Goal: Transaction & Acquisition: Purchase product/service

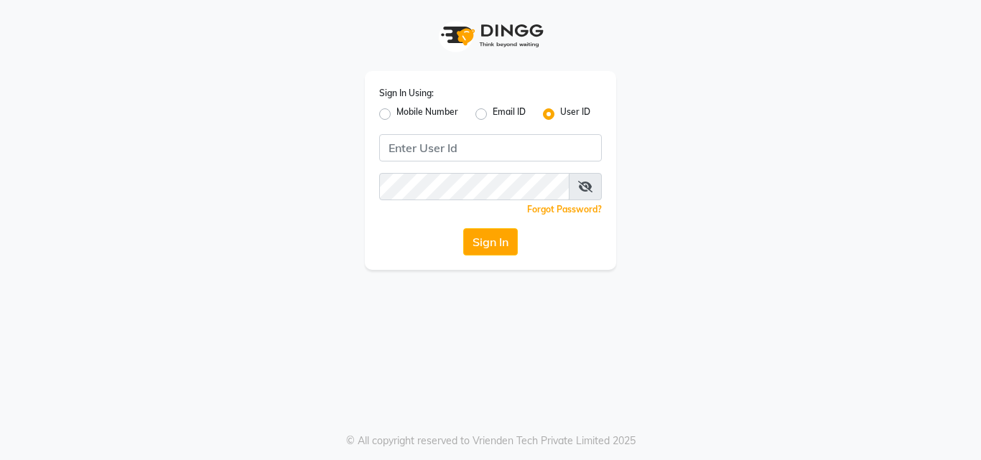
click at [399, 113] on label "Mobile Number" at bounding box center [427, 114] width 62 height 17
click at [399, 113] on input "Mobile Number" at bounding box center [400, 110] width 9 height 9
radio input "true"
radio input "false"
drag, startPoint x: 502, startPoint y: 166, endPoint x: 496, endPoint y: 149, distance: 17.7
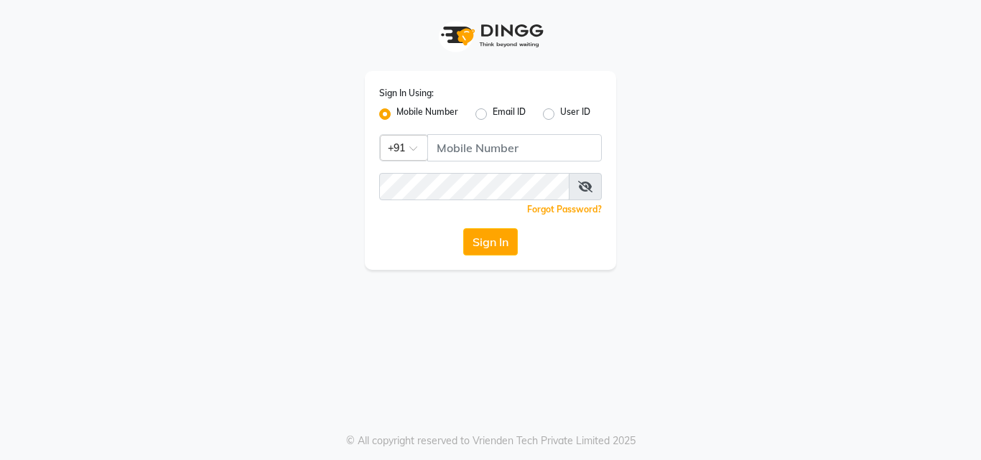
click at [501, 164] on div "Sign In Using: Mobile Number Email ID User ID Country Code × +91 Remember me Fo…" at bounding box center [490, 170] width 251 height 199
click at [495, 149] on input "Username" at bounding box center [514, 147] width 175 height 27
type input "9355000102"
click at [576, 187] on span at bounding box center [585, 186] width 33 height 27
click at [583, 184] on icon at bounding box center [585, 186] width 14 height 11
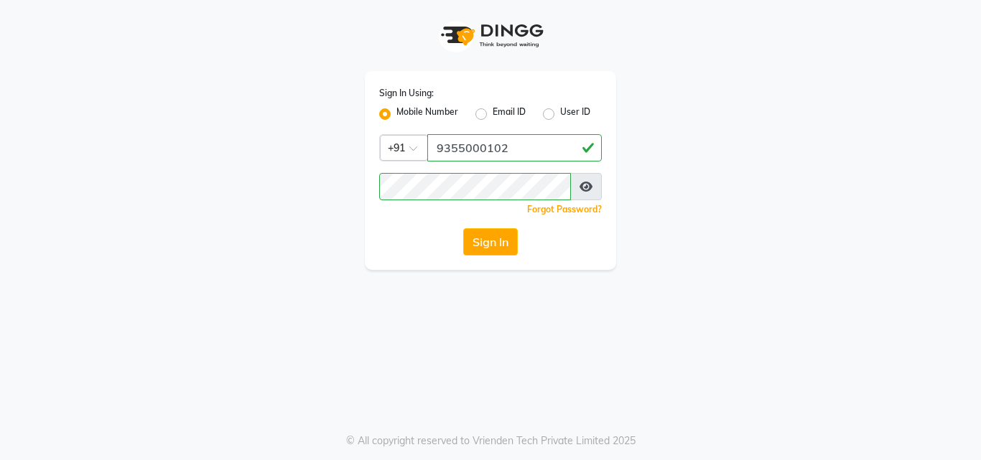
click at [491, 231] on button "Sign In" at bounding box center [490, 241] width 55 height 27
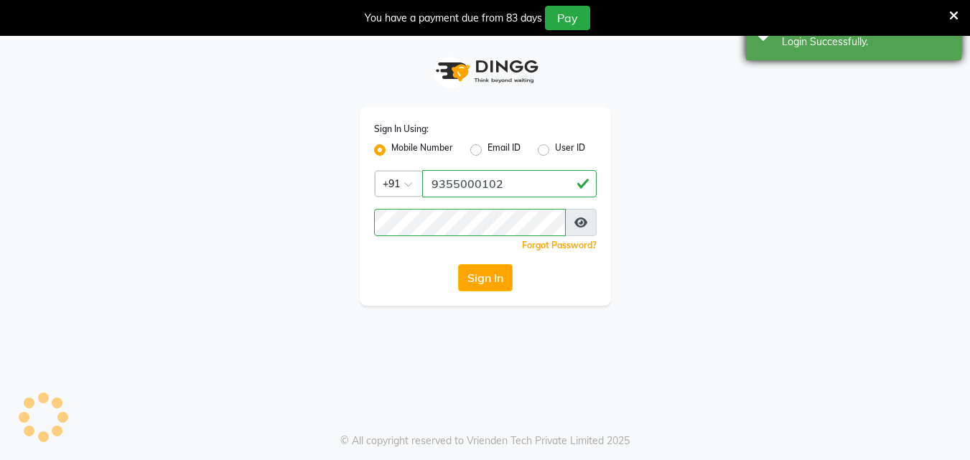
click at [951, 16] on icon at bounding box center [953, 15] width 9 height 13
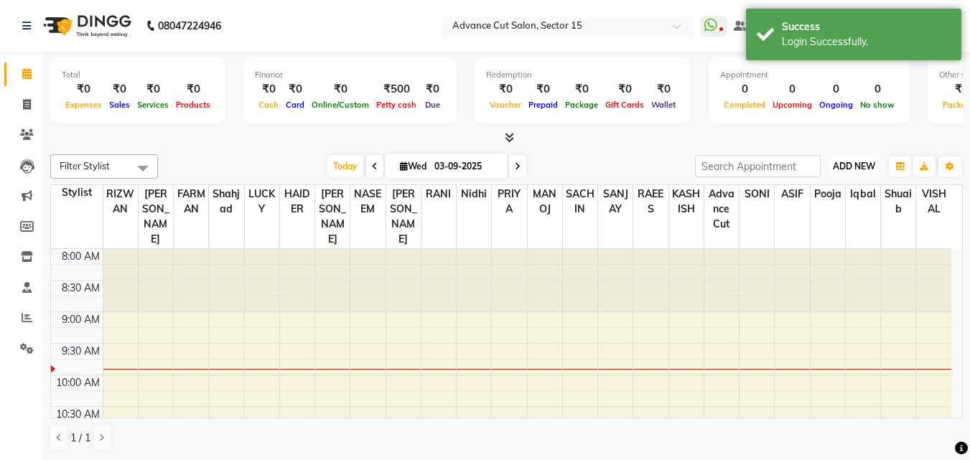
click at [870, 173] on button "ADD NEW Toggle Dropdown" at bounding box center [855, 167] width 50 height 20
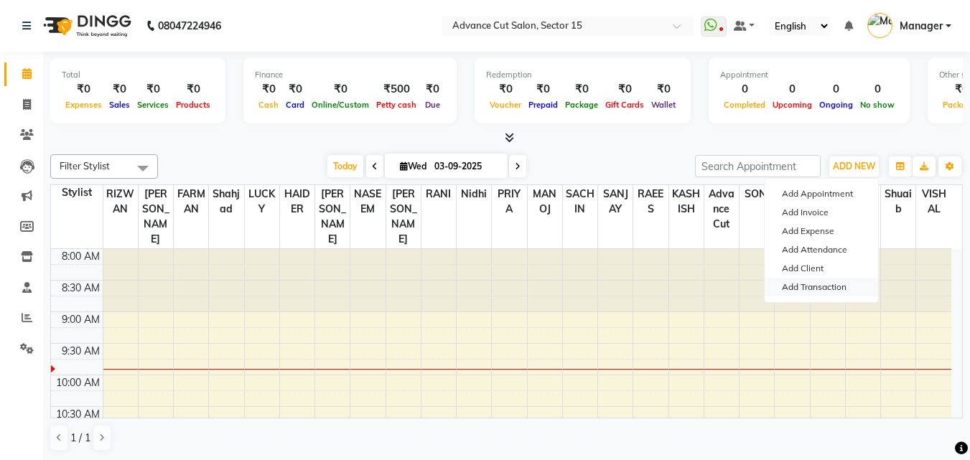
click at [839, 291] on link "Add Transaction" at bounding box center [821, 287] width 113 height 19
select select "direct"
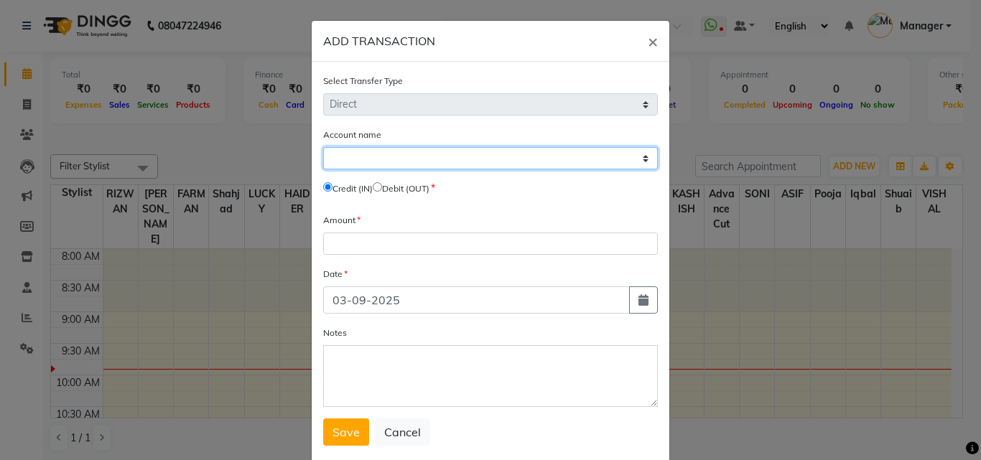
click at [396, 163] on select "Select Petty Cash Default Account" at bounding box center [490, 158] width 335 height 22
click at [396, 162] on select "Select Petty Cash Default Account" at bounding box center [490, 158] width 335 height 22
click at [378, 166] on select "Select Petty Cash Default Account" at bounding box center [490, 158] width 335 height 22
click at [401, 152] on select "Select Petty Cash Default Account" at bounding box center [490, 158] width 335 height 22
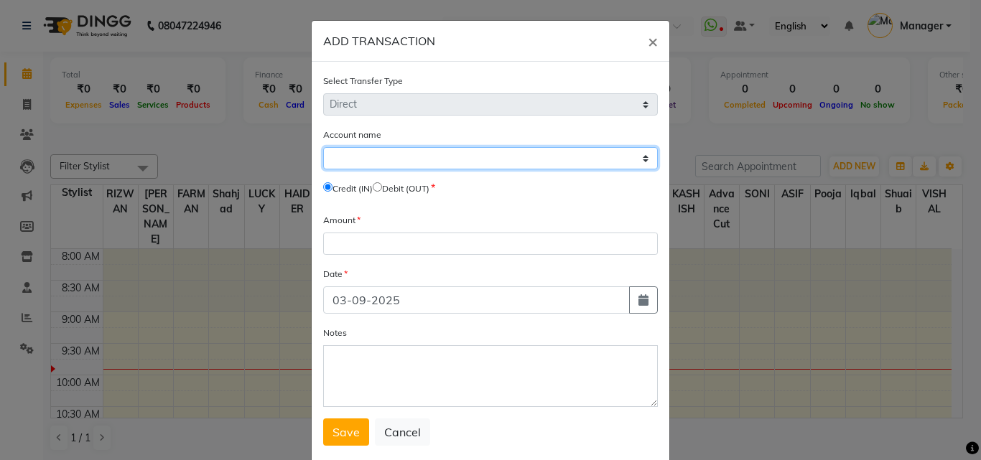
click at [391, 159] on select "Select Petty Cash Default Account" at bounding box center [490, 158] width 335 height 22
click at [391, 160] on select "Select Petty Cash Default Account" at bounding box center [490, 158] width 335 height 22
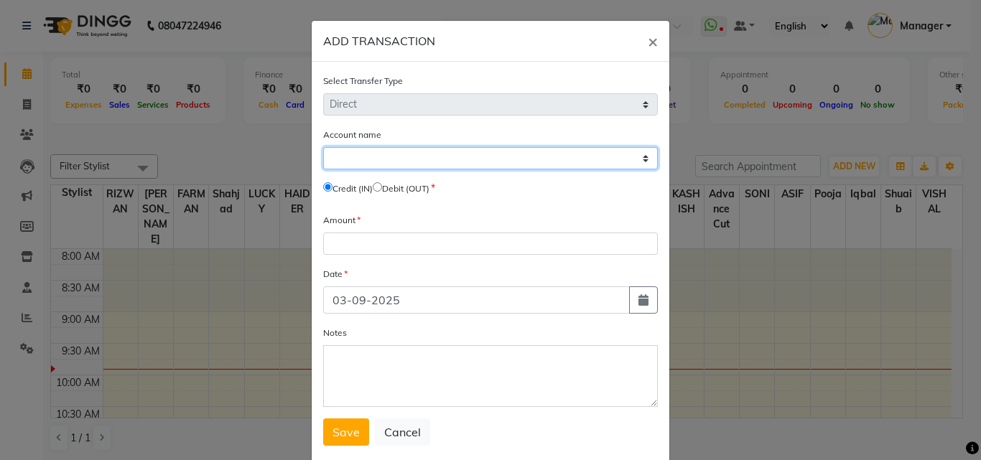
click at [391, 160] on select "Select Petty Cash Default Account" at bounding box center [490, 158] width 335 height 22
select select "5250"
click at [323, 147] on select "Select Petty Cash Default Account" at bounding box center [490, 158] width 335 height 22
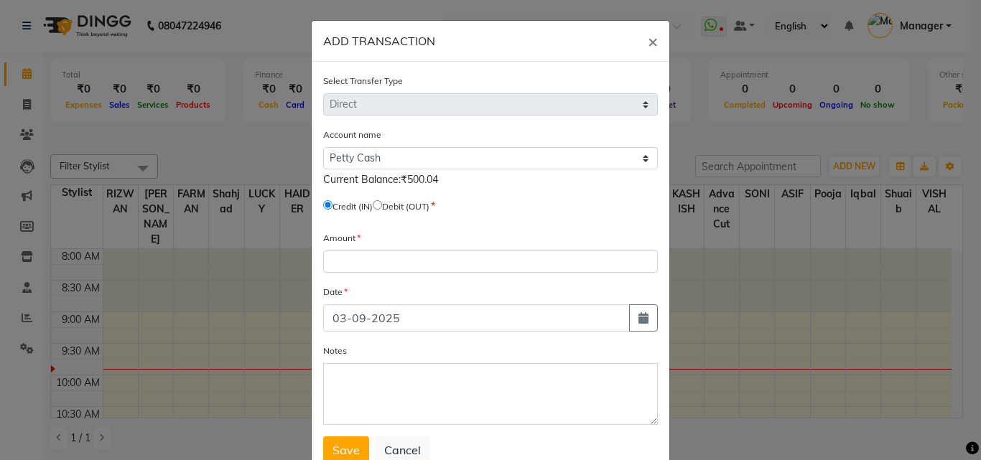
click at [379, 205] on input "radio" at bounding box center [377, 204] width 9 height 9
radio input "true"
click at [396, 249] on div "Amount" at bounding box center [490, 252] width 335 height 42
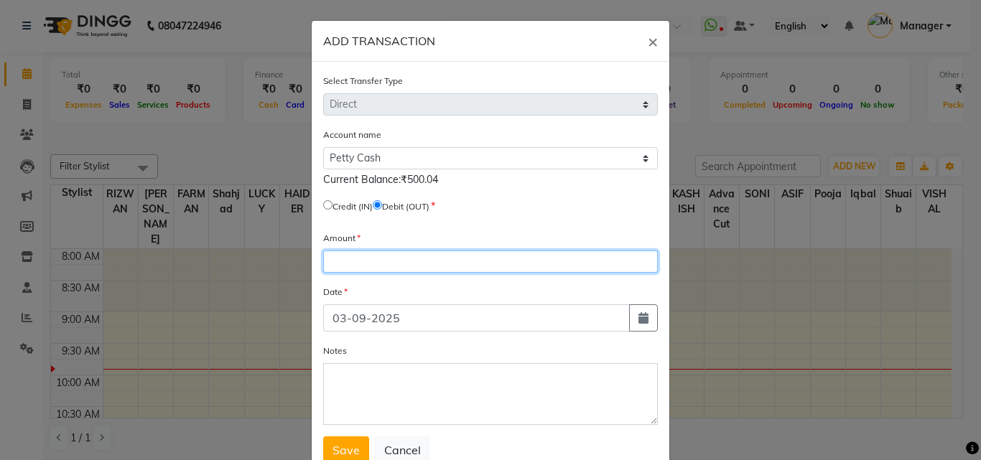
click at [399, 258] on input "number" at bounding box center [490, 262] width 335 height 22
type input "500"
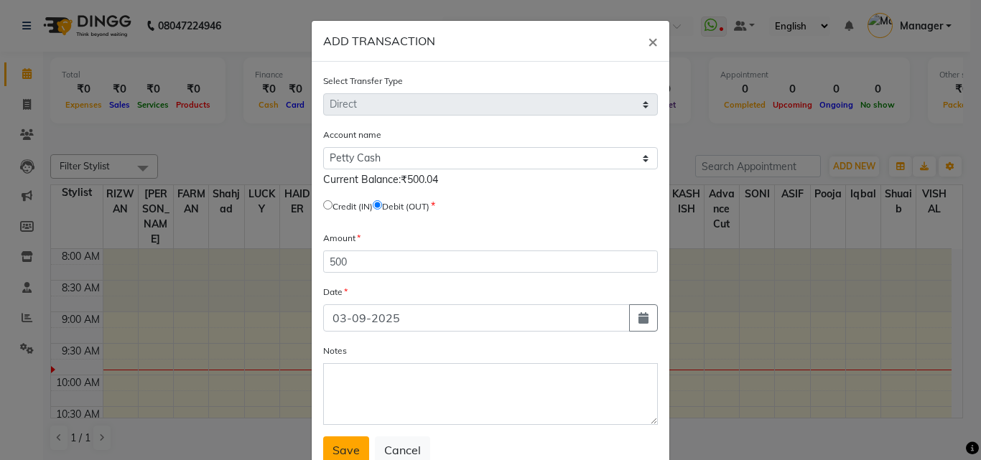
click at [350, 442] on button "Save" at bounding box center [346, 450] width 46 height 27
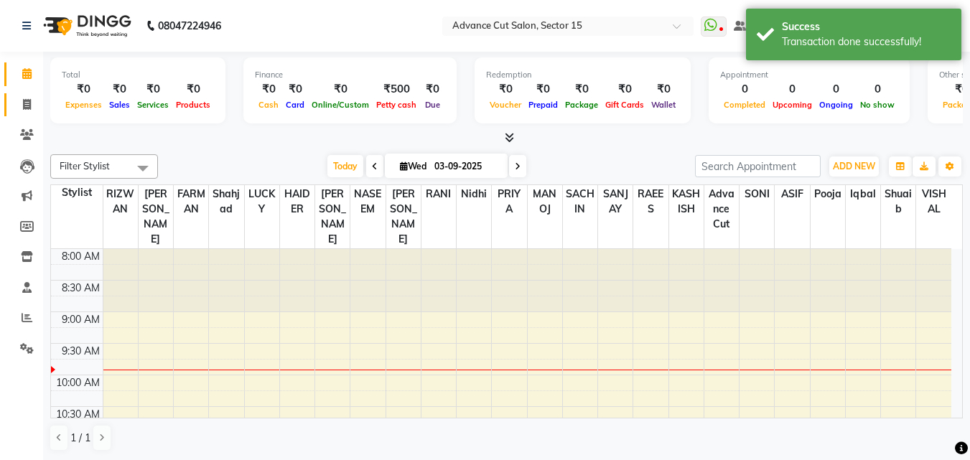
click at [14, 100] on link "Invoice" at bounding box center [21, 105] width 34 height 24
select select "service"
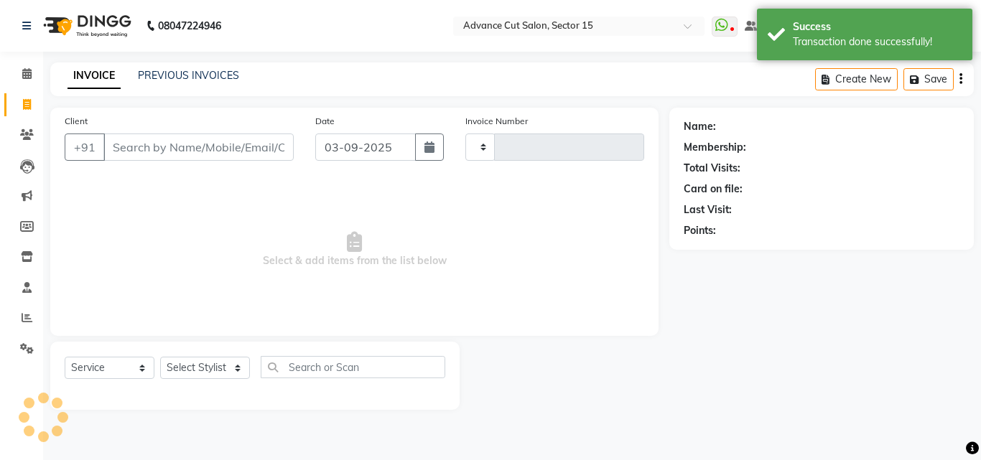
type input "6840"
select select "6255"
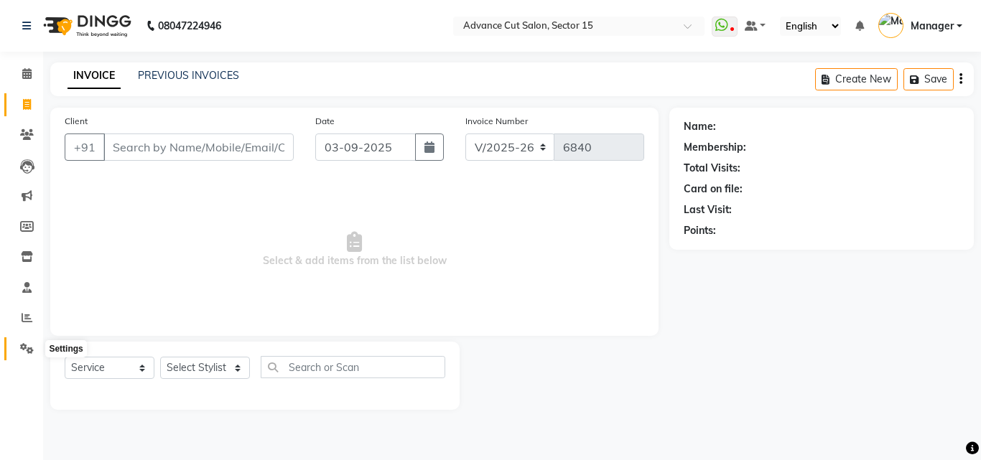
click at [24, 345] on icon at bounding box center [27, 348] width 14 height 11
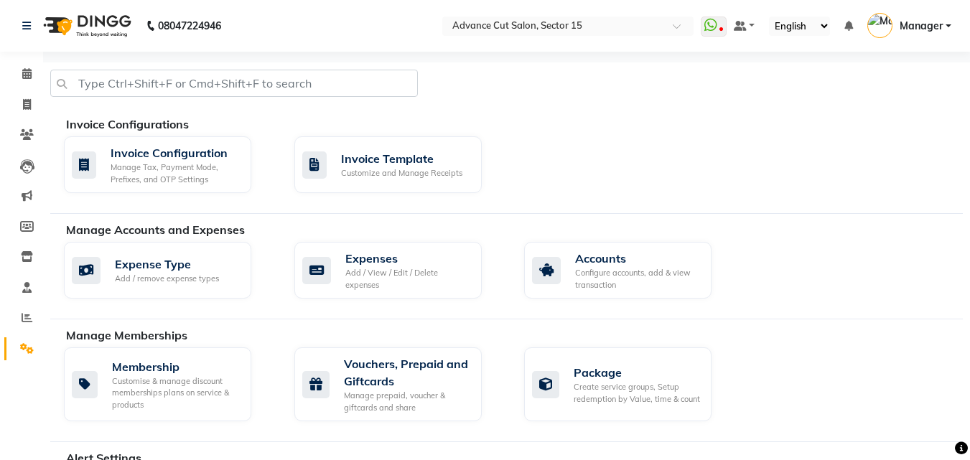
scroll to position [619, 0]
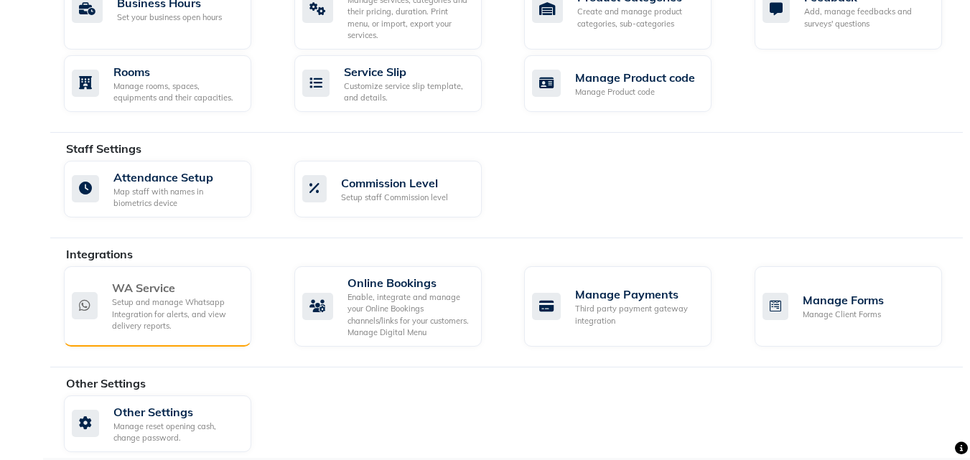
click at [169, 317] on div "Setup and manage Whatsapp Integration for alerts, and view delivery reports." at bounding box center [176, 315] width 128 height 36
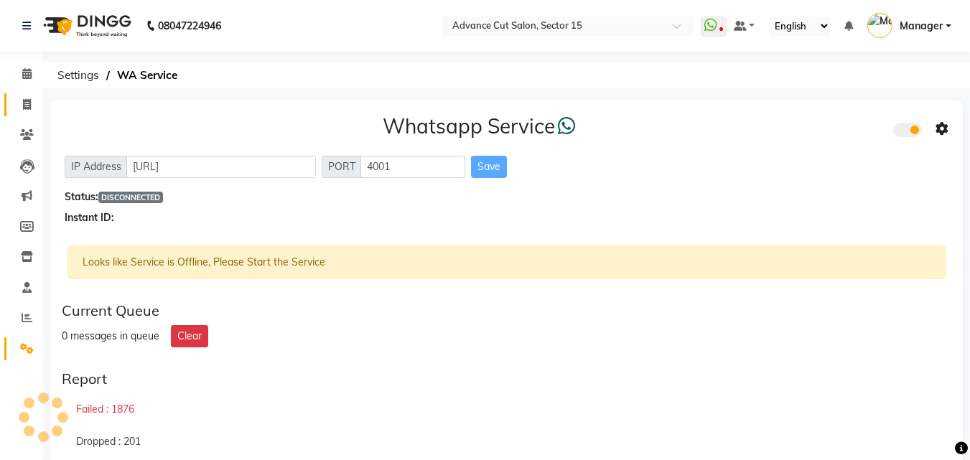
click at [23, 112] on span at bounding box center [26, 105] width 25 height 17
select select "service"
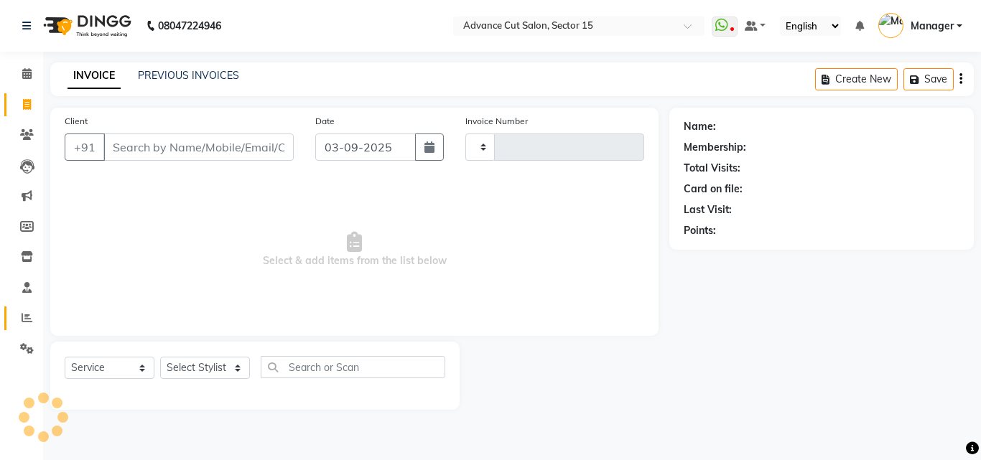
type input "6840"
select select "6255"
click at [17, 350] on span at bounding box center [26, 349] width 25 height 17
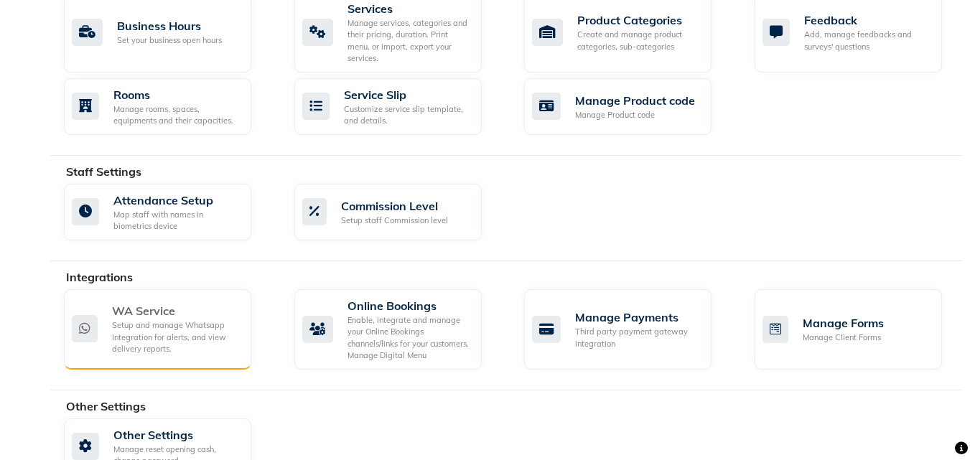
scroll to position [619, 0]
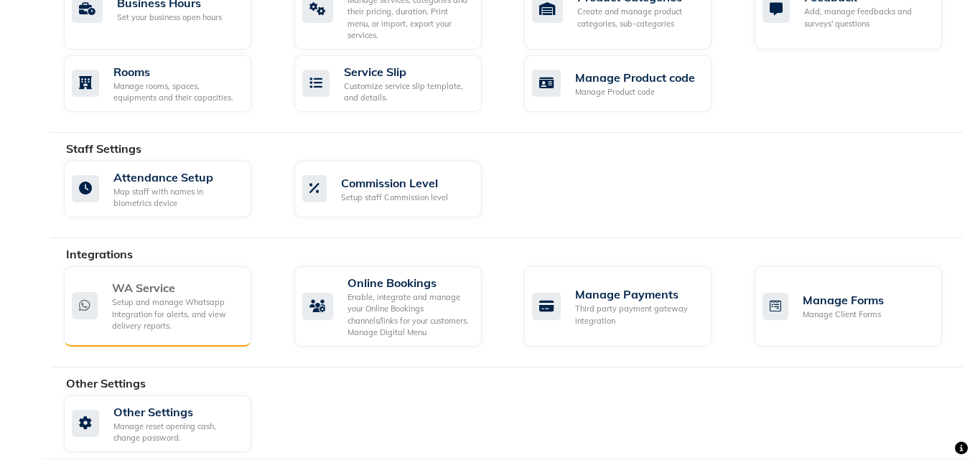
click at [169, 297] on div "Setup and manage Whatsapp Integration for alerts, and view delivery reports." at bounding box center [176, 315] width 128 height 36
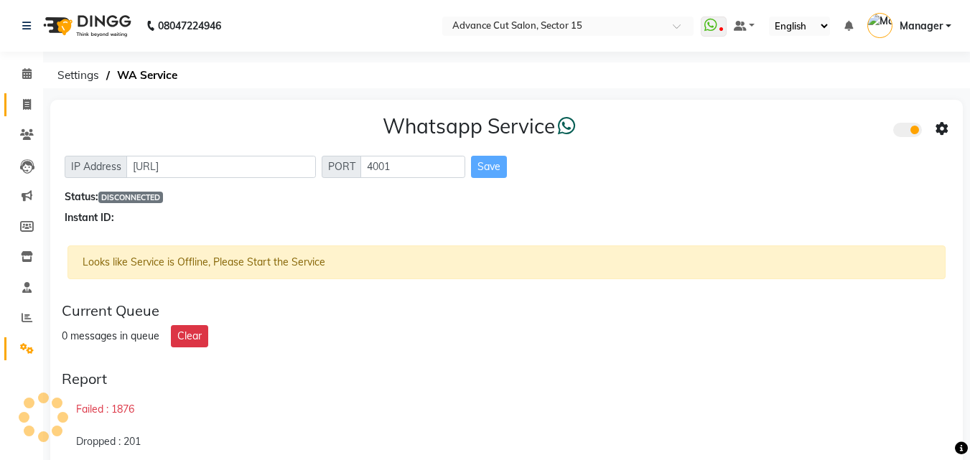
click at [8, 95] on link "Invoice" at bounding box center [21, 105] width 34 height 24
select select "service"
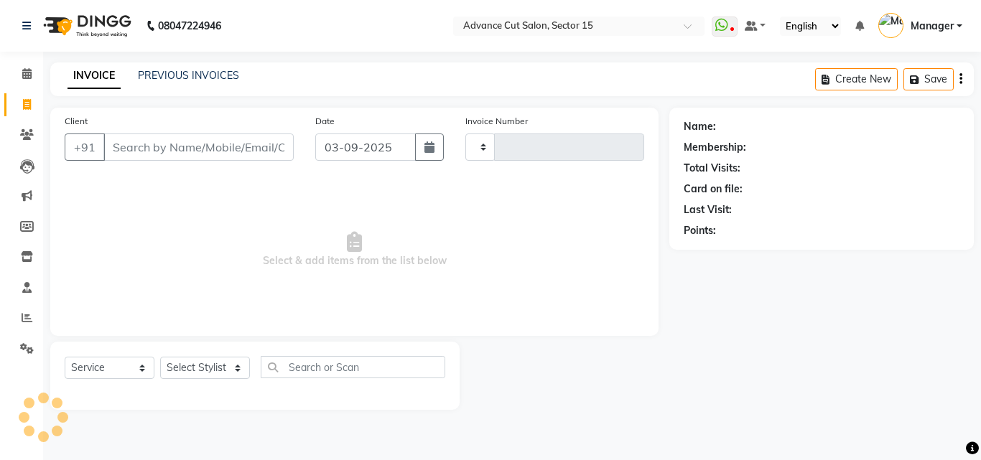
type input "6840"
select select "6255"
click at [9, 343] on link "Settings" at bounding box center [21, 350] width 34 height 24
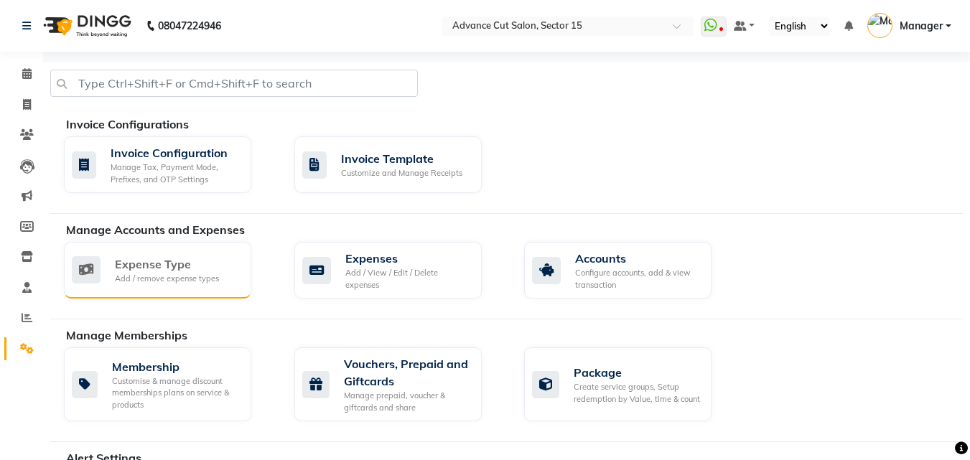
scroll to position [619, 0]
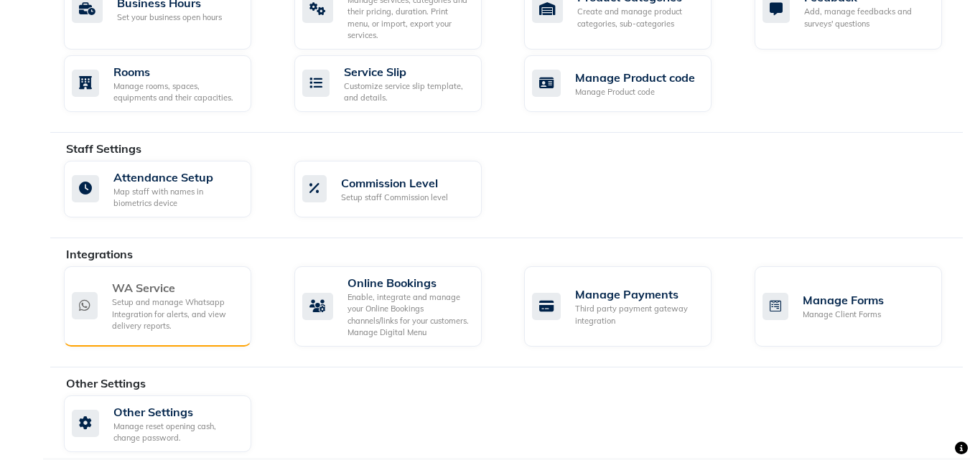
click at [168, 279] on div "WA Service" at bounding box center [176, 287] width 128 height 17
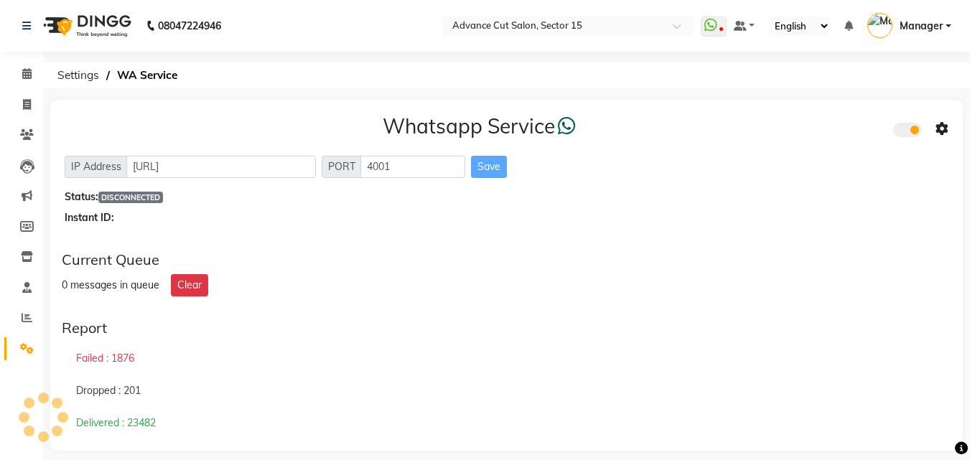
click at [19, 120] on li "Clients" at bounding box center [21, 135] width 43 height 31
click at [21, 113] on link "Invoice" at bounding box center [21, 105] width 34 height 24
select select "service"
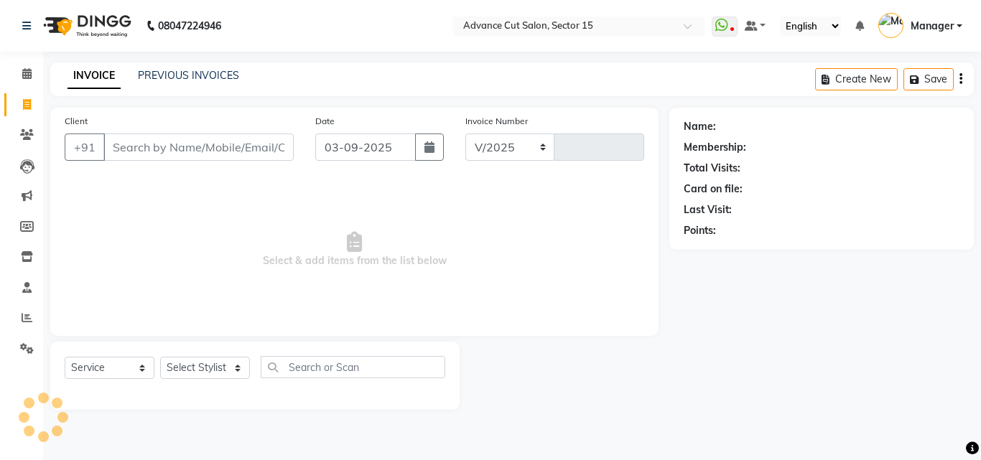
select select "6255"
type input "6840"
click at [23, 349] on icon at bounding box center [27, 348] width 14 height 11
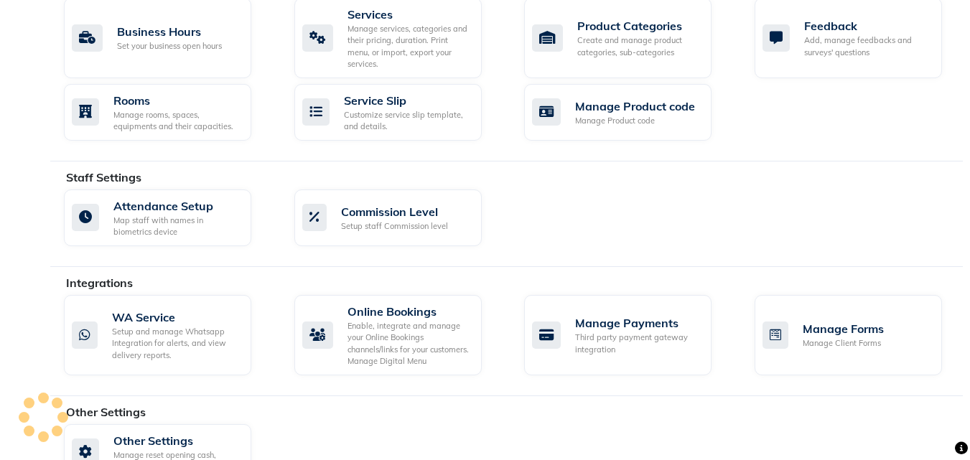
scroll to position [619, 0]
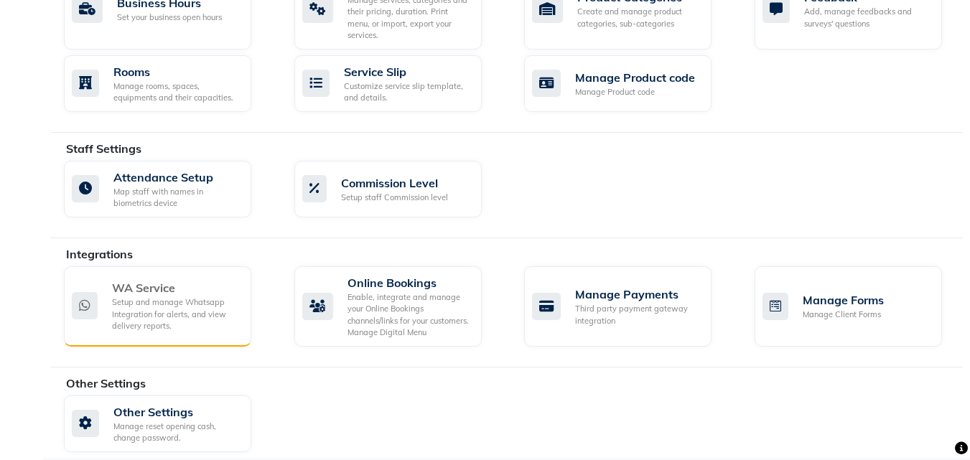
click at [196, 297] on div "Setup and manage Whatsapp Integration for alerts, and view delivery reports." at bounding box center [176, 315] width 128 height 36
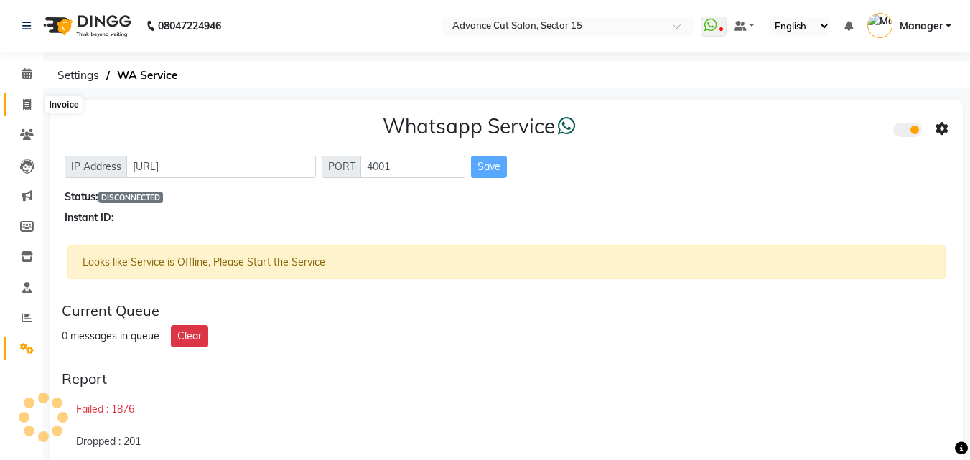
click at [25, 108] on icon at bounding box center [27, 104] width 8 height 11
select select "service"
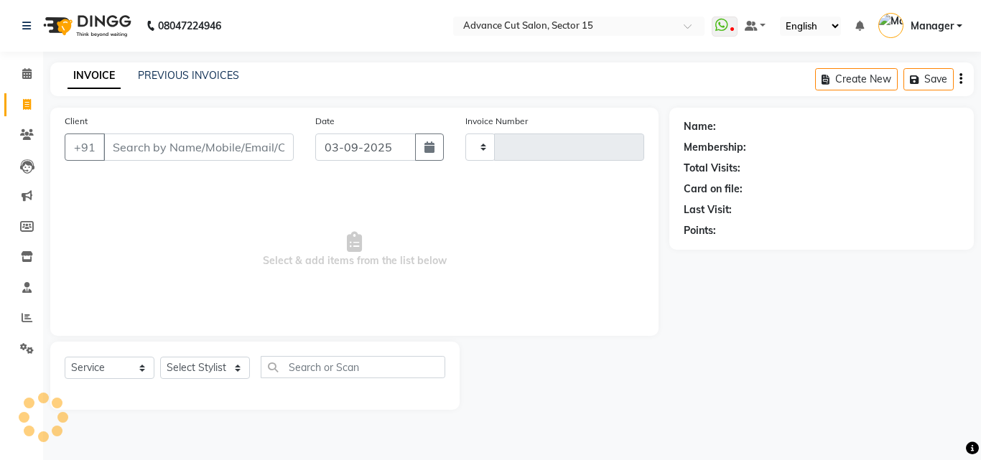
type input "6840"
select select "6255"
click at [972, 445] on icon at bounding box center [972, 448] width 13 height 13
click at [930, 422] on div "Opens Chat This icon Opens the chat window." at bounding box center [936, 433] width 23 height 23
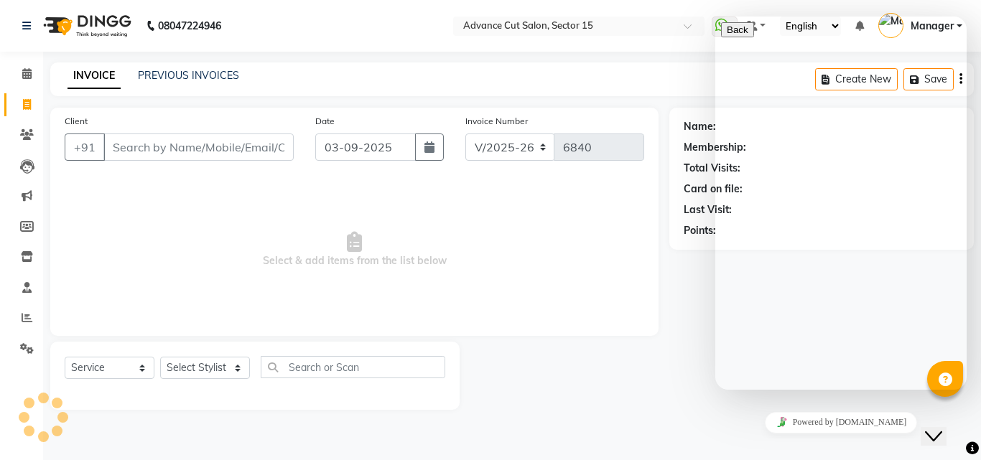
click at [921, 441] on div "Hi there Need help? Search our help center for answers or start a conversation:…" at bounding box center [841, 441] width 240 height 0
click at [763, 441] on div "Rate this chat Upload File Insert emoji" at bounding box center [841, 463] width 240 height 44
click at [761, 441] on textarea at bounding box center [786, 446] width 131 height 11
type textarea "hii"
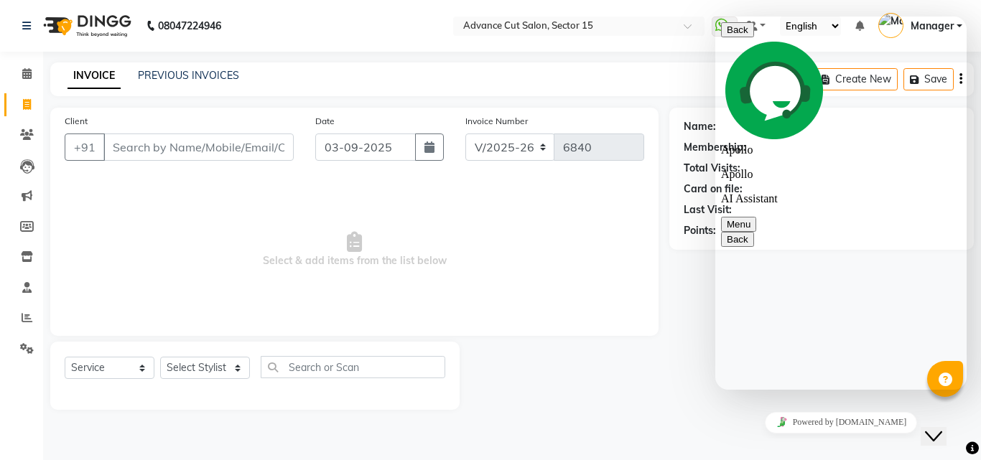
type textarea "bill not send"
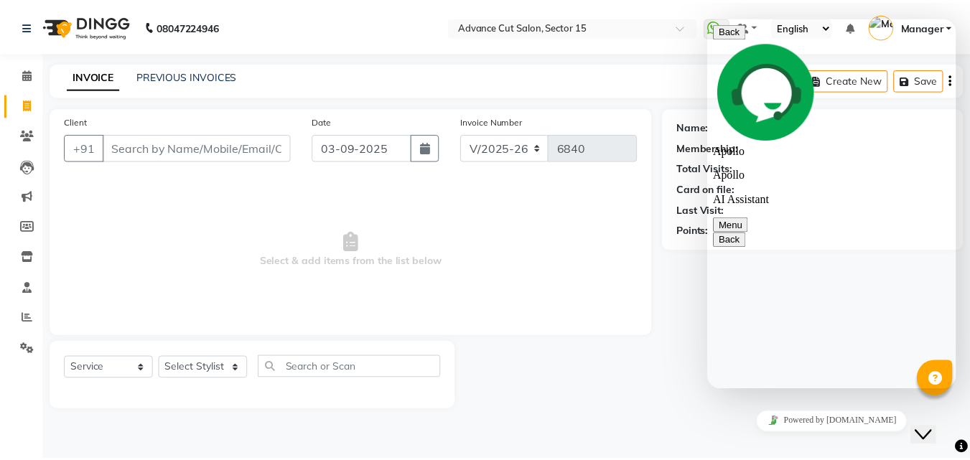
scroll to position [446, 0]
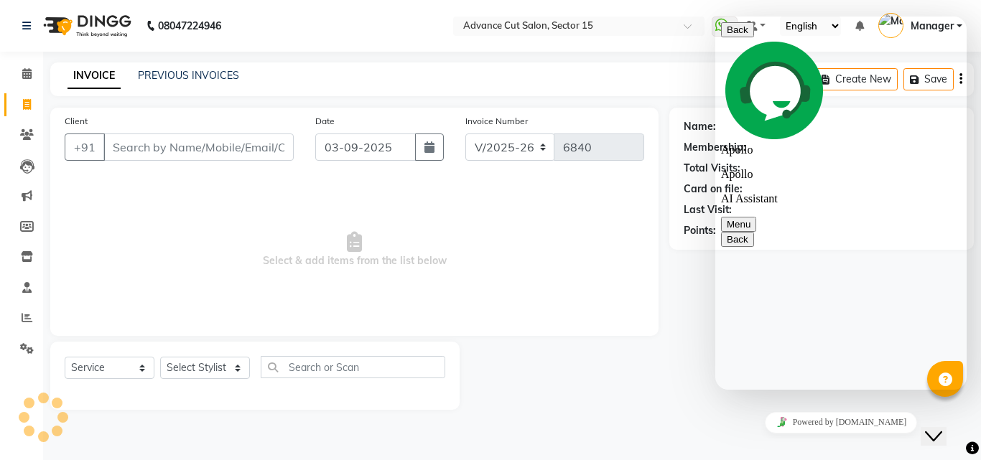
type textarea "i"
click at [210, 68] on ngb-tooltip-window "Need Help? Call us on 08047224946" at bounding box center [199, 58] width 182 height 24
drag, startPoint x: 233, startPoint y: 368, endPoint x: 948, endPoint y: 400, distance: 716.1
click at [206, 76] on link "PREVIOUS INVOICES" at bounding box center [188, 75] width 101 height 13
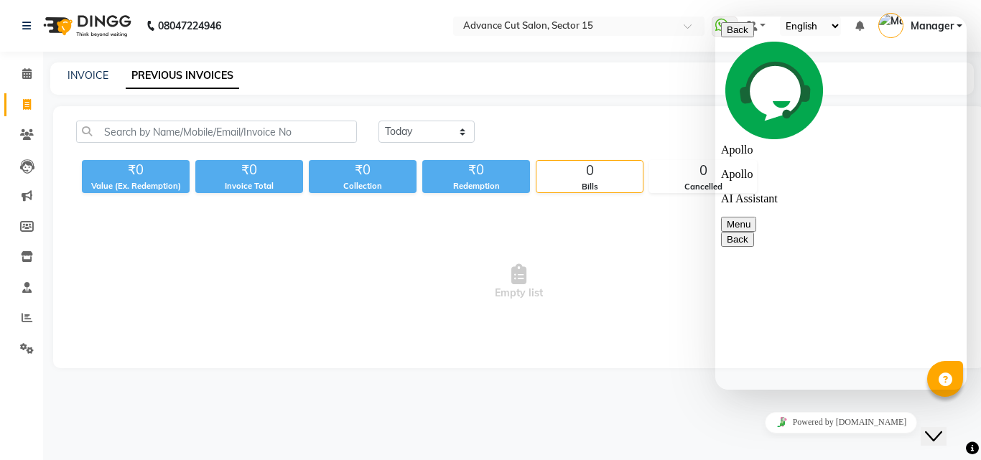
click at [972, 450] on icon at bounding box center [972, 448] width 13 height 13
click at [942, 434] on button "Close Chat This icon closes the chat window." at bounding box center [934, 436] width 26 height 19
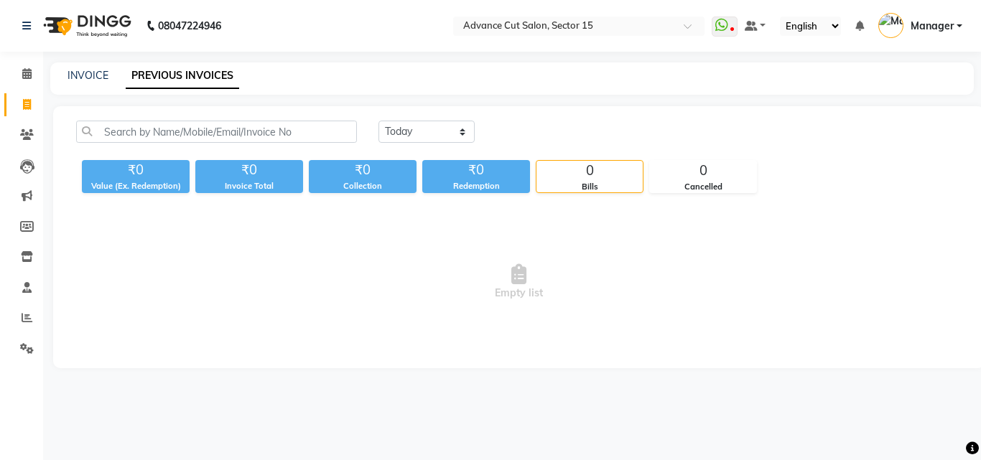
click at [93, 62] on div "08047224946 Select Location × Advance Cut Salon, Sector 15 WhatsApp Status ✕ St…" at bounding box center [490, 230] width 981 height 460
click at [101, 77] on link "INVOICE" at bounding box center [88, 75] width 41 height 13
select select "service"
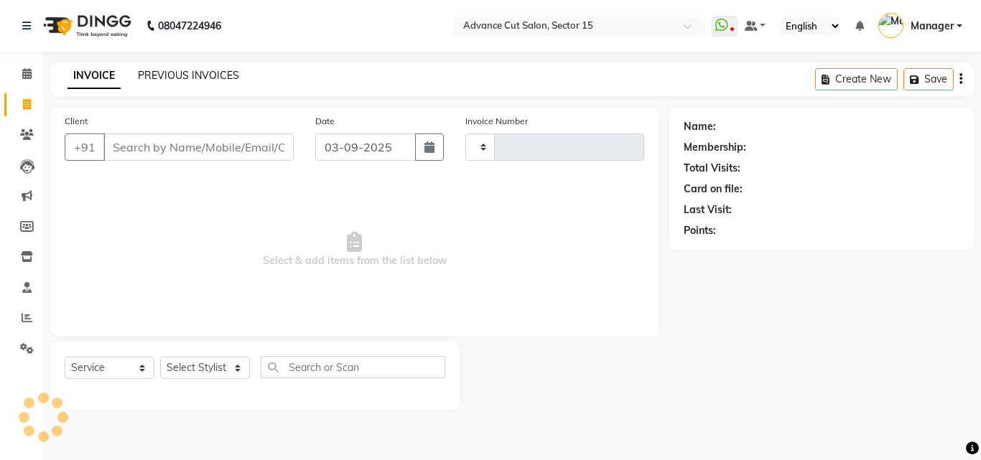
click at [98, 73] on link "INVOICE" at bounding box center [94, 76] width 53 height 26
click at [177, 79] on link "PREVIOUS INVOICES" at bounding box center [188, 75] width 101 height 13
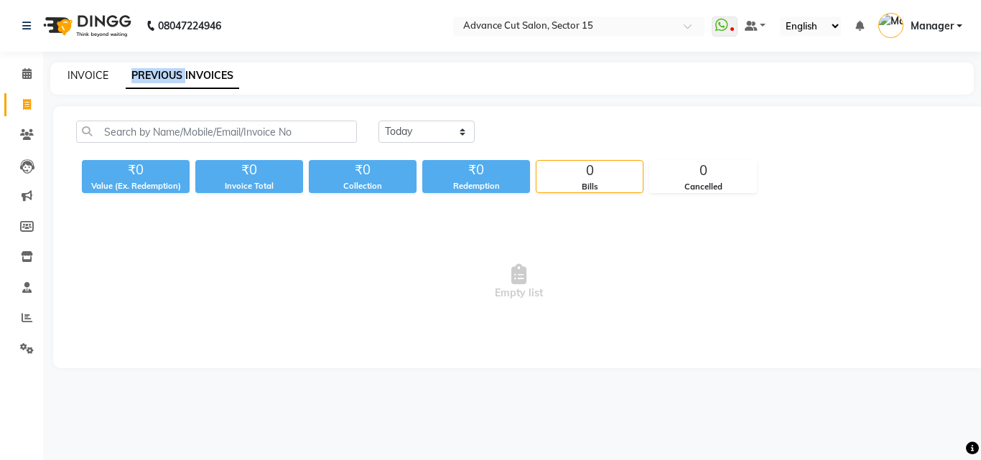
click at [92, 71] on link "INVOICE" at bounding box center [88, 75] width 41 height 13
select select "6255"
select select "service"
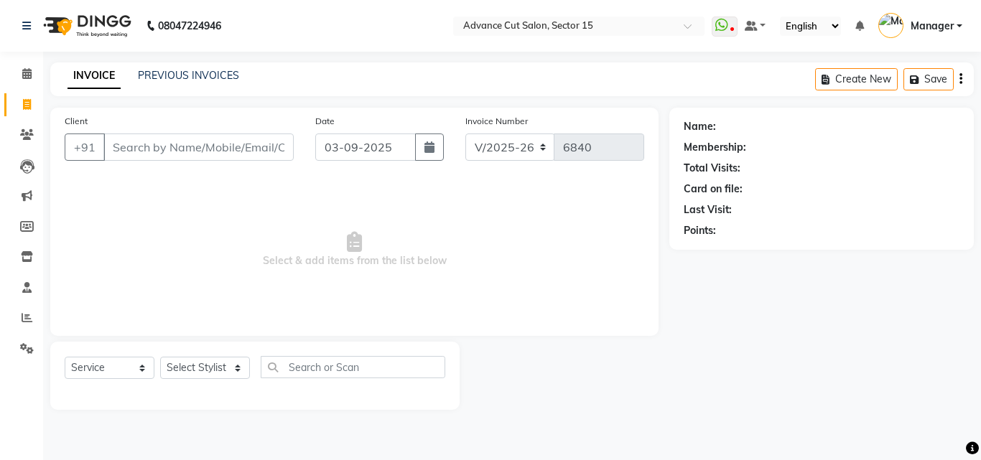
click at [237, 168] on div "Client +91" at bounding box center [179, 142] width 251 height 59
click at [236, 147] on input "Client" at bounding box center [198, 147] width 190 height 27
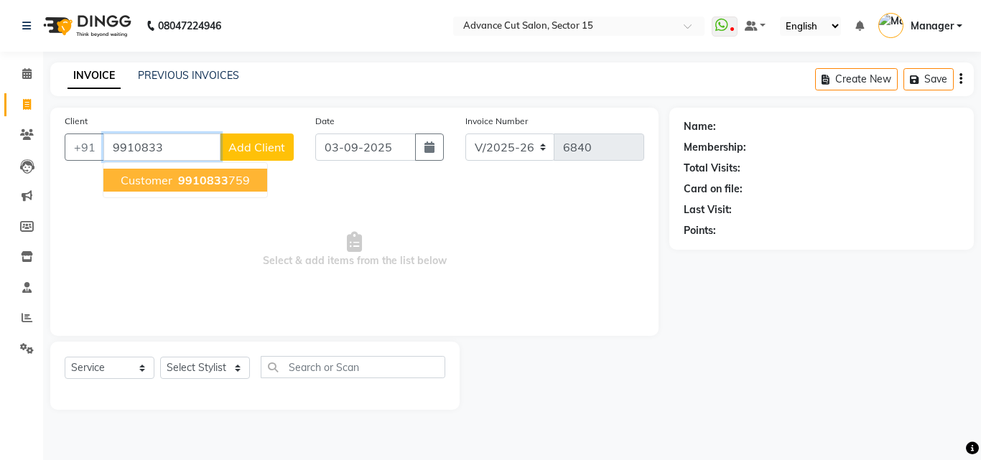
click at [213, 185] on span "9910833" at bounding box center [203, 180] width 50 height 14
type input "9910833759"
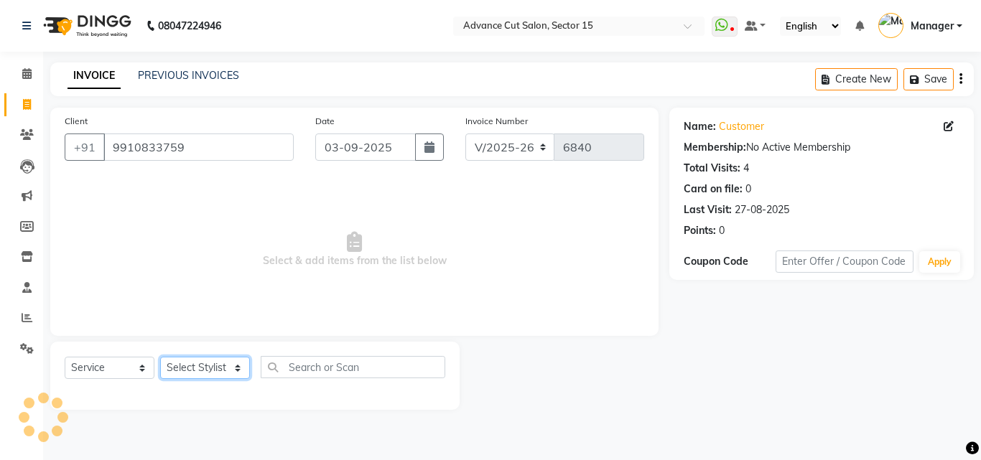
click at [211, 373] on select "Select Stylist Advance Cut ASIF FARMAN HAIDER Iqbal KASHISH LUCKY Manager MANOJ…" at bounding box center [205, 368] width 90 height 22
select select "78122"
click at [160, 357] on select "Select Stylist Advance Cut ASIF FARMAN HAIDER Iqbal KASHISH LUCKY Manager MANOJ…" at bounding box center [205, 368] width 90 height 22
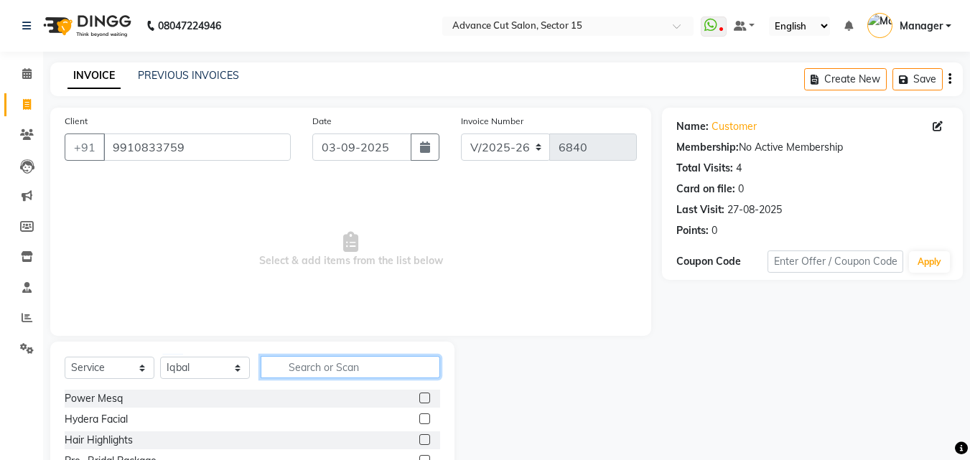
click at [330, 377] on input "text" at bounding box center [351, 367] width 180 height 22
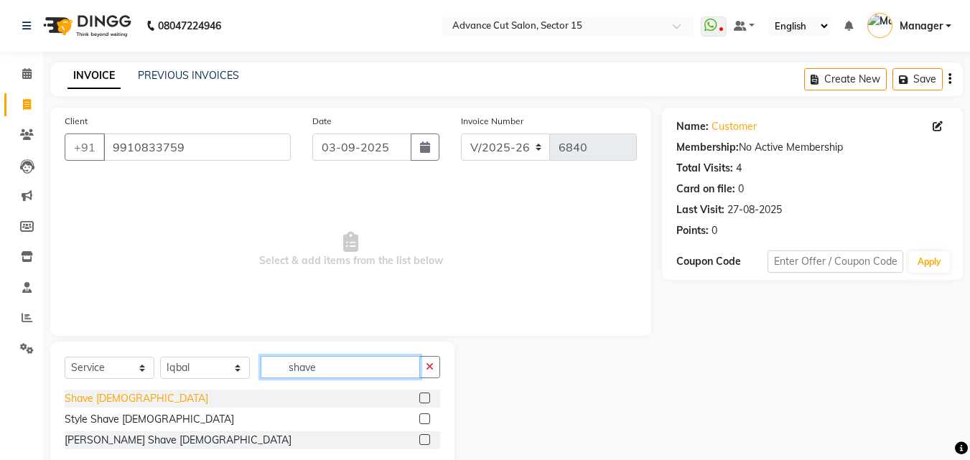
type input "shave"
click at [104, 394] on div "Shave Male" at bounding box center [137, 398] width 144 height 15
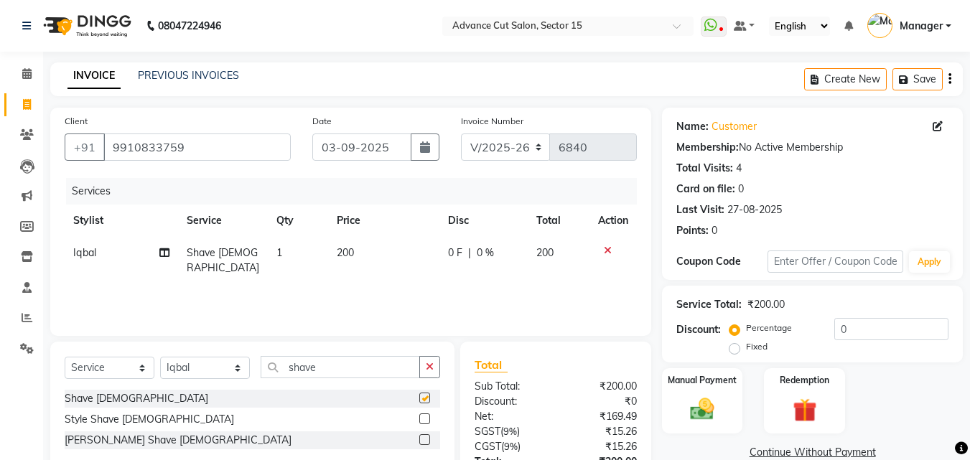
checkbox input "false"
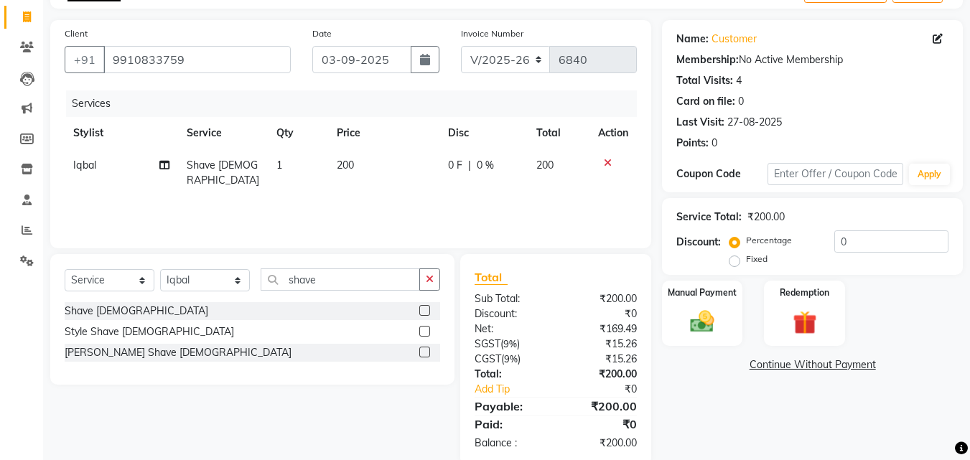
scroll to position [114, 0]
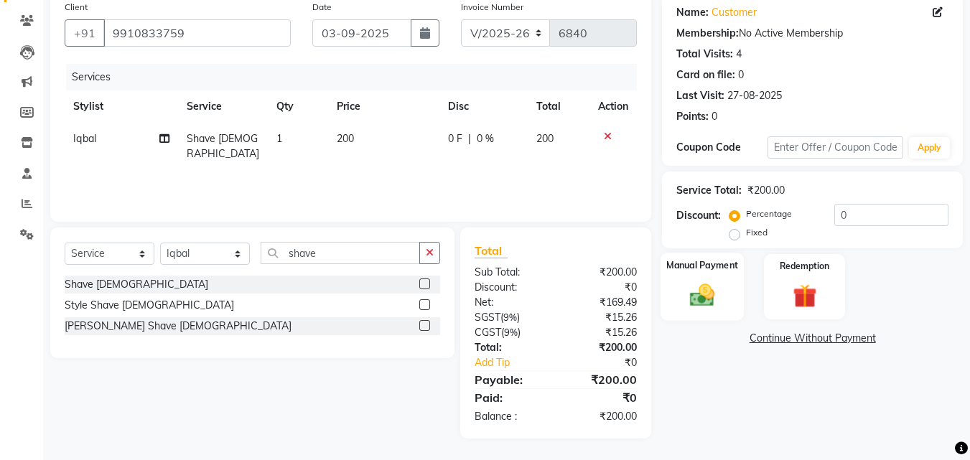
click at [714, 294] on img at bounding box center [702, 295] width 40 height 29
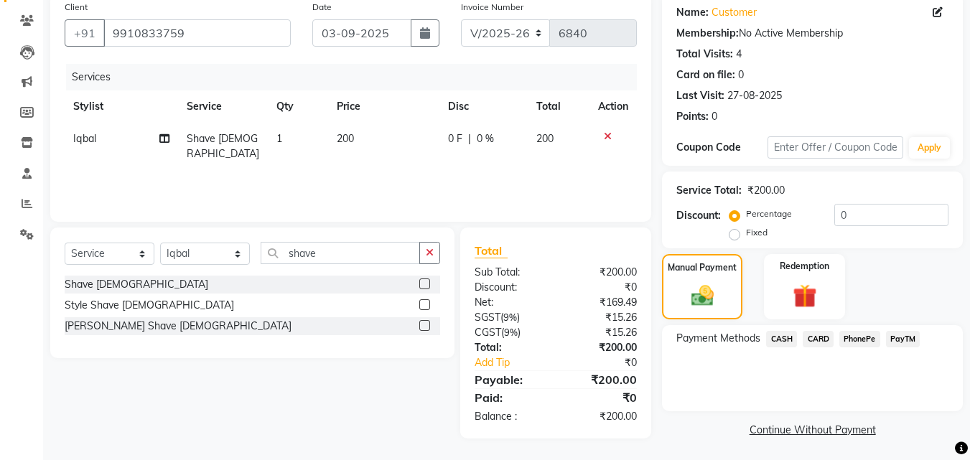
click at [904, 338] on span "PayTM" at bounding box center [903, 339] width 34 height 17
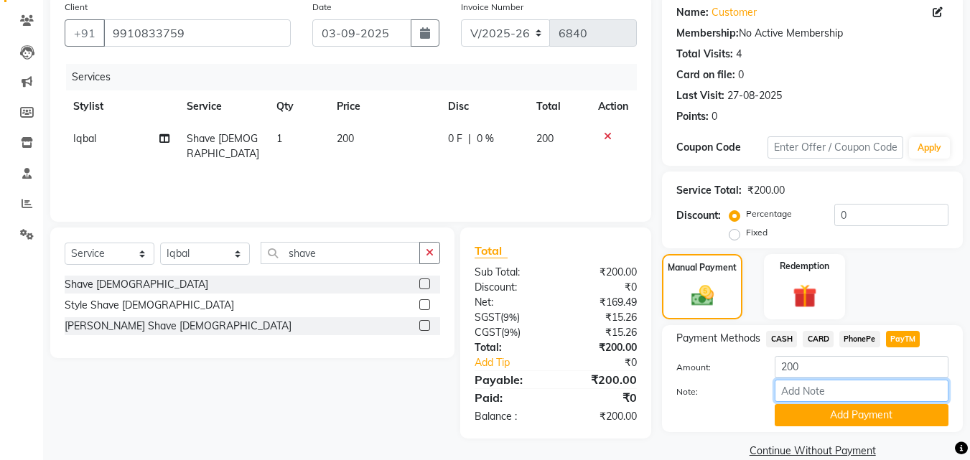
click at [884, 401] on input "Note:" at bounding box center [862, 391] width 174 height 22
click at [890, 414] on button "Add Payment" at bounding box center [862, 415] width 174 height 22
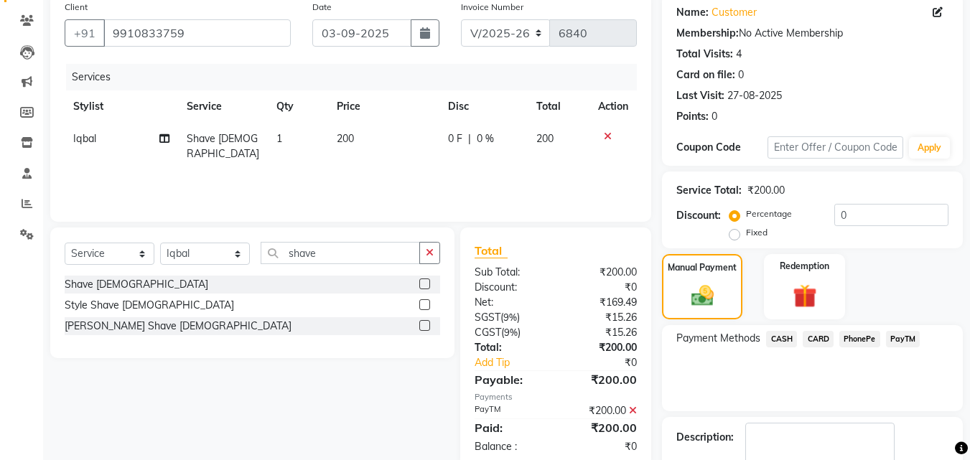
scroll to position [198, 0]
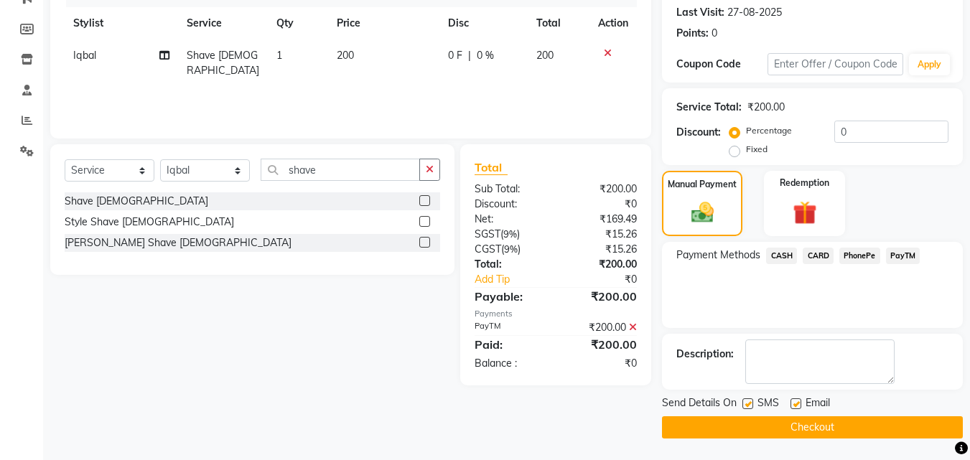
click at [841, 426] on button "Checkout" at bounding box center [812, 428] width 301 height 22
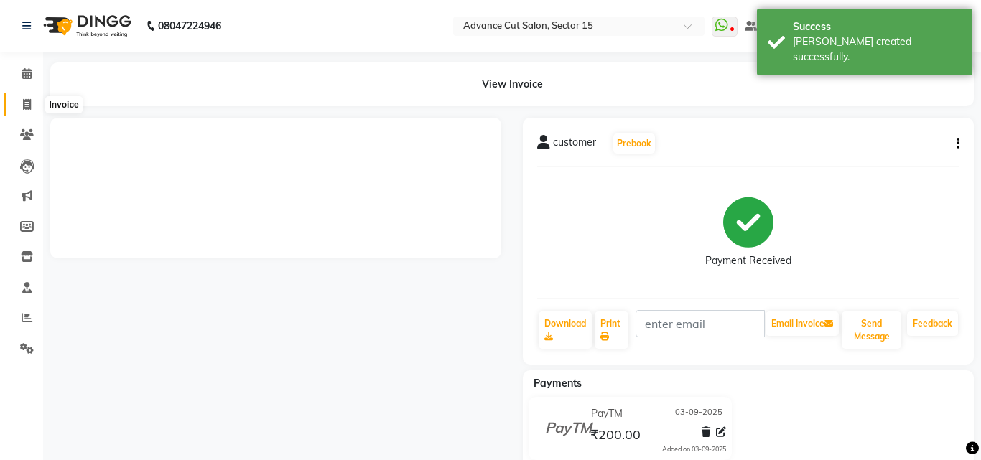
click at [24, 102] on icon at bounding box center [27, 104] width 8 height 11
select select "6255"
select select "service"
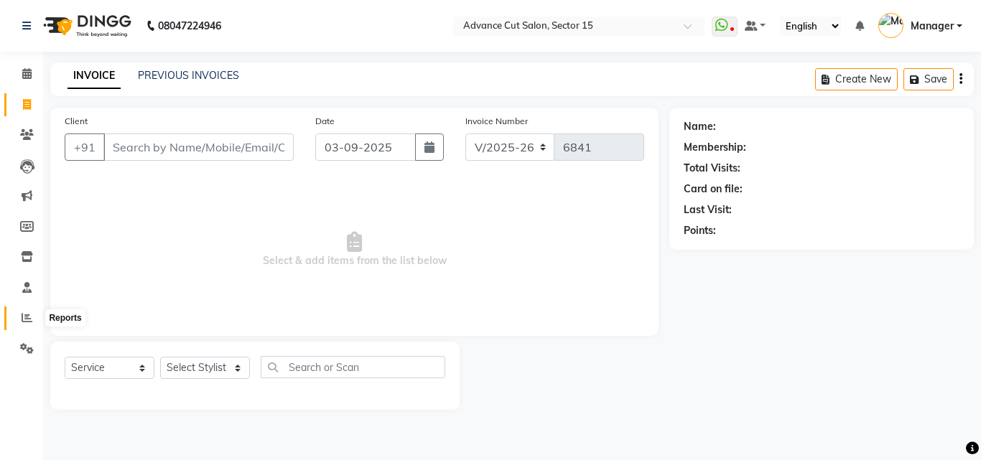
drag, startPoint x: 25, startPoint y: 324, endPoint x: 67, endPoint y: 309, distance: 44.3
click at [25, 325] on span at bounding box center [26, 318] width 25 height 17
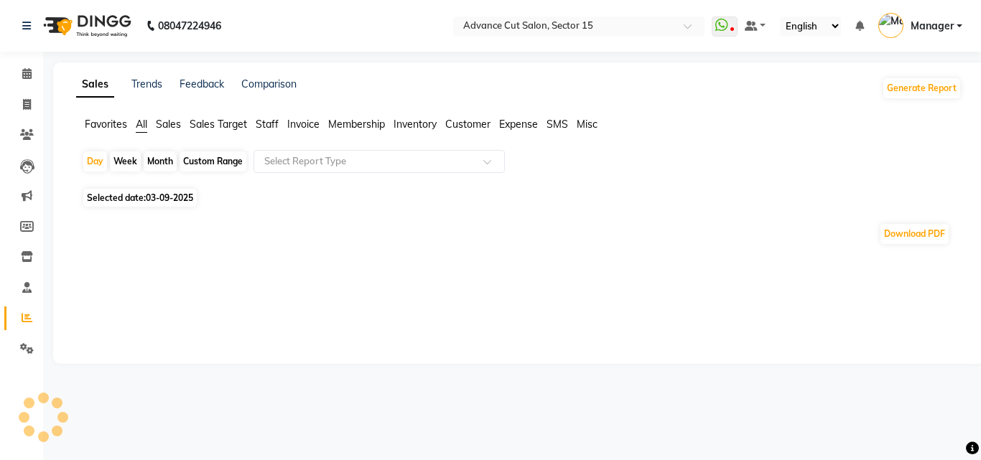
click at [136, 202] on span "Selected date: 03-09-2025" at bounding box center [139, 198] width 113 height 18
select select "9"
select select "2025"
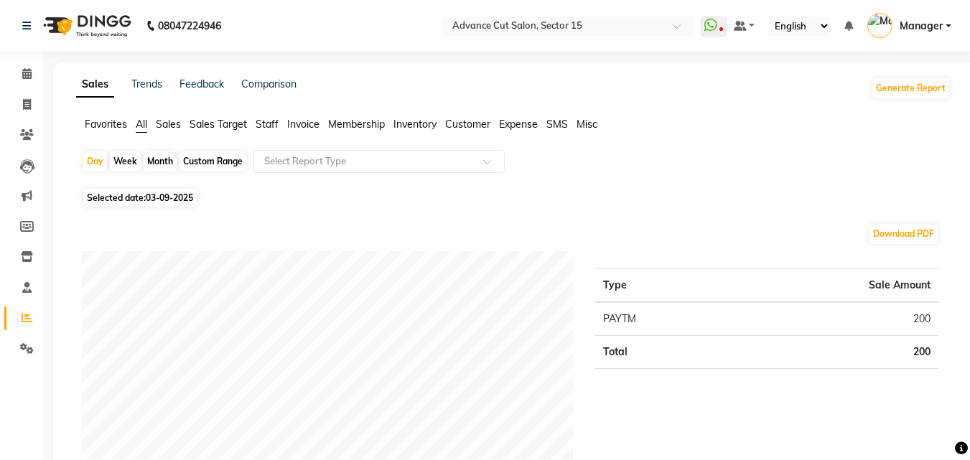
click at [158, 200] on span "03-09-2025" at bounding box center [169, 197] width 47 height 11
select select "9"
select select "2025"
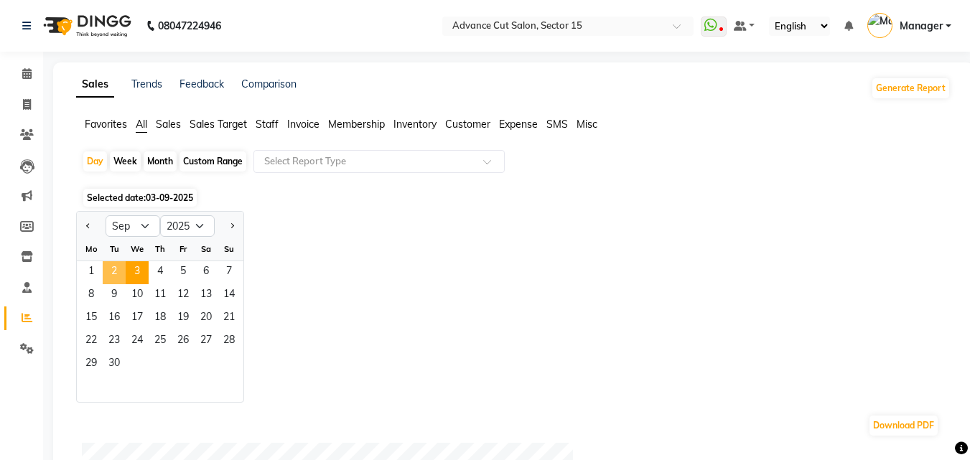
click at [124, 270] on span "2" at bounding box center [114, 272] width 23 height 23
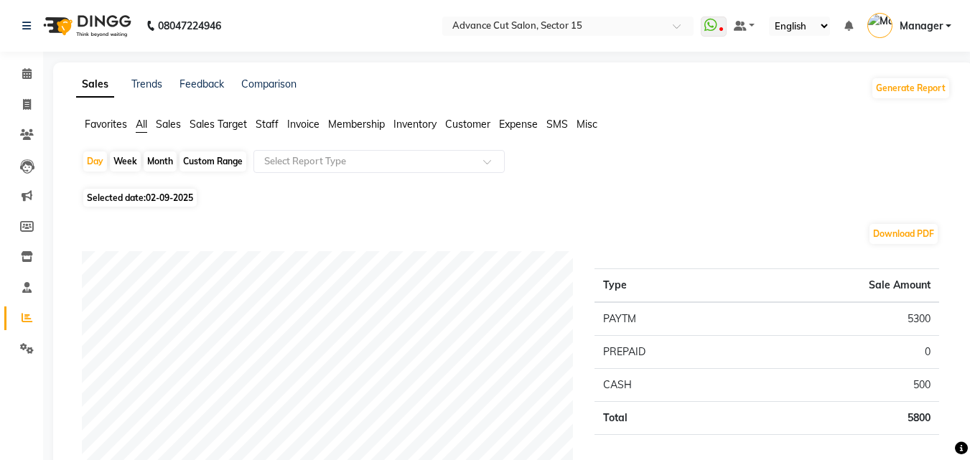
click at [0, 120] on li "Clients" at bounding box center [21, 135] width 43 height 31
click at [36, 106] on span at bounding box center [26, 105] width 25 height 17
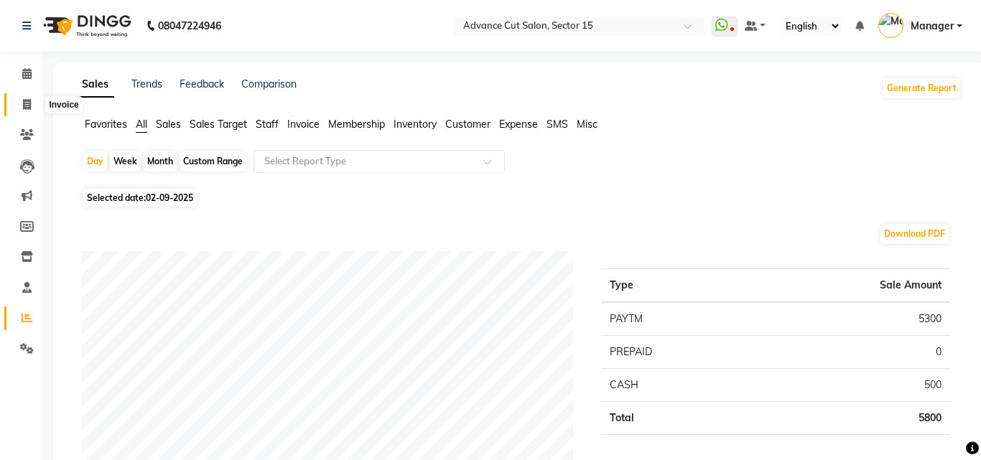
select select "service"
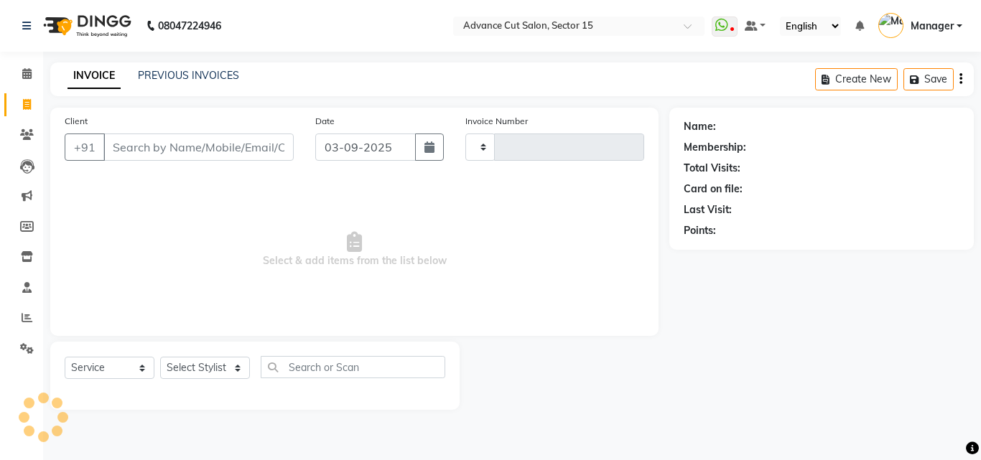
type input "6841"
select select "6255"
click at [43, 341] on div "Client +91 Date 03-09-2025 Invoice Number V/2025 V/2025-26 6841 Select & add it…" at bounding box center [355, 259] width 630 height 302
click at [37, 341] on app-home "08047224946 Select Location × Advance Cut Salon, Sector 15 WhatsApp Status ✕ St…" at bounding box center [490, 216] width 981 height 432
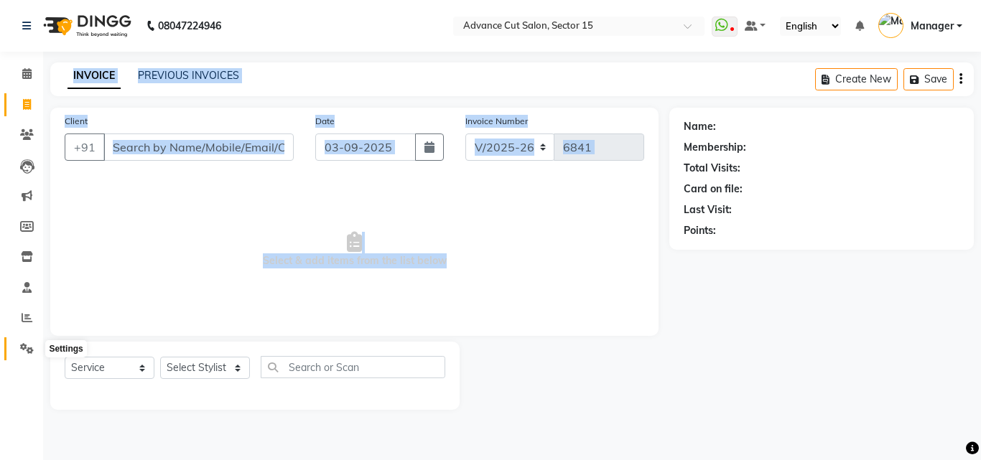
click at [33, 341] on span at bounding box center [26, 349] width 25 height 17
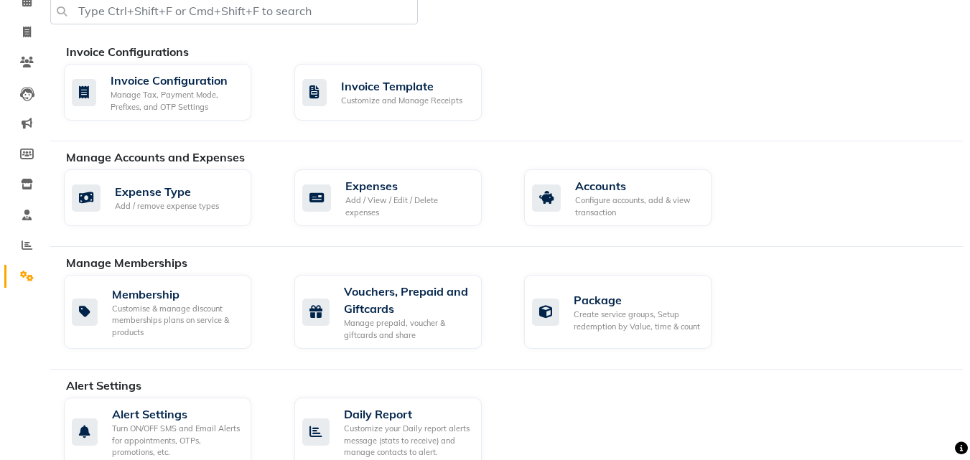
scroll to position [619, 0]
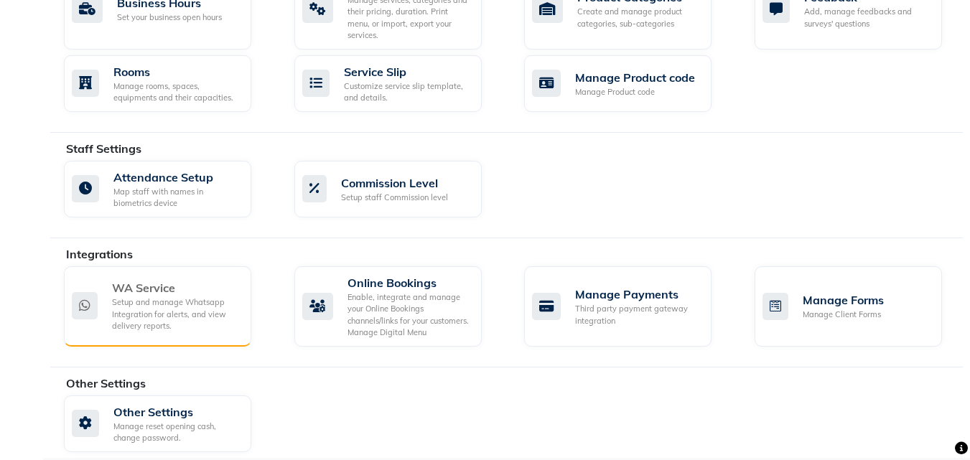
click at [159, 300] on div "Setup and manage Whatsapp Integration for alerts, and view delivery reports." at bounding box center [176, 315] width 128 height 36
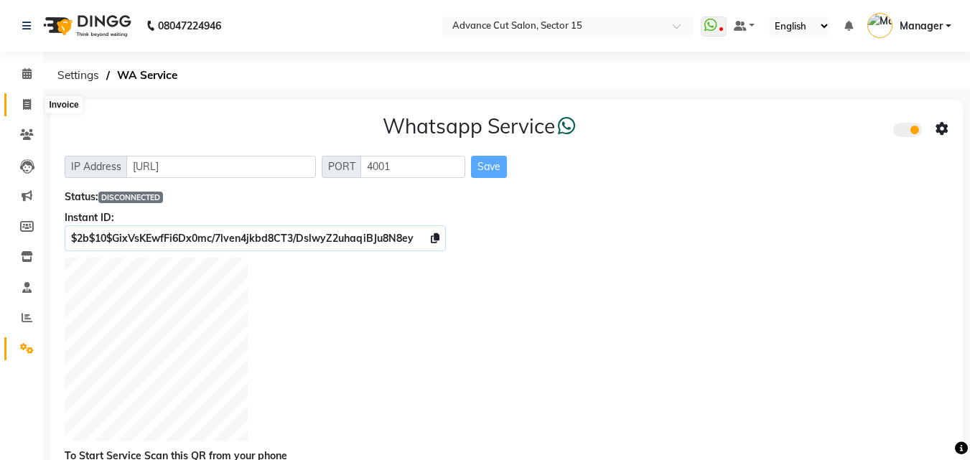
click at [31, 111] on span at bounding box center [26, 105] width 25 height 17
select select "service"
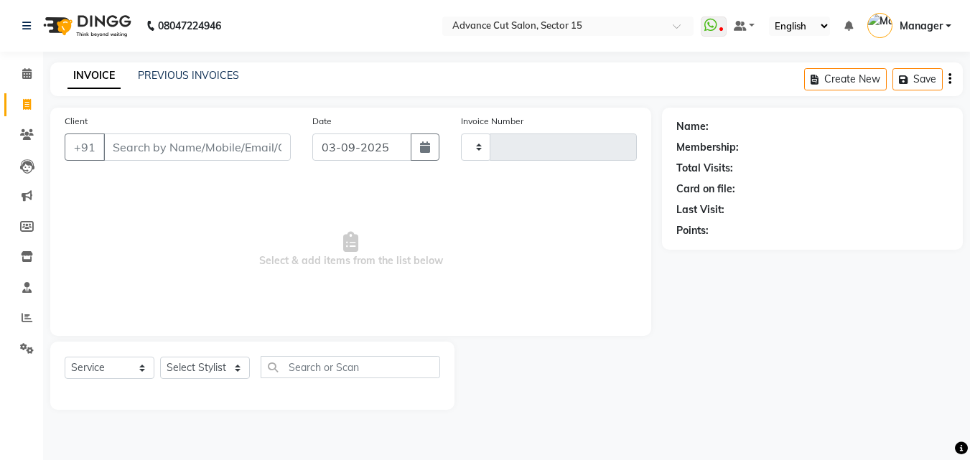
type input "6841"
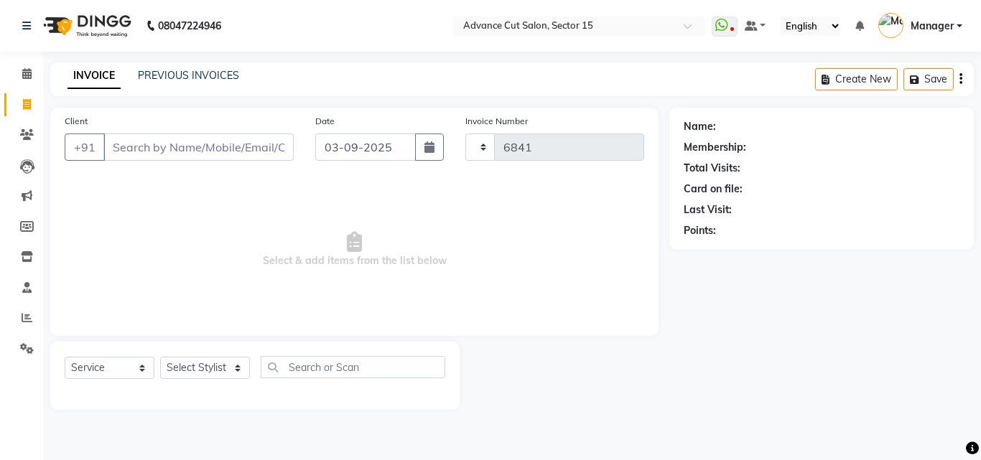
select select "6255"
click at [233, 136] on input "Client" at bounding box center [198, 147] width 190 height 27
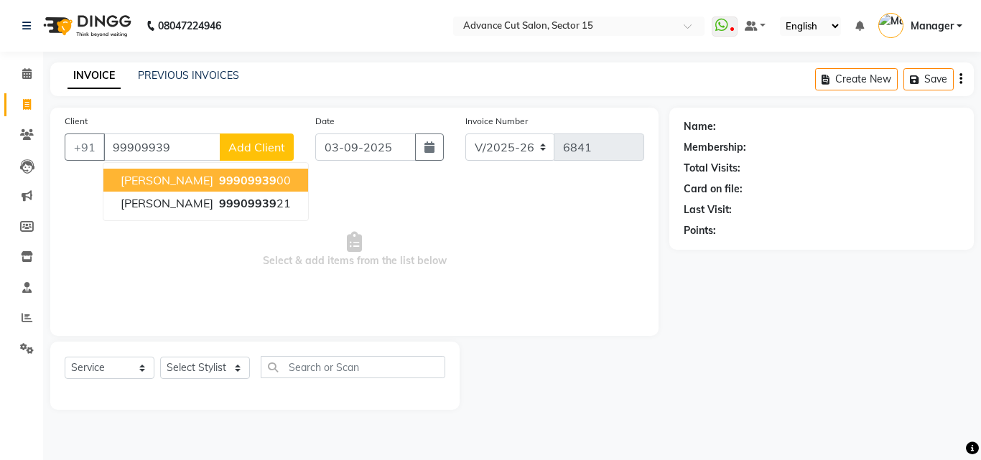
click at [219, 183] on span "99909939" at bounding box center [247, 180] width 57 height 14
type input "9990993900"
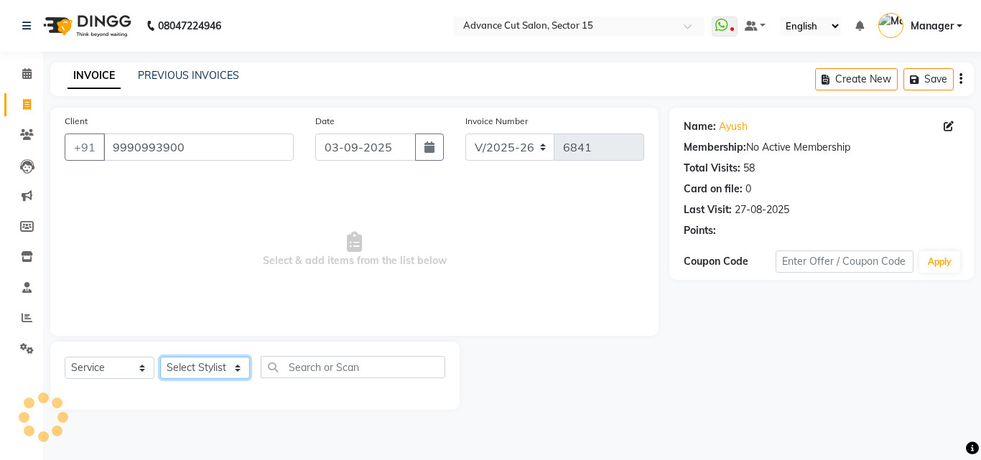
click at [218, 363] on select "Select Stylist Advance Cut ASIF FARMAN HAIDER Iqbal KASHISH LUCKY Manager MANOJ…" at bounding box center [205, 368] width 90 height 22
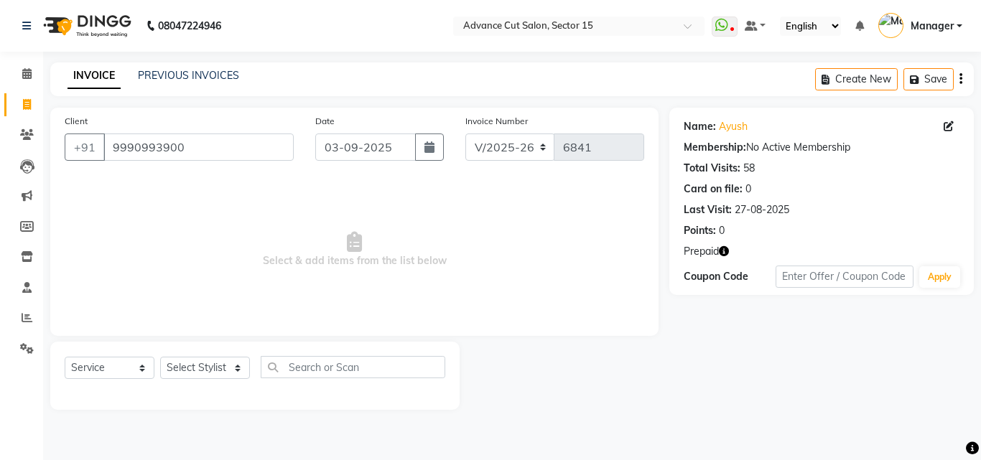
click at [720, 252] on icon "button" at bounding box center [724, 251] width 10 height 10
click at [721, 251] on icon "button" at bounding box center [724, 251] width 10 height 10
drag, startPoint x: 705, startPoint y: 269, endPoint x: 668, endPoint y: 266, distance: 36.7
click at [668, 266] on div "1. M S 20% (₹4,025.00)" at bounding box center [654, 264] width 119 height 27
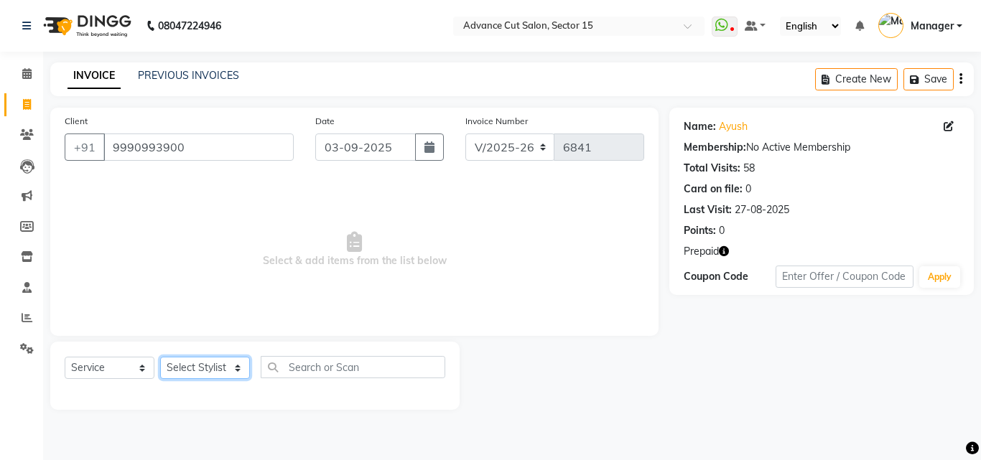
click at [206, 362] on select "Select Stylist Advance Cut ASIF FARMAN HAIDER Iqbal KASHISH LUCKY Manager MANOJ…" at bounding box center [205, 368] width 90 height 22
click at [219, 363] on select "Select Stylist Advance Cut ASIF FARMAN HAIDER Iqbal KASHISH LUCKY Manager MANOJ…" at bounding box center [205, 368] width 90 height 22
click at [218, 362] on select "Select Stylist Advance Cut ASIF FARMAN HAIDER Iqbal KASHISH LUCKY Manager MANOJ…" at bounding box center [205, 368] width 90 height 22
click at [214, 366] on select "Select Stylist Advance Cut ASIF FARMAN HAIDER Iqbal KASHISH LUCKY Manager MANOJ…" at bounding box center [205, 368] width 90 height 22
drag, startPoint x: 214, startPoint y: 366, endPoint x: 222, endPoint y: 366, distance: 7.9
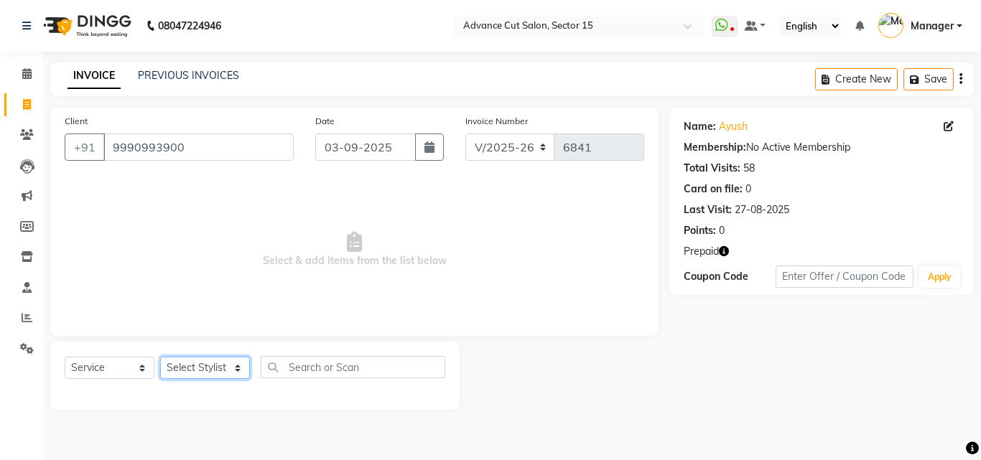
click at [214, 366] on select "Select Stylist Advance Cut ASIF FARMAN HAIDER Iqbal KASHISH LUCKY Manager MANOJ…" at bounding box center [205, 368] width 90 height 22
click at [229, 373] on select "Select Stylist Advance Cut ASIF FARMAN HAIDER Iqbal KASHISH LUCKY Manager MANOJ…" at bounding box center [205, 368] width 90 height 22
click at [229, 368] on select "Select Stylist Advance Cut ASIF FARMAN HAIDER Iqbal KASHISH LUCKY Manager MANOJ…" at bounding box center [205, 368] width 90 height 22
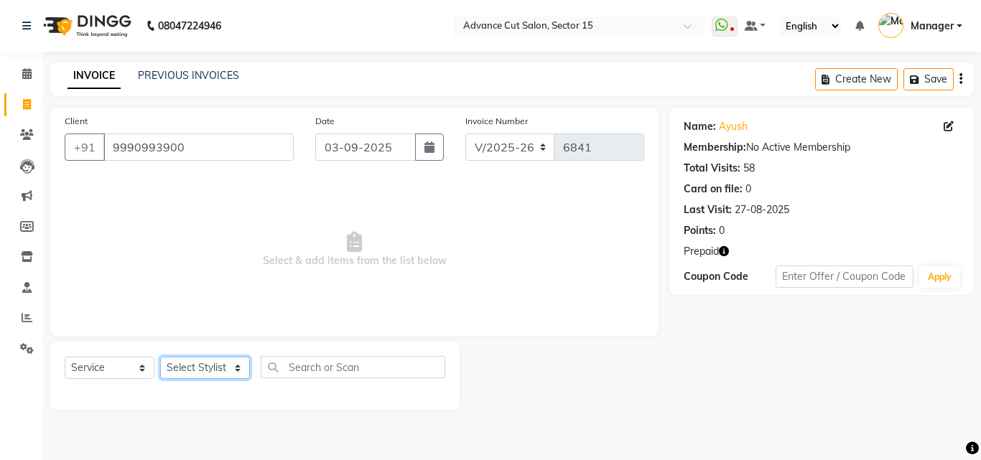
select select "78122"
click at [229, 365] on select "Select Stylist Advance Cut ASIF FARMAN HAIDER Iqbal KASHISH LUCKY Manager MANOJ…" at bounding box center [205, 368] width 90 height 22
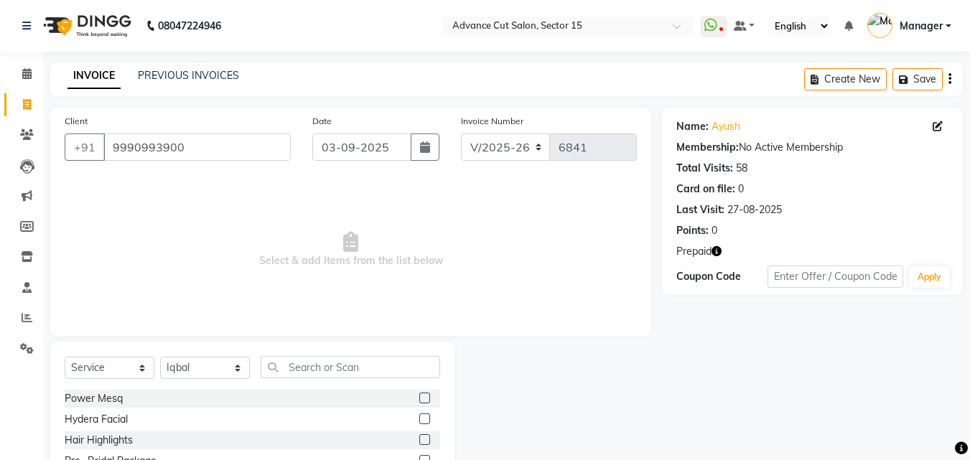
click at [330, 379] on div "Select Service Product Membership Package Voucher Prepaid Gift Card Select Styl…" at bounding box center [253, 373] width 376 height 34
click at [338, 360] on input "text" at bounding box center [351, 367] width 180 height 22
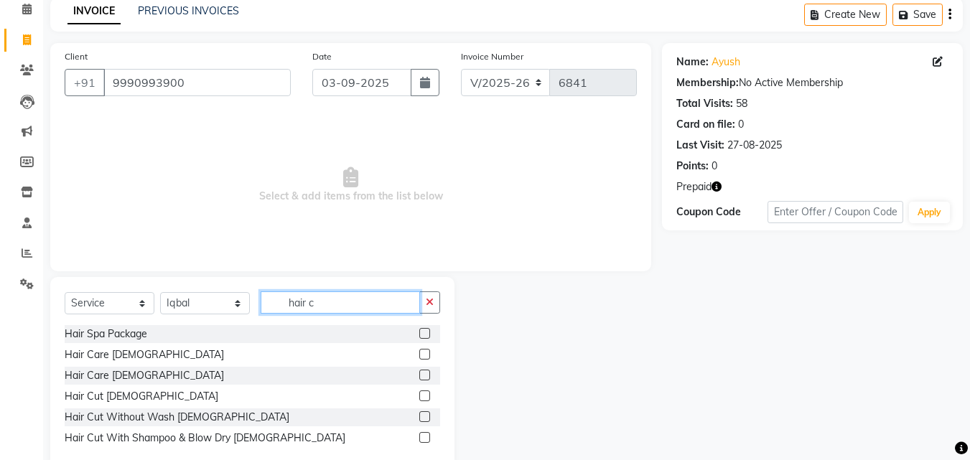
scroll to position [96, 0]
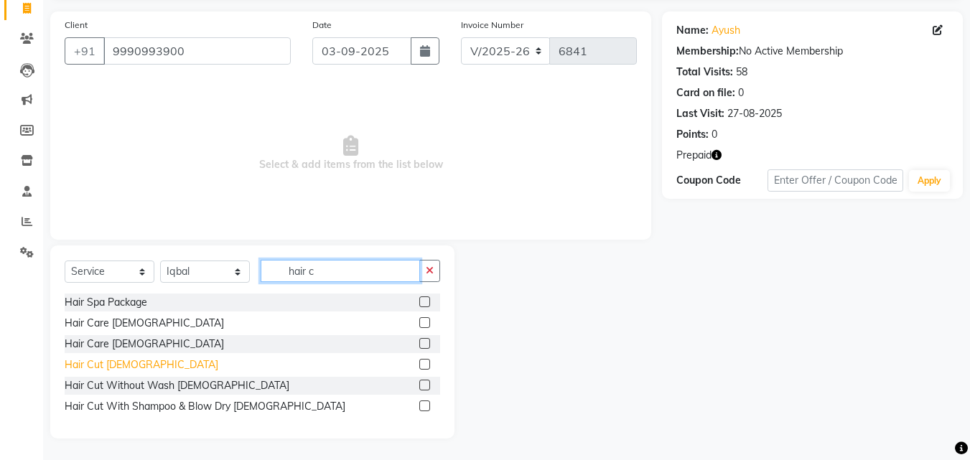
type input "hair c"
click at [86, 370] on div "Hair Cut [DEMOGRAPHIC_DATA]" at bounding box center [142, 365] width 154 height 15
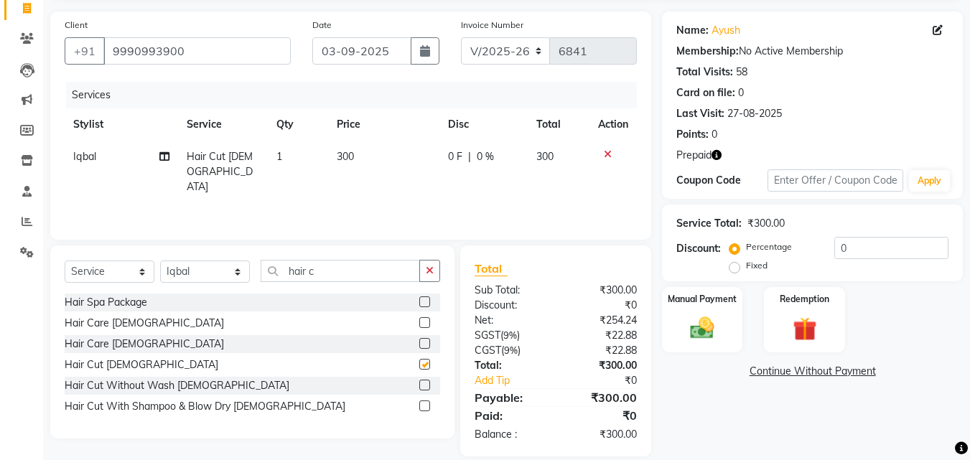
checkbox input "false"
click at [427, 274] on icon "button" at bounding box center [430, 271] width 8 height 10
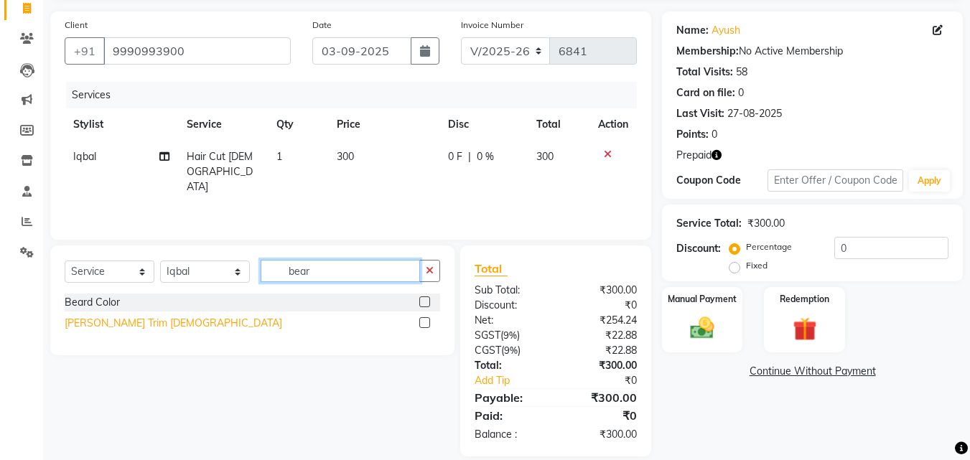
type input "bear"
click at [108, 327] on div "[PERSON_NAME] Trim [DEMOGRAPHIC_DATA]" at bounding box center [174, 323] width 218 height 15
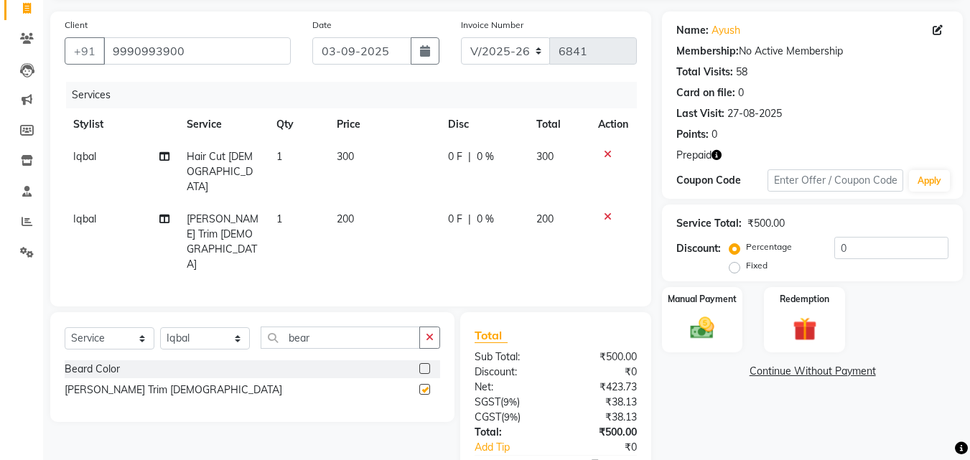
checkbox input "false"
click at [835, 246] on input "0" at bounding box center [892, 248] width 114 height 22
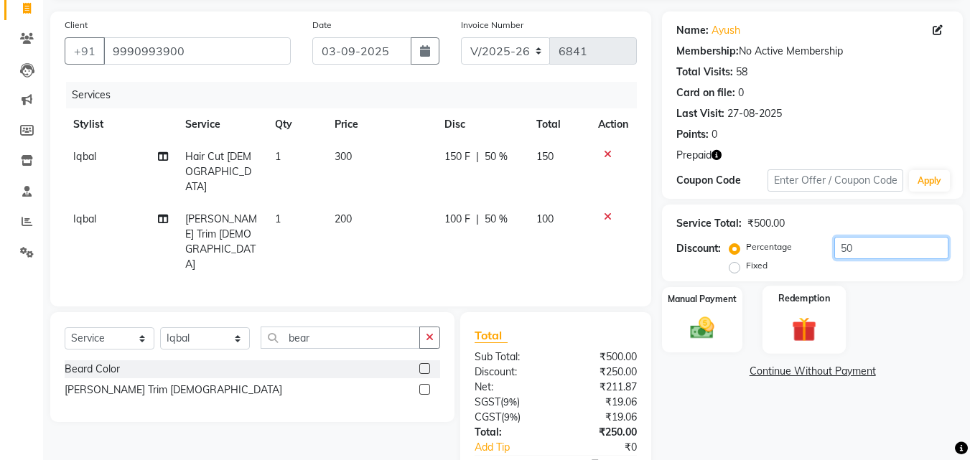
type input "50"
click at [816, 297] on label "Redemption" at bounding box center [805, 299] width 52 height 14
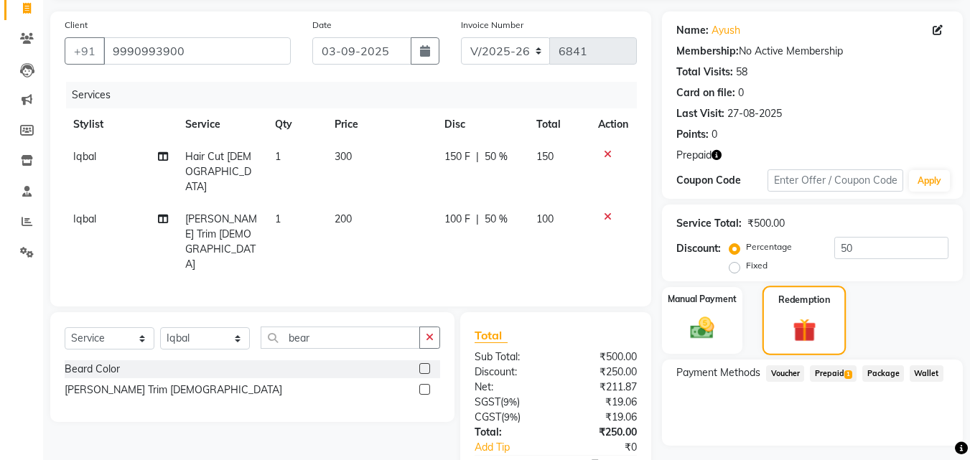
scroll to position [133, 0]
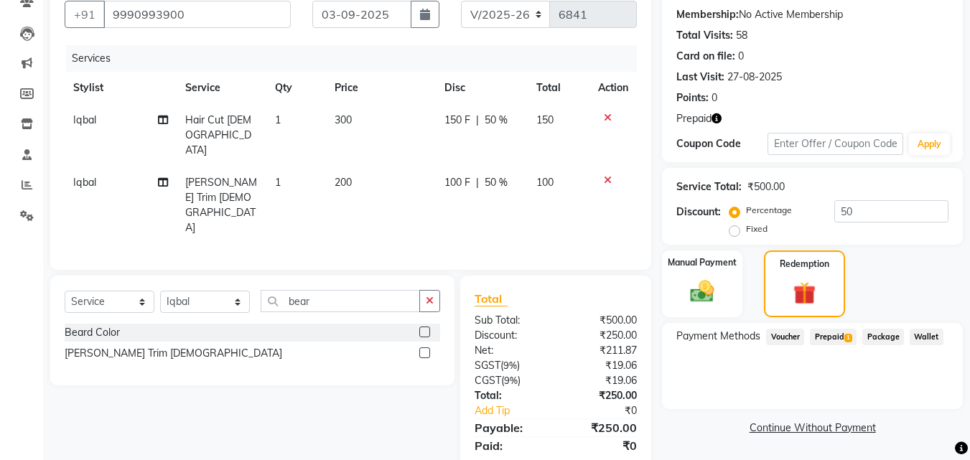
click at [840, 334] on span "Prepaid 1" at bounding box center [833, 337] width 47 height 17
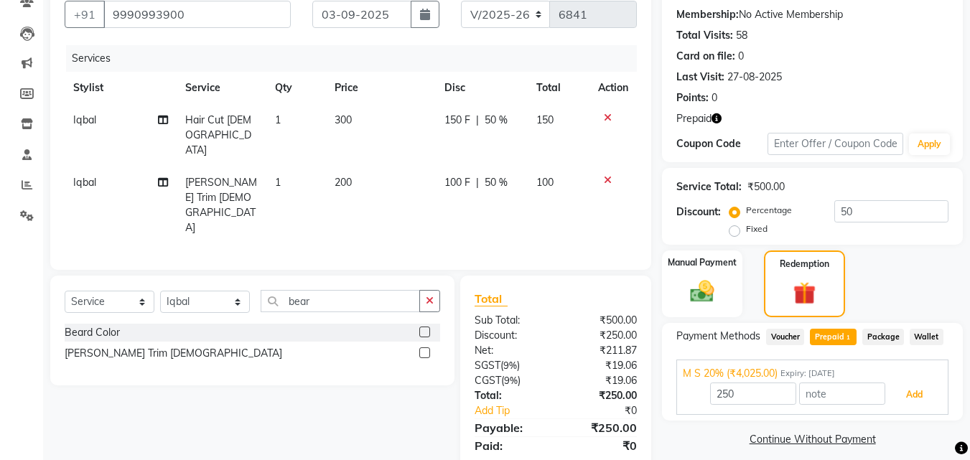
click at [913, 396] on button "Add" at bounding box center [914, 395] width 52 height 24
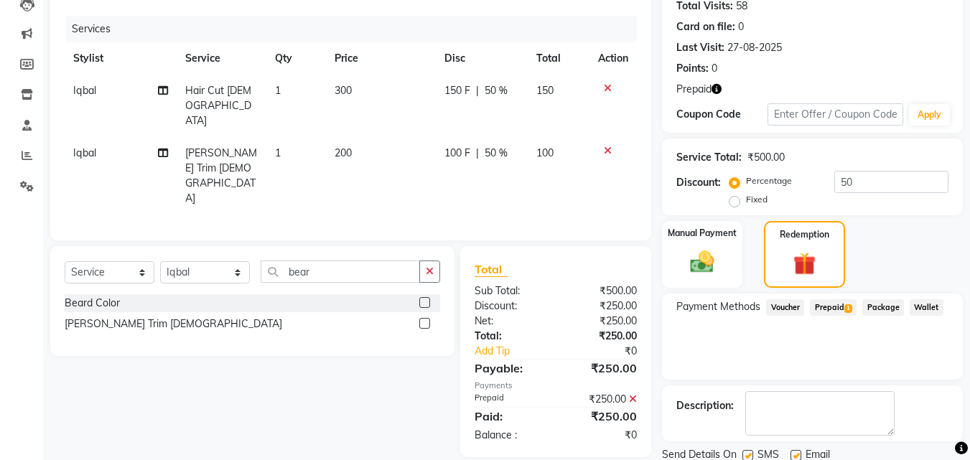
scroll to position [214, 0]
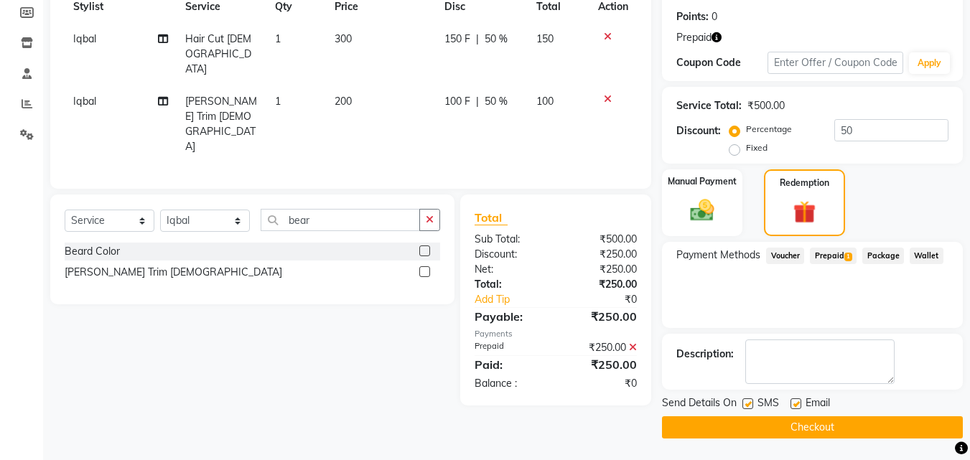
click at [889, 421] on button "Checkout" at bounding box center [812, 428] width 301 height 22
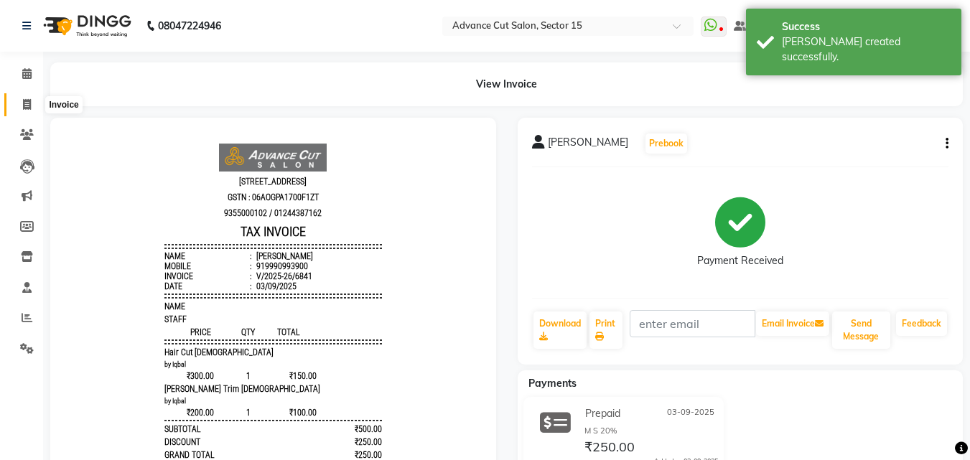
click at [23, 107] on icon at bounding box center [27, 104] width 8 height 11
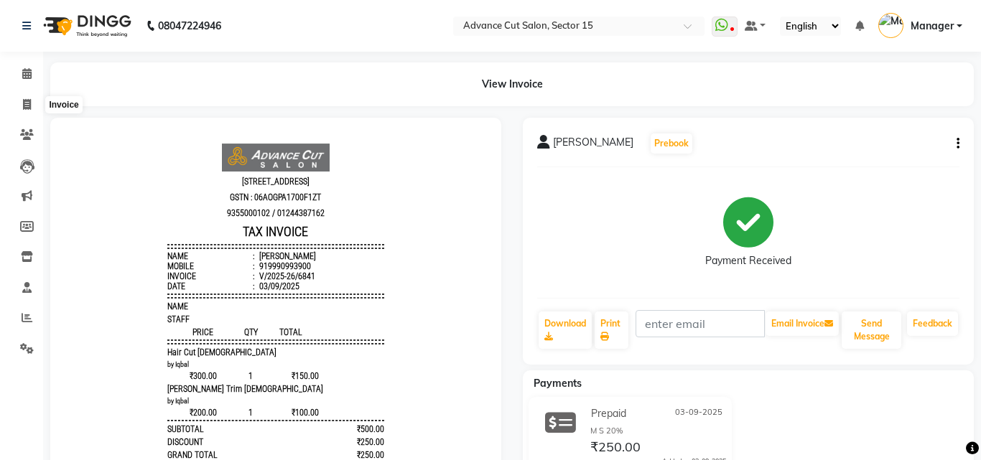
select select "6255"
select select "service"
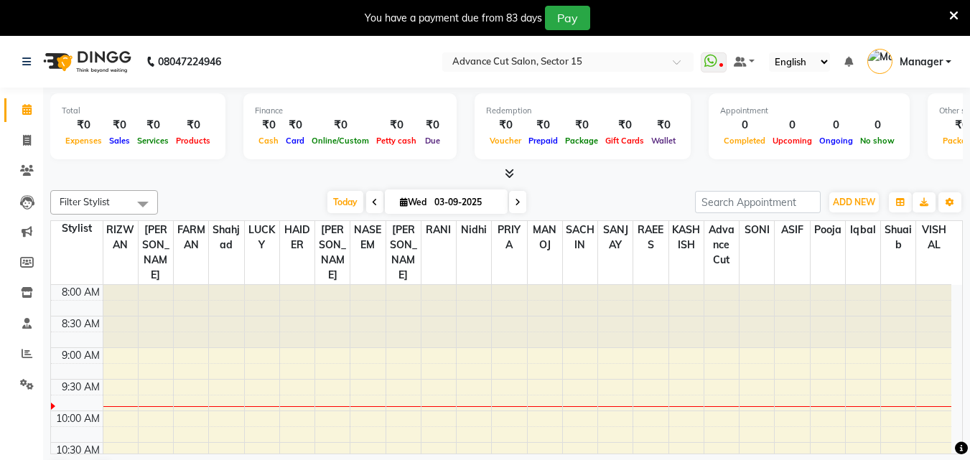
click at [947, 19] on div "You have a payment due from 83 days Pay" at bounding box center [478, 18] width 944 height 24
click at [959, 11] on div "You have a payment due from 83 days Pay" at bounding box center [485, 18] width 970 height 36
click at [955, 13] on icon at bounding box center [953, 15] width 9 height 13
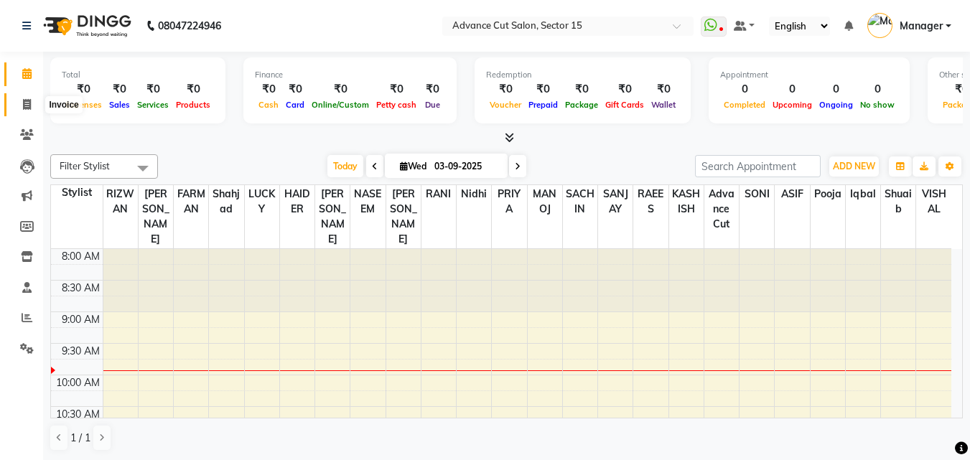
click at [18, 106] on span at bounding box center [26, 105] width 25 height 17
select select "service"
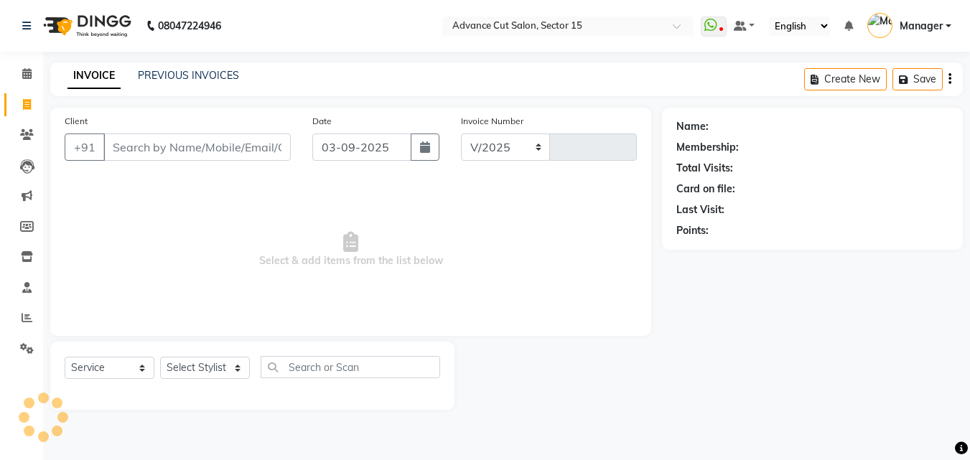
select select "6255"
type input "6840"
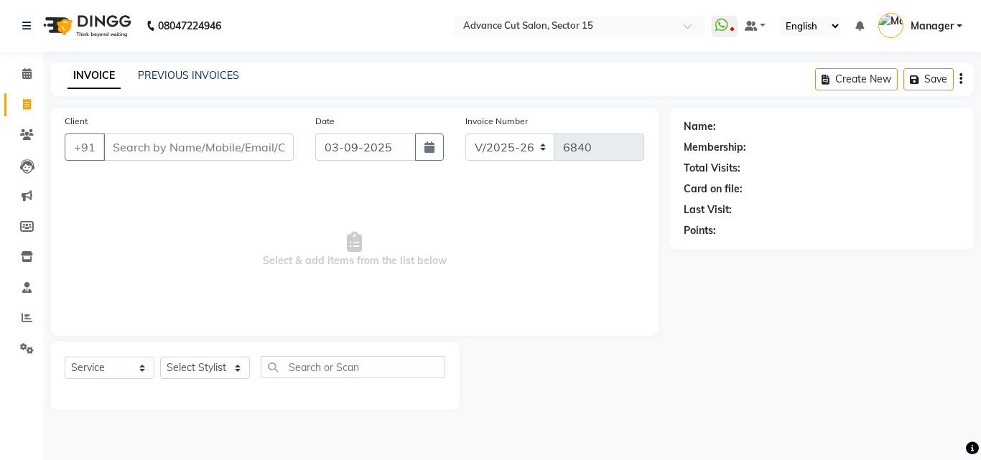
click at [979, 446] on div "08047224946 Select Location × Advance Cut Salon, Sector 15 WhatsApp Status ✕ St…" at bounding box center [490, 230] width 981 height 460
click at [975, 446] on icon at bounding box center [972, 448] width 13 height 13
click at [966, 447] on icon at bounding box center [972, 448] width 13 height 13
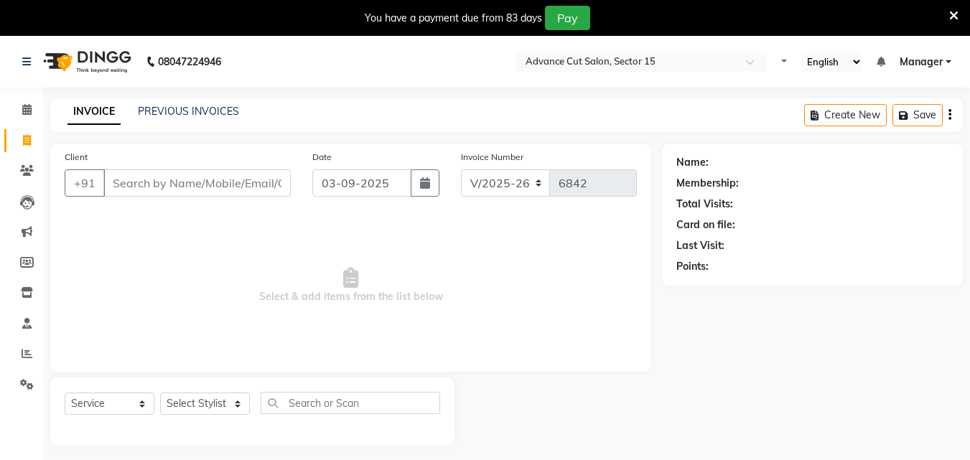
select select "6255"
select select "service"
click at [965, 8] on div "You have a payment due from 83 days Pay" at bounding box center [485, 18] width 970 height 36
click at [955, 11] on icon at bounding box center [953, 15] width 9 height 13
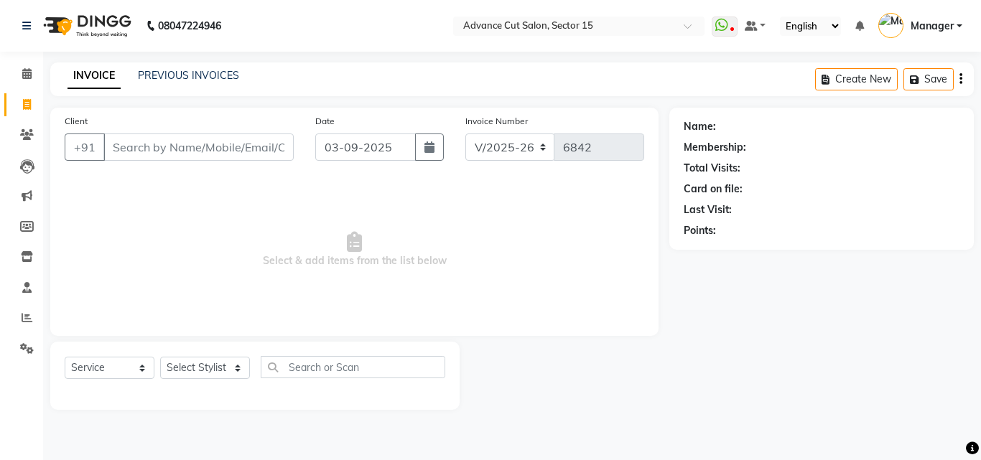
drag, startPoint x: 203, startPoint y: 114, endPoint x: 235, endPoint y: 149, distance: 47.8
click at [205, 121] on div "Client +91" at bounding box center [179, 142] width 251 height 59
click at [235, 149] on input "Client" at bounding box center [198, 147] width 190 height 27
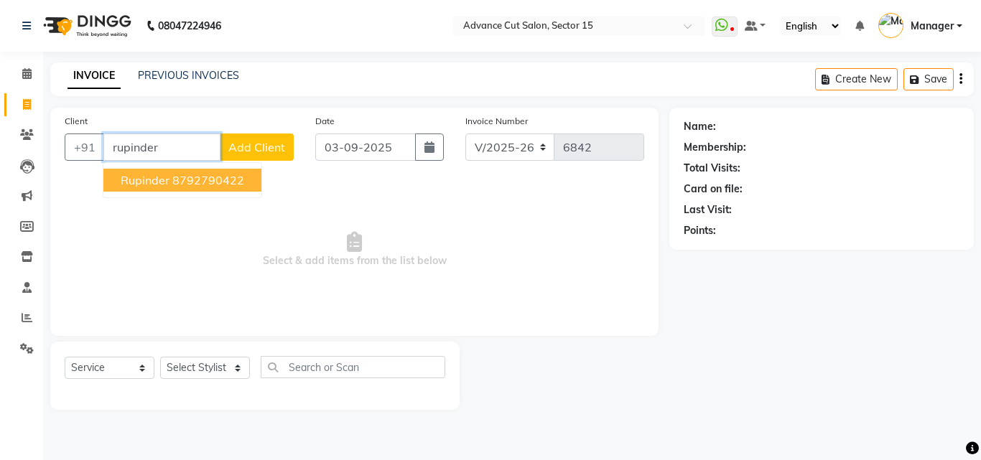
click at [214, 175] on ngb-highlight "8792790422" at bounding box center [208, 180] width 72 height 14
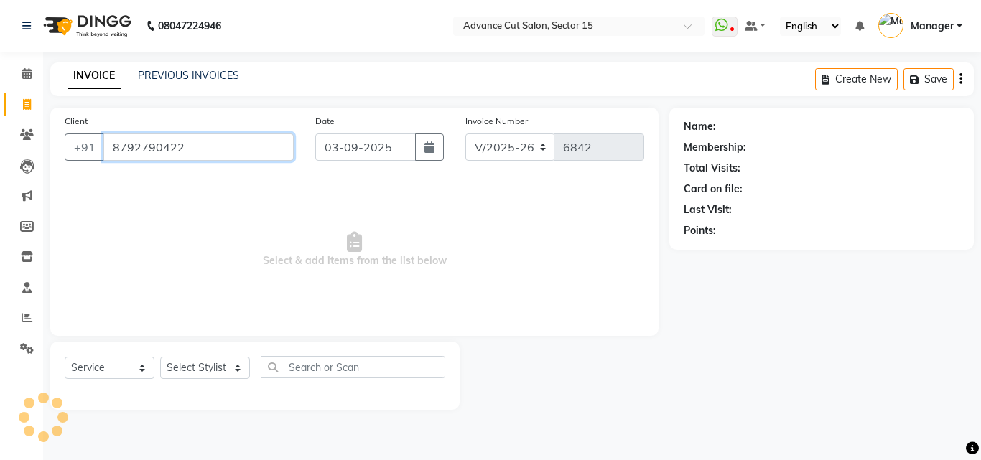
type input "8792790422"
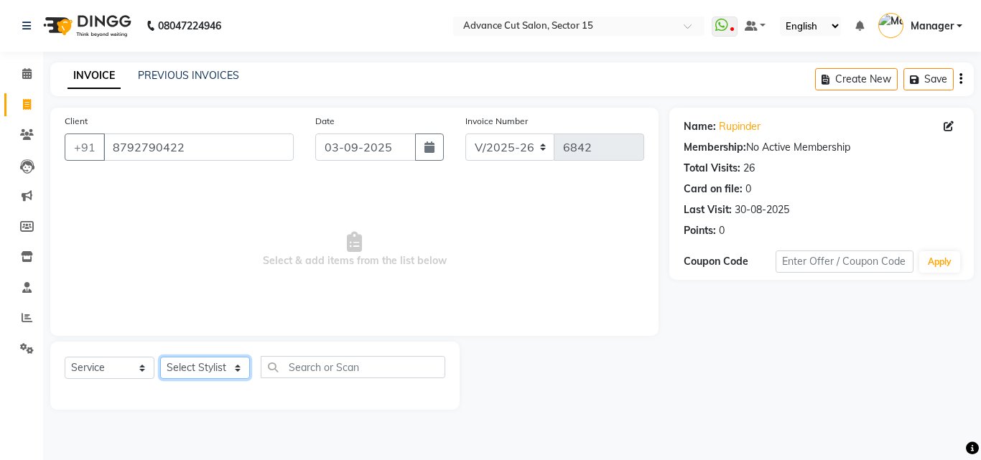
click at [219, 367] on select "Select Stylist Advance Cut ASIF FARMAN HAIDER Iqbal KASHISH LUCKY Manager MANOJ…" at bounding box center [205, 368] width 90 height 22
click at [160, 357] on select "Select Stylist Advance Cut ASIF FARMAN HAIDER Iqbal KASHISH LUCKY Manager MANOJ…" at bounding box center [205, 368] width 90 height 22
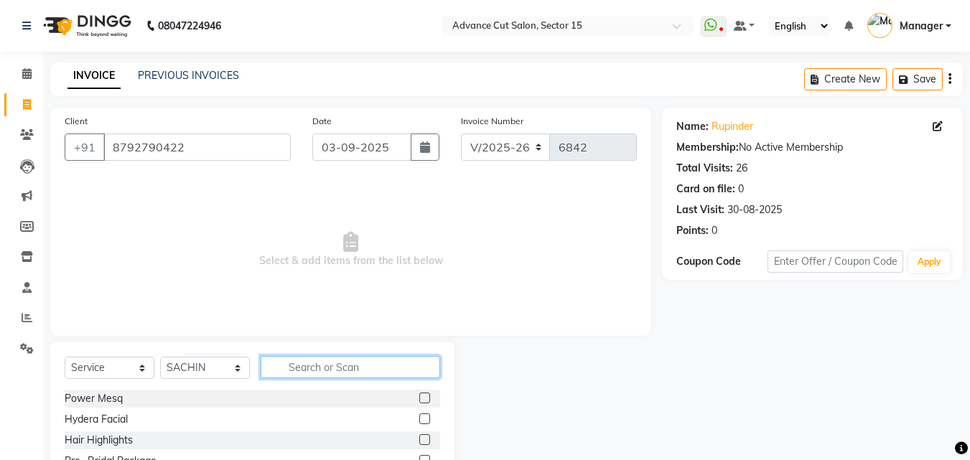
click at [318, 371] on input "text" at bounding box center [351, 367] width 180 height 22
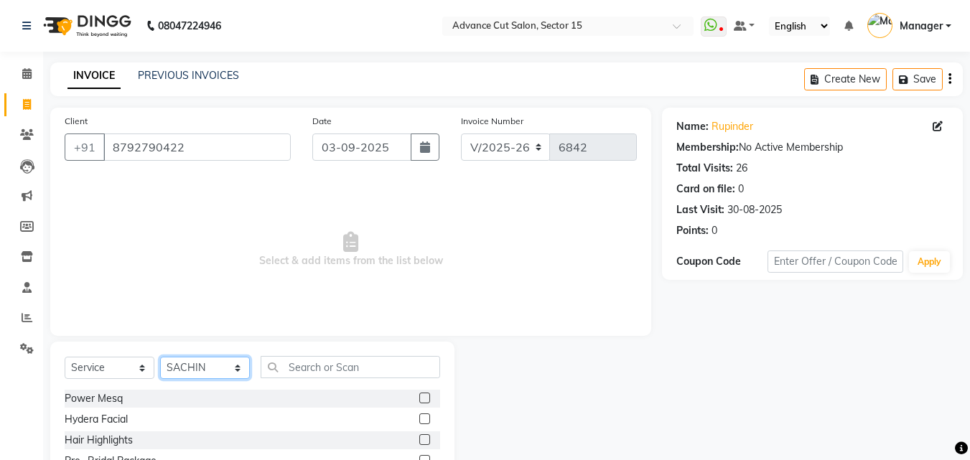
click at [201, 379] on select "Select Stylist Advance Cut ASIF FARMAN HAIDER Iqbal KASHISH LUCKY Manager MANOJ…" at bounding box center [205, 368] width 90 height 22
click at [200, 366] on select "Select Stylist Advance Cut ASIF FARMAN HAIDER Iqbal KASHISH LUCKY Manager MANOJ…" at bounding box center [205, 368] width 90 height 22
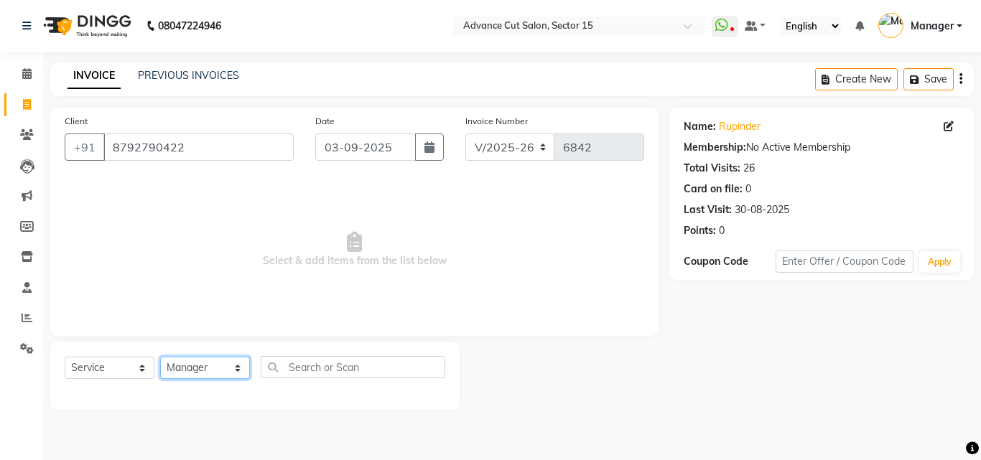
click at [200, 366] on select "Select Stylist Advance Cut ASIF FARMAN HAIDER Iqbal KASHISH LUCKY Manager MANOJ…" at bounding box center [205, 368] width 90 height 22
select select "46514"
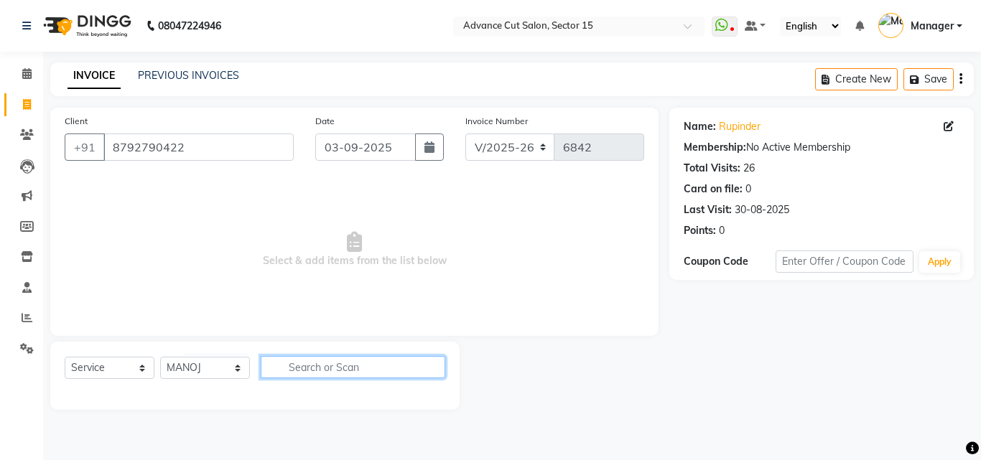
click at [343, 366] on input "text" at bounding box center [353, 367] width 185 height 22
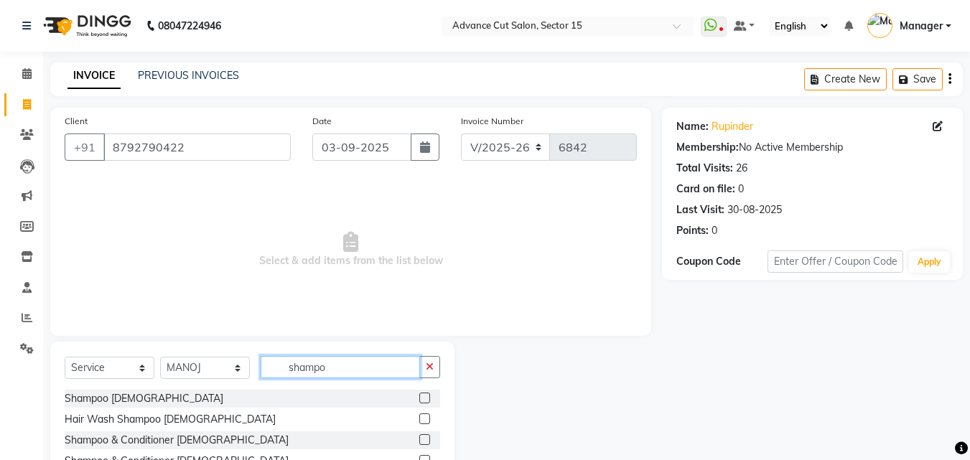
scroll to position [75, 0]
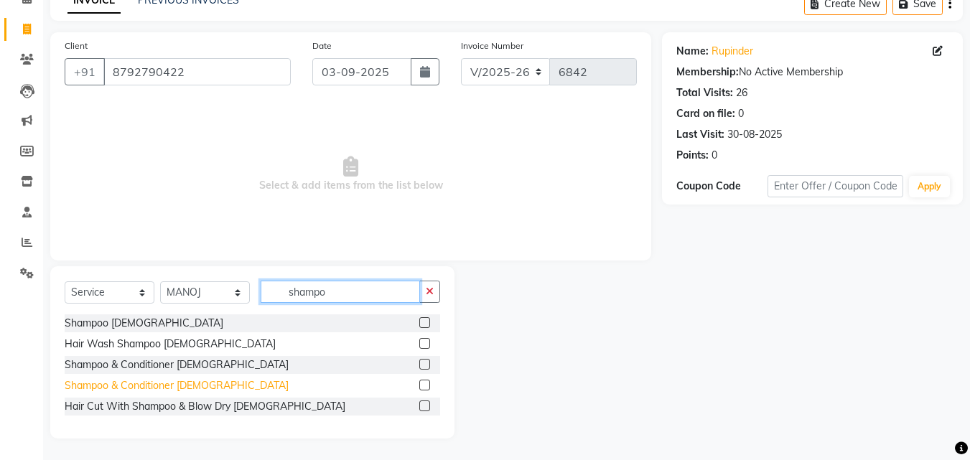
type input "shampo"
click at [193, 386] on div "Shampoo & Conditioner Female" at bounding box center [177, 386] width 224 height 15
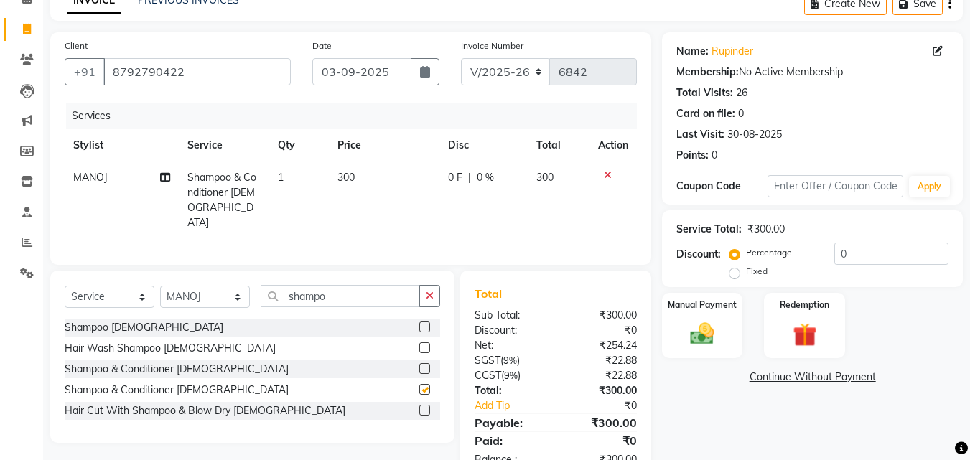
checkbox input "false"
click at [361, 162] on td "300" at bounding box center [384, 201] width 111 height 78
select select "46514"
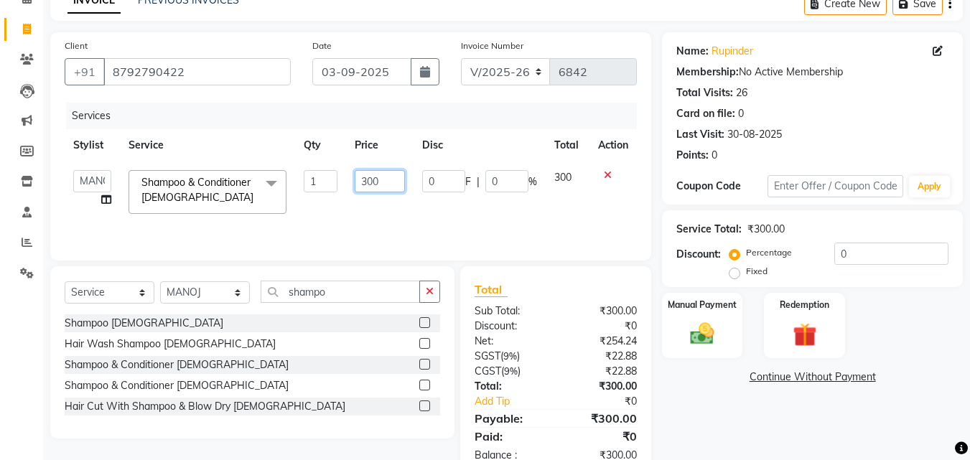
click at [368, 177] on input "300" at bounding box center [380, 181] width 50 height 22
type input "400"
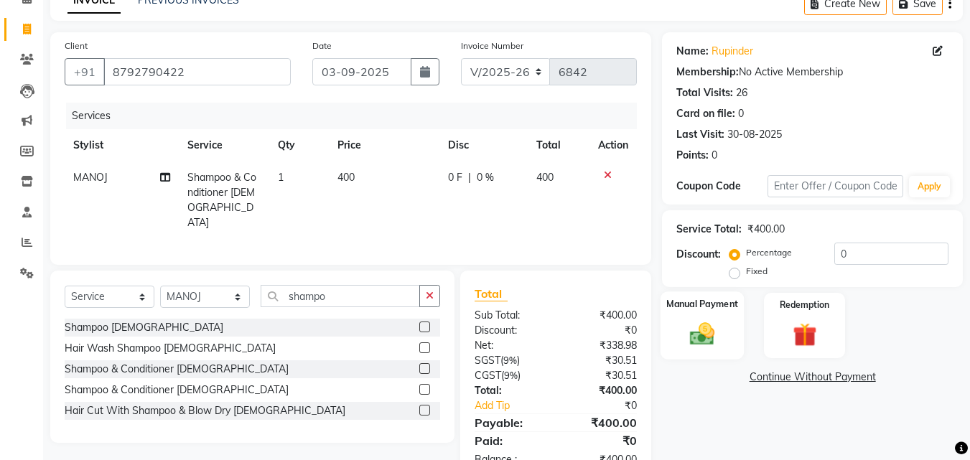
click at [679, 318] on div "Manual Payment" at bounding box center [703, 326] width 84 height 68
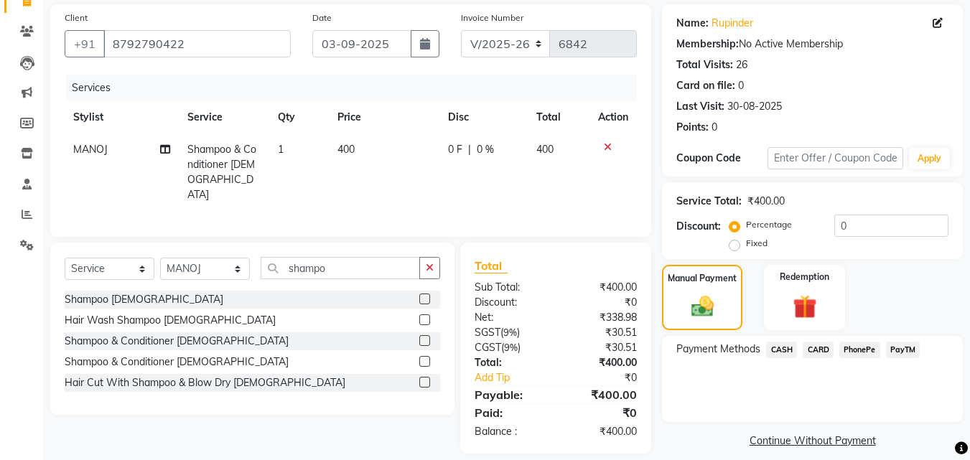
scroll to position [116, 0]
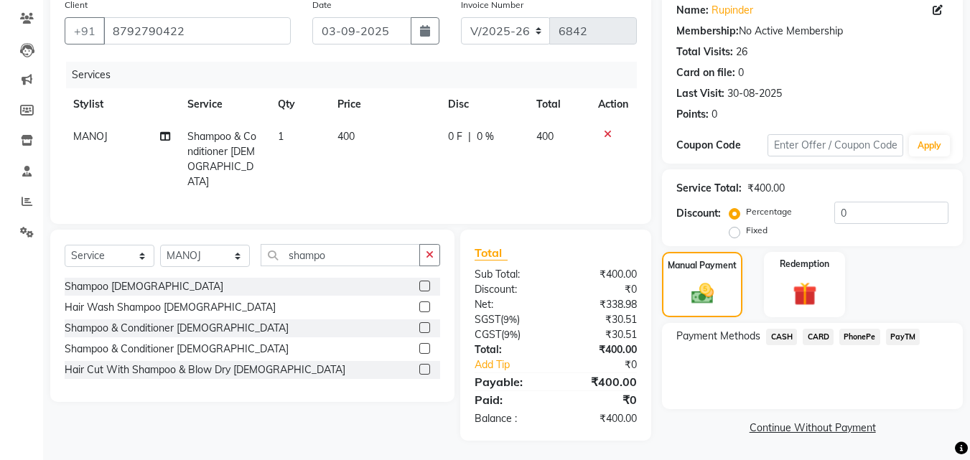
click at [812, 336] on span "CARD" at bounding box center [818, 337] width 31 height 17
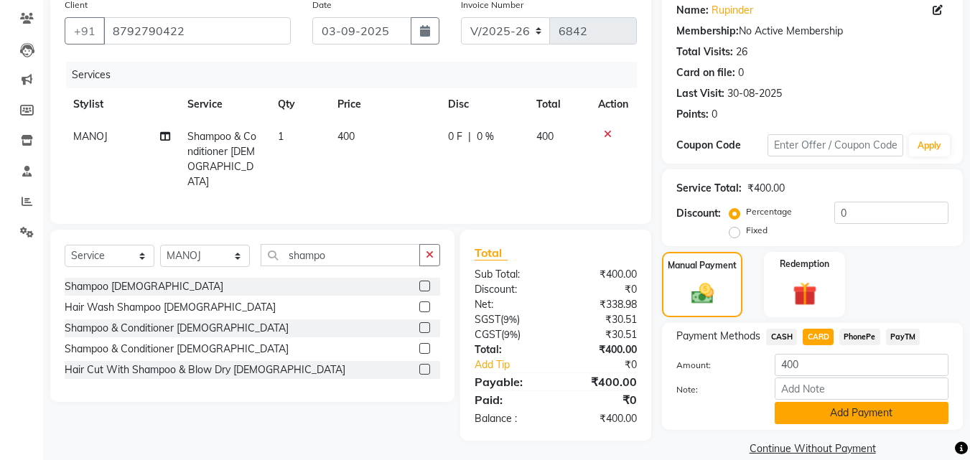
click at [838, 404] on button "Add Payment" at bounding box center [862, 413] width 174 height 22
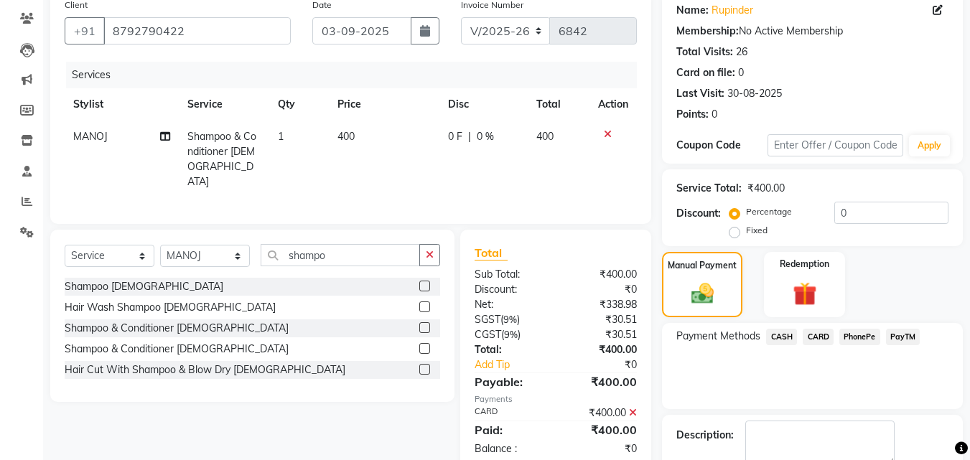
scroll to position [198, 0]
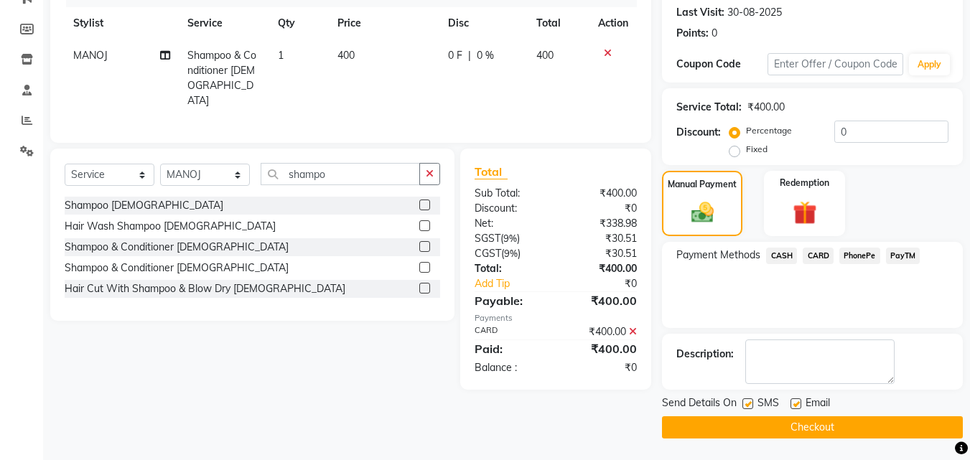
click at [855, 439] on main "INVOICE PREVIOUS INVOICES Create New Save Client +91 8792790422 Date 03-09-2025…" at bounding box center [506, 162] width 927 height 595
click at [856, 427] on button "Checkout" at bounding box center [812, 428] width 301 height 22
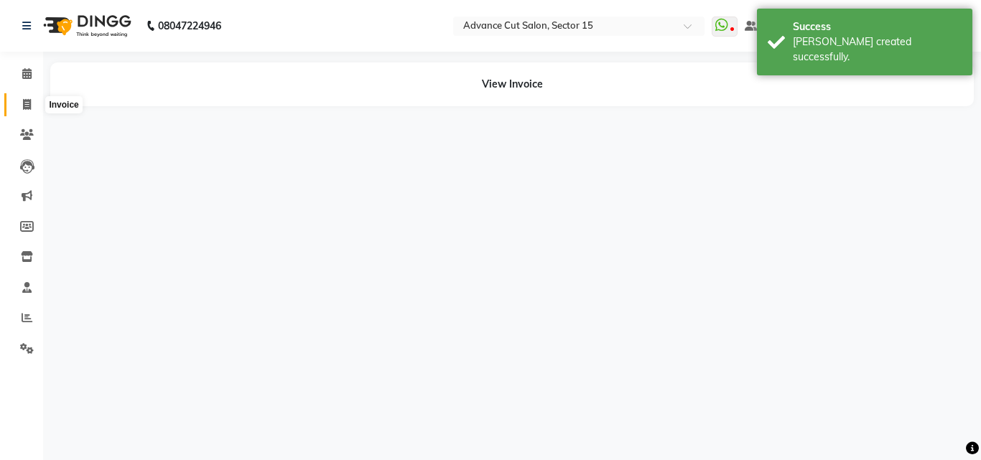
click at [21, 98] on span at bounding box center [26, 105] width 25 height 17
select select "service"
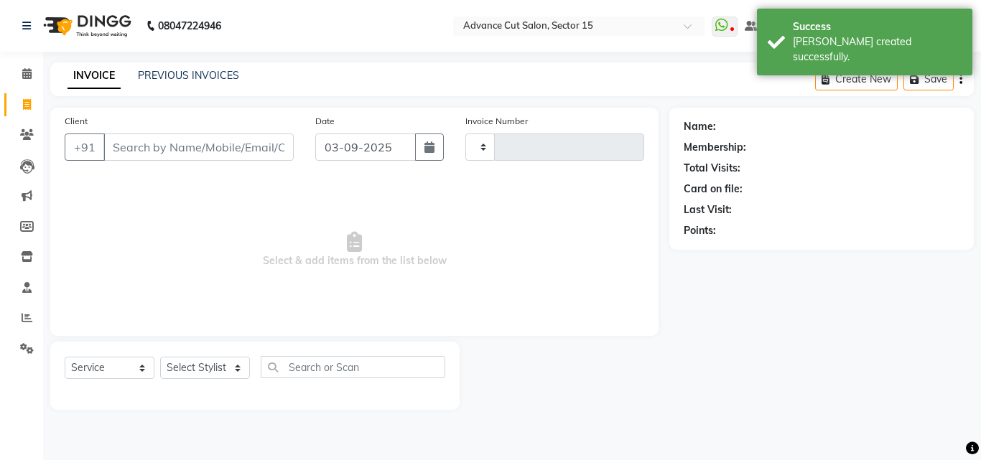
type input "6843"
select select "6255"
drag, startPoint x: 21, startPoint y: 351, endPoint x: 27, endPoint y: 343, distance: 10.4
click at [21, 350] on icon at bounding box center [27, 348] width 14 height 11
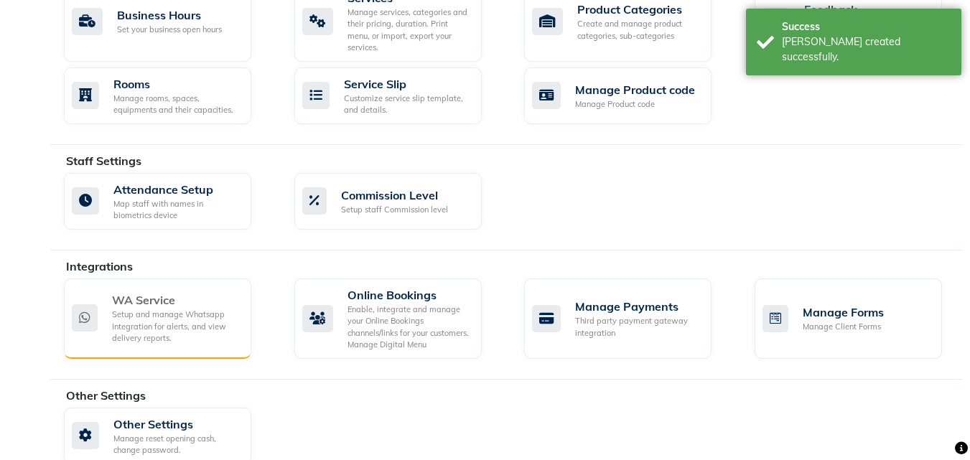
scroll to position [619, 0]
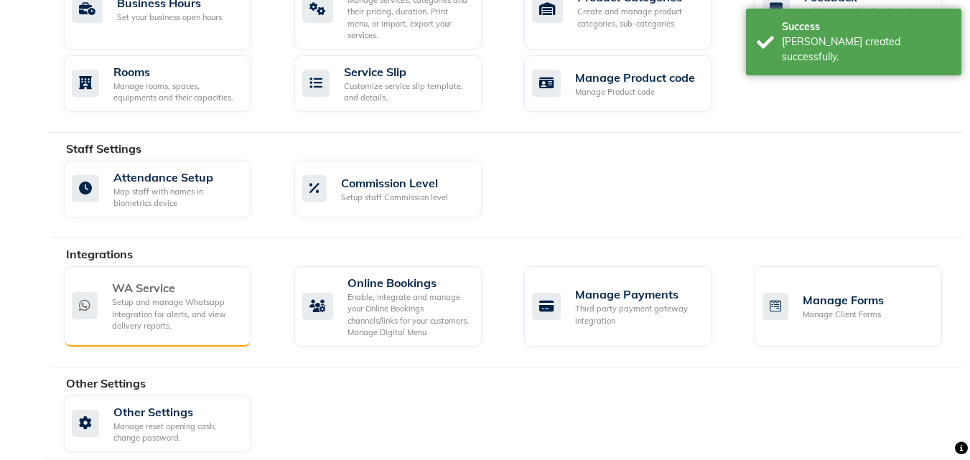
click at [150, 297] on div "Setup and manage Whatsapp Integration for alerts, and view delivery reports." at bounding box center [176, 315] width 128 height 36
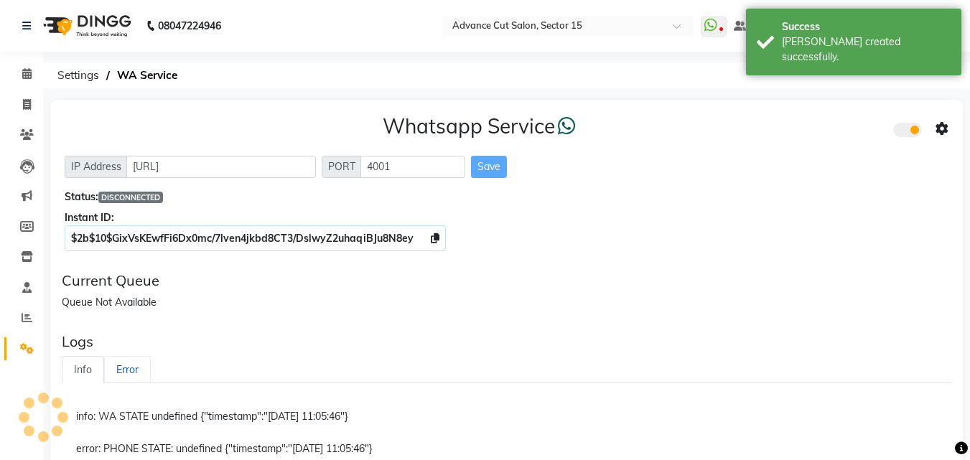
click at [117, 366] on link "Error" at bounding box center [127, 370] width 47 height 28
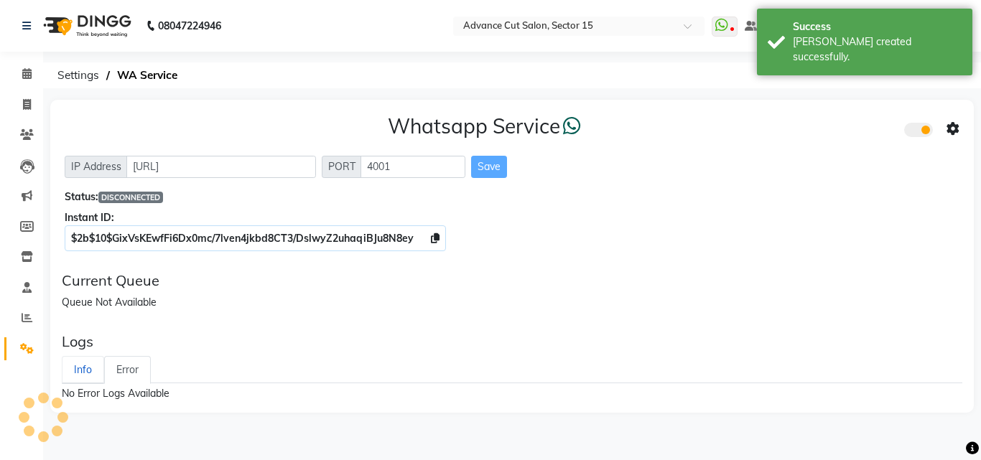
click at [88, 369] on link "Info" at bounding box center [83, 370] width 42 height 28
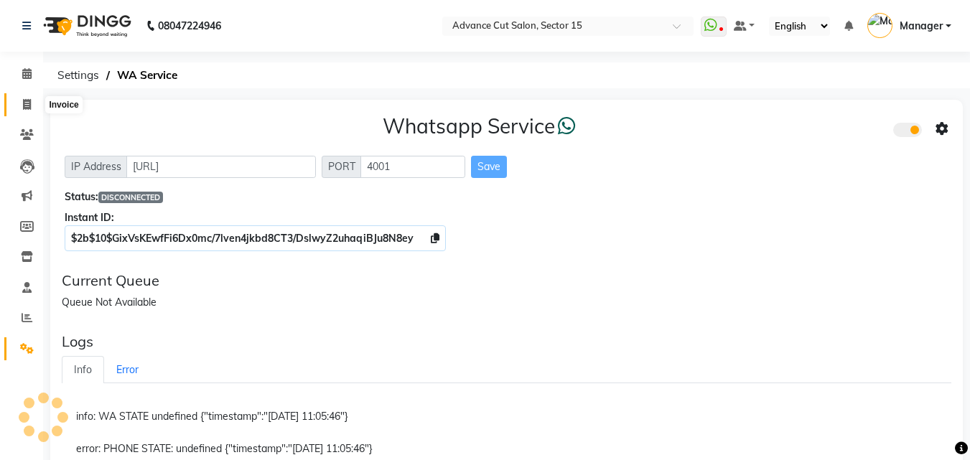
click at [17, 100] on span at bounding box center [26, 105] width 25 height 17
select select "service"
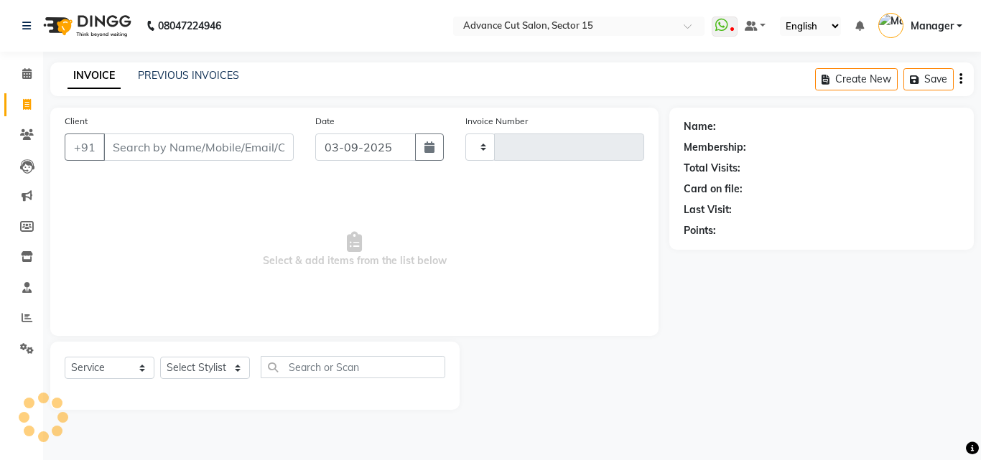
type input "6843"
select select "6255"
click at [191, 79] on link "PREVIOUS INVOICES" at bounding box center [188, 75] width 101 height 13
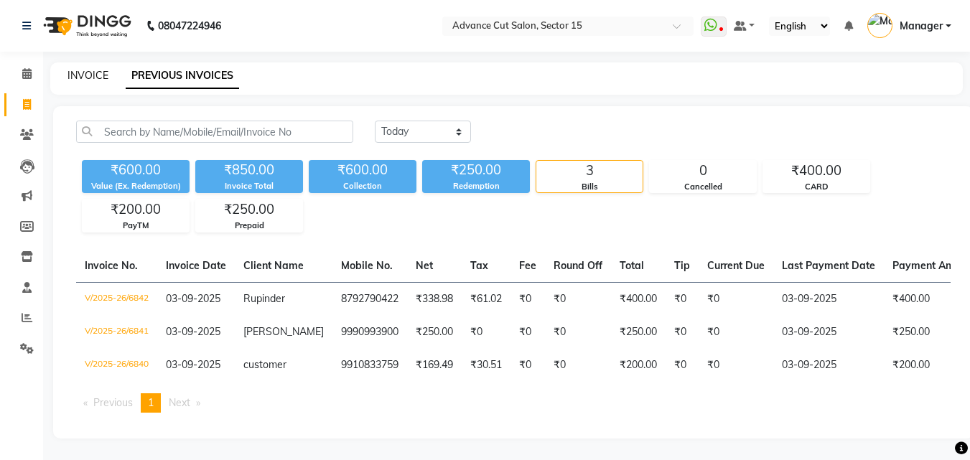
click at [95, 74] on link "INVOICE" at bounding box center [88, 75] width 41 height 13
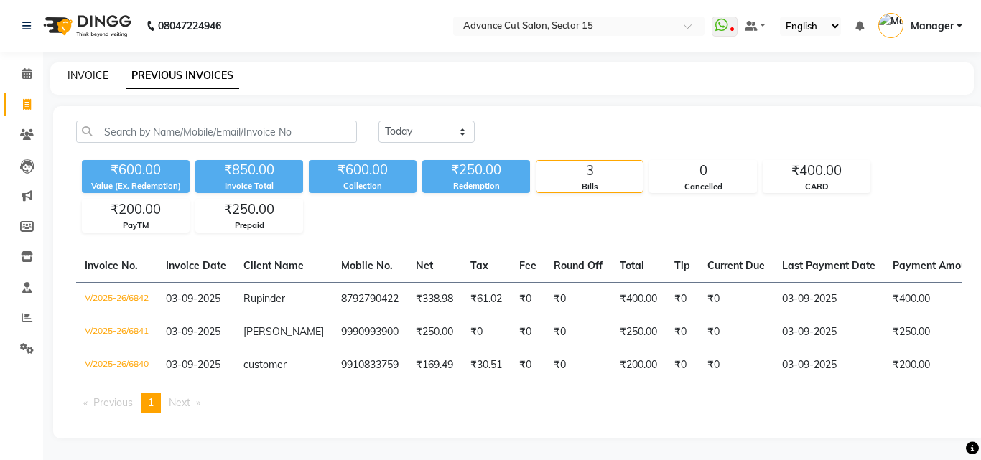
select select "service"
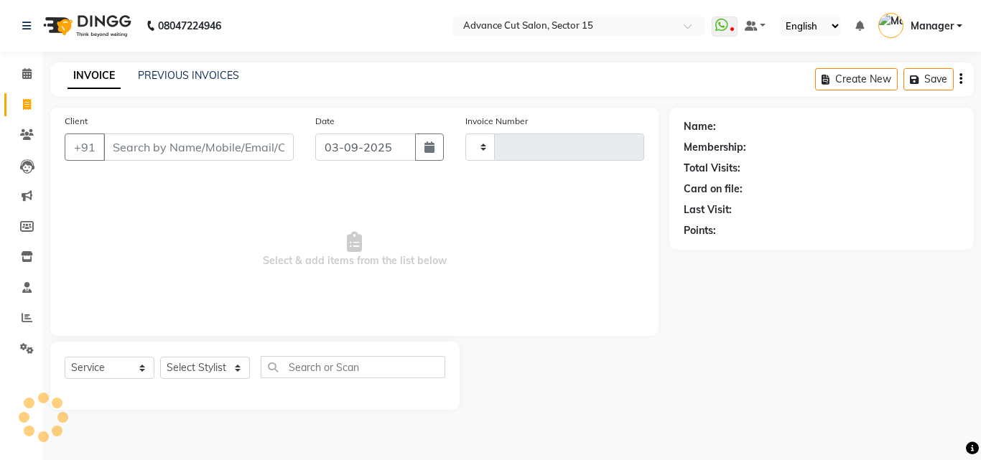
type input "6843"
select select "6255"
click at [194, 83] on div "PREVIOUS INVOICES" at bounding box center [188, 75] width 101 height 15
click at [187, 75] on link "PREVIOUS INVOICES" at bounding box center [188, 75] width 101 height 13
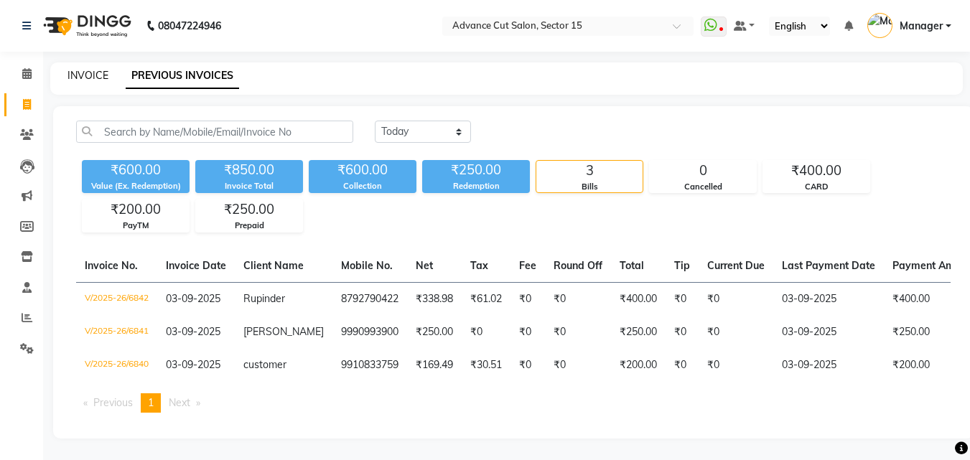
click at [91, 77] on link "INVOICE" at bounding box center [88, 75] width 41 height 13
select select "service"
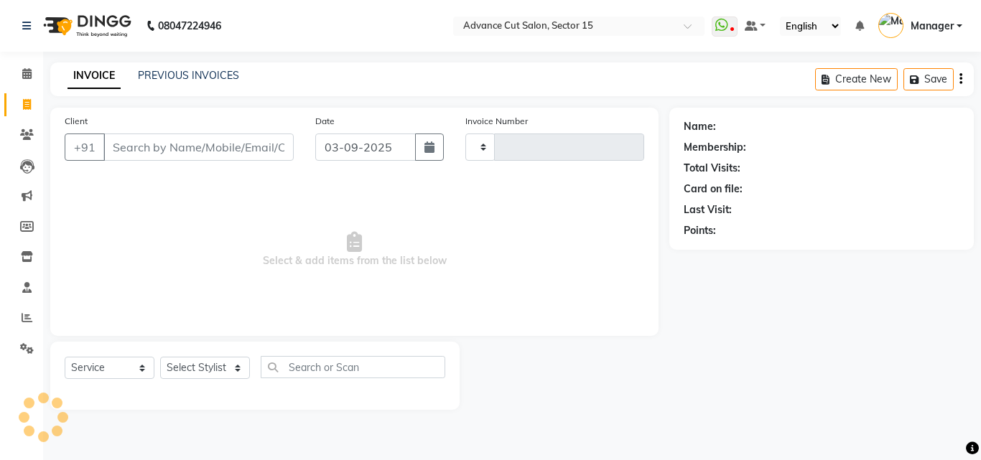
type input "6843"
select select "6255"
click at [26, 342] on span at bounding box center [26, 349] width 25 height 17
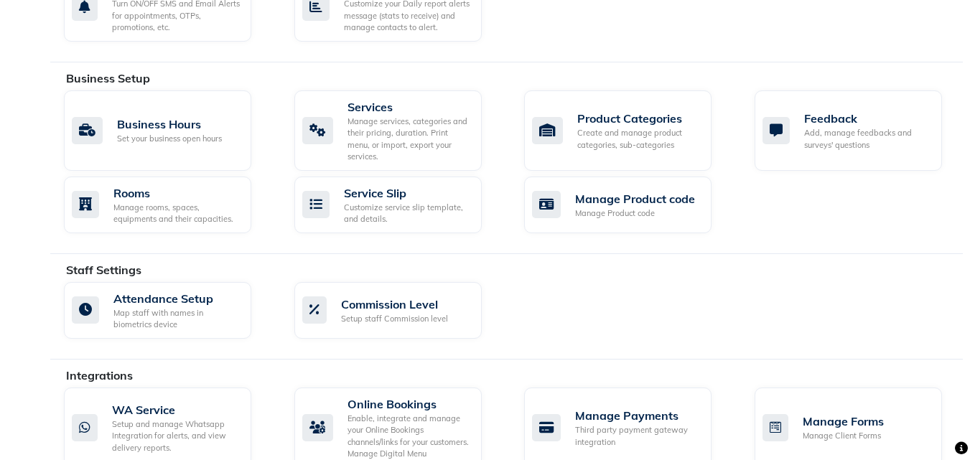
scroll to position [619, 0]
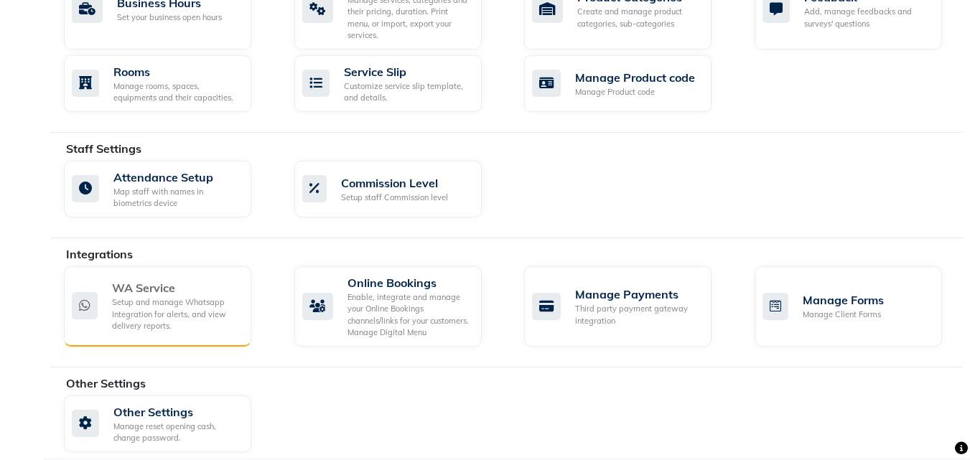
click at [184, 297] on div "Setup and manage Whatsapp Integration for alerts, and view delivery reports." at bounding box center [176, 315] width 128 height 36
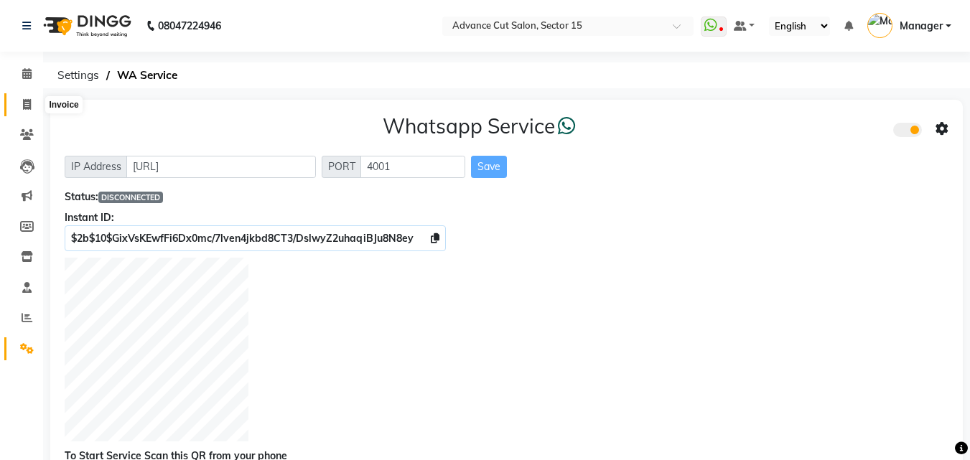
click at [24, 103] on icon at bounding box center [27, 104] width 8 height 11
select select "service"
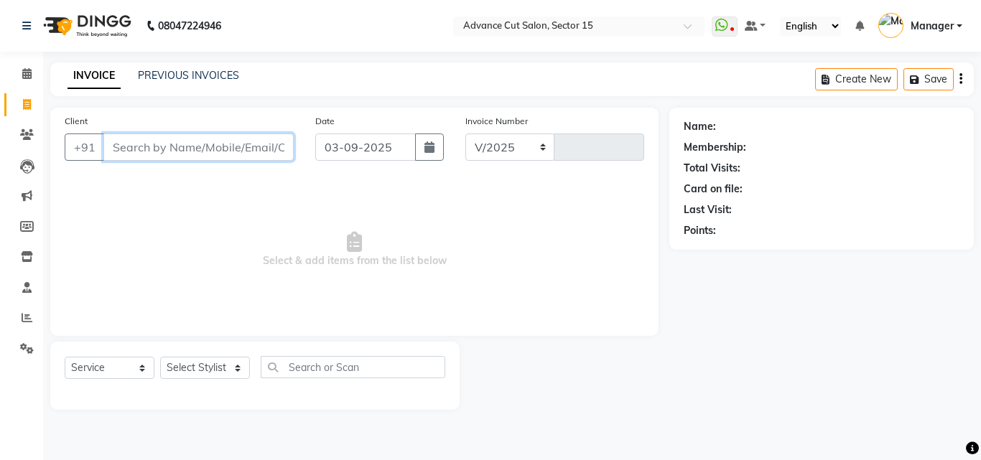
select select "6255"
type input "6843"
click at [198, 69] on link "PREVIOUS INVOICES" at bounding box center [188, 75] width 101 height 13
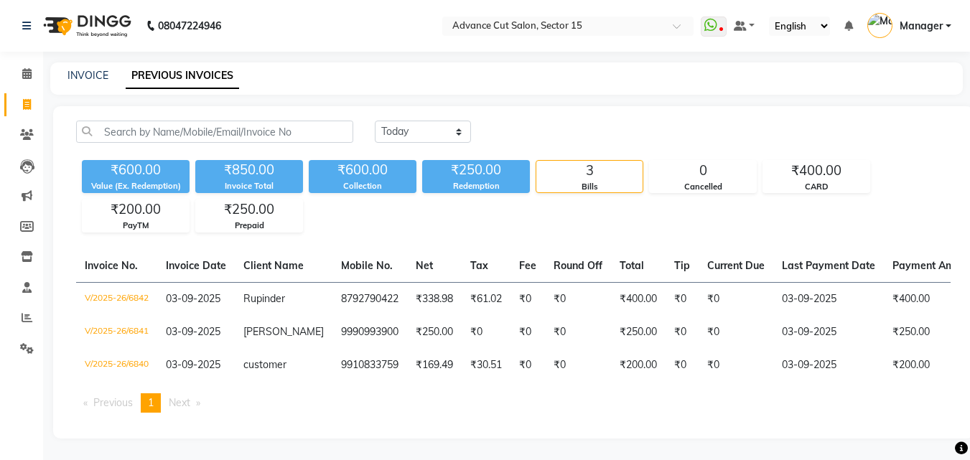
click at [75, 82] on div "INVOICE" at bounding box center [88, 75] width 41 height 15
click at [78, 79] on link "INVOICE" at bounding box center [88, 75] width 41 height 13
select select "service"
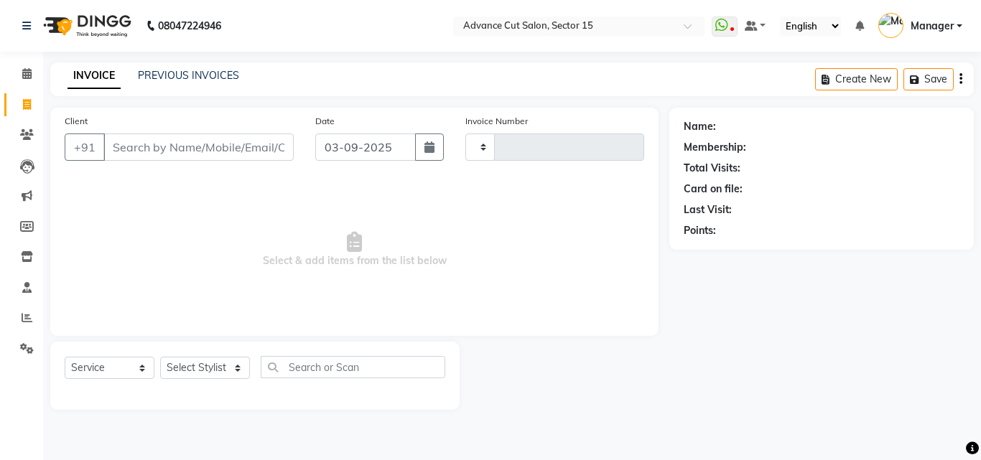
type input "6843"
select select "6255"
drag, startPoint x: 203, startPoint y: 164, endPoint x: 198, endPoint y: 158, distance: 7.8
click at [200, 162] on div "Client +91" at bounding box center [179, 142] width 251 height 59
click at [192, 148] on input "Client" at bounding box center [198, 147] width 190 height 27
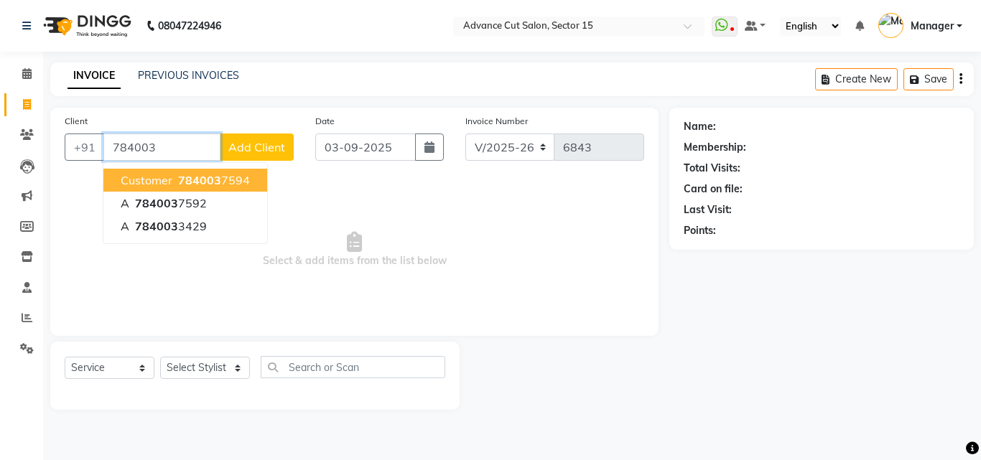
click at [248, 178] on button "Customer 784003 7594" at bounding box center [185, 180] width 164 height 23
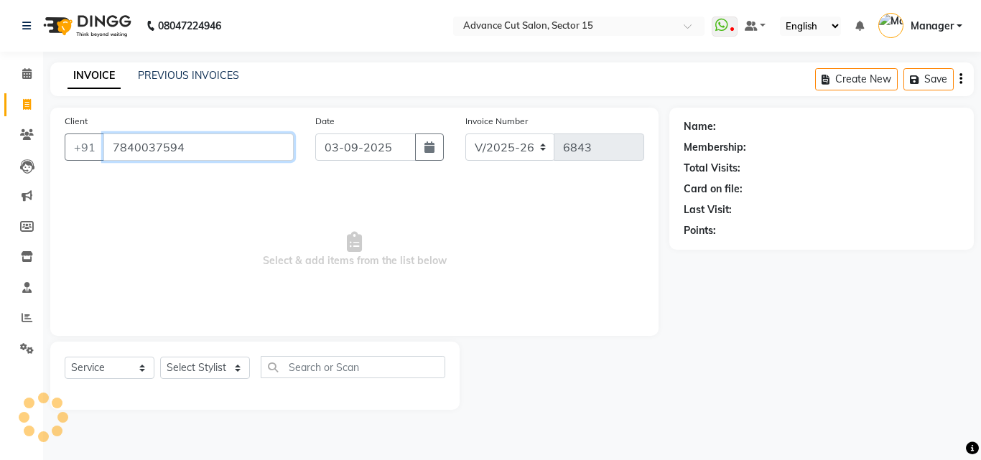
type input "7840037594"
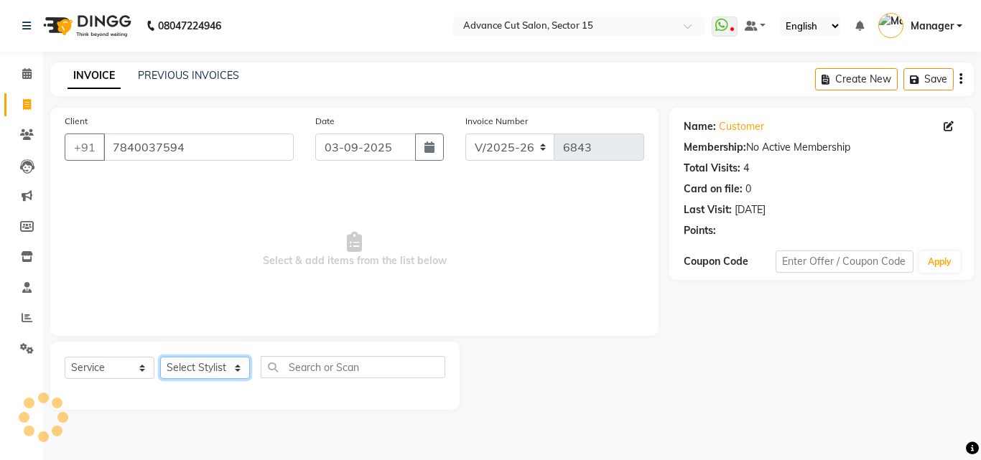
click at [214, 375] on select "Select Stylist Advance Cut [PERSON_NAME] [PERSON_NAME] [PERSON_NAME] LUCKY Mana…" at bounding box center [205, 368] width 90 height 22
select select "80318"
click at [160, 357] on select "Select Stylist Advance Cut [PERSON_NAME] [PERSON_NAME] [PERSON_NAME] LUCKY Mana…" at bounding box center [205, 368] width 90 height 22
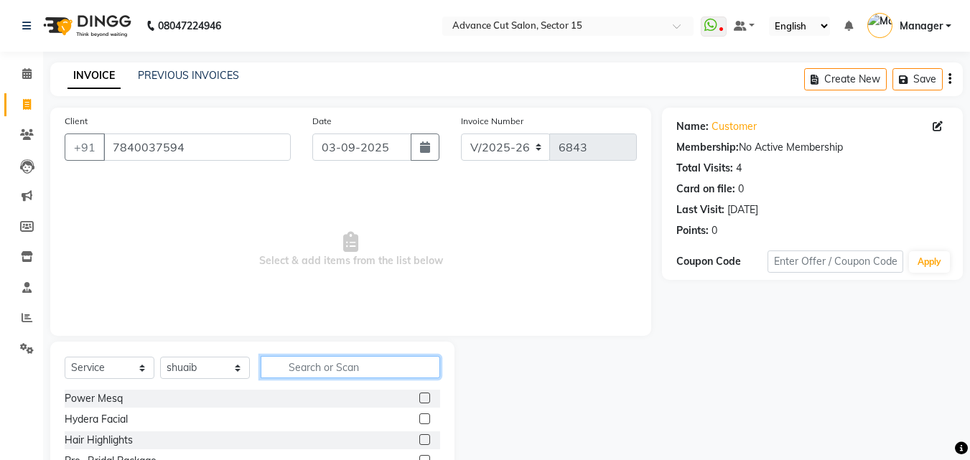
click at [330, 363] on input "text" at bounding box center [351, 367] width 180 height 22
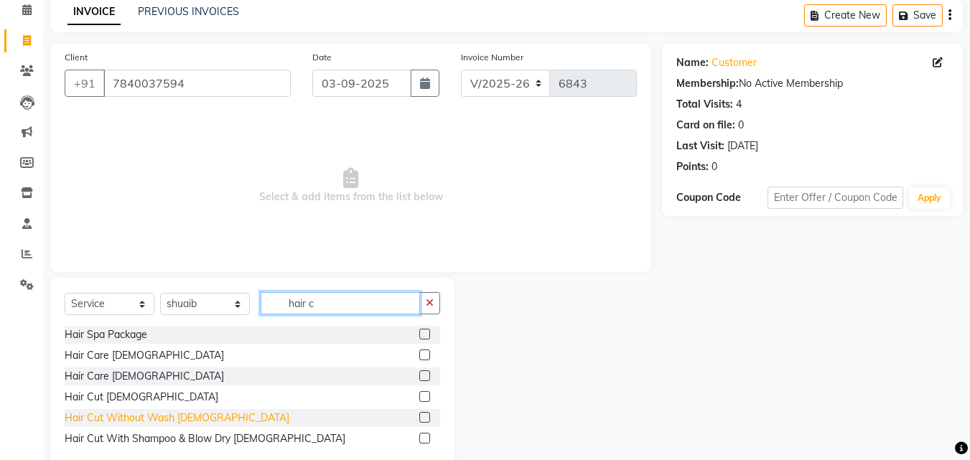
scroll to position [96, 0]
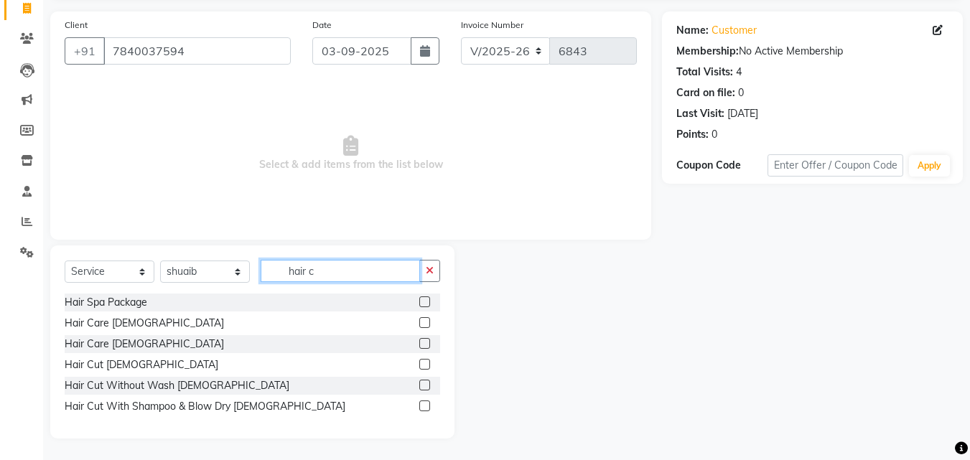
type input "hair c"
click at [107, 353] on div "Hair Care [DEMOGRAPHIC_DATA]" at bounding box center [253, 344] width 376 height 18
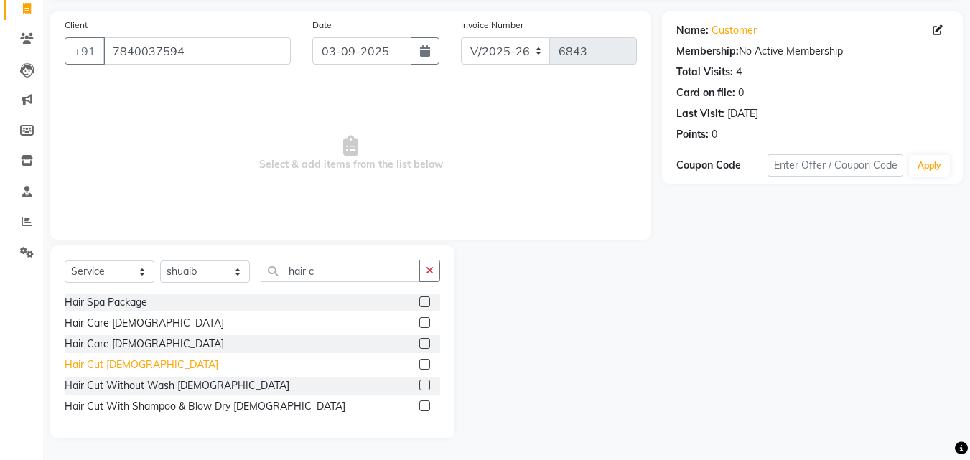
click at [103, 360] on div "Hair Cut [DEMOGRAPHIC_DATA]" at bounding box center [142, 365] width 154 height 15
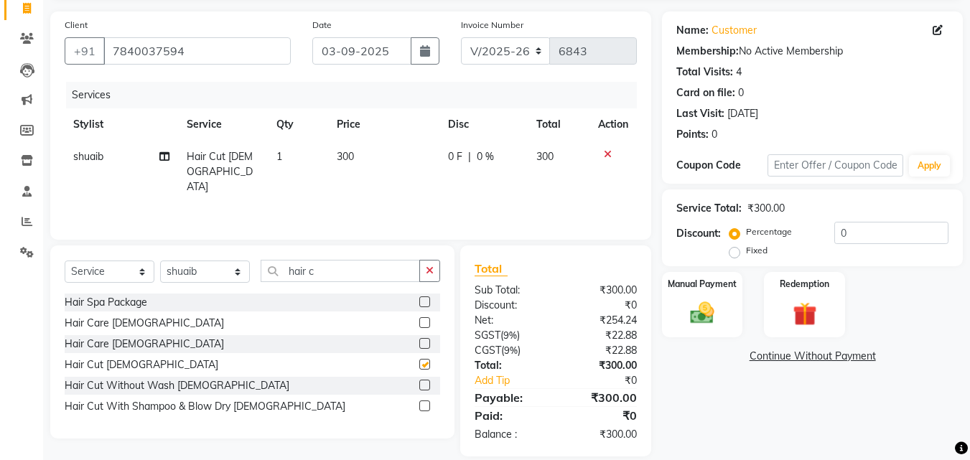
checkbox input "false"
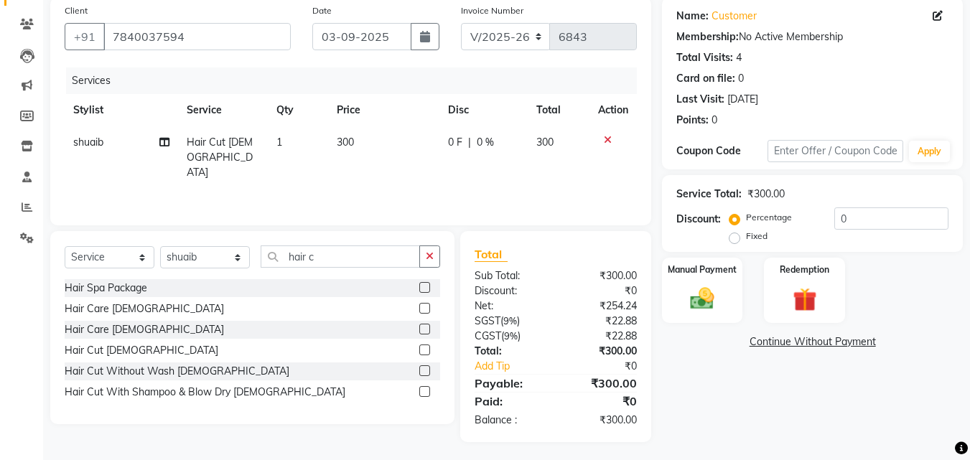
scroll to position [114, 0]
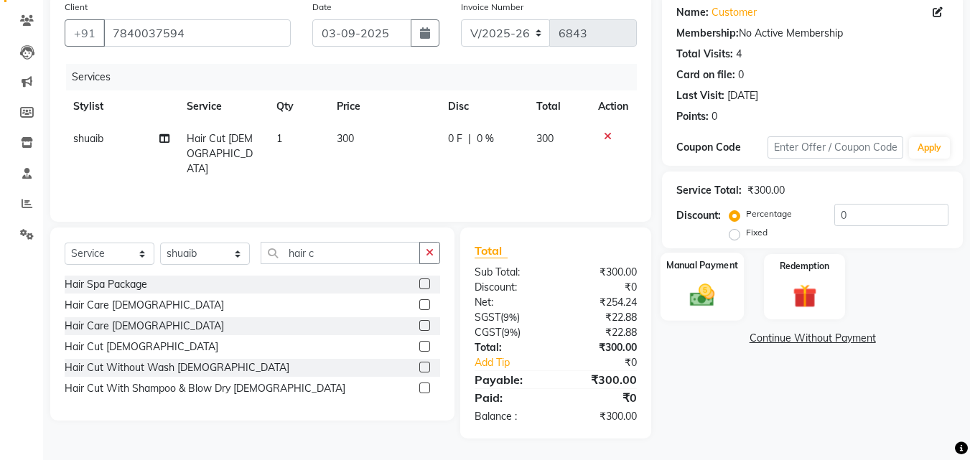
click at [723, 287] on div "Manual Payment" at bounding box center [703, 287] width 84 height 68
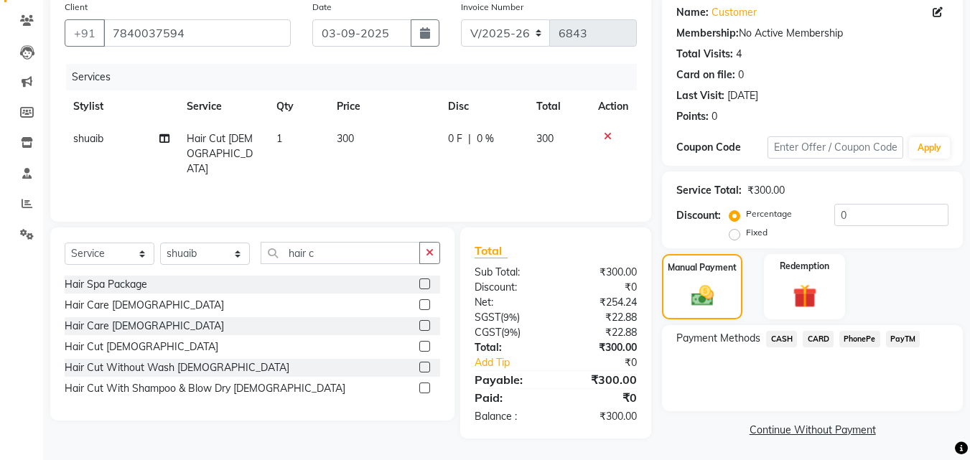
click at [904, 332] on span "PayTM" at bounding box center [903, 339] width 34 height 17
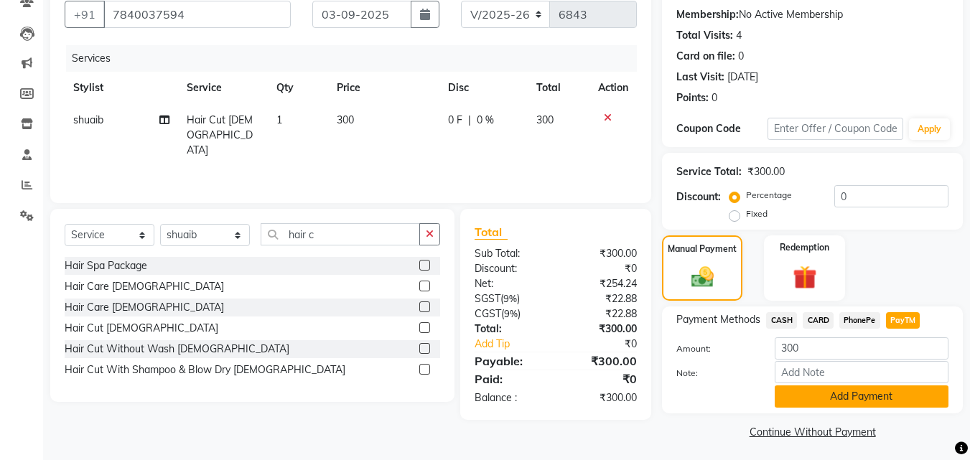
scroll to position [137, 0]
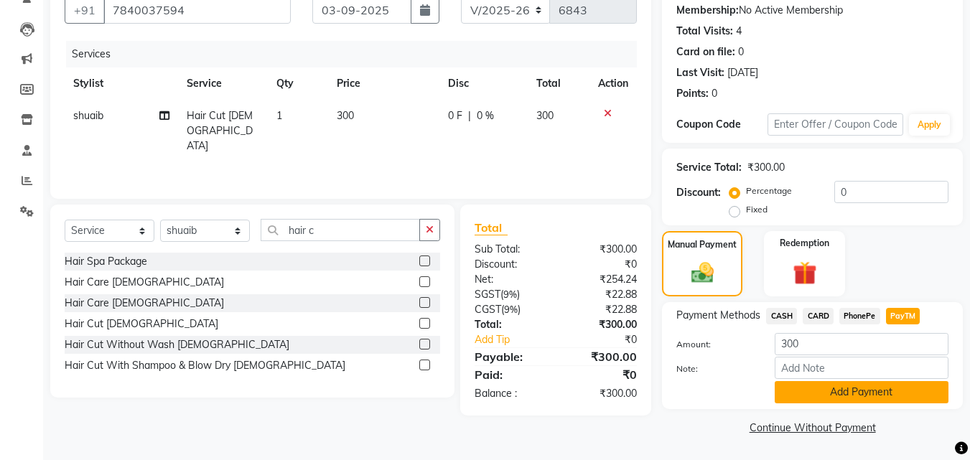
click at [909, 396] on button "Add Payment" at bounding box center [862, 392] width 174 height 22
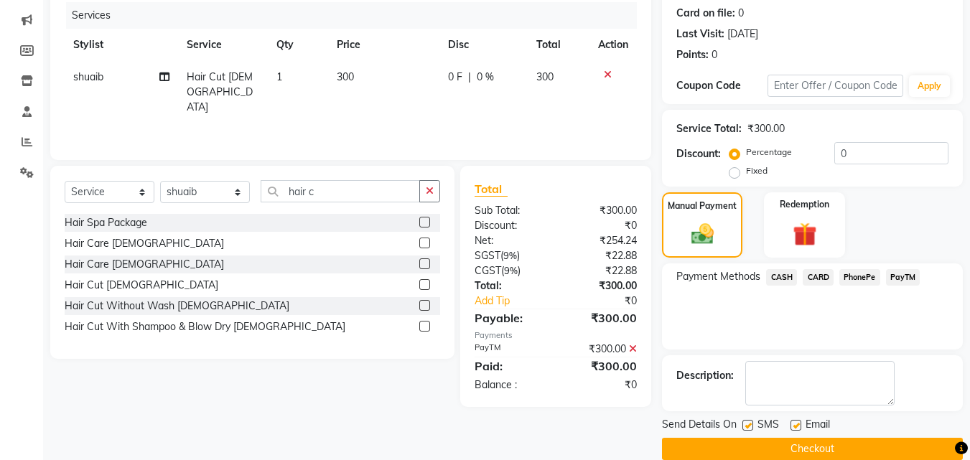
scroll to position [198, 0]
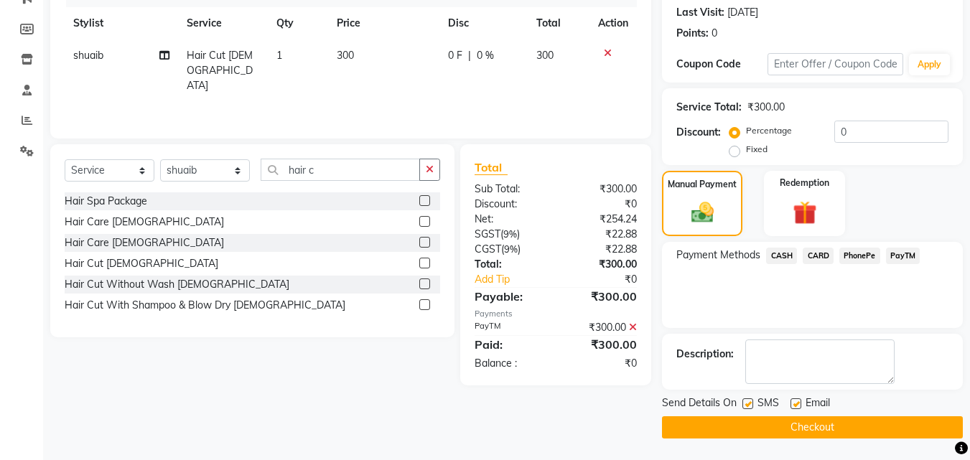
click at [906, 438] on button "Checkout" at bounding box center [812, 428] width 301 height 22
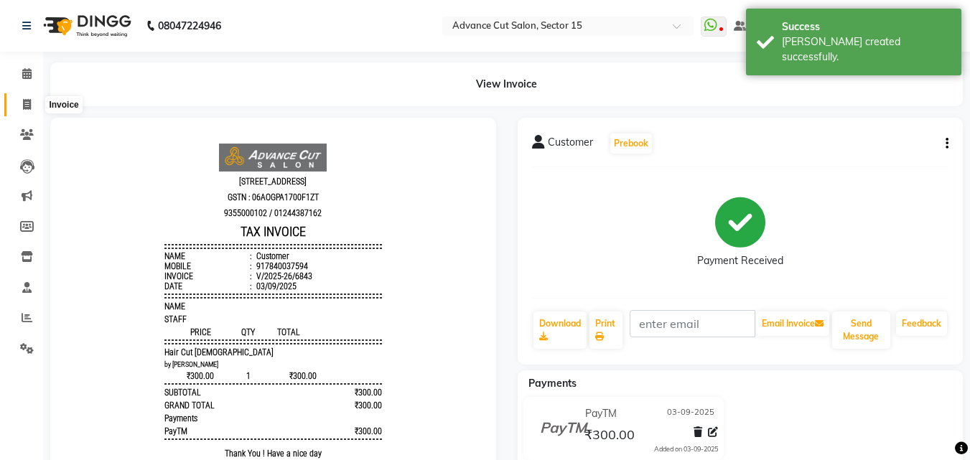
click at [19, 106] on span at bounding box center [26, 105] width 25 height 17
select select "service"
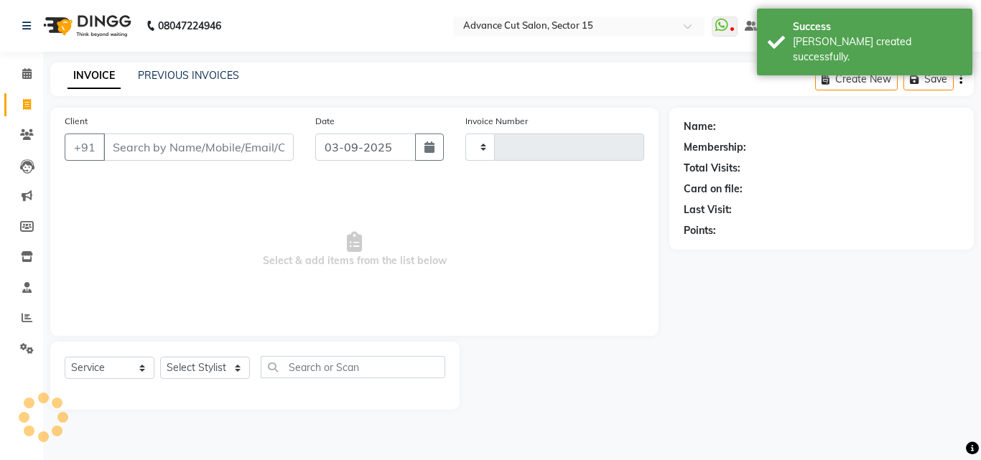
type input "6844"
select select "6255"
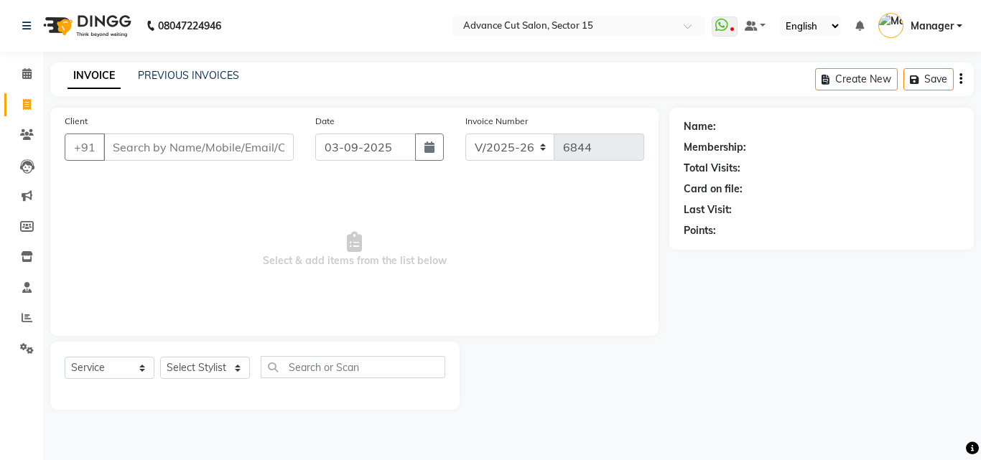
click at [235, 170] on div "Client +91" at bounding box center [179, 142] width 251 height 59
click at [227, 152] on input "Client" at bounding box center [198, 147] width 190 height 27
click at [223, 146] on input "Client" at bounding box center [198, 147] width 190 height 27
click at [223, 144] on input "Client" at bounding box center [198, 147] width 190 height 27
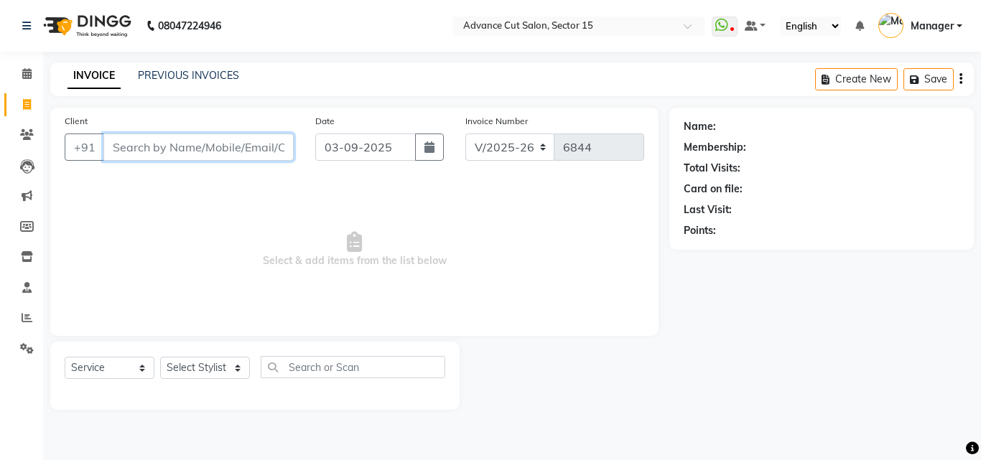
click at [222, 143] on input "Client" at bounding box center [198, 147] width 190 height 27
click at [221, 143] on input "Client" at bounding box center [198, 147] width 190 height 27
click at [218, 143] on input "Client" at bounding box center [198, 147] width 190 height 27
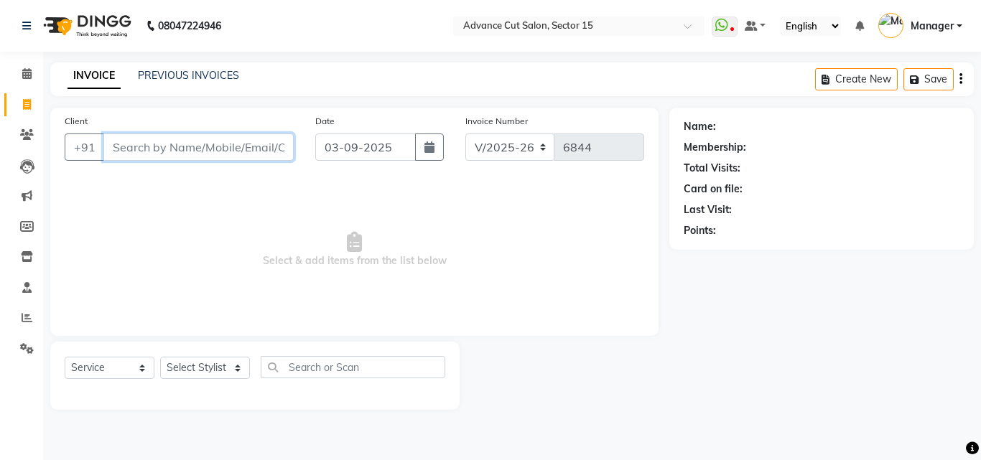
click at [214, 142] on input "Client" at bounding box center [198, 147] width 190 height 27
click at [206, 152] on input "Client" at bounding box center [198, 147] width 190 height 27
click at [208, 149] on input "Client" at bounding box center [198, 147] width 190 height 27
click at [213, 148] on input "Client" at bounding box center [198, 147] width 190 height 27
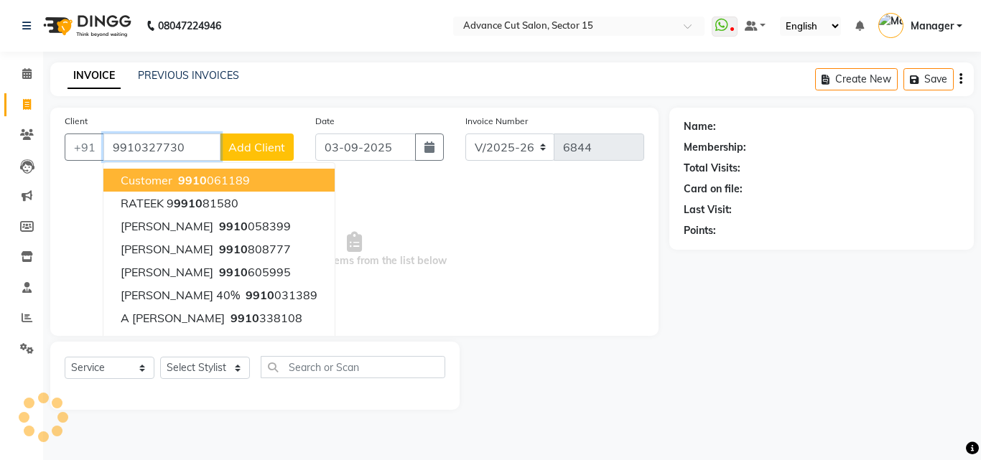
type input "9910327730"
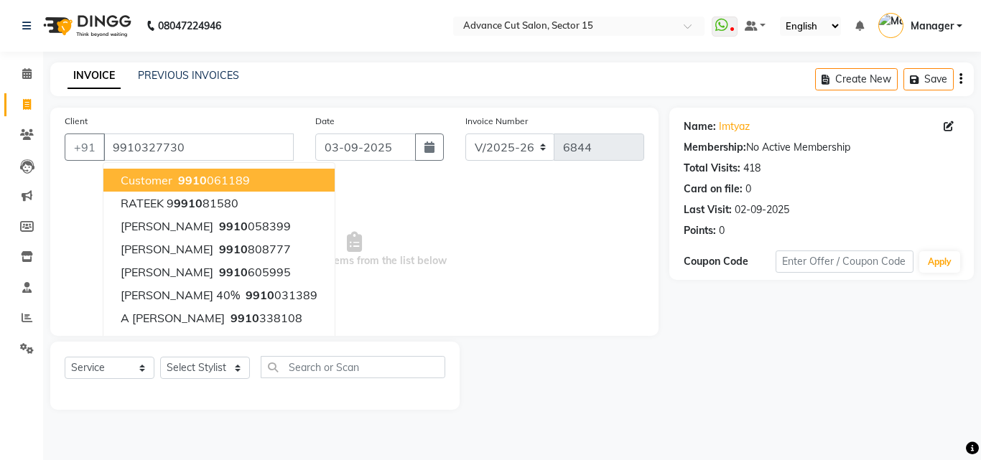
drag, startPoint x: 488, startPoint y: 394, endPoint x: 332, endPoint y: 394, distance: 155.9
click at [488, 394] on div at bounding box center [565, 376] width 210 height 68
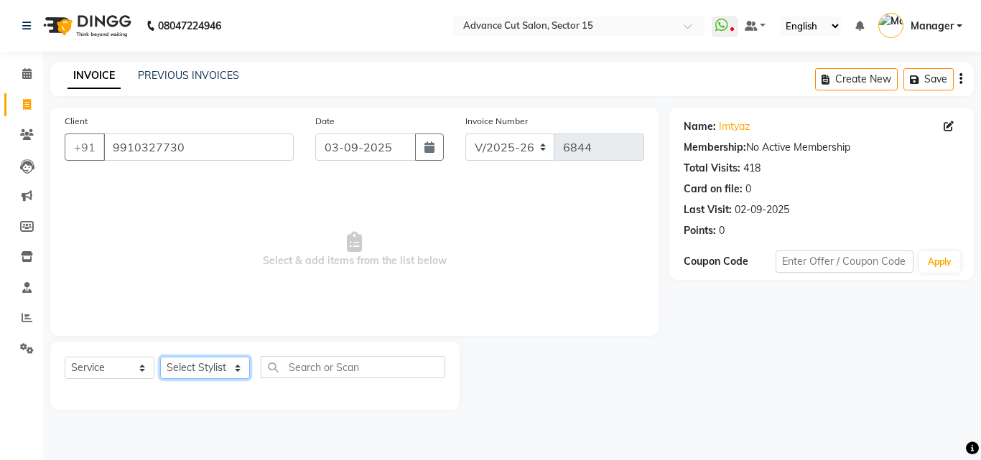
click at [233, 365] on select "Select Stylist Advance Cut [PERSON_NAME] [PERSON_NAME] [PERSON_NAME] LUCKY Mana…" at bounding box center [205, 368] width 90 height 22
select select "46510"
click at [160, 357] on select "Select Stylist Advance Cut [PERSON_NAME] [PERSON_NAME] [PERSON_NAME] LUCKY Mana…" at bounding box center [205, 368] width 90 height 22
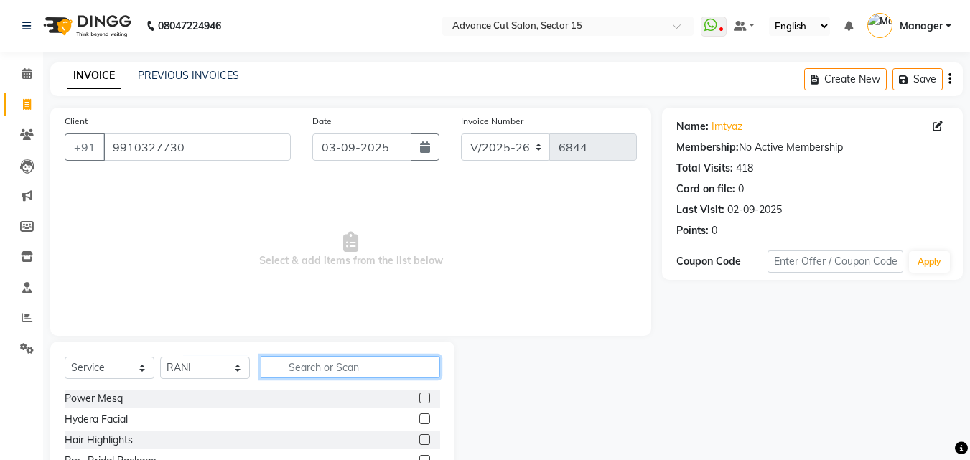
click at [290, 376] on input "text" at bounding box center [351, 367] width 180 height 22
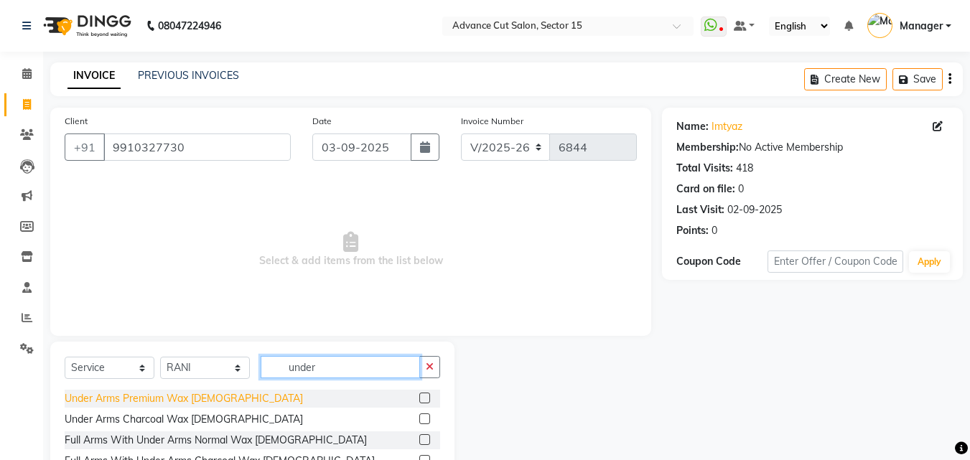
type input "under"
click at [195, 403] on div "Under Arms Premium Wax [DEMOGRAPHIC_DATA]" at bounding box center [184, 398] width 238 height 15
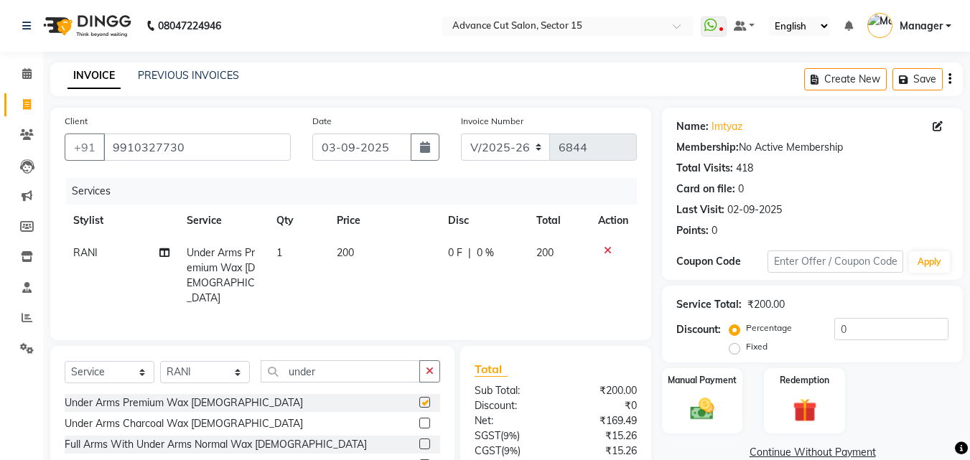
checkbox input "false"
drag, startPoint x: 393, startPoint y: 241, endPoint x: 392, endPoint y: 252, distance: 11.5
click at [392, 252] on td "200" at bounding box center [383, 276] width 111 height 78
select select "46510"
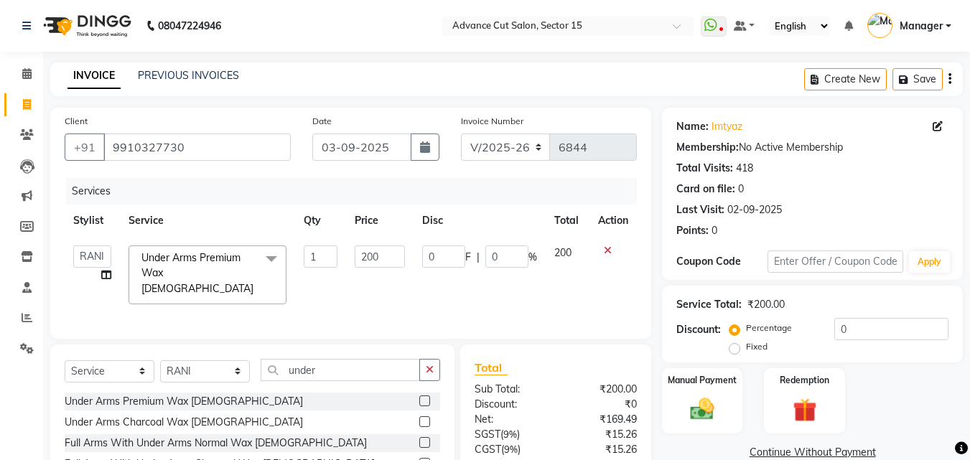
click at [404, 259] on input "200" at bounding box center [380, 257] width 50 height 22
type input "150"
click at [715, 391] on div "Manual Payment" at bounding box center [703, 401] width 84 height 68
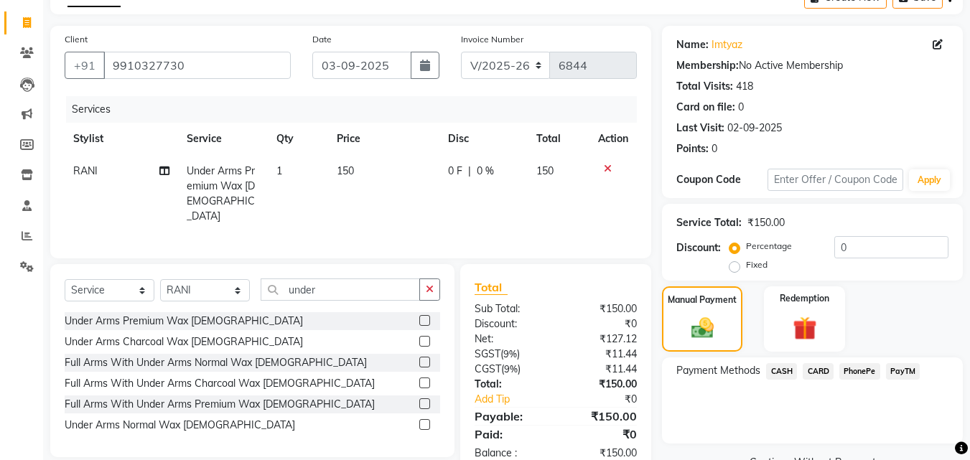
scroll to position [116, 0]
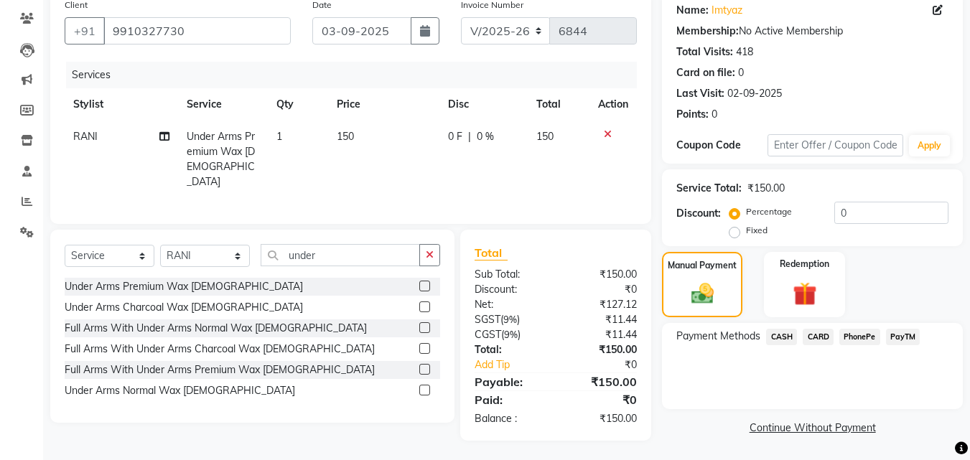
click at [784, 330] on span "CASH" at bounding box center [781, 337] width 31 height 17
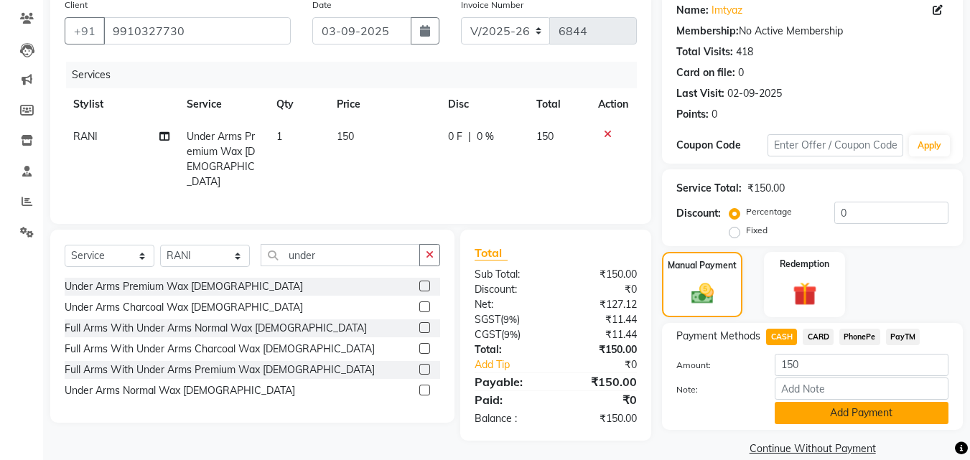
click at [820, 406] on button "Add Payment" at bounding box center [862, 413] width 174 height 22
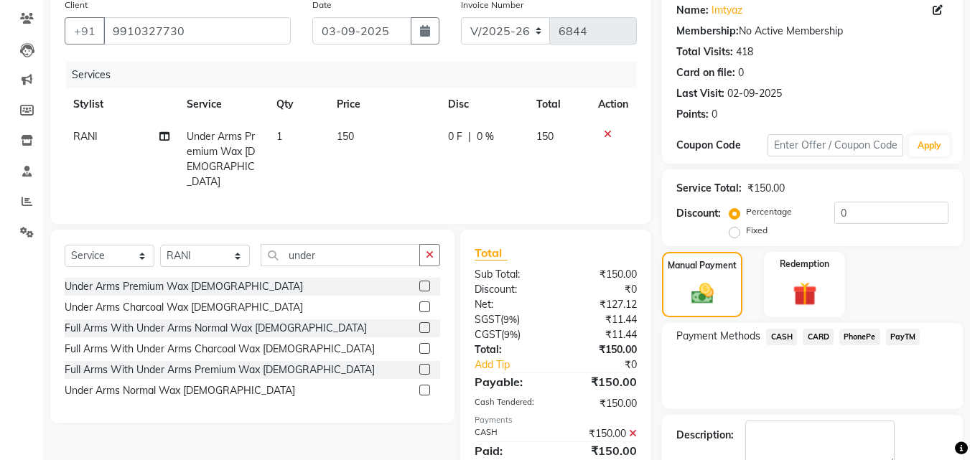
scroll to position [198, 0]
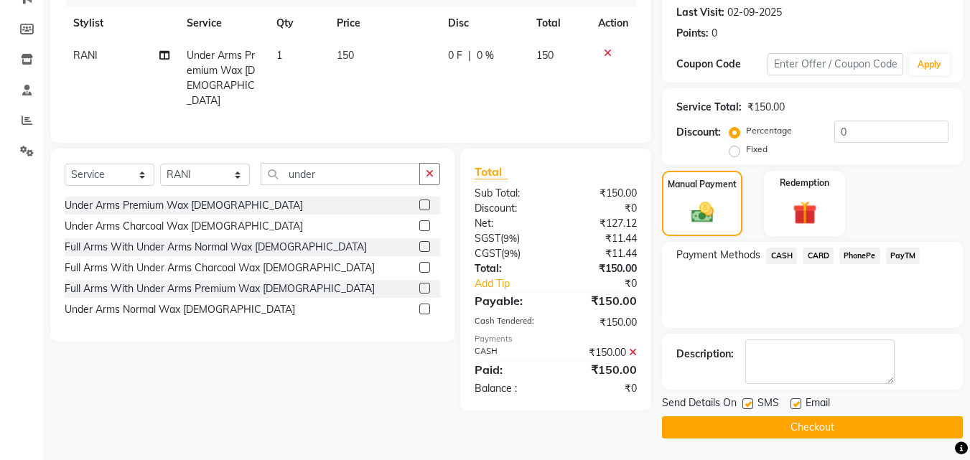
click at [867, 424] on button "Checkout" at bounding box center [812, 428] width 301 height 22
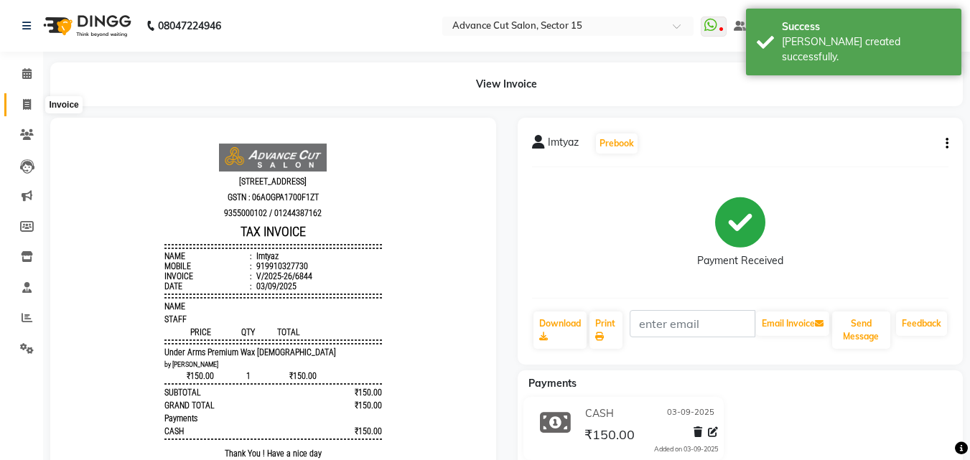
click at [14, 105] on span at bounding box center [26, 105] width 25 height 17
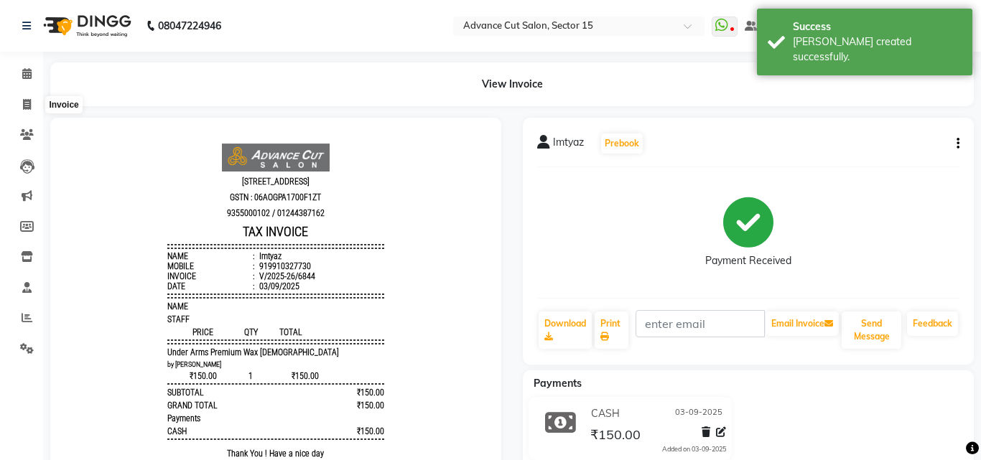
select select "6255"
select select "service"
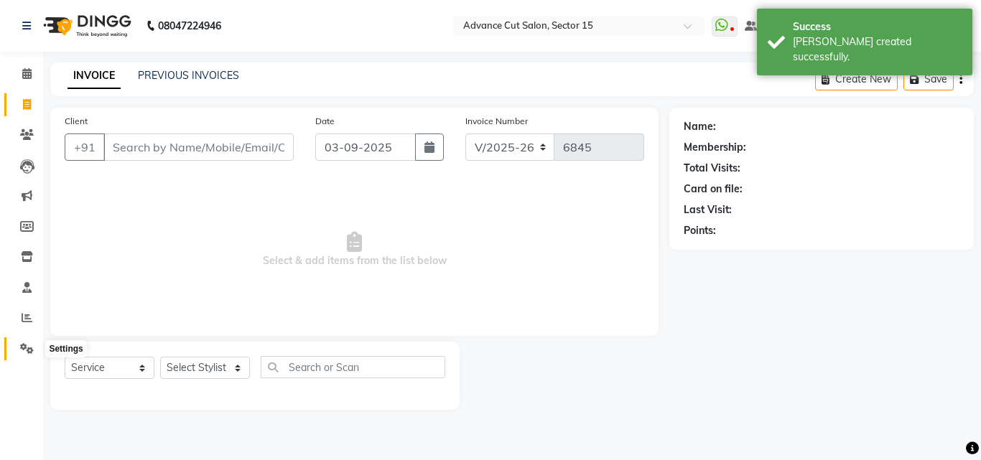
click at [26, 348] on icon at bounding box center [27, 348] width 14 height 11
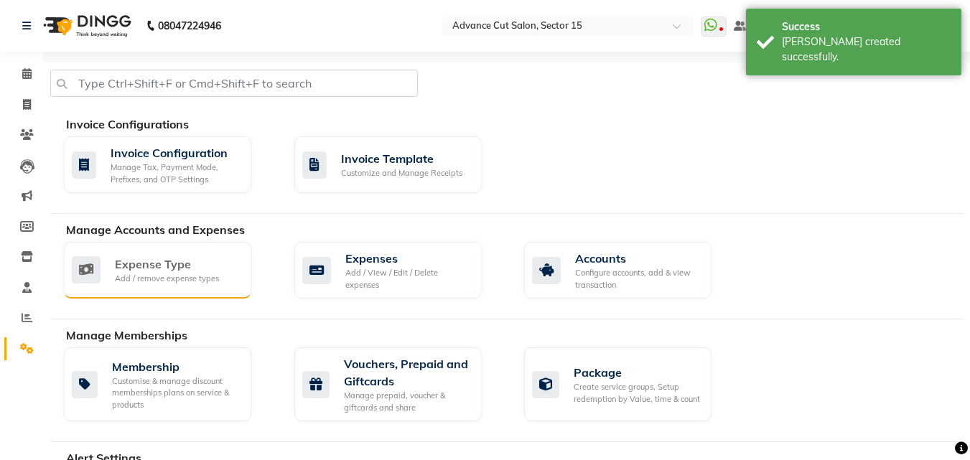
scroll to position [619, 0]
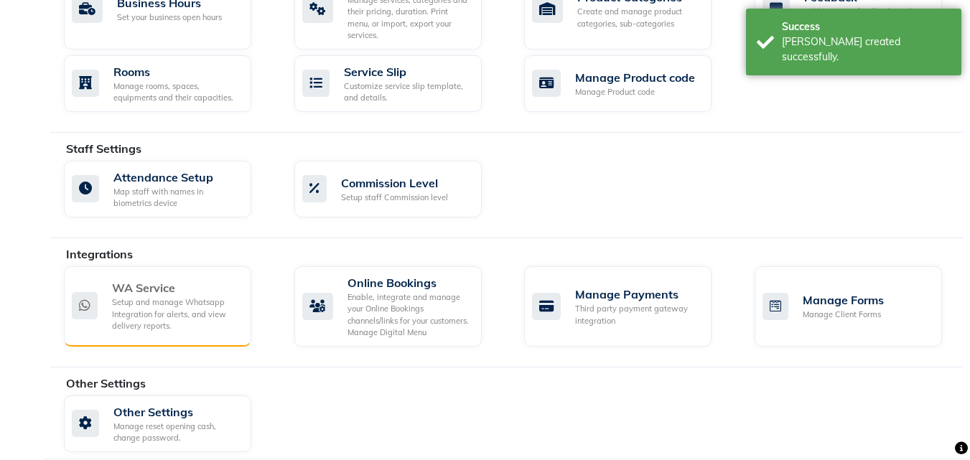
click at [175, 279] on div "WA Service" at bounding box center [176, 287] width 128 height 17
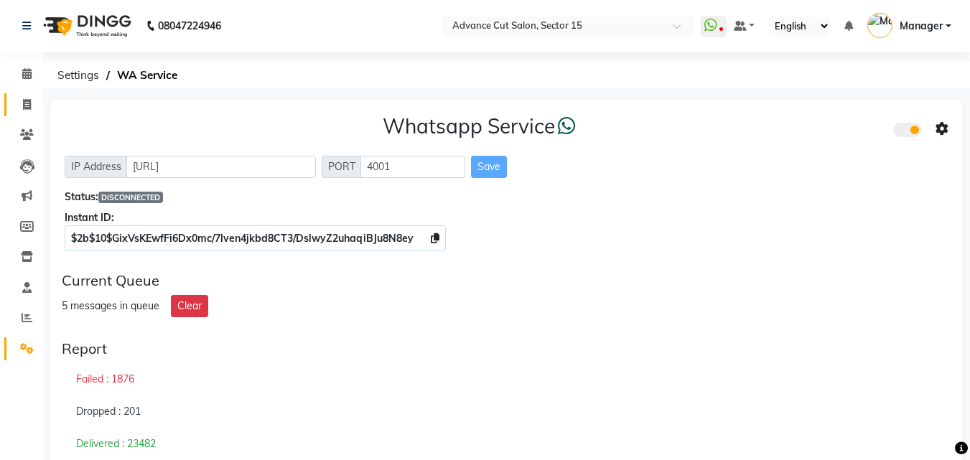
click at [34, 116] on link "Invoice" at bounding box center [21, 105] width 34 height 24
select select "service"
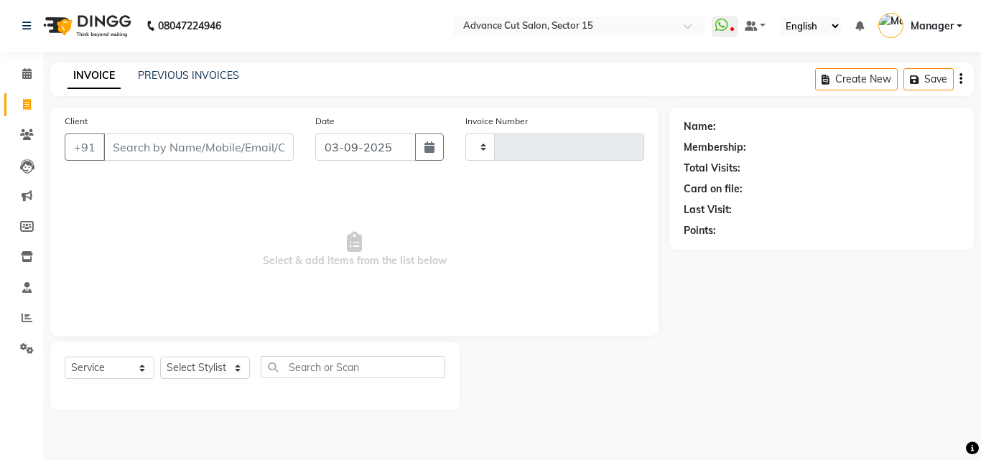
click at [20, 103] on span at bounding box center [26, 105] width 25 height 17
select select "service"
select select "6255"
type input "6845"
click at [34, 343] on span at bounding box center [26, 349] width 25 height 17
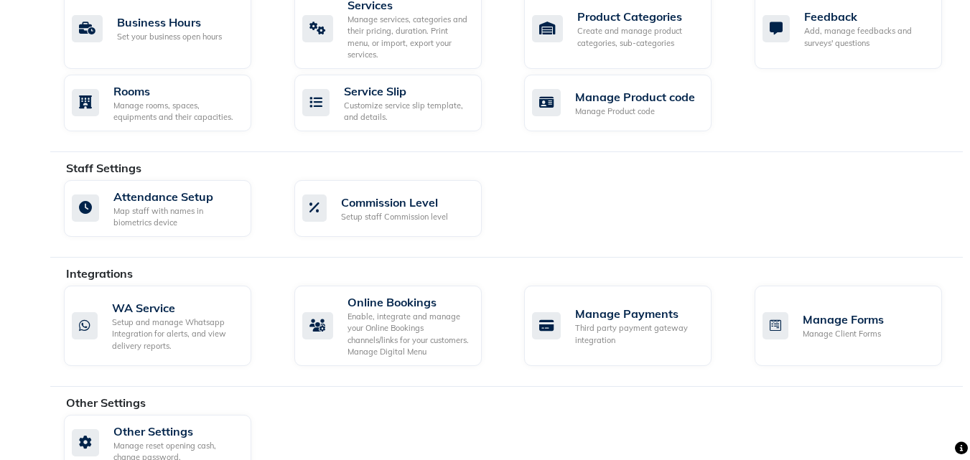
scroll to position [619, 0]
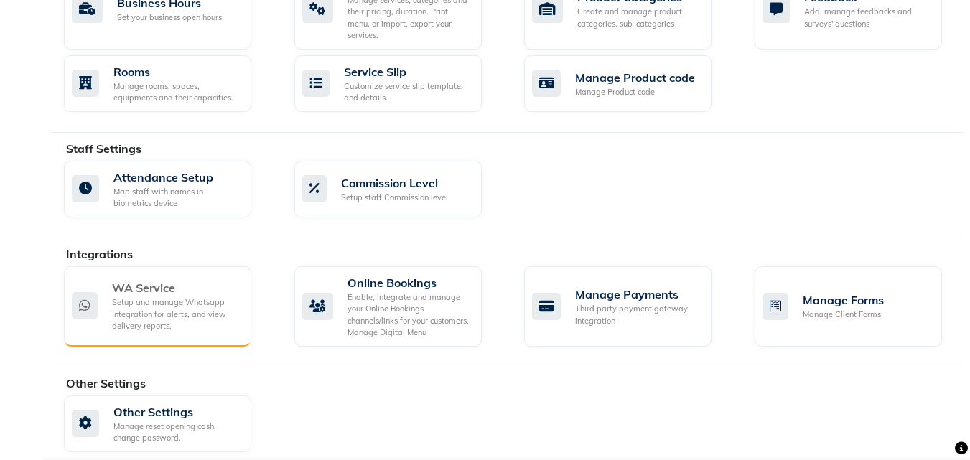
click at [151, 310] on div "Setup and manage Whatsapp Integration for alerts, and view delivery reports." at bounding box center [176, 315] width 128 height 36
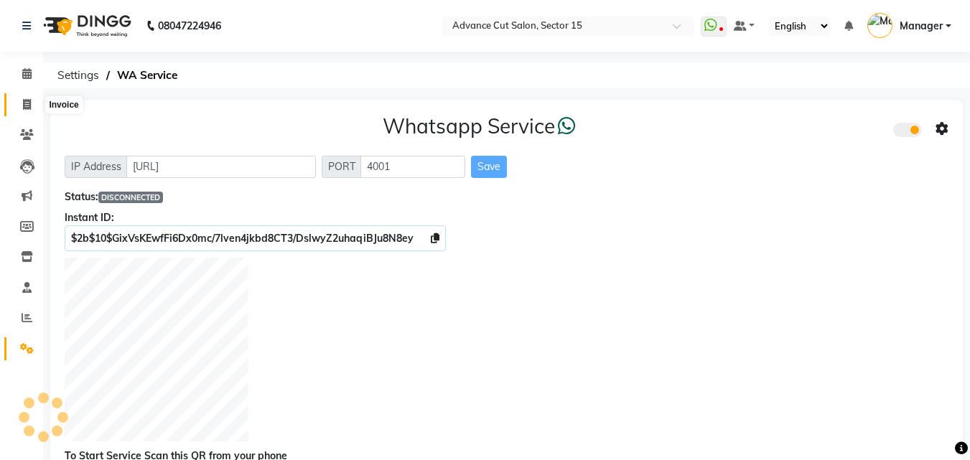
click at [22, 98] on span at bounding box center [26, 105] width 25 height 17
select select "service"
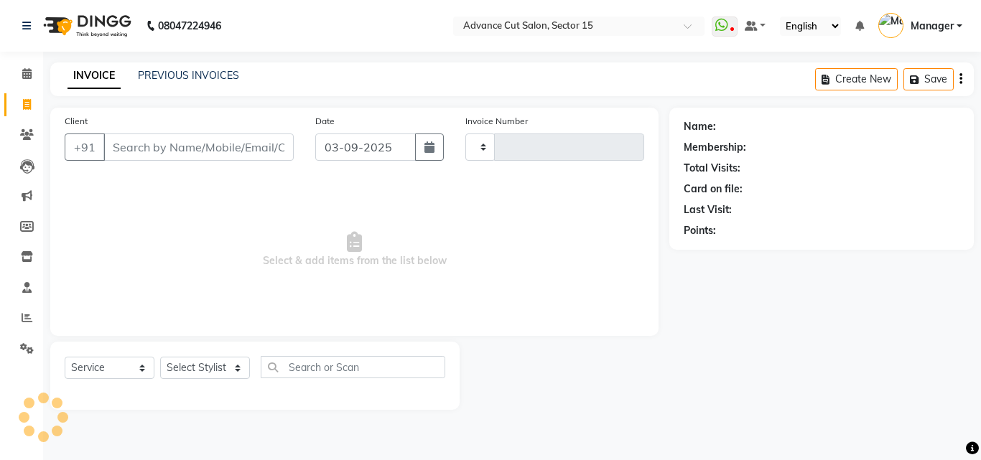
type input "6845"
select select "6255"
click at [192, 57] on div "08047224946 Select Location × Advance Cut Salon, Sector 15 WhatsApp Status ✕ St…" at bounding box center [490, 230] width 981 height 460
click at [195, 73] on link "PREVIOUS INVOICES" at bounding box center [188, 75] width 101 height 13
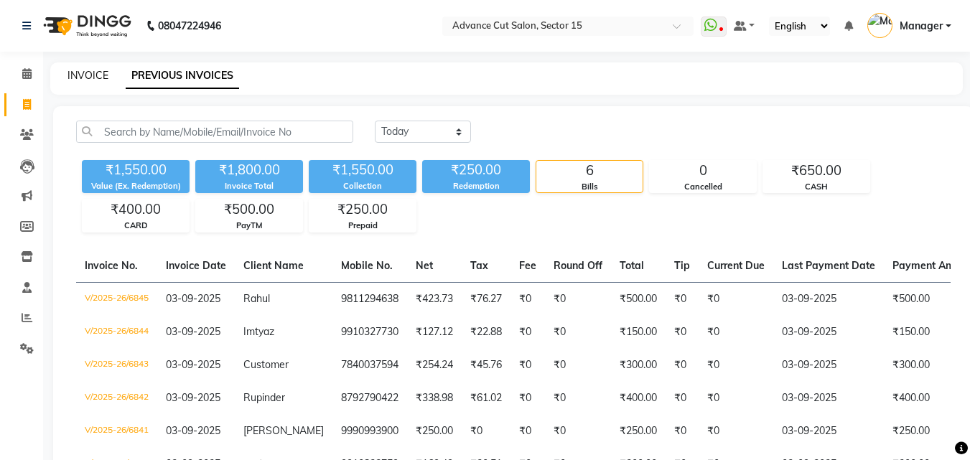
click at [81, 80] on link "INVOICE" at bounding box center [88, 75] width 41 height 13
select select "service"
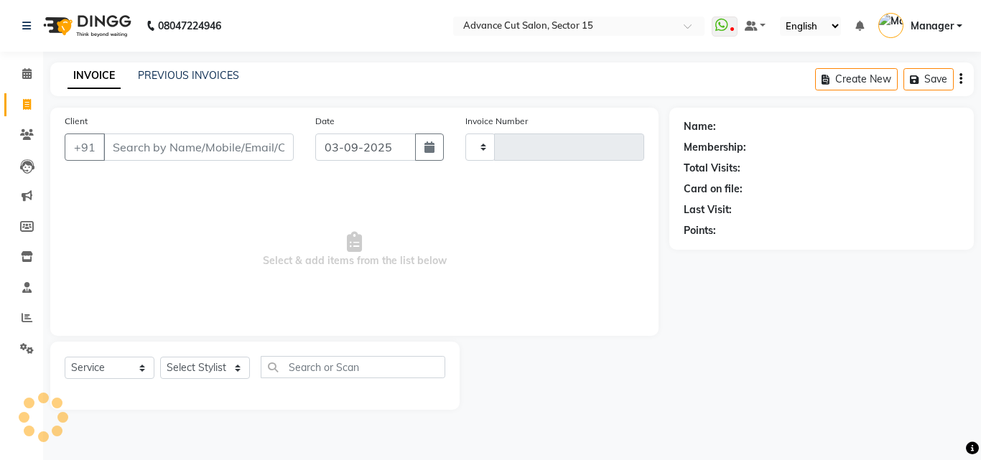
type input "6846"
select select "6255"
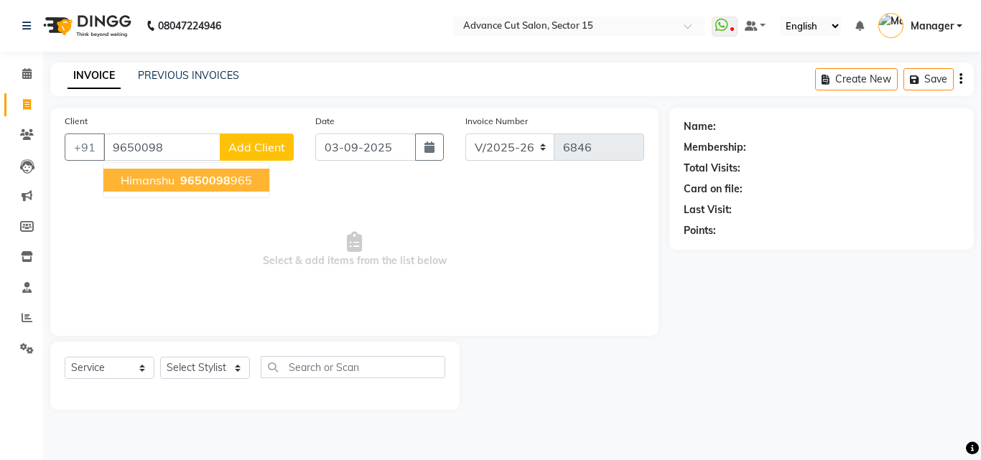
click at [162, 180] on span "Himanshu" at bounding box center [148, 180] width 54 height 14
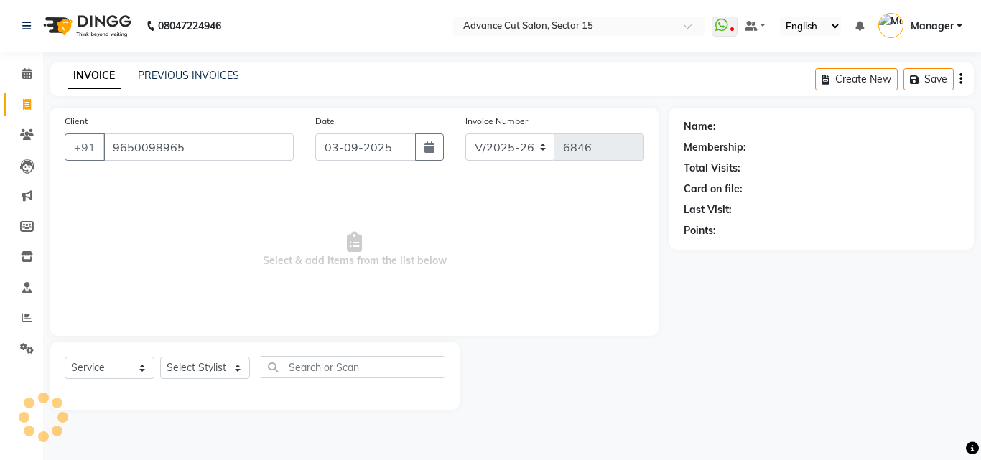
type input "9650098965"
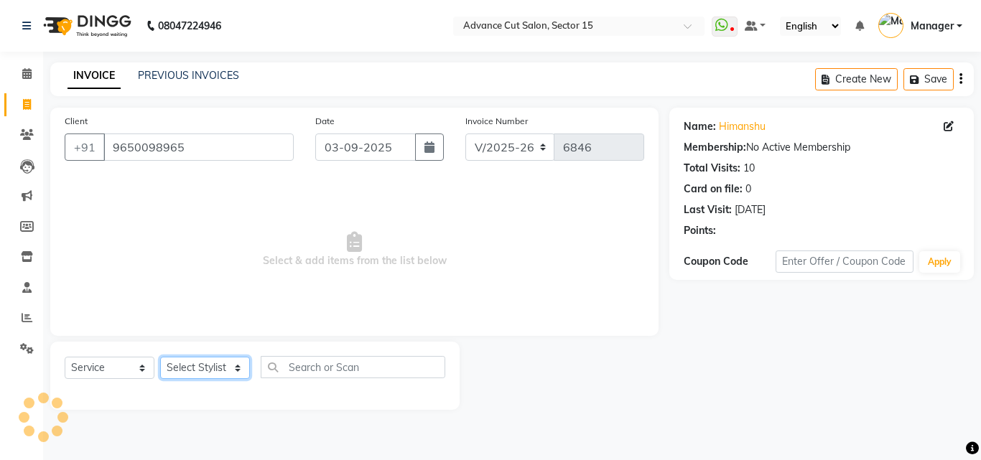
click at [231, 376] on select "Select Stylist Advance Cut ASIF FARMAN HAIDER Iqbal KASHISH LUCKY Manager MANOJ…" at bounding box center [205, 368] width 90 height 22
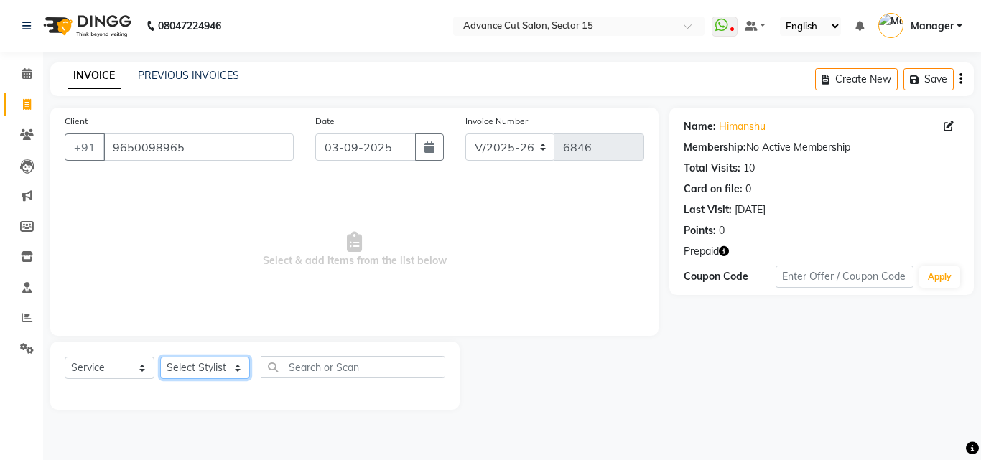
select select "46515"
click at [160, 357] on select "Select Stylist Advance Cut ASIF FARMAN HAIDER Iqbal KASHISH LUCKY Manager MANOJ…" at bounding box center [205, 368] width 90 height 22
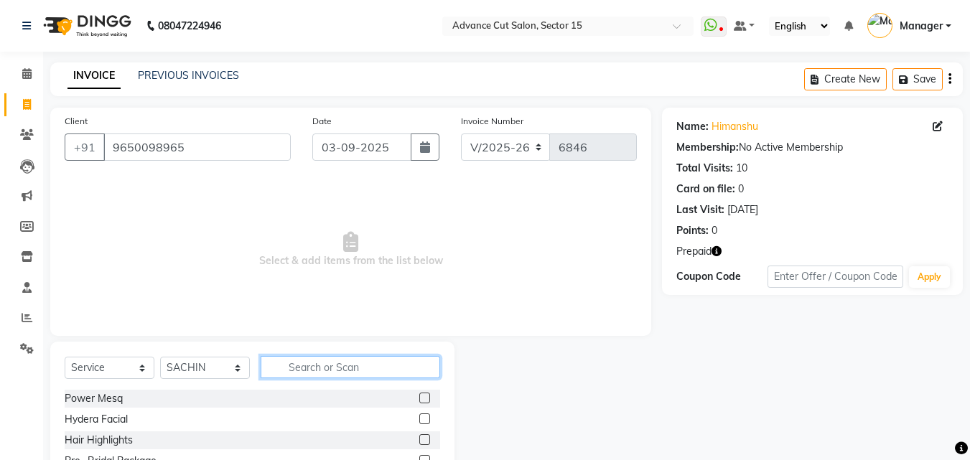
click at [347, 364] on input "text" at bounding box center [351, 367] width 180 height 22
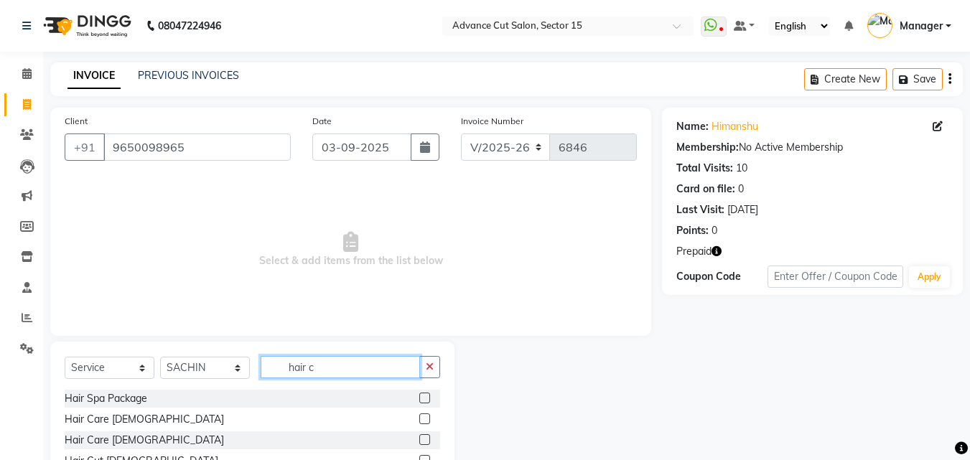
scroll to position [96, 0]
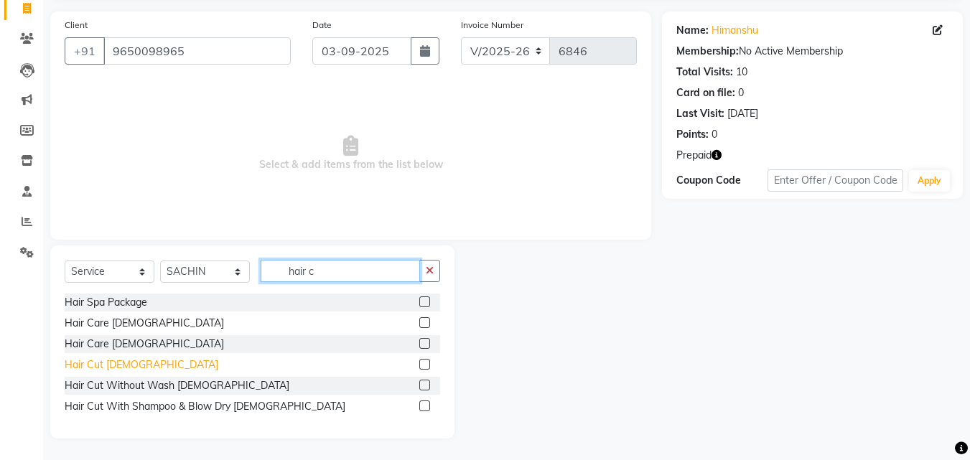
type input "hair c"
click at [112, 369] on div "Hair Cut [DEMOGRAPHIC_DATA]" at bounding box center [142, 365] width 154 height 15
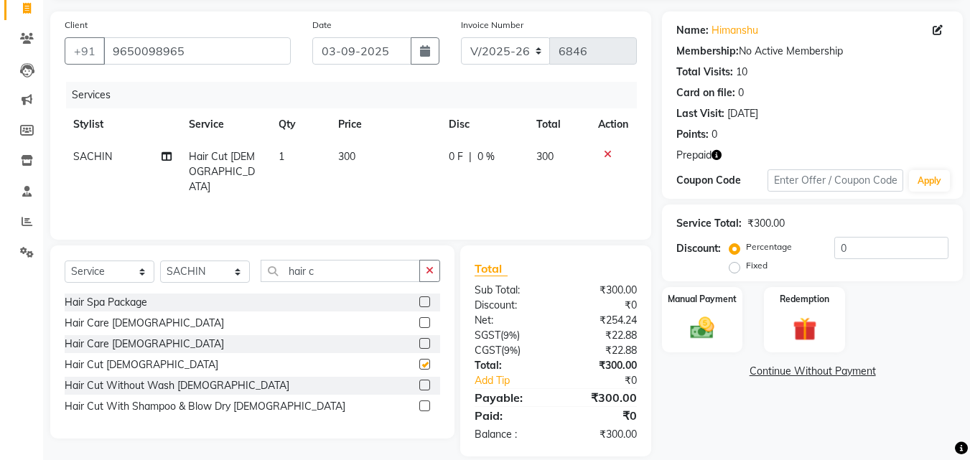
checkbox input "false"
click at [431, 273] on icon "button" at bounding box center [430, 271] width 8 height 10
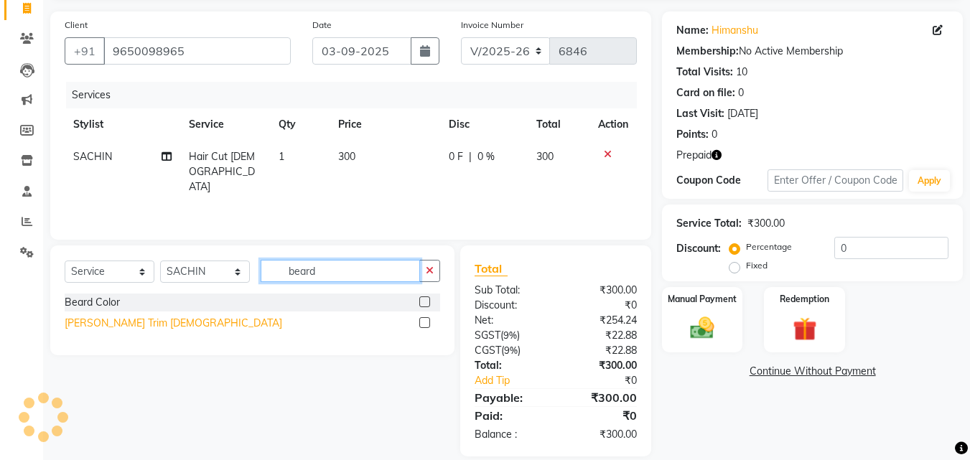
type input "beard"
click at [124, 320] on div "[PERSON_NAME] Trim [DEMOGRAPHIC_DATA]" at bounding box center [174, 323] width 218 height 15
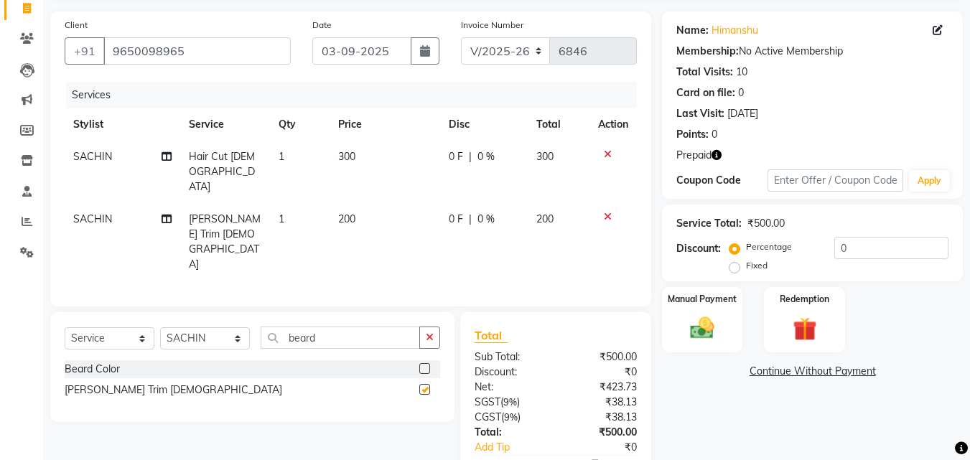
checkbox input "false"
click at [730, 34] on link "Himanshu" at bounding box center [735, 30] width 47 height 15
click at [412, 327] on input "beard" at bounding box center [340, 338] width 159 height 22
click at [431, 333] on icon "button" at bounding box center [430, 338] width 8 height 10
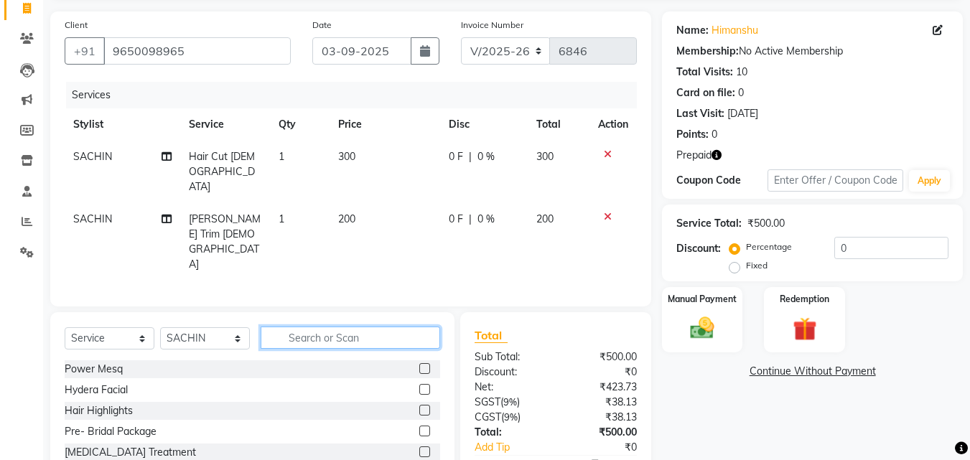
click at [398, 327] on input "text" at bounding box center [351, 338] width 180 height 22
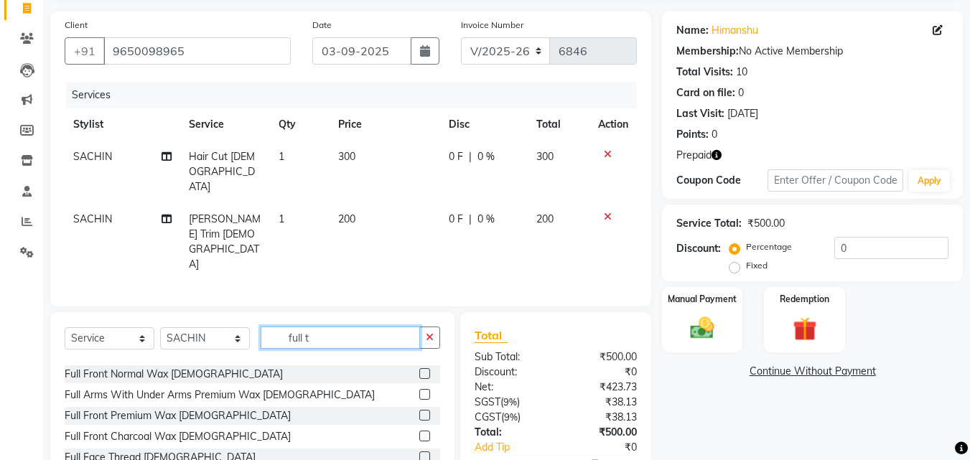
scroll to position [44, 0]
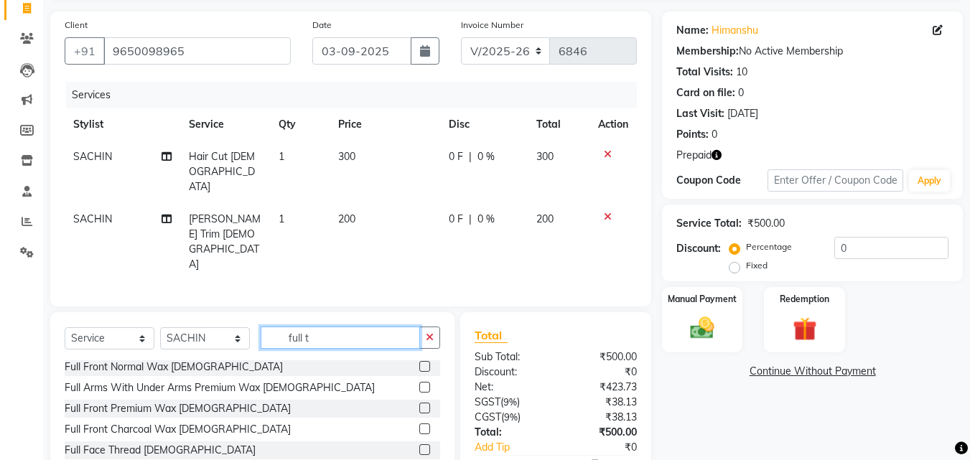
type input "full t"
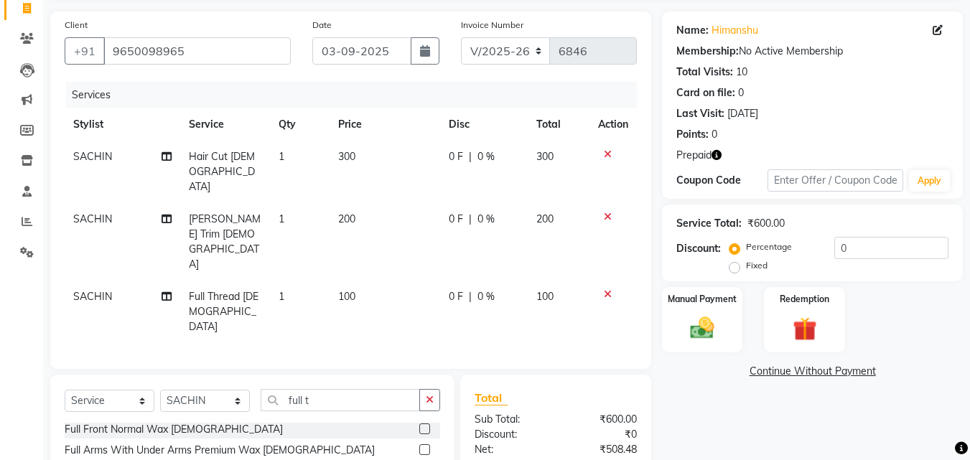
checkbox input "false"
click at [841, 253] on input "0" at bounding box center [892, 248] width 114 height 22
type input "30"
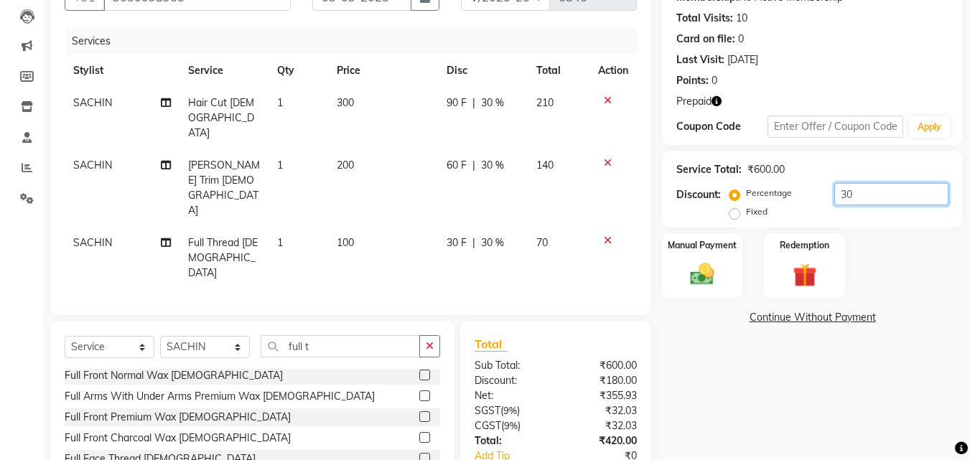
scroll to position [180, 0]
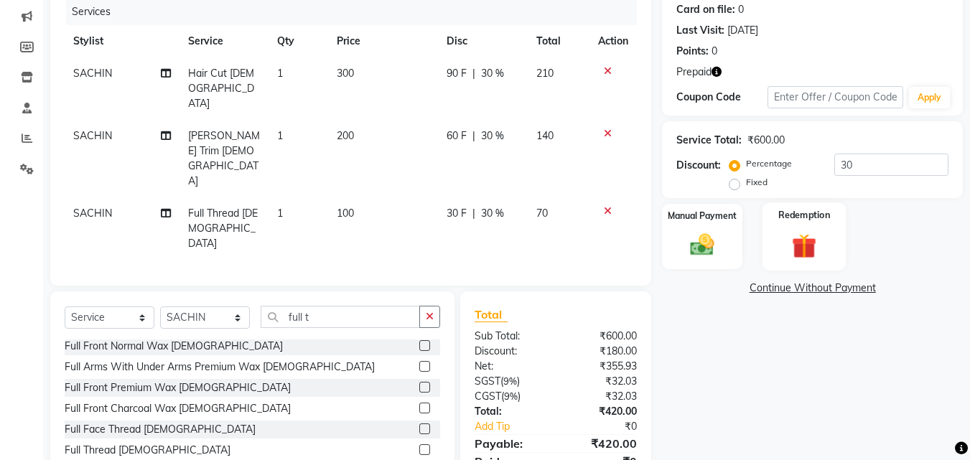
click at [821, 218] on label "Redemption" at bounding box center [805, 215] width 52 height 14
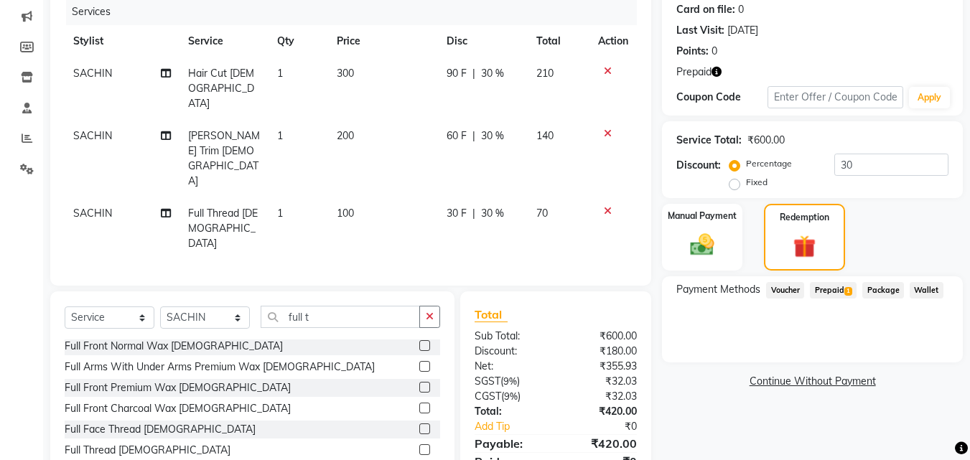
click at [848, 310] on div "Payment Methods Voucher Prepaid 1 Package Wallet" at bounding box center [812, 320] width 301 height 86
click at [842, 293] on span "Prepaid 1" at bounding box center [833, 290] width 47 height 17
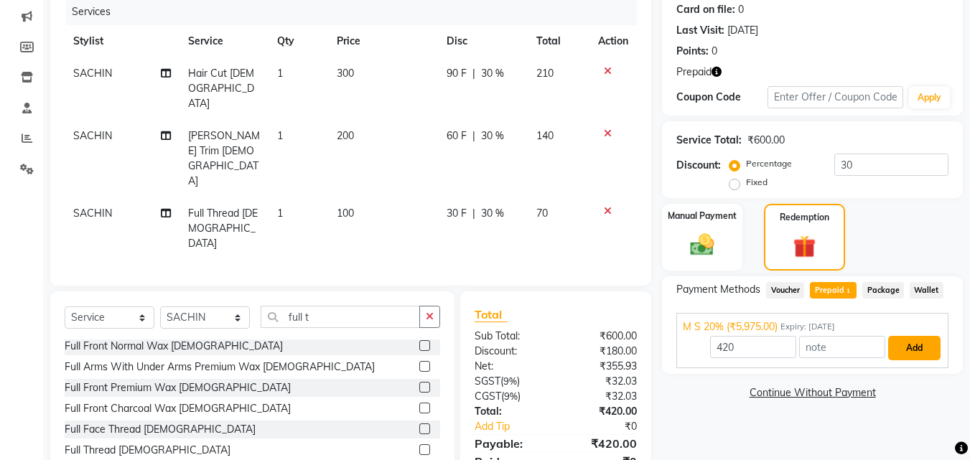
click at [915, 345] on button "Add" at bounding box center [914, 348] width 52 height 24
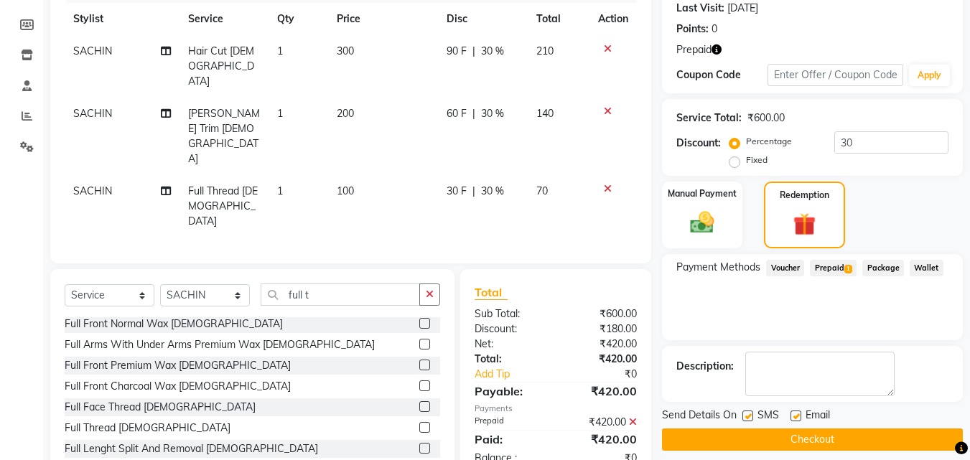
scroll to position [214, 0]
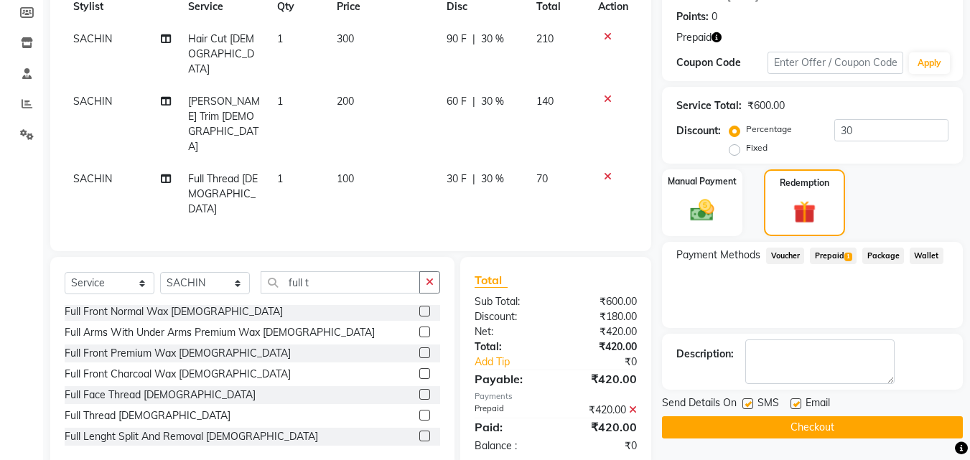
drag, startPoint x: 872, startPoint y: 415, endPoint x: 871, endPoint y: 422, distance: 7.2
click at [871, 420] on div "Send Details On SMS Email Checkout" at bounding box center [812, 417] width 301 height 43
click at [876, 419] on button "Checkout" at bounding box center [812, 428] width 301 height 22
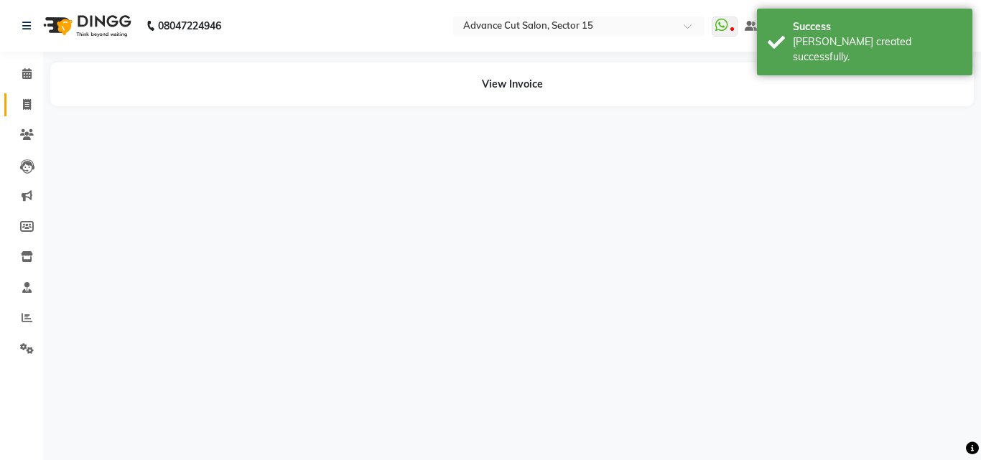
click at [29, 95] on link "Invoice" at bounding box center [21, 105] width 34 height 24
select select "6255"
select select "service"
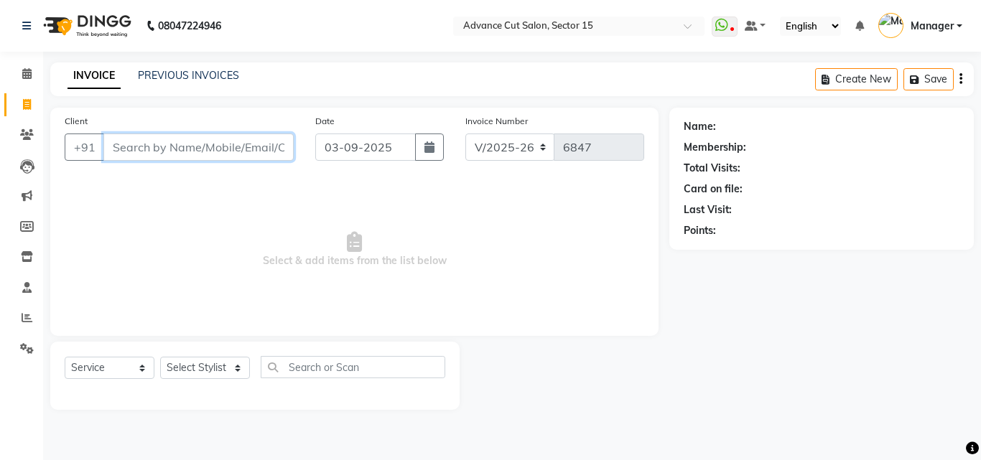
click at [215, 143] on input "Client" at bounding box center [198, 147] width 190 height 27
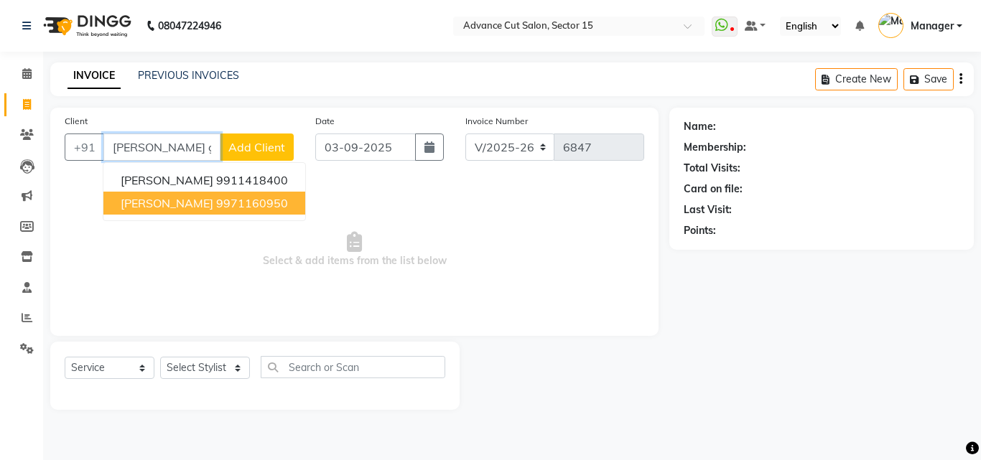
click at [258, 192] on button "SAHIL GUPTRA 9971160950" at bounding box center [204, 203] width 202 height 23
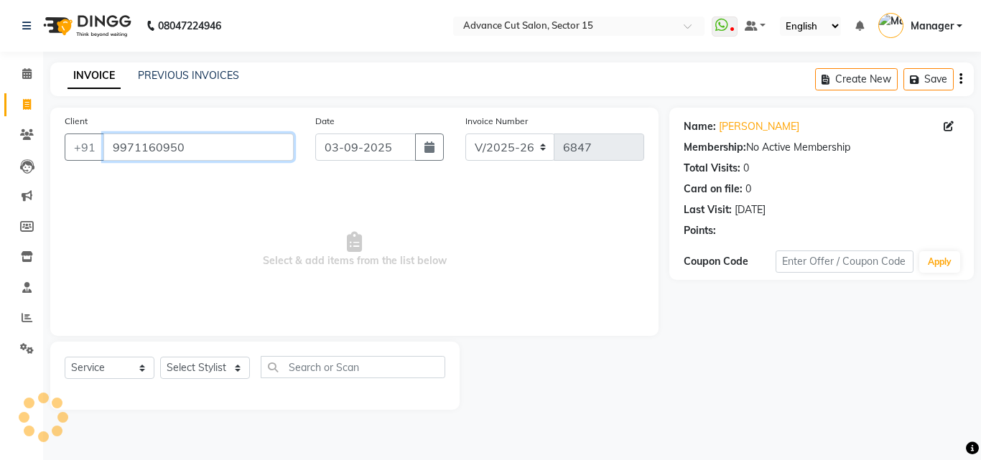
click at [238, 157] on input "9971160950" at bounding box center [198, 147] width 190 height 27
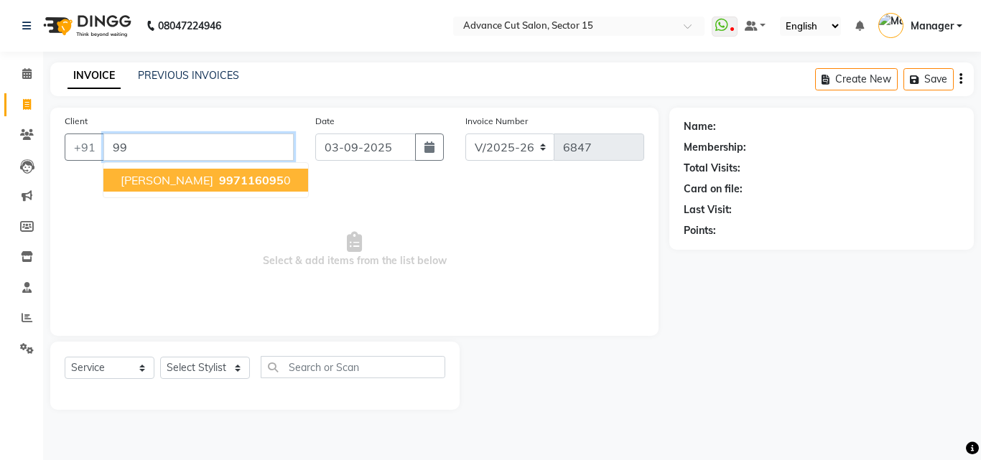
type input "9"
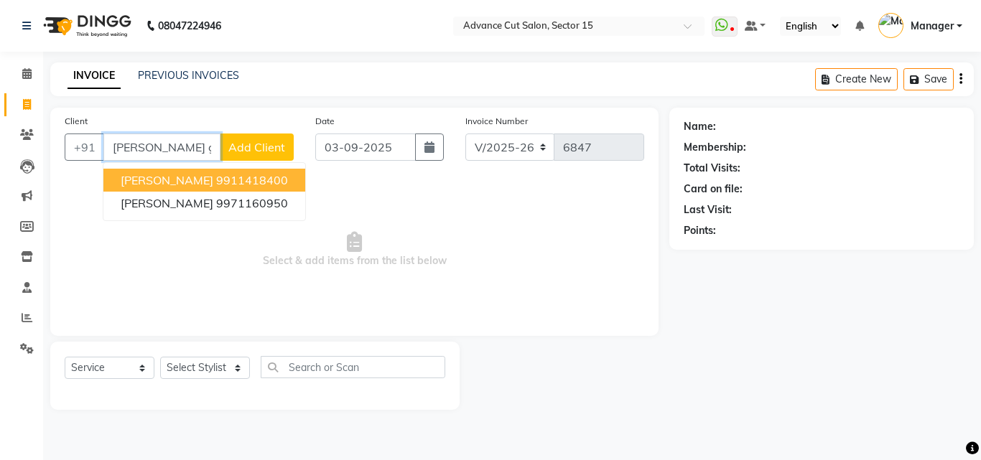
click at [241, 180] on ngb-highlight "9911418400" at bounding box center [252, 180] width 72 height 14
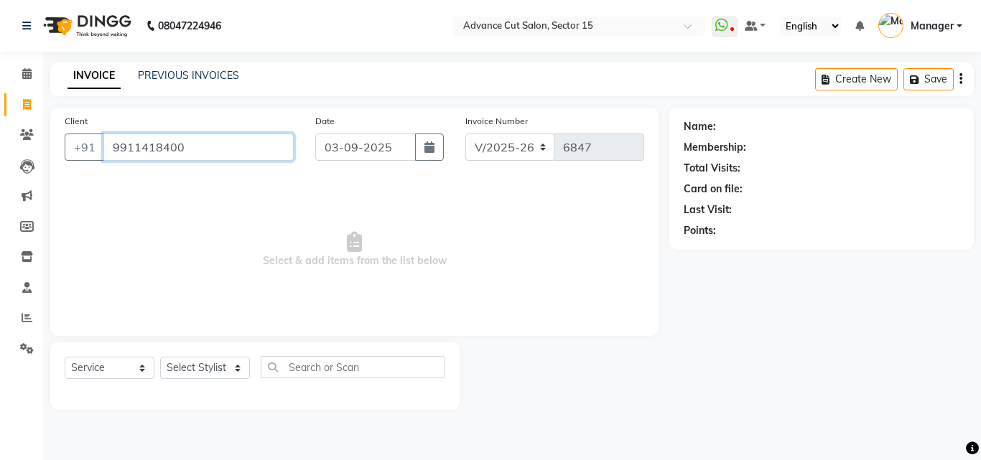
type input "9911418400"
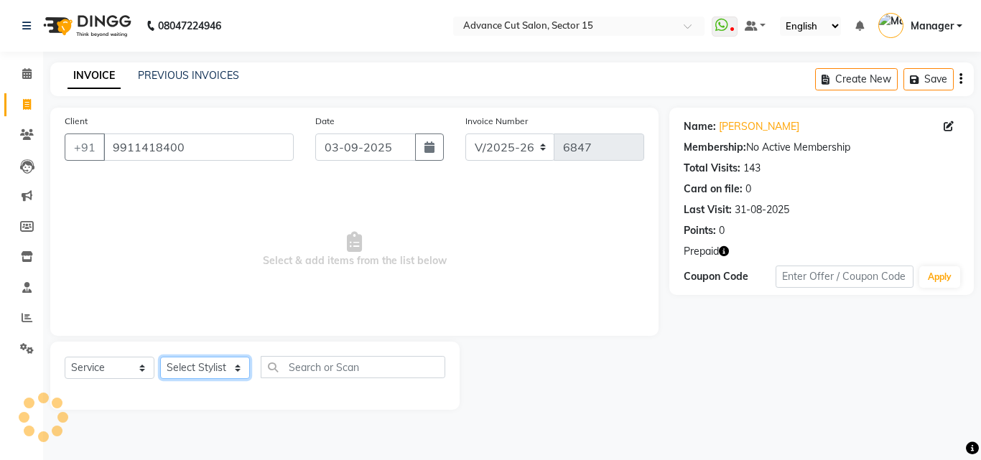
click at [218, 365] on select "Select Stylist Advance Cut ASIF FARMAN HAIDER Iqbal KASHISH LUCKY Manager MANOJ…" at bounding box center [205, 368] width 90 height 22
select select "46502"
click at [160, 357] on select "Select Stylist Advance Cut ASIF FARMAN HAIDER Iqbal KASHISH LUCKY Manager MANOJ…" at bounding box center [205, 368] width 90 height 22
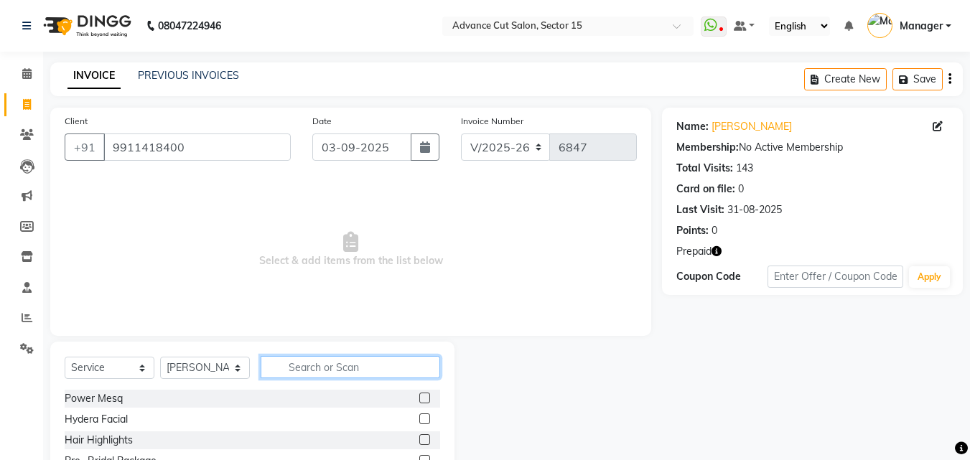
click at [287, 365] on input "text" at bounding box center [351, 367] width 180 height 22
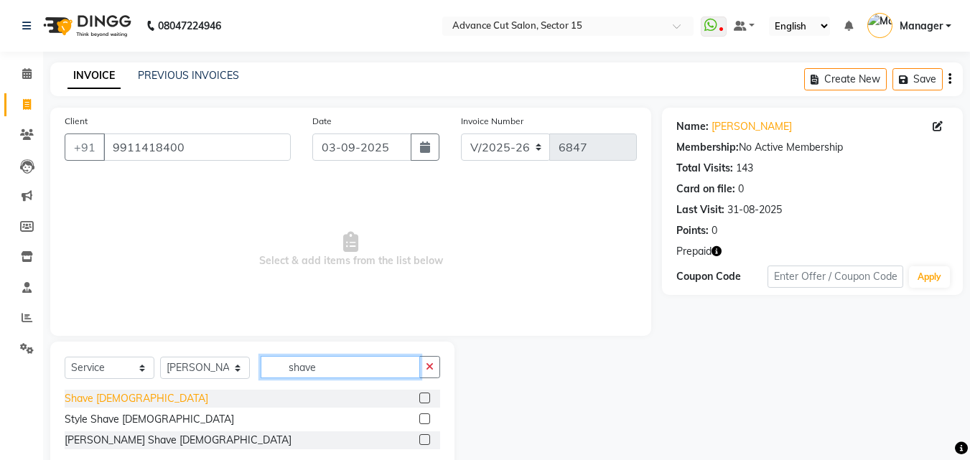
type input "shave"
click at [103, 396] on div "Shave Male" at bounding box center [137, 398] width 144 height 15
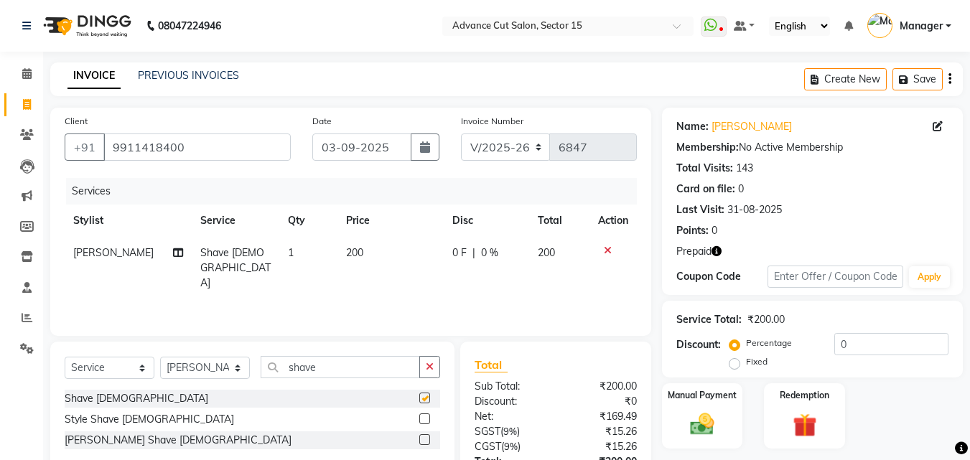
checkbox input "false"
click at [838, 355] on input "0" at bounding box center [892, 344] width 114 height 22
type input "50"
click at [826, 396] on label "Redemption" at bounding box center [805, 395] width 52 height 14
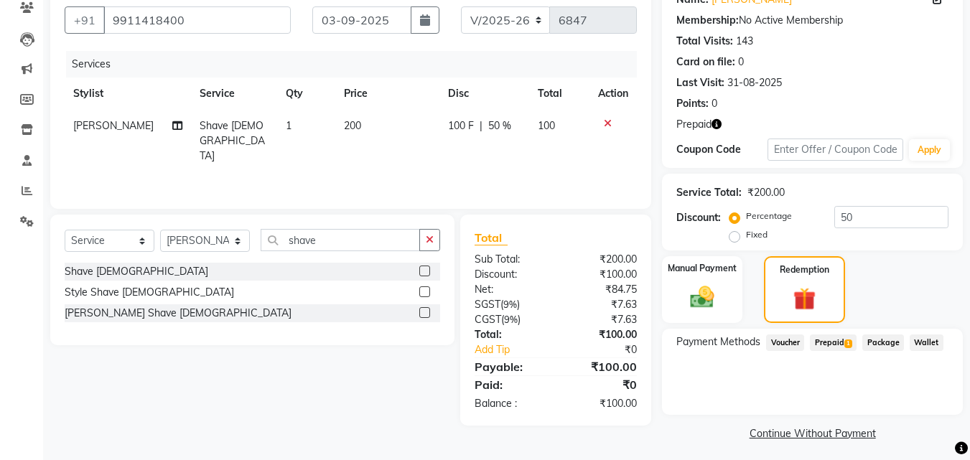
scroll to position [133, 0]
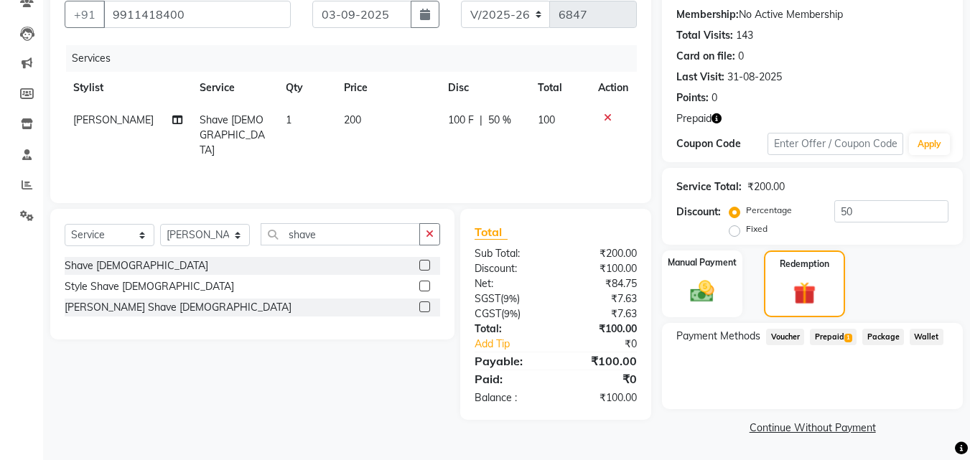
click at [850, 334] on span "1" at bounding box center [849, 338] width 8 height 9
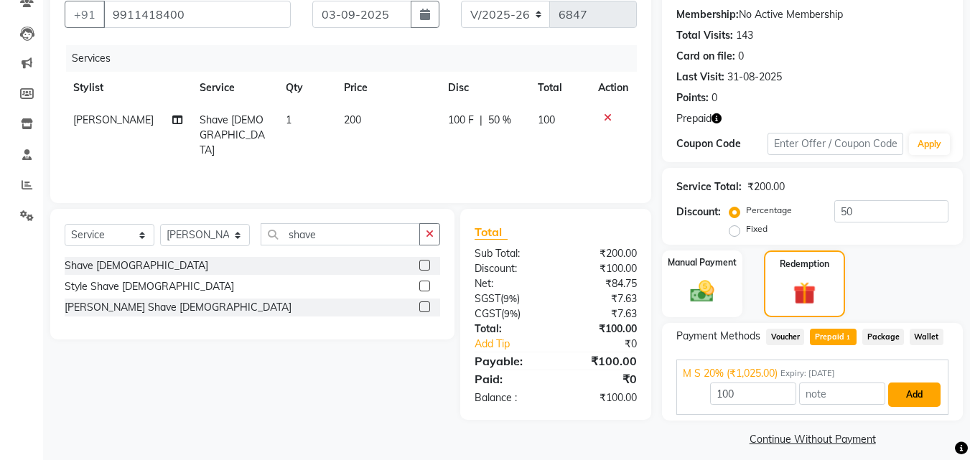
click at [926, 393] on button "Add" at bounding box center [914, 395] width 52 height 24
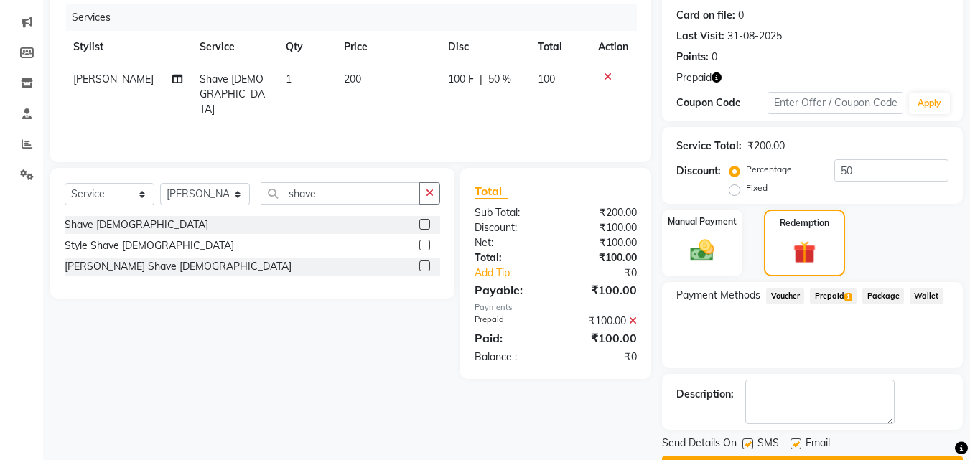
scroll to position [214, 0]
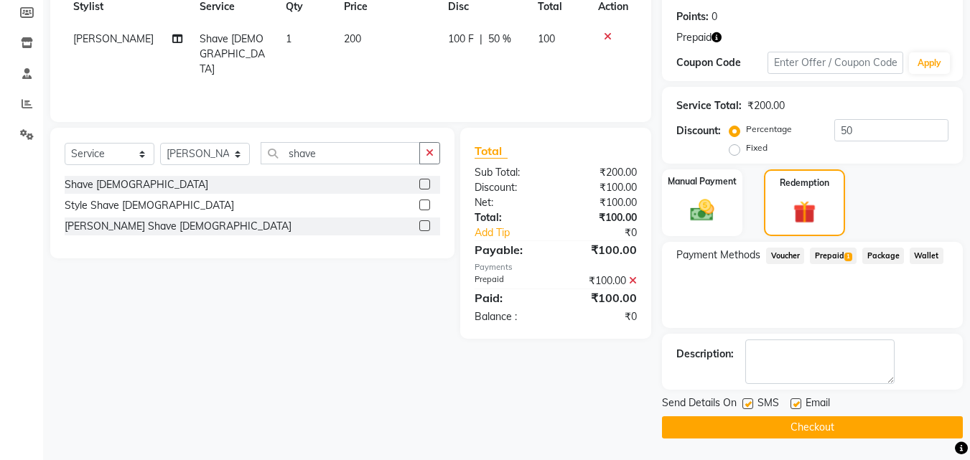
click at [883, 436] on button "Checkout" at bounding box center [812, 428] width 301 height 22
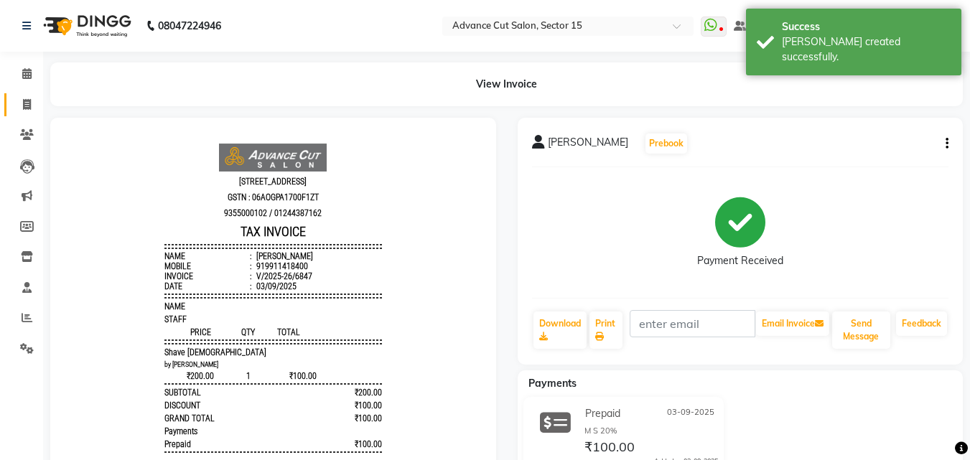
click at [22, 95] on link "Invoice" at bounding box center [21, 105] width 34 height 24
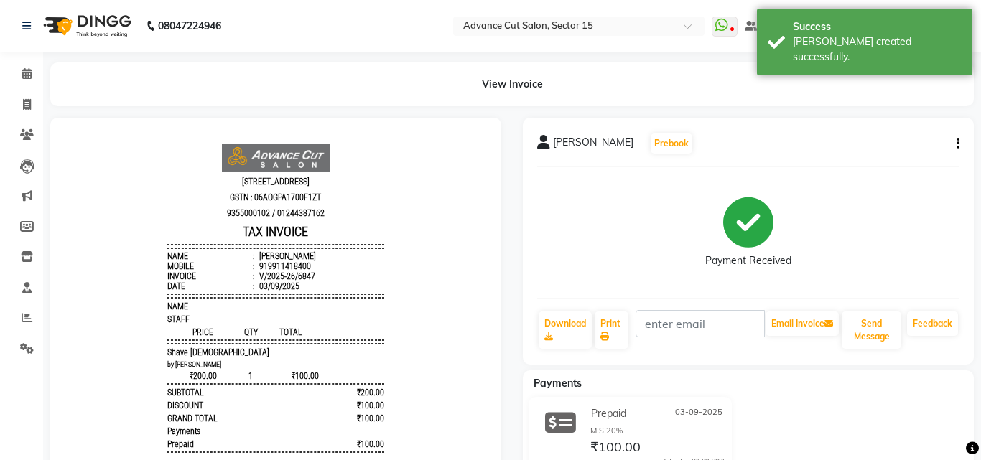
select select "service"
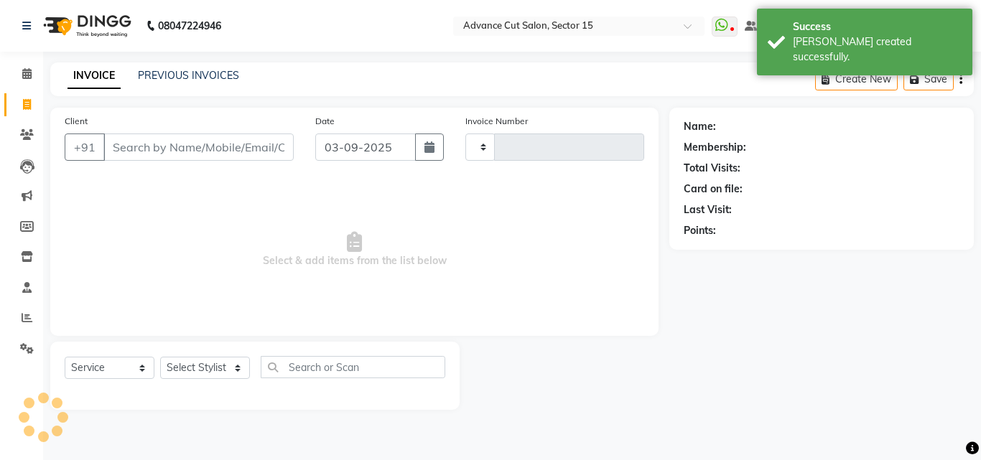
type input "6848"
select select "6255"
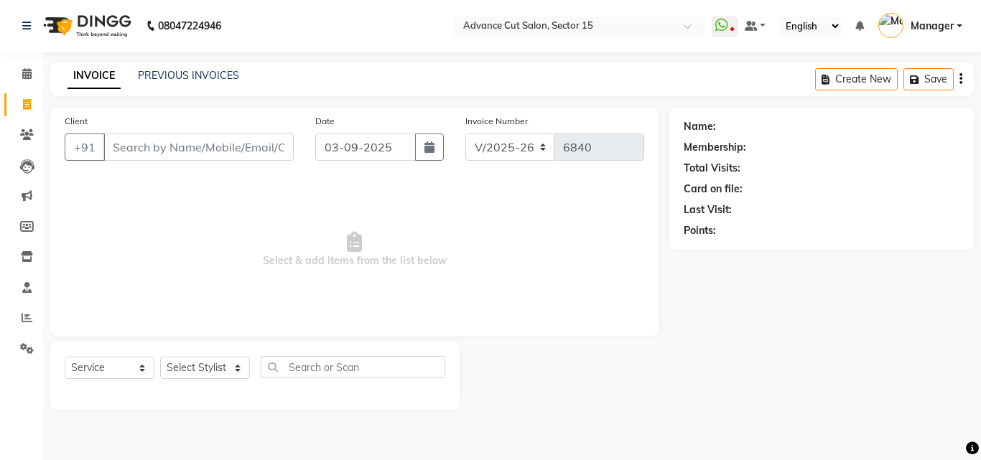
select select "6255"
select select "service"
click at [174, 161] on div "Client +91" at bounding box center [179, 142] width 251 height 59
click at [180, 157] on input "Client" at bounding box center [198, 147] width 190 height 27
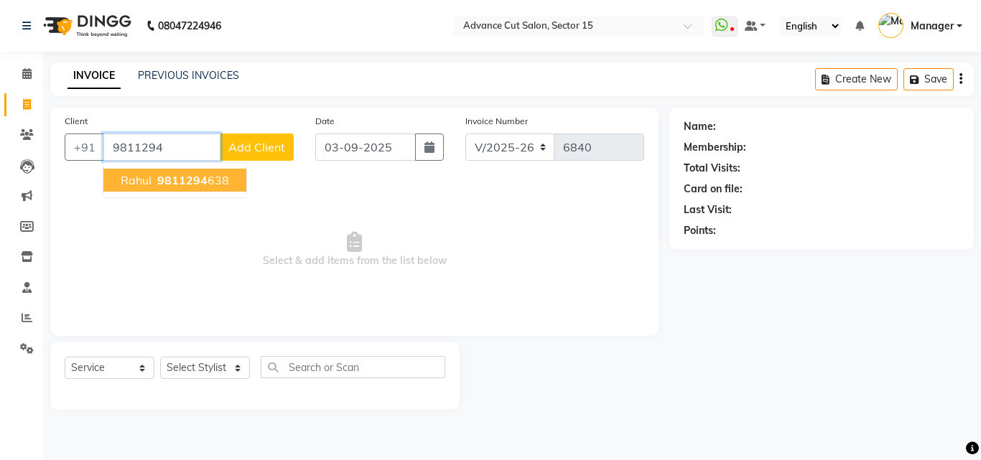
click at [190, 178] on span "9811294" at bounding box center [182, 180] width 50 height 14
type input "9811294638"
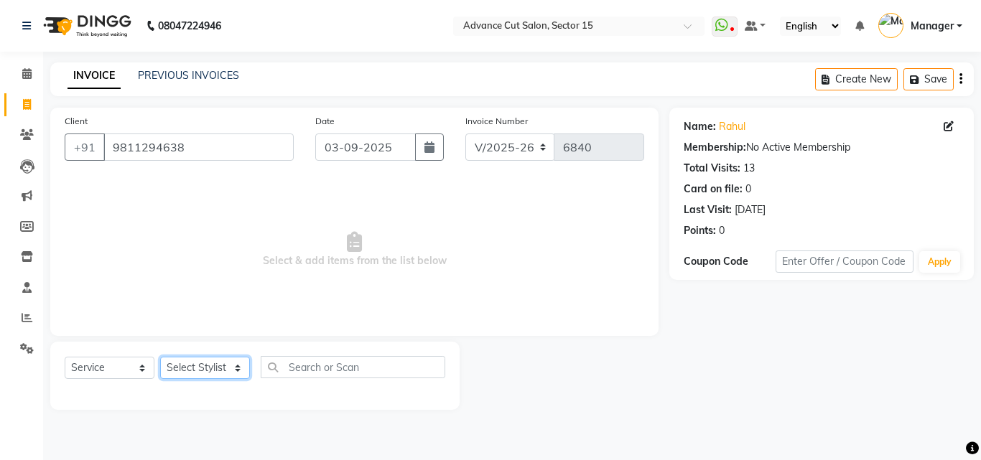
click at [191, 371] on select "Select Stylist Advance Cut ASIF FARMAN HAIDER Iqbal KASHISH LUCKY Manager MANOJ…" at bounding box center [205, 368] width 90 height 22
click at [195, 366] on select "Select Stylist Advance Cut ASIF FARMAN HAIDER Iqbal KASHISH LUCKY Manager MANOJ…" at bounding box center [205, 368] width 90 height 22
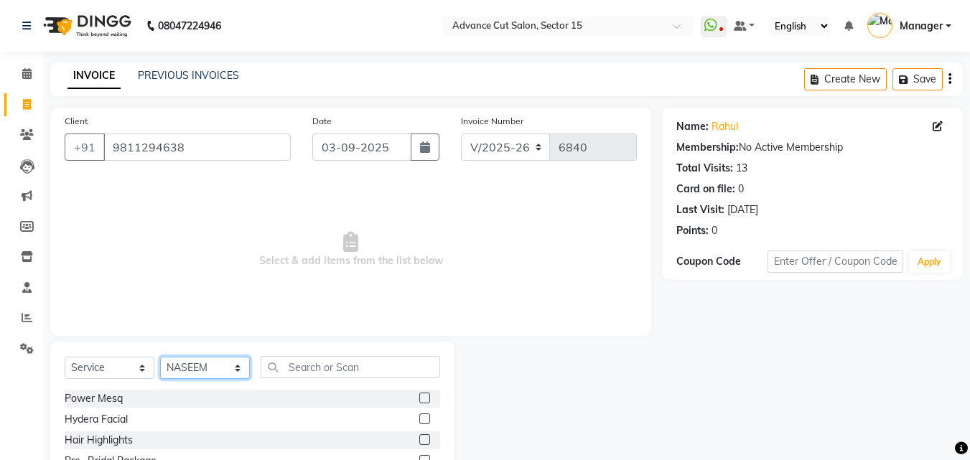
select select "46509"
click at [343, 379] on div "Select Service Product Membership Package Voucher Prepaid Gift Card Select Styl…" at bounding box center [253, 373] width 376 height 34
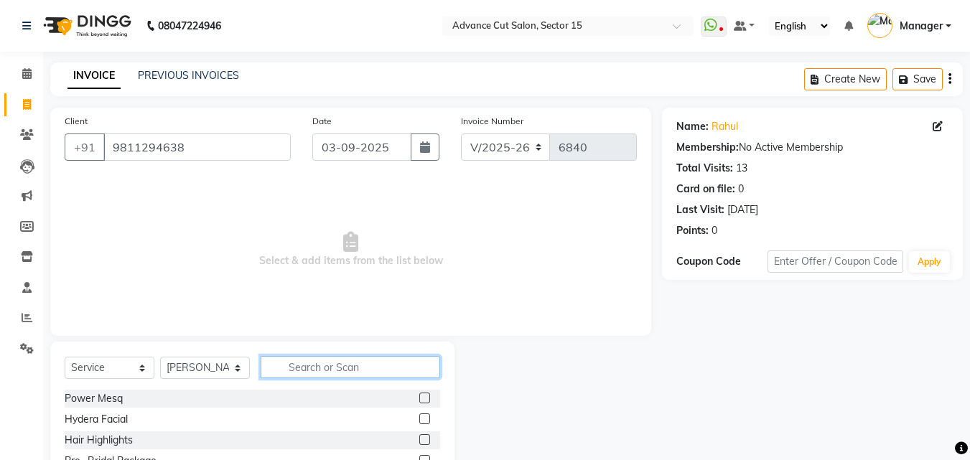
click at [341, 373] on input "text" at bounding box center [351, 367] width 180 height 22
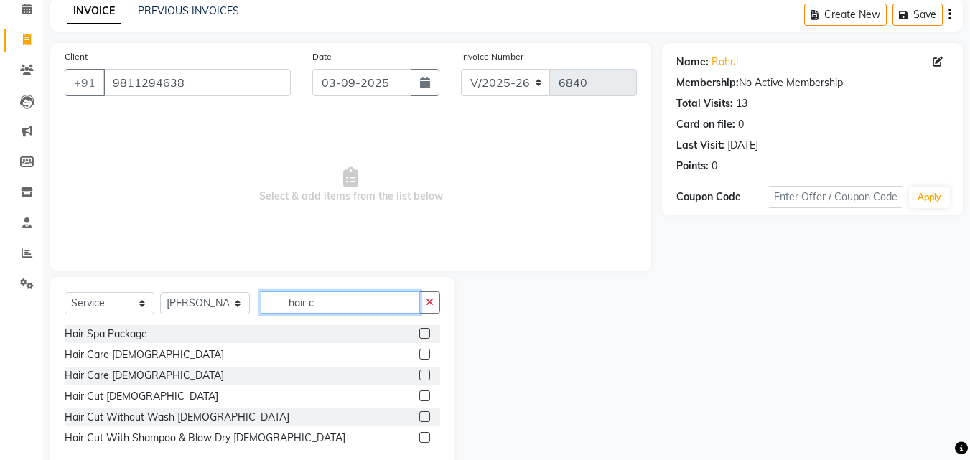
scroll to position [96, 0]
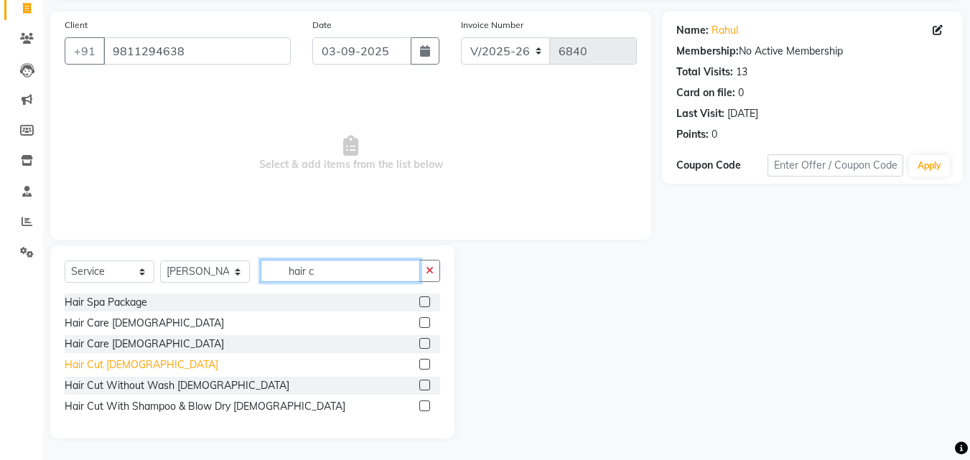
type input "hair c"
click at [96, 358] on div "Hair Cut [DEMOGRAPHIC_DATA]" at bounding box center [142, 365] width 154 height 15
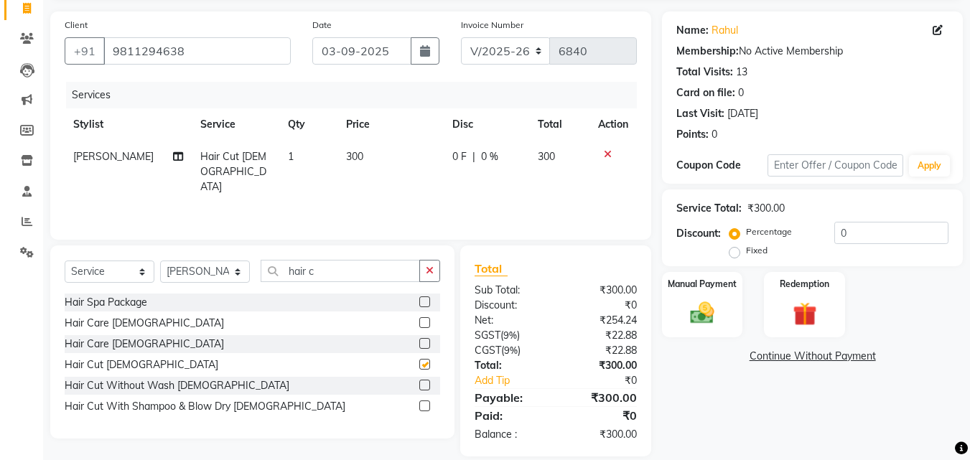
checkbox input "false"
click at [422, 274] on button "button" at bounding box center [429, 271] width 21 height 22
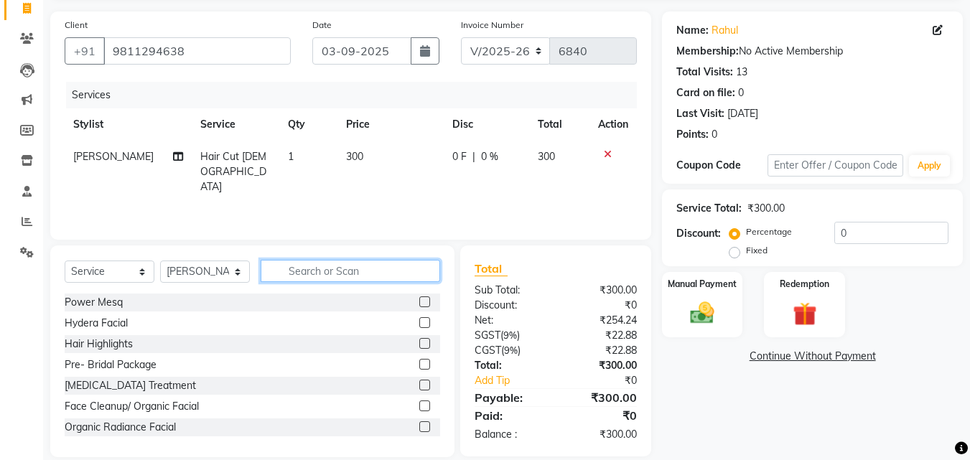
click at [386, 271] on input "text" at bounding box center [351, 271] width 180 height 22
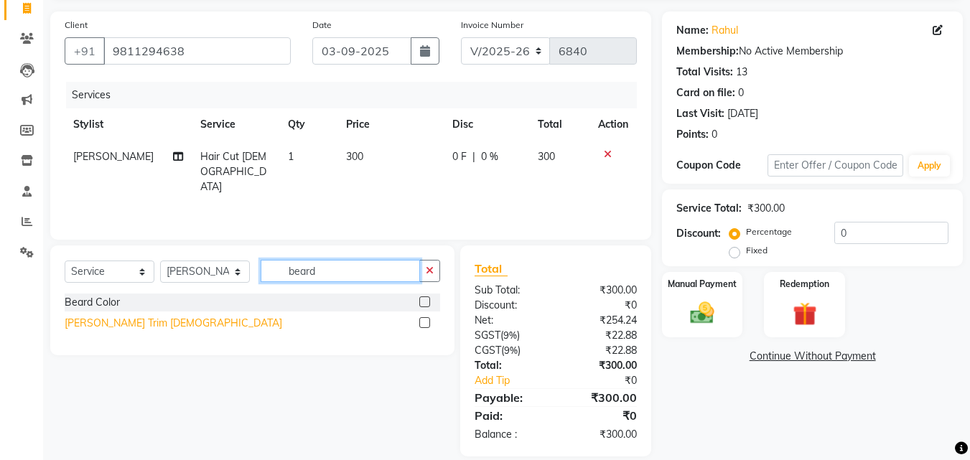
type input "beard"
click at [99, 325] on div "Beard Trim Male" at bounding box center [174, 323] width 218 height 15
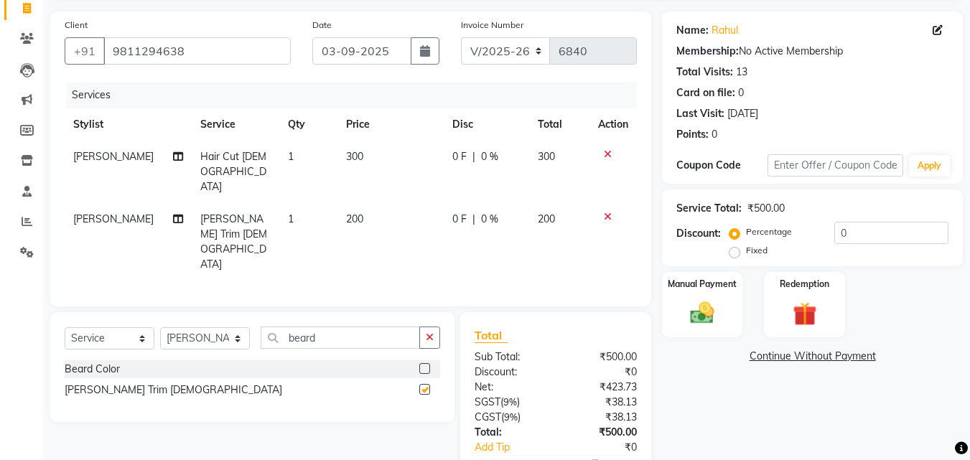
checkbox input "false"
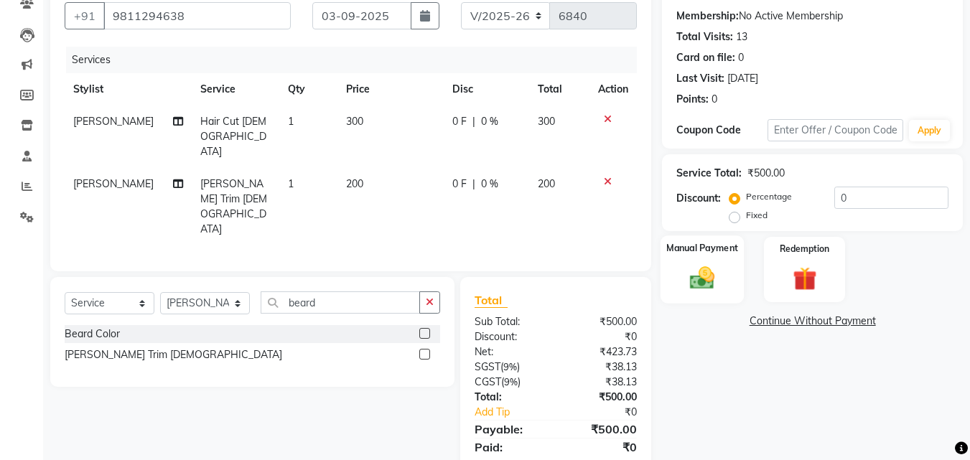
click at [707, 274] on img at bounding box center [702, 278] width 40 height 29
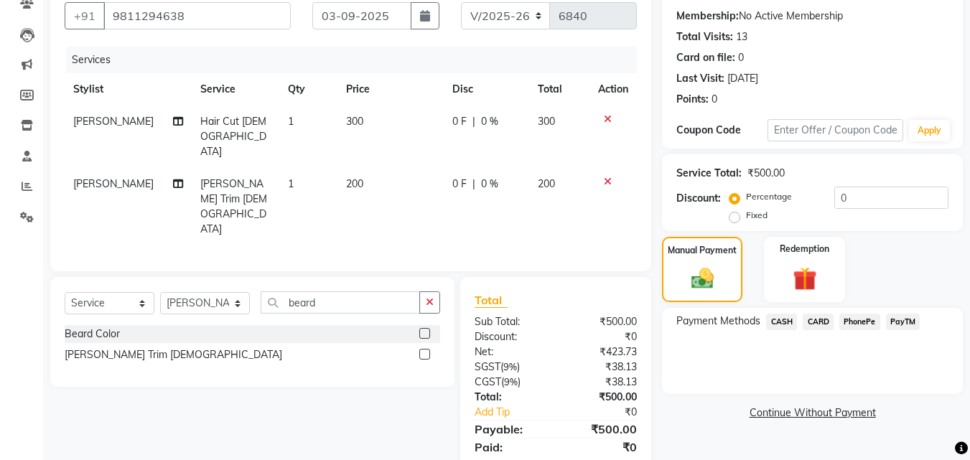
click at [889, 317] on span "PayTM" at bounding box center [903, 322] width 34 height 17
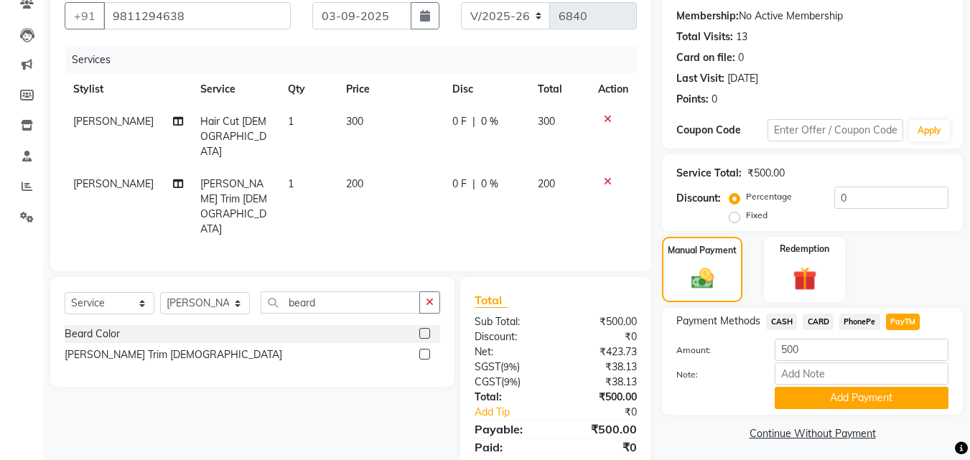
scroll to position [137, 0]
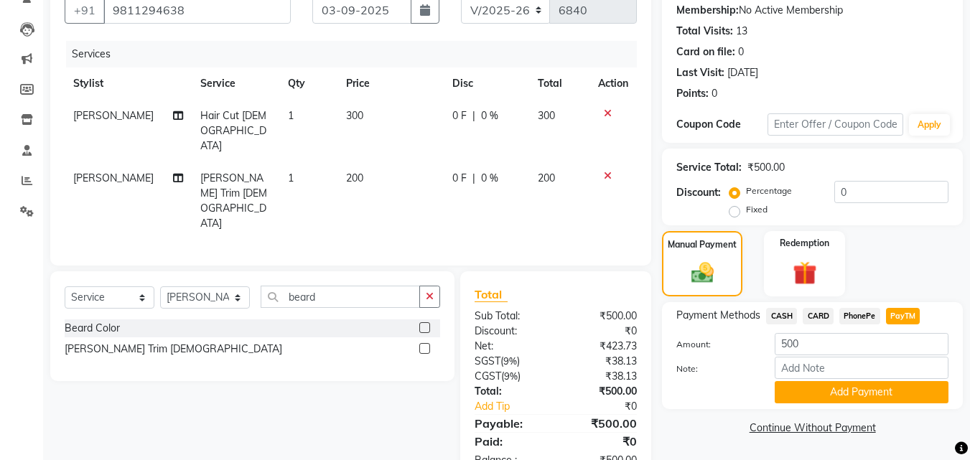
click at [784, 303] on div "Payment Methods CASH CARD PhonePe PayTM Amount: 500 Note: Add Payment" at bounding box center [812, 355] width 301 height 107
click at [779, 312] on span "CASH" at bounding box center [781, 316] width 31 height 17
click at [831, 393] on button "Add Payment" at bounding box center [862, 392] width 174 height 22
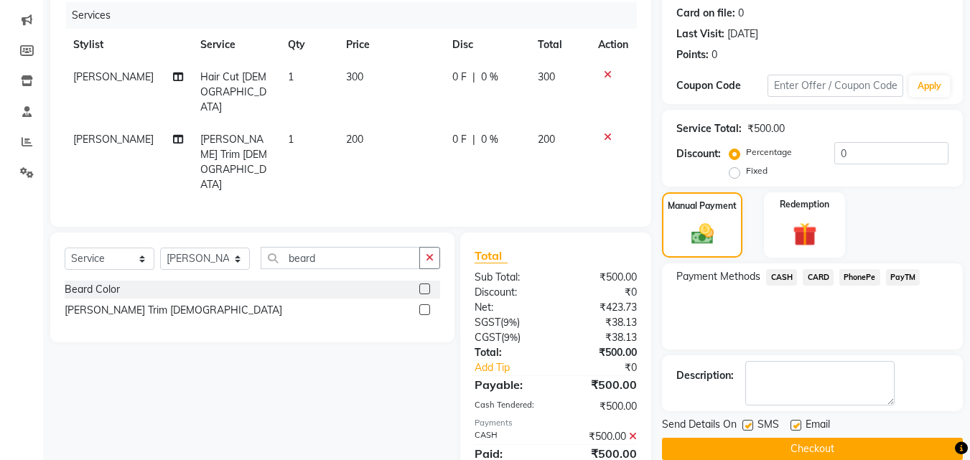
scroll to position [198, 0]
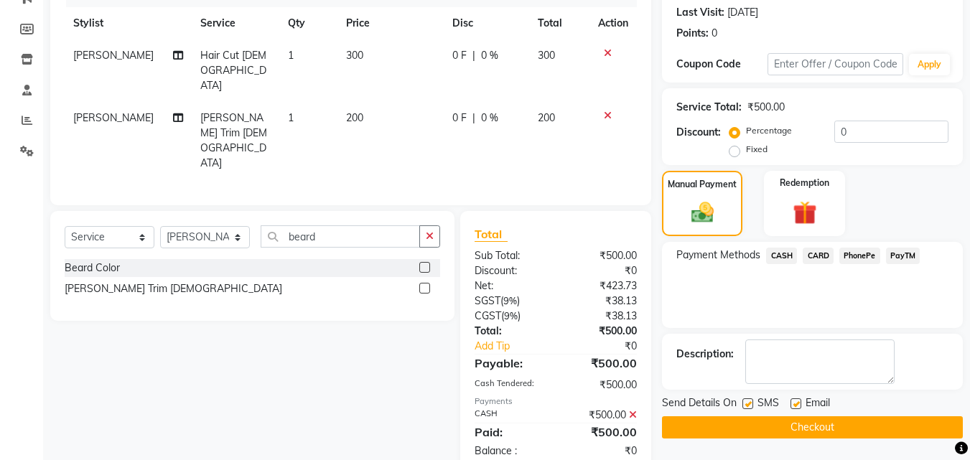
drag, startPoint x: 825, startPoint y: 412, endPoint x: 822, endPoint y: 419, distance: 7.7
click at [825, 413] on span "Email" at bounding box center [818, 405] width 24 height 18
click at [820, 421] on button "Checkout" at bounding box center [812, 428] width 301 height 22
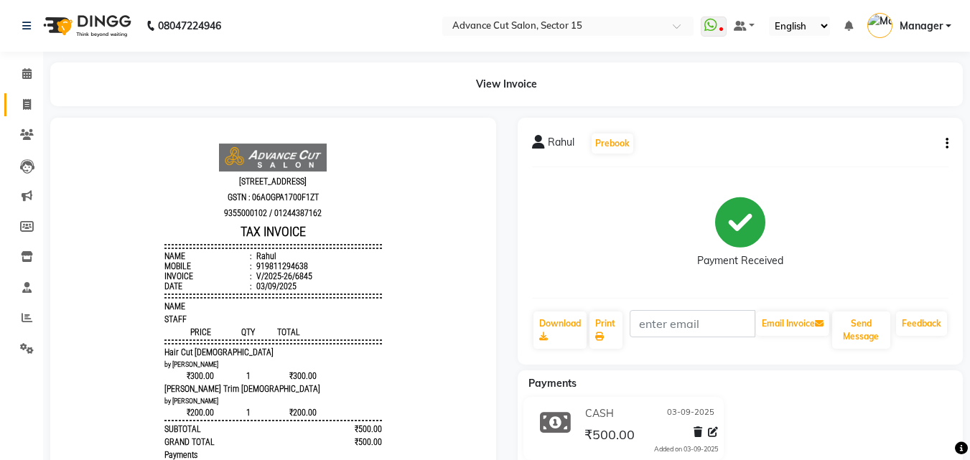
click at [5, 113] on link "Invoice" at bounding box center [21, 105] width 34 height 24
select select "service"
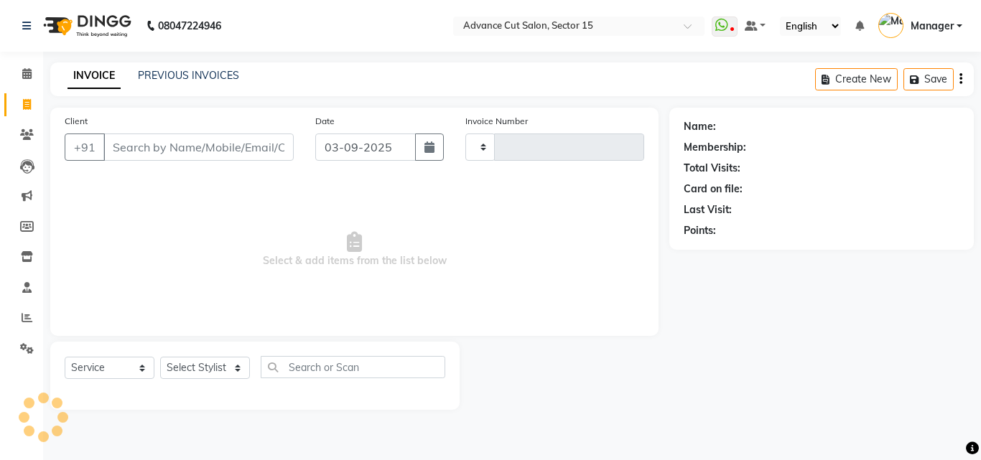
type input "6846"
select select "6255"
click at [215, 188] on span "Select & add items from the list below" at bounding box center [355, 250] width 580 height 144
click at [215, 148] on input "Client" at bounding box center [198, 147] width 190 height 27
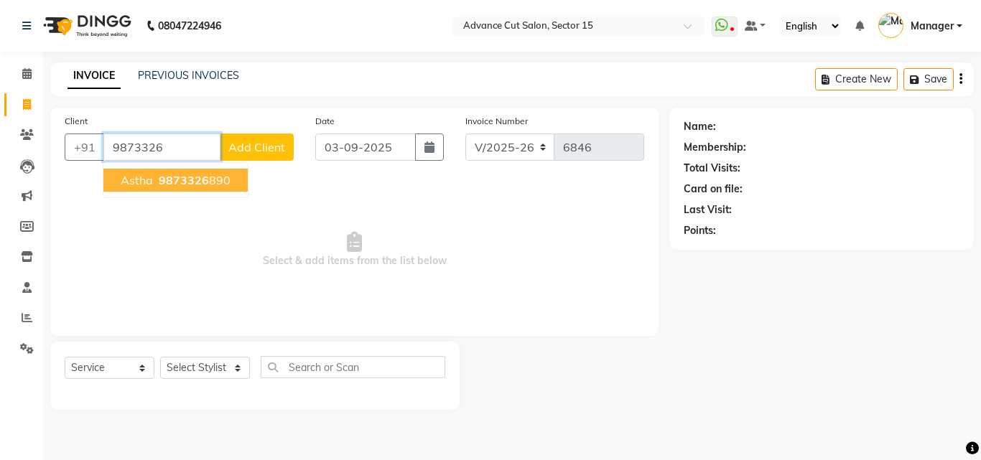
click at [219, 169] on button "Astha 9873326 890" at bounding box center [175, 180] width 144 height 23
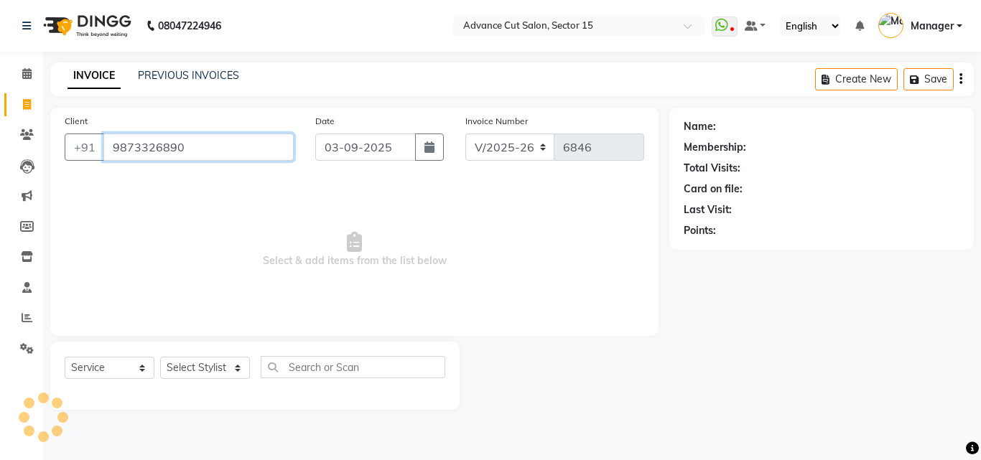
type input "9873326890"
click at [218, 359] on select "Select Stylist Advance Cut ASIF FARMAN HAIDER Iqbal KASHISH LUCKY Manager MANOJ…" at bounding box center [205, 368] width 90 height 22
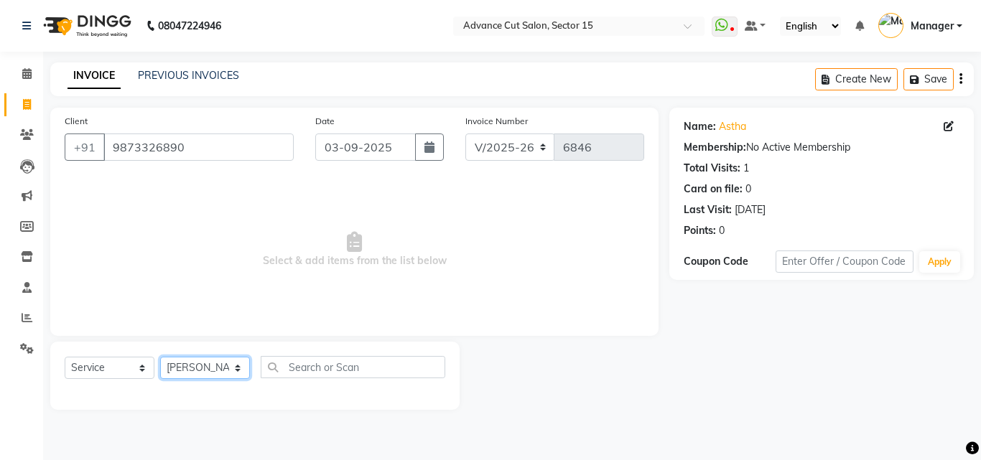
click at [160, 357] on select "Select Stylist Advance Cut ASIF FARMAN HAIDER Iqbal KASHISH LUCKY Manager MANOJ…" at bounding box center [205, 368] width 90 height 22
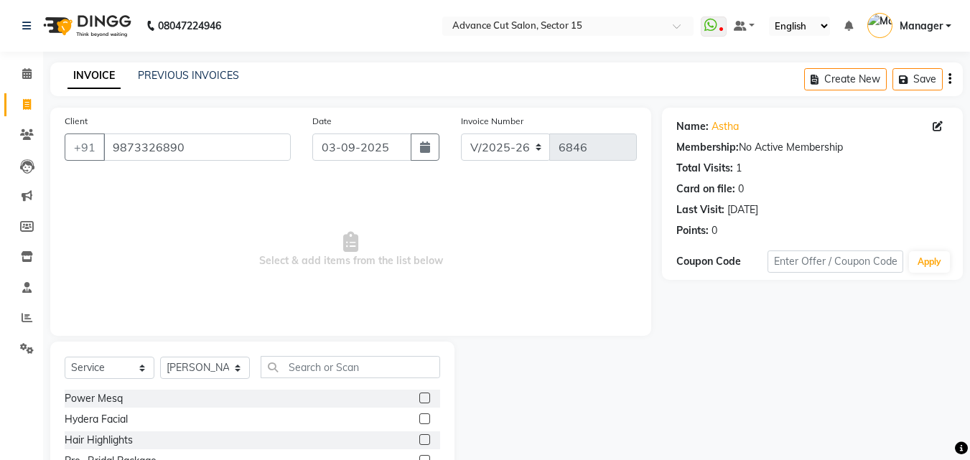
click at [200, 387] on div "Select Service Product Membership Package Voucher Prepaid Gift Card Select Styl…" at bounding box center [253, 373] width 376 height 34
click at [204, 373] on select "Select Stylist Advance Cut ASIF FARMAN HAIDER Iqbal KASHISH LUCKY Manager MANOJ…" at bounding box center [205, 368] width 90 height 22
select select "46510"
click at [160, 357] on select "Select Stylist Advance Cut ASIF FARMAN HAIDER Iqbal KASHISH LUCKY Manager MANOJ…" at bounding box center [205, 368] width 90 height 22
drag, startPoint x: 284, startPoint y: 392, endPoint x: 300, endPoint y: 379, distance: 19.9
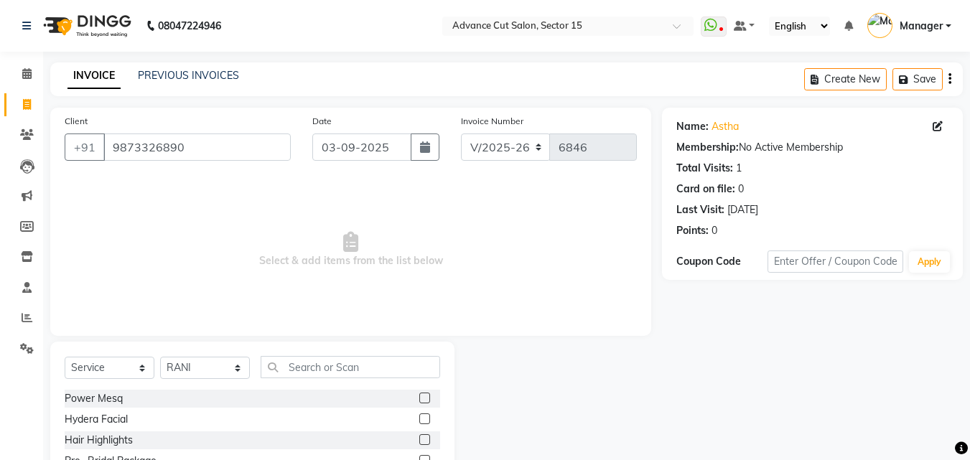
click at [285, 392] on div "Power Mesq" at bounding box center [253, 399] width 376 height 18
click at [300, 379] on div "Select Service Product Membership Package Voucher Prepaid Gift Card Select Styl…" at bounding box center [253, 373] width 376 height 34
click at [299, 371] on input "text" at bounding box center [351, 367] width 180 height 22
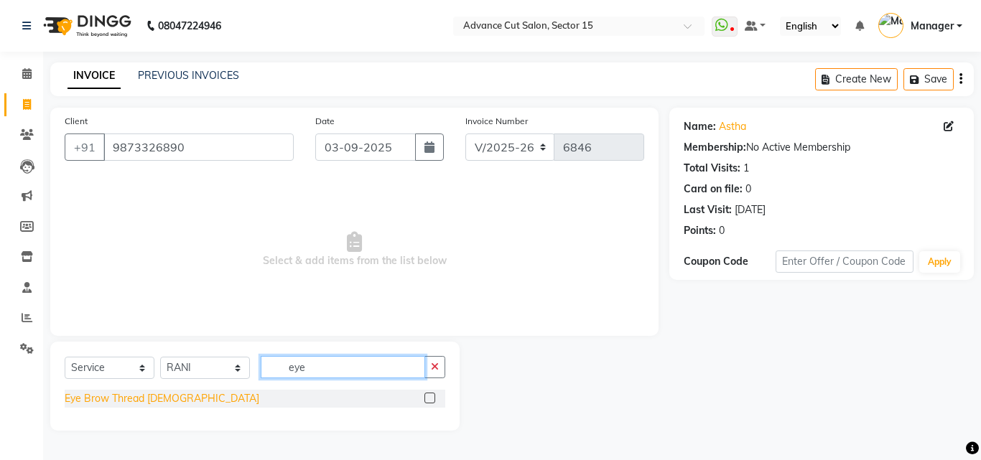
type input "eye"
click at [150, 403] on div "Eye Brow Thread Female" at bounding box center [162, 398] width 195 height 15
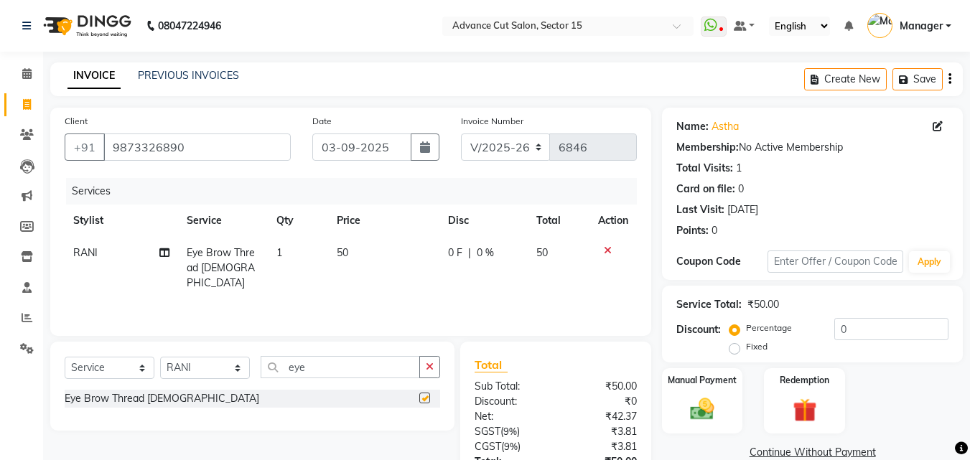
checkbox input "false"
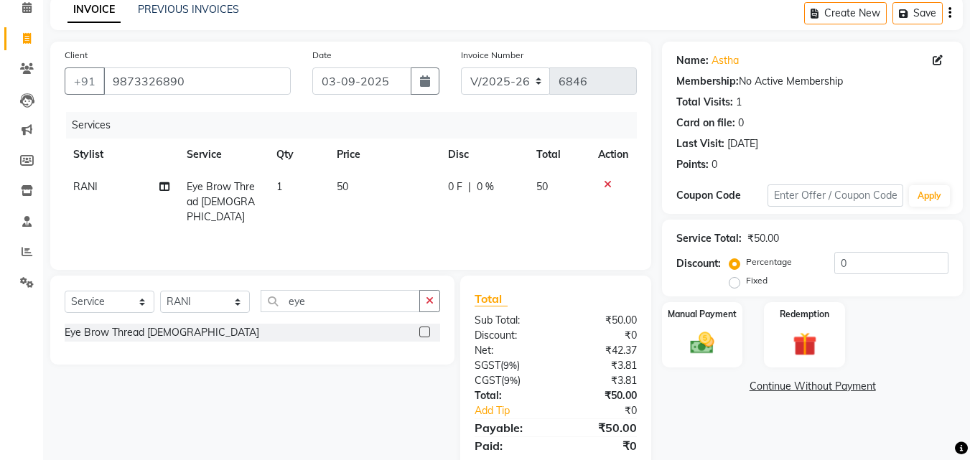
scroll to position [114, 0]
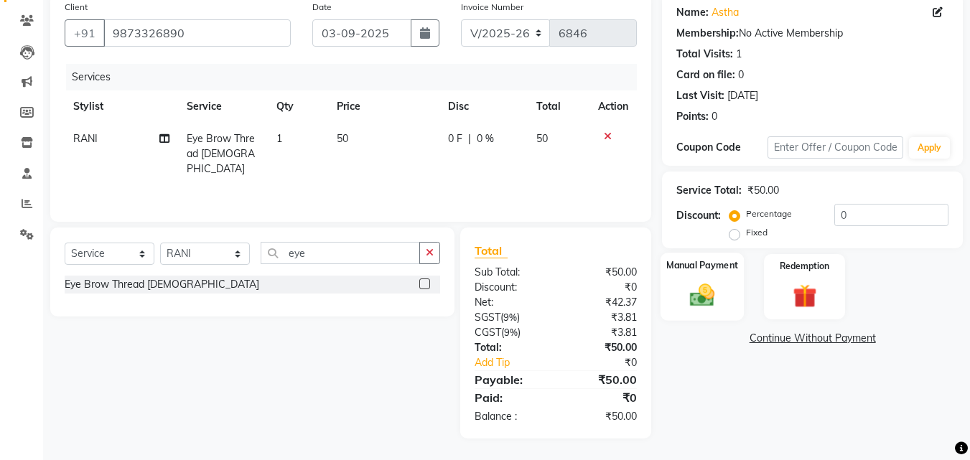
click at [702, 277] on div "Manual Payment" at bounding box center [703, 287] width 84 height 68
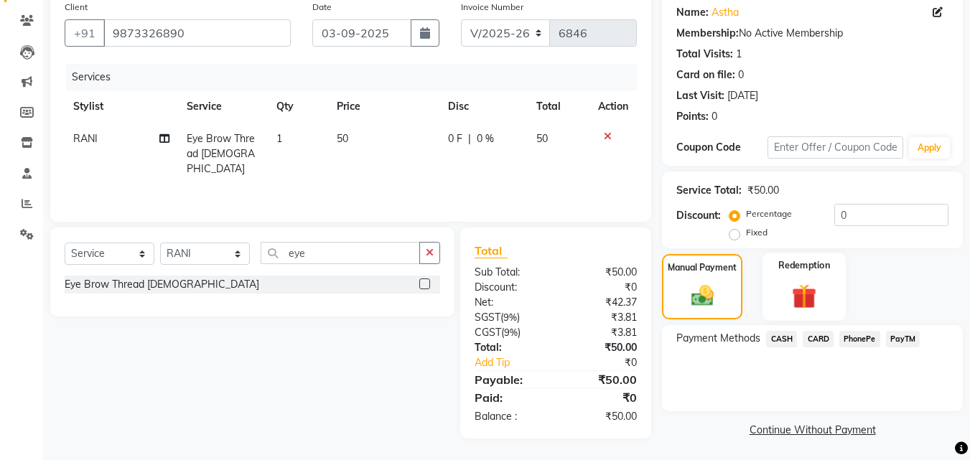
scroll to position [116, 0]
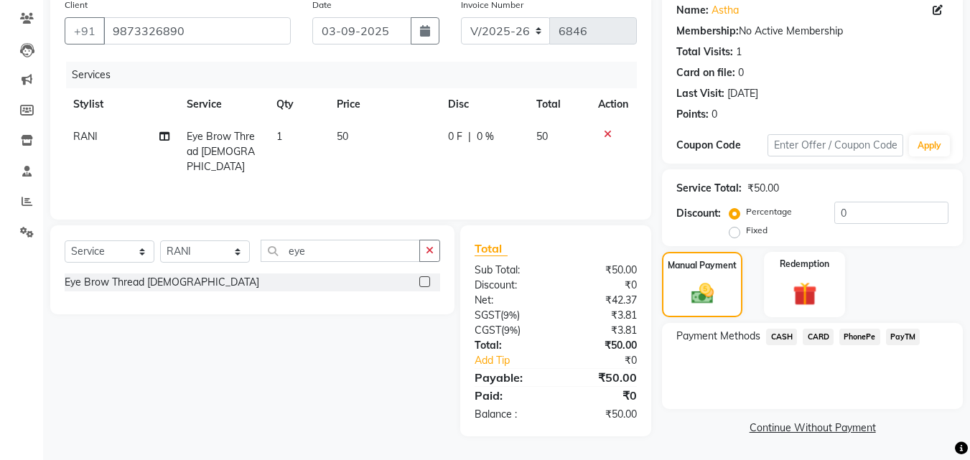
click at [907, 336] on span "PayTM" at bounding box center [903, 337] width 34 height 17
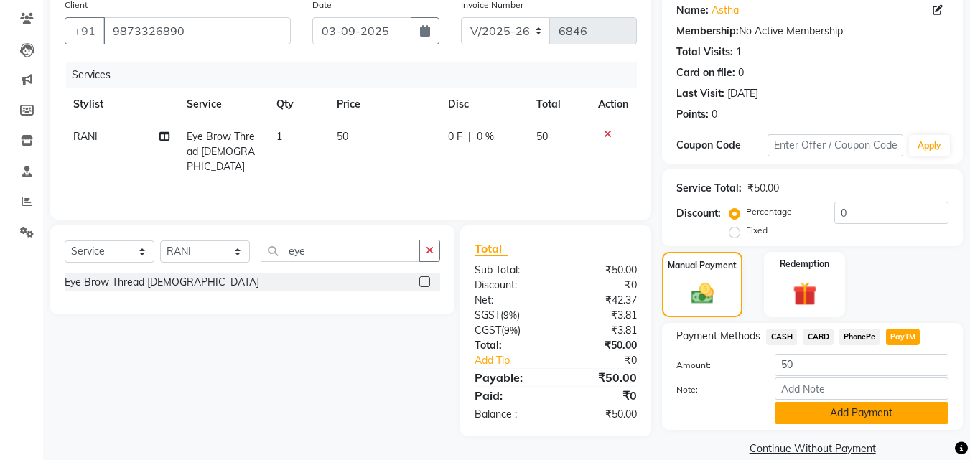
click at [865, 419] on button "Add Payment" at bounding box center [862, 413] width 174 height 22
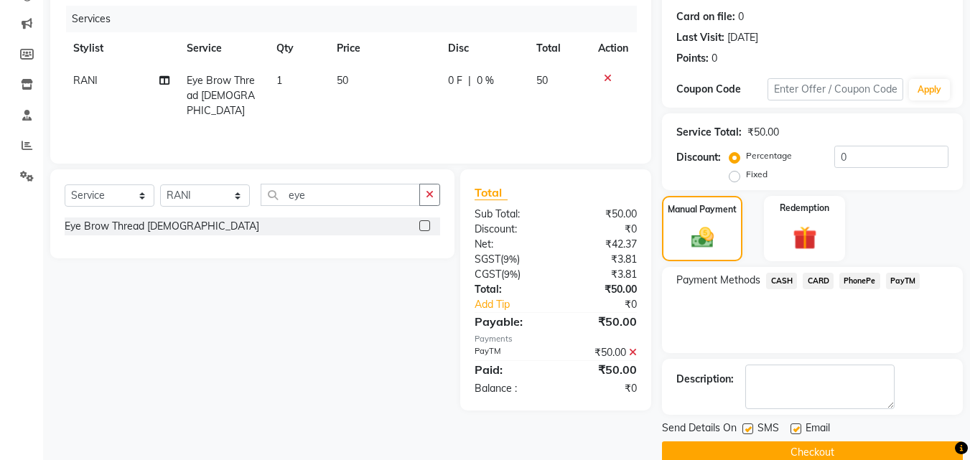
scroll to position [198, 0]
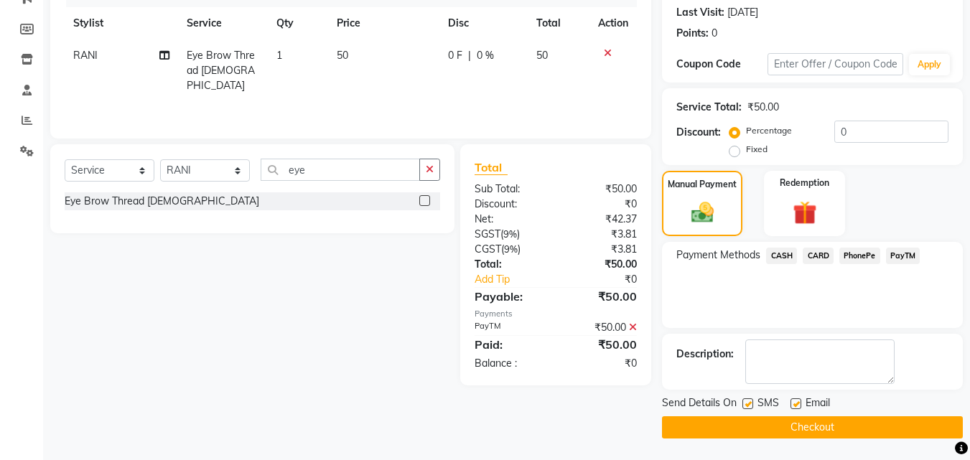
click at [893, 433] on button "Checkout" at bounding box center [812, 428] width 301 height 22
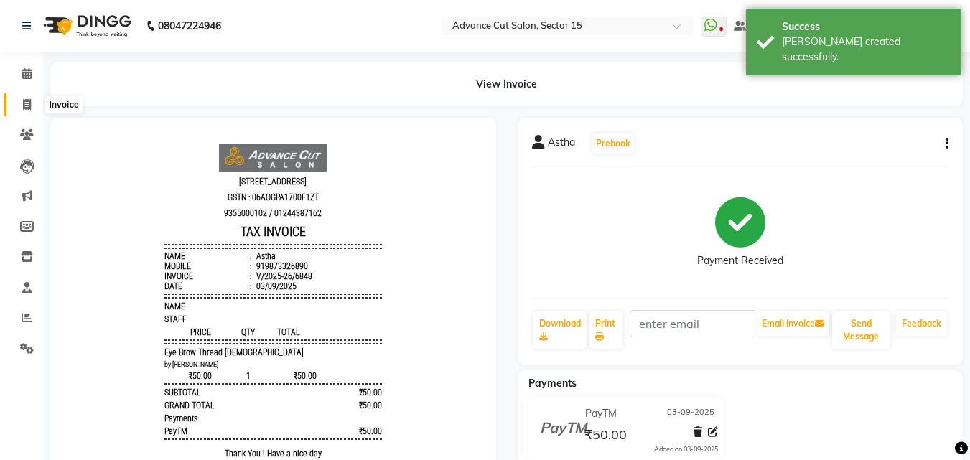
click at [17, 98] on span at bounding box center [26, 105] width 25 height 17
select select "service"
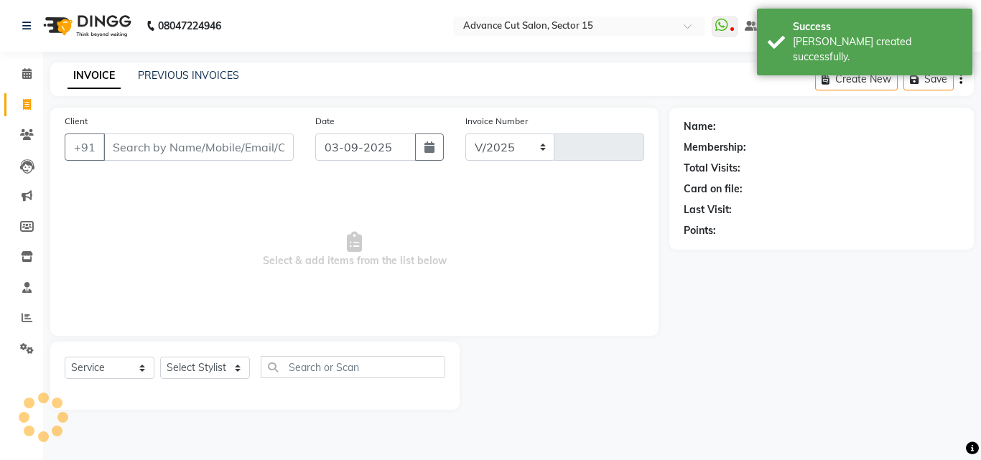
select select "6255"
type input "6849"
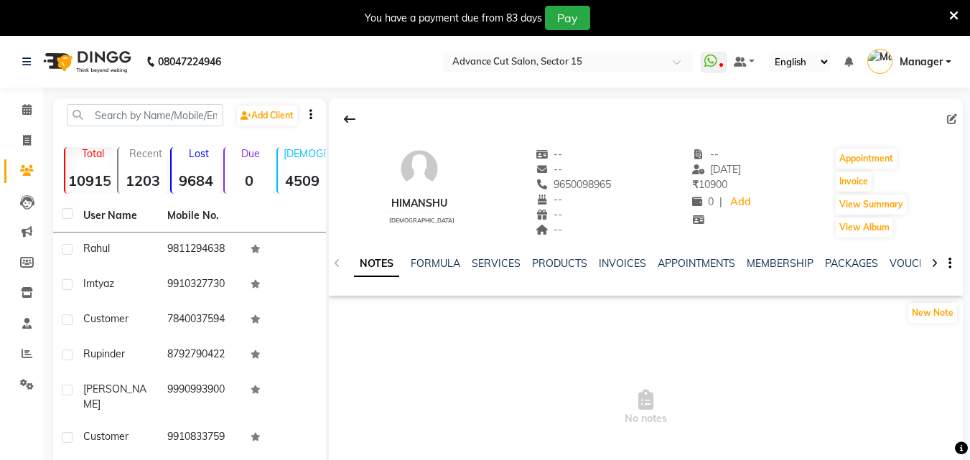
click at [495, 270] on div "SERVICES" at bounding box center [496, 263] width 49 height 15
click at [500, 269] on link "SERVICES" at bounding box center [496, 263] width 49 height 13
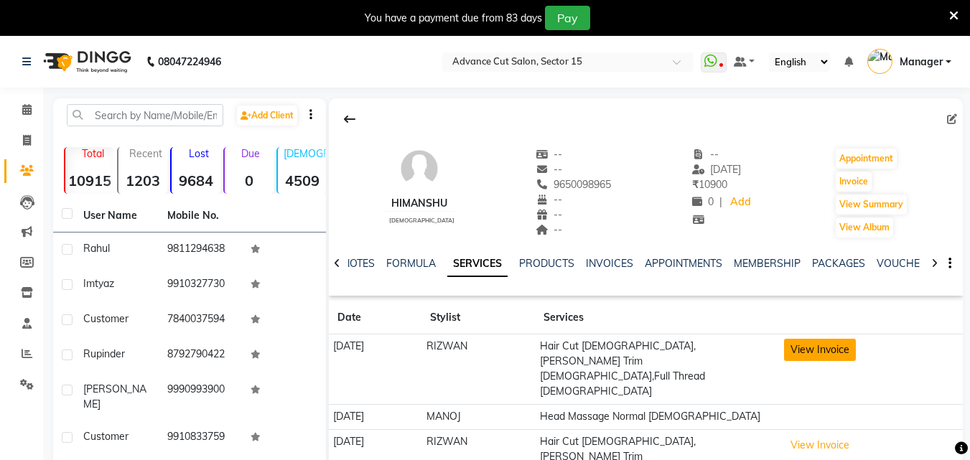
click at [835, 352] on button "View Invoice" at bounding box center [820, 350] width 72 height 22
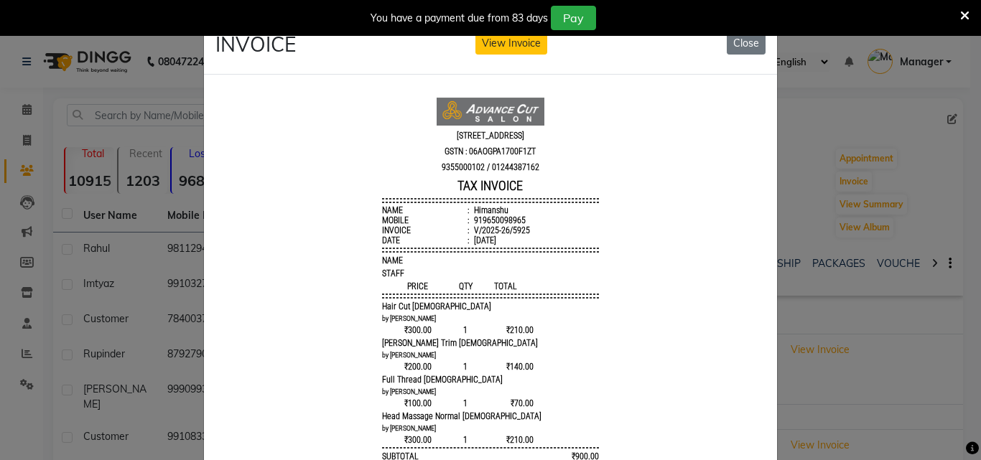
scroll to position [11, 0]
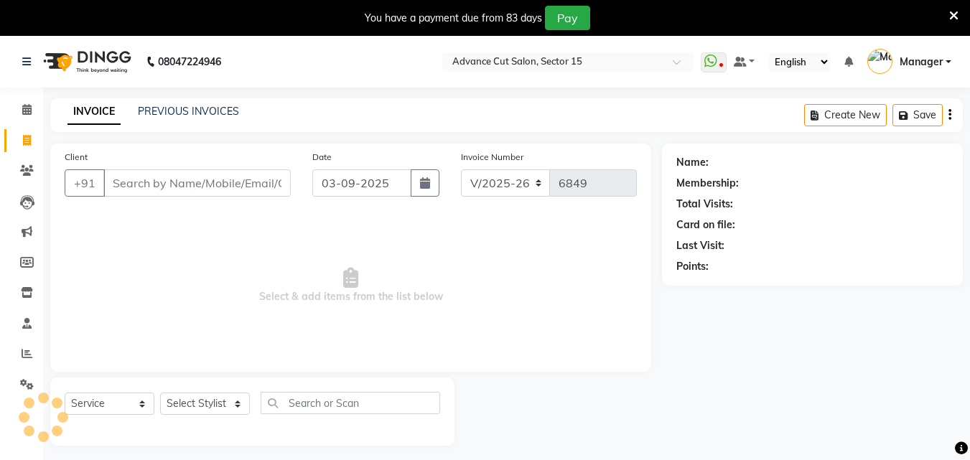
select select "6255"
select select "service"
click at [949, 9] on icon at bounding box center [953, 15] width 9 height 13
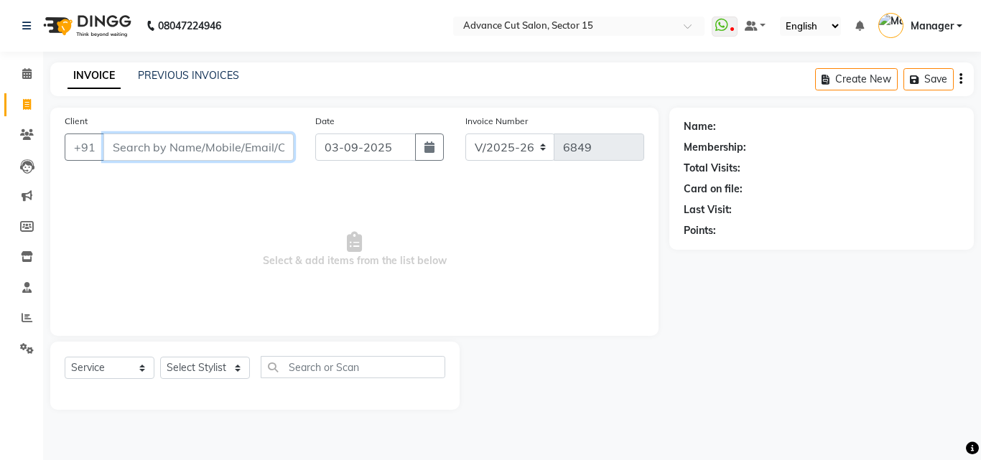
click at [187, 134] on input "Client" at bounding box center [198, 147] width 190 height 27
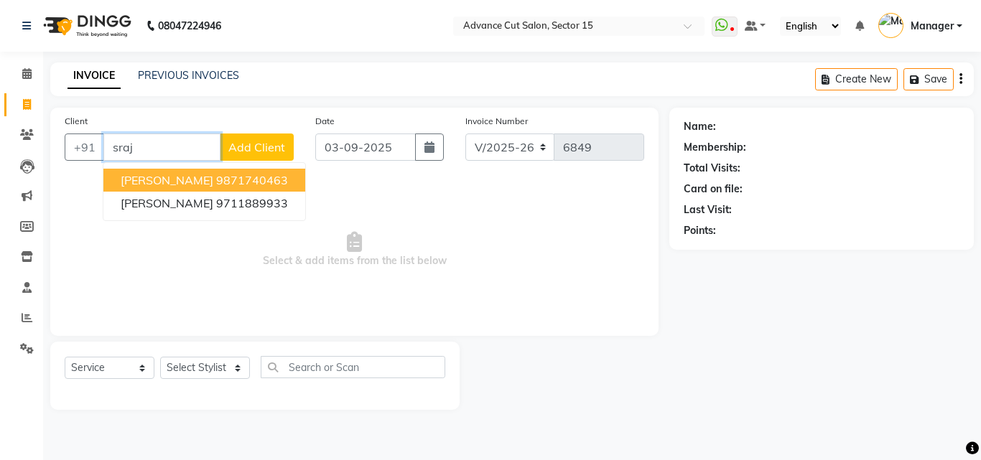
click at [139, 182] on span "[PERSON_NAME]" at bounding box center [167, 180] width 93 height 14
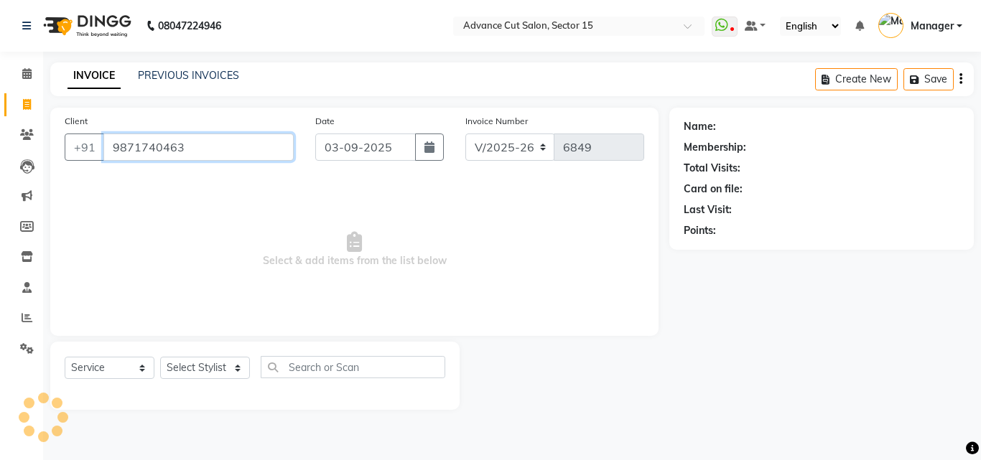
type input "9871740463"
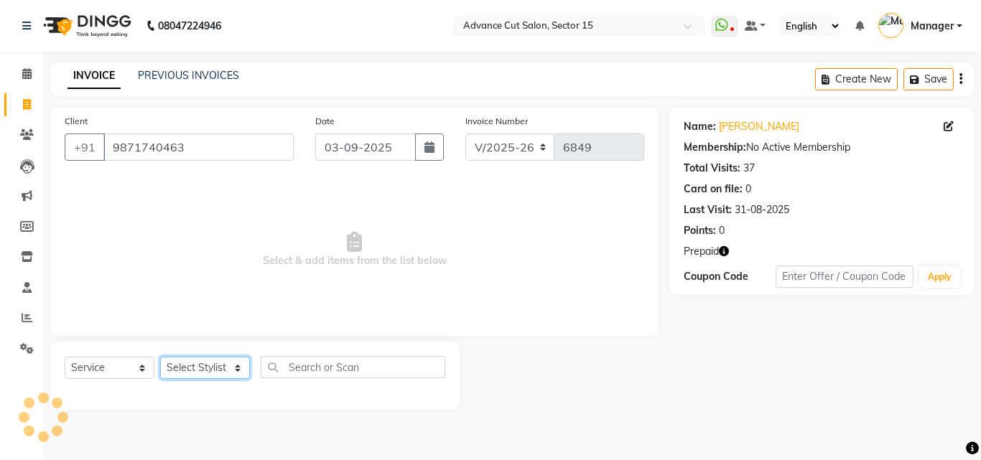
click at [206, 376] on select "Select Stylist Advance Cut ASIF FARMAN HAIDER Iqbal KASHISH LUCKY Manager MANOJ…" at bounding box center [205, 368] width 90 height 22
select select "46504"
click at [160, 357] on select "Select Stylist Advance Cut ASIF FARMAN HAIDER Iqbal KASHISH LUCKY Manager MANOJ…" at bounding box center [205, 368] width 90 height 22
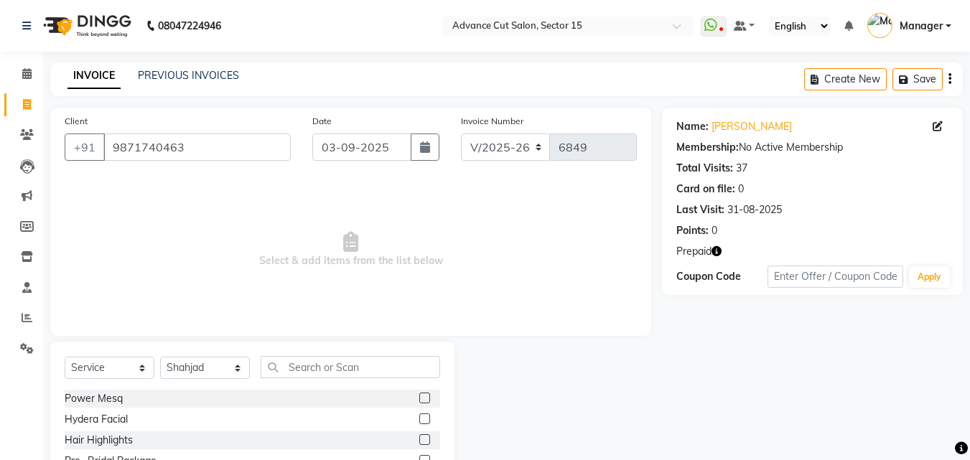
drag, startPoint x: 339, startPoint y: 355, endPoint x: 344, endPoint y: 368, distance: 14.5
click at [339, 356] on div "Select Service Product Membership Package Voucher Prepaid Gift Card Select Styl…" at bounding box center [252, 448] width 404 height 212
click at [345, 368] on input "text" at bounding box center [351, 367] width 180 height 22
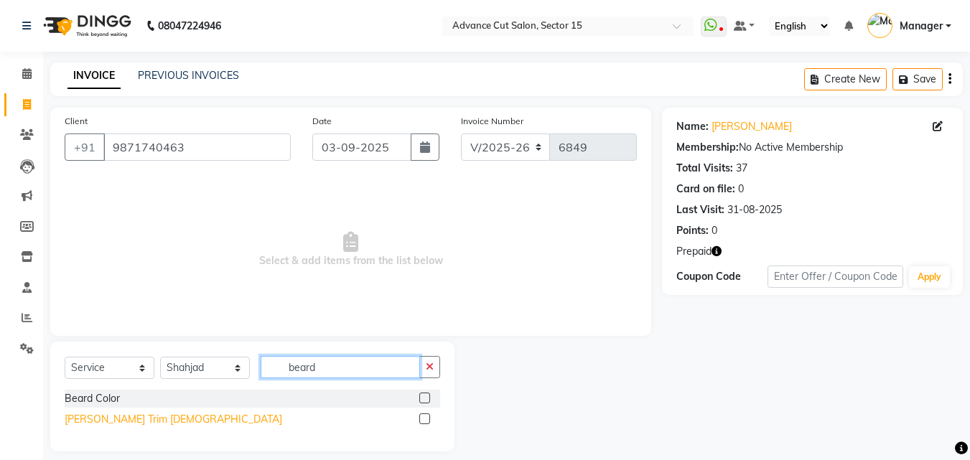
type input "beard"
click at [102, 421] on div "Beard Trim Male" at bounding box center [174, 419] width 218 height 15
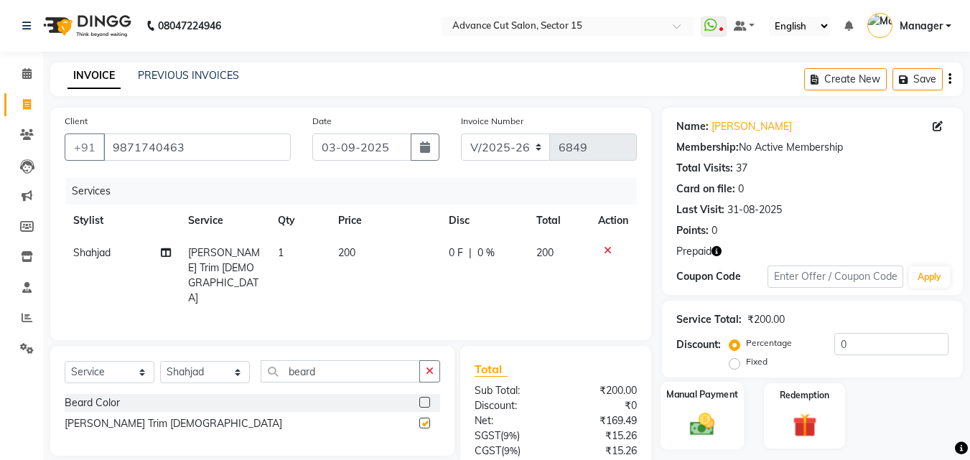
checkbox input "false"
click at [835, 338] on input "0" at bounding box center [892, 344] width 114 height 22
type input "50"
click at [789, 399] on label "Redemption" at bounding box center [805, 395] width 52 height 14
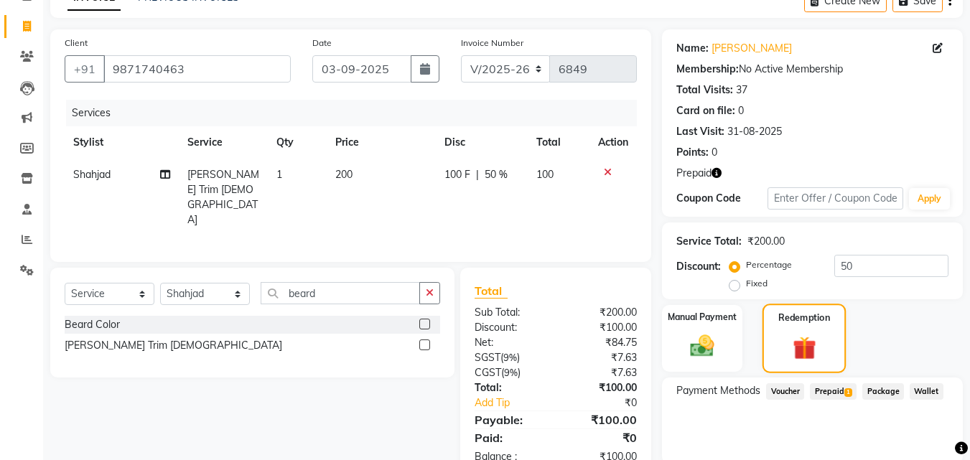
scroll to position [133, 0]
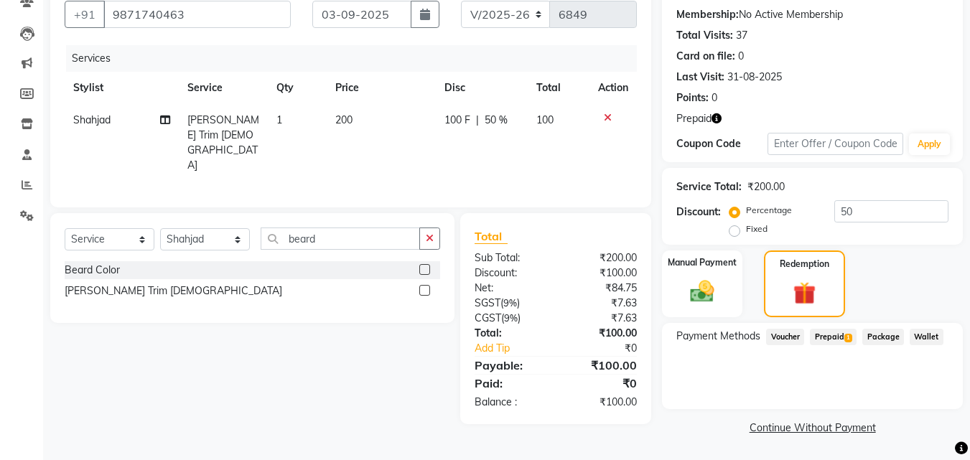
click at [817, 349] on div "Payment Methods Voucher Prepaid 1 Package Wallet" at bounding box center [812, 366] width 301 height 86
click at [825, 339] on span "Prepaid 1" at bounding box center [833, 337] width 47 height 17
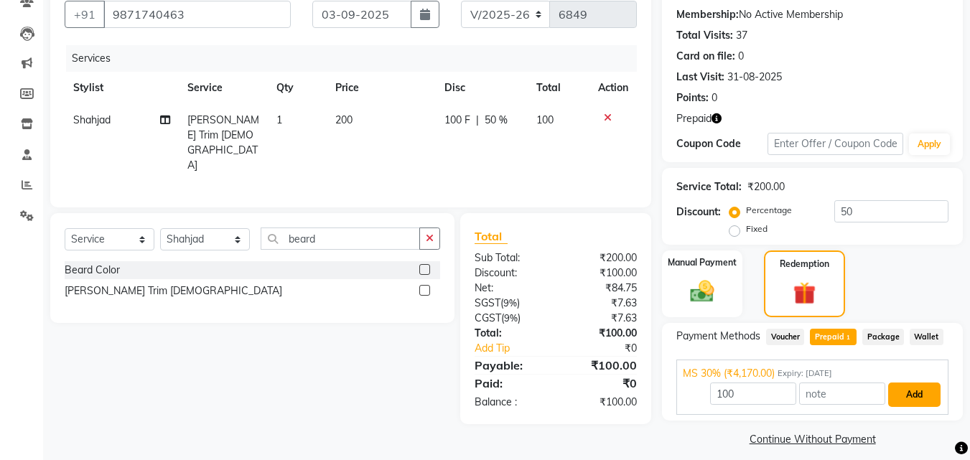
click at [912, 392] on button "Add" at bounding box center [914, 395] width 52 height 24
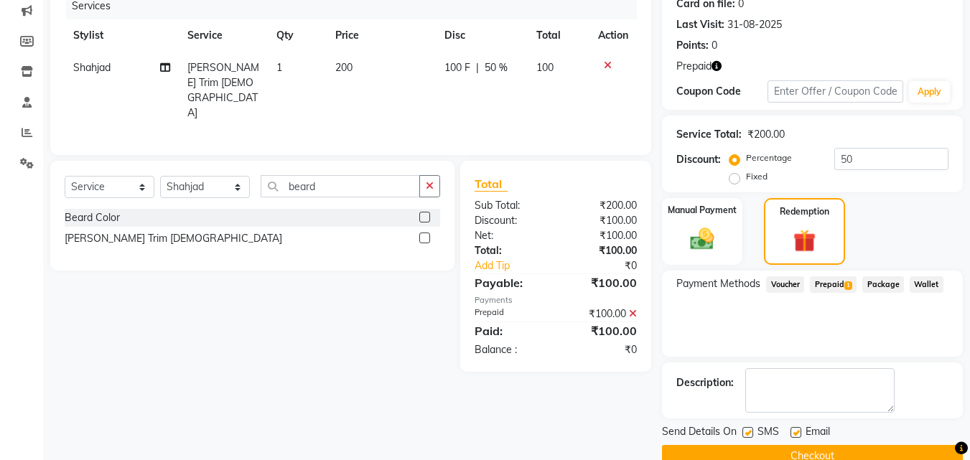
scroll to position [214, 0]
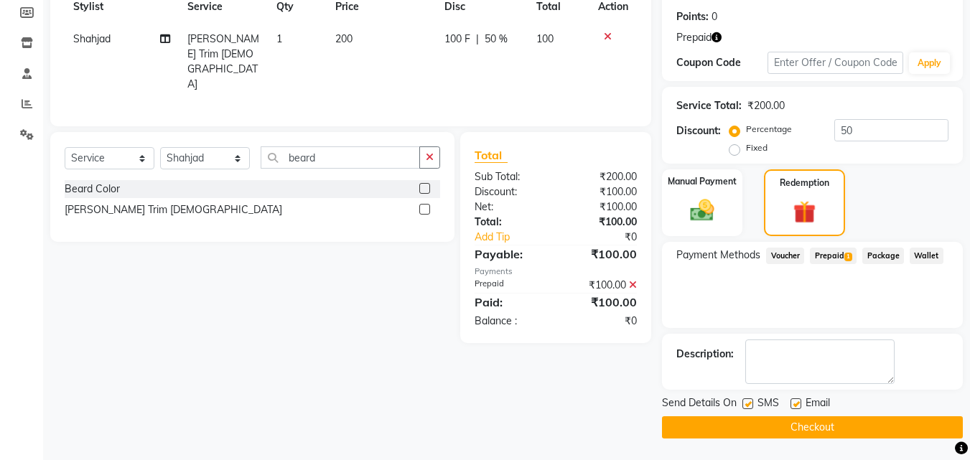
click at [882, 424] on button "Checkout" at bounding box center [812, 428] width 301 height 22
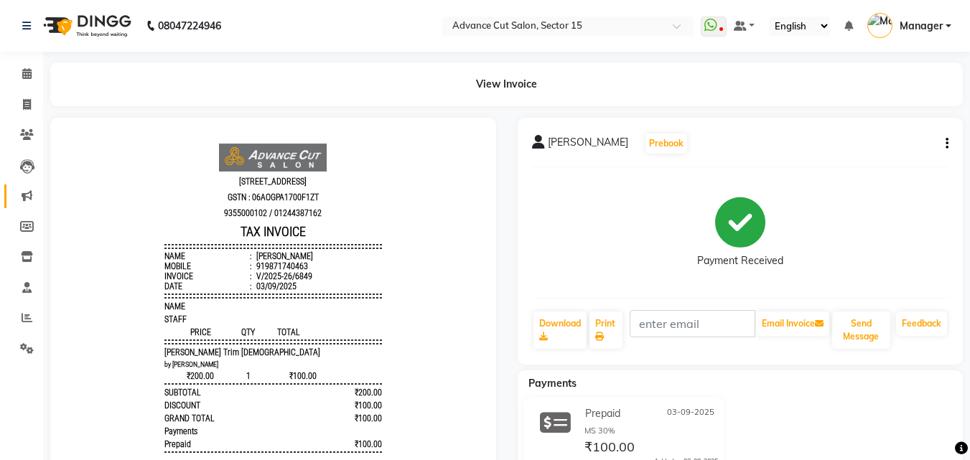
drag, startPoint x: 0, startPoint y: 181, endPoint x: 12, endPoint y: 193, distance: 17.3
click at [12, 193] on ul "Calendar Invoice Clients Leads Marketing Members Inventory Staff Reports Settin…" at bounding box center [21, 215] width 43 height 312
click at [29, 112] on span at bounding box center [26, 105] width 25 height 17
select select "service"
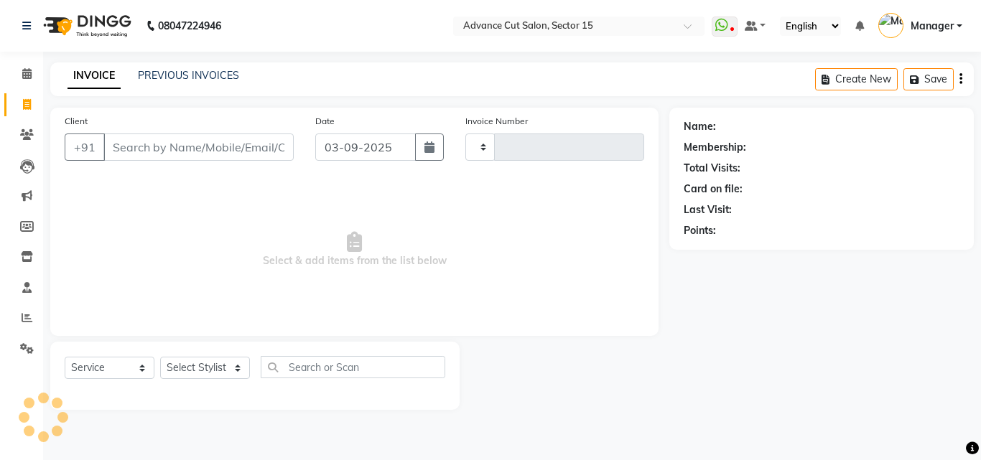
type input "6850"
select select "6255"
click at [202, 376] on select "Select Stylist" at bounding box center [205, 368] width 90 height 22
select select "46501"
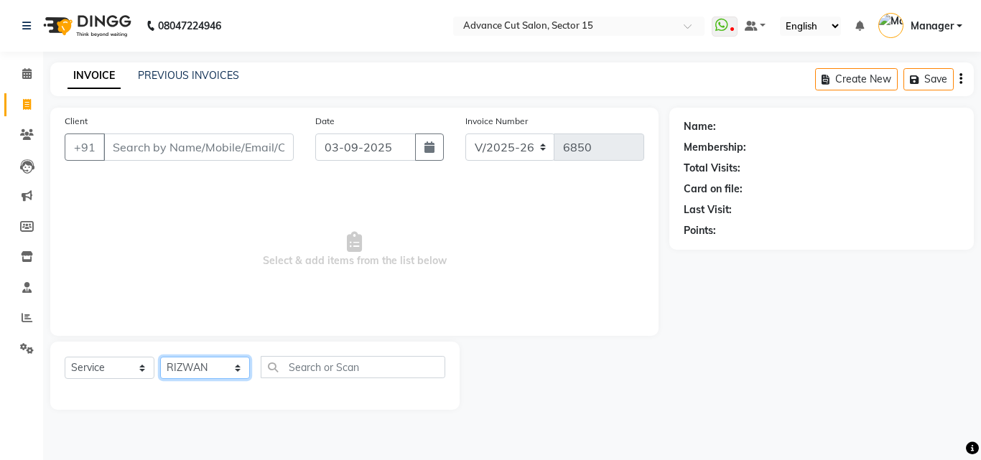
click at [160, 357] on select "Select Stylist Advance Cut ASIF FARMAN HAIDER Iqbal KASHISH LUCKY Manager MANOJ…" at bounding box center [205, 368] width 90 height 22
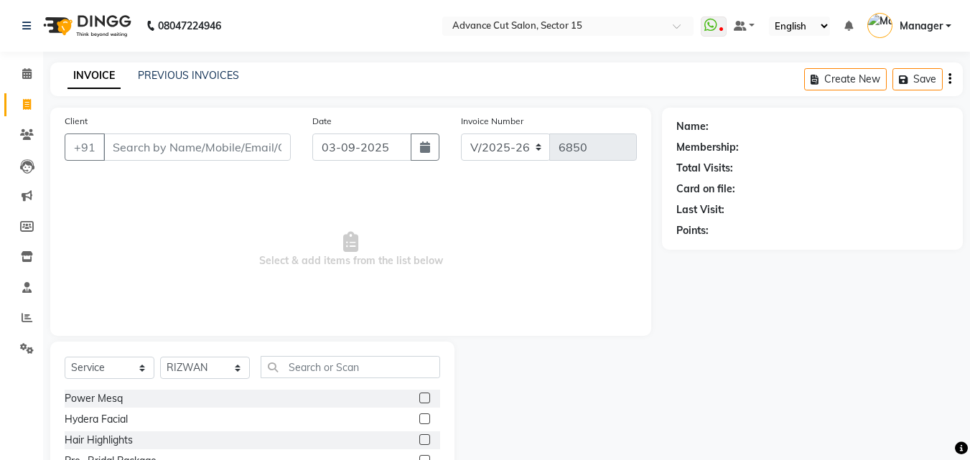
click at [320, 379] on div "Select Service Product Membership Package Voucher Prepaid Gift Card Select Styl…" at bounding box center [253, 373] width 376 height 34
click at [310, 366] on input "text" at bounding box center [351, 367] width 180 height 22
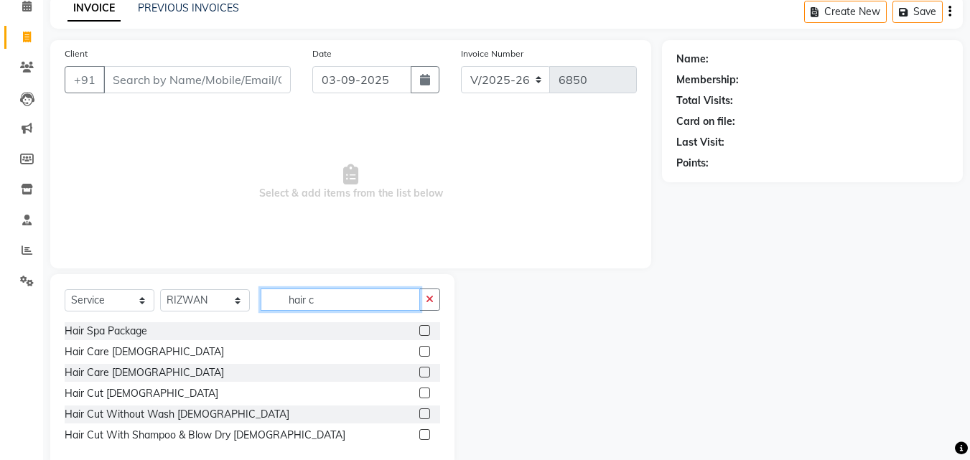
scroll to position [96, 0]
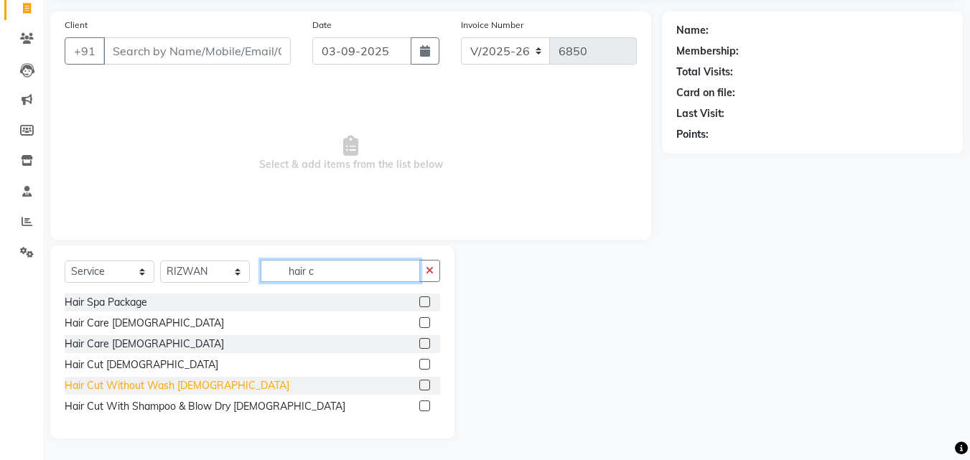
type input "hair c"
click at [78, 379] on div "Hair Cut Without Wash Female" at bounding box center [177, 386] width 225 height 15
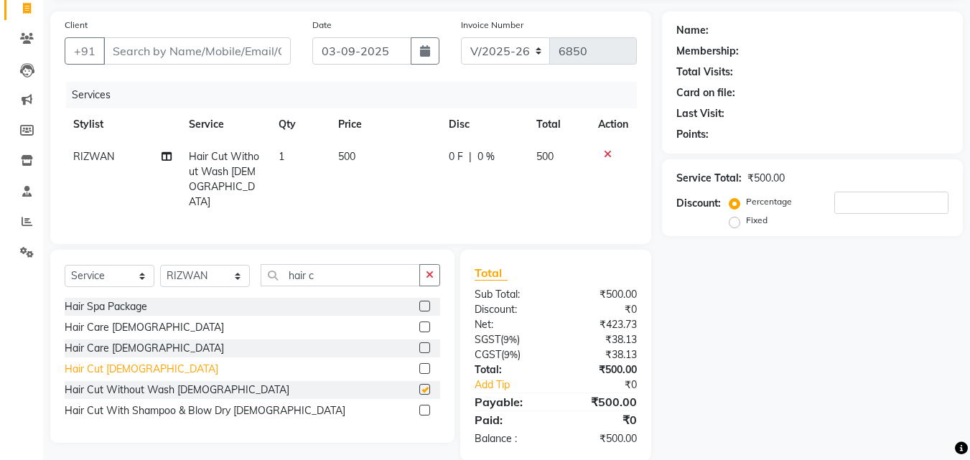
checkbox input "false"
click at [88, 366] on div "Hair Cut Male" at bounding box center [142, 369] width 154 height 15
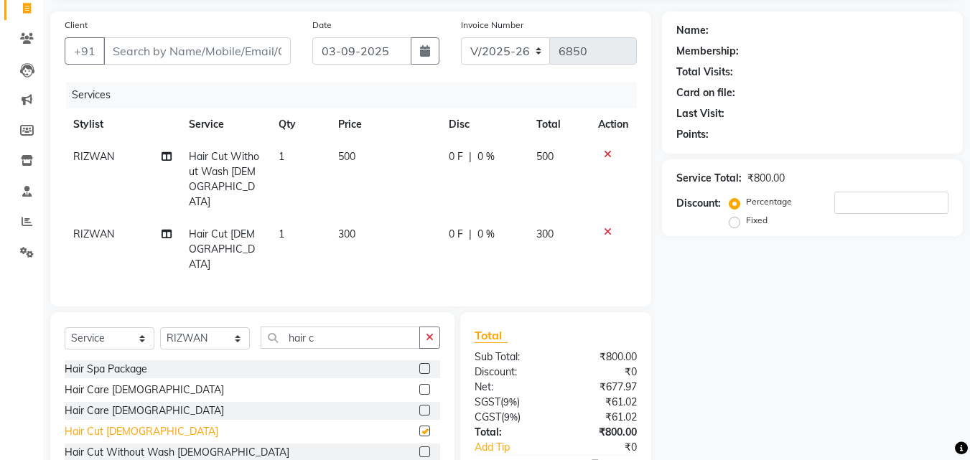
checkbox input "false"
click at [605, 152] on icon at bounding box center [608, 154] width 8 height 10
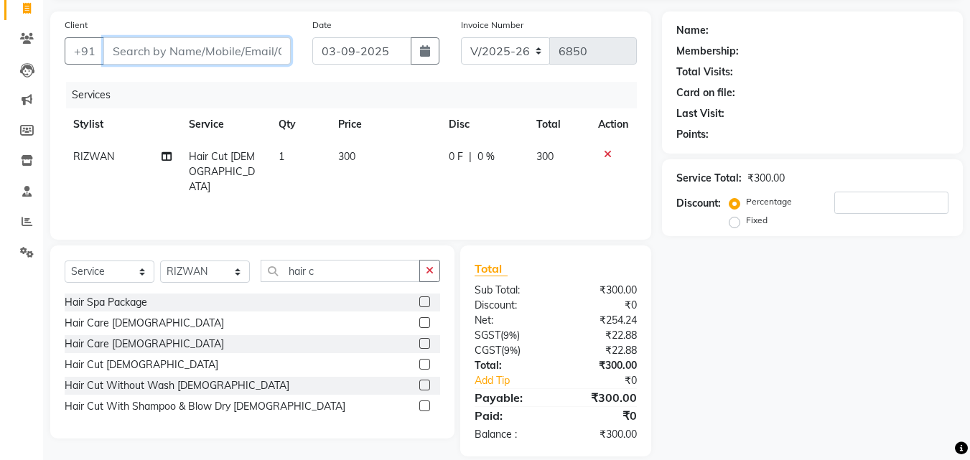
click at [228, 54] on input "Client" at bounding box center [196, 50] width 187 height 27
type input "9"
type input "0"
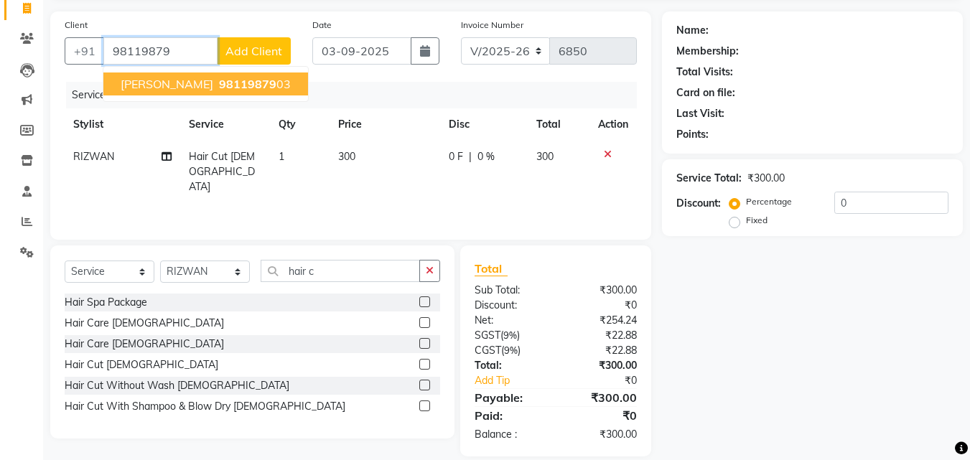
click at [223, 85] on span "98119879" at bounding box center [247, 84] width 57 height 14
type input "9811987903"
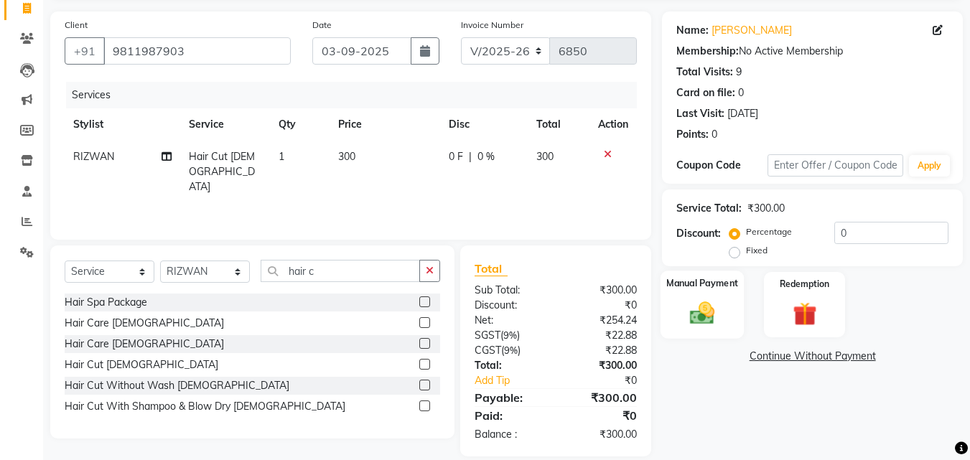
click at [681, 307] on div "Manual Payment" at bounding box center [703, 305] width 84 height 68
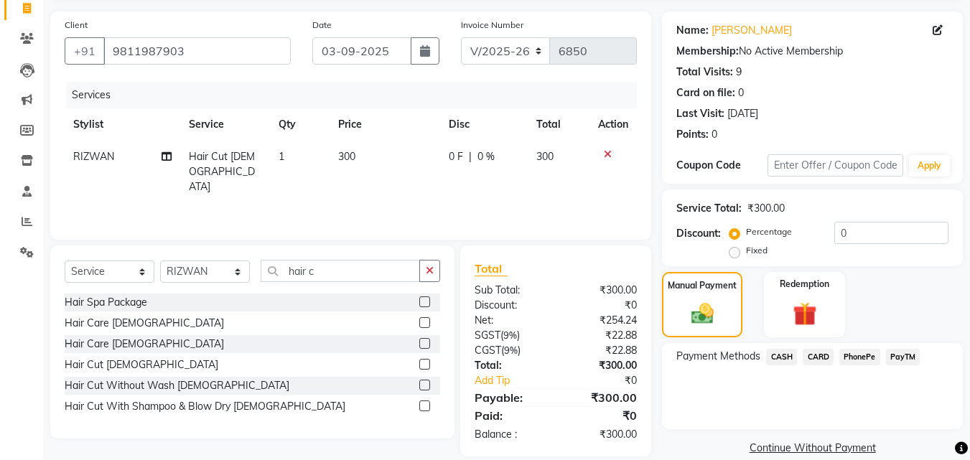
click at [895, 353] on span "PayTM" at bounding box center [903, 357] width 34 height 17
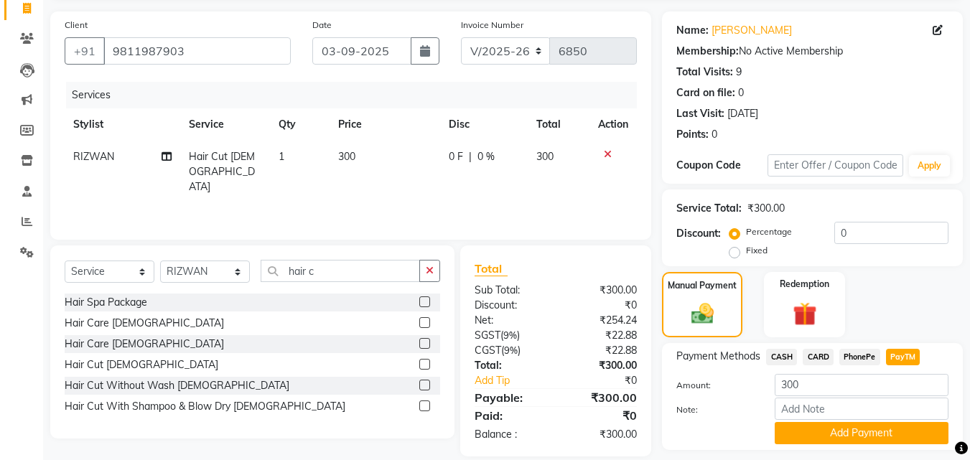
scroll to position [137, 0]
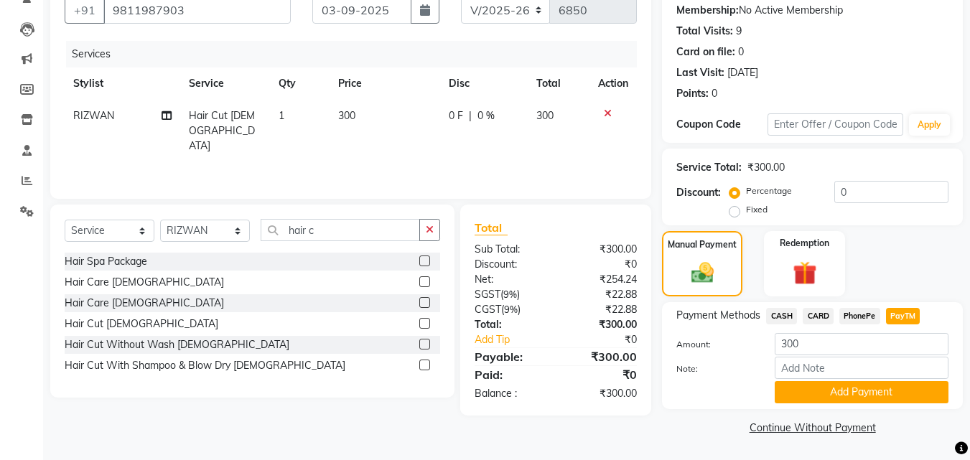
click at [784, 315] on span "CASH" at bounding box center [781, 316] width 31 height 17
click at [851, 384] on button "Add Payment" at bounding box center [862, 392] width 174 height 22
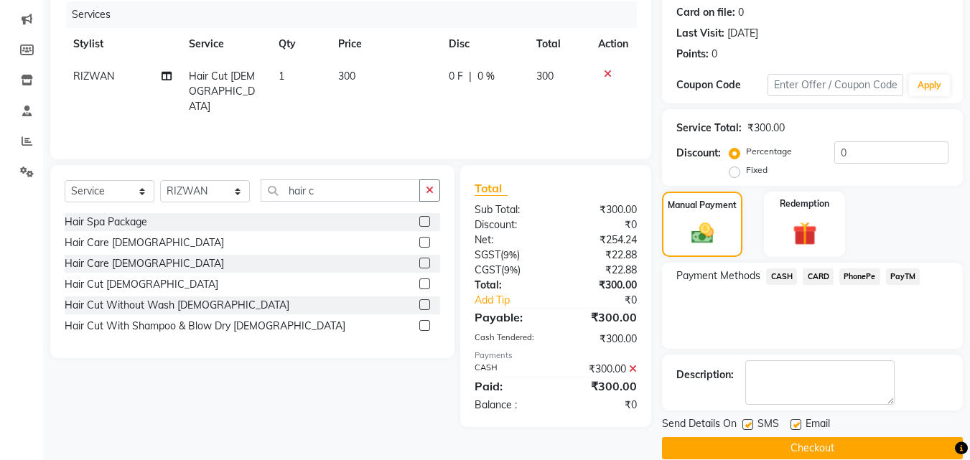
scroll to position [198, 0]
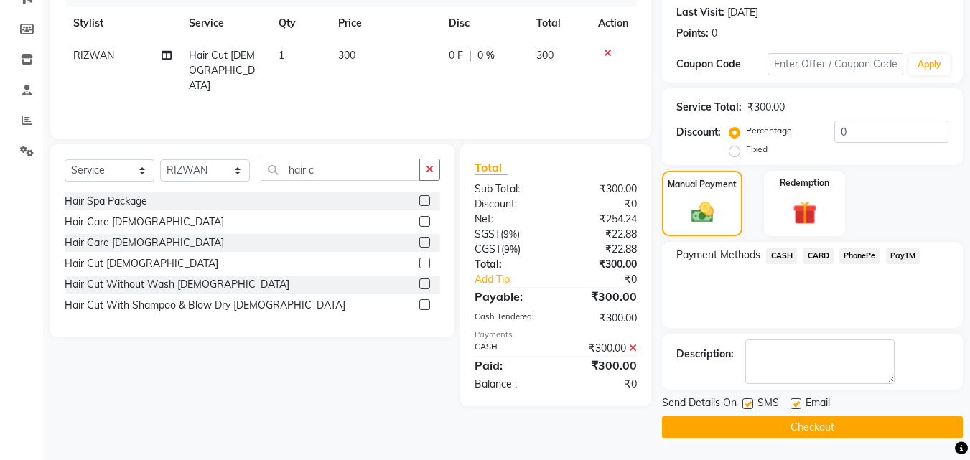
click at [837, 426] on button "Checkout" at bounding box center [812, 428] width 301 height 22
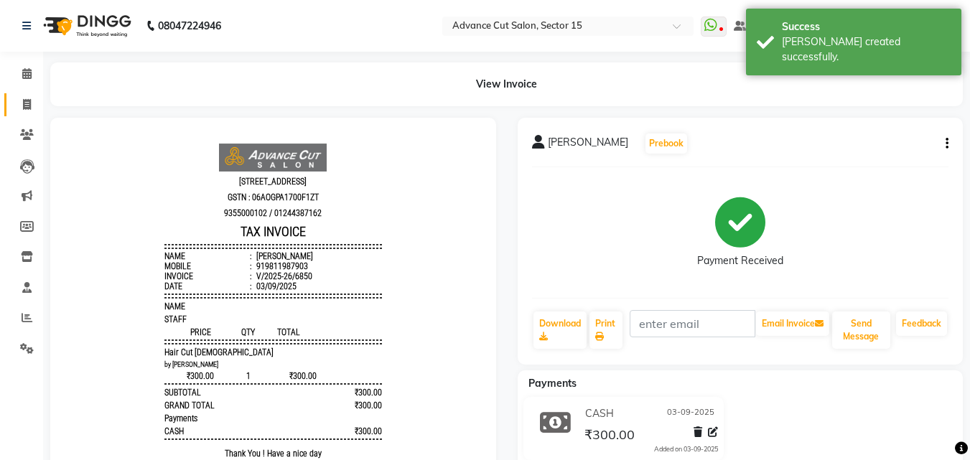
click at [29, 113] on link "Invoice" at bounding box center [21, 105] width 34 height 24
select select "service"
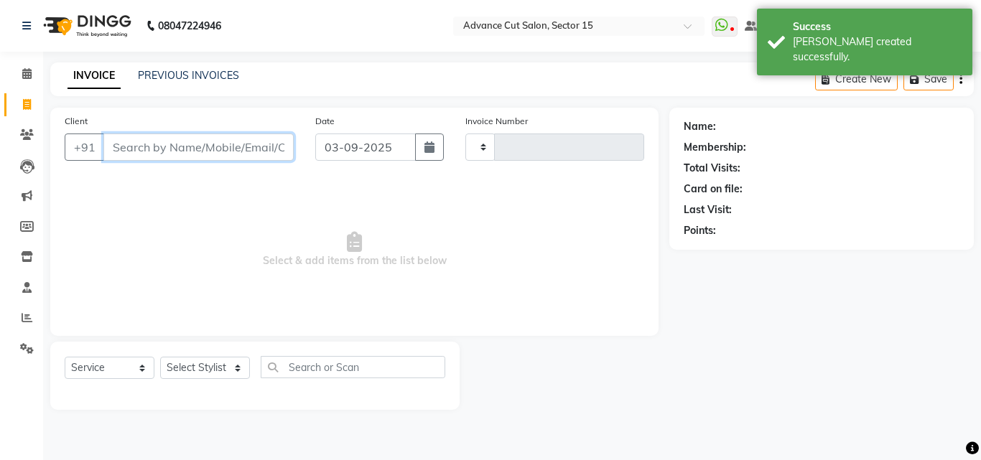
type input "6851"
select select "6255"
click at [17, 344] on span at bounding box center [26, 349] width 25 height 17
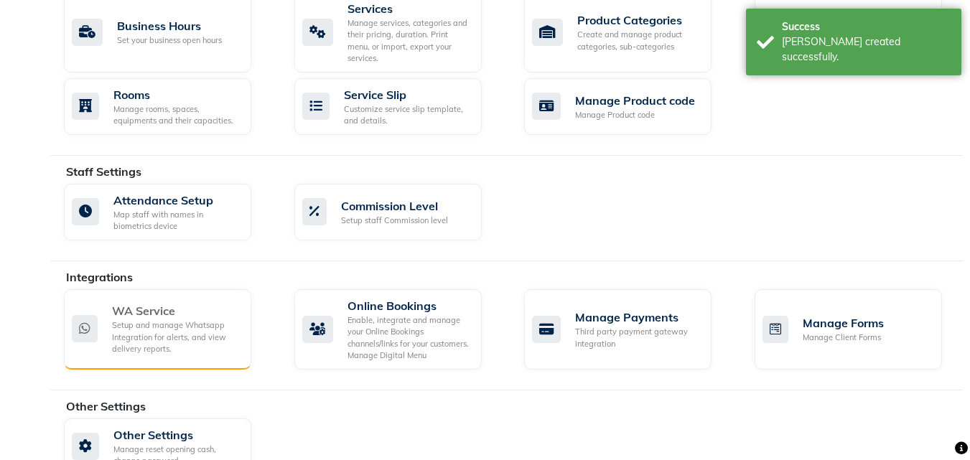
scroll to position [619, 0]
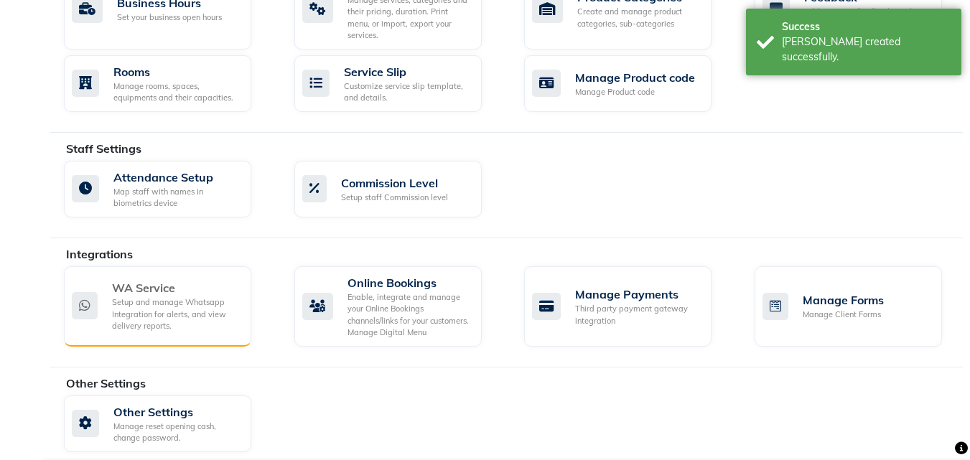
click at [131, 312] on div "Setup and manage Whatsapp Integration for alerts, and view delivery reports." at bounding box center [176, 315] width 128 height 36
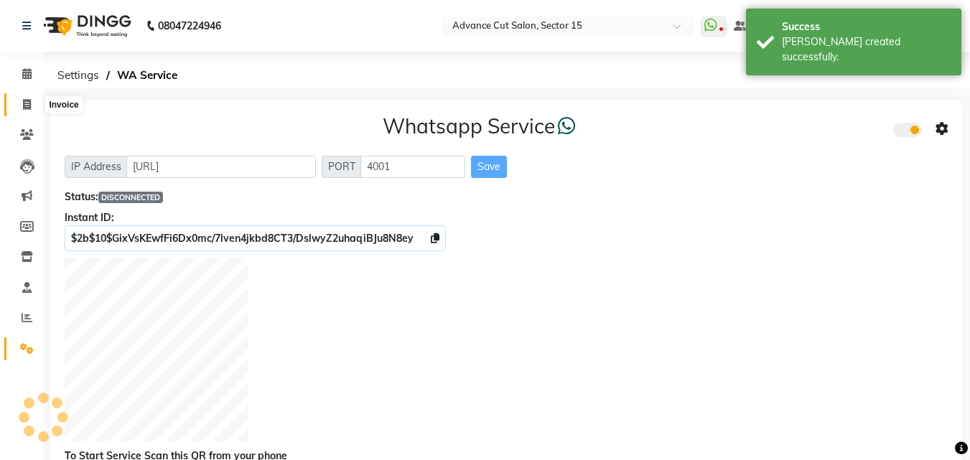
click at [19, 100] on span at bounding box center [26, 105] width 25 height 17
select select "service"
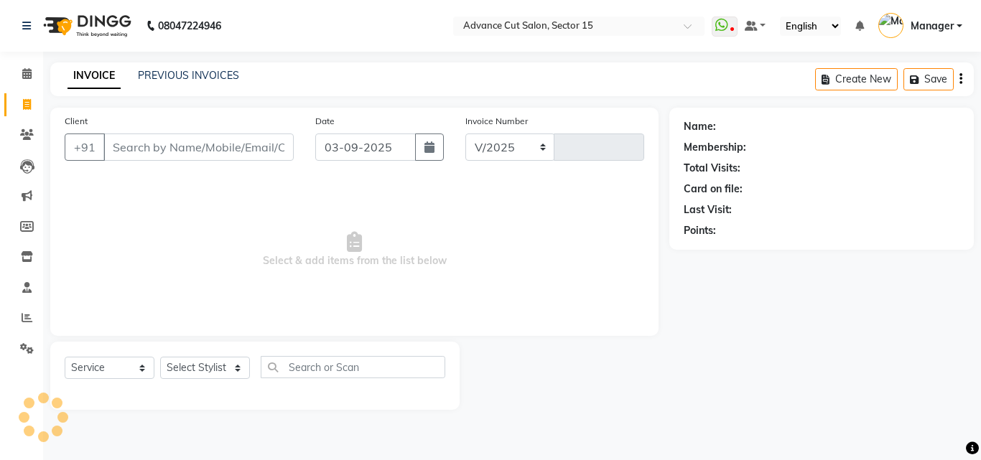
select select "6255"
type input "6851"
click at [29, 313] on icon at bounding box center [27, 317] width 11 height 11
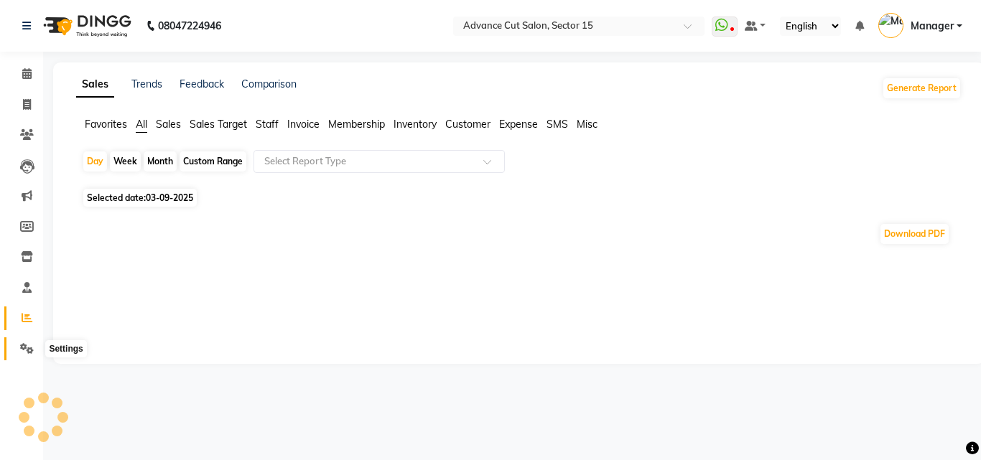
click at [26, 346] on icon at bounding box center [27, 348] width 14 height 11
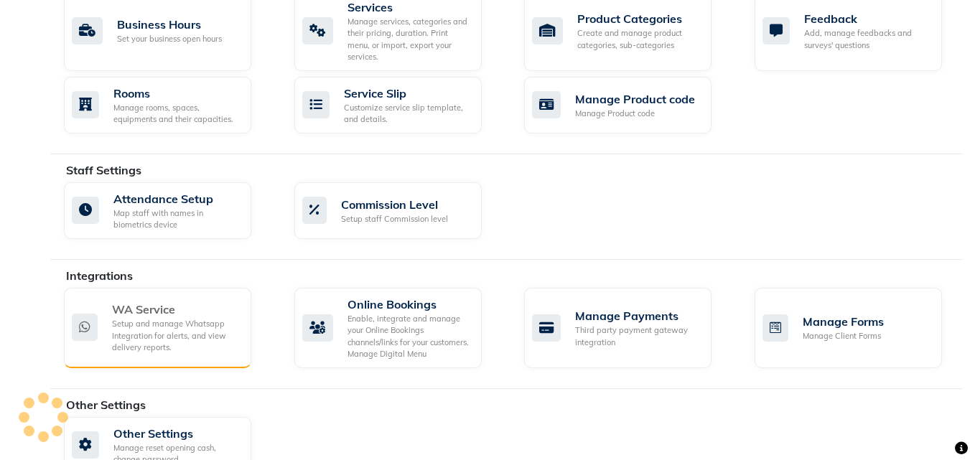
scroll to position [619, 0]
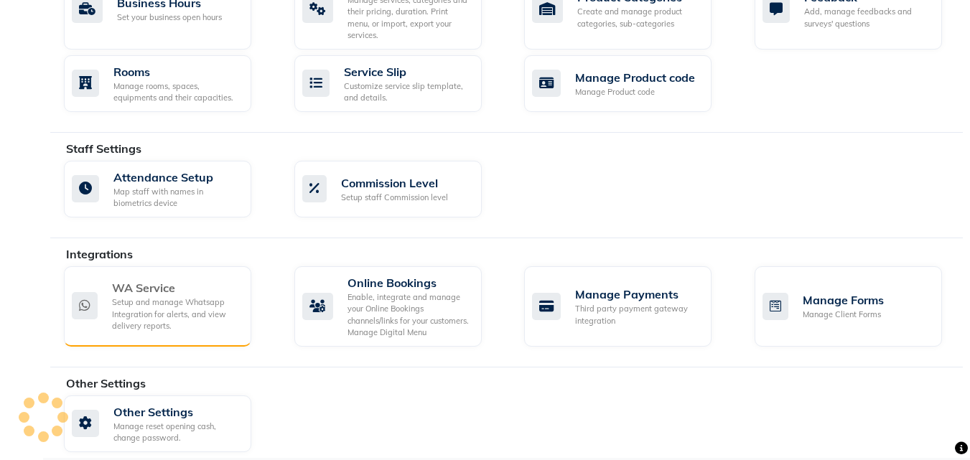
click at [155, 297] on div "Setup and manage Whatsapp Integration for alerts, and view delivery reports." at bounding box center [176, 315] width 128 height 36
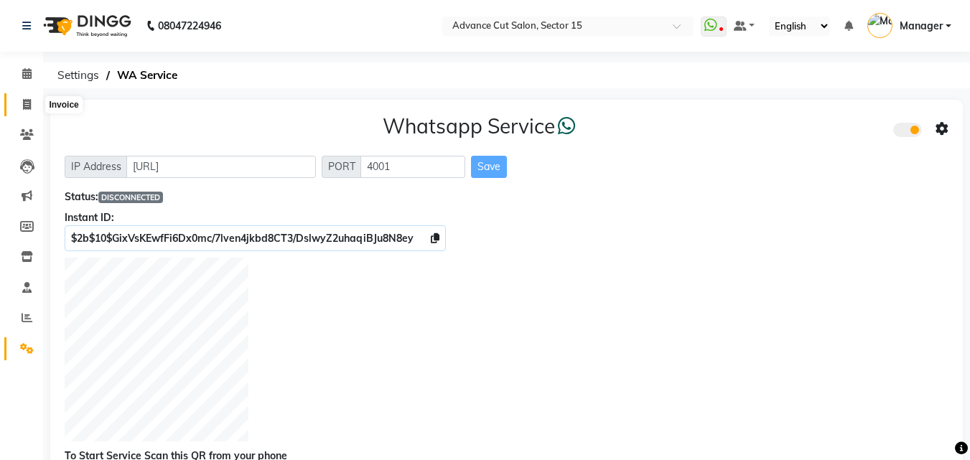
click at [30, 107] on icon at bounding box center [27, 104] width 8 height 11
select select "service"
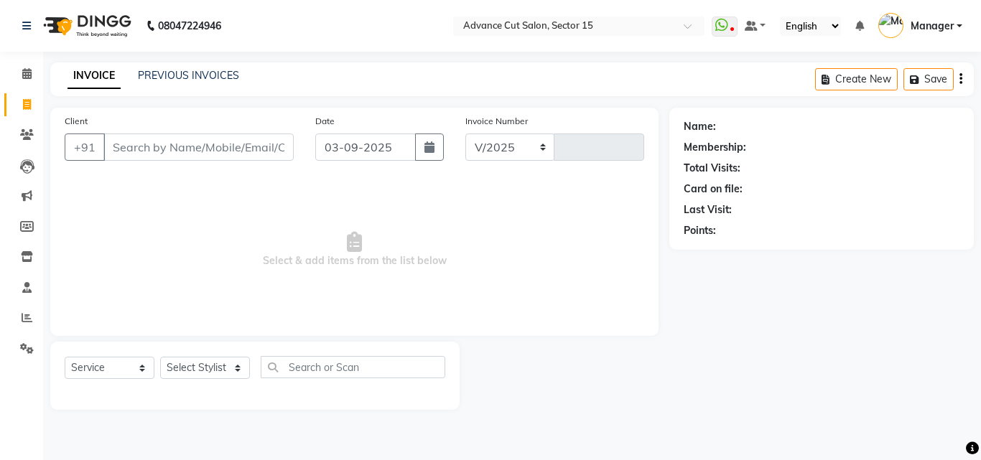
select select "6255"
type input "6851"
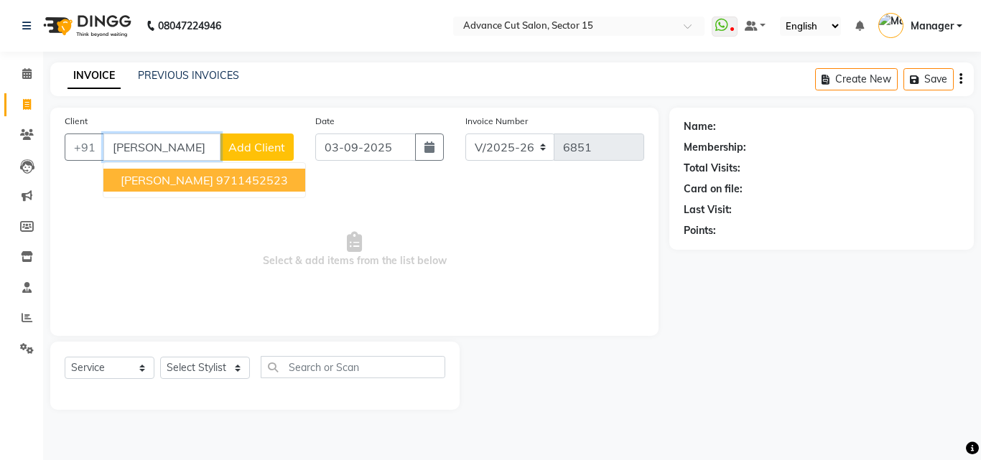
click at [216, 185] on ngb-highlight "9711452523" at bounding box center [252, 180] width 72 height 14
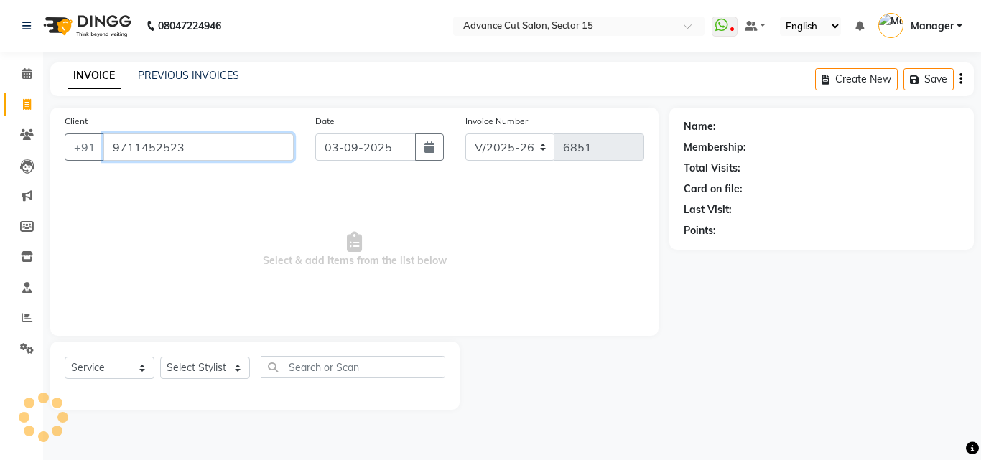
type input "9711452523"
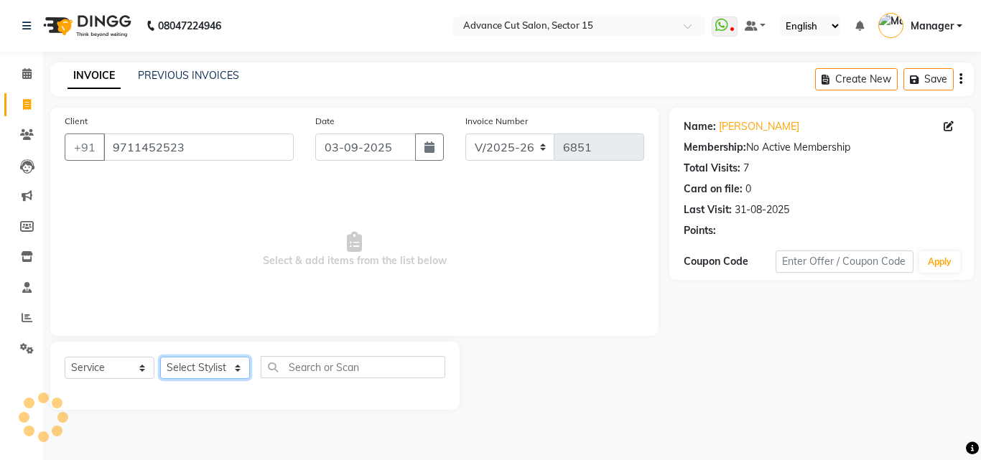
click at [215, 366] on select "Select Stylist Advance Cut ASIF FARMAN HAIDER Iqbal KASHISH LUCKY Manager MANOJ…" at bounding box center [205, 368] width 90 height 22
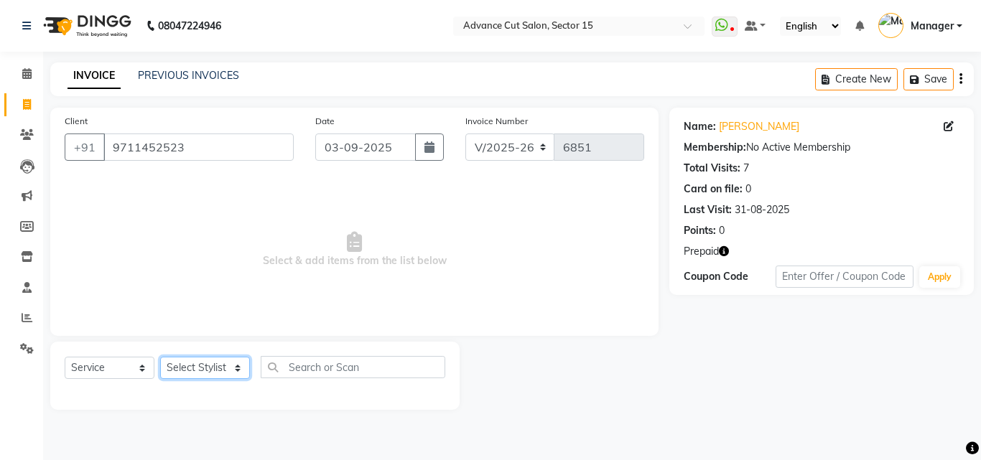
select select "46507"
click at [160, 357] on select "Select Stylist Advance Cut ASIF FARMAN HAIDER Iqbal KASHISH LUCKY Manager MANOJ…" at bounding box center [205, 368] width 90 height 22
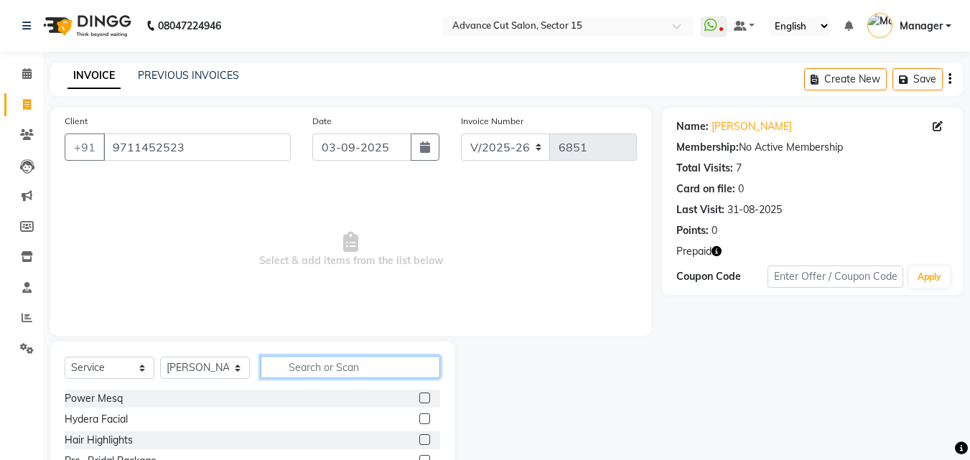
click at [275, 361] on input "text" at bounding box center [351, 367] width 180 height 22
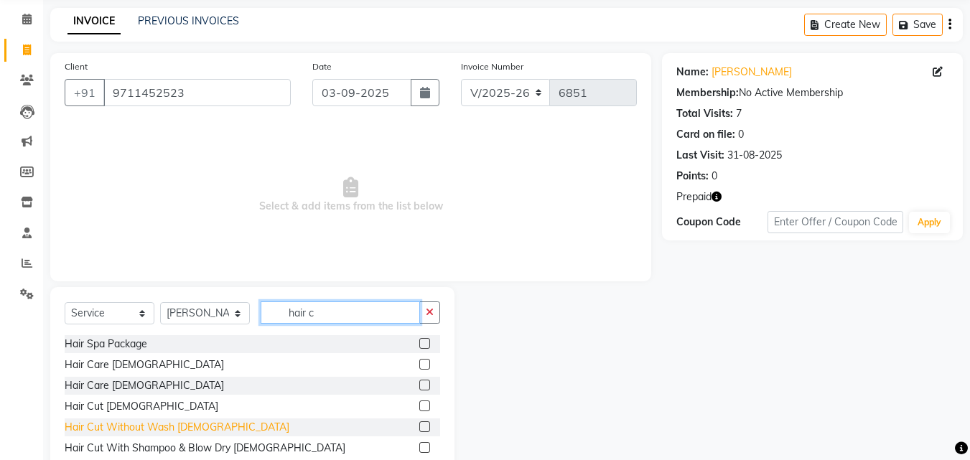
scroll to position [96, 0]
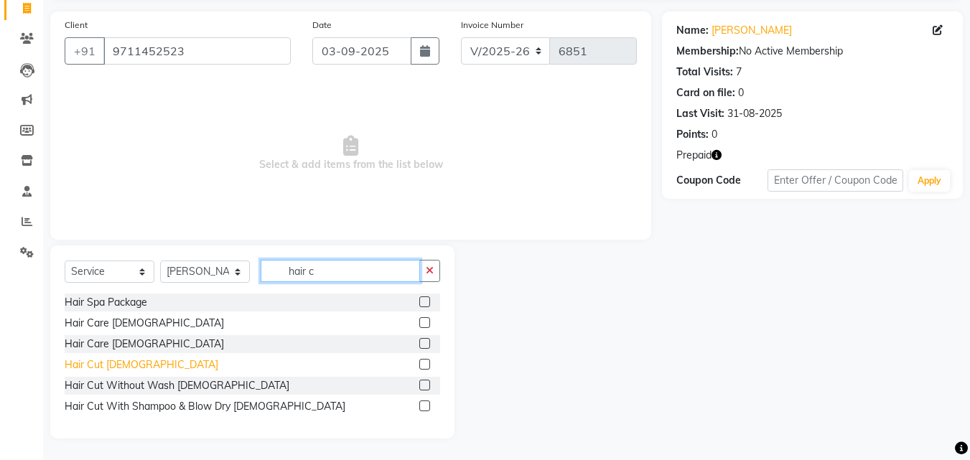
type input "hair c"
click at [117, 366] on div "Hair Cut Male" at bounding box center [142, 365] width 154 height 15
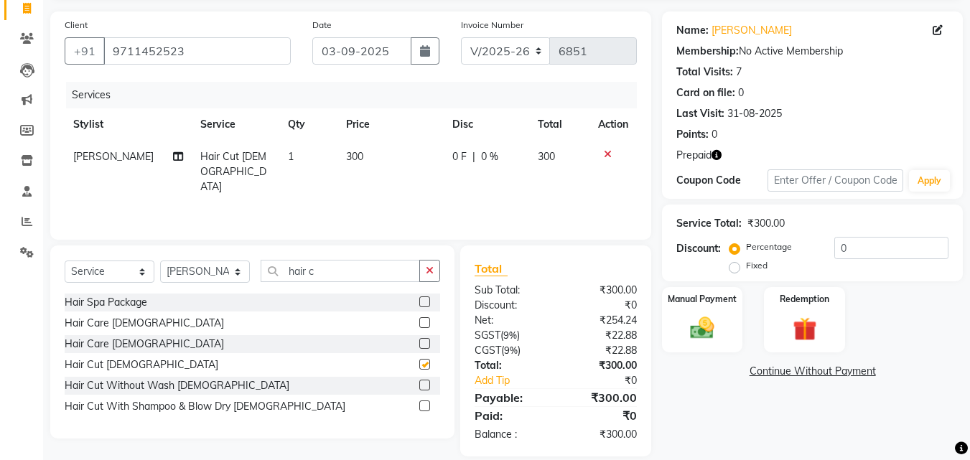
checkbox input "false"
click at [422, 271] on button "button" at bounding box center [429, 271] width 21 height 22
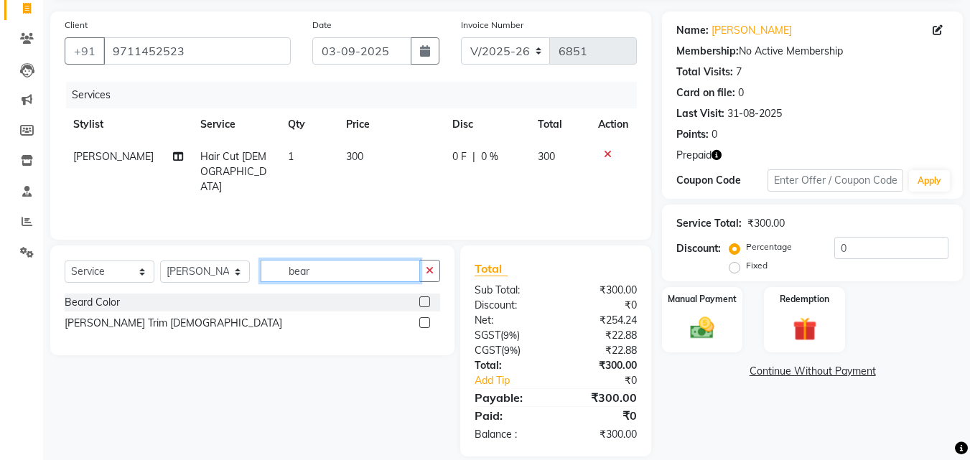
type input "bear"
click at [112, 322] on div "Beard Trim Male" at bounding box center [174, 323] width 218 height 15
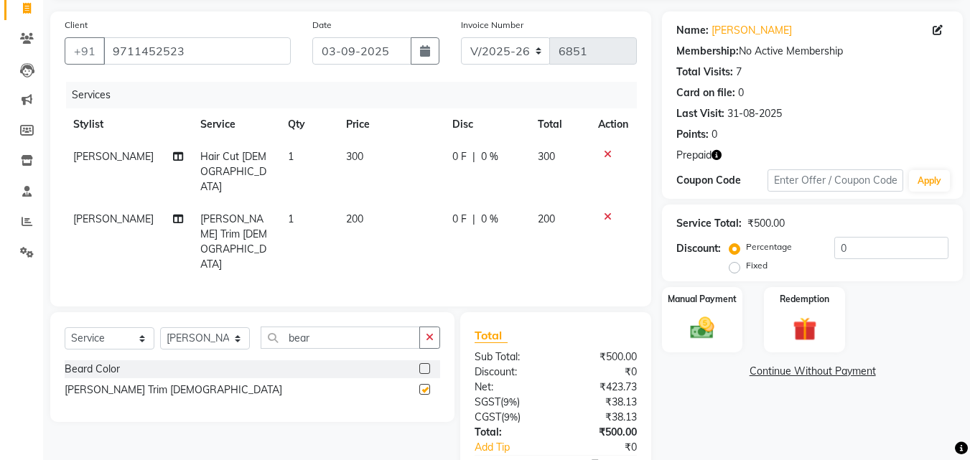
checkbox input "false"
click at [835, 250] on input "0" at bounding box center [892, 248] width 114 height 22
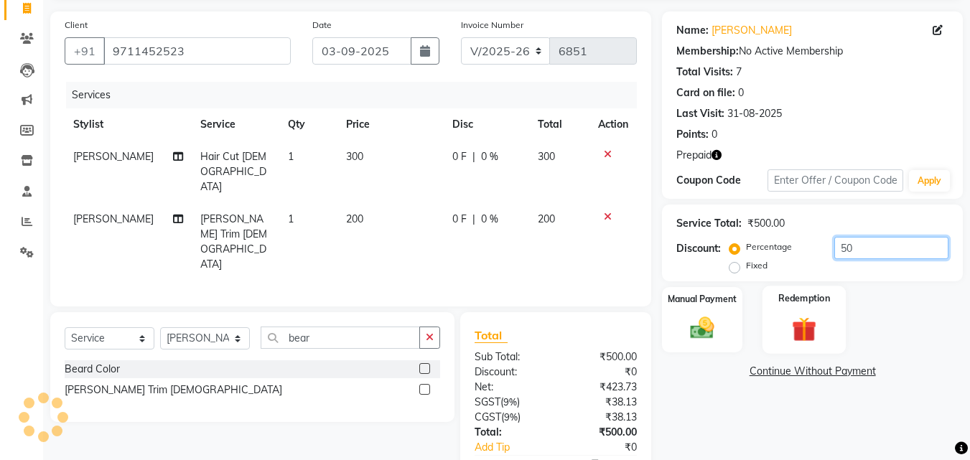
type input "50"
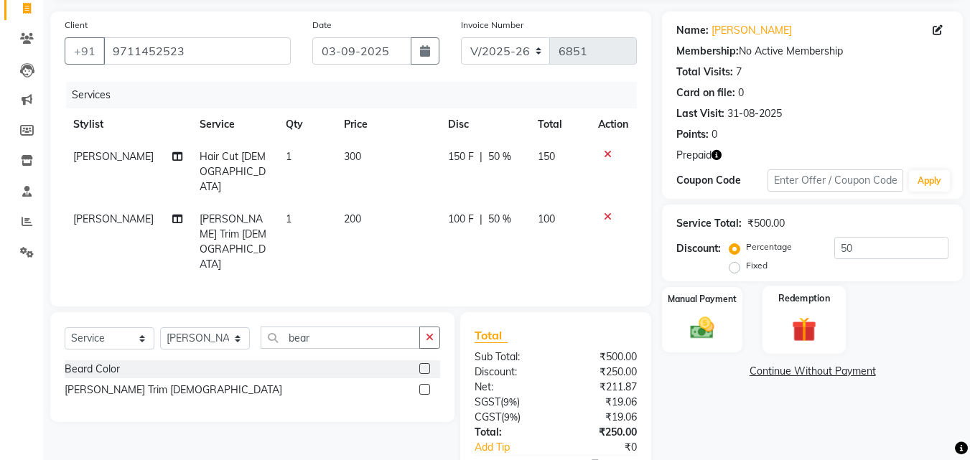
click at [821, 290] on div "Redemption" at bounding box center [805, 320] width 84 height 68
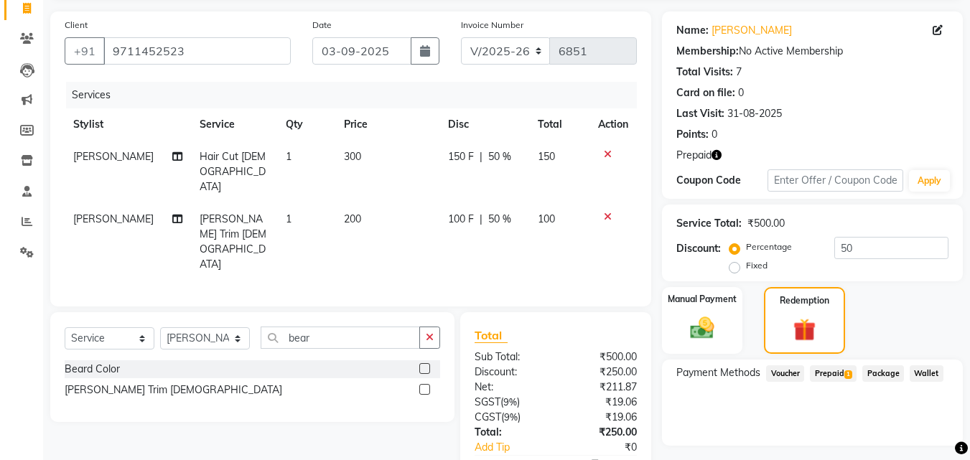
click at [826, 371] on span "Prepaid 1" at bounding box center [833, 374] width 47 height 17
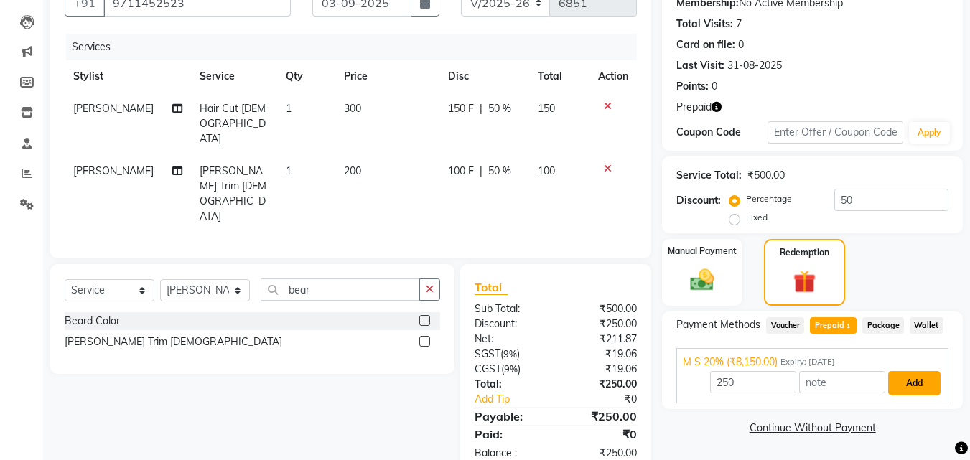
click at [921, 391] on button "Add" at bounding box center [914, 383] width 52 height 24
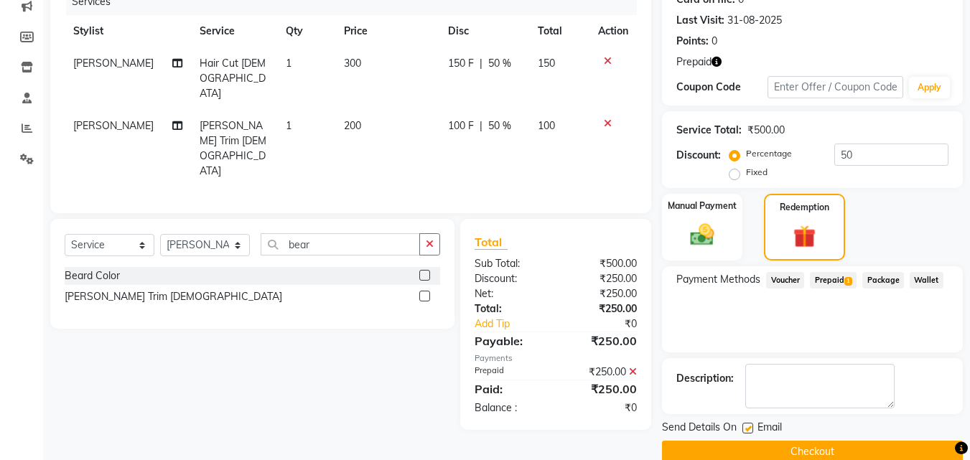
scroll to position [214, 0]
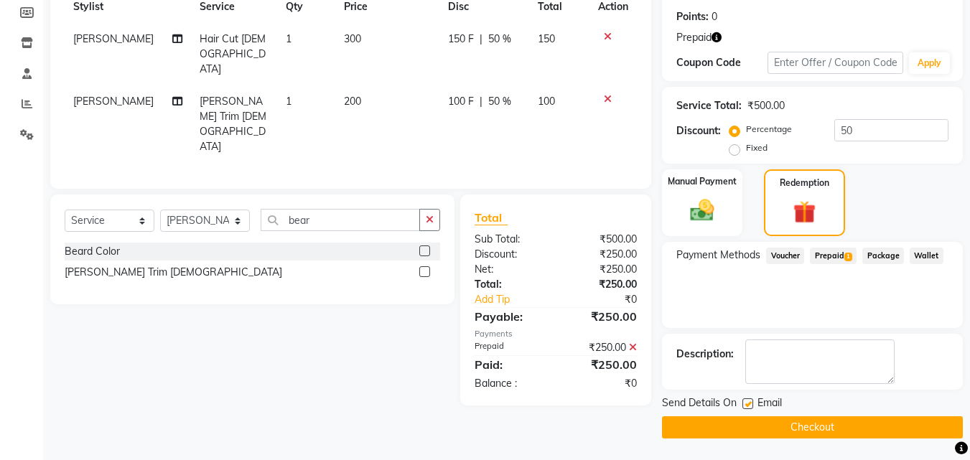
click at [899, 413] on div "Send Details On Email" at bounding box center [812, 405] width 301 height 18
click at [894, 422] on button "Checkout" at bounding box center [812, 428] width 301 height 22
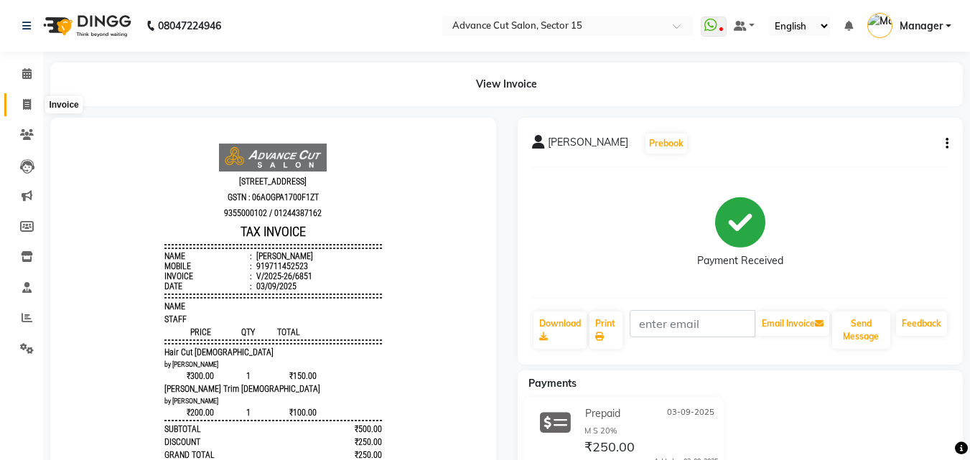
click at [28, 104] on icon at bounding box center [27, 104] width 8 height 11
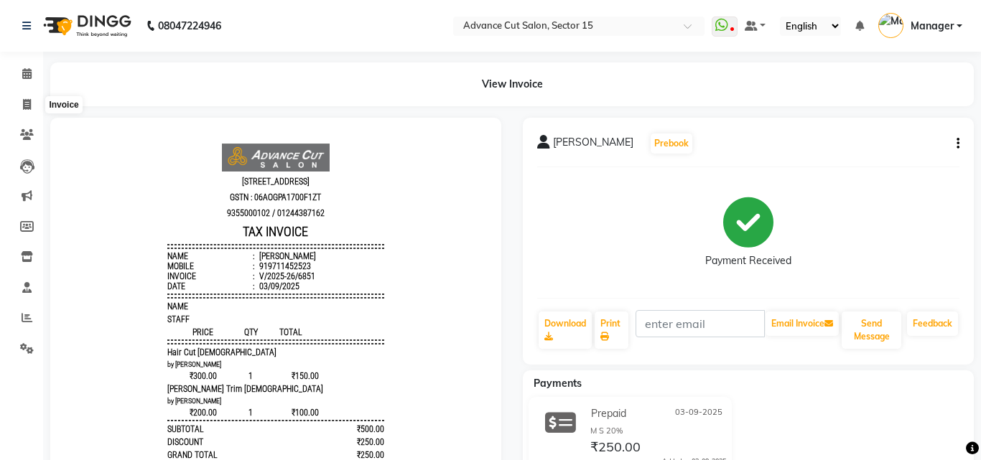
select select "service"
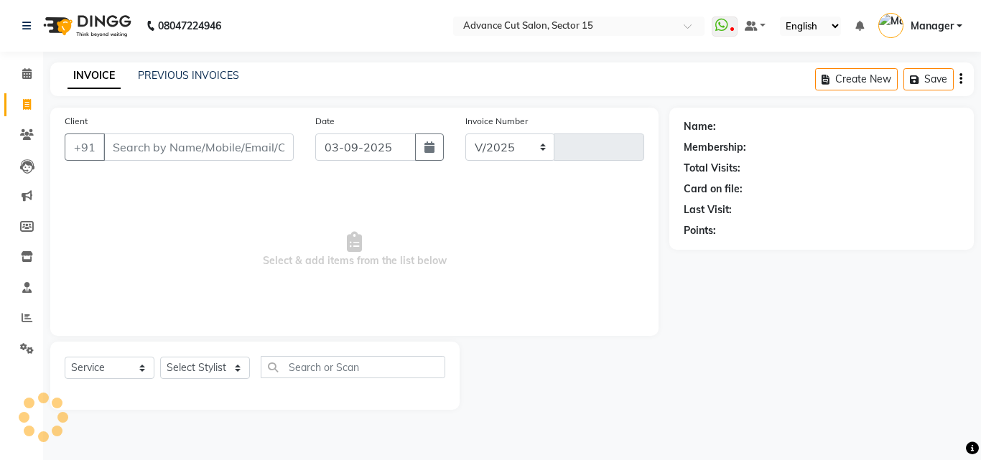
select select "6255"
type input "6852"
click at [220, 82] on div "PREVIOUS INVOICES" at bounding box center [188, 75] width 101 height 15
click at [218, 80] on link "PREVIOUS INVOICES" at bounding box center [188, 75] width 101 height 13
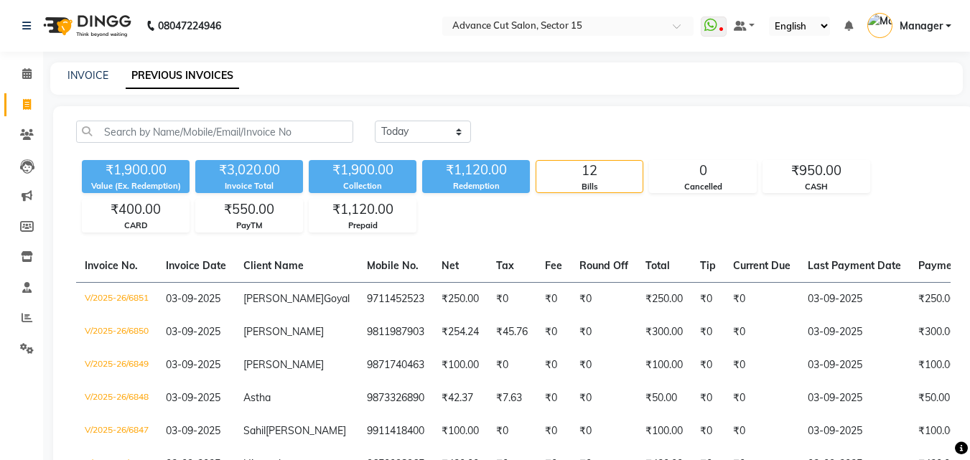
click at [18, 111] on span at bounding box center [26, 105] width 25 height 17
select select "service"
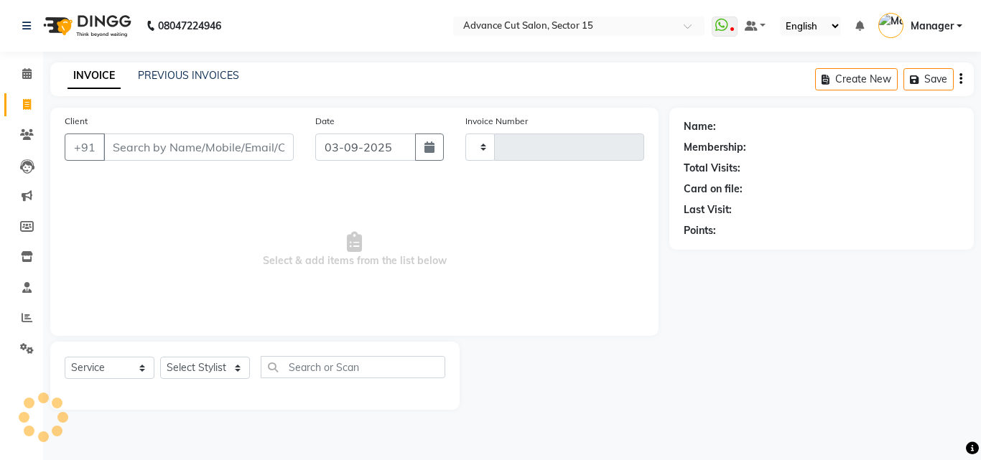
type input "6852"
select select "6255"
drag, startPoint x: 208, startPoint y: 340, endPoint x: 216, endPoint y: 363, distance: 25.0
click at [208, 345] on div "Client +91 Date 03-09-2025 Invoice Number V/2025 V/2025-26 6852 Select & add it…" at bounding box center [355, 259] width 630 height 302
click at [216, 364] on select "Select Stylist Advance Cut ASIF FARMAN HAIDER Iqbal KASHISH LUCKY Manager MANOJ…" at bounding box center [205, 368] width 90 height 22
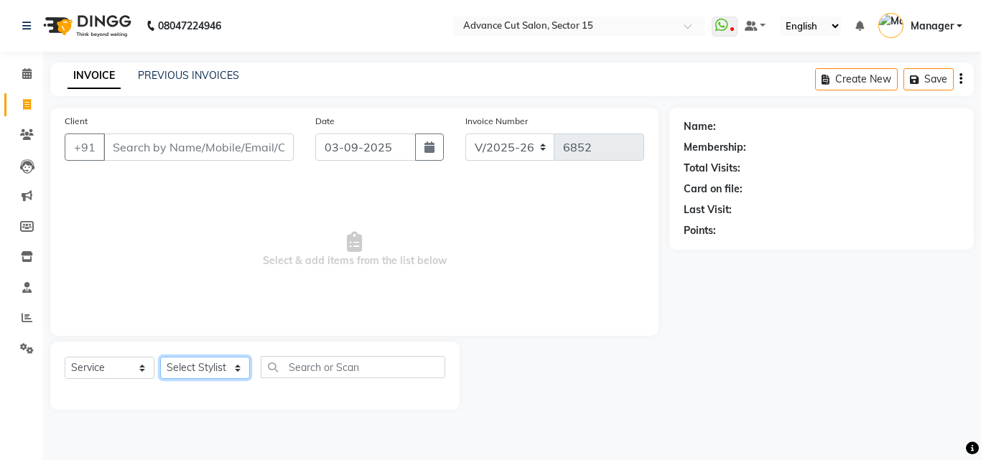
select select "46503"
click at [217, 363] on select "Select Stylist Advance Cut ASIF FARMAN HAIDER Iqbal KASHISH LUCKY Manager MANOJ…" at bounding box center [205, 368] width 90 height 22
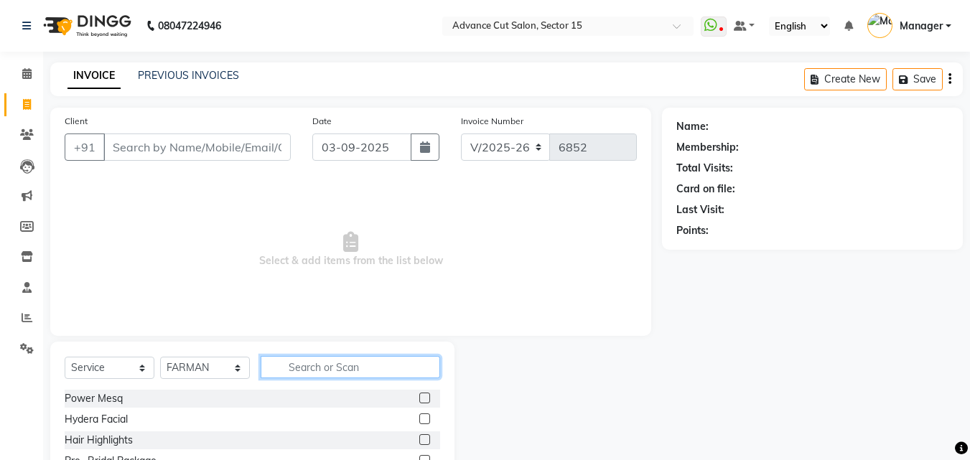
click at [298, 366] on input "text" at bounding box center [351, 367] width 180 height 22
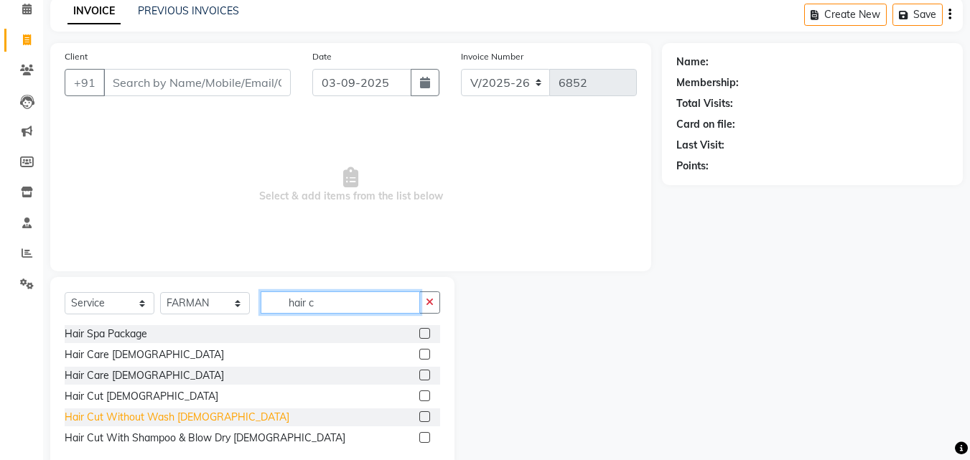
scroll to position [96, 0]
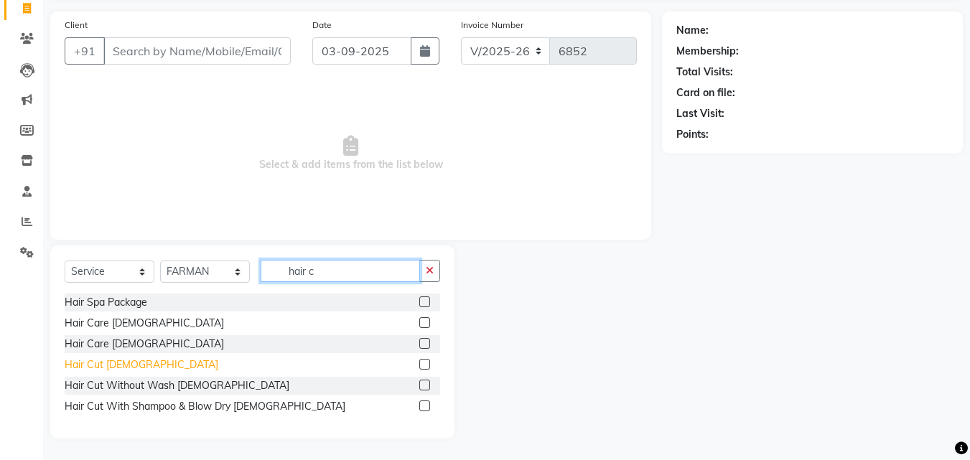
type input "hair c"
click at [90, 371] on div "Hair Cut Male" at bounding box center [142, 365] width 154 height 15
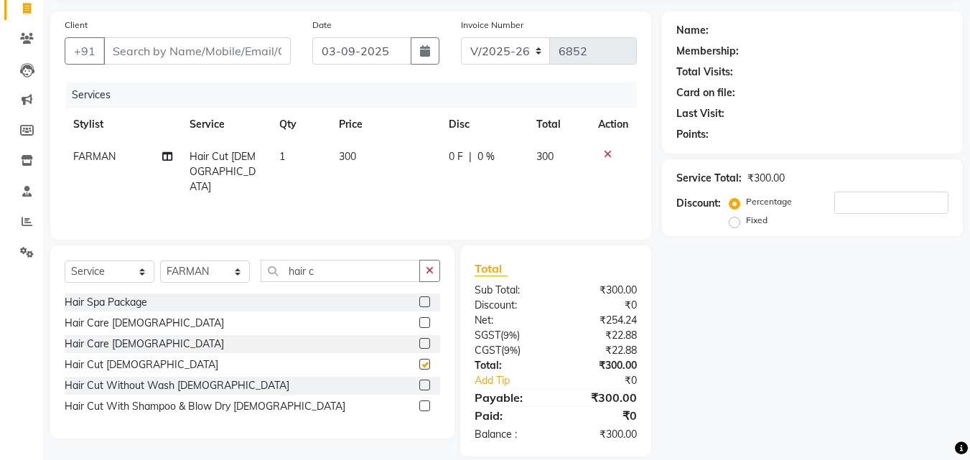
checkbox input "false"
click at [425, 274] on button "button" at bounding box center [429, 271] width 21 height 22
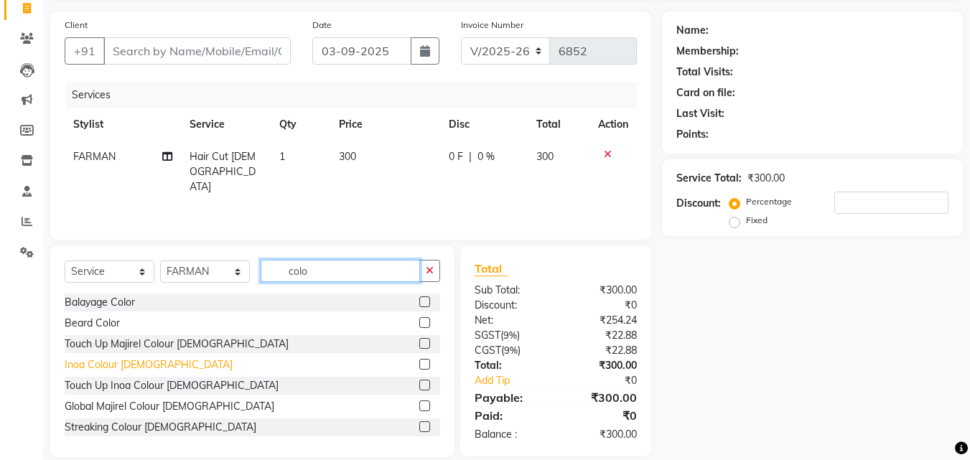
type input "colo"
click at [98, 363] on div "Inoa Colour Male" at bounding box center [149, 365] width 168 height 15
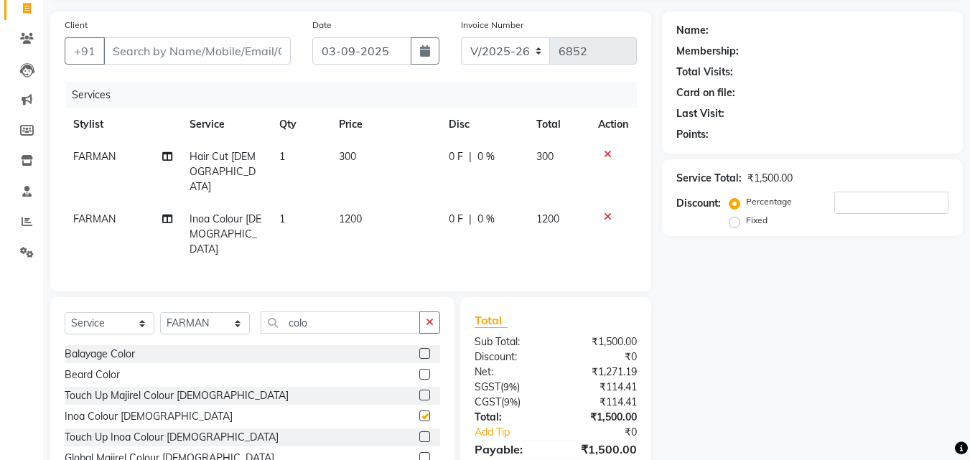
checkbox input "false"
click at [221, 54] on input "Client" at bounding box center [196, 50] width 187 height 27
type input "9"
type input "0"
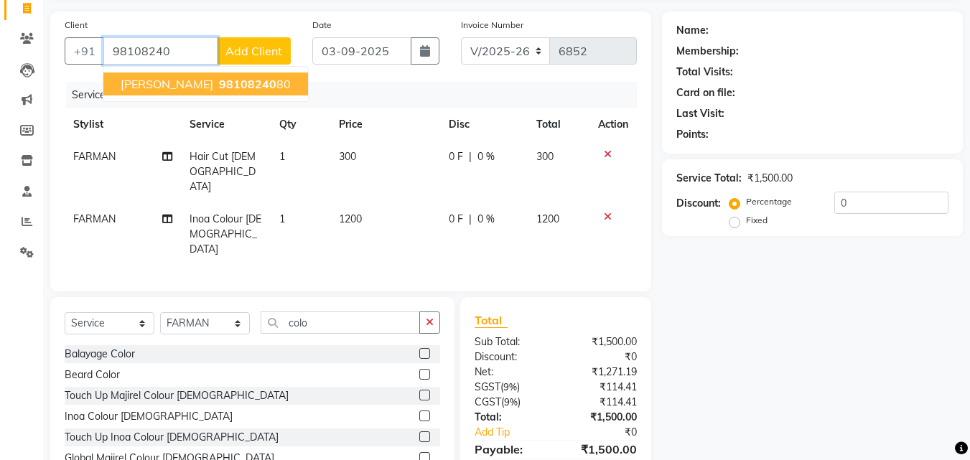
click at [264, 88] on button "Vicky Gupta 98108240 80" at bounding box center [205, 84] width 205 height 23
type input "9810824080"
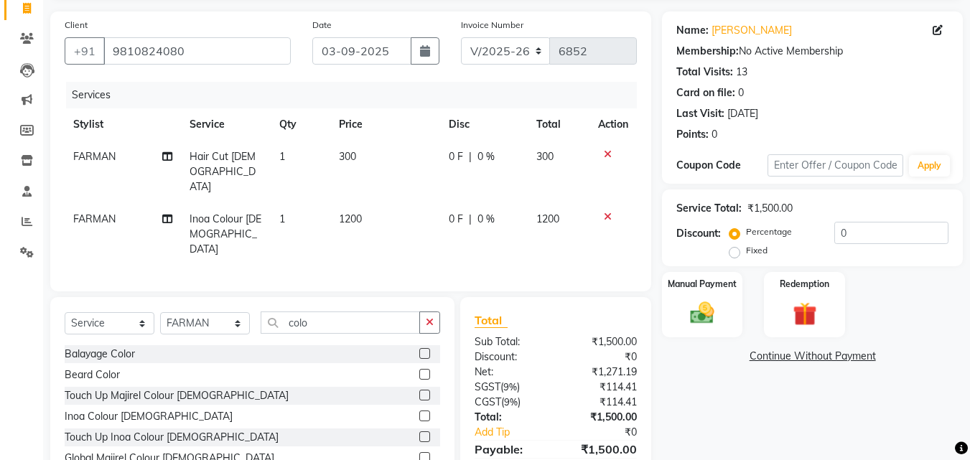
click at [740, 248] on div "Fixed" at bounding box center [750, 250] width 35 height 17
click at [746, 251] on label "Fixed" at bounding box center [757, 250] width 22 height 13
click at [733, 251] on input "Fixed" at bounding box center [738, 251] width 10 height 10
radio input "true"
click at [837, 241] on input "0" at bounding box center [892, 233] width 114 height 22
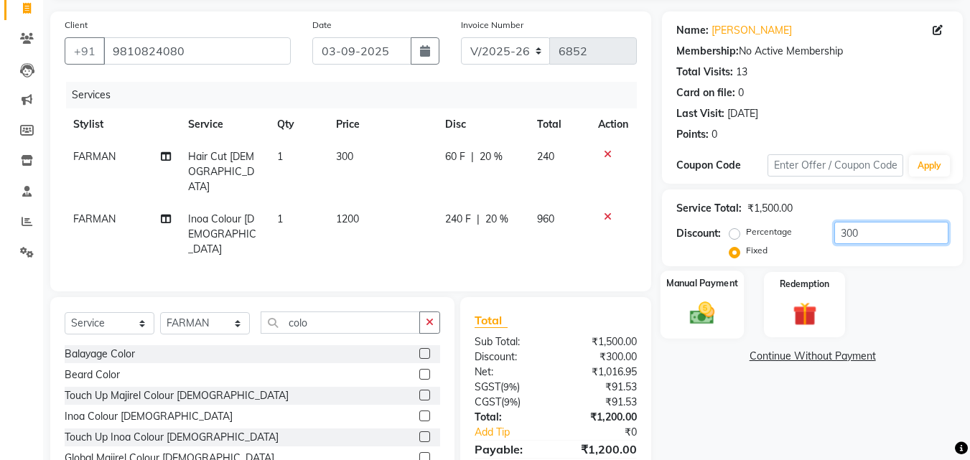
type input "300"
click at [684, 302] on img at bounding box center [702, 313] width 40 height 29
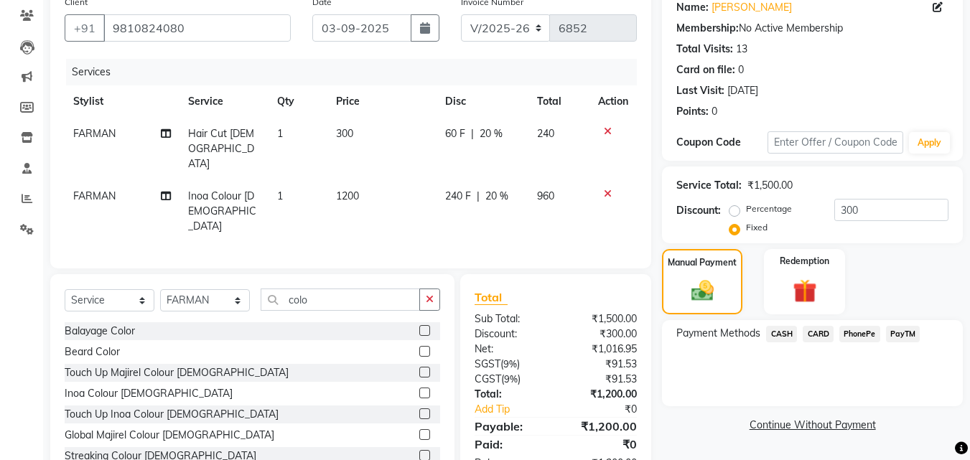
scroll to position [132, 0]
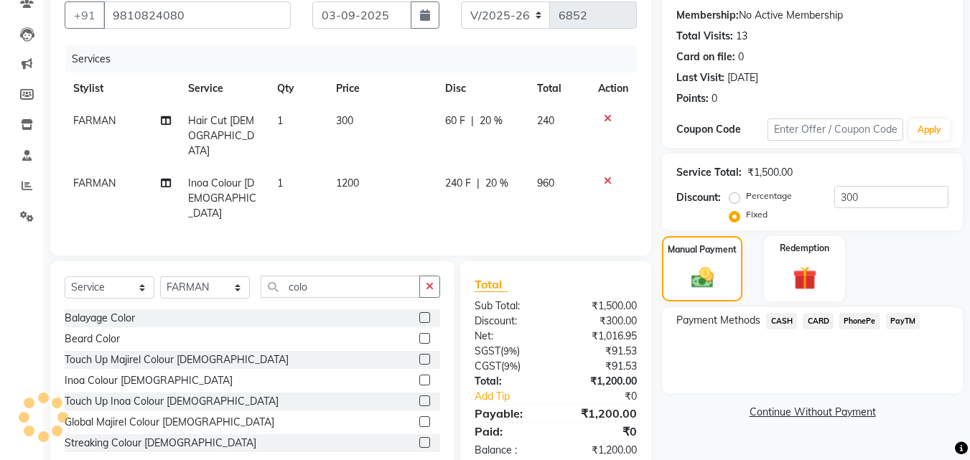
drag, startPoint x: 805, startPoint y: 338, endPoint x: 789, endPoint y: 325, distance: 20.4
click at [805, 338] on div "Payment Methods CASH CARD PhonePe PayTM" at bounding box center [812, 350] width 301 height 86
click at [786, 322] on span "CASH" at bounding box center [781, 321] width 31 height 17
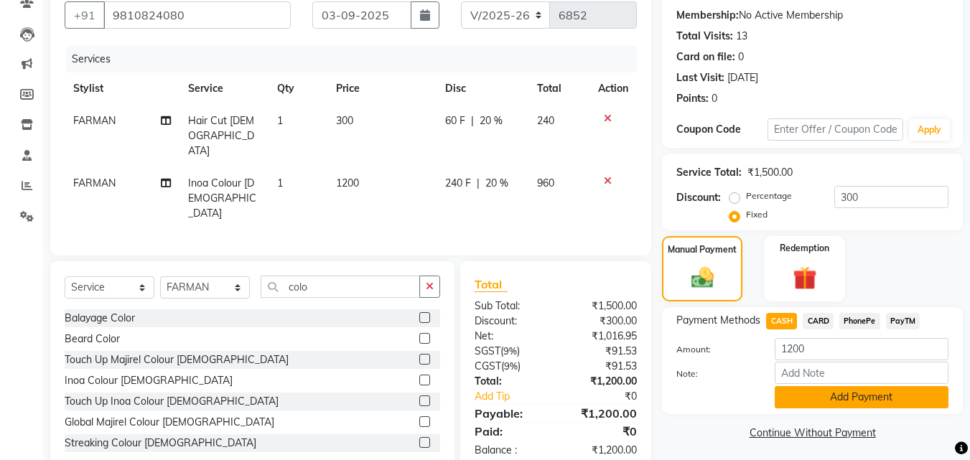
click at [814, 392] on button "Add Payment" at bounding box center [862, 397] width 174 height 22
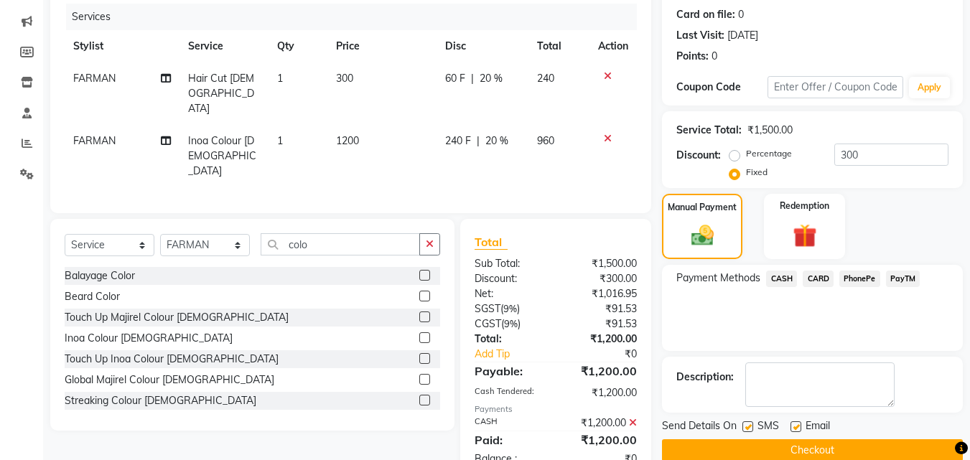
scroll to position [198, 0]
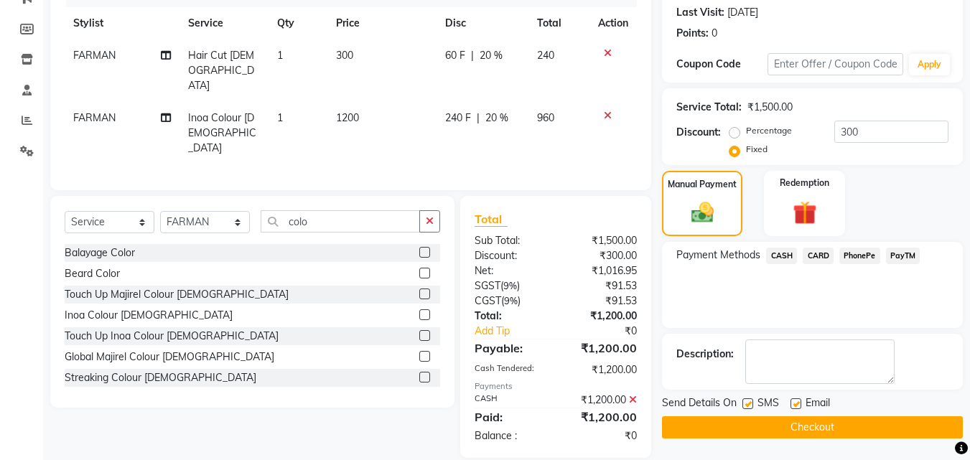
click at [850, 429] on button "Checkout" at bounding box center [812, 428] width 301 height 22
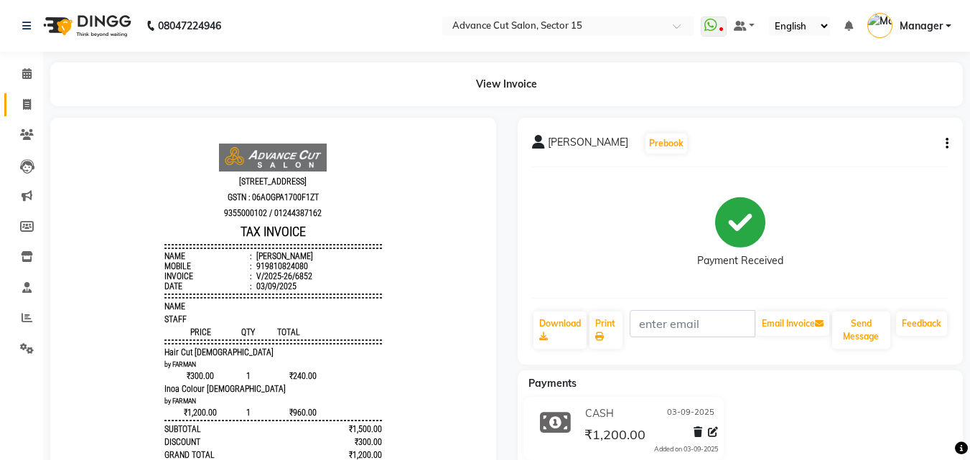
drag, startPoint x: 0, startPoint y: 110, endPoint x: 39, endPoint y: 101, distance: 39.7
click at [2, 110] on li "Invoice" at bounding box center [21, 105] width 43 height 31
click at [40, 101] on div "View Invoice" at bounding box center [507, 84] width 934 height 44
click at [38, 99] on span at bounding box center [26, 105] width 25 height 17
select select "service"
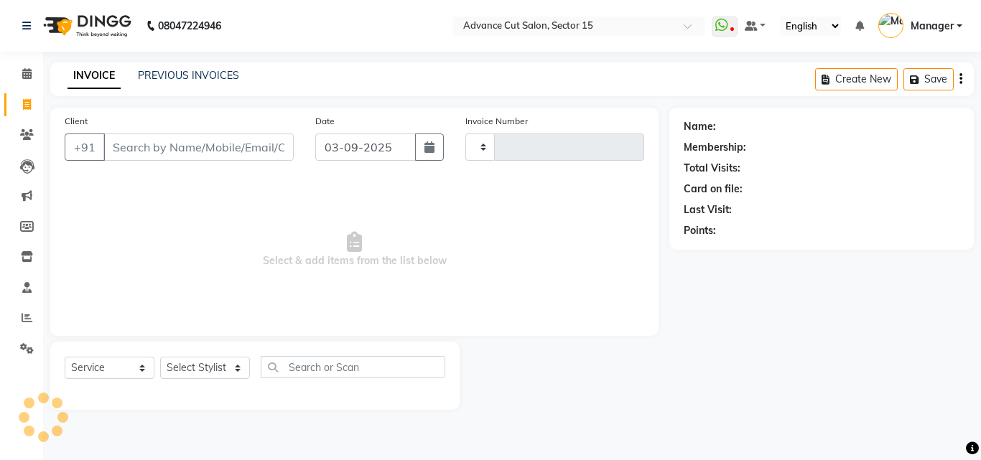
type input "6853"
select select "6255"
click at [262, 149] on input "Client" at bounding box center [198, 147] width 190 height 27
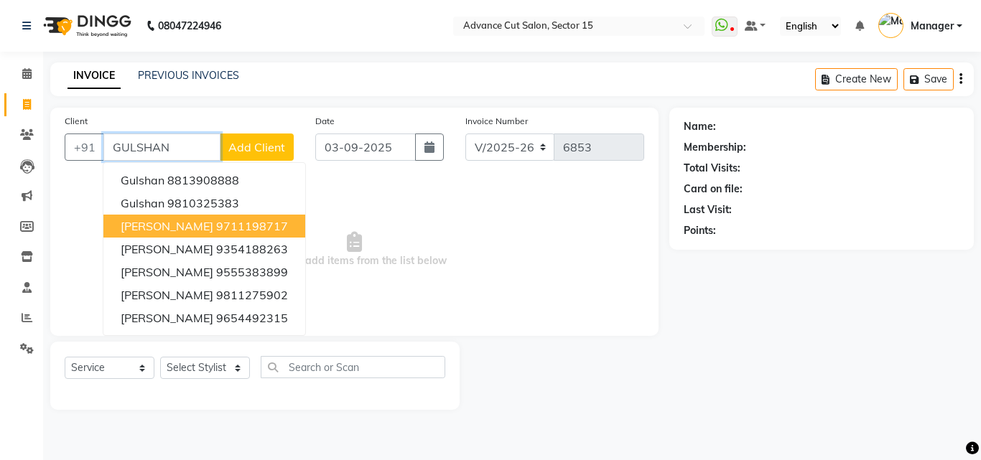
click at [268, 226] on ngb-highlight "9711198717" at bounding box center [252, 226] width 72 height 14
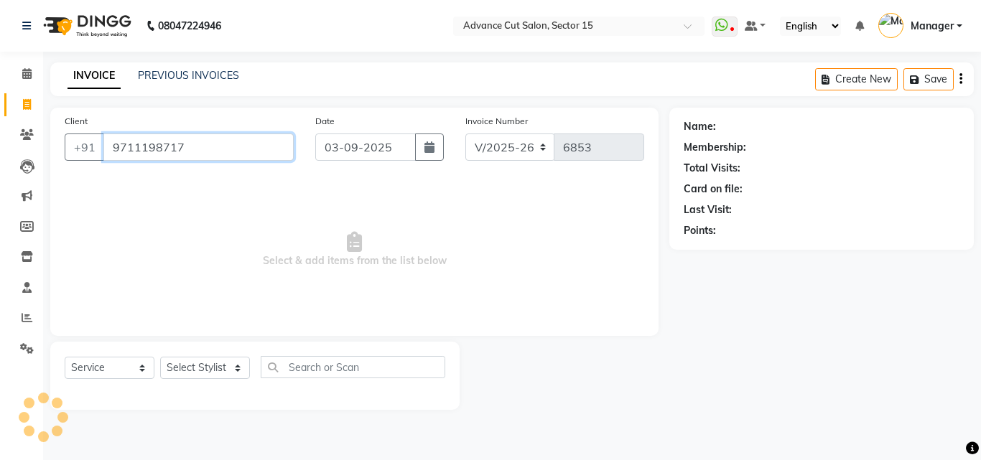
type input "9711198717"
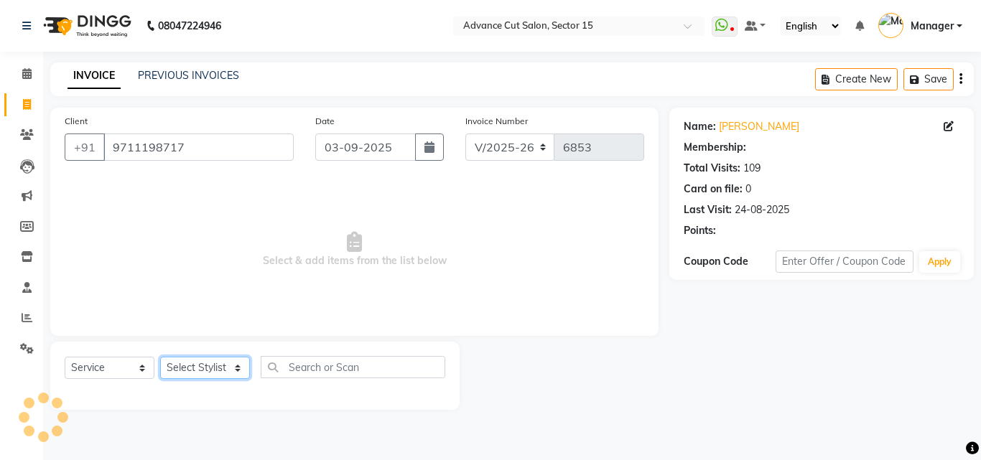
click at [227, 363] on select "Select Stylist Advance Cut ASIF FARMAN HAIDER Iqbal KASHISH LUCKY Manager MANOJ…" at bounding box center [205, 368] width 90 height 22
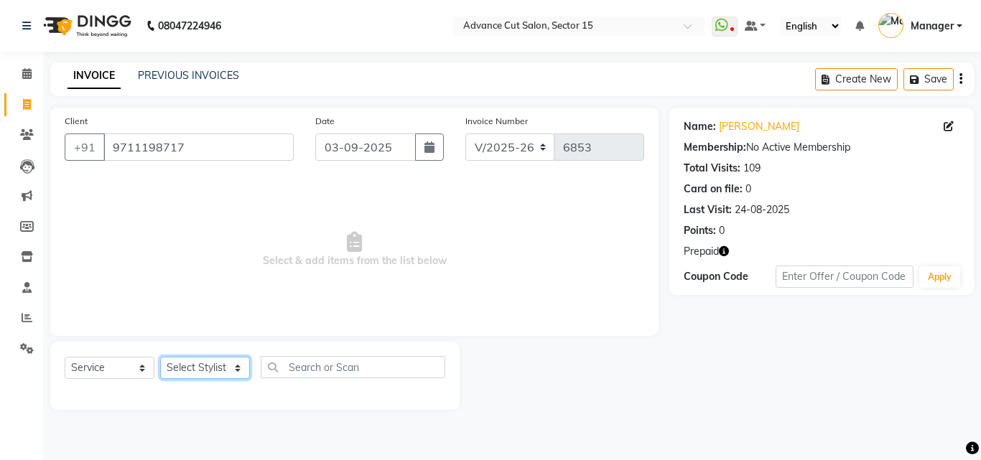
select select "46516"
click at [160, 357] on select "Select Stylist Advance Cut ASIF FARMAN HAIDER Iqbal KASHISH LUCKY Manager MANOJ…" at bounding box center [205, 368] width 90 height 22
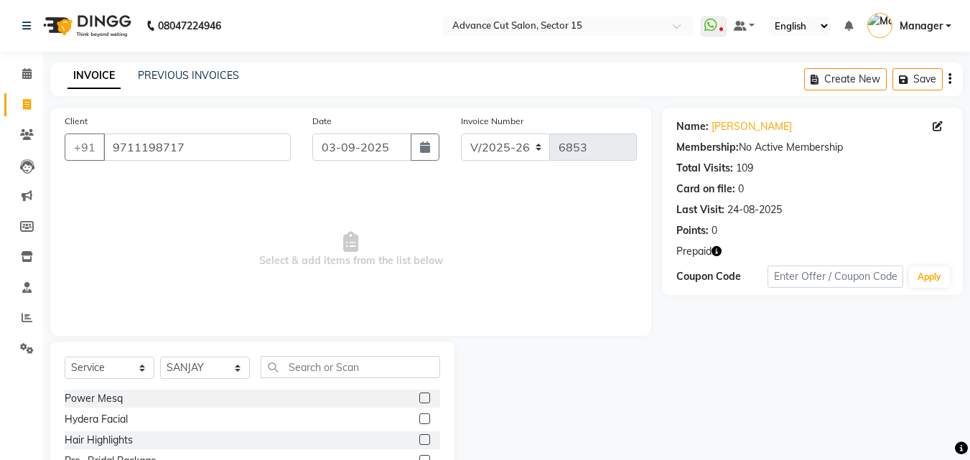
click at [386, 385] on div "Select Service Product Membership Package Voucher Prepaid Gift Card Select Styl…" at bounding box center [253, 373] width 376 height 34
click at [371, 371] on input "text" at bounding box center [351, 367] width 180 height 22
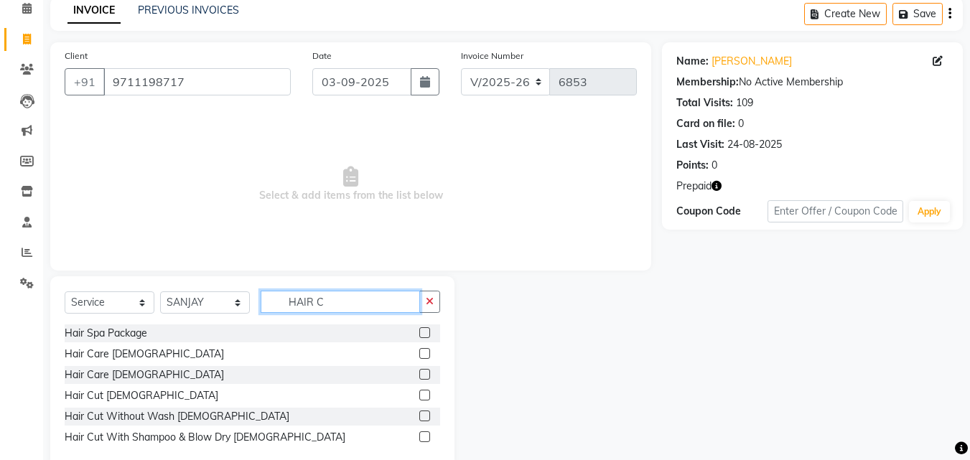
scroll to position [96, 0]
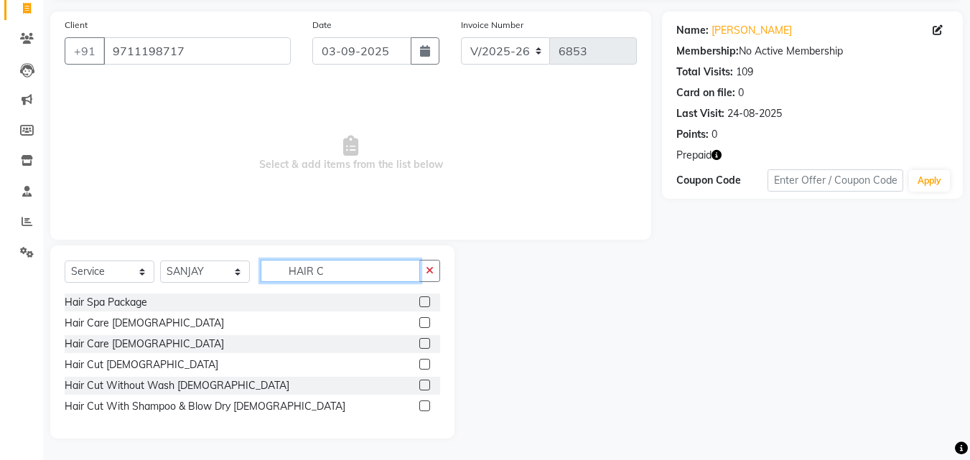
type input "HAIR C"
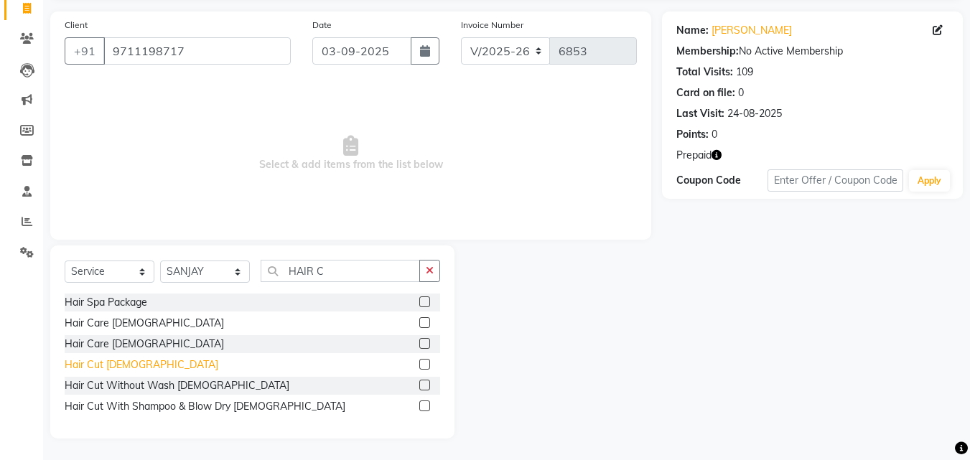
drag, startPoint x: 117, startPoint y: 356, endPoint x: 110, endPoint y: 366, distance: 11.8
click at [117, 357] on div "Hair Cut Male" at bounding box center [253, 365] width 376 height 18
click at [106, 368] on div "Hair Cut Male" at bounding box center [142, 365] width 154 height 15
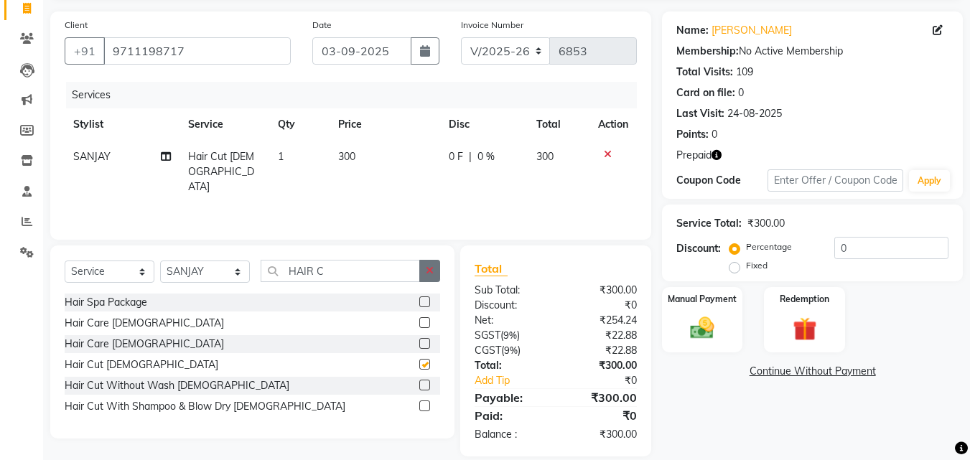
checkbox input "false"
click at [424, 273] on button "button" at bounding box center [429, 271] width 21 height 22
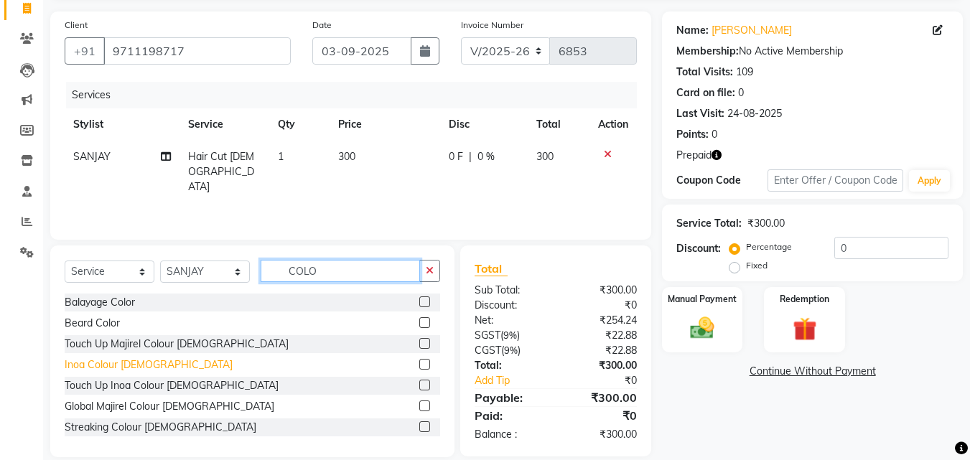
type input "COLO"
click at [103, 368] on div "Inoa Colour Male" at bounding box center [149, 365] width 168 height 15
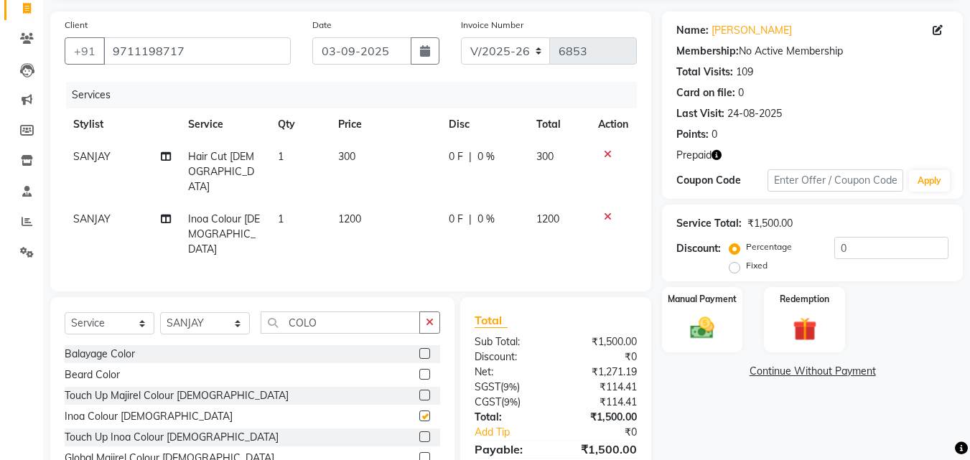
checkbox input "false"
click at [439, 312] on button "button" at bounding box center [429, 323] width 21 height 22
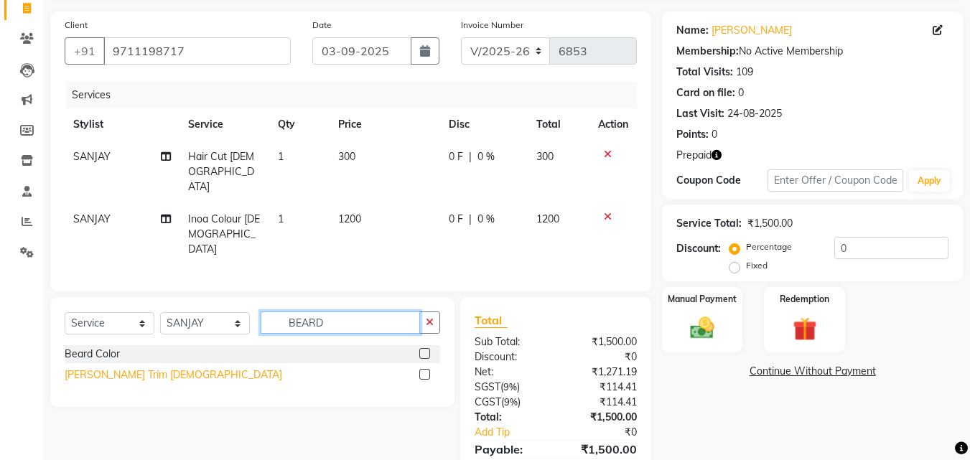
type input "BEARD"
click at [83, 368] on div "Beard Trim Male" at bounding box center [174, 375] width 218 height 15
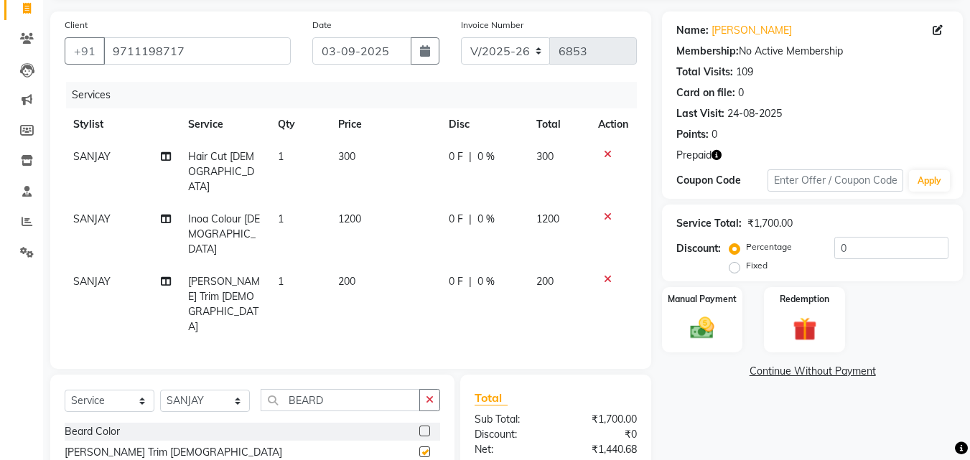
checkbox input "false"
click at [432, 389] on button "button" at bounding box center [429, 400] width 21 height 22
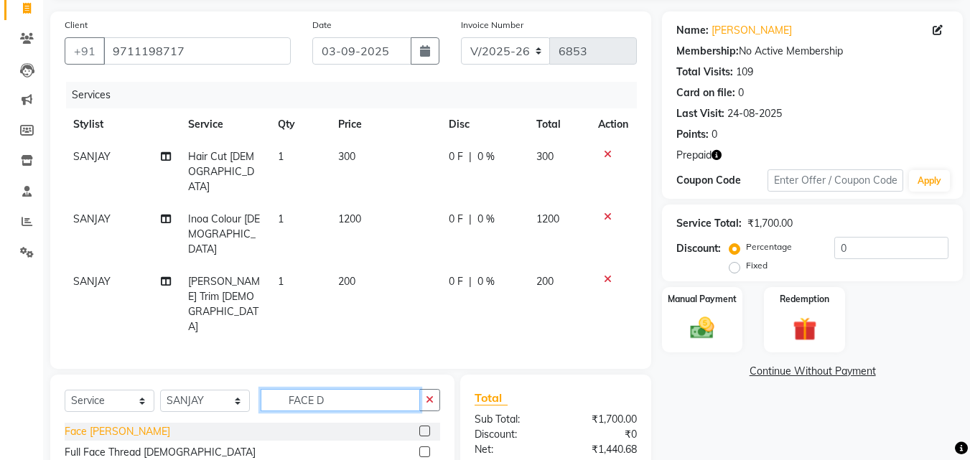
type input "FACE D"
click at [96, 424] on div "Face De-Tan" at bounding box center [118, 431] width 106 height 15
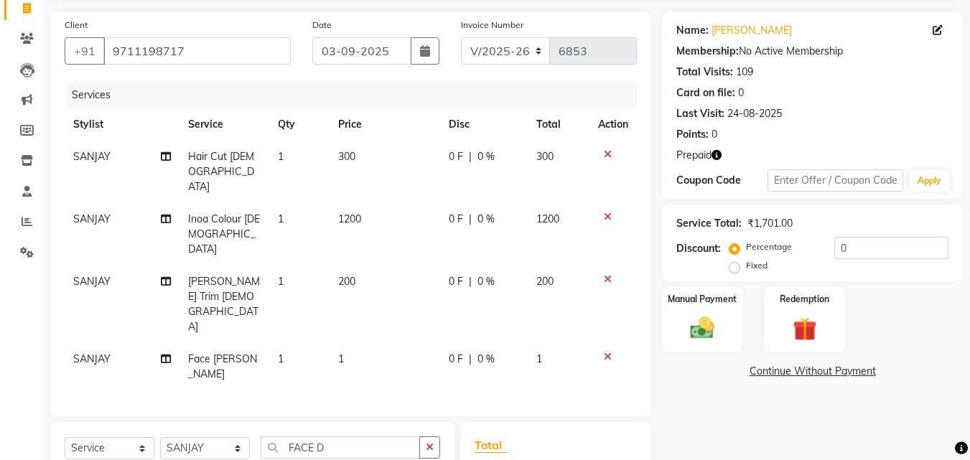
checkbox input "false"
click at [369, 343] on td "1" at bounding box center [385, 366] width 111 height 47
select select "46516"
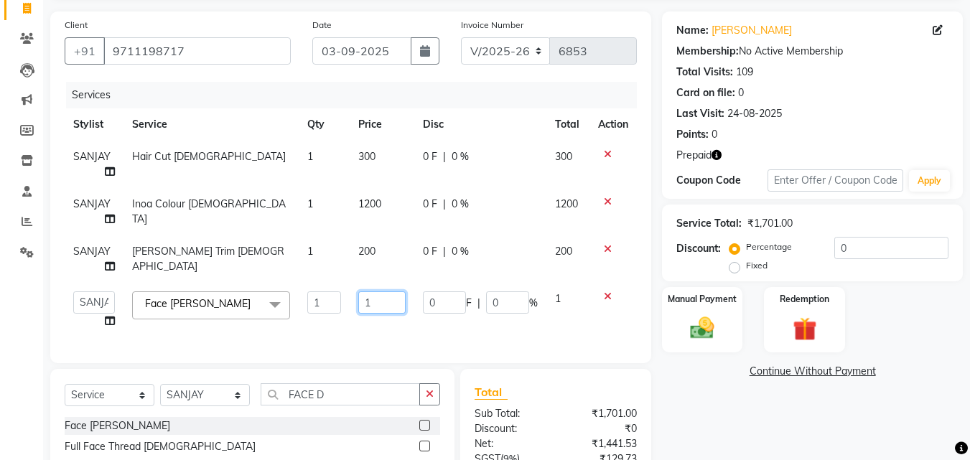
drag, startPoint x: 369, startPoint y: 297, endPoint x: 378, endPoint y: 296, distance: 8.6
click at [372, 297] on input "1" at bounding box center [381, 303] width 47 height 22
type input "500"
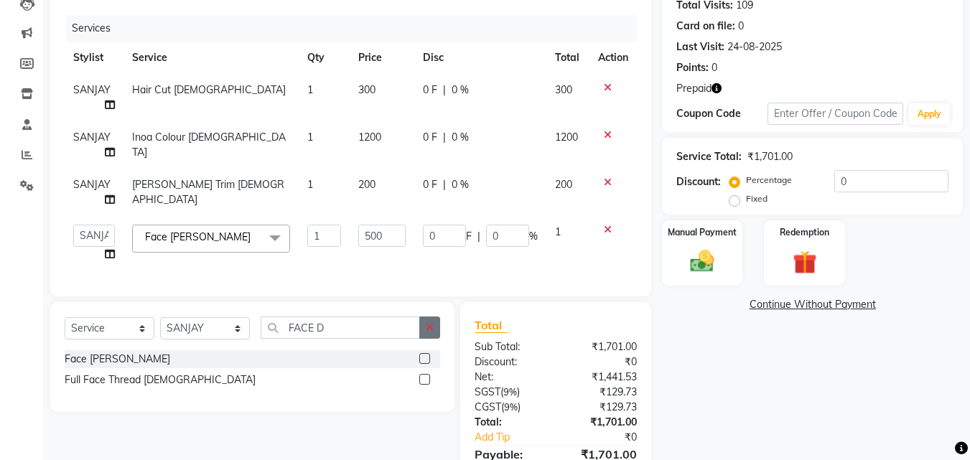
click at [436, 329] on div "Select Service Product Membership Package Voucher Prepaid Gift Card Select Styl…" at bounding box center [252, 357] width 404 height 110
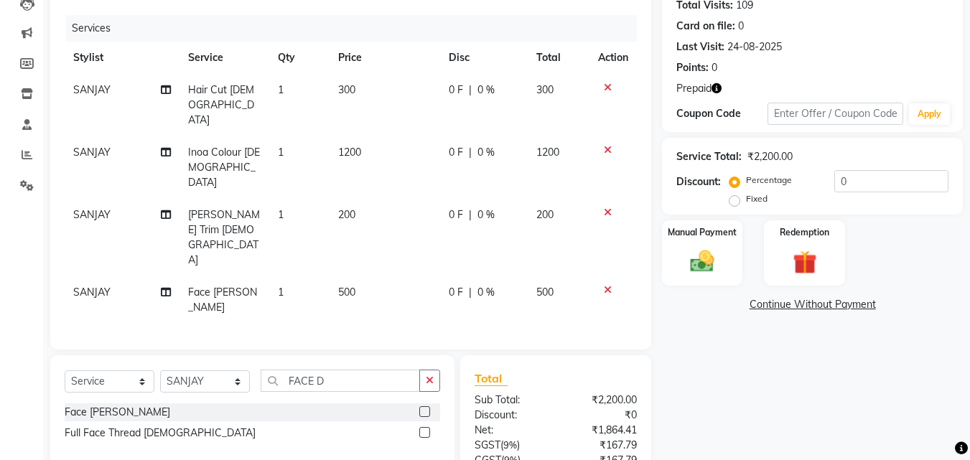
click at [195, 356] on div "Select Service Product Membership Package Voucher Prepaid Gift Card Select Styl…" at bounding box center [252, 411] width 404 height 110
click at [117, 277] on td "SANJAY" at bounding box center [122, 300] width 115 height 47
select select "46516"
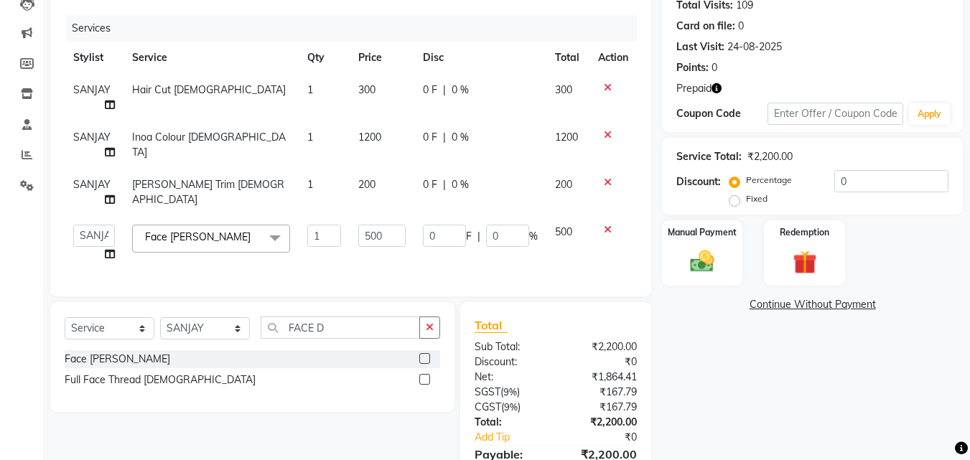
click at [116, 211] on td "SANJAY" at bounding box center [94, 192] width 59 height 47
select select "46516"
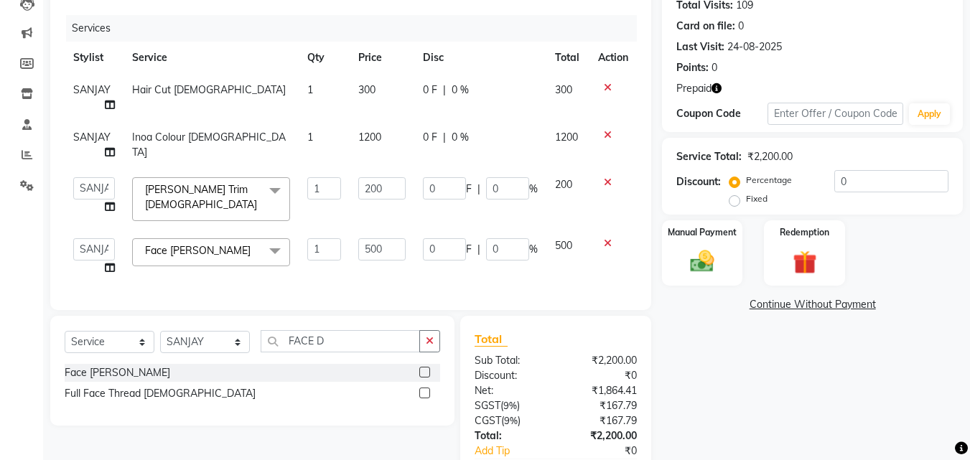
click at [101, 230] on td "Advance Cut ASIF FARMAN HAIDER Iqbal KASHISH LUCKY Manager MANOJ NASEEM NASIR N…" at bounding box center [94, 257] width 59 height 55
click at [98, 252] on select "Advance Cut ASIF FARMAN HAIDER Iqbal KASHISH LUCKY Manager MANOJ NASEEM NASIR N…" at bounding box center [94, 249] width 42 height 22
select select "46502"
click at [104, 192] on select "Advance Cut ASIF FARMAN HAIDER Iqbal KASHISH LUCKY Manager MANOJ NASEEM NASIR N…" at bounding box center [94, 188] width 42 height 22
select select "46502"
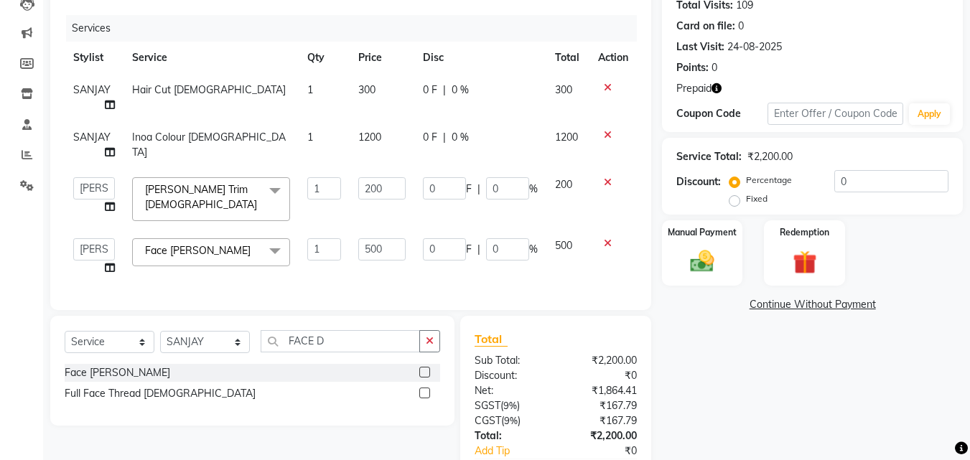
click at [106, 136] on span "SANJAY" at bounding box center [91, 137] width 37 height 13
select select "46516"
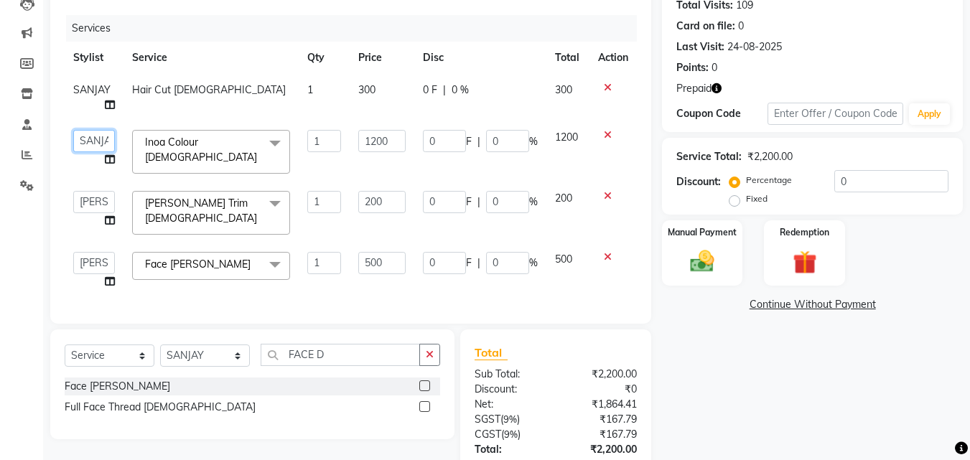
click at [97, 144] on select "Advance Cut ASIF FARMAN HAIDER Iqbal KASHISH LUCKY Manager MANOJ NASEEM NASIR N…" at bounding box center [94, 141] width 42 height 22
select select "46502"
click at [95, 97] on td "SANJAY" at bounding box center [94, 97] width 59 height 47
select select "46516"
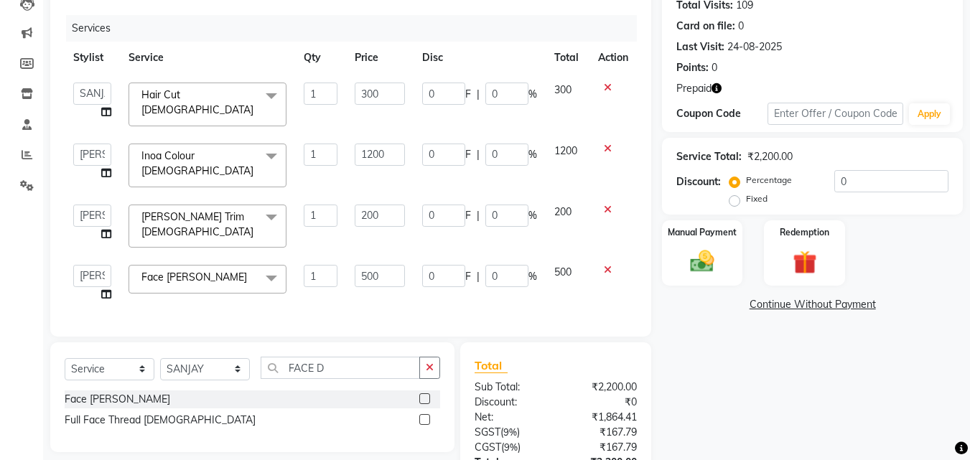
click at [93, 97] on select "Advance Cut ASIF FARMAN HAIDER Iqbal KASHISH LUCKY Manager MANOJ NASEEM NASIR N…" at bounding box center [92, 94] width 38 height 22
select select "46502"
click at [214, 363] on select "Select Stylist Advance Cut ASIF FARMAN HAIDER Iqbal KASHISH LUCKY Manager MANOJ…" at bounding box center [205, 369] width 90 height 22
select select "46515"
click at [160, 358] on select "Select Stylist Advance Cut ASIF FARMAN HAIDER Iqbal KASHISH LUCKY Manager MANOJ…" at bounding box center [205, 369] width 90 height 22
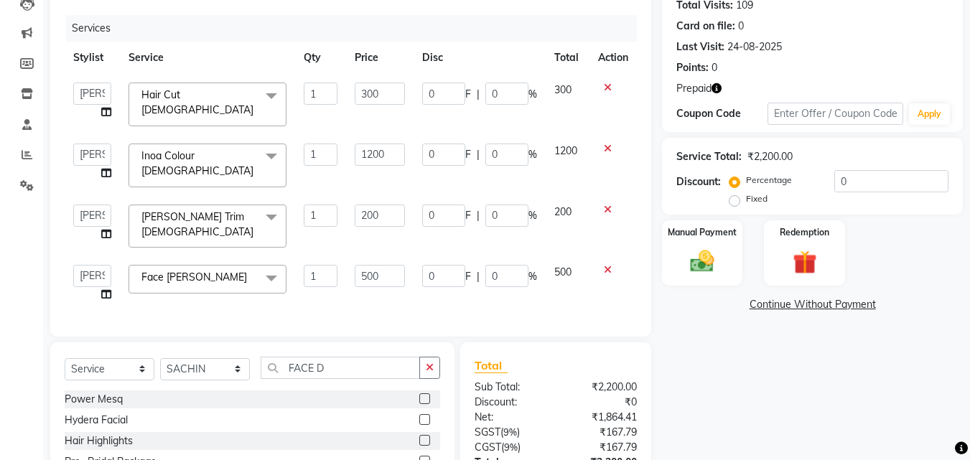
click at [424, 360] on button "button" at bounding box center [429, 368] width 21 height 22
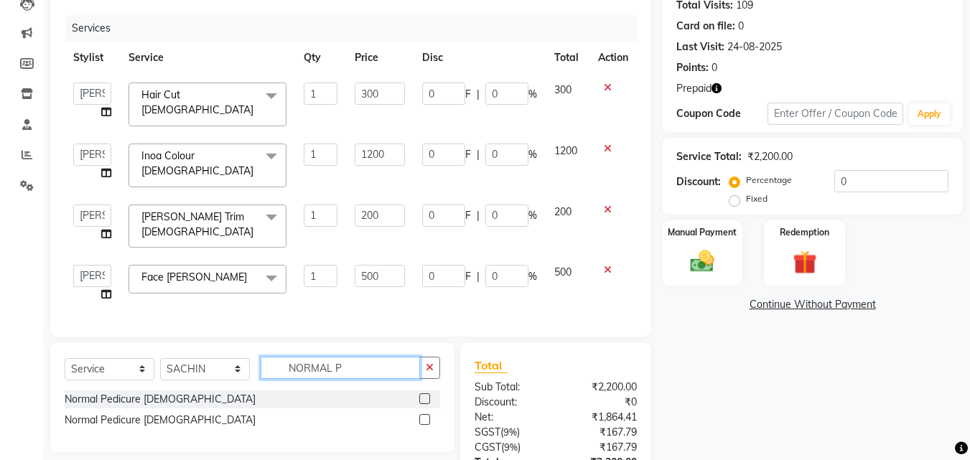
scroll to position [270, 0]
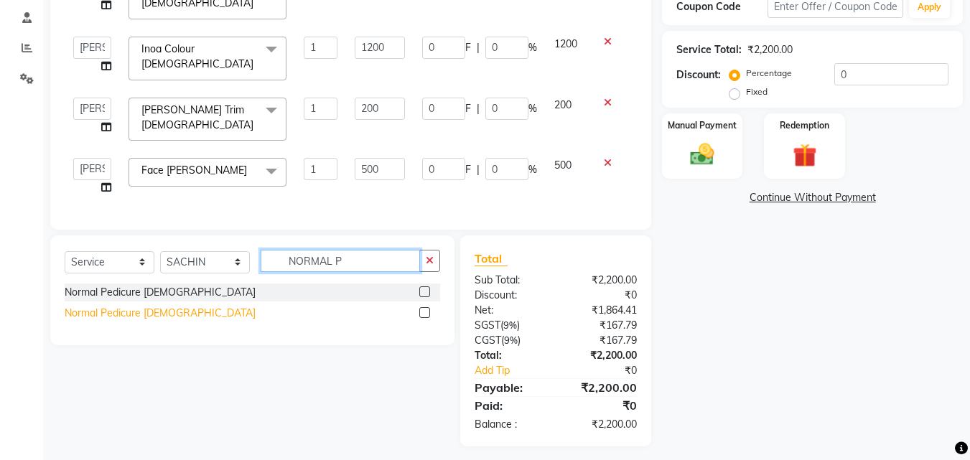
type input "NORMAL P"
click at [134, 306] on div "Normal Pedicure Male" at bounding box center [160, 313] width 191 height 15
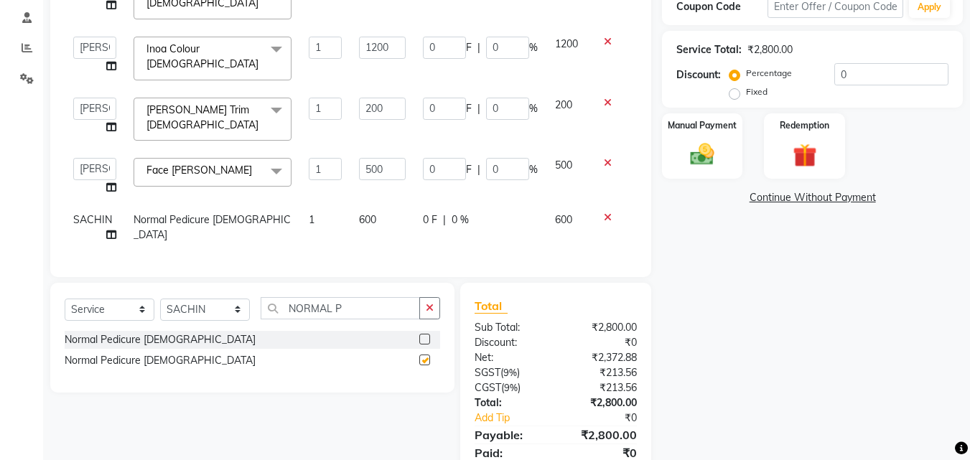
checkbox input "false"
type input "50"
type input "250"
type input "50"
type input "100"
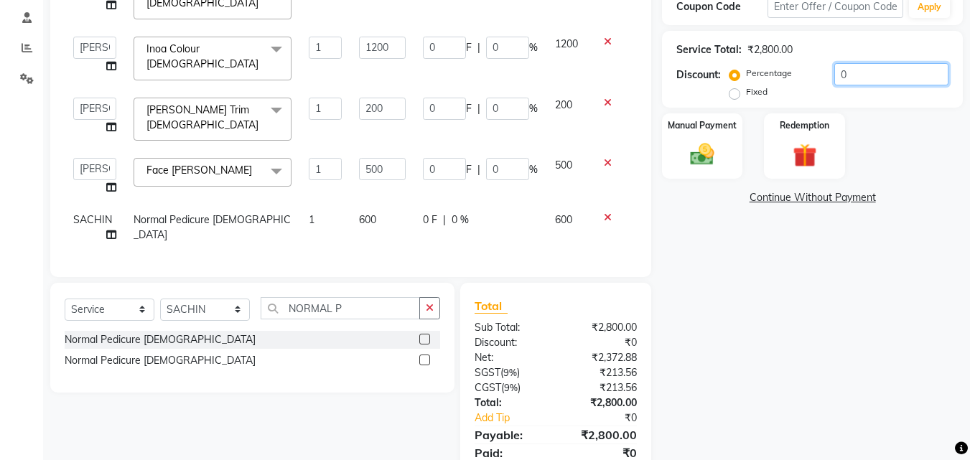
type input "50"
type input "600"
type input "50"
type input "150"
type input "50"
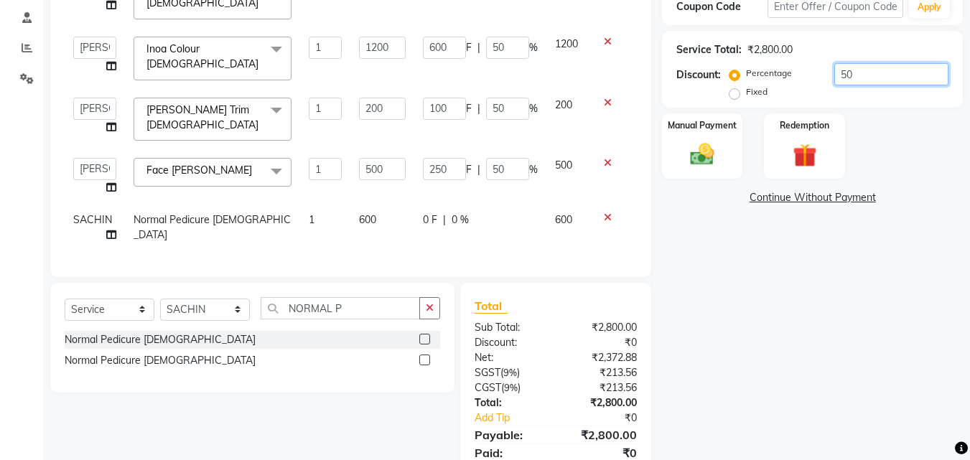
click at [837, 79] on input "50" at bounding box center [892, 74] width 114 height 22
type input "50"
click at [839, 161] on div "Redemption" at bounding box center [805, 146] width 84 height 68
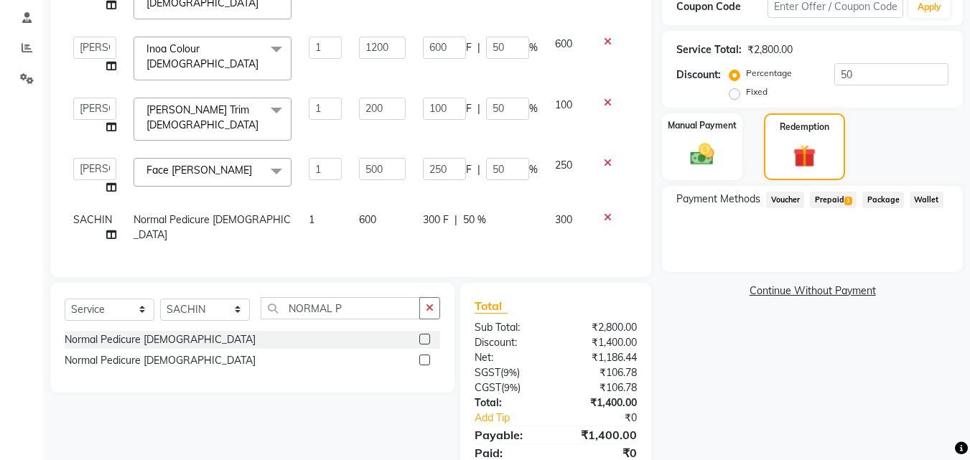
click at [825, 203] on span "Prepaid 1" at bounding box center [833, 200] width 47 height 17
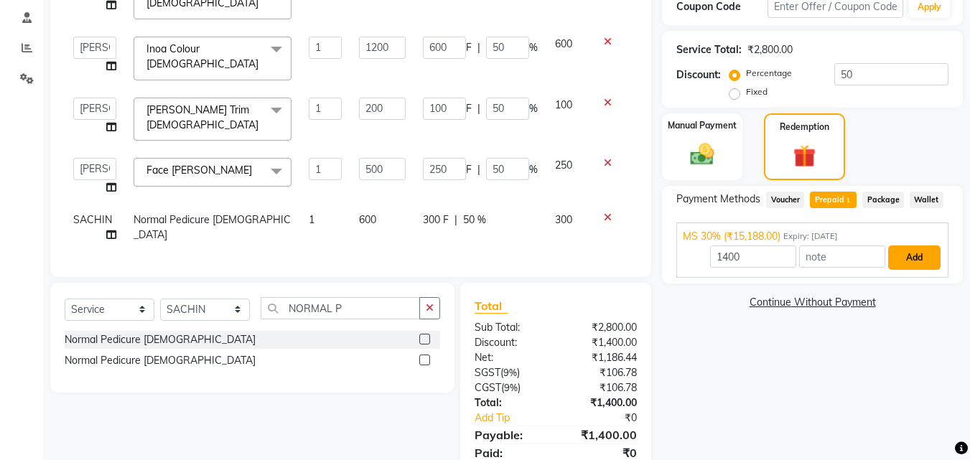
click at [911, 267] on button "Add" at bounding box center [914, 258] width 52 height 24
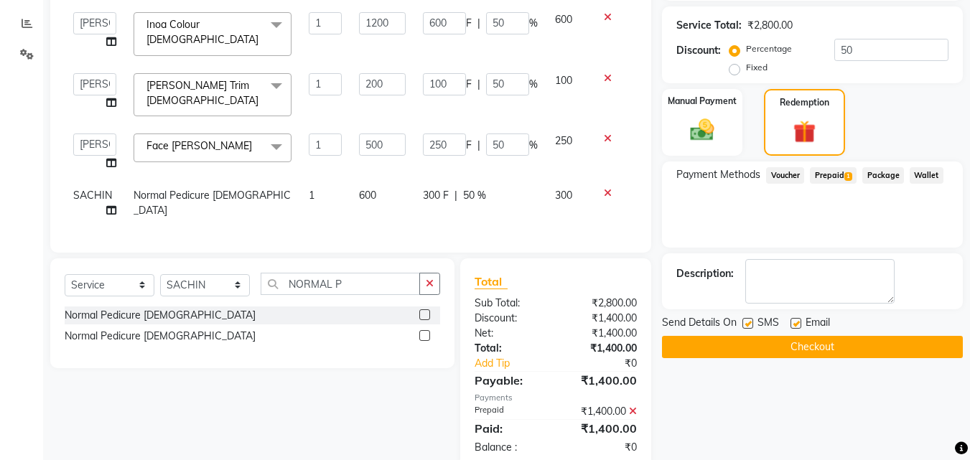
scroll to position [317, 0]
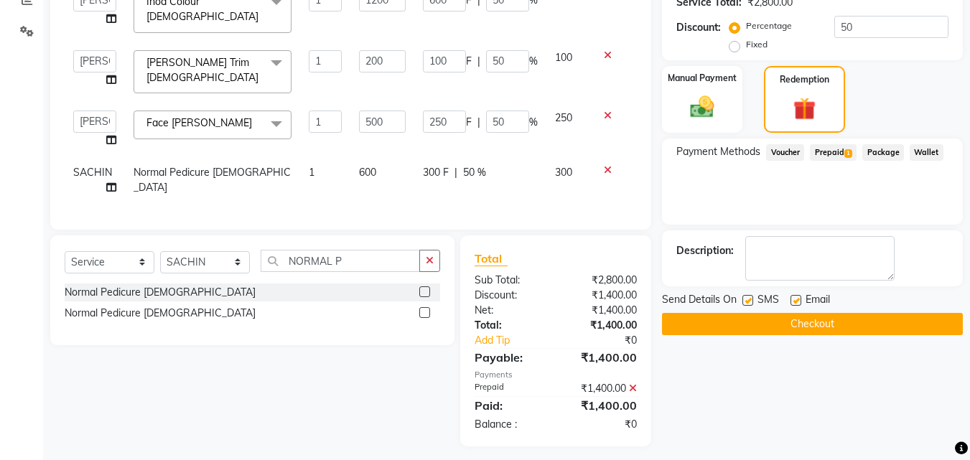
click at [873, 323] on button "Checkout" at bounding box center [812, 324] width 301 height 22
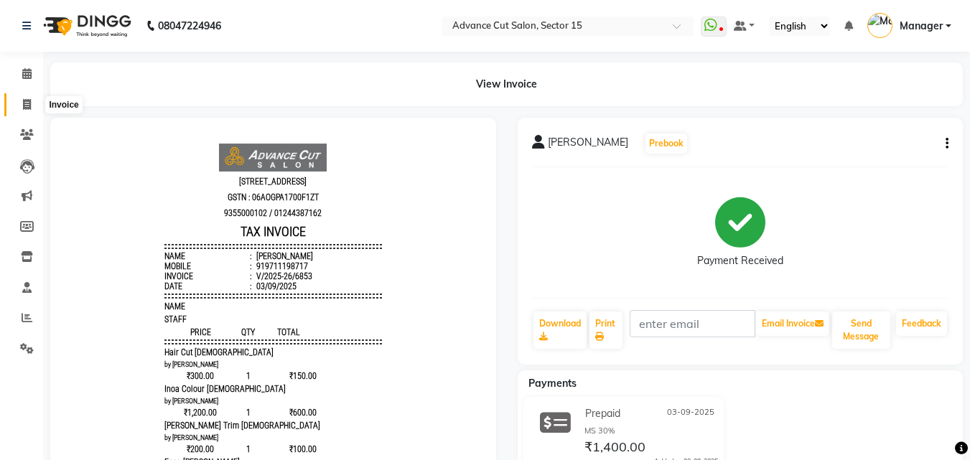
click at [14, 103] on span at bounding box center [26, 105] width 25 height 17
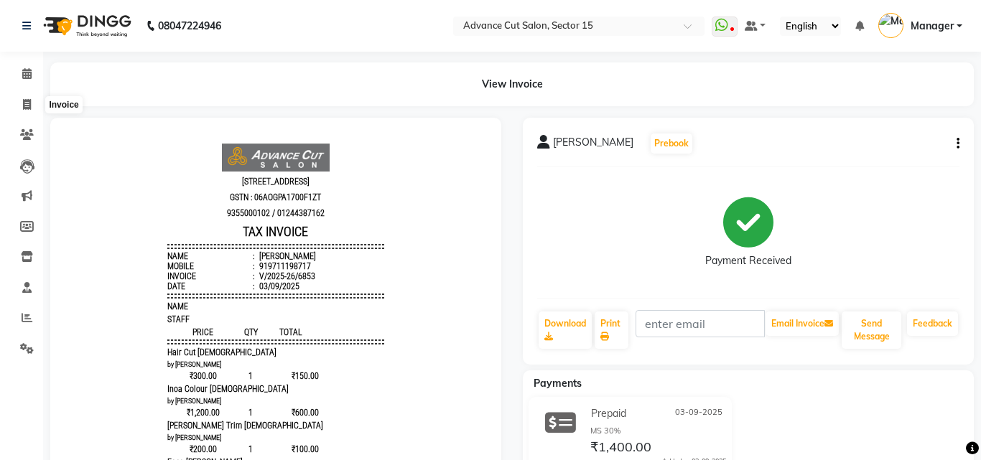
select select "6255"
select select "service"
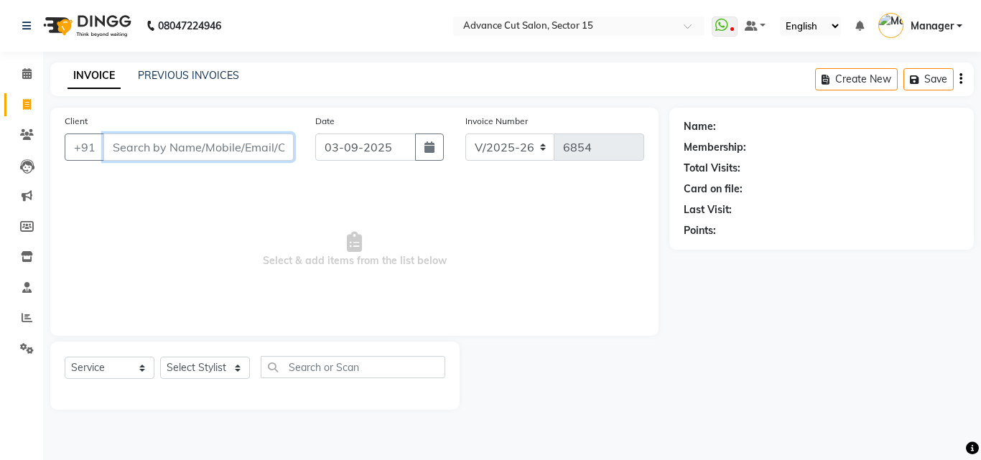
click at [225, 154] on input "Client" at bounding box center [198, 147] width 190 height 27
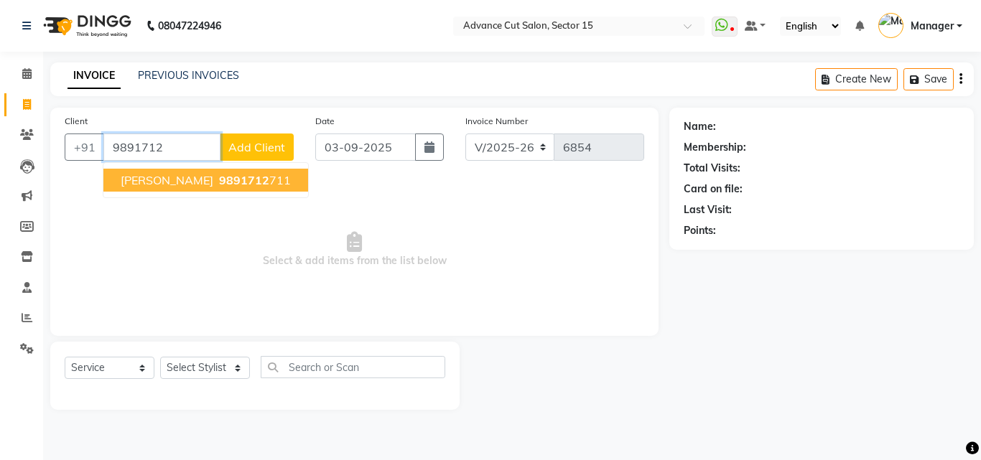
click at [240, 166] on ngb-typeahead-window "Renu YADAV 9891712 711" at bounding box center [206, 180] width 206 height 36
click at [236, 183] on span "9891712" at bounding box center [244, 180] width 50 height 14
type input "9891712711"
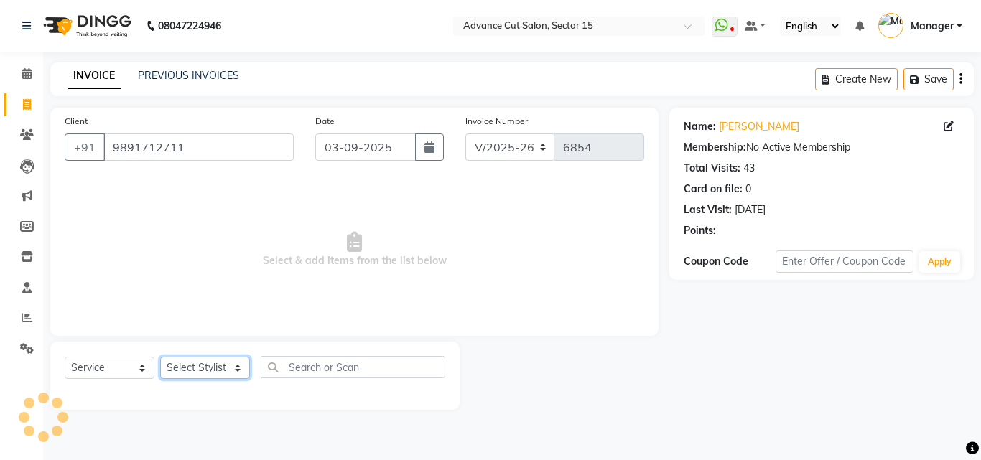
click at [210, 365] on select "Select Stylist Advance Cut ASIF FARMAN HAIDER Iqbal KASHISH LUCKY Manager MANOJ…" at bounding box center [205, 368] width 90 height 22
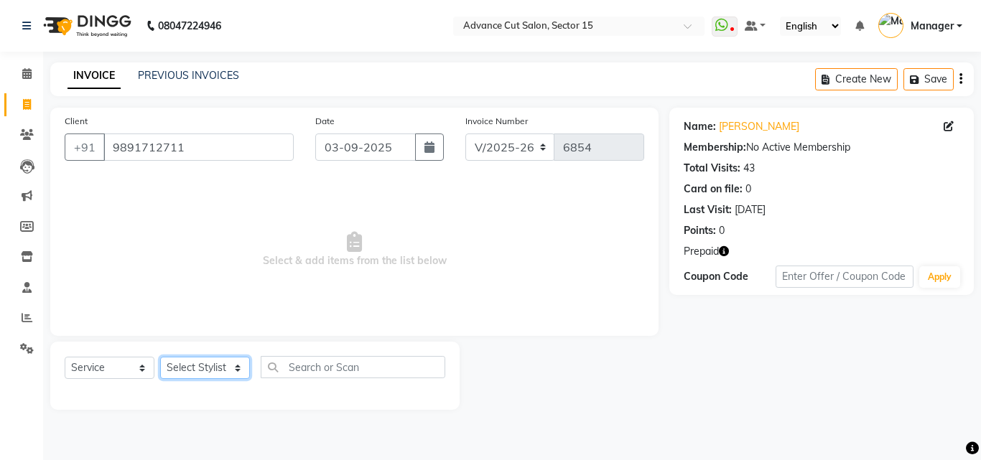
select select "46508"
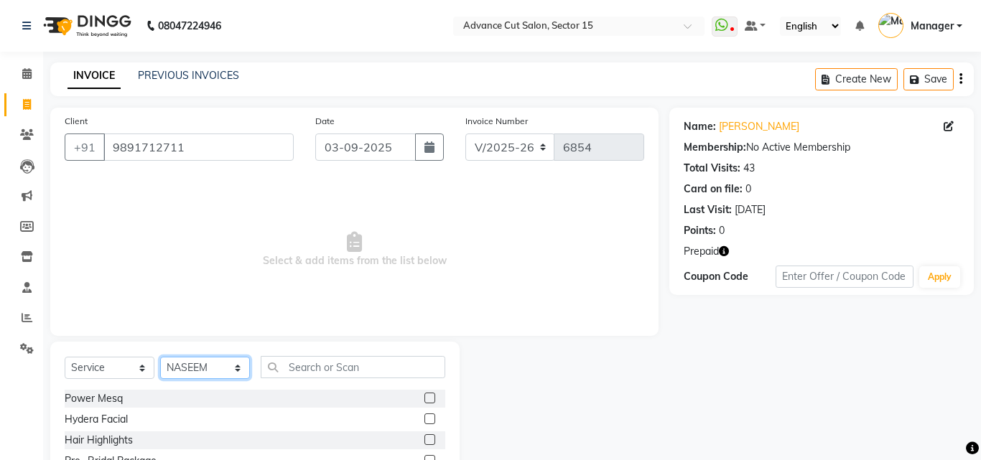
click at [210, 365] on select "Select Stylist Advance Cut ASIF FARMAN HAIDER Iqbal KASHISH LUCKY Manager MANOJ…" at bounding box center [205, 368] width 90 height 22
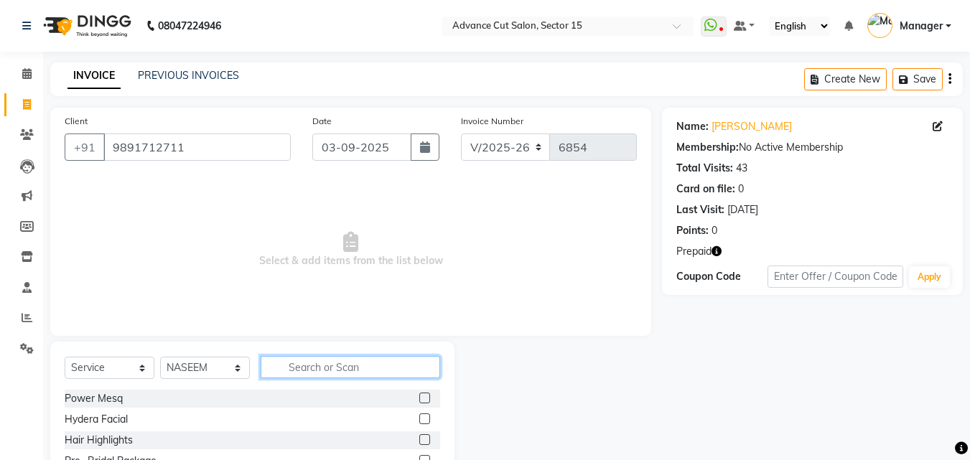
drag, startPoint x: 267, startPoint y: 363, endPoint x: 345, endPoint y: 363, distance: 78.3
click at [269, 363] on input "text" at bounding box center [351, 367] width 180 height 22
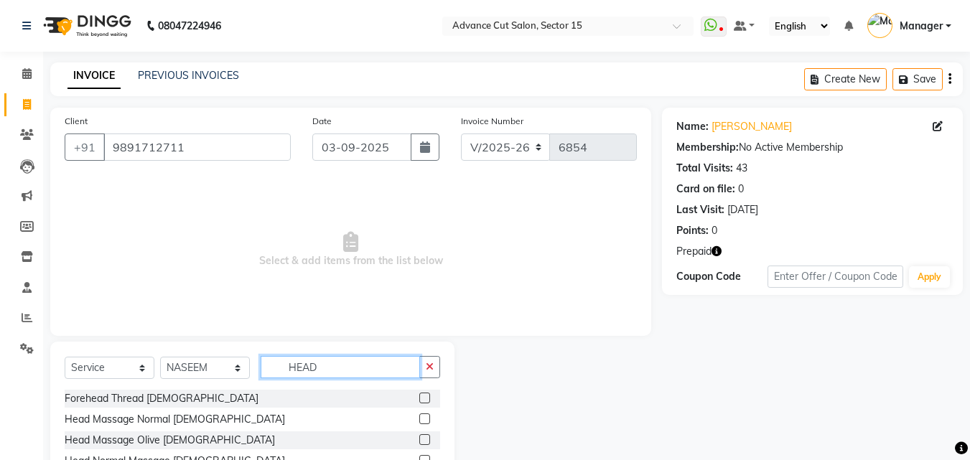
type input "HEAD"
click at [215, 351] on div "Select Service Product Membership Package Voucher Prepaid Gift Card Select Styl…" at bounding box center [252, 428] width 404 height 172
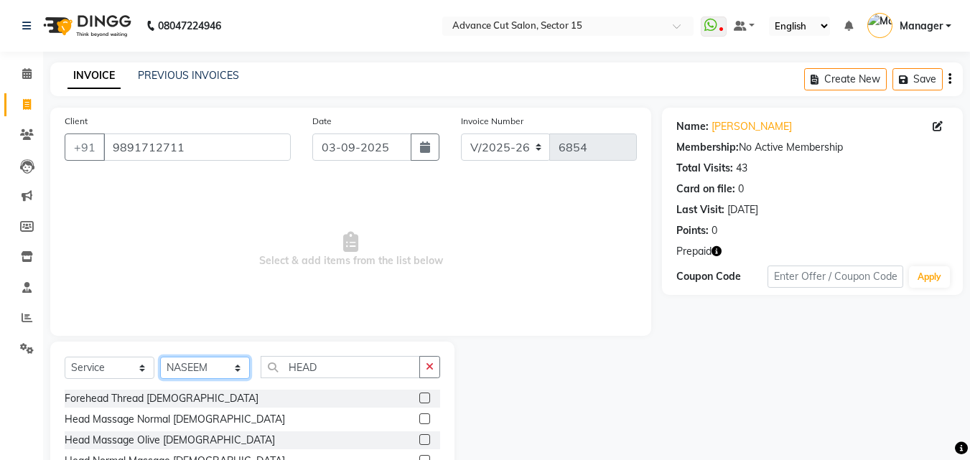
click at [217, 363] on select "Select Stylist Advance Cut ASIF FARMAN HAIDER Iqbal KASHISH LUCKY Manager MANOJ…" at bounding box center [205, 368] width 90 height 22
click at [427, 363] on icon "button" at bounding box center [430, 367] width 8 height 10
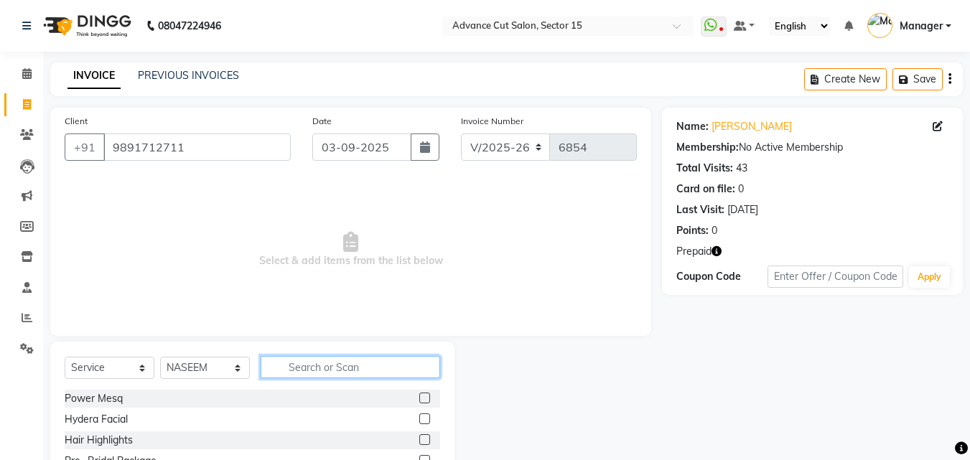
click at [405, 365] on input "text" at bounding box center [351, 367] width 180 height 22
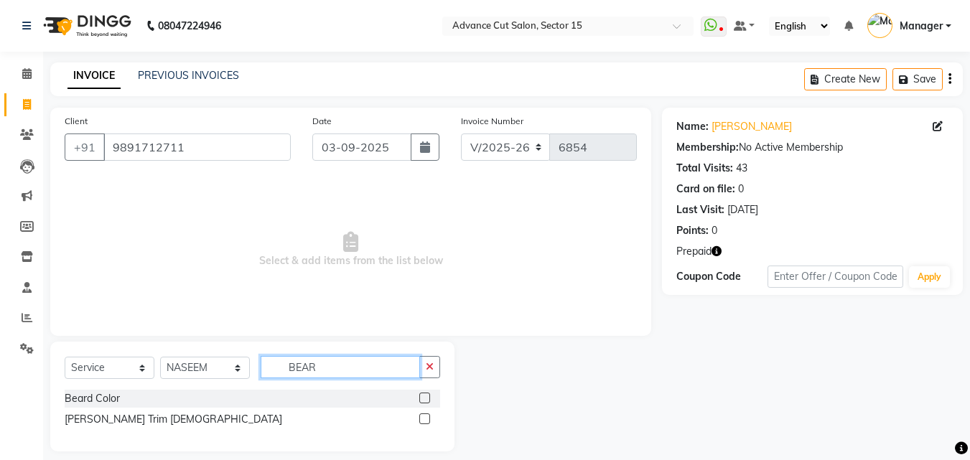
type input "BEAR"
click at [115, 407] on div "Beard Color" at bounding box center [253, 399] width 376 height 18
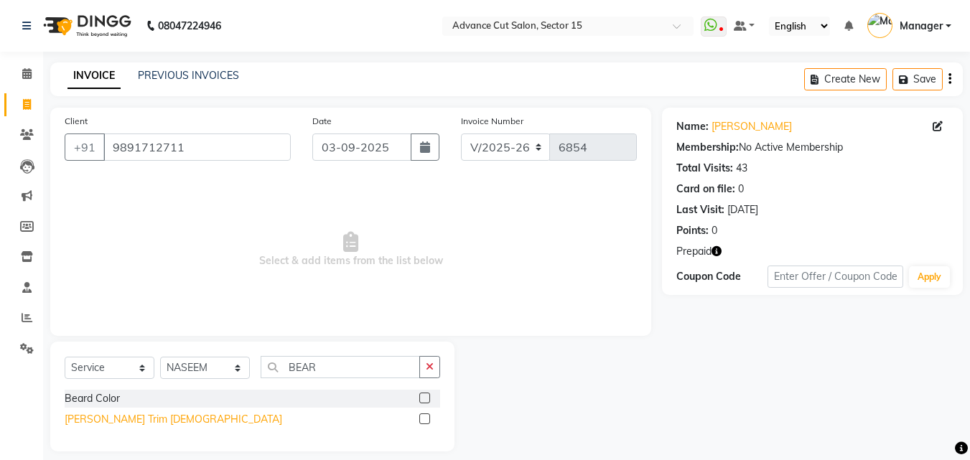
click at [119, 419] on div "Beard Trim Male" at bounding box center [174, 419] width 218 height 15
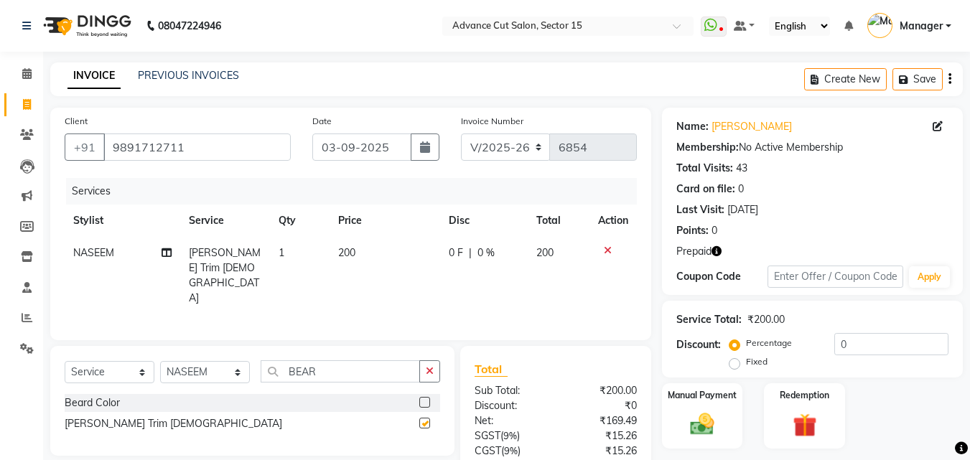
checkbox input "false"
drag, startPoint x: 440, startPoint y: 352, endPoint x: 438, endPoint y: 363, distance: 11.0
click at [440, 353] on div "Select Service Product Membership Package Voucher Prepaid Gift Card Select Styl…" at bounding box center [252, 401] width 404 height 110
click at [438, 363] on button "button" at bounding box center [429, 372] width 21 height 22
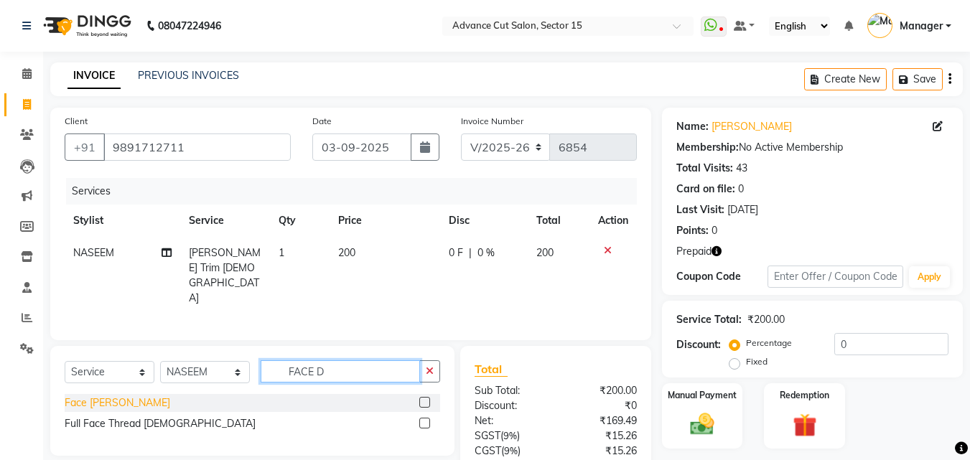
type input "FACE D"
click at [122, 397] on div "Face De-Tan" at bounding box center [118, 403] width 106 height 15
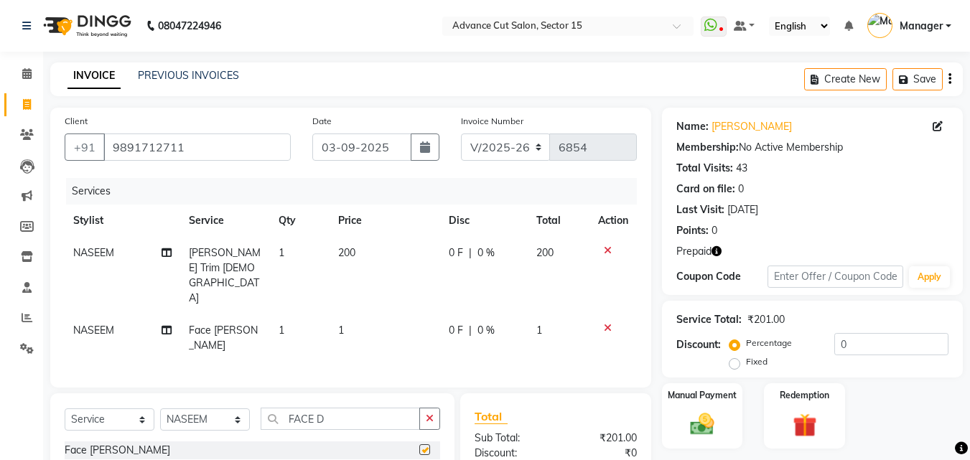
checkbox input "false"
click at [185, 409] on select "Select Stylist Advance Cut ASIF FARMAN HAIDER Iqbal KASHISH LUCKY Manager MANOJ…" at bounding box center [205, 420] width 90 height 22
click at [186, 409] on select "Select Stylist Advance Cut ASIF FARMAN HAIDER Iqbal KASHISH LUCKY Manager MANOJ…" at bounding box center [205, 420] width 90 height 22
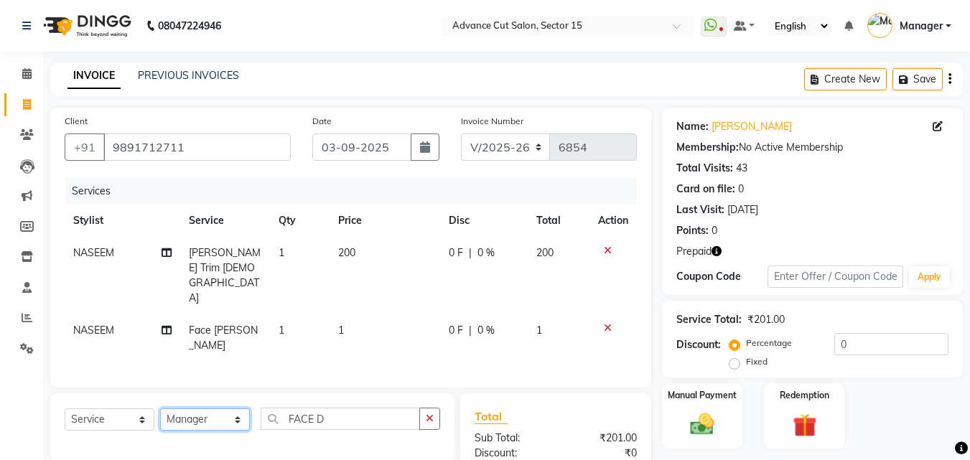
select select "46514"
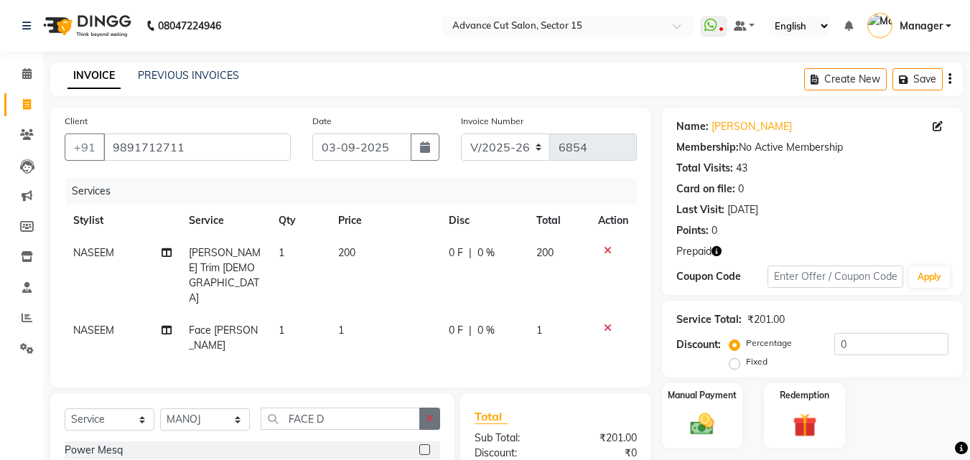
click at [419, 408] on button "button" at bounding box center [429, 419] width 21 height 22
click at [427, 408] on input "text" at bounding box center [351, 419] width 180 height 22
click at [331, 408] on input "text" at bounding box center [351, 419] width 180 height 22
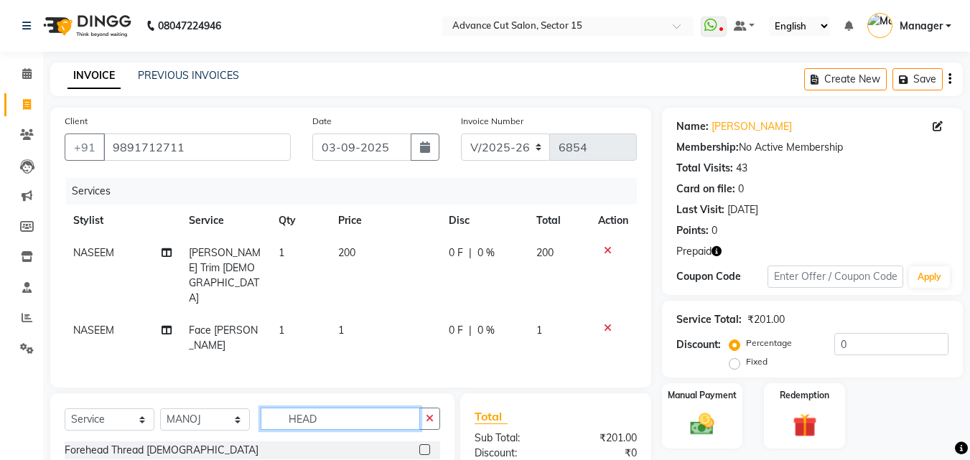
type input "HEAD"
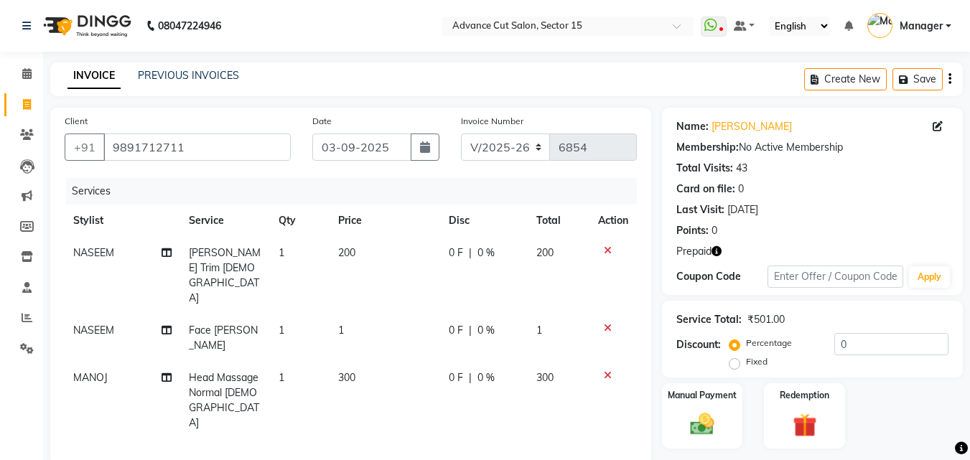
checkbox input "false"
click at [374, 315] on td "1" at bounding box center [385, 338] width 111 height 47
select select "46508"
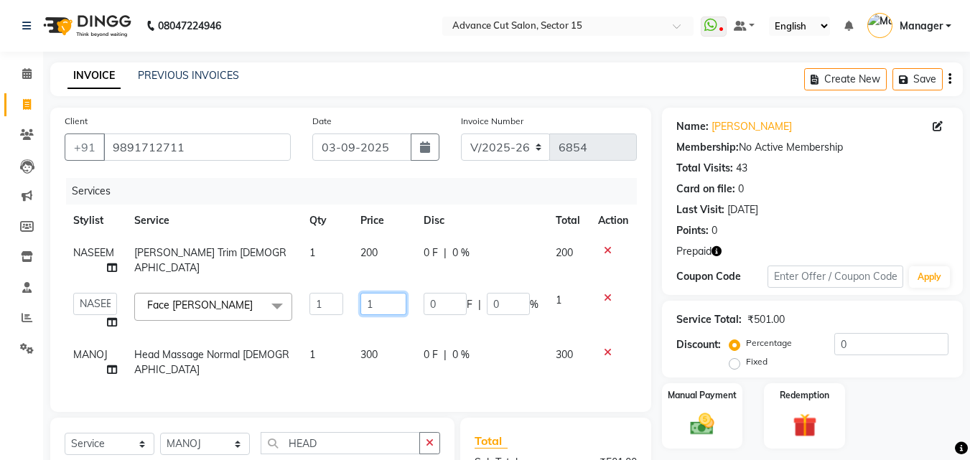
click at [375, 302] on input "1" at bounding box center [384, 304] width 46 height 22
type input "800"
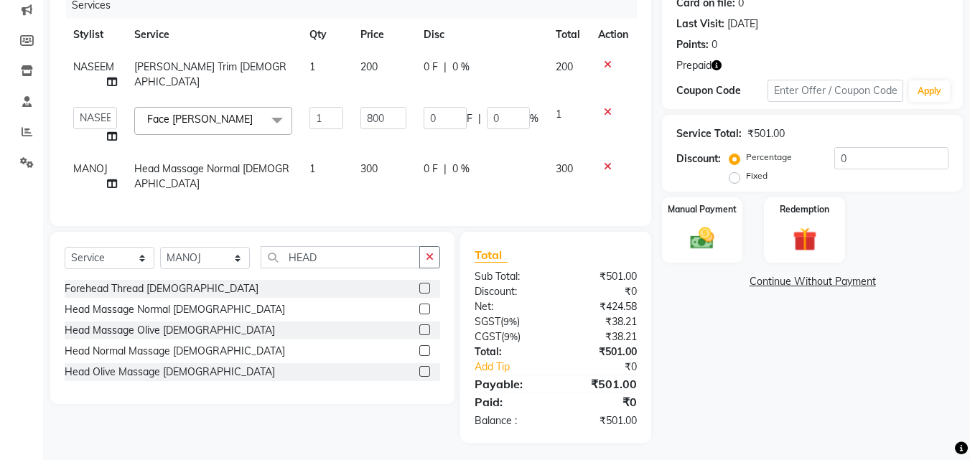
drag, startPoint x: 935, startPoint y: 355, endPoint x: 881, endPoint y: 269, distance: 101.6
click at [934, 353] on div "Name: Renu Yadav Membership: No Active Membership Total Visits: 43 Card on file…" at bounding box center [818, 182] width 312 height 521
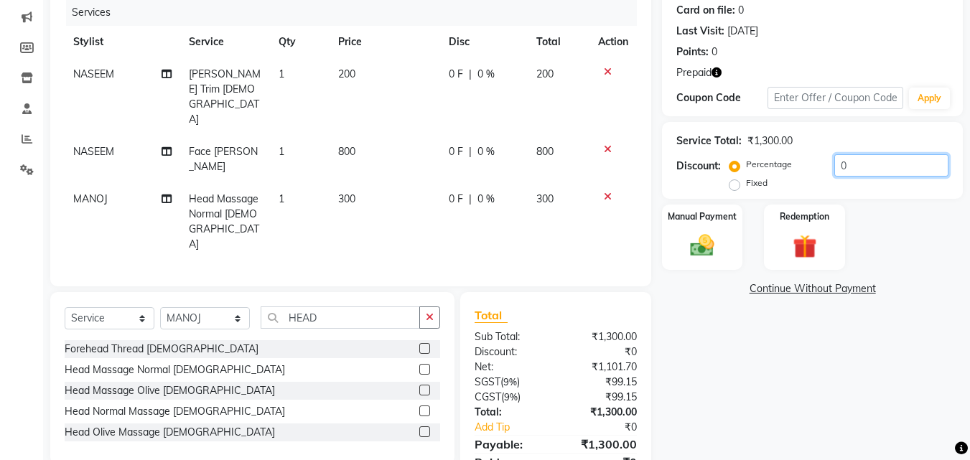
click at [837, 170] on input "0" at bounding box center [892, 165] width 114 height 22
type input "50"
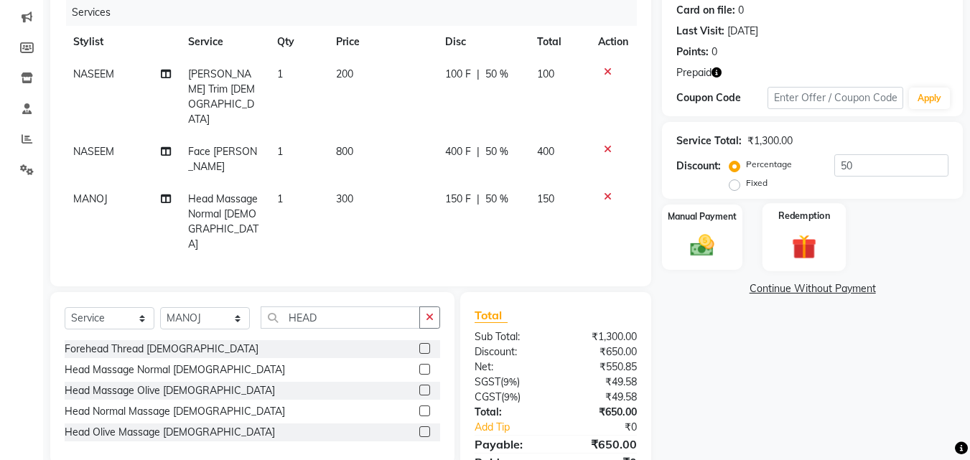
click at [810, 236] on img at bounding box center [804, 246] width 40 height 31
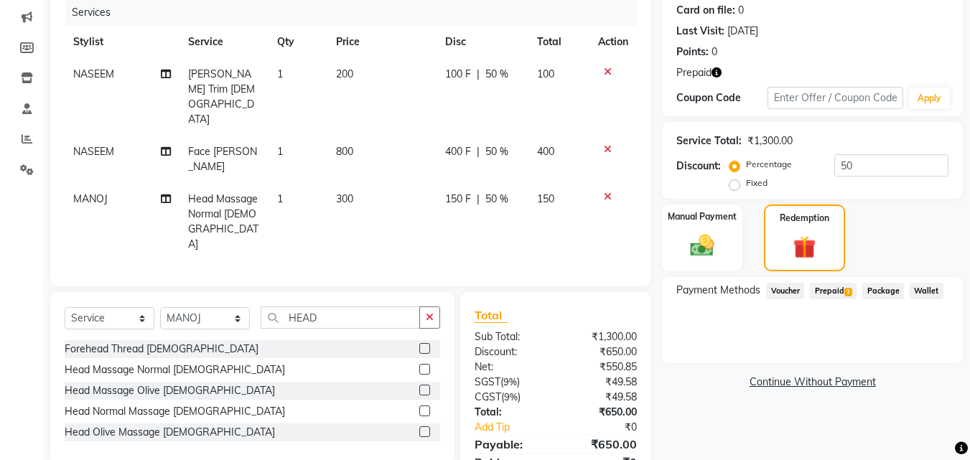
click at [842, 289] on span "Prepaid 1" at bounding box center [833, 291] width 47 height 17
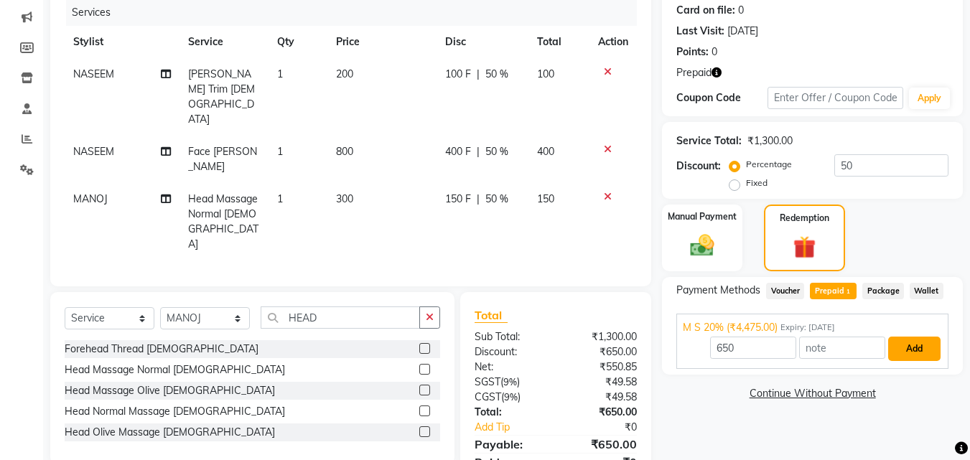
click at [908, 345] on button "Add" at bounding box center [914, 349] width 52 height 24
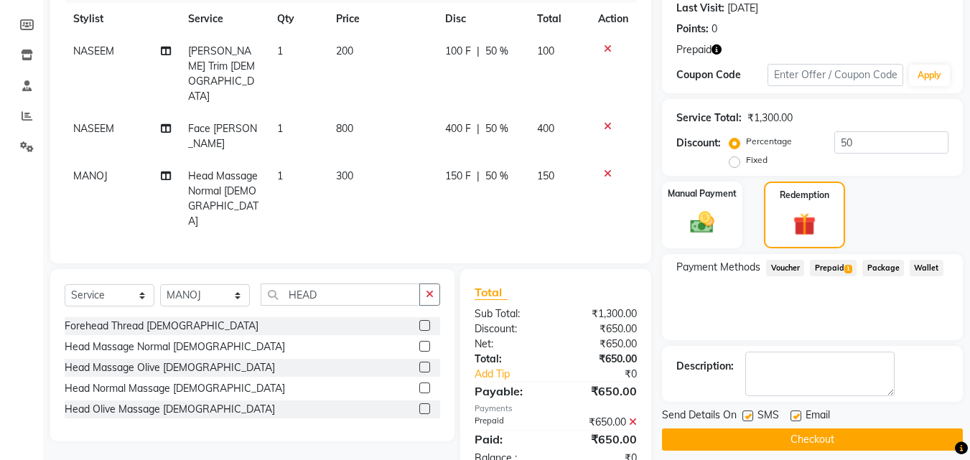
scroll to position [214, 0]
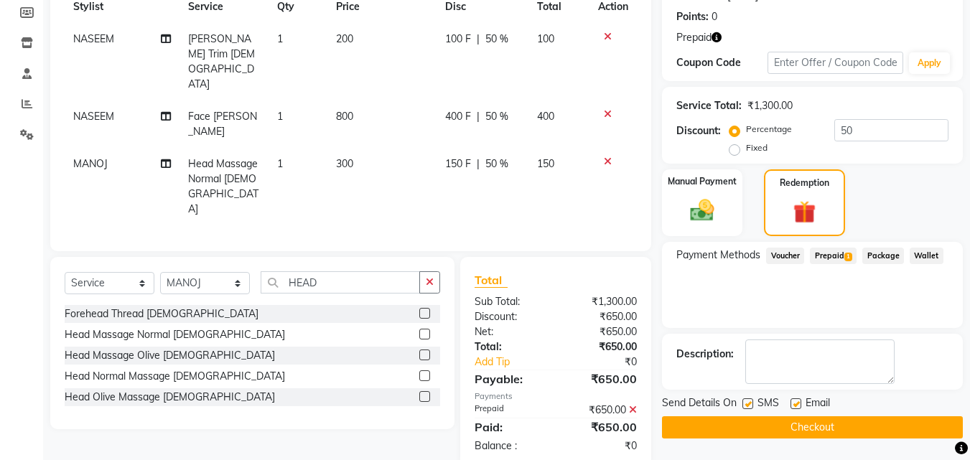
click at [885, 427] on button "Checkout" at bounding box center [812, 428] width 301 height 22
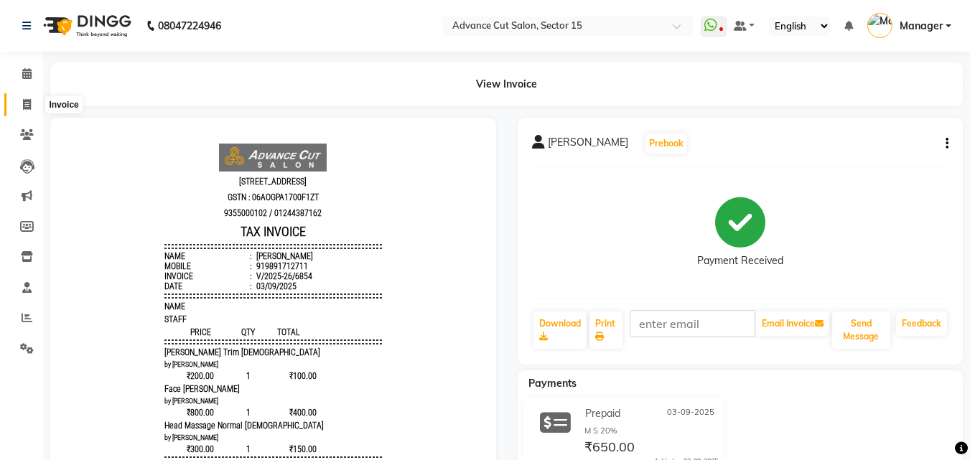
click at [26, 105] on icon at bounding box center [27, 104] width 8 height 11
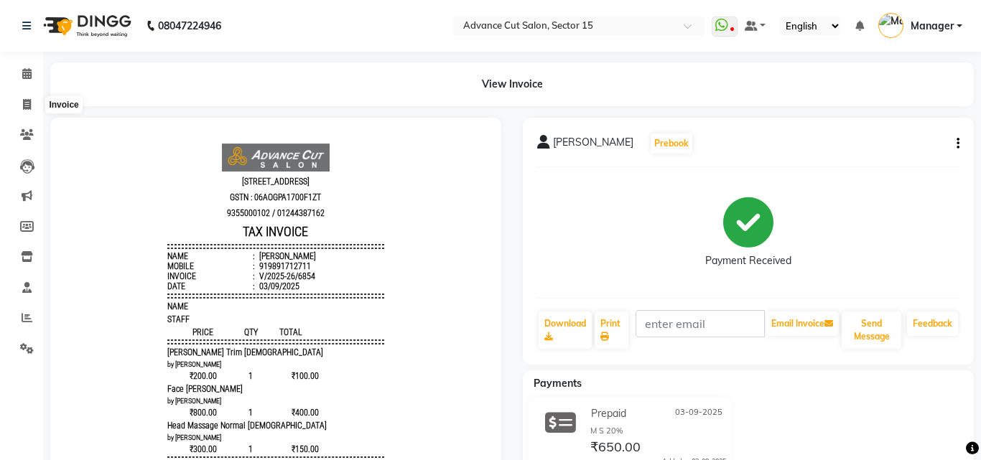
select select "service"
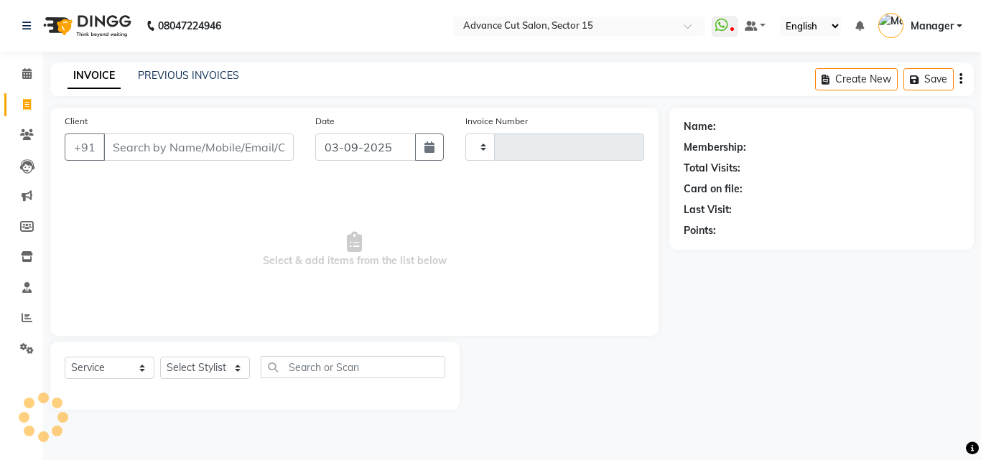
type input "6855"
select select "6255"
drag, startPoint x: 198, startPoint y: 145, endPoint x: 187, endPoint y: 148, distance: 10.5
click at [195, 147] on input "Client" at bounding box center [198, 147] width 190 height 27
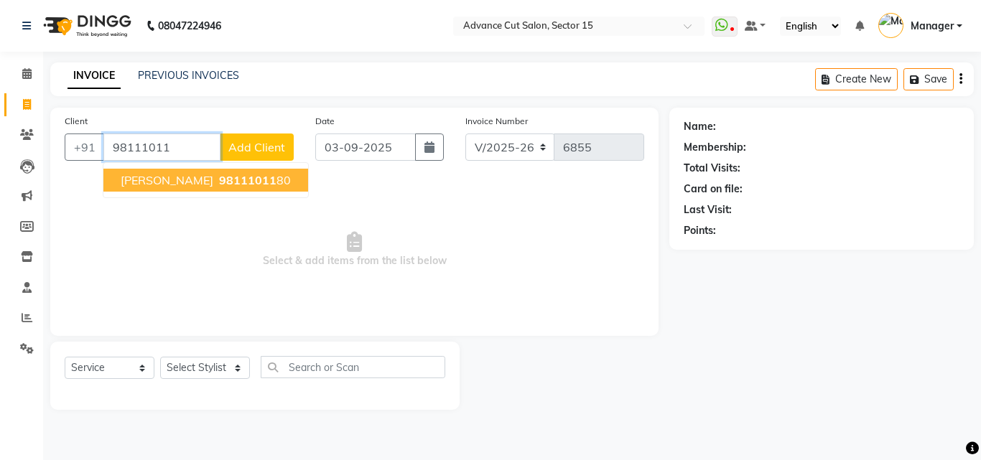
click at [219, 177] on span "98111011" at bounding box center [247, 180] width 57 height 14
type input "9811101180"
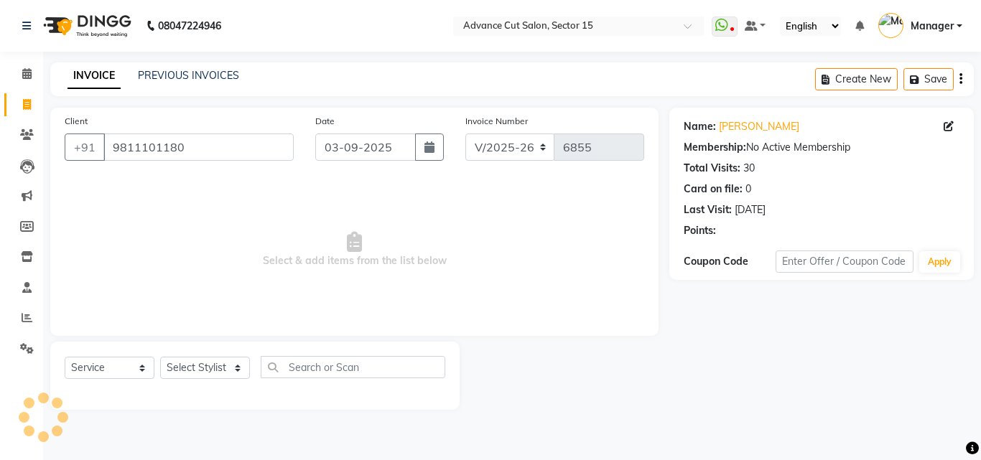
click at [208, 381] on div "Select Service Product Membership Package Voucher Prepaid Gift Card Select Styl…" at bounding box center [255, 373] width 381 height 34
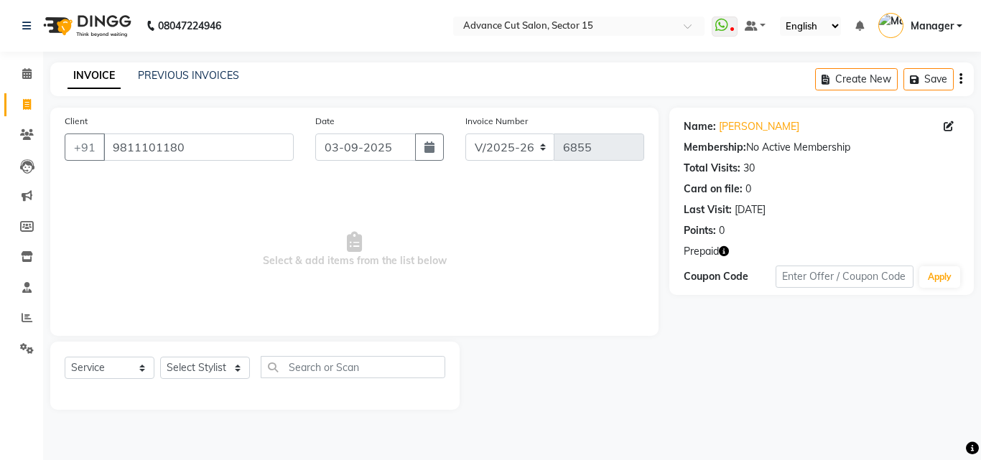
click at [208, 380] on div "Select Service Product Membership Package Voucher Prepaid Gift Card Select Styl…" at bounding box center [255, 373] width 381 height 34
click at [218, 362] on select "Select Stylist Advance Cut ASIF FARMAN HAIDER Iqbal KASHISH LUCKY Manager MANOJ…" at bounding box center [205, 368] width 90 height 22
select select "46514"
click at [215, 362] on select "Select Stylist Advance Cut ASIF FARMAN HAIDER Iqbal KASHISH LUCKY Manager MANOJ…" at bounding box center [205, 368] width 90 height 22
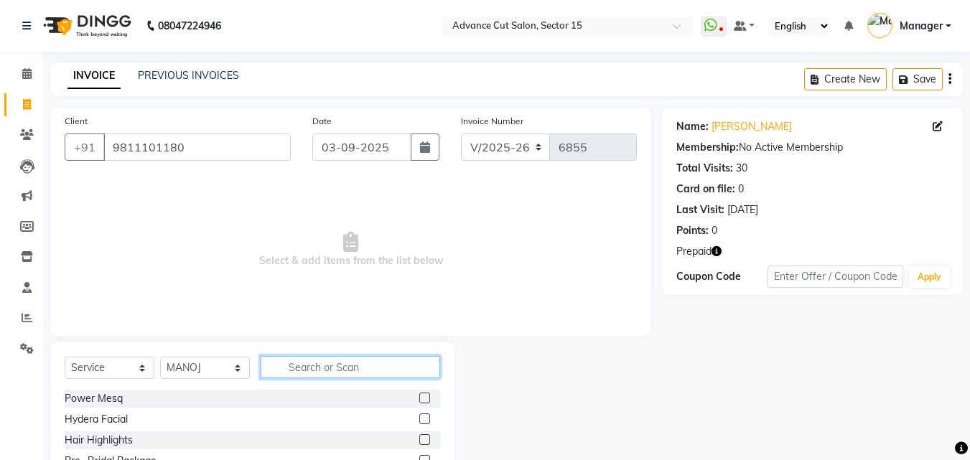
click at [361, 373] on input "text" at bounding box center [351, 367] width 180 height 22
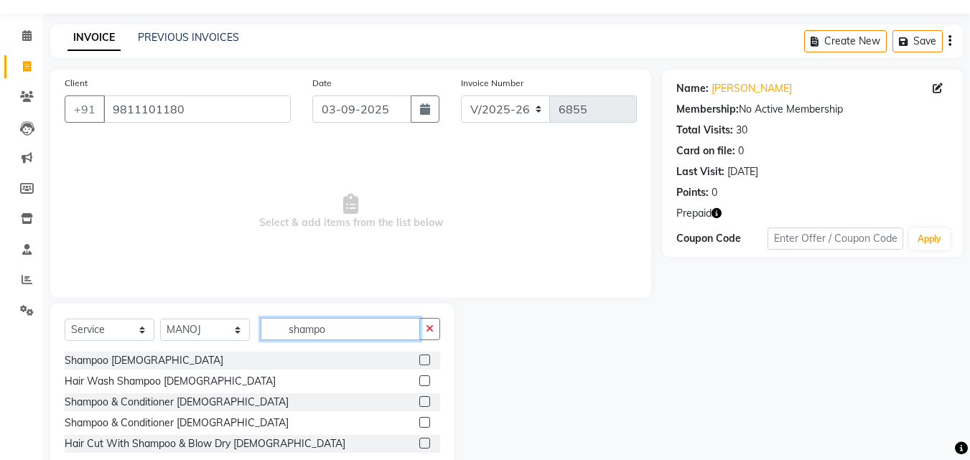
scroll to position [75, 0]
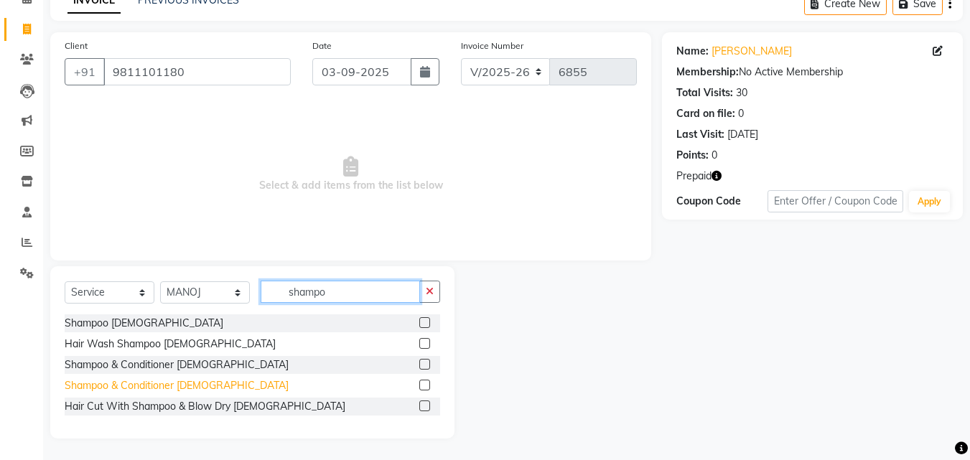
type input "shampo"
click at [190, 389] on div "Shampoo & Conditioner Female" at bounding box center [177, 386] width 224 height 15
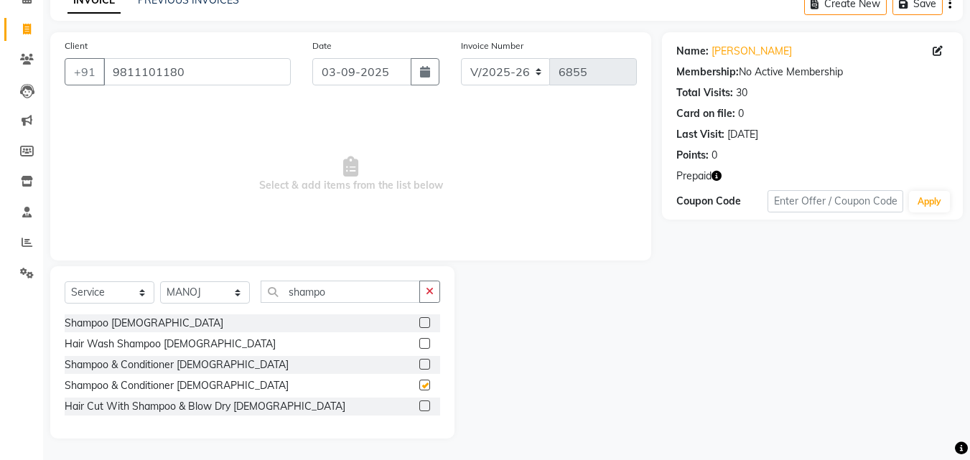
checkbox input "false"
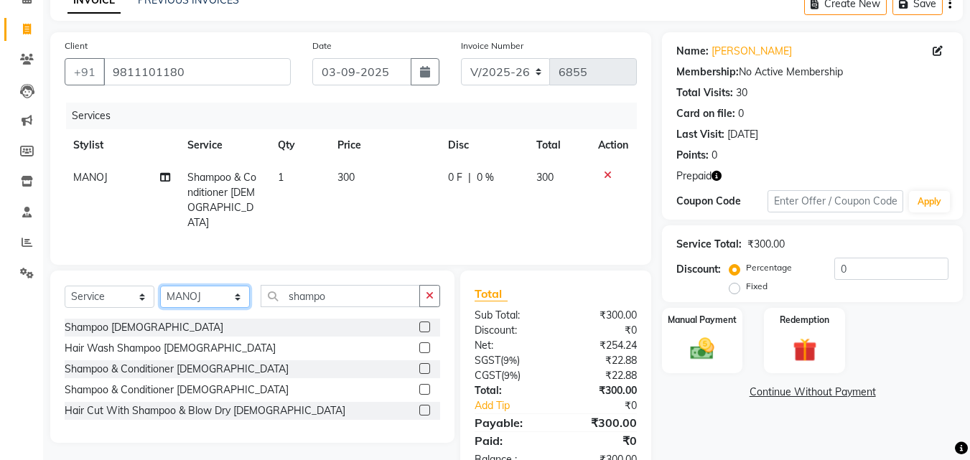
click at [213, 296] on select "Select Stylist Advance Cut ASIF FARMAN HAIDER Iqbal KASHISH LUCKY Manager MANOJ…" at bounding box center [205, 297] width 90 height 22
click at [160, 286] on select "Select Stylist Advance Cut ASIF FARMAN HAIDER Iqbal KASHISH LUCKY Manager MANOJ…" at bounding box center [205, 297] width 90 height 22
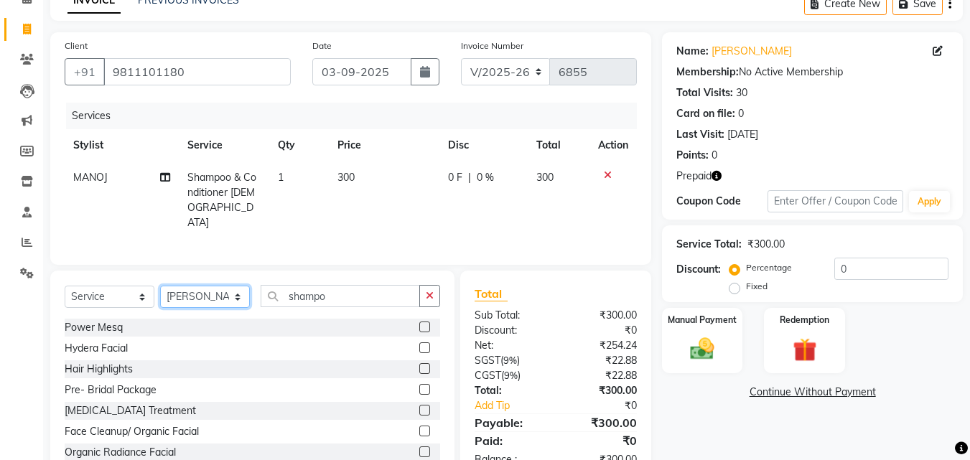
click at [184, 287] on select "Select Stylist Advance Cut ASIF FARMAN HAIDER Iqbal KASHISH LUCKY Manager MANOJ…" at bounding box center [205, 297] width 90 height 22
click at [160, 286] on select "Select Stylist Advance Cut ASIF FARMAN HAIDER Iqbal KASHISH LUCKY Manager MANOJ…" at bounding box center [205, 297] width 90 height 22
drag, startPoint x: 182, startPoint y: 289, endPoint x: 188, endPoint y: 282, distance: 10.2
click at [182, 289] on select "Select Stylist Advance Cut ASIF FARMAN HAIDER Iqbal KASHISH LUCKY Manager MANOJ…" at bounding box center [205, 297] width 90 height 22
select select "46510"
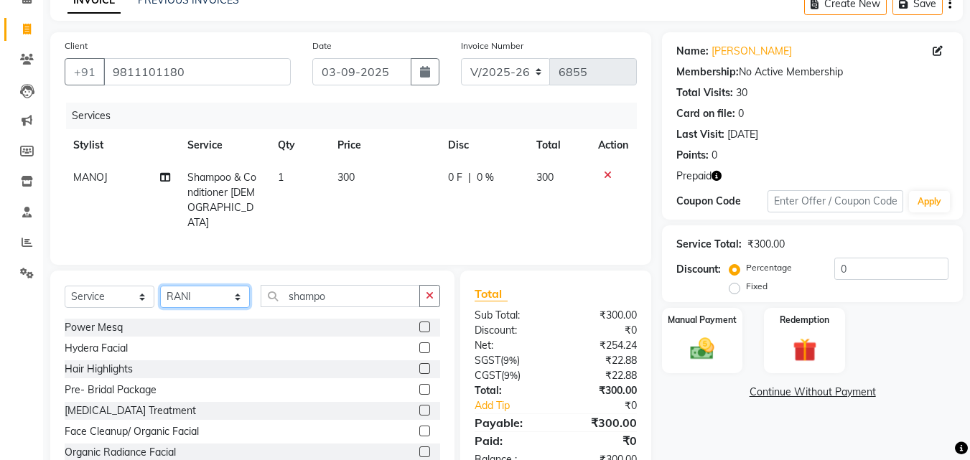
click at [160, 286] on select "Select Stylist Advance Cut ASIF FARMAN HAIDER Iqbal KASHISH LUCKY Manager MANOJ…" at bounding box center [205, 297] width 90 height 22
click at [427, 297] on button "button" at bounding box center [429, 296] width 21 height 22
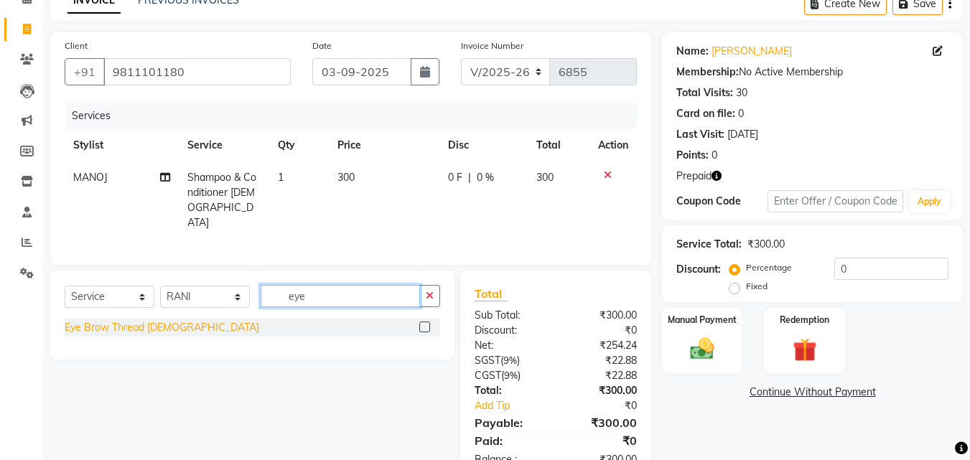
type input "eye"
click at [144, 324] on div "Eye Brow Thread Female" at bounding box center [162, 327] width 195 height 15
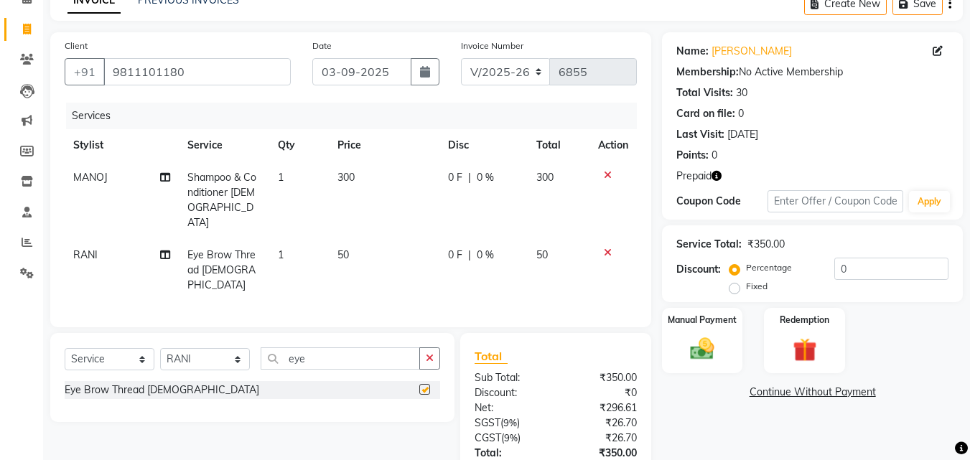
checkbox input "false"
click at [430, 353] on icon "button" at bounding box center [430, 358] width 8 height 10
click at [386, 348] on input "text" at bounding box center [340, 359] width 159 height 22
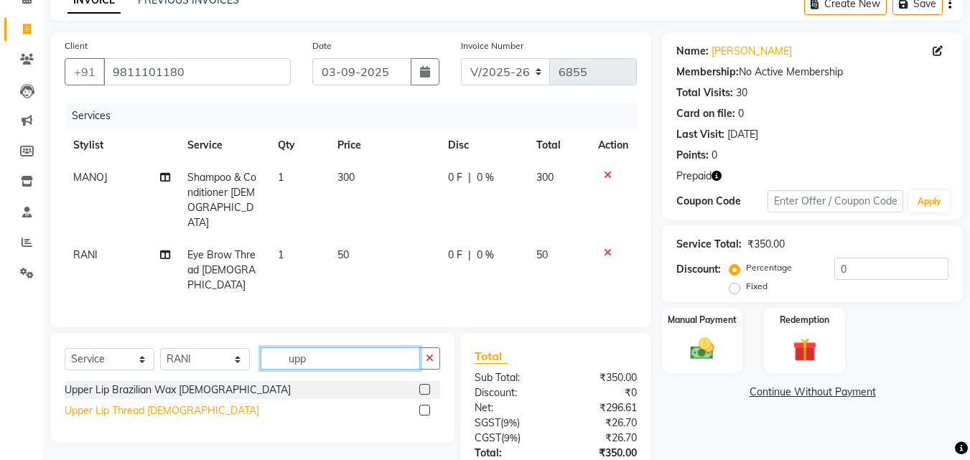
type input "upp"
click at [160, 404] on div "Upper Lip Thread Female" at bounding box center [162, 411] width 195 height 15
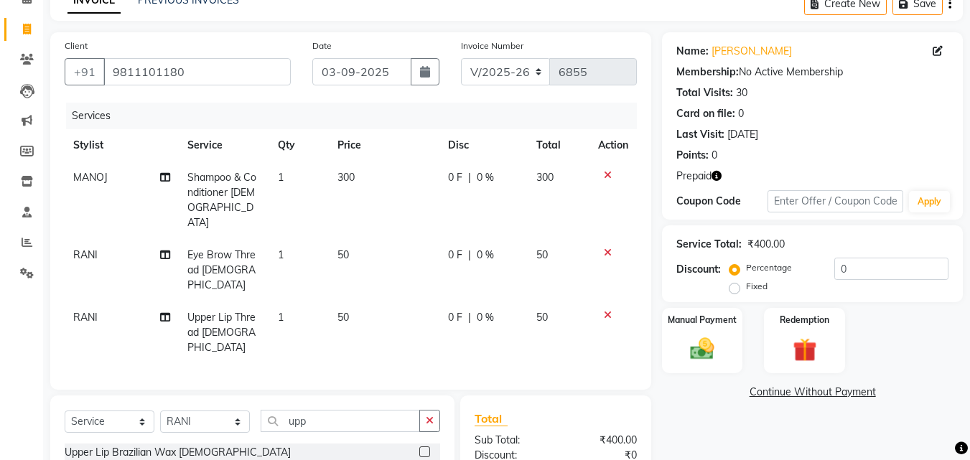
checkbox input "false"
click at [837, 272] on input "0" at bounding box center [892, 269] width 114 height 22
type input "50"
click at [803, 356] on img at bounding box center [804, 350] width 40 height 31
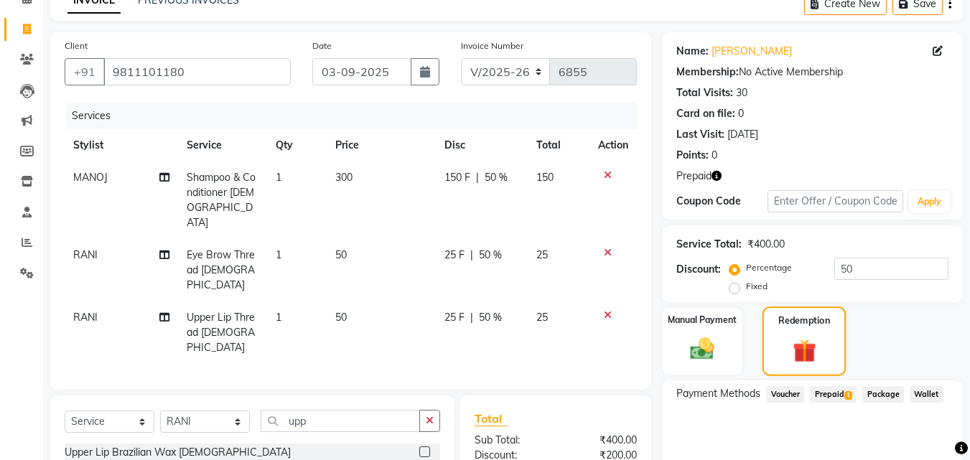
scroll to position [209, 0]
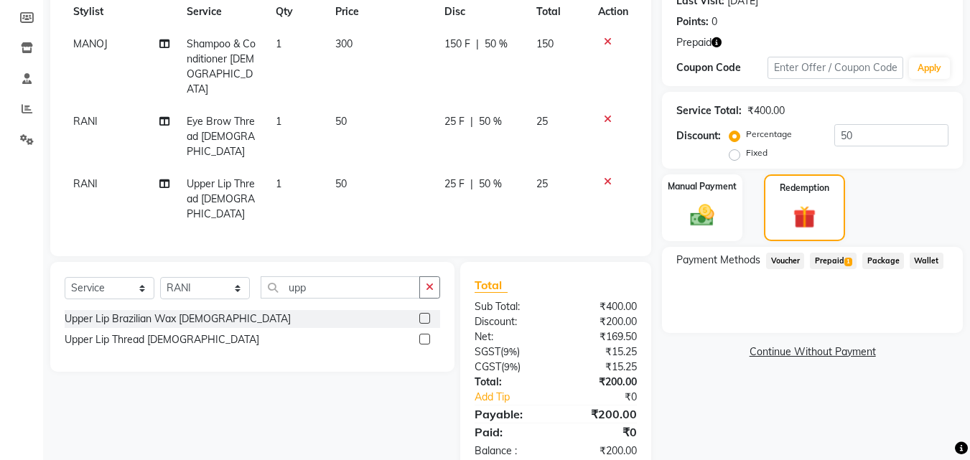
click at [845, 259] on span "1" at bounding box center [849, 262] width 8 height 9
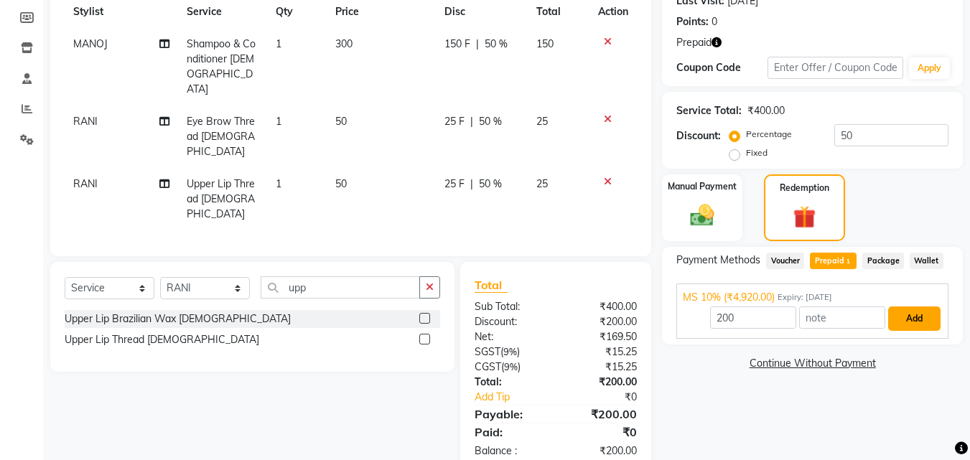
click at [903, 323] on button "Add" at bounding box center [914, 319] width 52 height 24
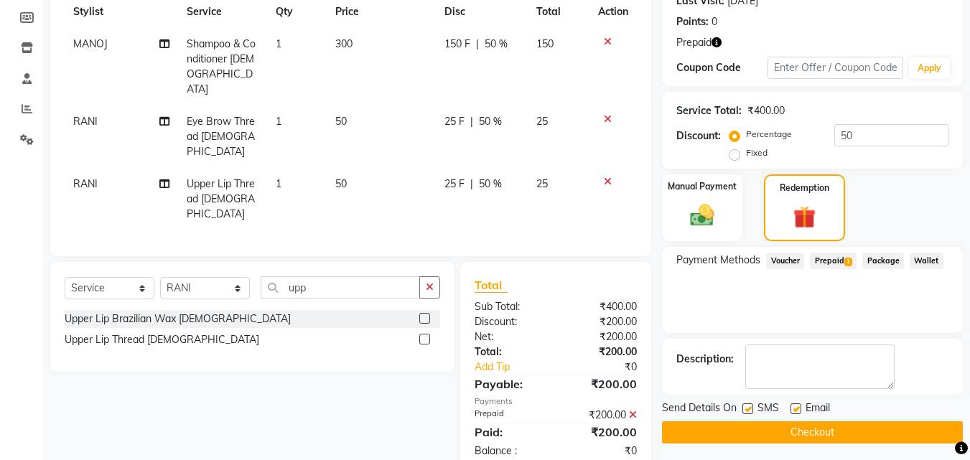
scroll to position [214, 0]
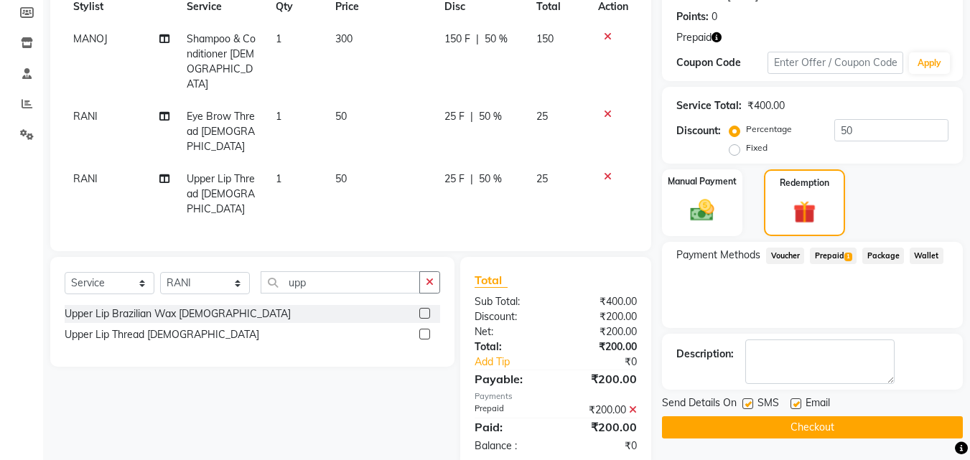
click at [840, 429] on button "Checkout" at bounding box center [812, 428] width 301 height 22
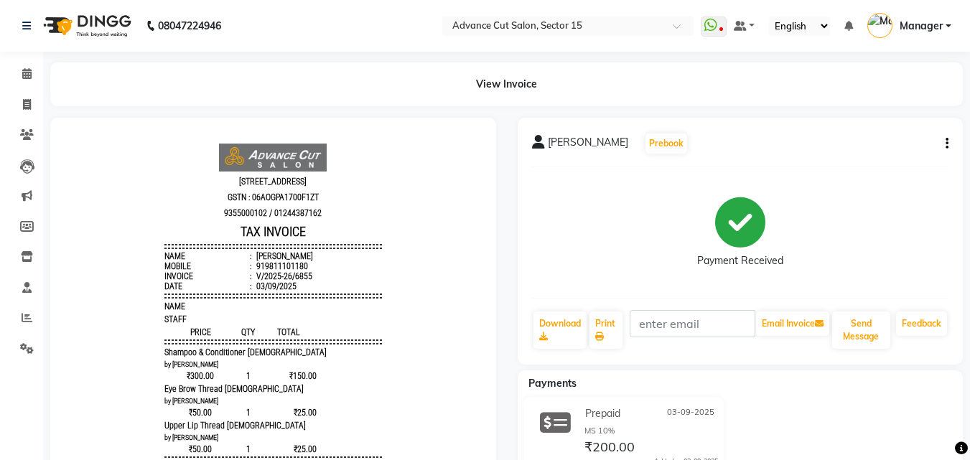
click at [24, 118] on li "Invoice" at bounding box center [21, 105] width 43 height 31
click at [27, 101] on icon at bounding box center [27, 104] width 8 height 11
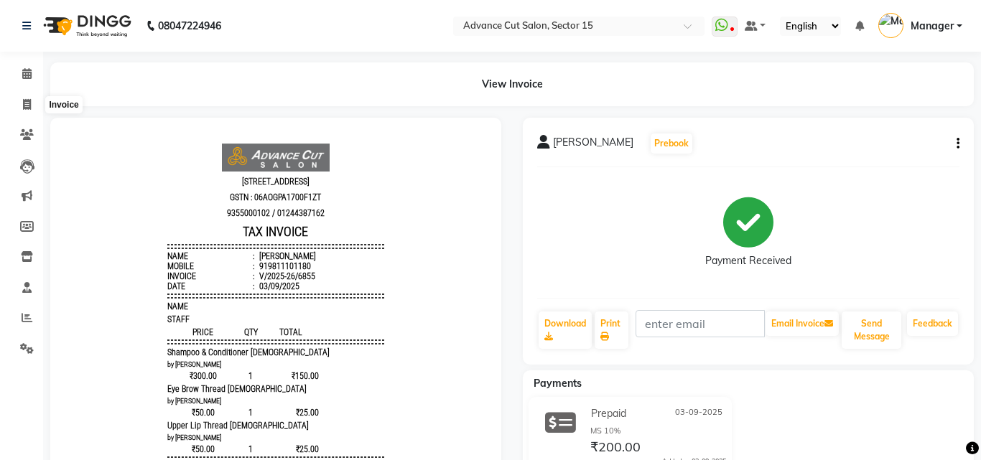
select select "6255"
select select "service"
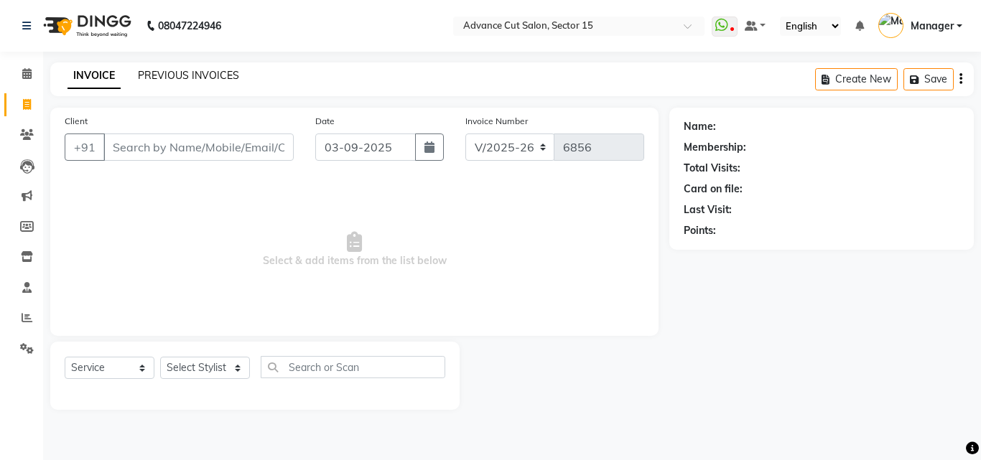
click at [176, 79] on link "PREVIOUS INVOICES" at bounding box center [188, 75] width 101 height 13
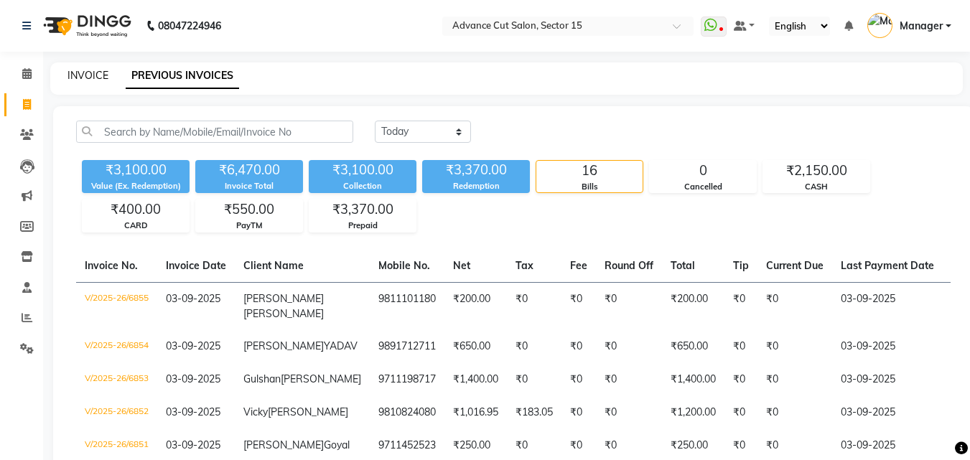
click at [90, 75] on link "INVOICE" at bounding box center [88, 75] width 41 height 13
select select "service"
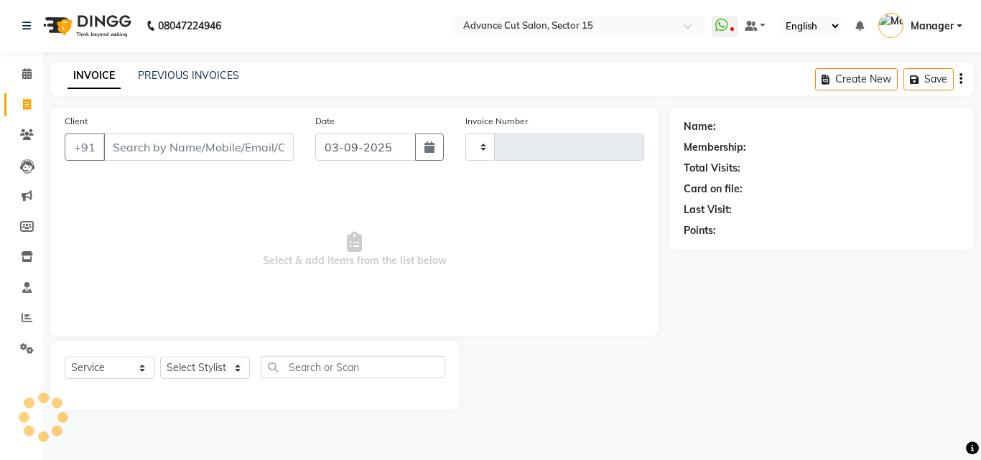
type input "6856"
select select "6255"
click at [172, 139] on input "Client" at bounding box center [198, 147] width 190 height 27
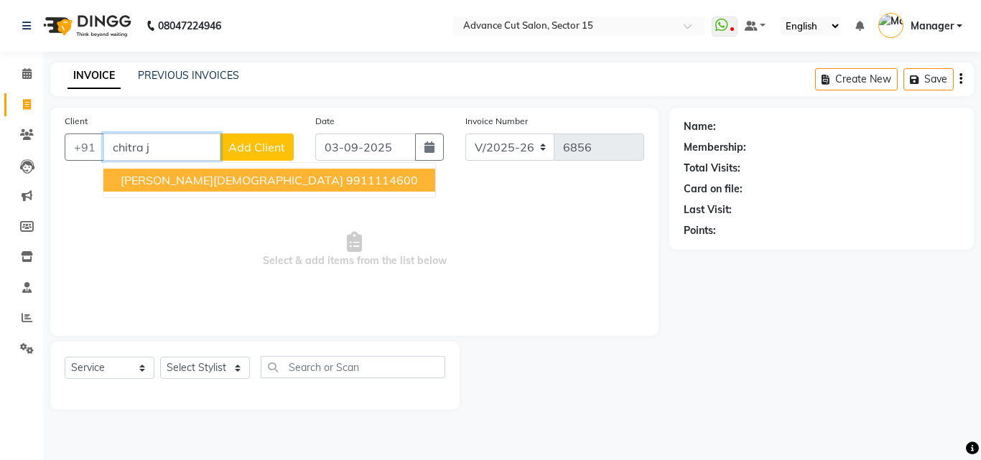
click at [185, 190] on button "CHITRA JAIN 9911114600" at bounding box center [269, 180] width 332 height 23
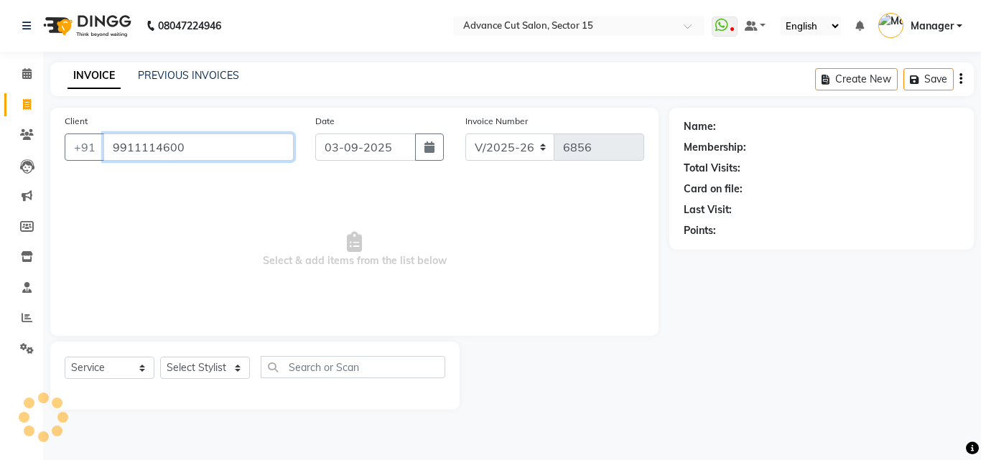
type input "9911114600"
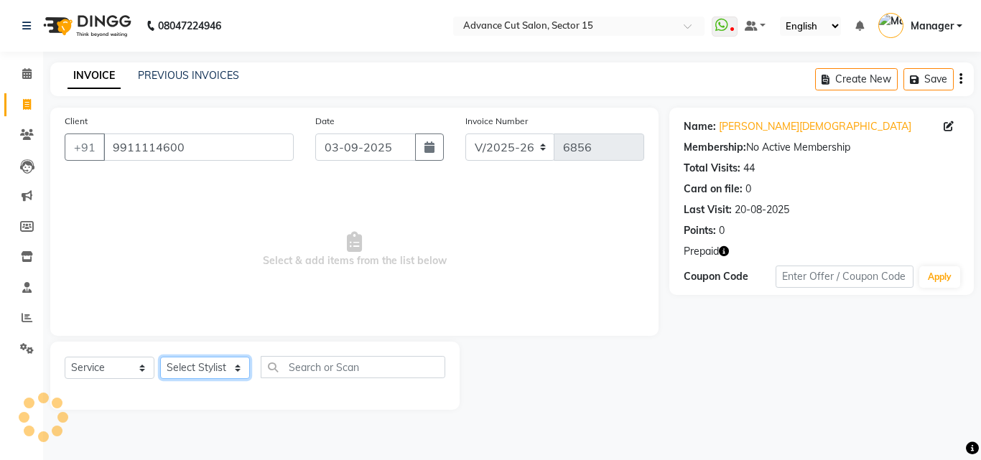
click at [211, 370] on select "Select Stylist Advance Cut ASIF FARMAN HAIDER Iqbal KASHISH LUCKY Manager MANOJ…" at bounding box center [205, 368] width 90 height 22
select select "48002"
click at [160, 357] on select "Select Stylist Advance Cut ASIF FARMAN HAIDER Iqbal KASHISH LUCKY Manager MANOJ…" at bounding box center [205, 368] width 90 height 22
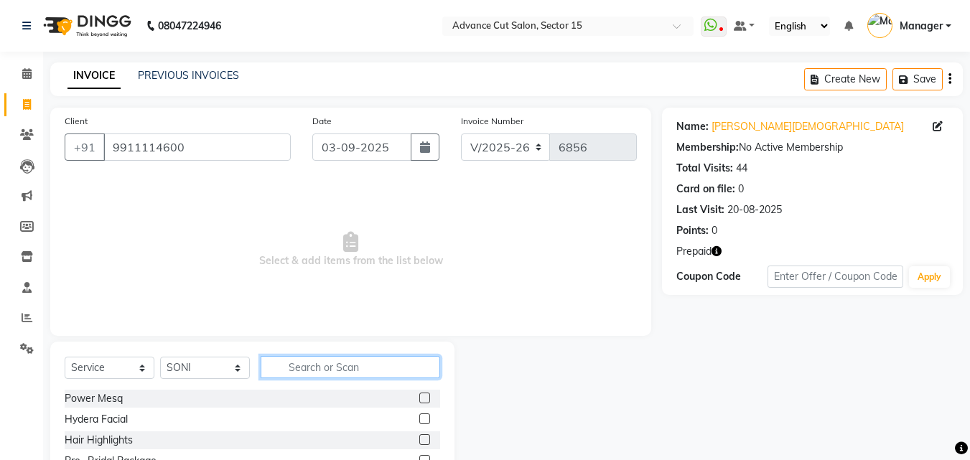
click at [342, 377] on input "text" at bounding box center [351, 367] width 180 height 22
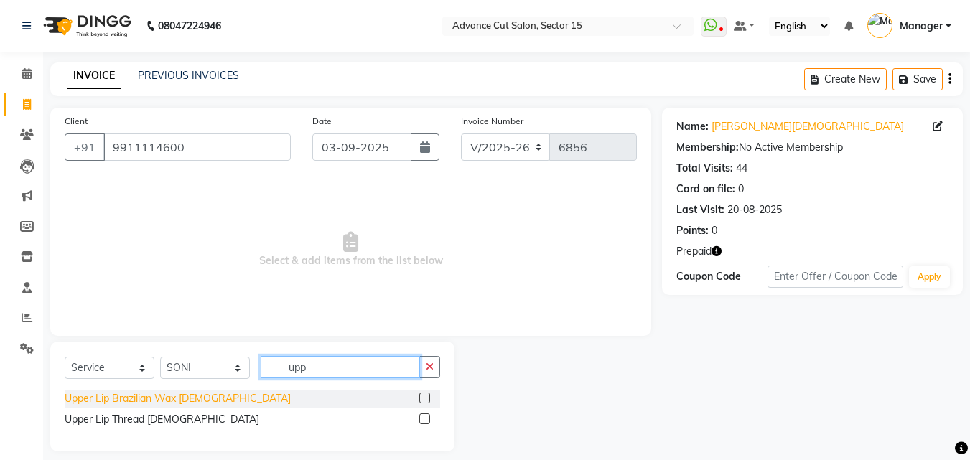
type input "upp"
drag, startPoint x: 167, startPoint y: 405, endPoint x: 175, endPoint y: 399, distance: 10.4
click at [167, 404] on div "Upper Lip Brazilian Wax Female" at bounding box center [178, 398] width 226 height 15
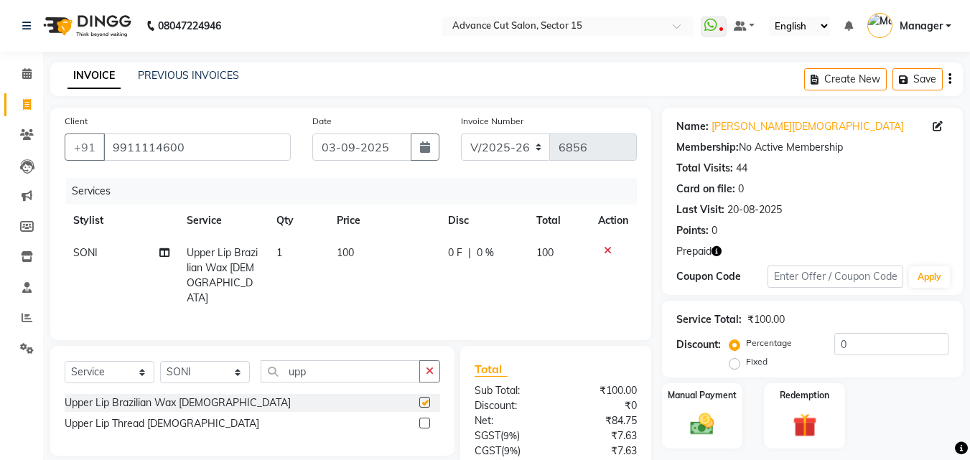
checkbox input "false"
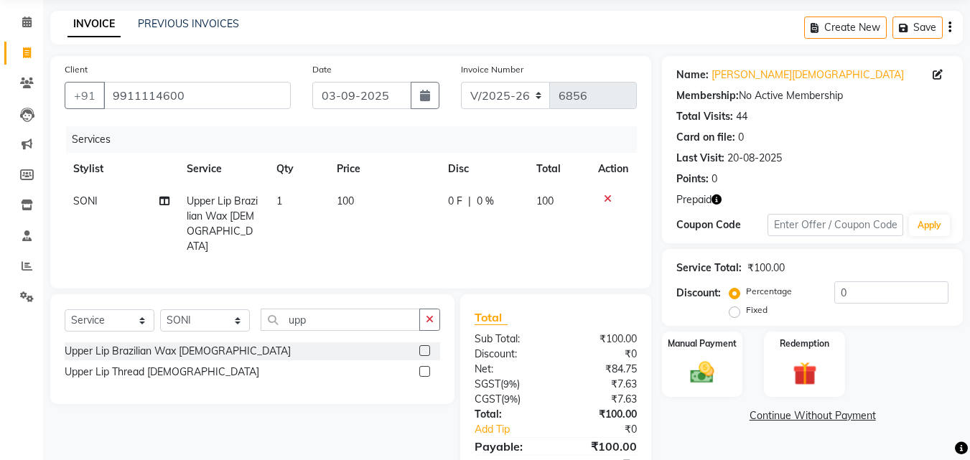
scroll to position [114, 0]
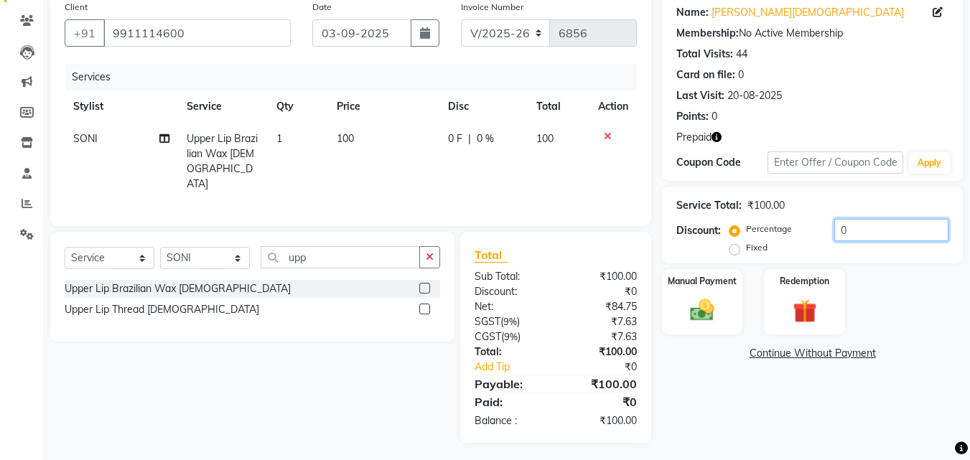
click at [837, 230] on input "0" at bounding box center [892, 230] width 114 height 22
type input "50"
click at [787, 322] on img at bounding box center [804, 311] width 40 height 31
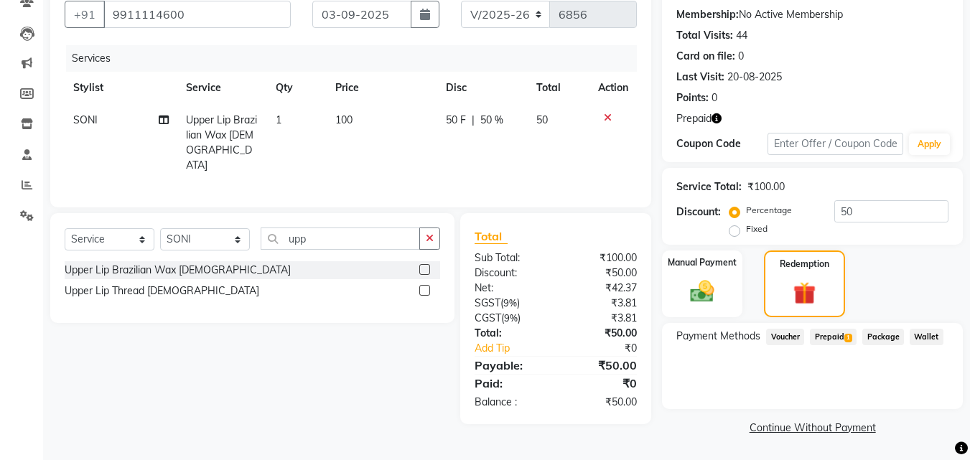
click at [835, 330] on span "Prepaid 1" at bounding box center [833, 337] width 47 height 17
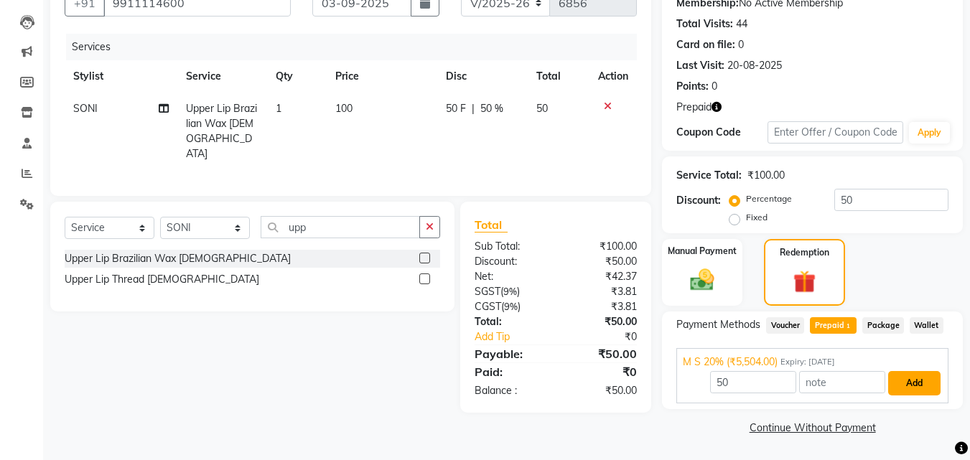
click at [909, 379] on button "Add" at bounding box center [914, 383] width 52 height 24
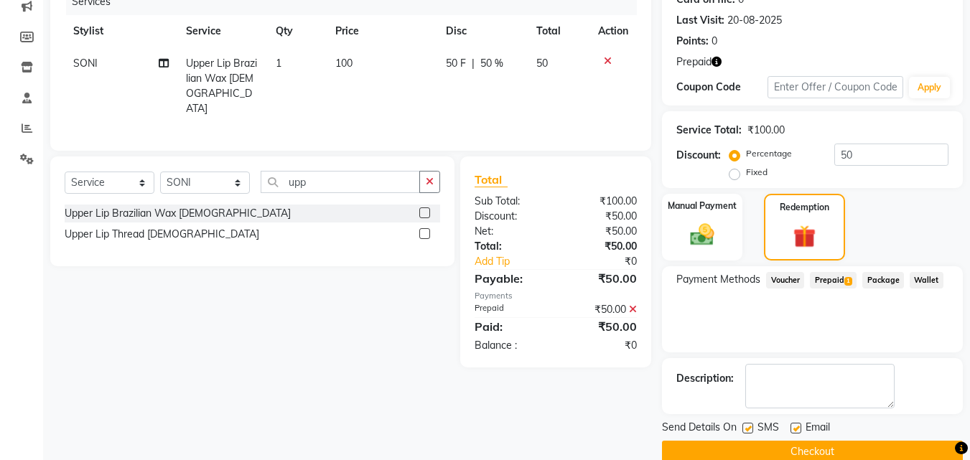
scroll to position [214, 0]
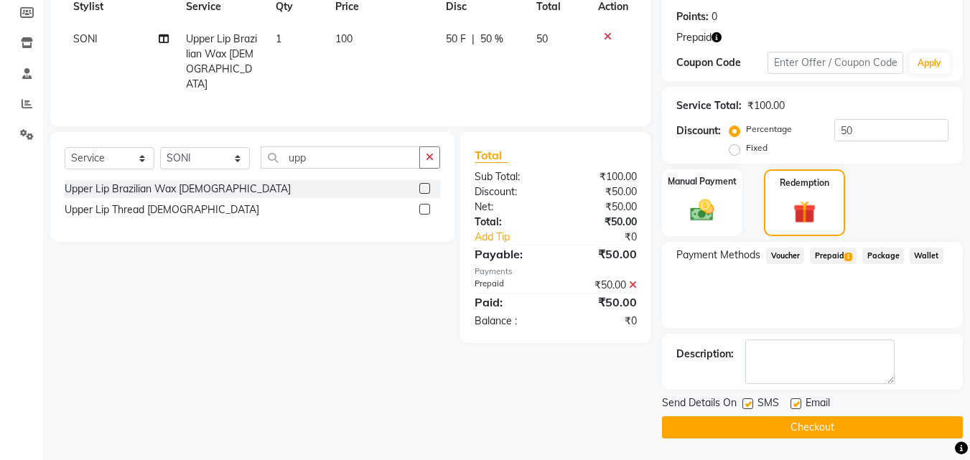
click at [892, 432] on button "Checkout" at bounding box center [812, 428] width 301 height 22
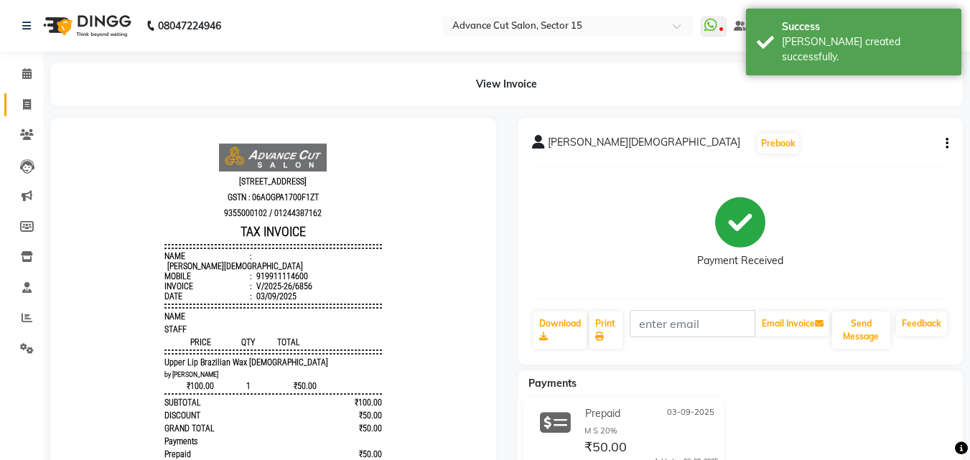
click at [28, 108] on icon at bounding box center [27, 104] width 8 height 11
select select "service"
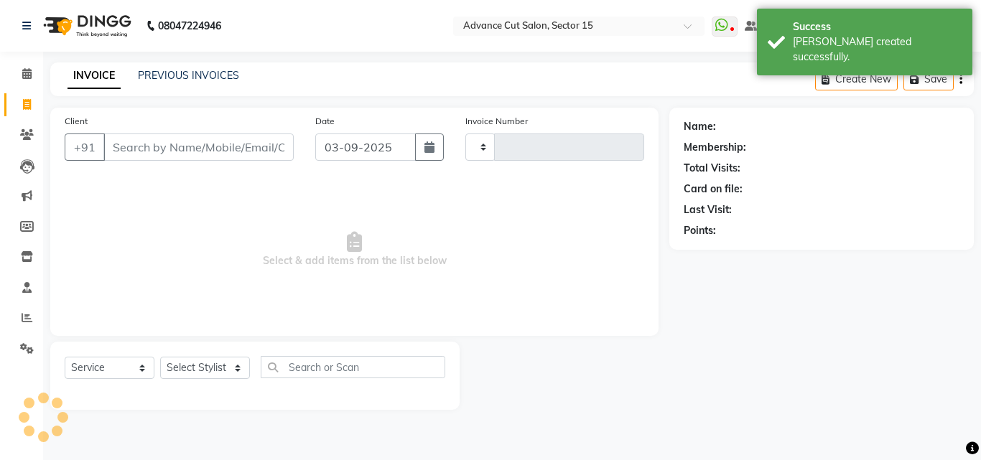
type input "6857"
select select "6255"
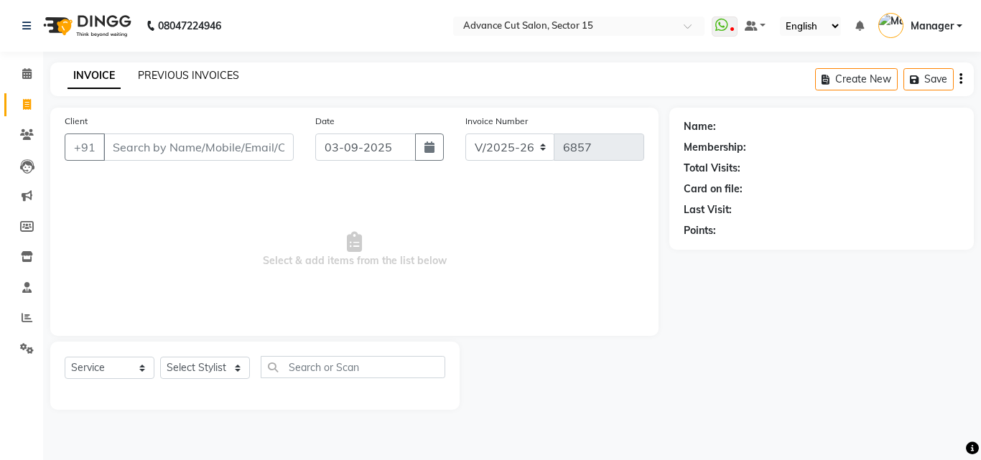
click at [211, 72] on link "PREVIOUS INVOICES" at bounding box center [188, 75] width 101 height 13
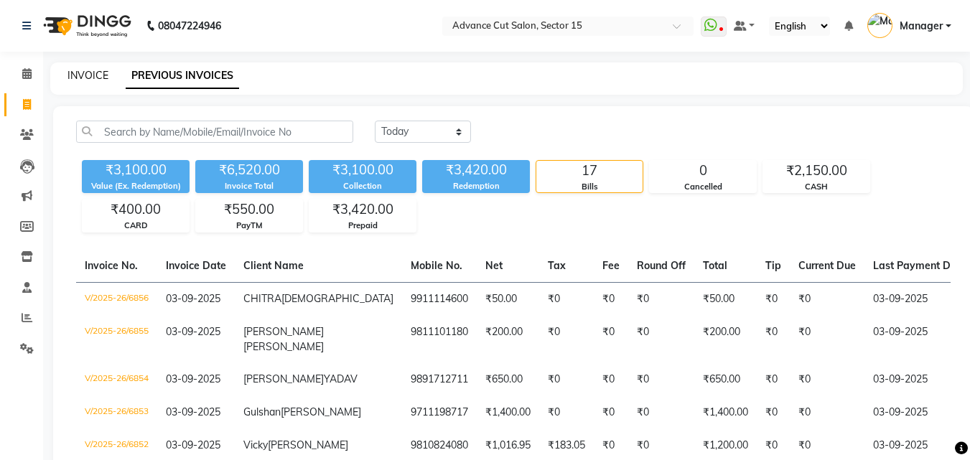
click at [73, 80] on link "INVOICE" at bounding box center [88, 75] width 41 height 13
select select "service"
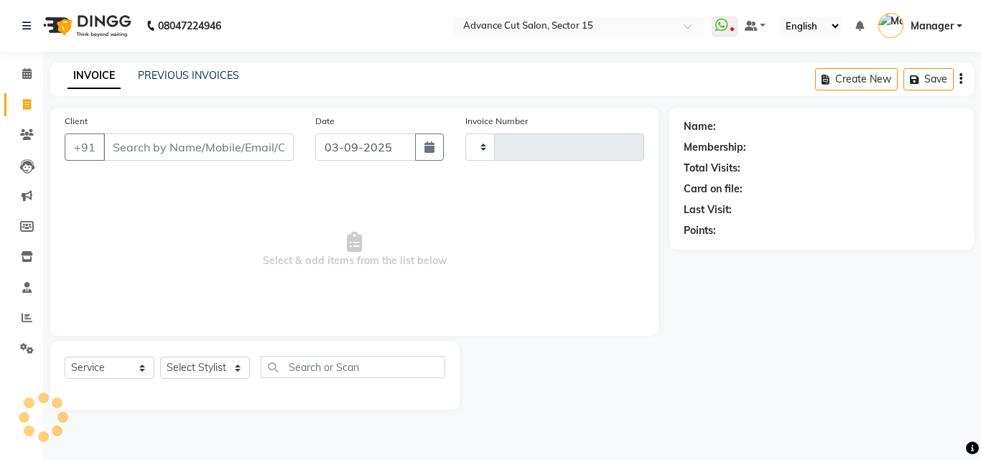
type input "6857"
select select "6255"
click at [189, 69] on link "PREVIOUS INVOICES" at bounding box center [188, 75] width 101 height 13
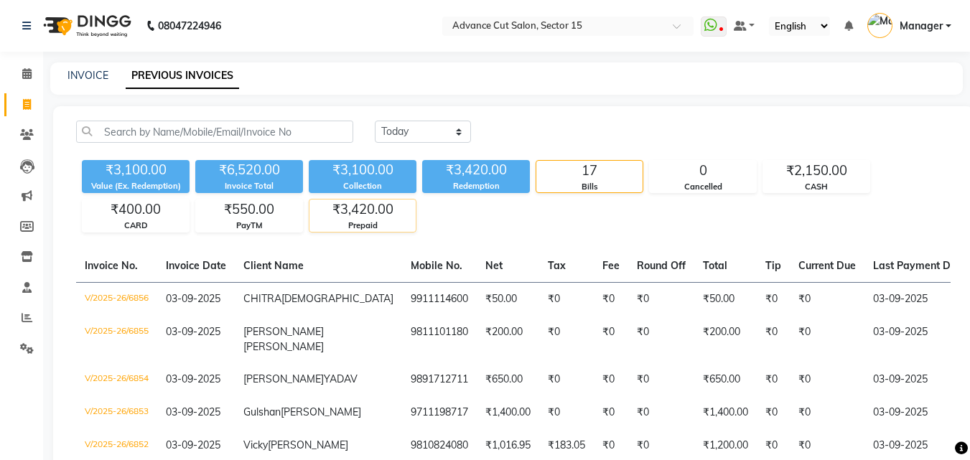
click at [387, 214] on div "₹3,420.00" at bounding box center [363, 210] width 106 height 20
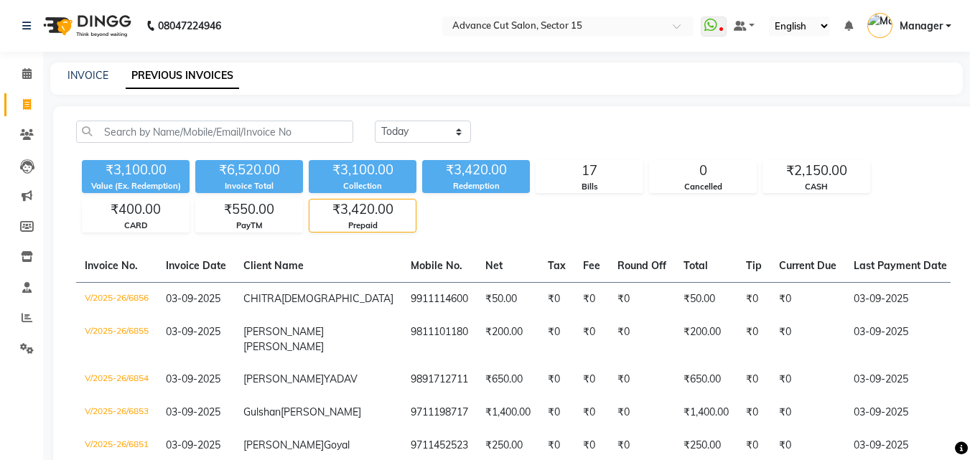
click at [16, 95] on link "Invoice" at bounding box center [21, 105] width 34 height 24
select select "service"
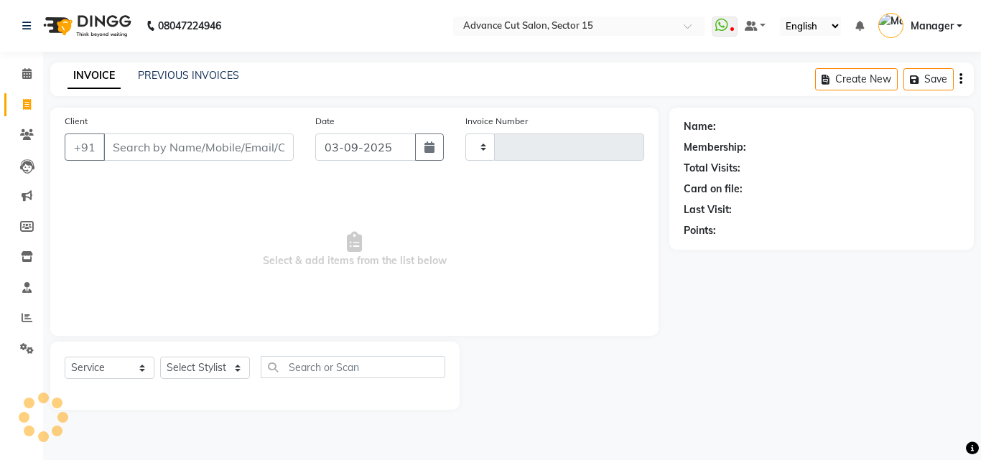
type input "6857"
select select "6255"
click at [24, 324] on span at bounding box center [26, 318] width 25 height 17
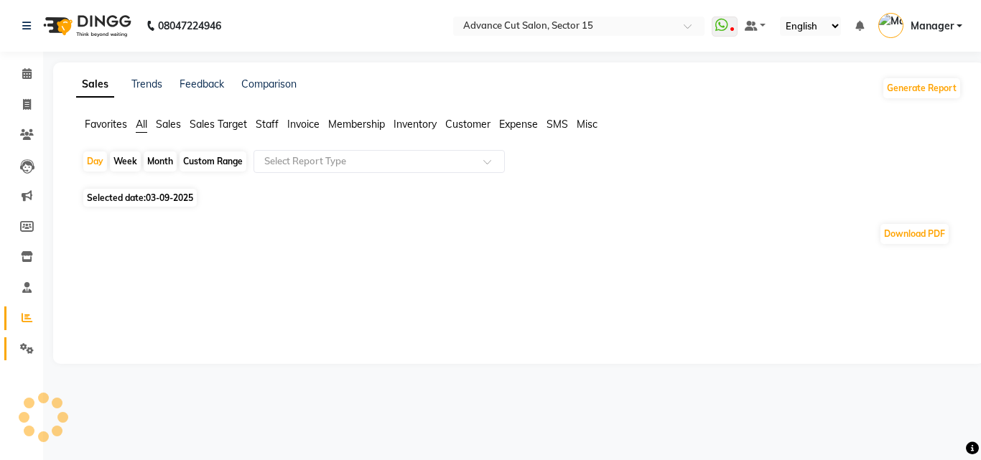
click at [24, 340] on link "Settings" at bounding box center [21, 350] width 34 height 24
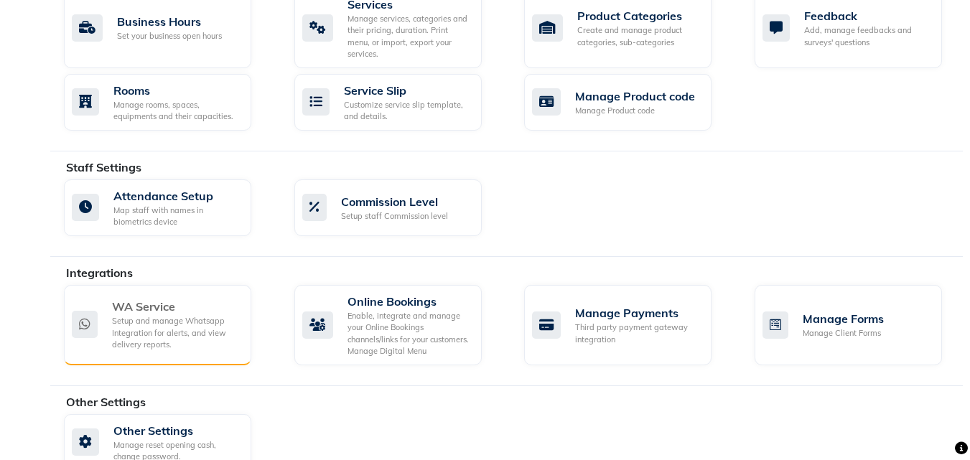
scroll to position [619, 0]
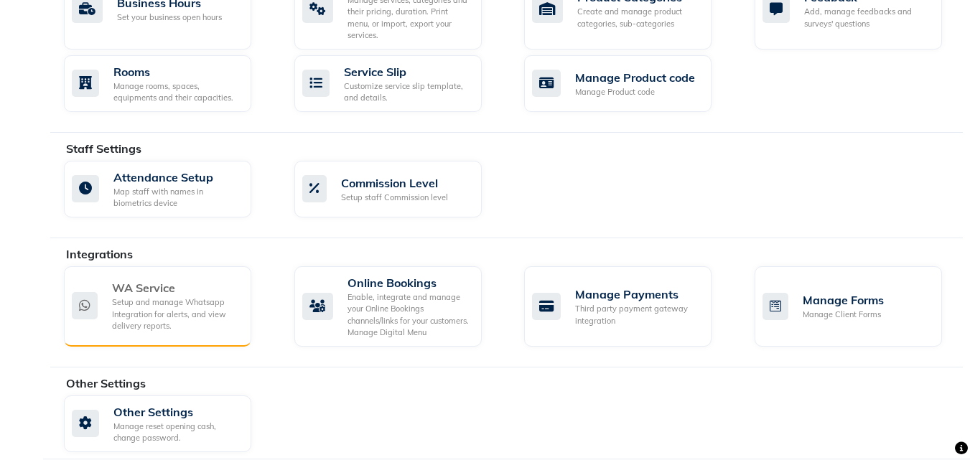
click at [208, 300] on div "Setup and manage Whatsapp Integration for alerts, and view delivery reports." at bounding box center [176, 315] width 128 height 36
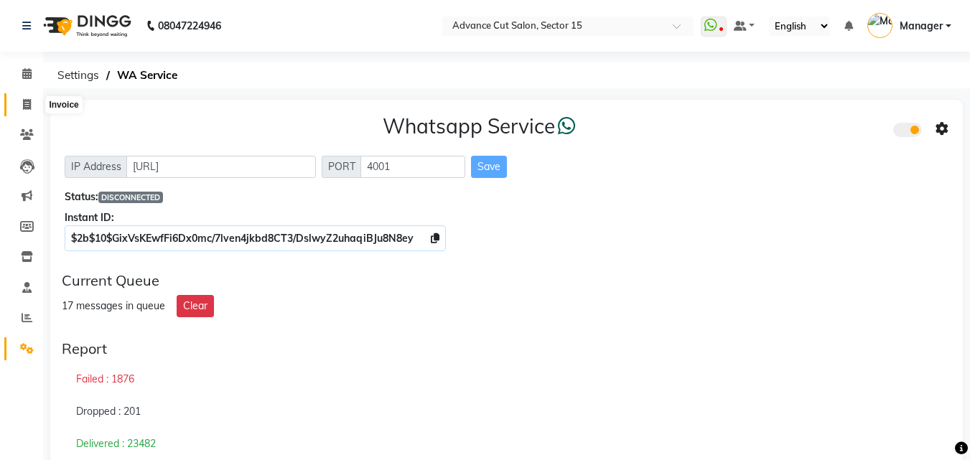
click at [18, 104] on span at bounding box center [26, 105] width 25 height 17
select select "service"
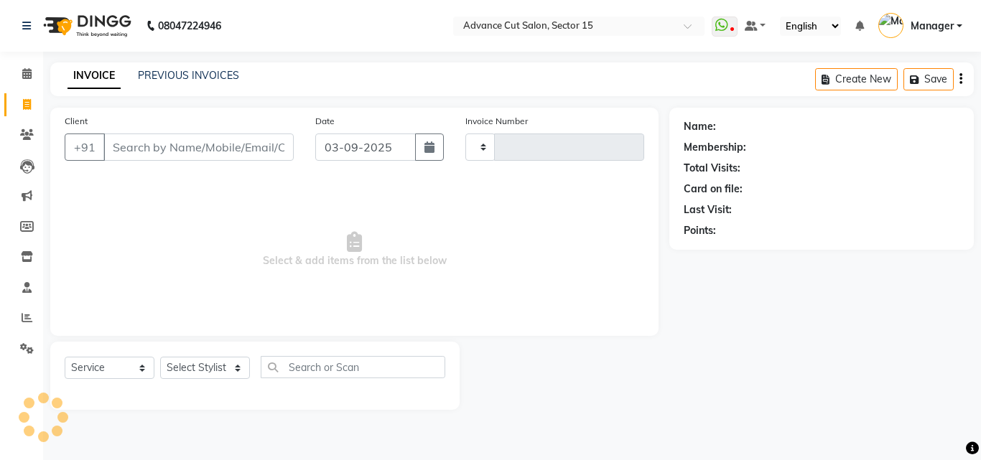
type input "6857"
select select "6255"
click at [19, 347] on span at bounding box center [26, 349] width 25 height 17
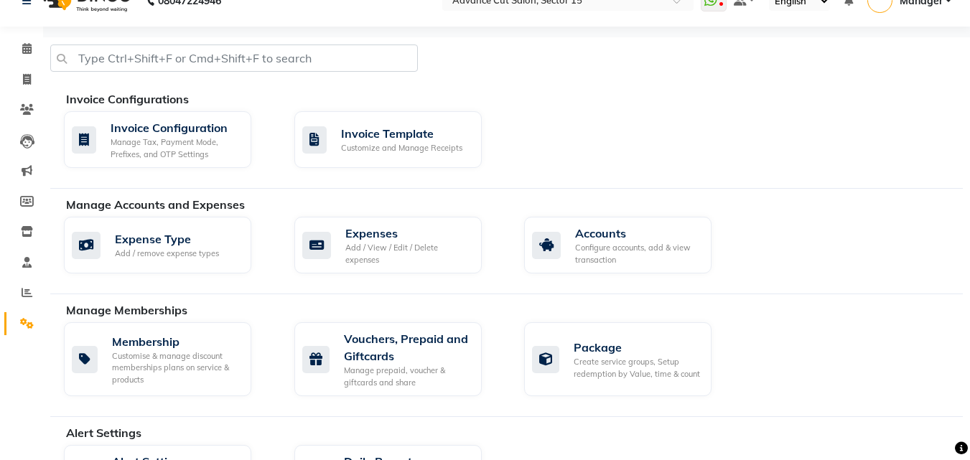
scroll to position [619, 0]
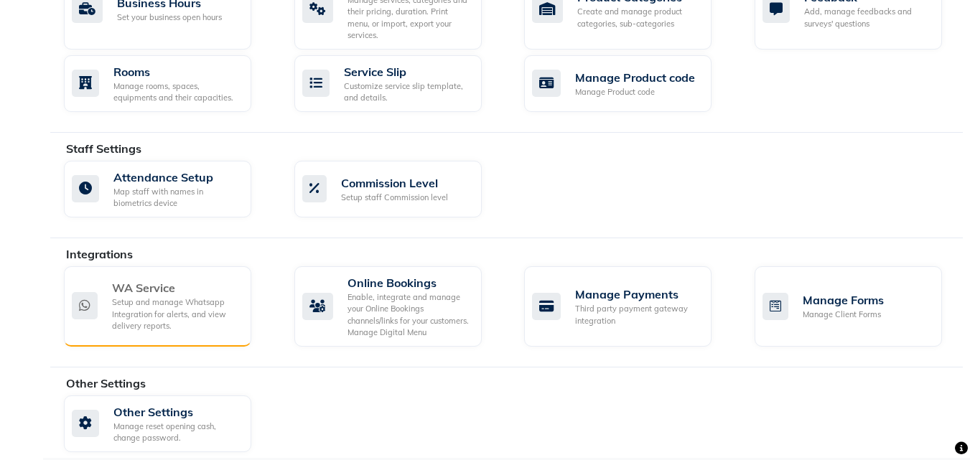
click at [126, 266] on div "WA Service Setup and manage Whatsapp Integration for alerts, and view delivery …" at bounding box center [157, 306] width 187 height 80
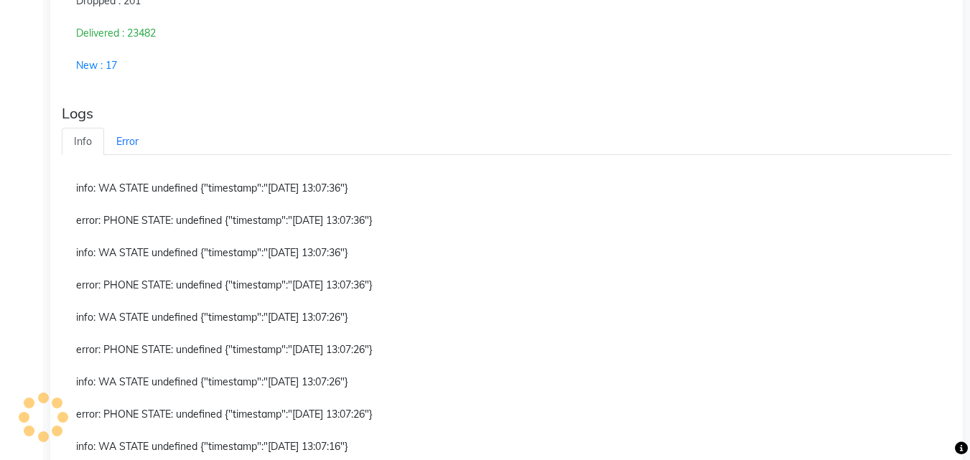
scroll to position [479, 0]
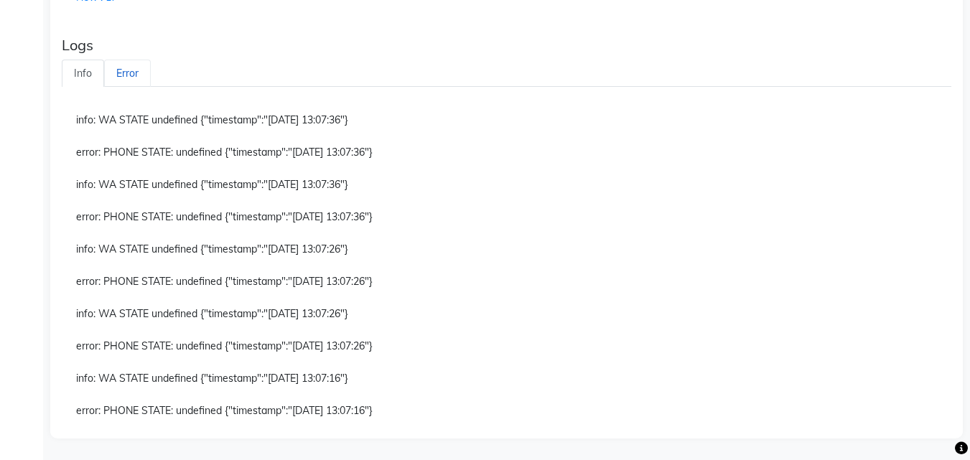
click at [125, 77] on link "Error" at bounding box center [127, 74] width 47 height 28
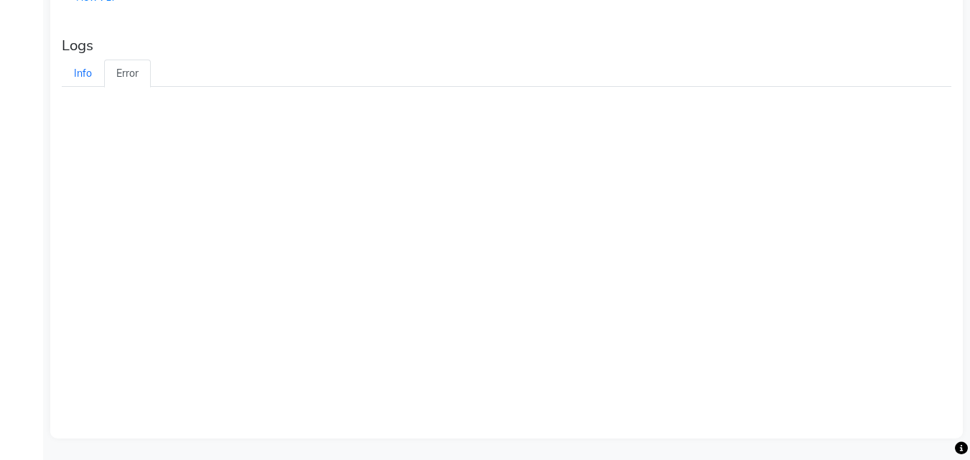
scroll to position [157, 0]
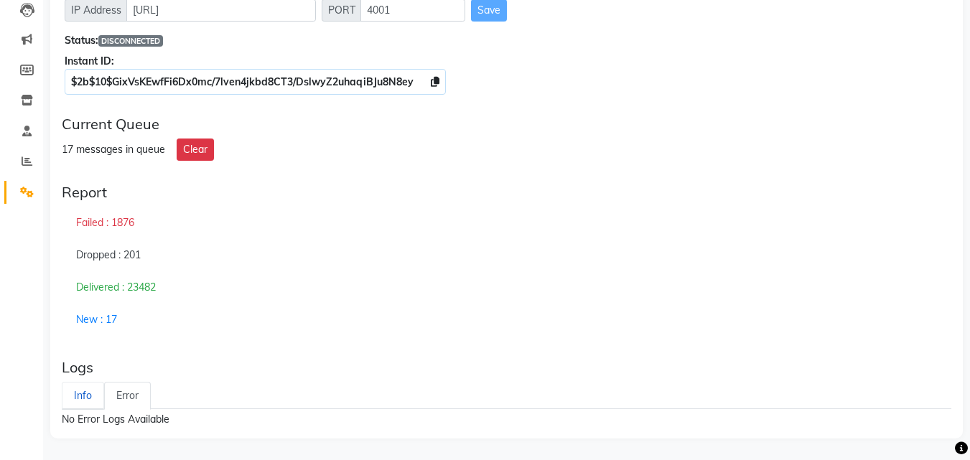
click at [82, 403] on link "Info" at bounding box center [83, 396] width 42 height 28
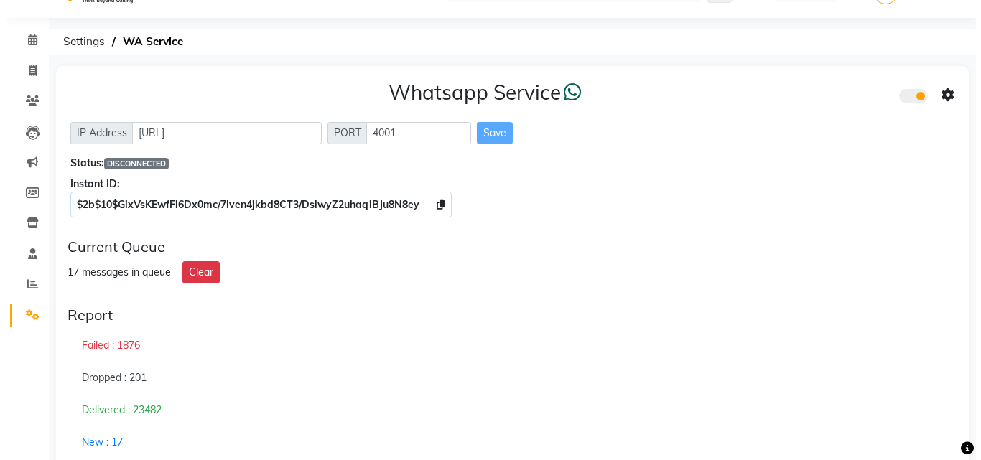
scroll to position [0, 0]
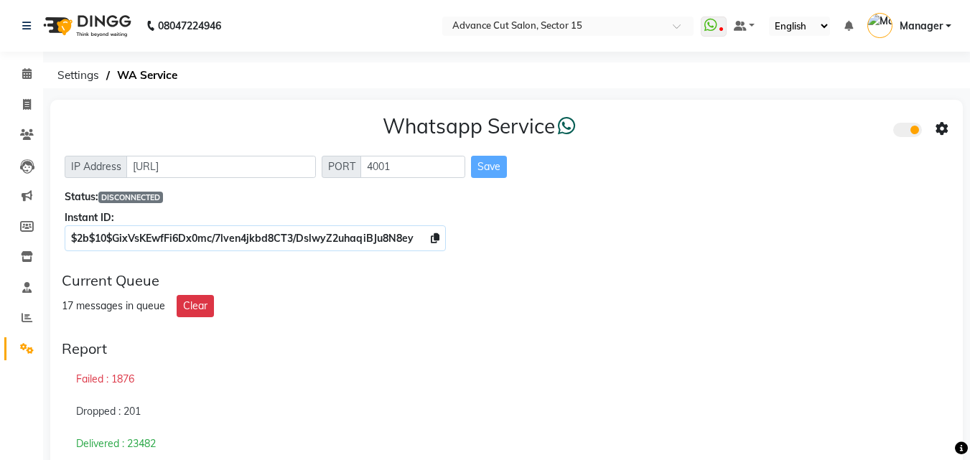
click at [22, 118] on li "Invoice" at bounding box center [21, 105] width 43 height 31
click at [21, 116] on link "Invoice" at bounding box center [21, 105] width 34 height 24
select select "service"
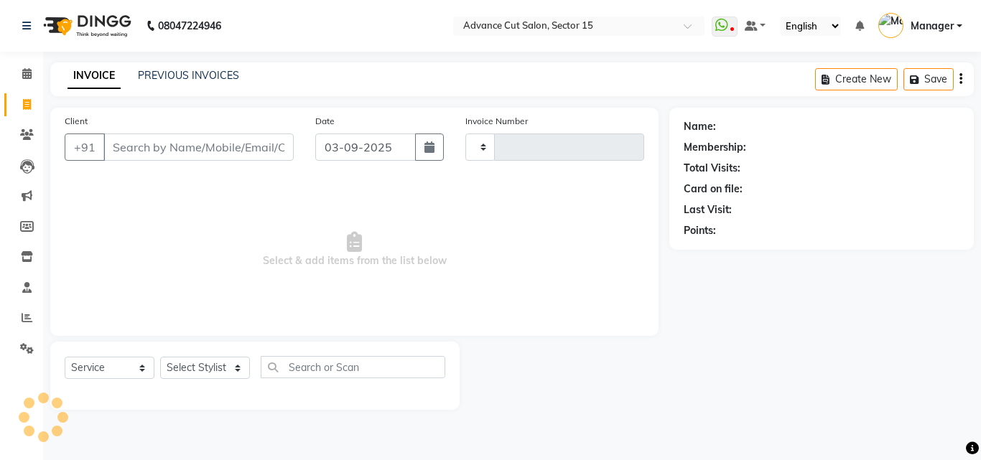
type input "6857"
select select "6255"
click at [271, 149] on input "Client" at bounding box center [198, 147] width 190 height 27
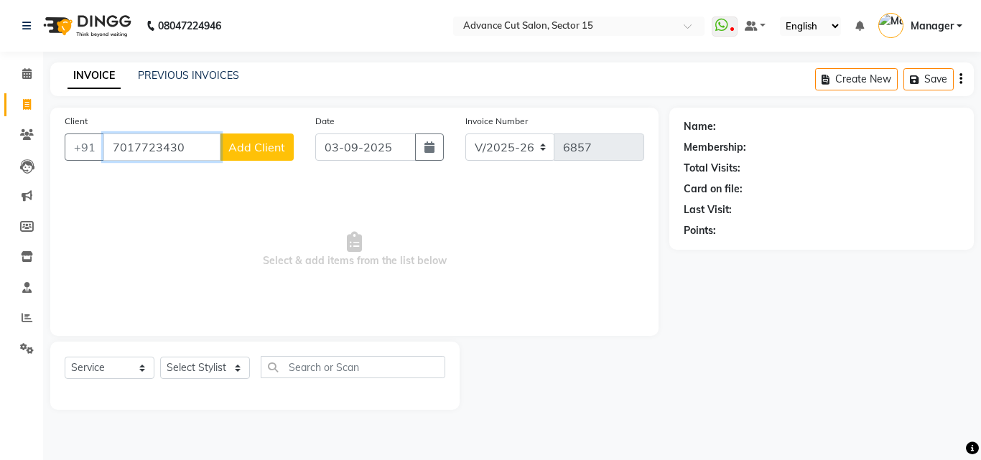
type input "7017723430"
click at [272, 147] on span "Add Client" at bounding box center [256, 147] width 57 height 14
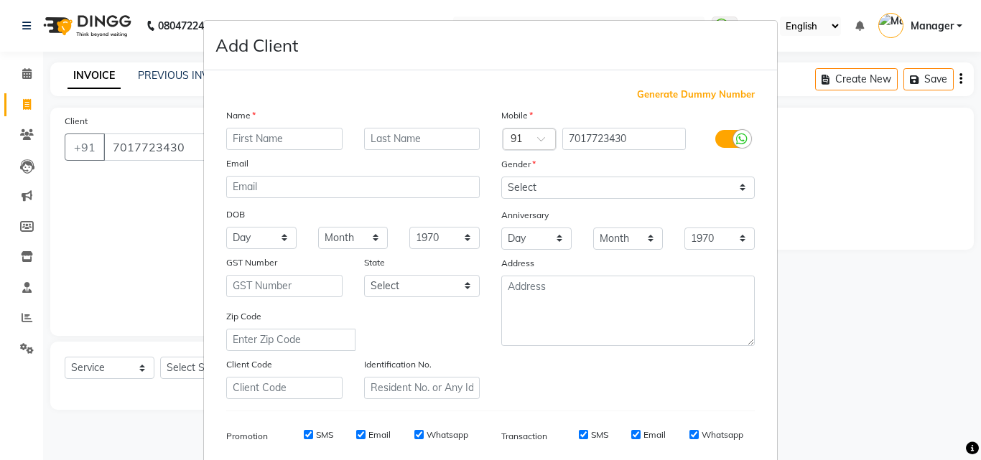
click at [261, 141] on input "text" at bounding box center [284, 139] width 116 height 22
type input "MONIKA"
click at [581, 190] on select "Select Male Female Other Prefer Not To Say" at bounding box center [628, 188] width 254 height 22
select select "female"
click at [501, 177] on select "Select Male Female Other Prefer Not To Say" at bounding box center [628, 188] width 254 height 22
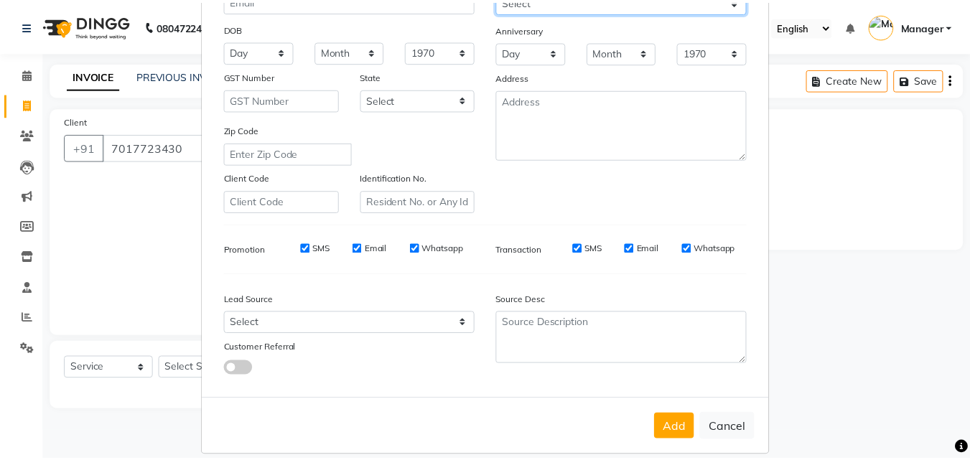
scroll to position [203, 0]
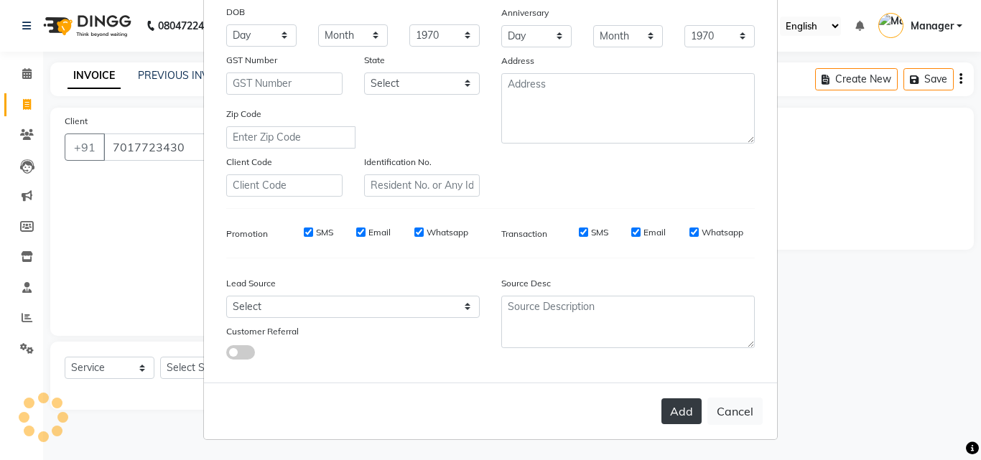
click at [664, 412] on button "Add" at bounding box center [681, 412] width 40 height 26
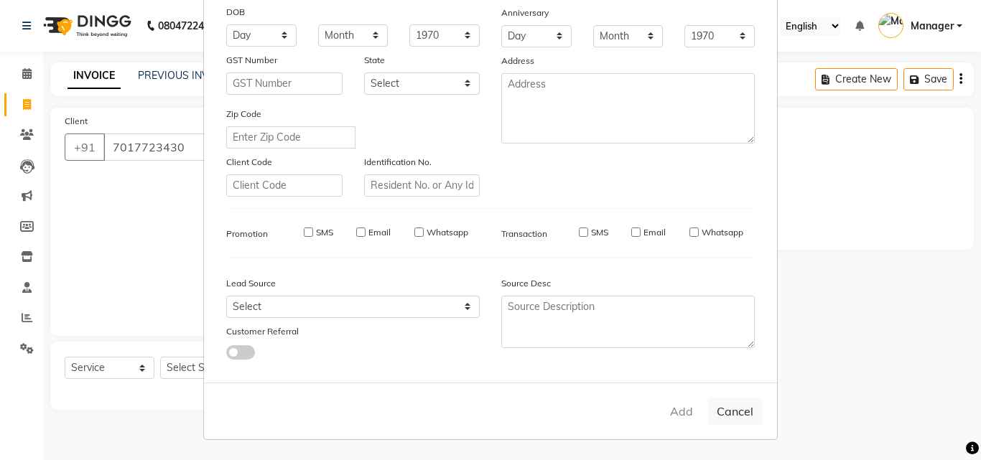
select select
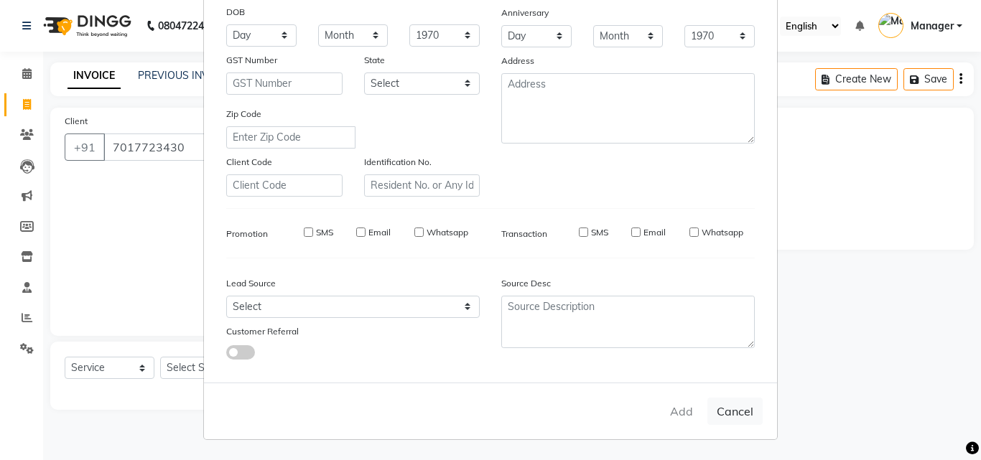
select select
checkbox input "false"
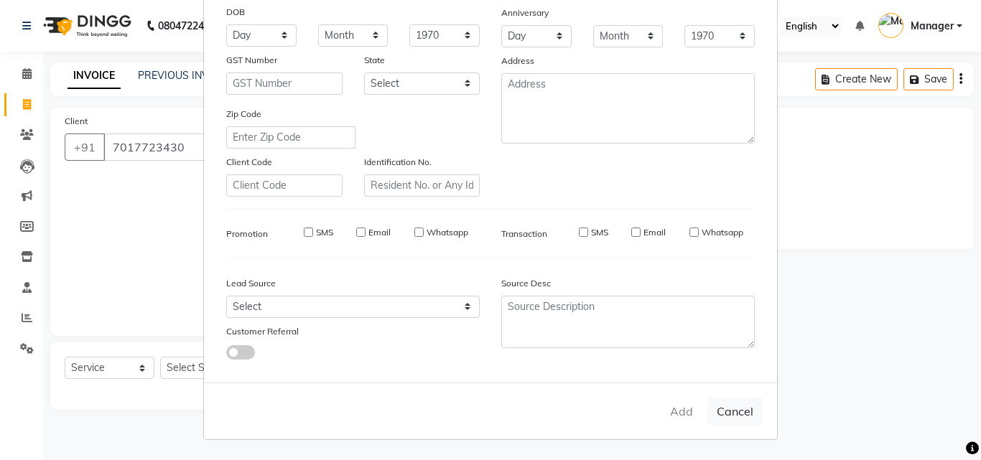
checkbox input "false"
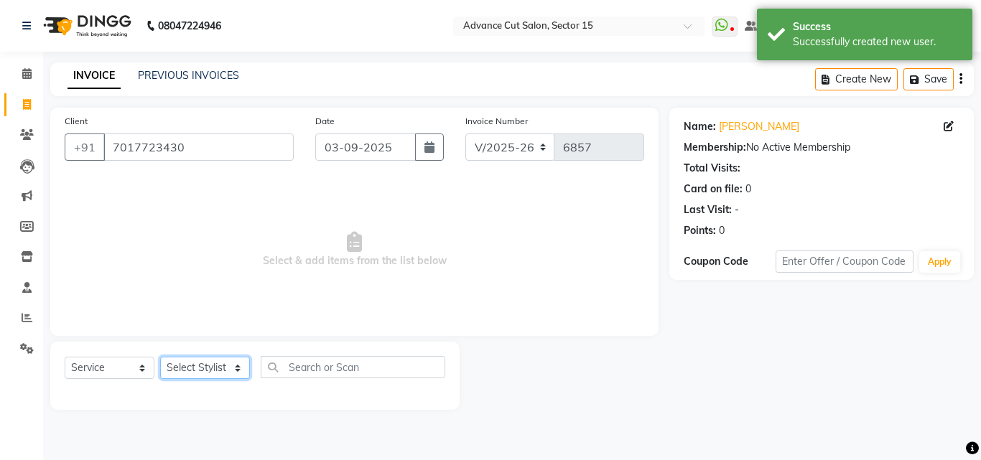
click at [207, 368] on select "Select Stylist Advance Cut ASIF FARMAN HAIDER Iqbal KASHISH LUCKY Manager MANOJ…" at bounding box center [205, 368] width 90 height 22
select select "46509"
drag, startPoint x: 207, startPoint y: 368, endPoint x: 221, endPoint y: 368, distance: 14.4
click at [207, 368] on select "Select Stylist Advance Cut ASIF FARMAN HAIDER Iqbal KASHISH LUCKY Manager MANOJ…" at bounding box center [205, 368] width 90 height 22
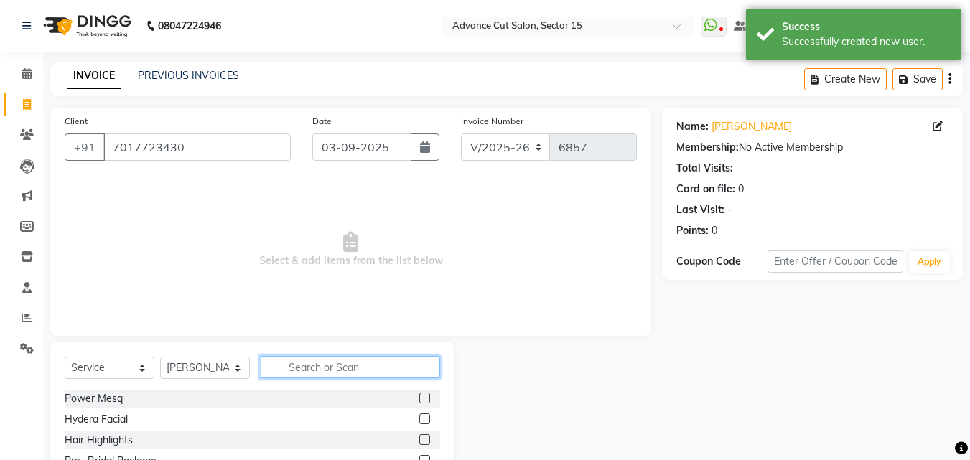
click at [329, 363] on input "text" at bounding box center [351, 367] width 180 height 22
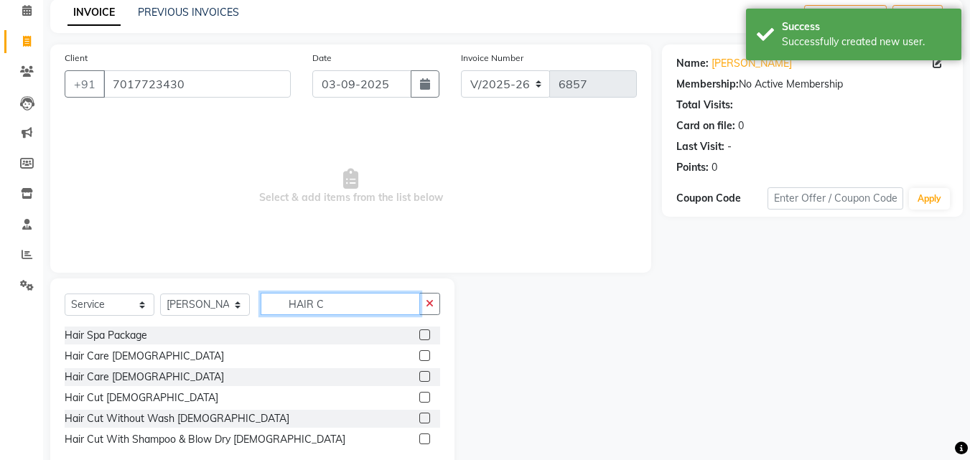
scroll to position [72, 0]
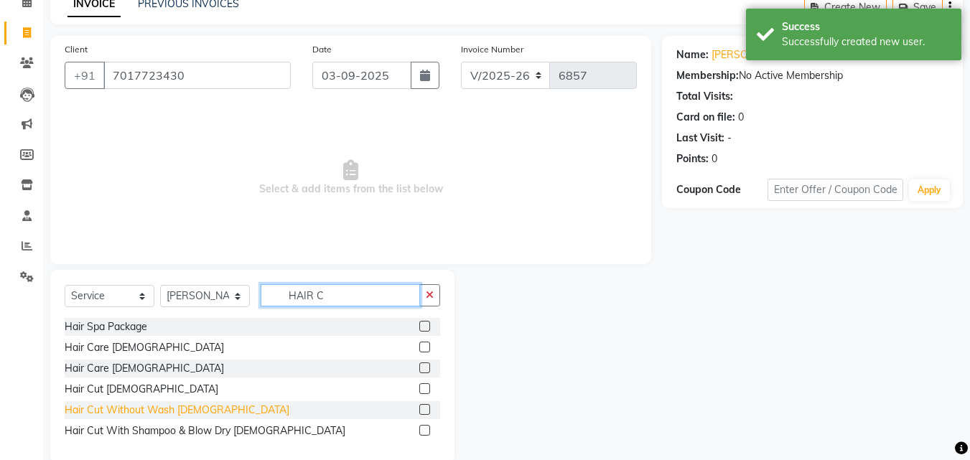
type input "HAIR C"
click at [177, 412] on div "Hair Cut Without Wash Female" at bounding box center [177, 410] width 225 height 15
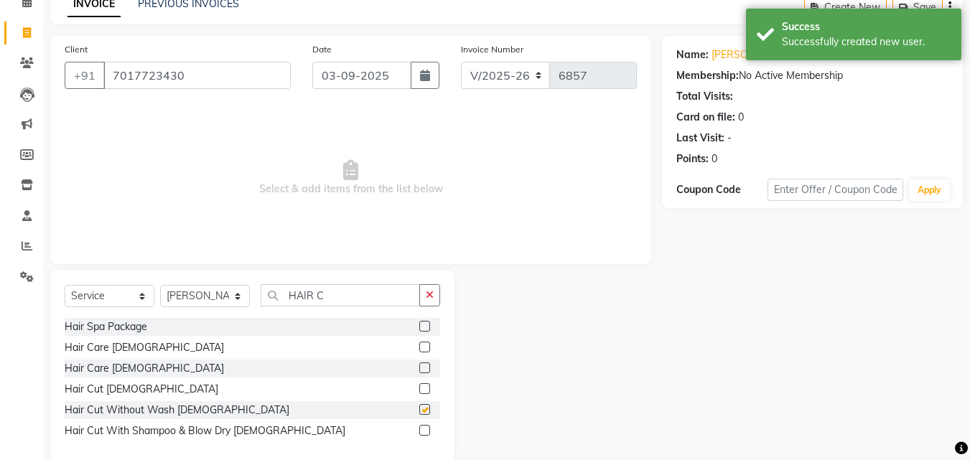
checkbox input "false"
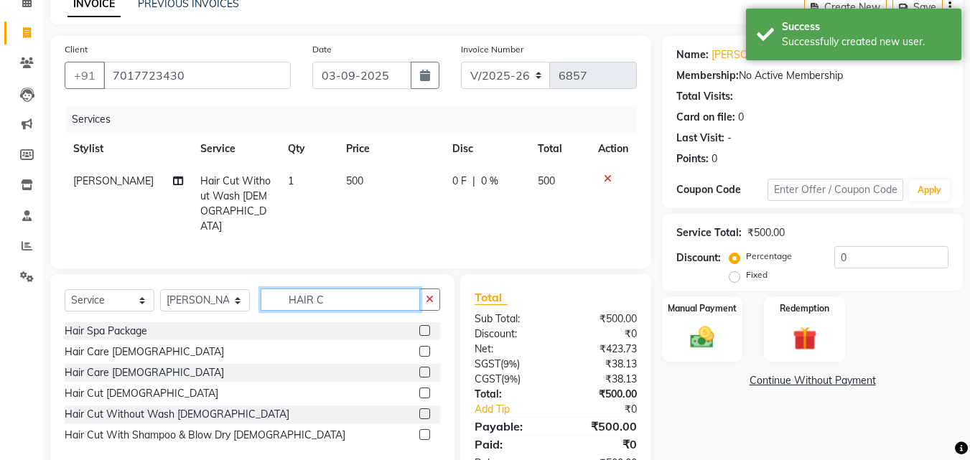
click at [358, 289] on input "HAIR C" at bounding box center [340, 300] width 159 height 22
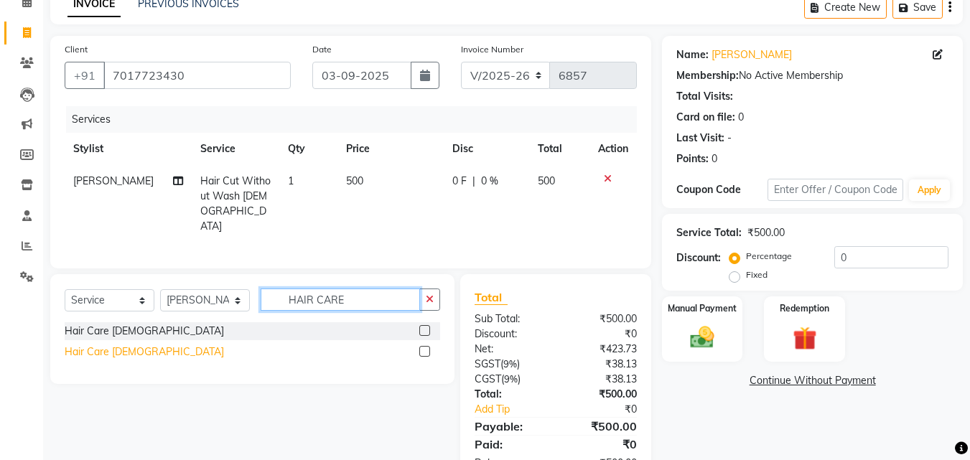
type input "HAIR CARE"
click at [129, 353] on div "Hair Care Female" at bounding box center [144, 352] width 159 height 15
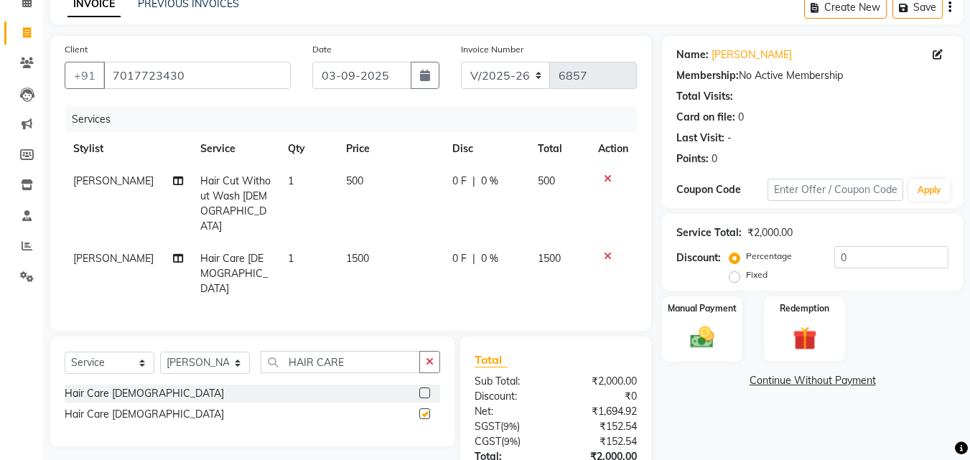
checkbox input "false"
click at [203, 357] on div "Select Service Product Membership Package Voucher Prepaid Gift Card Select Styl…" at bounding box center [253, 368] width 376 height 34
click at [208, 352] on select "Select Stylist Advance Cut ASIF FARMAN HAIDER Iqbal KASHISH LUCKY Manager MANOJ…" at bounding box center [205, 363] width 90 height 22
select select "46510"
click at [160, 352] on select "Select Stylist Advance Cut ASIF FARMAN HAIDER Iqbal KASHISH LUCKY Manager MANOJ…" at bounding box center [205, 363] width 90 height 22
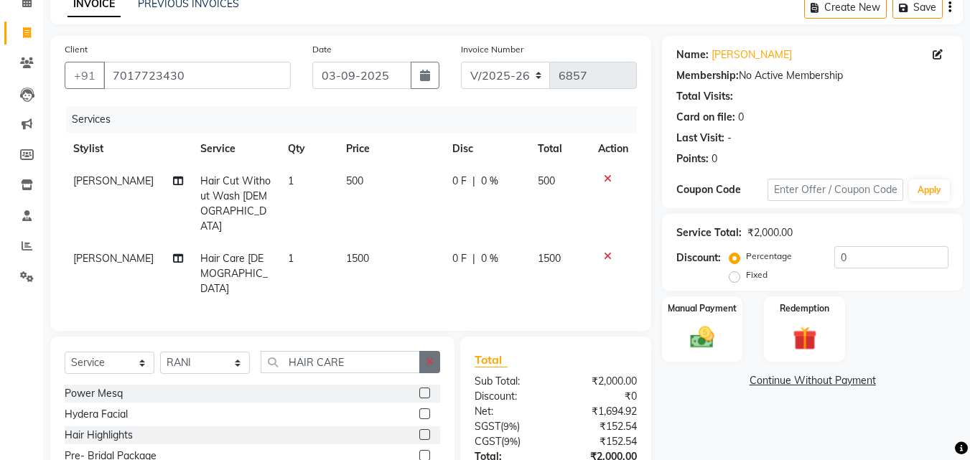
click at [431, 357] on icon "button" at bounding box center [430, 362] width 8 height 10
click at [376, 351] on input "text" at bounding box center [351, 362] width 180 height 22
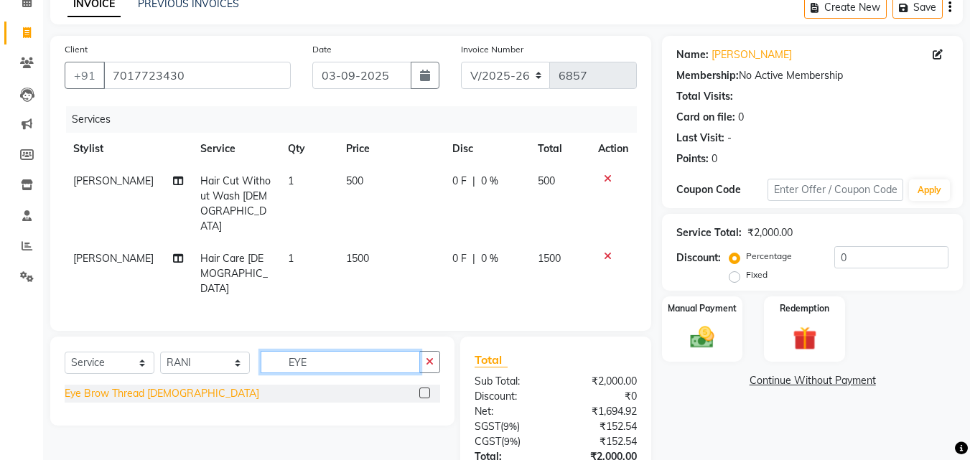
type input "EYE"
click at [167, 386] on div "Eye Brow Thread Female" at bounding box center [162, 393] width 195 height 15
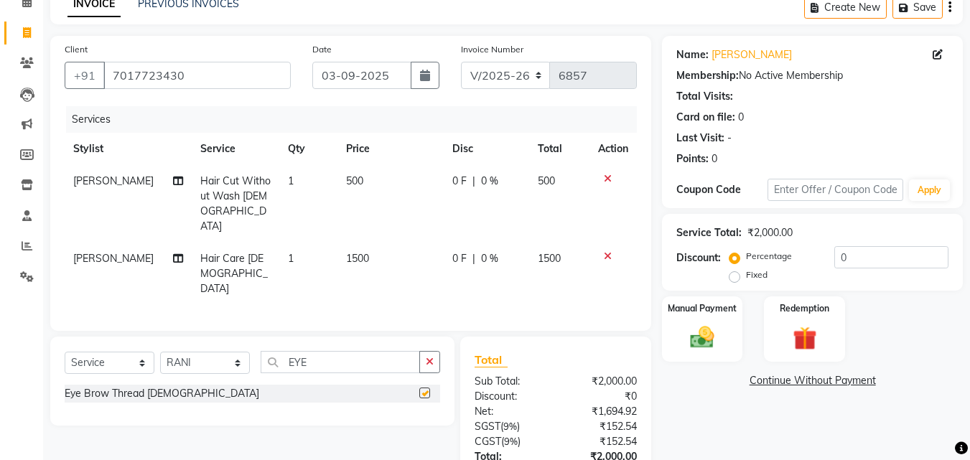
checkbox input "false"
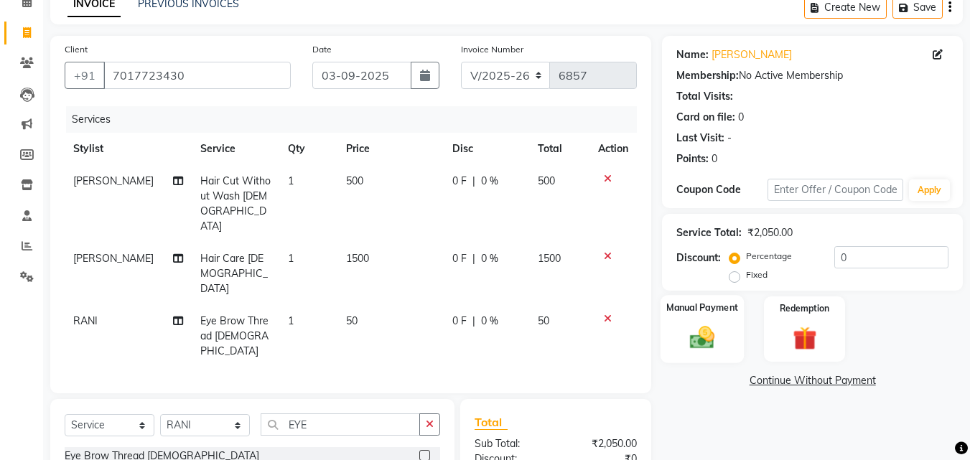
click at [723, 304] on label "Manual Payment" at bounding box center [703, 308] width 72 height 14
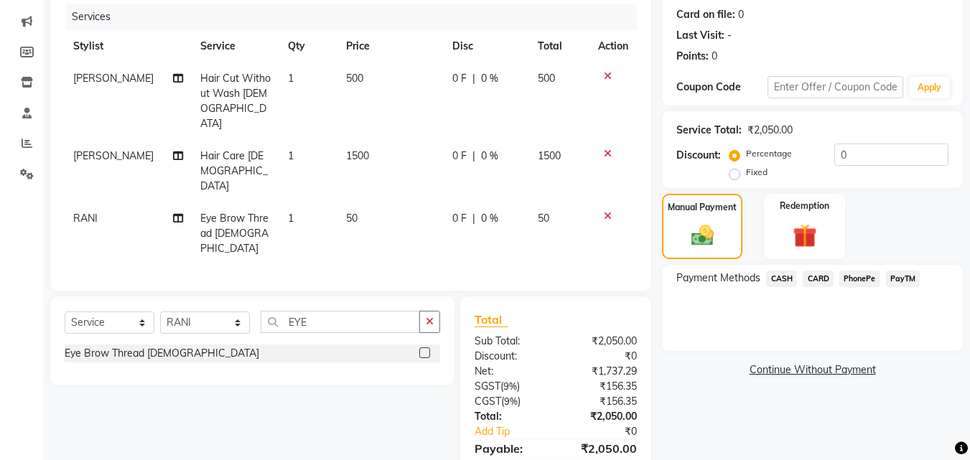
scroll to position [209, 0]
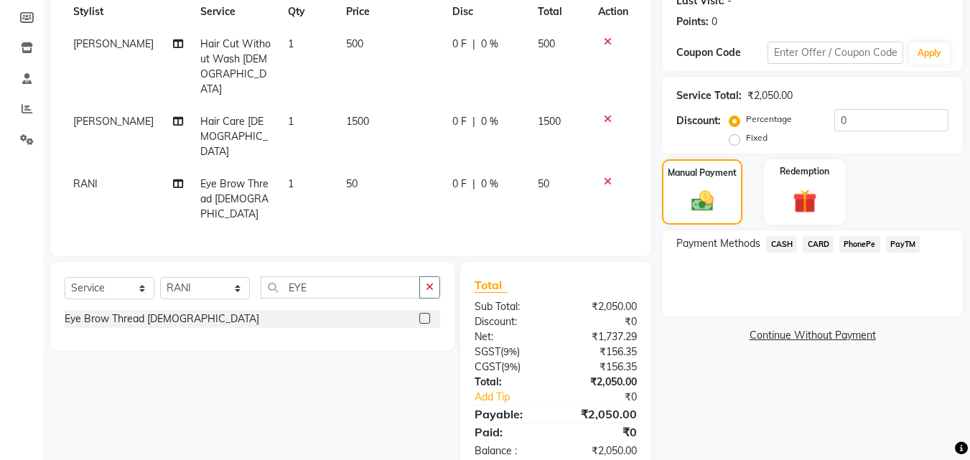
click at [918, 245] on span "PayTM" at bounding box center [903, 244] width 34 height 17
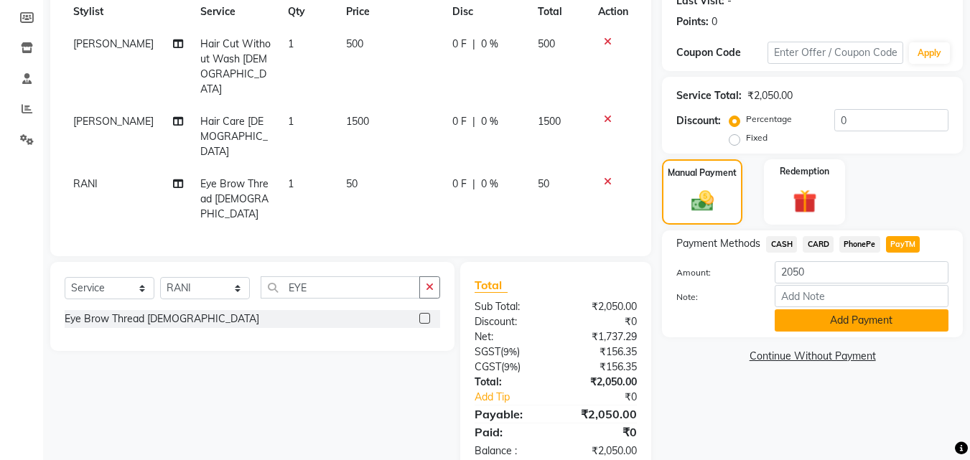
click at [882, 325] on button "Add Payment" at bounding box center [862, 321] width 174 height 22
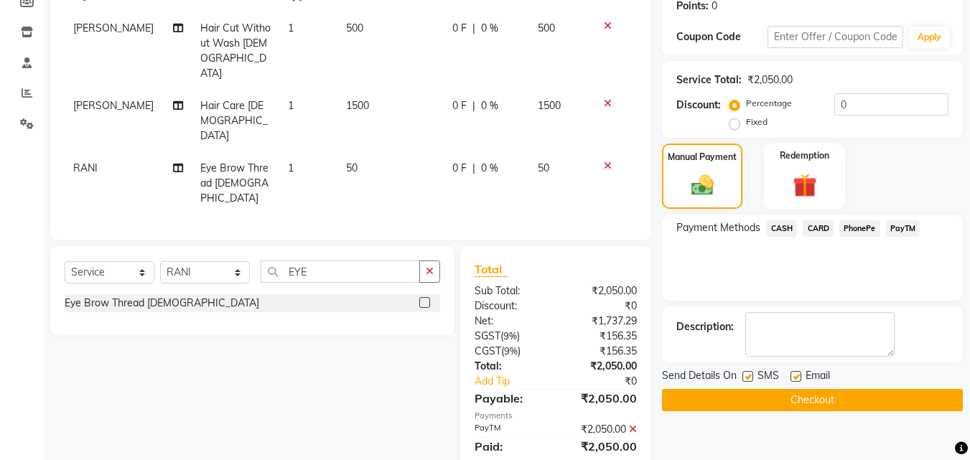
scroll to position [239, 0]
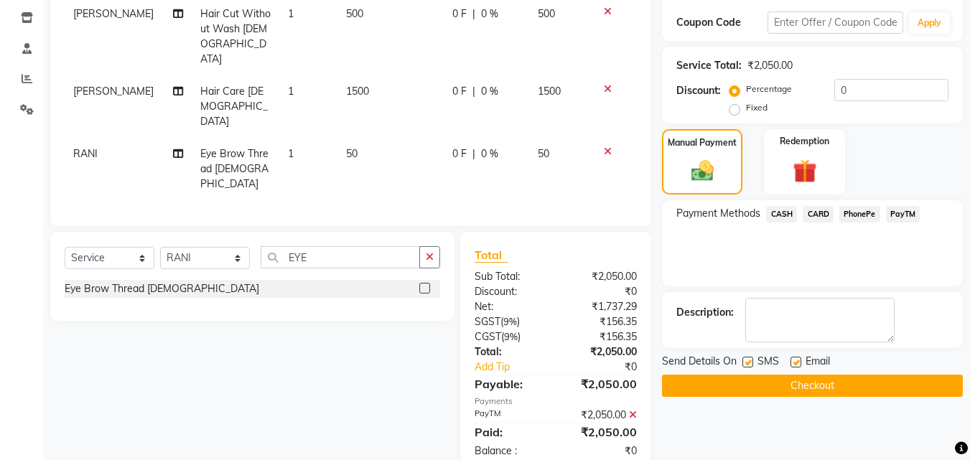
click at [873, 386] on button "Checkout" at bounding box center [812, 386] width 301 height 22
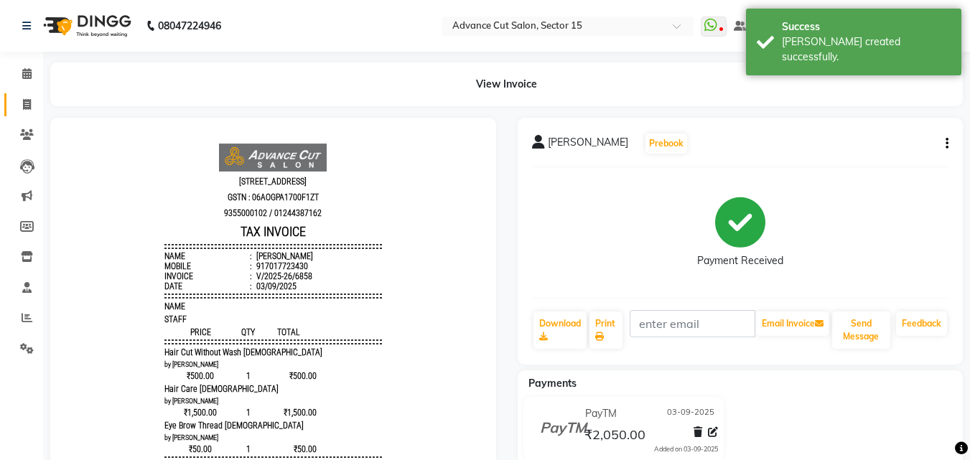
click at [26, 113] on link "Invoice" at bounding box center [21, 105] width 34 height 24
select select "service"
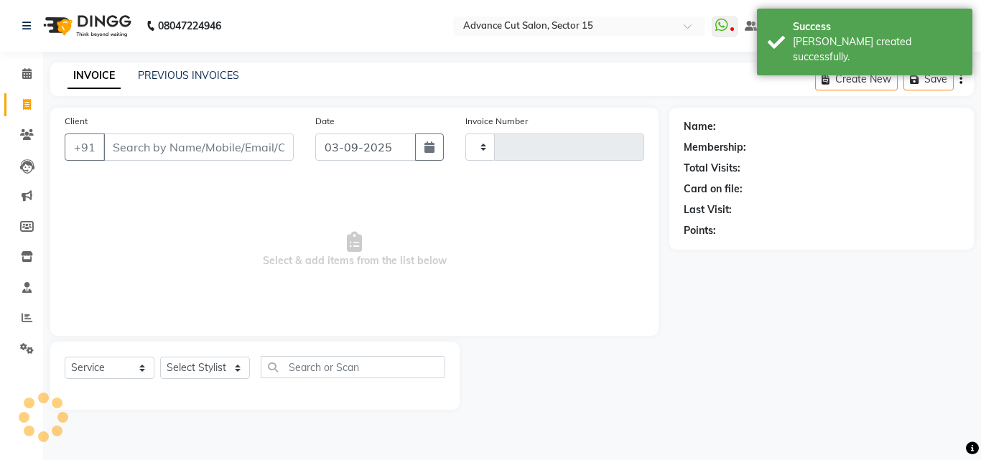
type input "6859"
select select "6255"
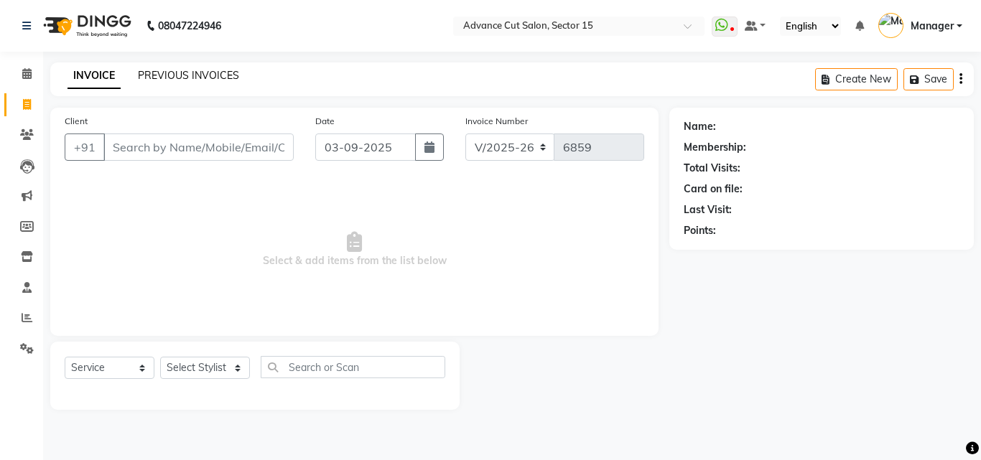
click at [176, 78] on link "PREVIOUS INVOICES" at bounding box center [188, 75] width 101 height 13
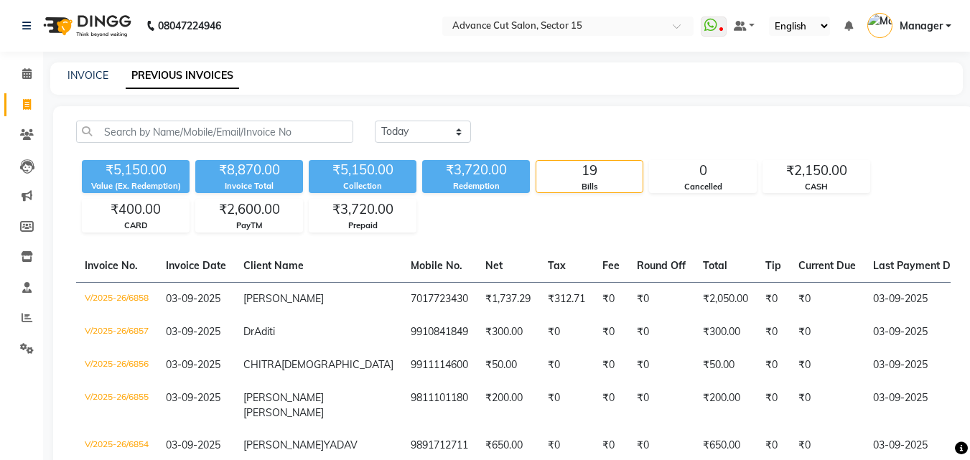
click at [89, 80] on link "INVOICE" at bounding box center [88, 75] width 41 height 13
select select "service"
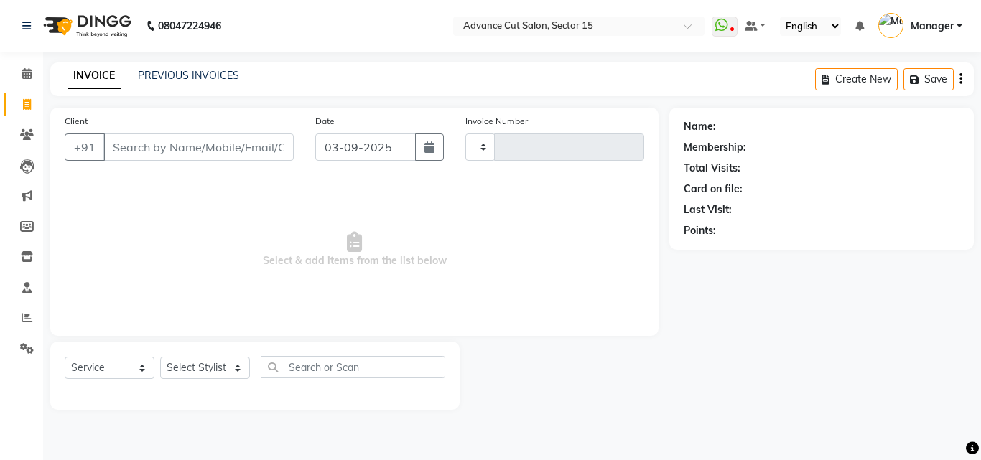
type input "6859"
select select "6255"
click at [149, 148] on input "Client" at bounding box center [198, 147] width 190 height 27
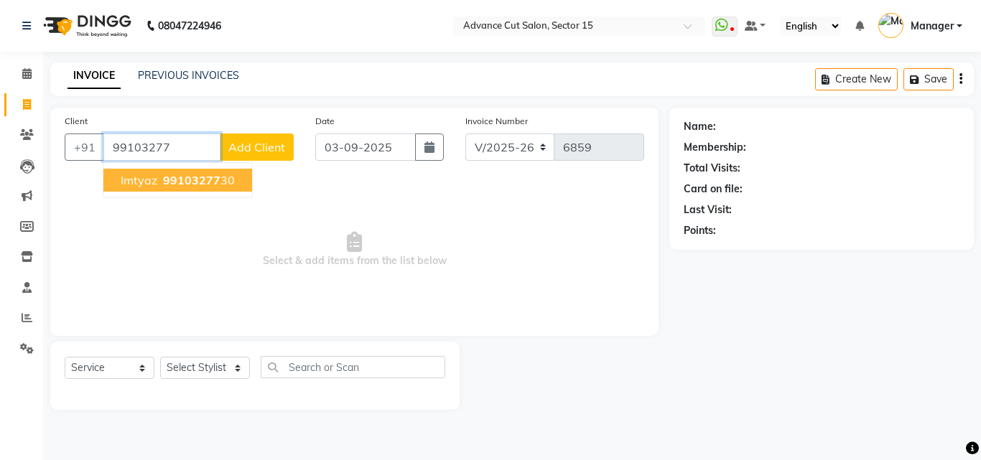
click at [183, 180] on span "99103277" at bounding box center [191, 180] width 57 height 14
type input "9910327730"
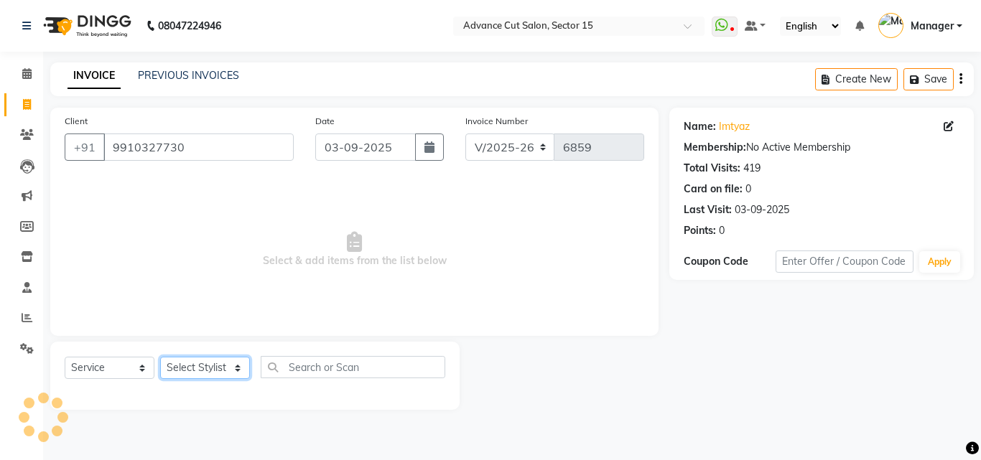
click at [217, 358] on select "Select Stylist Advance Cut ASIF FARMAN HAIDER Iqbal KASHISH LUCKY Manager MANOJ…" at bounding box center [205, 368] width 90 height 22
select select "46515"
click at [160, 357] on select "Select Stylist Advance Cut ASIF FARMAN HAIDER Iqbal KASHISH LUCKY Manager MANOJ…" at bounding box center [205, 368] width 90 height 22
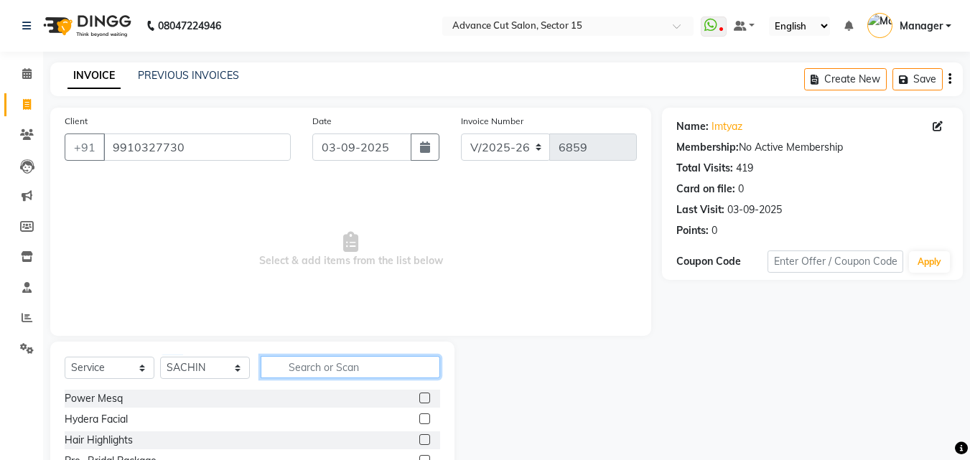
click at [336, 357] on input "text" at bounding box center [351, 367] width 180 height 22
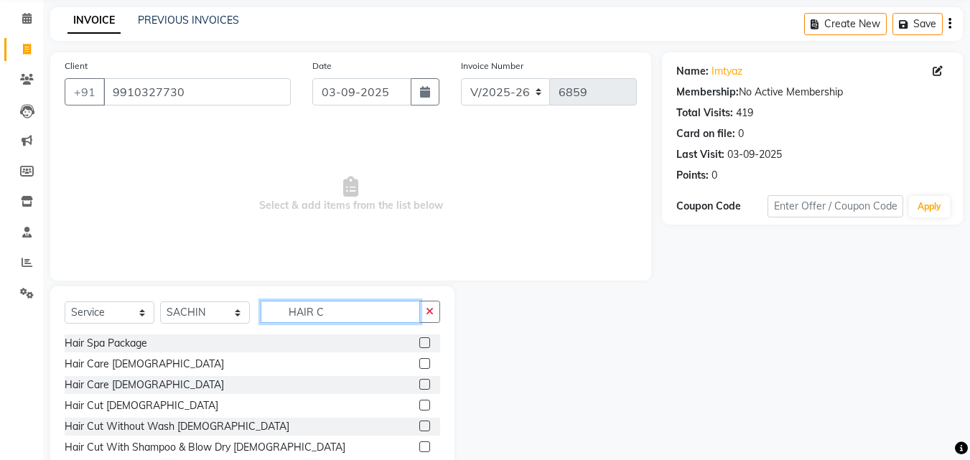
scroll to position [96, 0]
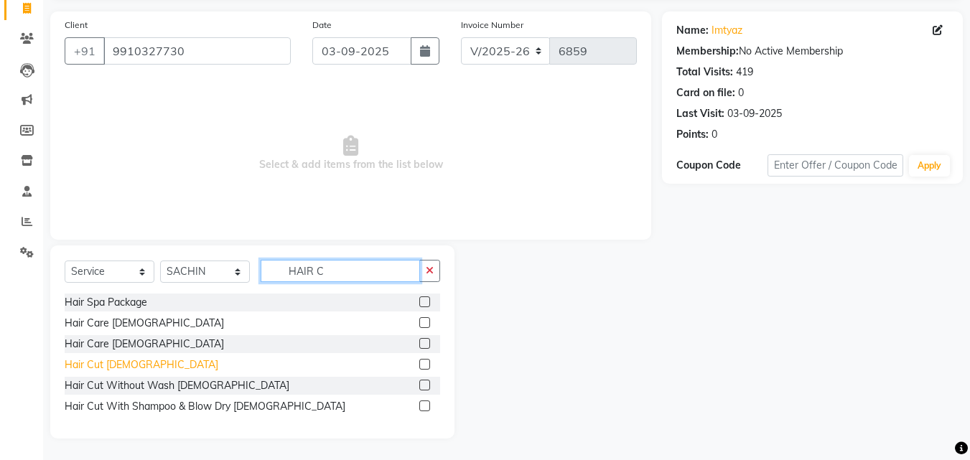
type input "HAIR C"
click at [111, 368] on div "Hair Cut Male" at bounding box center [142, 365] width 154 height 15
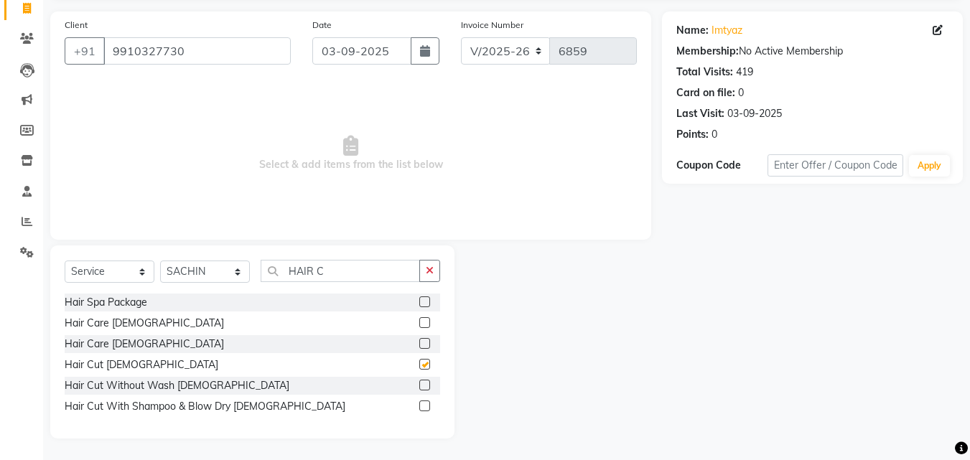
checkbox input "false"
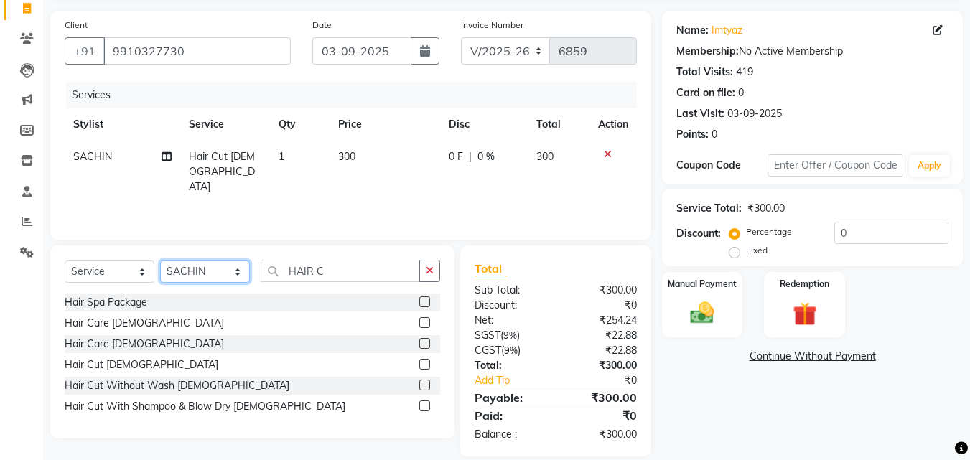
click at [213, 269] on select "Select Stylist Advance Cut ASIF FARMAN HAIDER Iqbal KASHISH LUCKY Manager MANOJ…" at bounding box center [205, 272] width 90 height 22
click at [95, 148] on td "SACHIN" at bounding box center [123, 172] width 116 height 62
select select "46515"
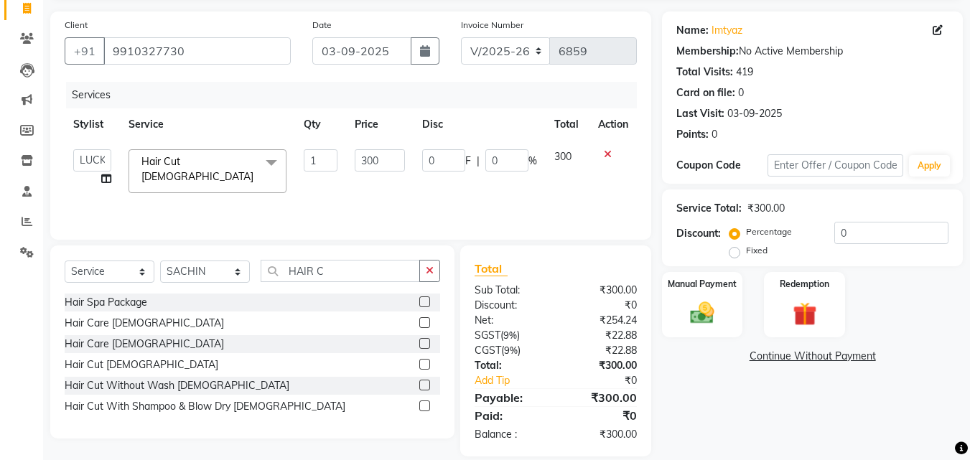
select select "46505"
click at [371, 204] on div "Services Stylist Service Qty Price Disc Total Action Advance Cut ASIF FARMAN HA…" at bounding box center [351, 154] width 572 height 144
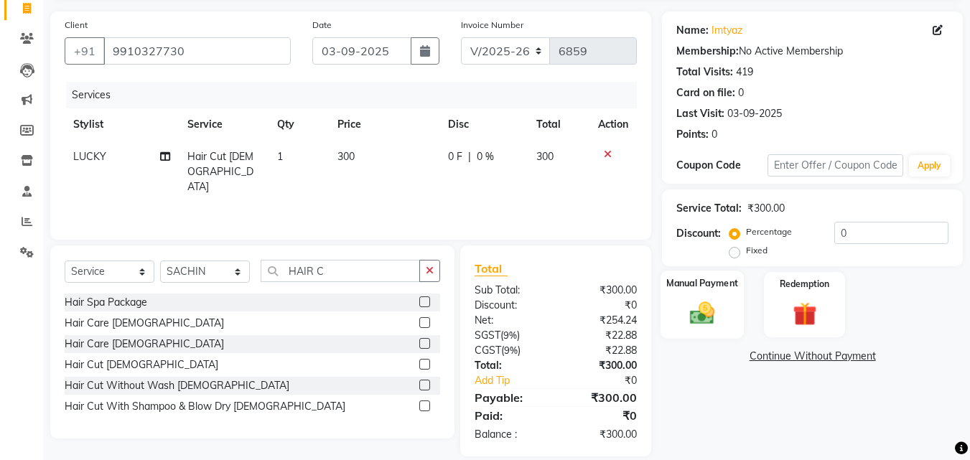
click at [713, 326] on img at bounding box center [702, 313] width 40 height 29
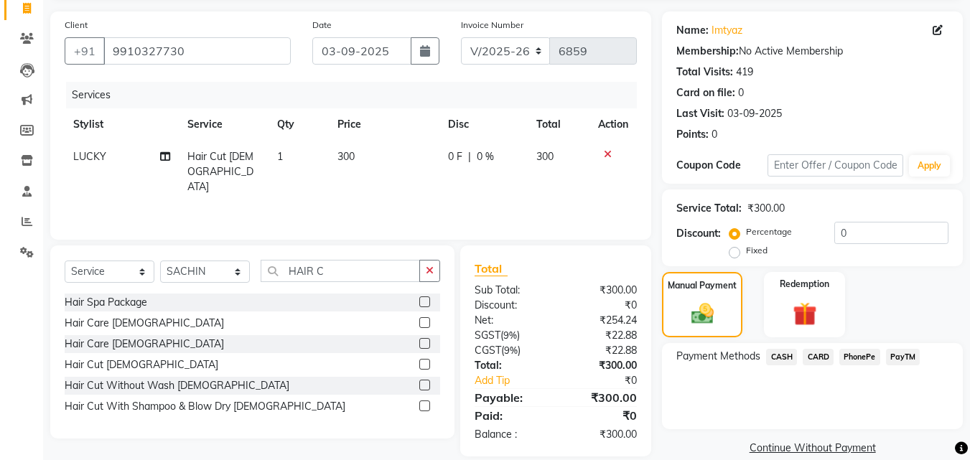
click at [909, 361] on span "PayTM" at bounding box center [903, 357] width 34 height 17
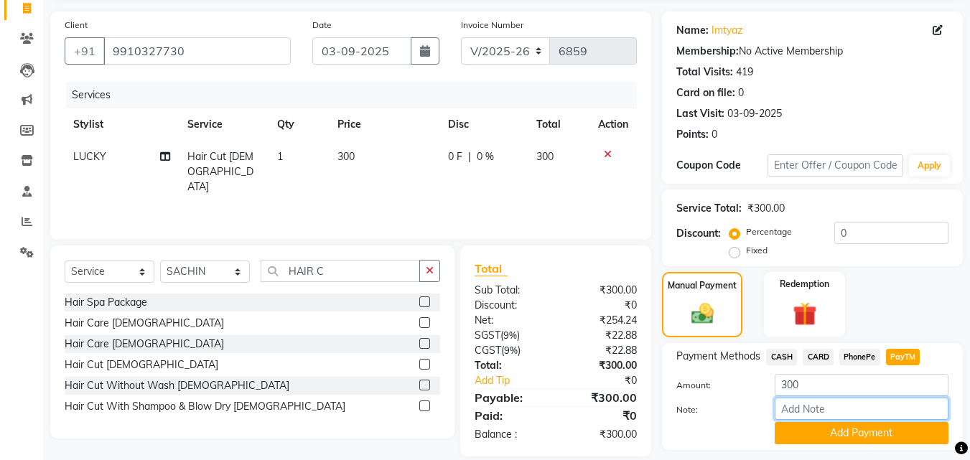
click at [892, 419] on input "Note:" at bounding box center [862, 409] width 174 height 22
click at [892, 427] on button "Add Payment" at bounding box center [862, 433] width 174 height 22
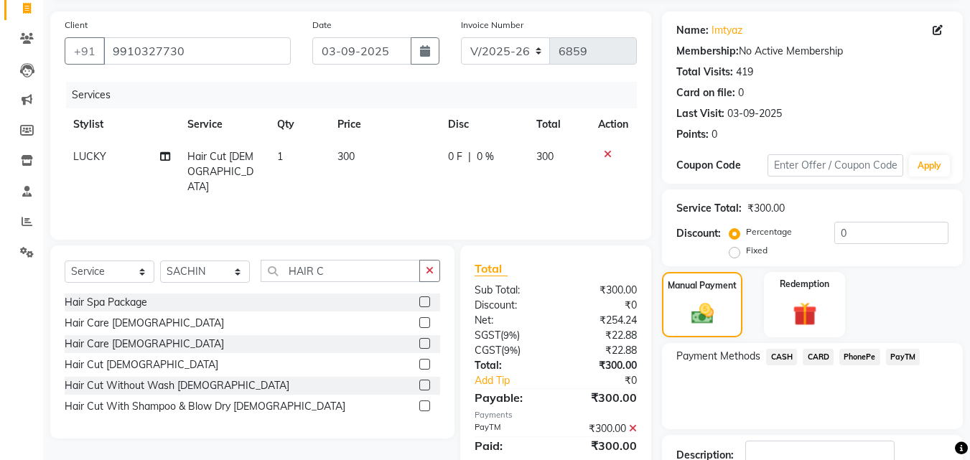
scroll to position [198, 0]
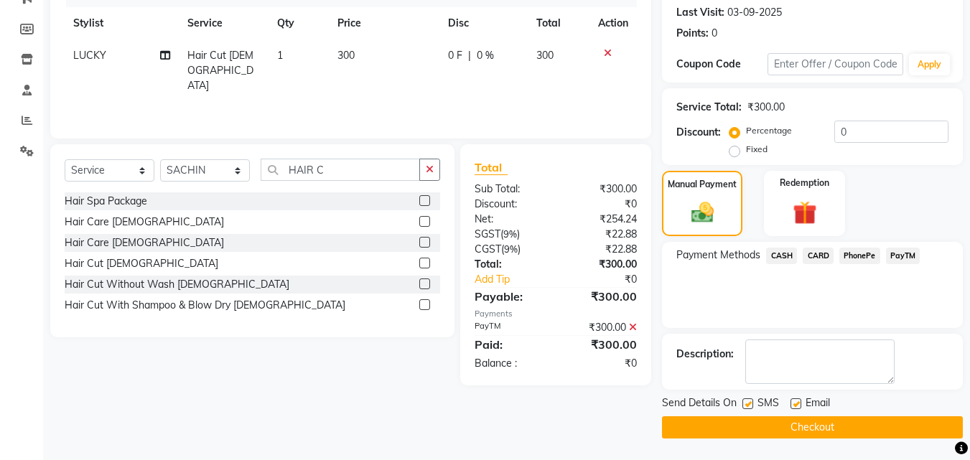
click at [887, 434] on button "Checkout" at bounding box center [812, 428] width 301 height 22
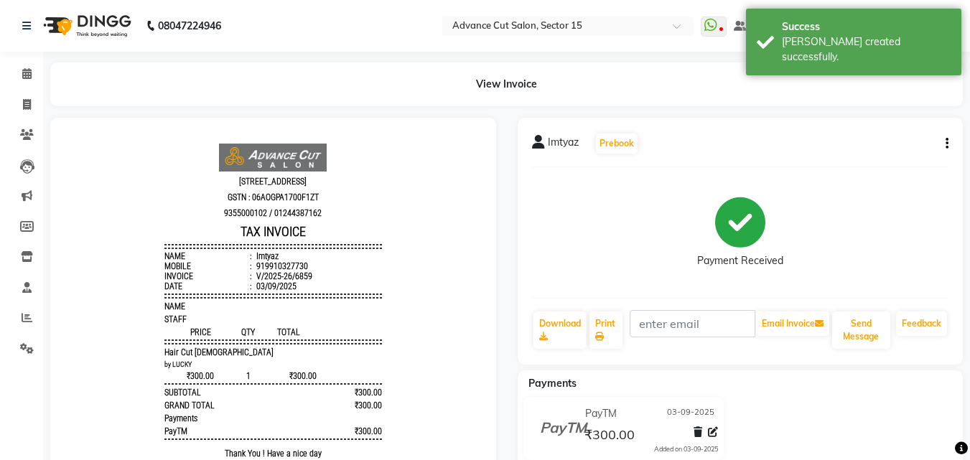
click at [19, 91] on li "Invoice" at bounding box center [21, 105] width 43 height 31
click at [19, 105] on span at bounding box center [26, 105] width 25 height 17
select select "service"
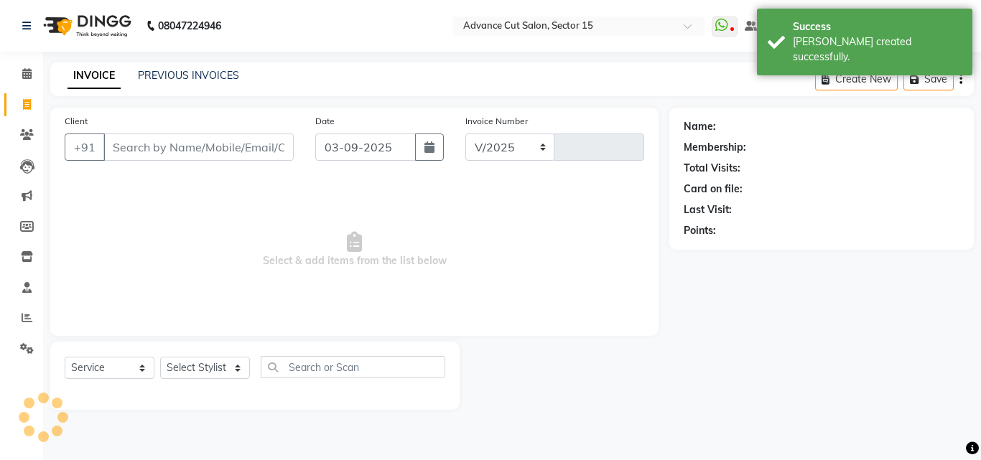
select select "6255"
type input "6860"
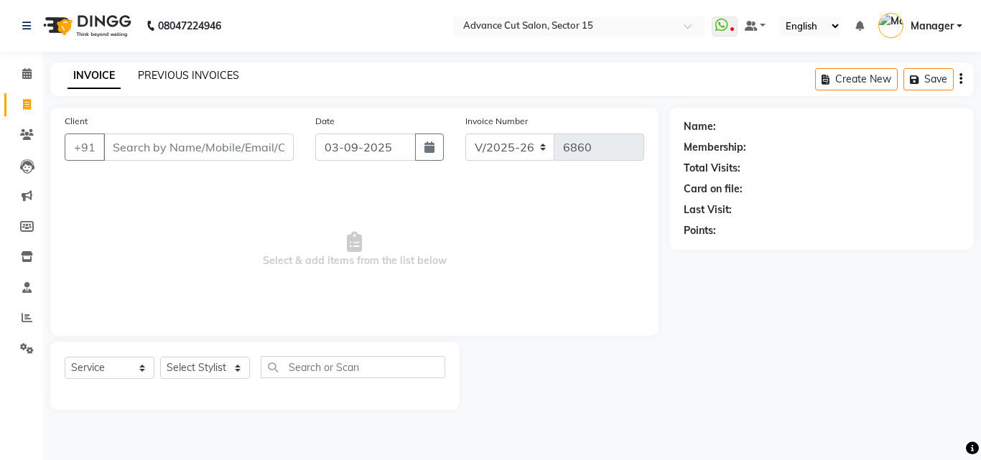
click at [180, 80] on link "PREVIOUS INVOICES" at bounding box center [188, 75] width 101 height 13
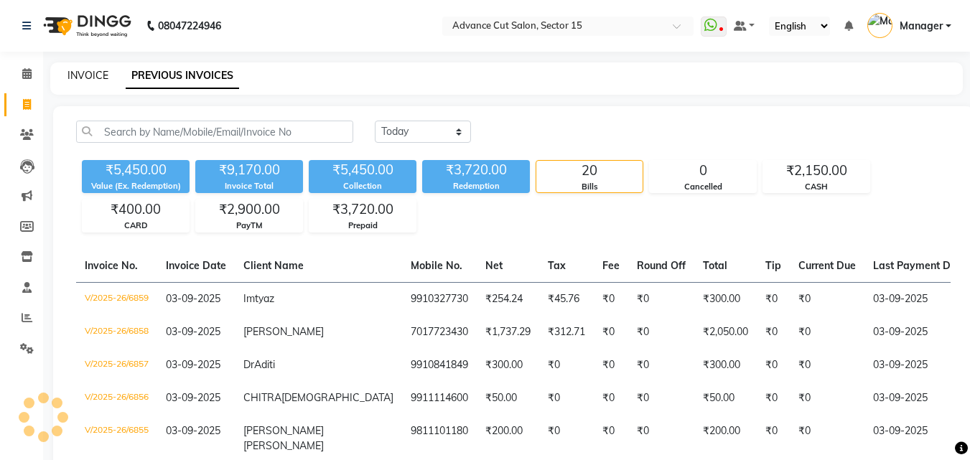
click at [96, 75] on link "INVOICE" at bounding box center [88, 75] width 41 height 13
select select "service"
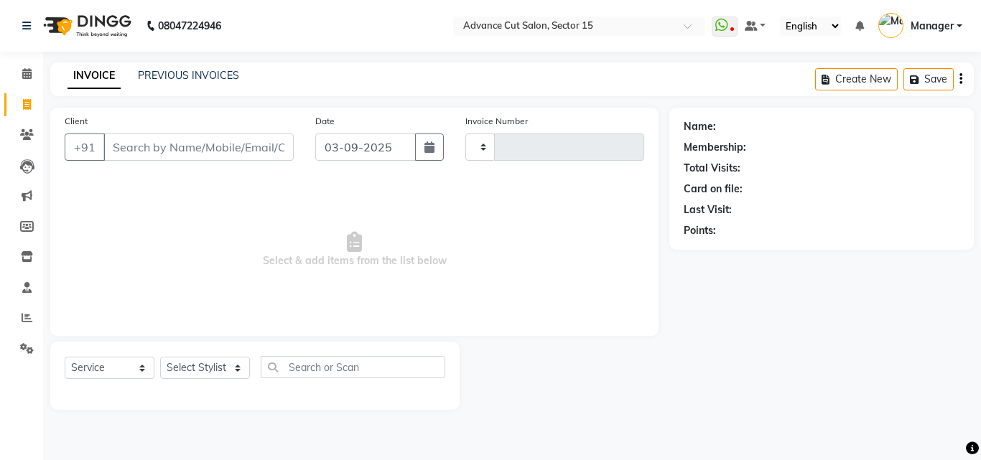
type input "6860"
select select "6255"
drag, startPoint x: 229, startPoint y: 157, endPoint x: 223, endPoint y: 152, distance: 7.6
click at [225, 154] on input "Client" at bounding box center [198, 147] width 190 height 27
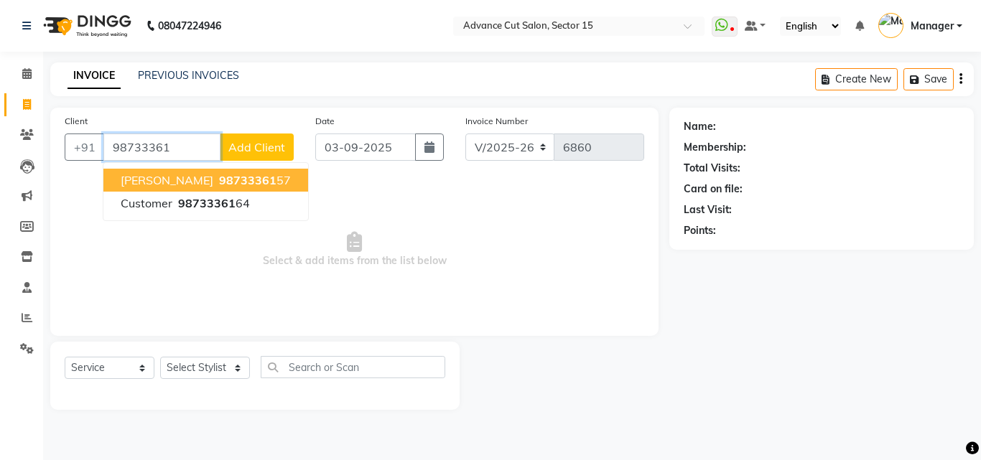
click at [226, 182] on span "98733361" at bounding box center [247, 180] width 57 height 14
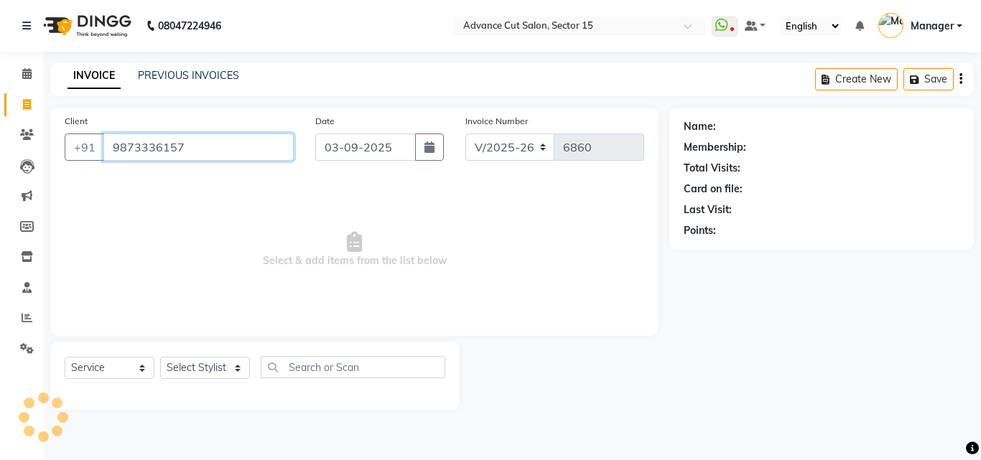
type input "9873336157"
click at [234, 384] on div "Select Service Product Membership Package Voucher Prepaid Gift Card Select Styl…" at bounding box center [255, 373] width 381 height 34
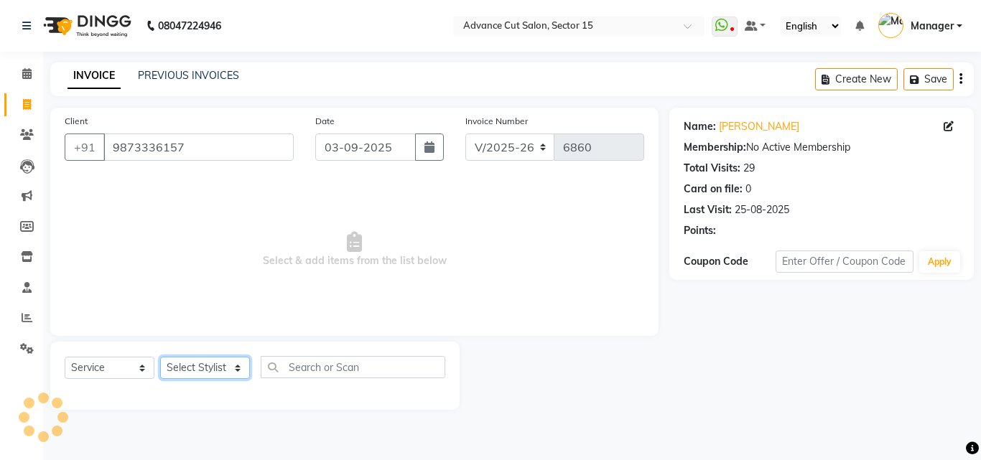
click at [222, 371] on select "Select Stylist Advance Cut ASIF FARMAN HAIDER Iqbal KASHISH LUCKY Manager MANOJ…" at bounding box center [205, 368] width 90 height 22
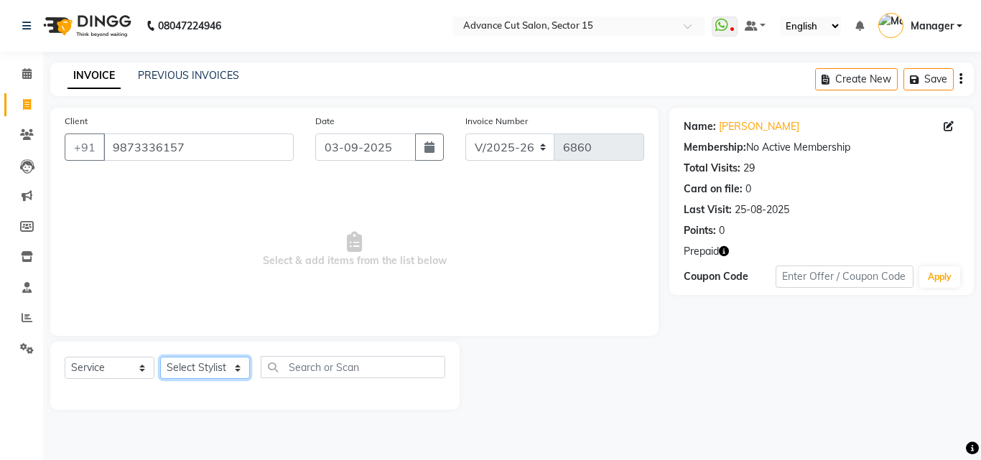
select select "46504"
click at [160, 357] on select "Select Stylist Advance Cut ASIF FARMAN HAIDER Iqbal KASHISH LUCKY Manager MANOJ…" at bounding box center [205, 368] width 90 height 22
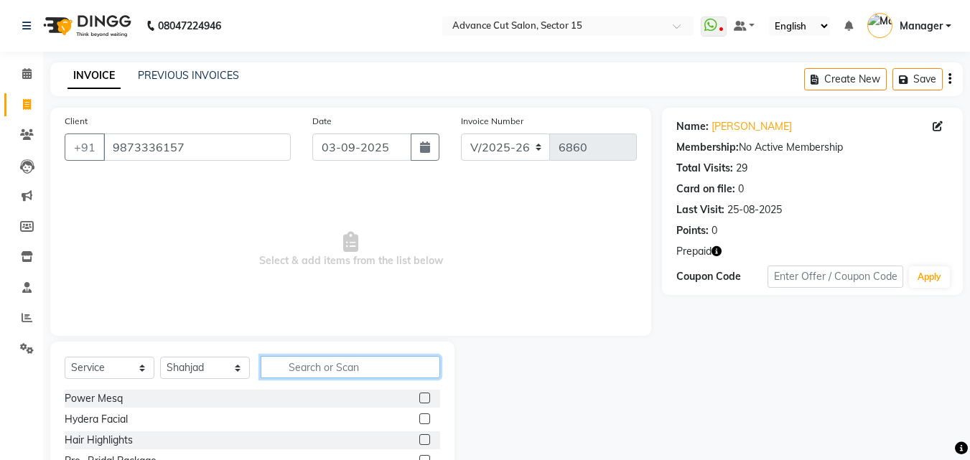
click at [352, 376] on input "text" at bounding box center [351, 367] width 180 height 22
click at [346, 371] on input "text" at bounding box center [351, 367] width 180 height 22
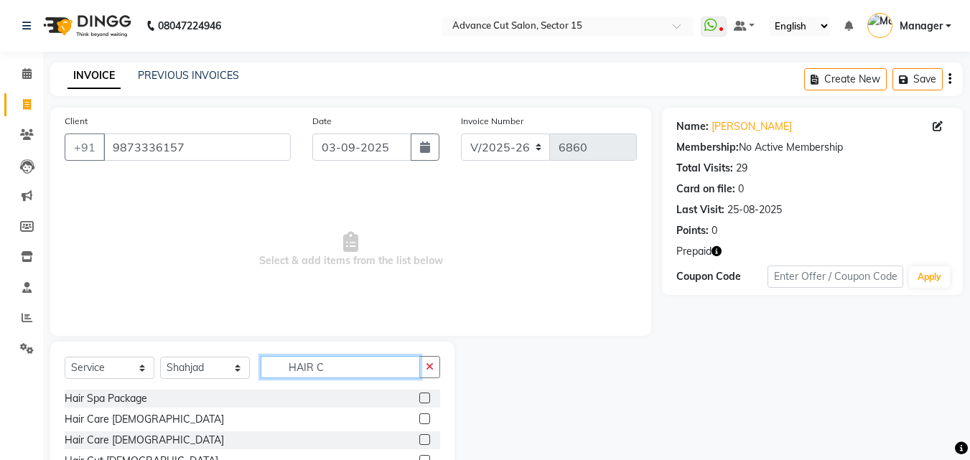
scroll to position [96, 0]
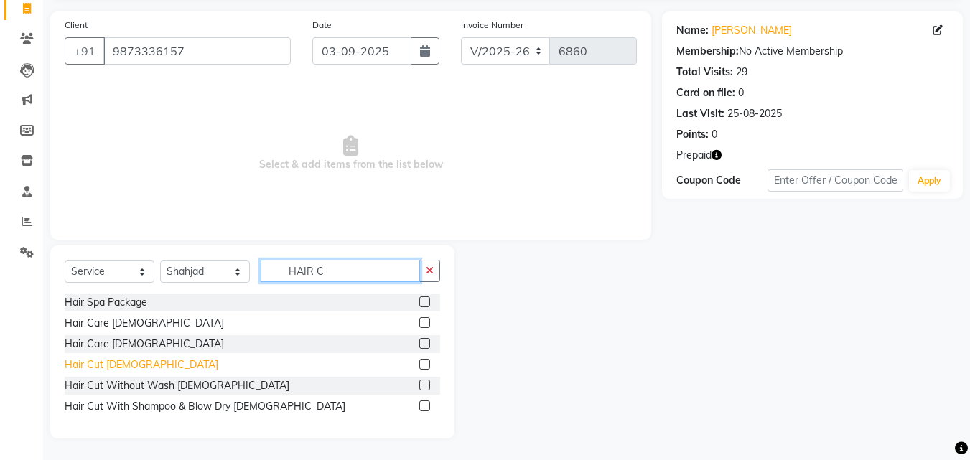
type input "HAIR C"
click at [99, 363] on div "Hair Cut Male" at bounding box center [142, 365] width 154 height 15
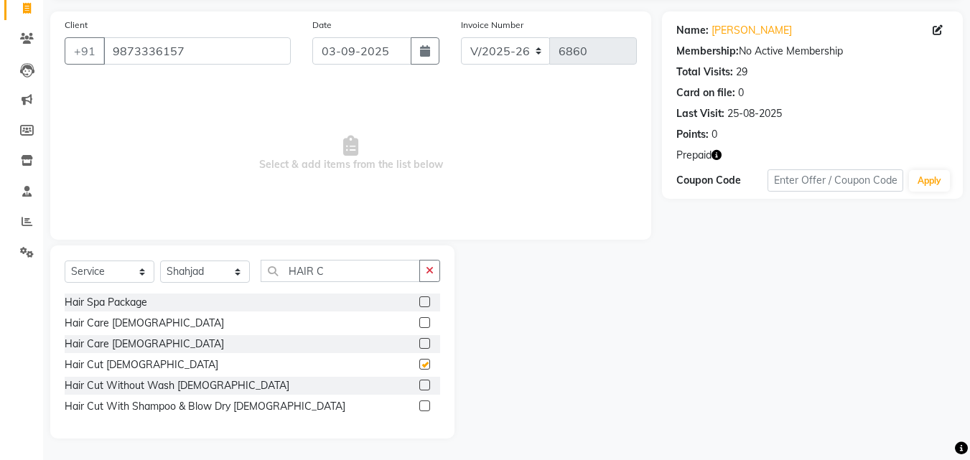
checkbox input "false"
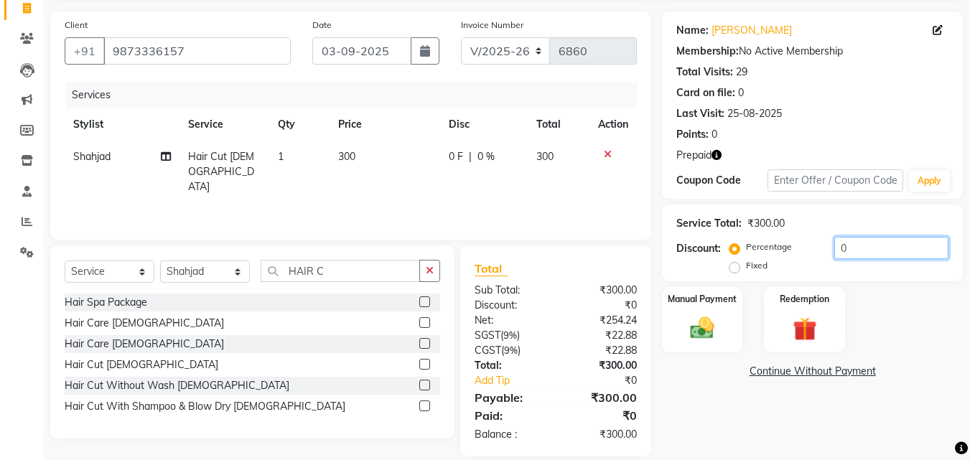
click at [837, 245] on input "0" at bounding box center [892, 248] width 114 height 22
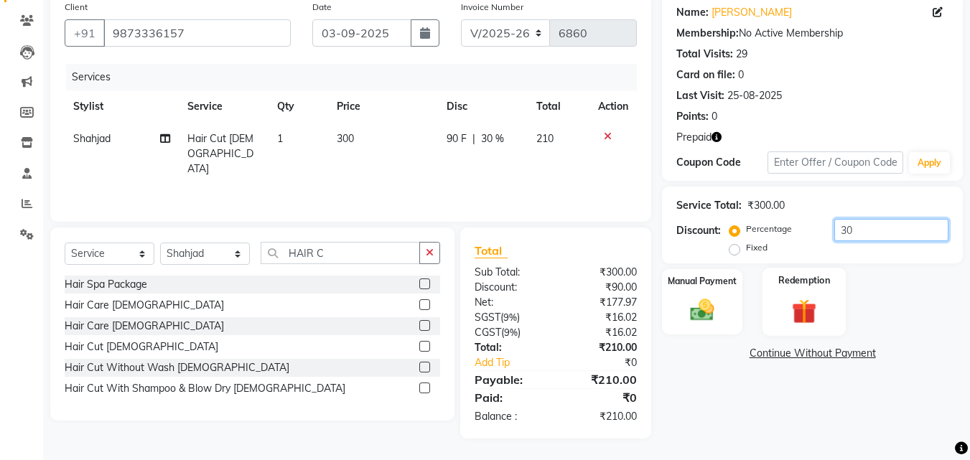
type input "30"
click at [818, 292] on div "Redemption" at bounding box center [805, 302] width 84 height 68
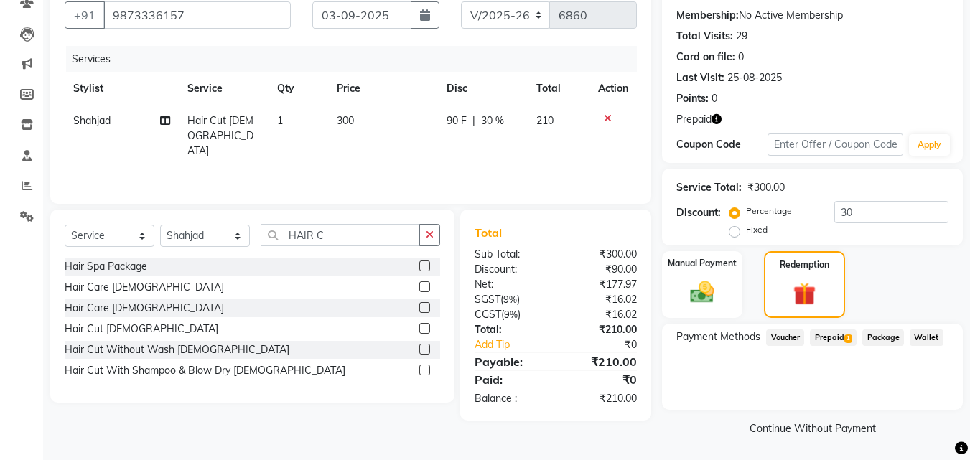
scroll to position [133, 0]
click at [849, 328] on div "Payment Methods Voucher Prepaid 1 Package Wallet" at bounding box center [812, 366] width 301 height 86
click at [843, 329] on span "Prepaid 1" at bounding box center [833, 337] width 47 height 17
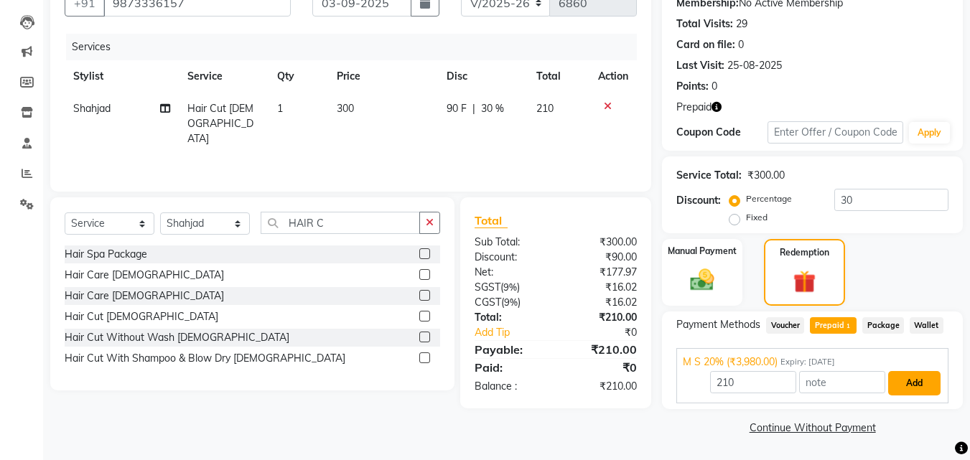
click at [914, 384] on button "Add" at bounding box center [914, 383] width 52 height 24
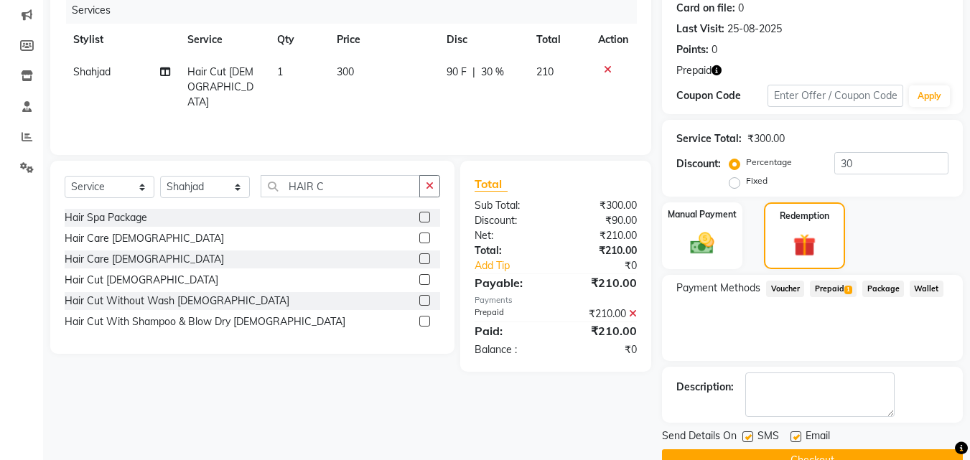
scroll to position [214, 0]
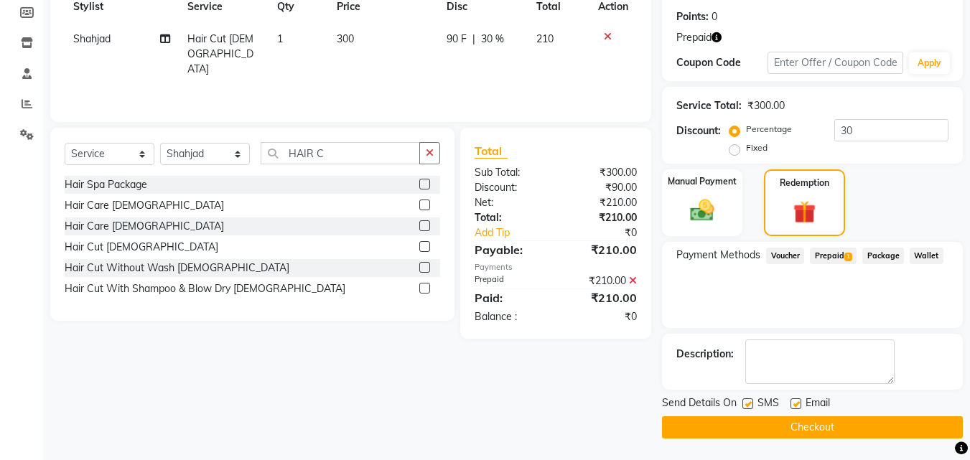
click at [876, 422] on button "Checkout" at bounding box center [812, 428] width 301 height 22
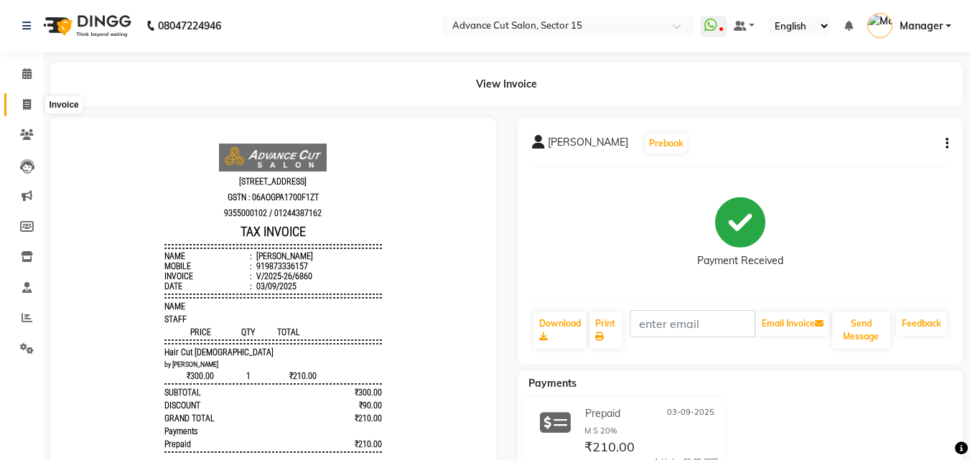
click at [17, 108] on span at bounding box center [26, 105] width 25 height 17
select select "service"
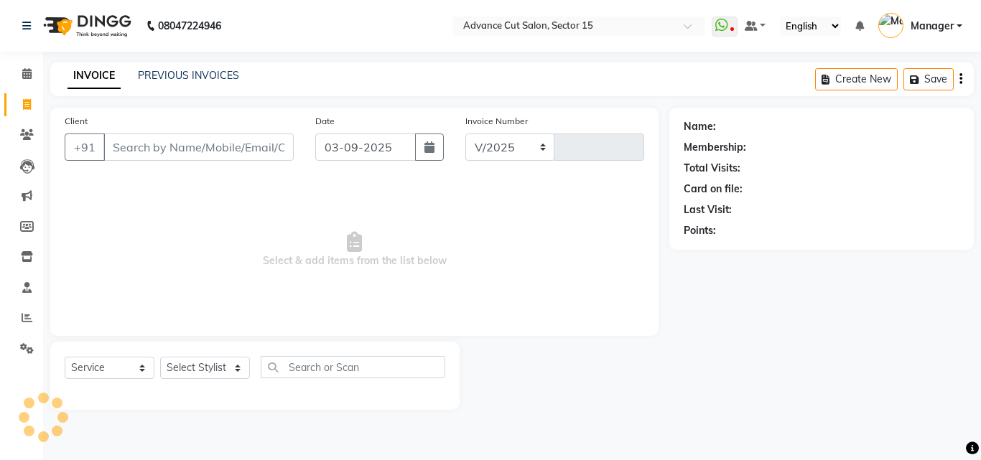
select select "6255"
type input "6861"
click at [31, 354] on span at bounding box center [26, 349] width 25 height 17
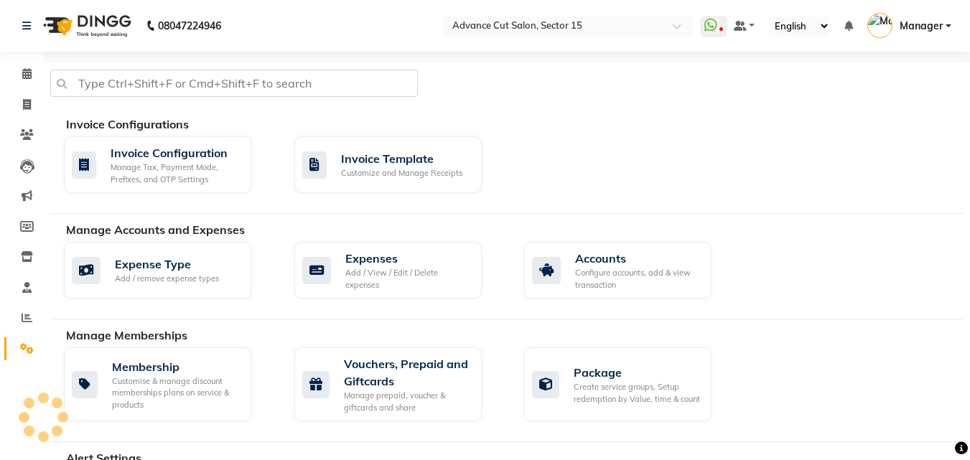
scroll to position [619, 0]
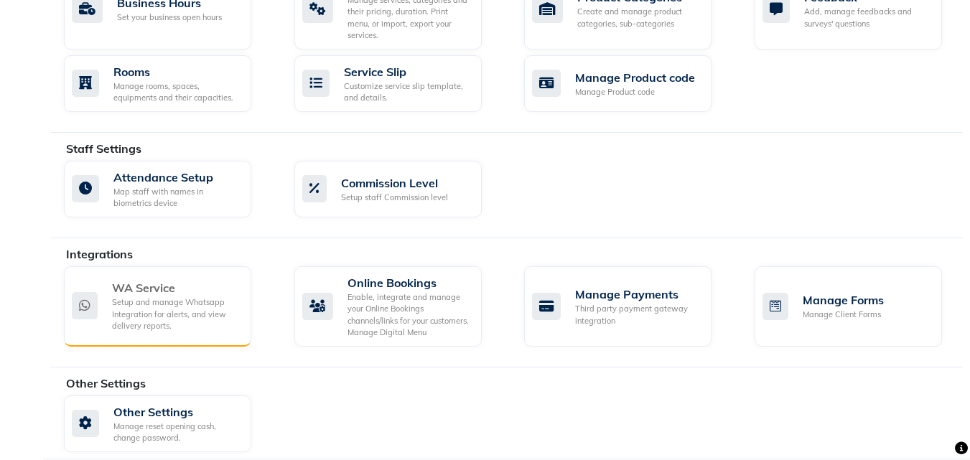
click at [177, 306] on div "Setup and manage Whatsapp Integration for alerts, and view delivery reports." at bounding box center [176, 315] width 128 height 36
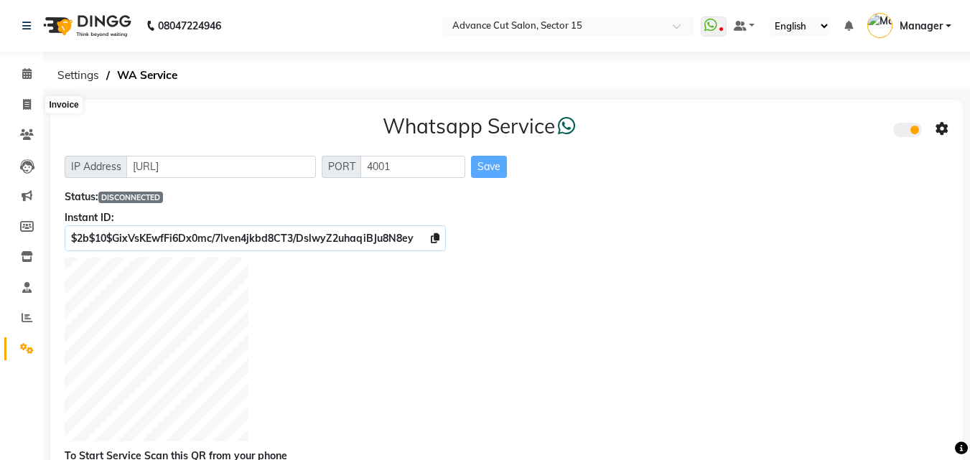
click at [0, 103] on li "Invoice" at bounding box center [21, 105] width 43 height 31
click at [10, 108] on link "Invoice" at bounding box center [21, 105] width 34 height 24
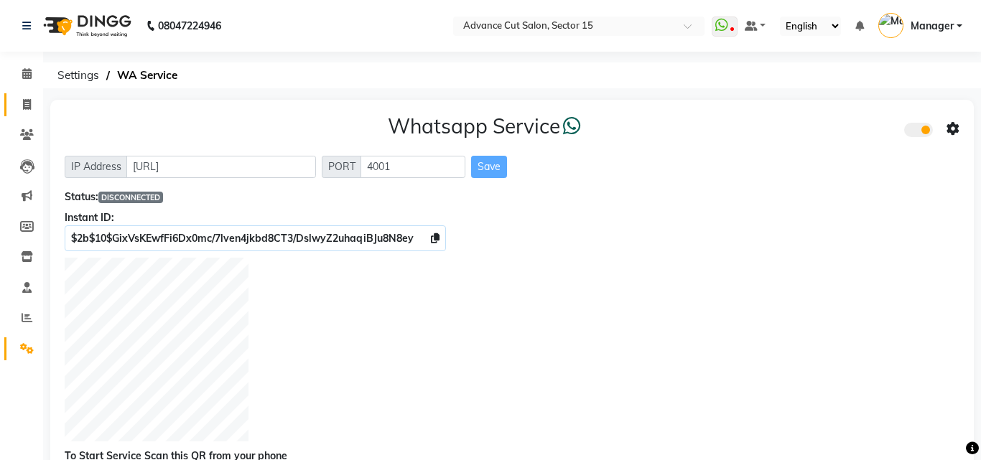
select select "6255"
select select "service"
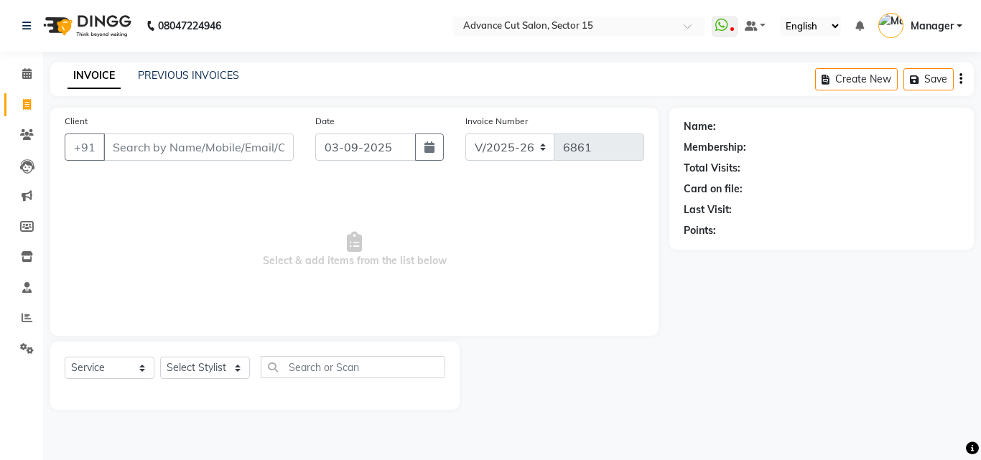
click at [965, 444] on div "08047224946 Select Location × Advance Cut Salon, Sector 15 WhatsApp Status ✕ St…" at bounding box center [490, 230] width 981 height 460
click at [967, 444] on icon at bounding box center [972, 448] width 13 height 13
click at [947, 424] on icon "Chat widget" at bounding box center [937, 434] width 20 height 22
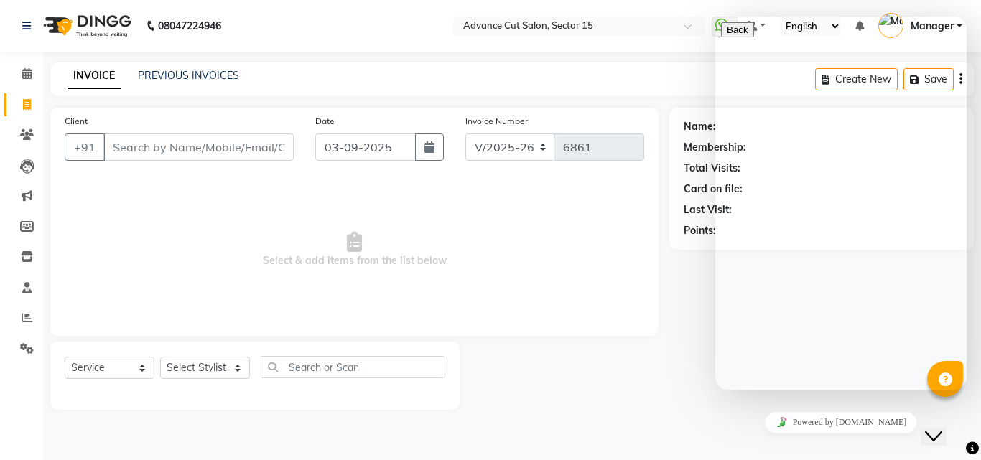
click at [939, 432] on icon "Chat widget" at bounding box center [933, 437] width 17 height 10
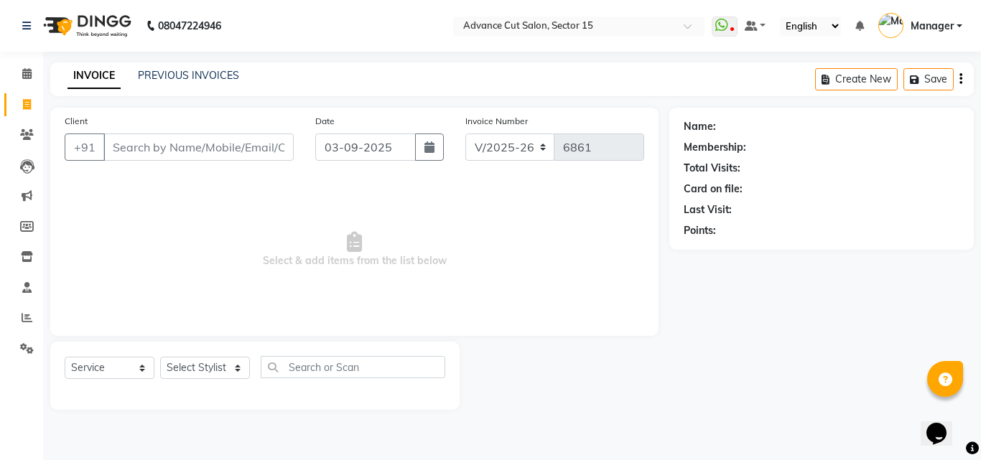
click at [947, 423] on icon "Chat widget" at bounding box center [937, 434] width 20 height 22
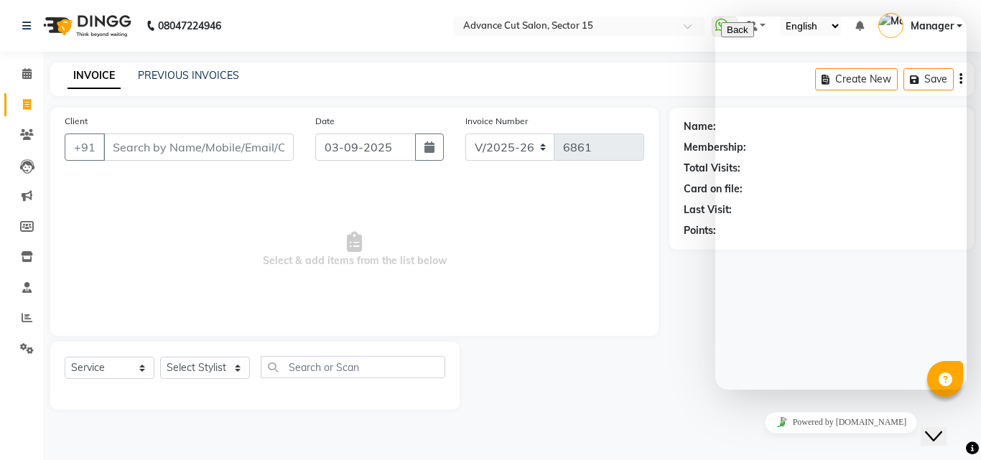
click at [796, 441] on textarea at bounding box center [786, 446] width 131 height 11
click at [787, 441] on textarea at bounding box center [786, 446] width 131 height 11
type textarea "HI"
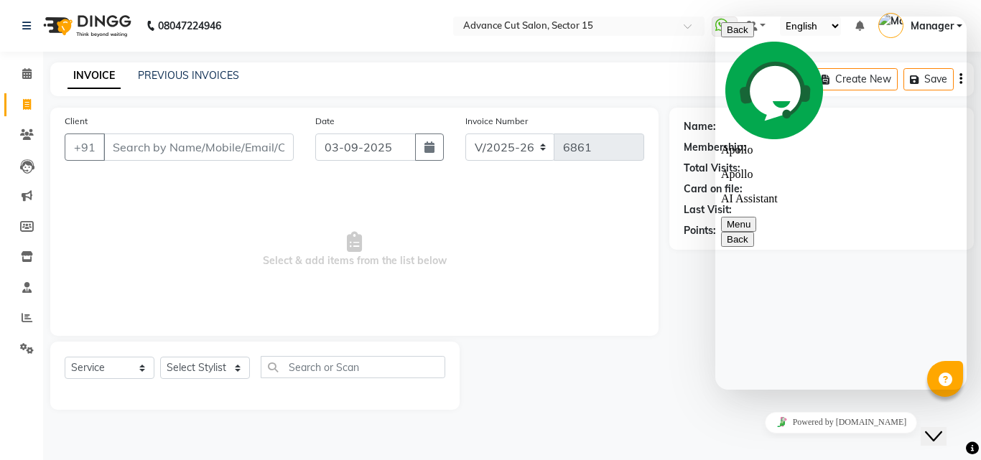
type textarea "WHATAPPKAB AK CHAL JAYGA"
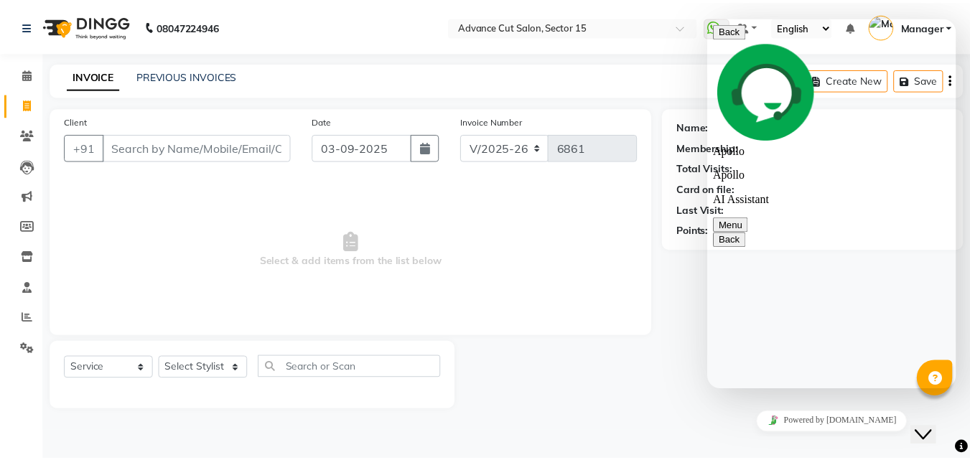
scroll to position [56, 0]
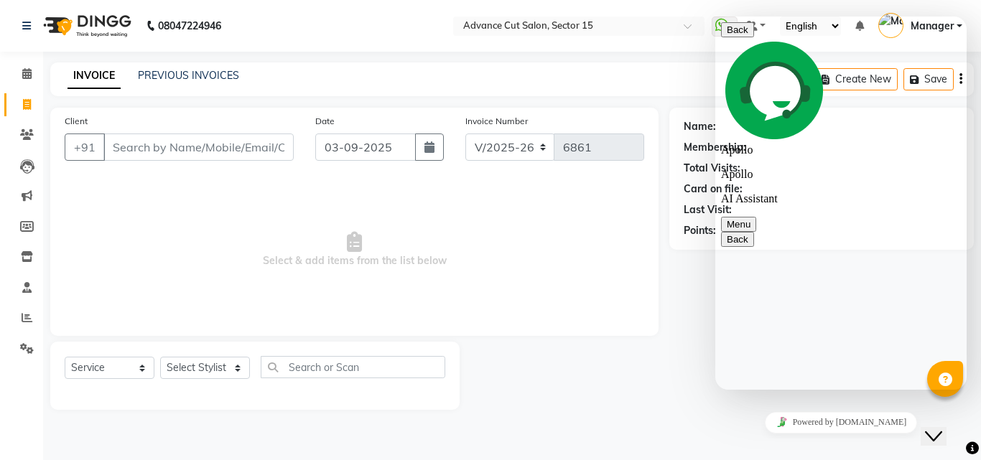
drag, startPoint x: 949, startPoint y: 162, endPoint x: 788, endPoint y: 162, distance: 160.9
drag, startPoint x: 791, startPoint y: 160, endPoint x: 870, endPoint y: 187, distance: 83.6
drag, startPoint x: 870, startPoint y: 292, endPoint x: 830, endPoint y: 298, distance: 40.7
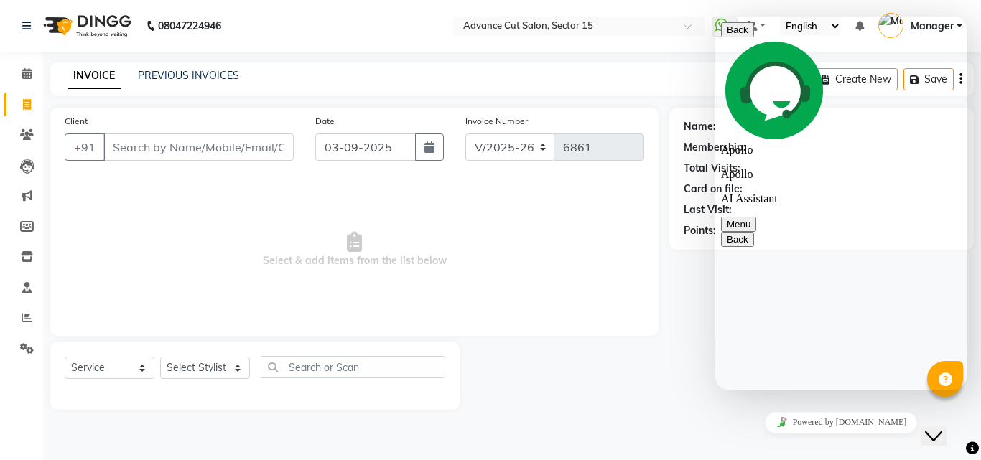
click at [927, 431] on div "Close Chat This icon closes the chat window." at bounding box center [933, 436] width 17 height 17
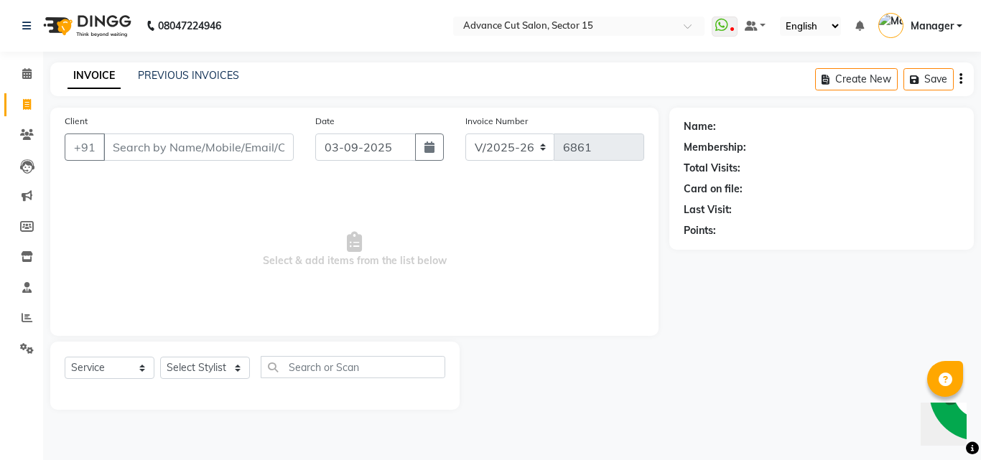
click at [970, 433] on div "08047224946 Select Location × Advance Cut Salon, Sector 15 WhatsApp Status ✕ St…" at bounding box center [490, 230] width 981 height 460
click at [970, 435] on div "08047224946 Select Location × Advance Cut Salon, Sector 15 WhatsApp Status ✕ St…" at bounding box center [490, 230] width 981 height 460
click at [970, 442] on div at bounding box center [972, 448] width 13 height 19
click at [970, 445] on icon at bounding box center [972, 448] width 13 height 13
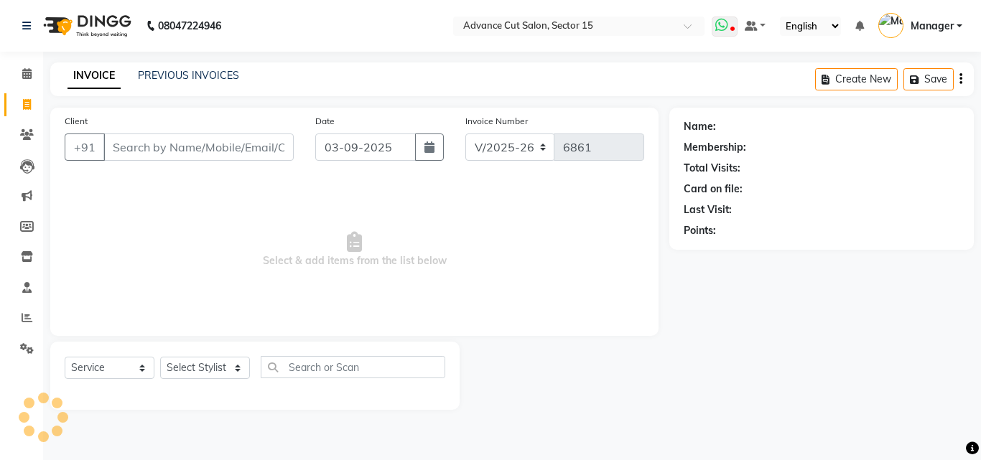
click at [733, 29] on icon at bounding box center [732, 30] width 4 height 7
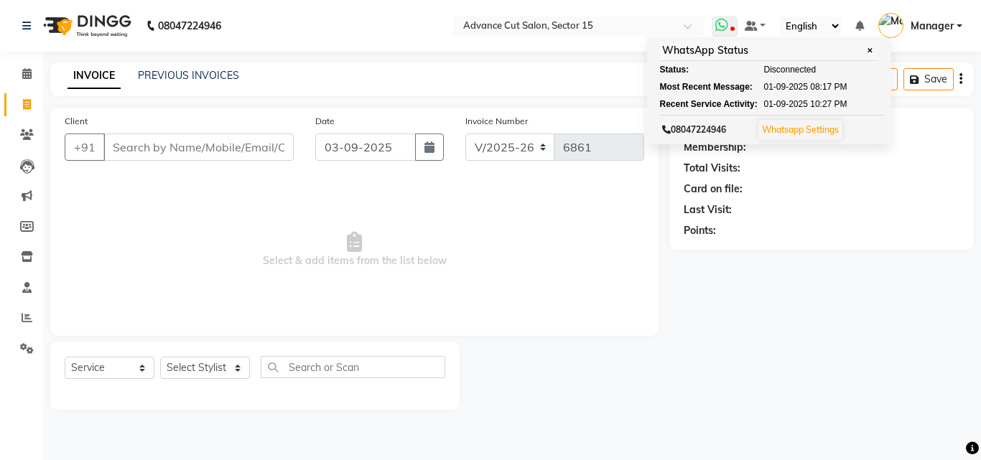
click at [803, 131] on link "Whatsapp Settings" at bounding box center [800, 129] width 77 height 11
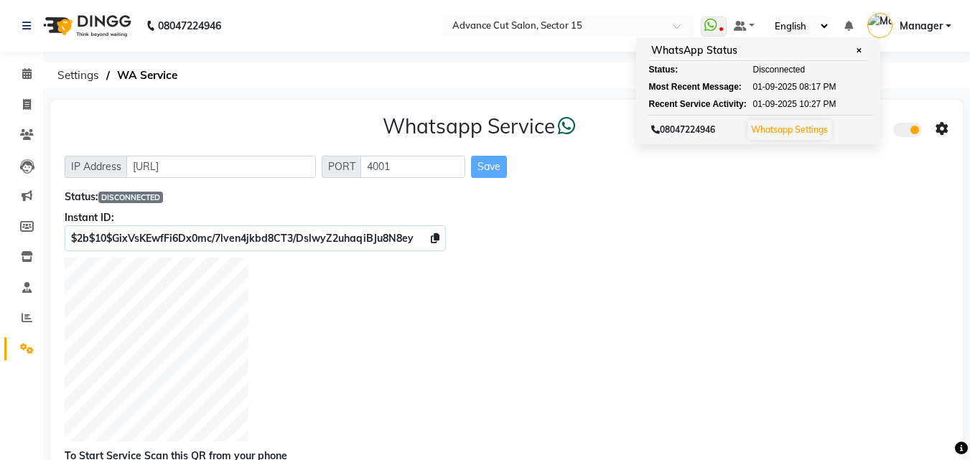
click at [616, 306] on div at bounding box center [507, 352] width 884 height 188
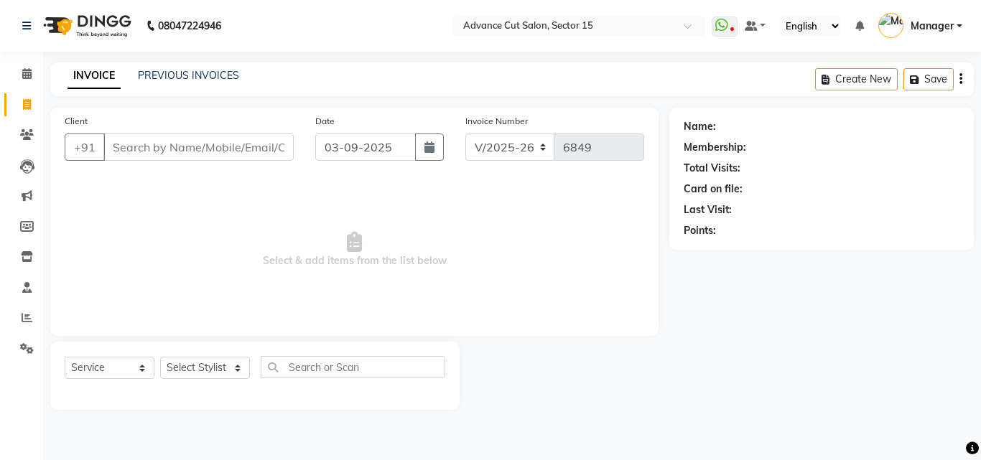
select select "6255"
select select "service"
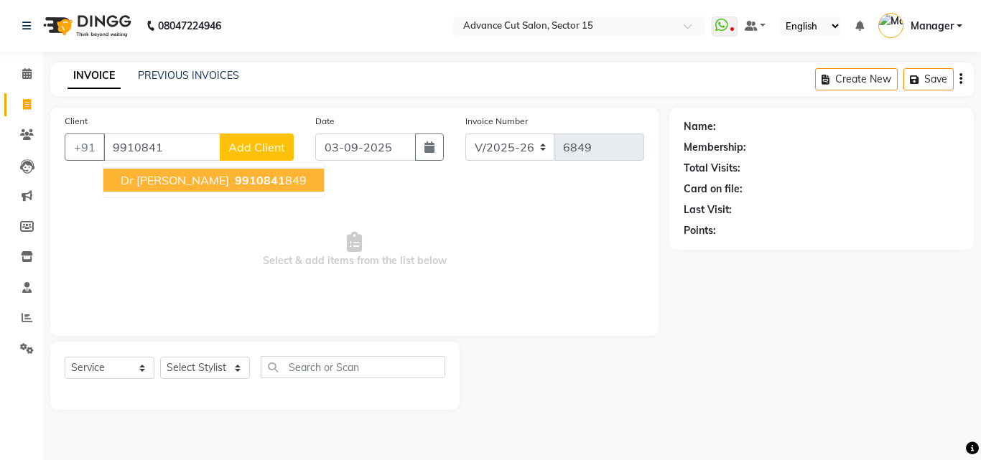
click at [232, 187] on ngb-highlight "9910841 849" at bounding box center [269, 180] width 75 height 14
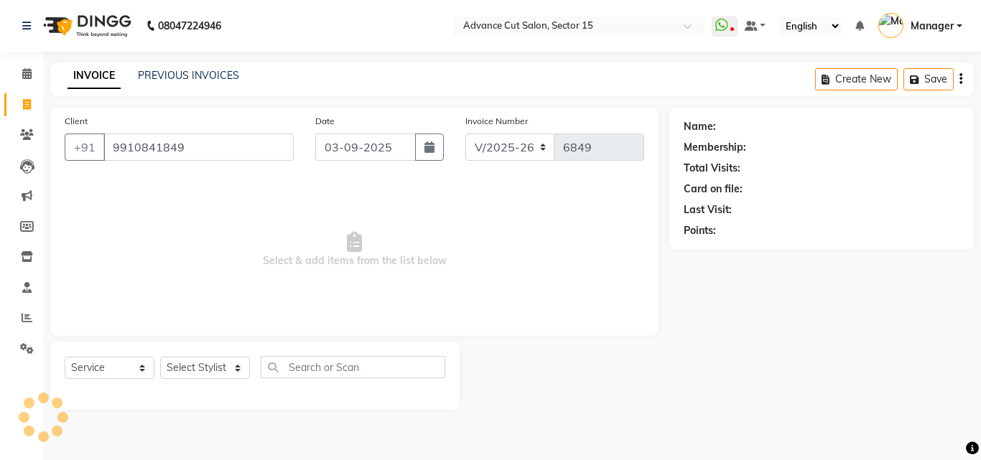
type input "9910841849"
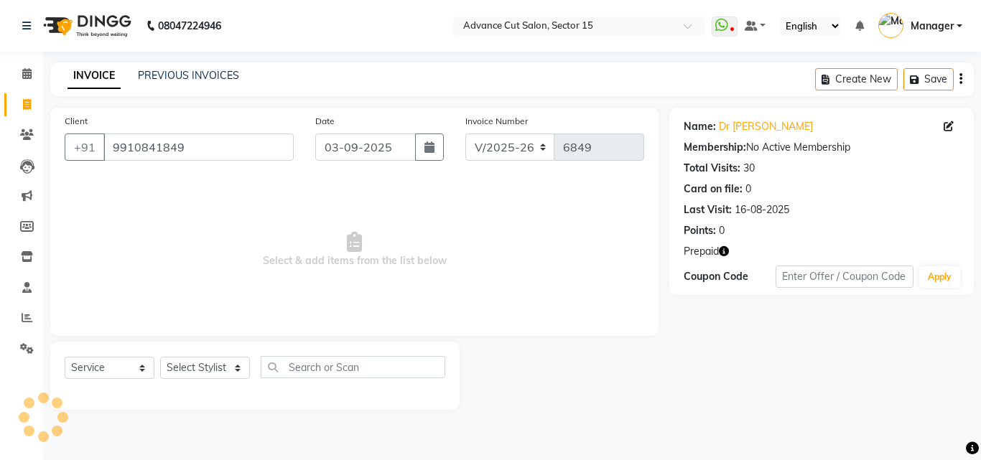
click at [725, 249] on icon "button" at bounding box center [724, 251] width 10 height 10
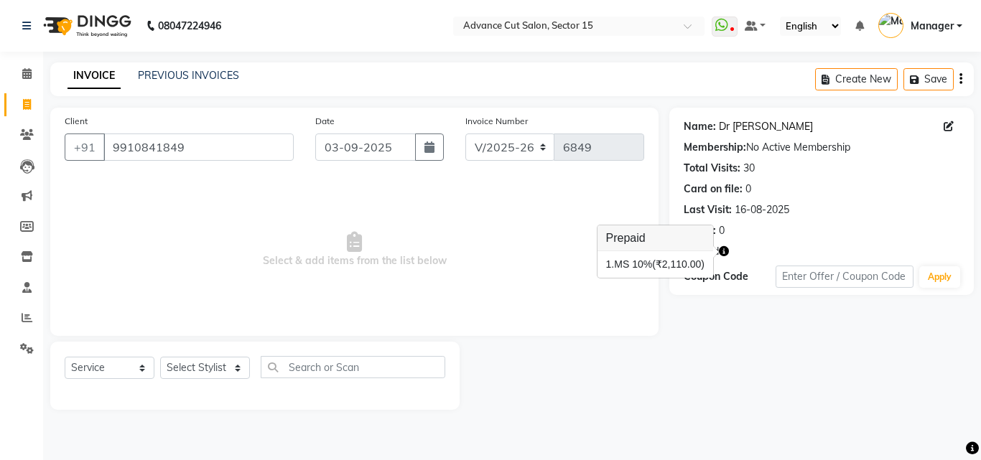
click at [734, 125] on link "Dr [PERSON_NAME]" at bounding box center [766, 126] width 94 height 15
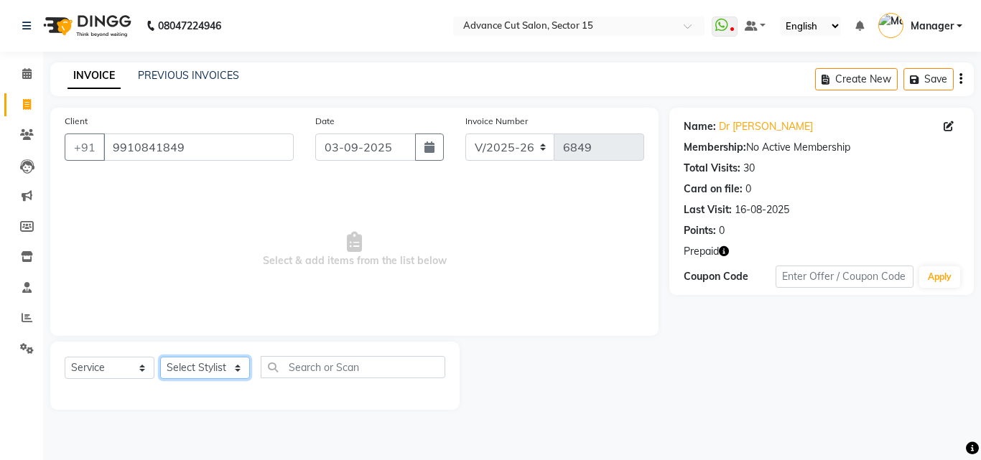
drag, startPoint x: 210, startPoint y: 375, endPoint x: 213, endPoint y: 363, distance: 12.5
click at [210, 373] on select "Select Stylist Advance Cut [PERSON_NAME] [PERSON_NAME] [PERSON_NAME] LUCKY Mana…" at bounding box center [205, 368] width 90 height 22
select select "46515"
click at [160, 357] on select "Select Stylist Advance Cut [PERSON_NAME] [PERSON_NAME] [PERSON_NAME] LUCKY Mana…" at bounding box center [205, 368] width 90 height 22
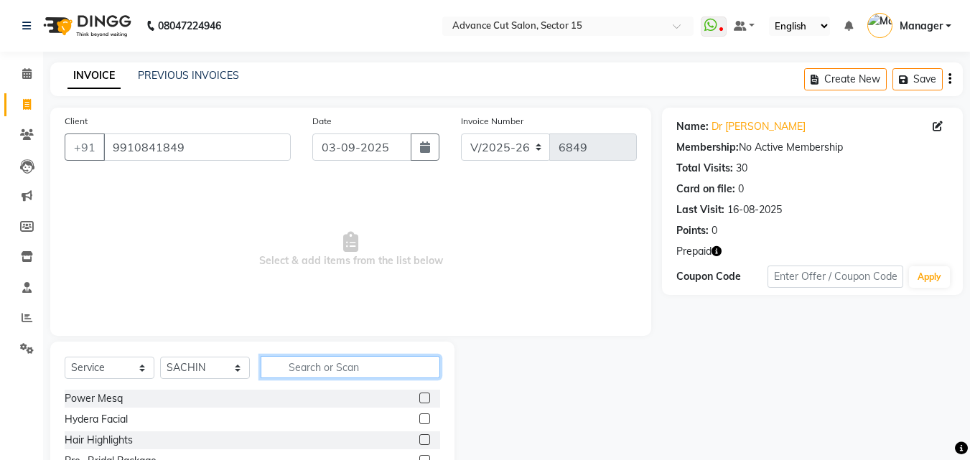
click at [331, 358] on input "text" at bounding box center [351, 367] width 180 height 22
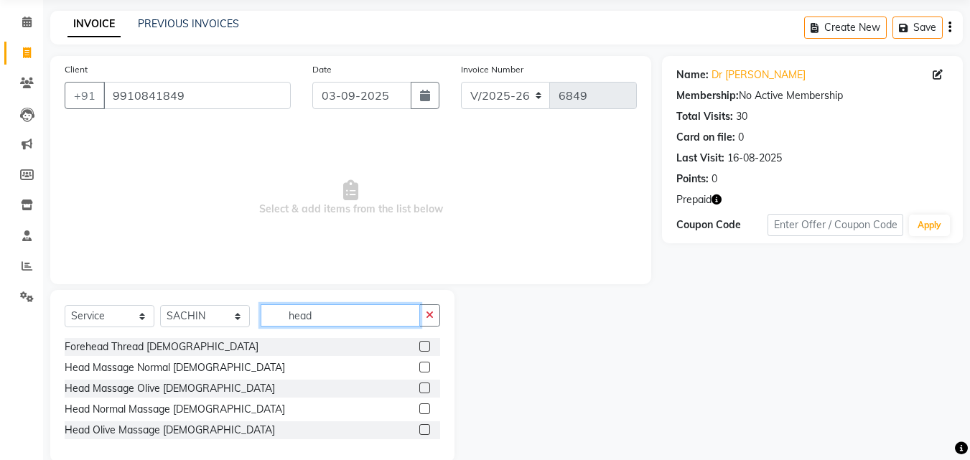
scroll to position [75, 0]
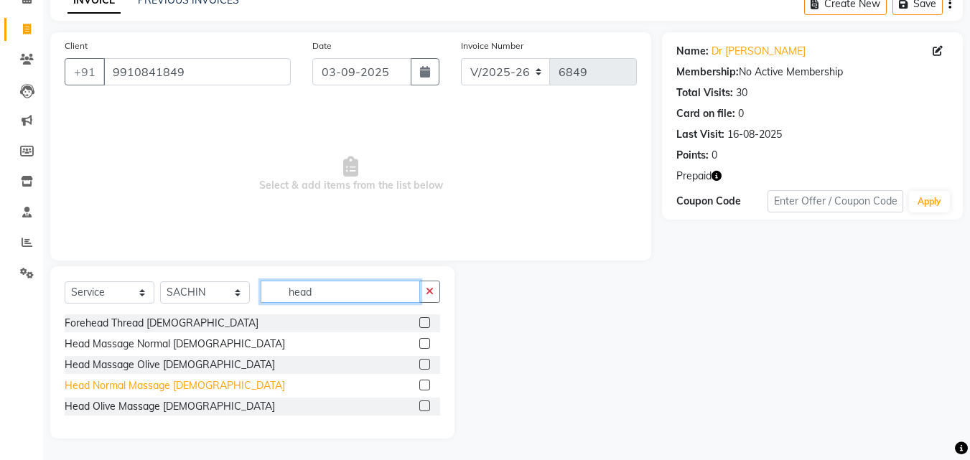
type input "head"
click at [180, 386] on div "Head Normal Massage [DEMOGRAPHIC_DATA]" at bounding box center [175, 386] width 220 height 15
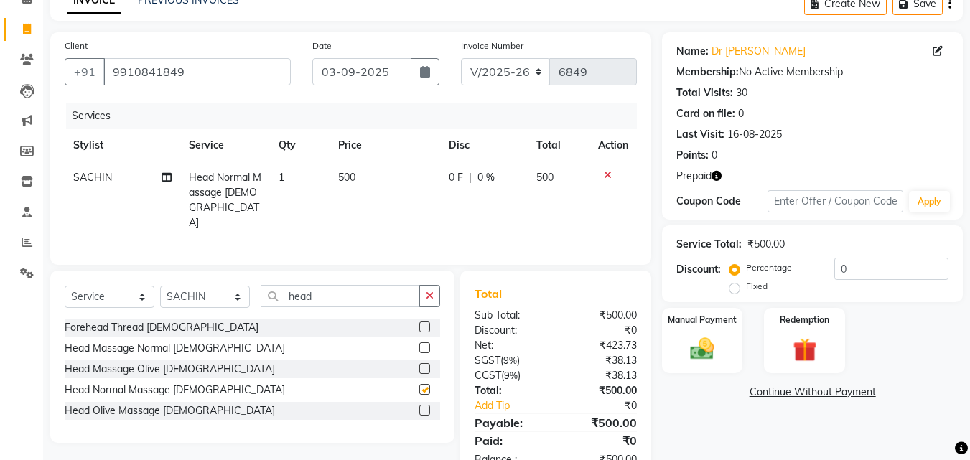
checkbox input "false"
click at [840, 270] on input "0" at bounding box center [892, 269] width 114 height 22
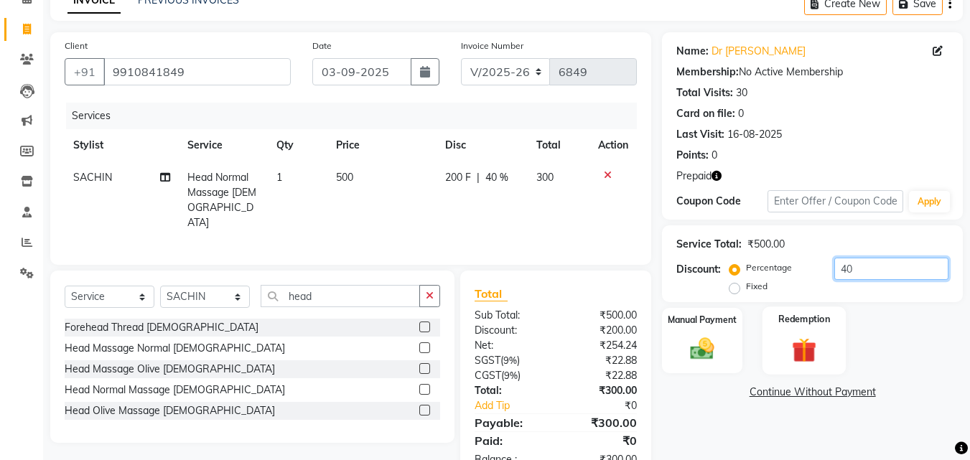
type input "40"
click at [822, 335] on img at bounding box center [804, 350] width 40 height 31
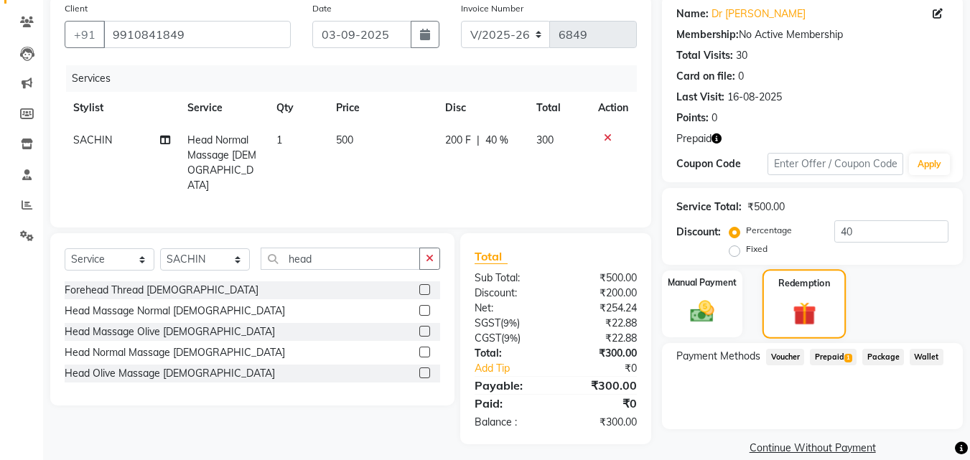
scroll to position [133, 0]
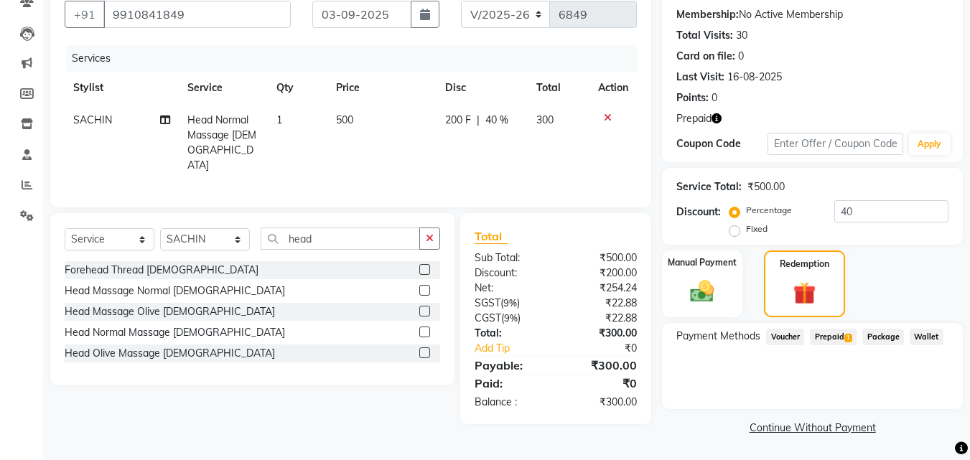
click at [838, 340] on span "Prepaid 1" at bounding box center [833, 337] width 47 height 17
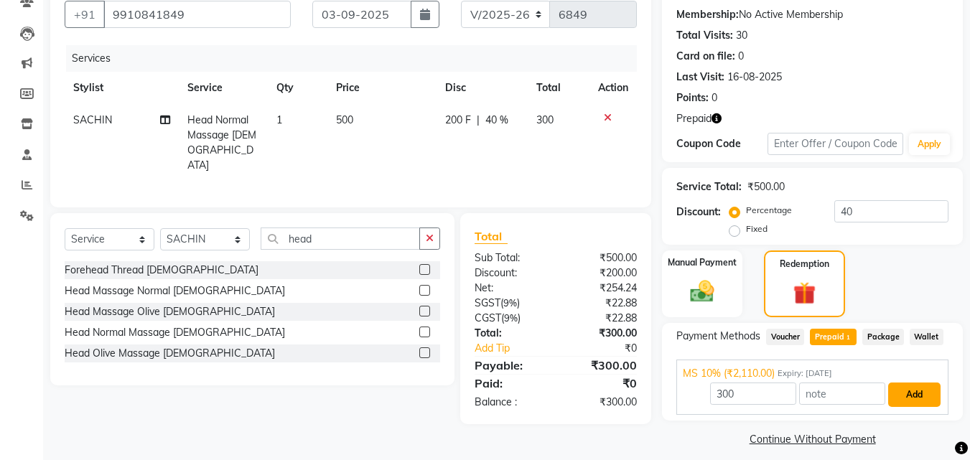
click at [909, 399] on button "Add" at bounding box center [914, 395] width 52 height 24
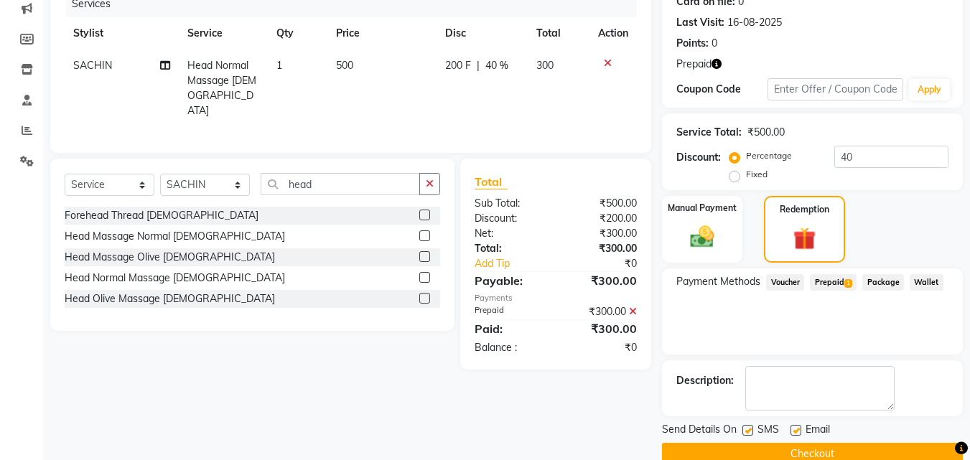
scroll to position [214, 0]
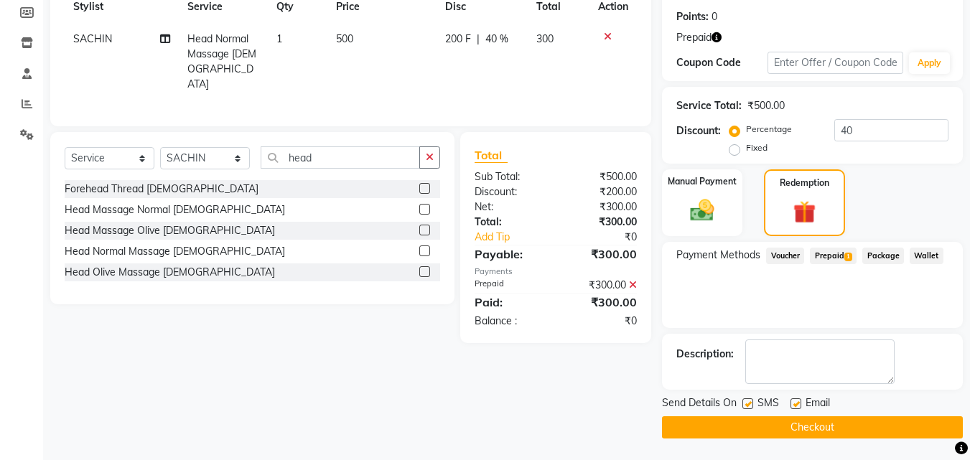
click at [892, 422] on button "Checkout" at bounding box center [812, 428] width 301 height 22
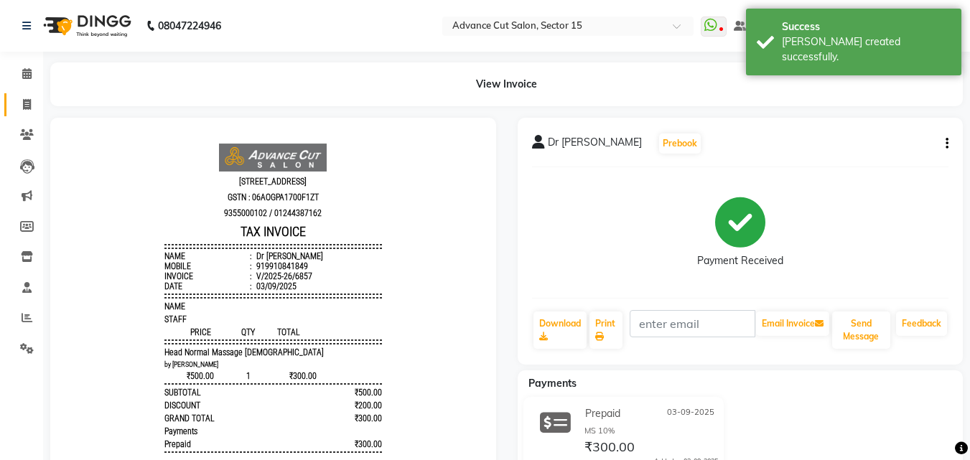
drag, startPoint x: 31, startPoint y: 111, endPoint x: 37, endPoint y: 104, distance: 9.1
click at [31, 110] on span at bounding box center [26, 105] width 25 height 17
select select "service"
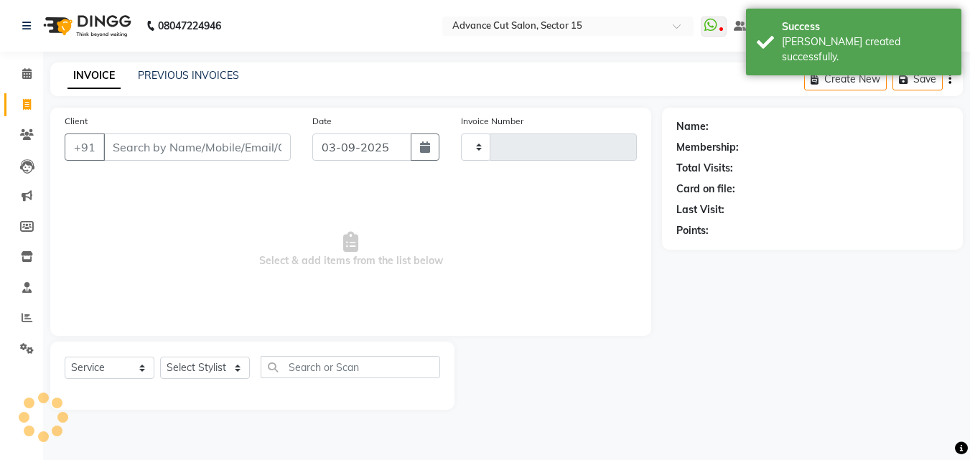
type input "6858"
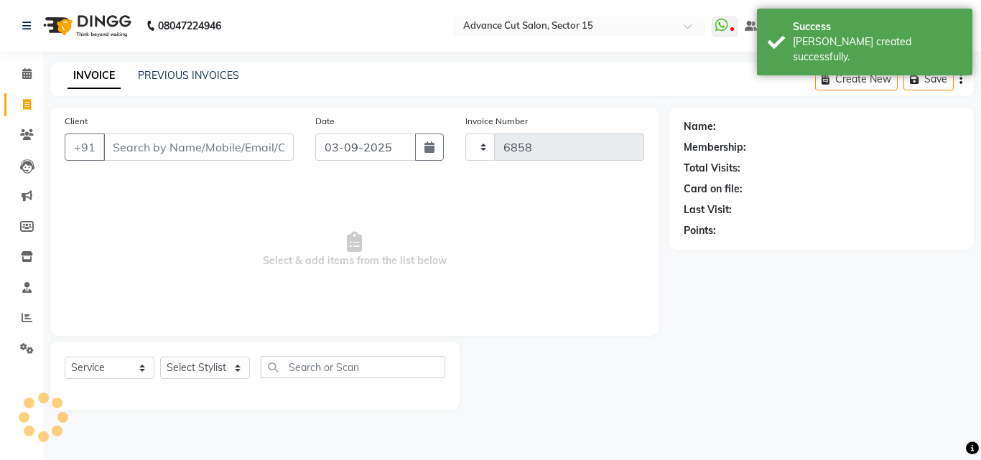
select select "6255"
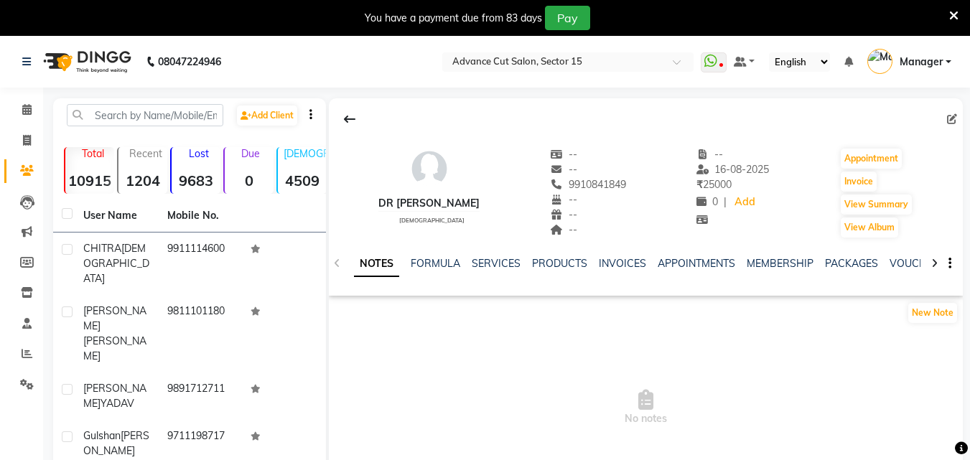
click at [498, 271] on div "NOTES FORMULA SERVICES PRODUCTS INVOICES APPOINTMENTS MEMBERSHIP PACKAGES VOUCH…" at bounding box center [628, 269] width 549 height 27
click at [496, 260] on link "SERVICES" at bounding box center [496, 263] width 49 height 13
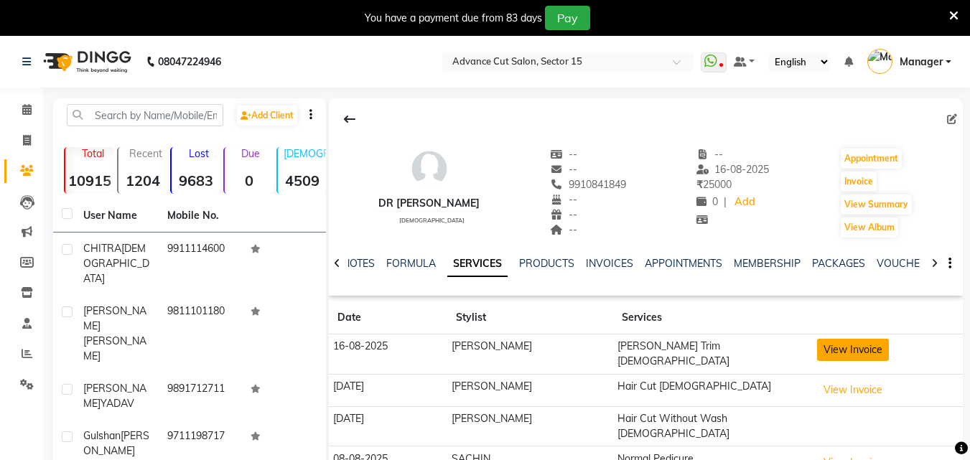
click at [846, 339] on button "View Invoice" at bounding box center [853, 350] width 72 height 22
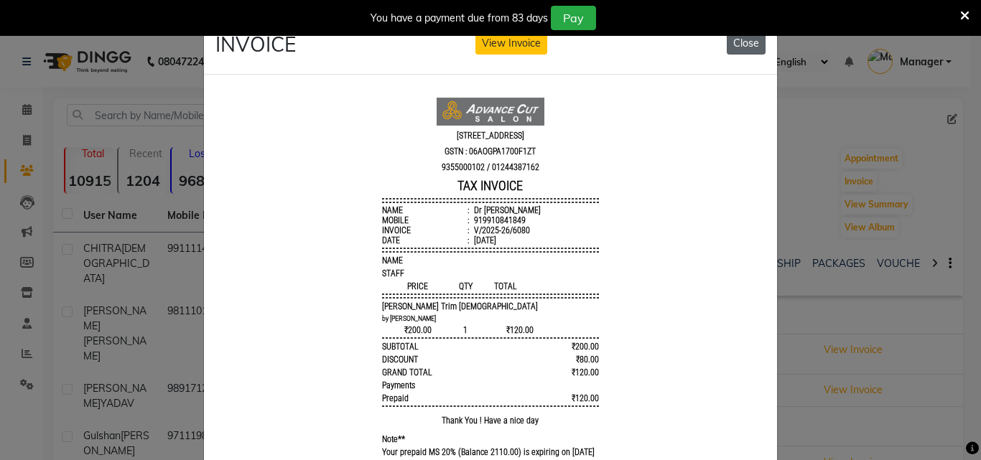
click at [733, 50] on button "Close" at bounding box center [746, 43] width 39 height 22
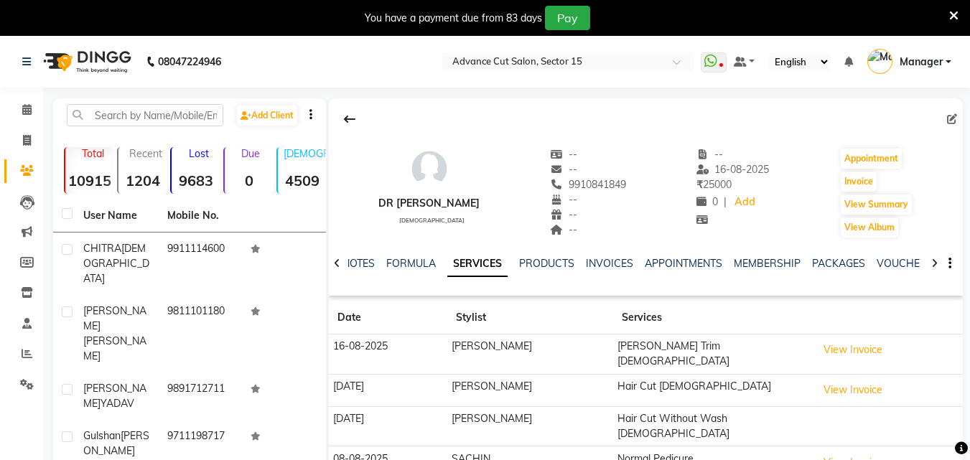
click at [955, 19] on icon at bounding box center [953, 15] width 9 height 13
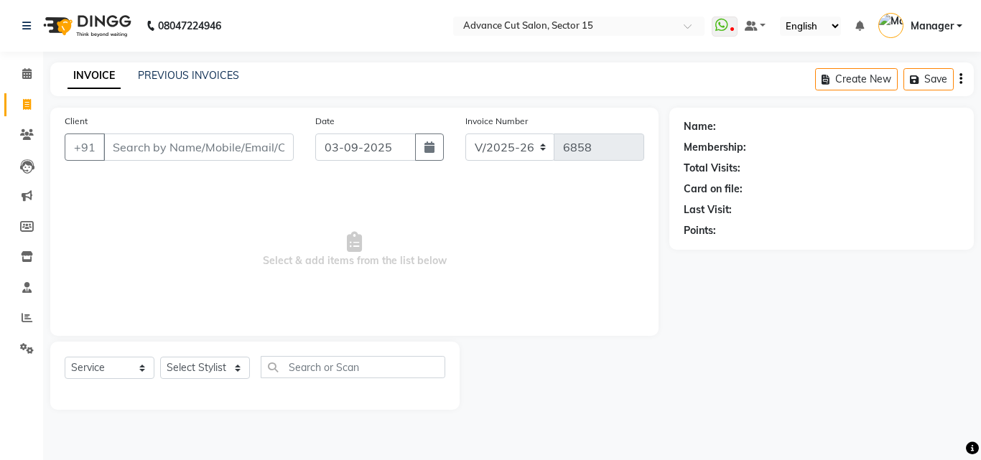
select select "6255"
select select "service"
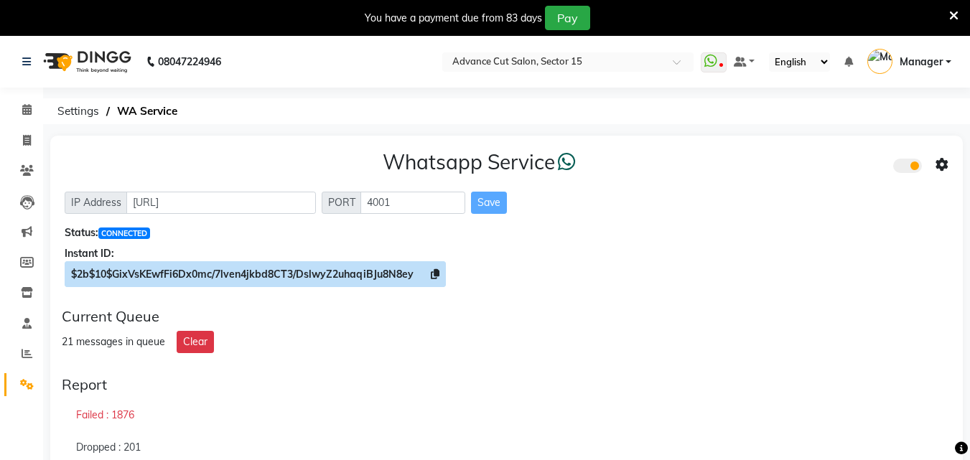
click at [435, 267] on span "$2b$10$GixVsKEwfFi6Dx0mc/7lven4jkbd8CT3/DslwyZ2uhaqiBJu8N8ey" at bounding box center [255, 274] width 381 height 26
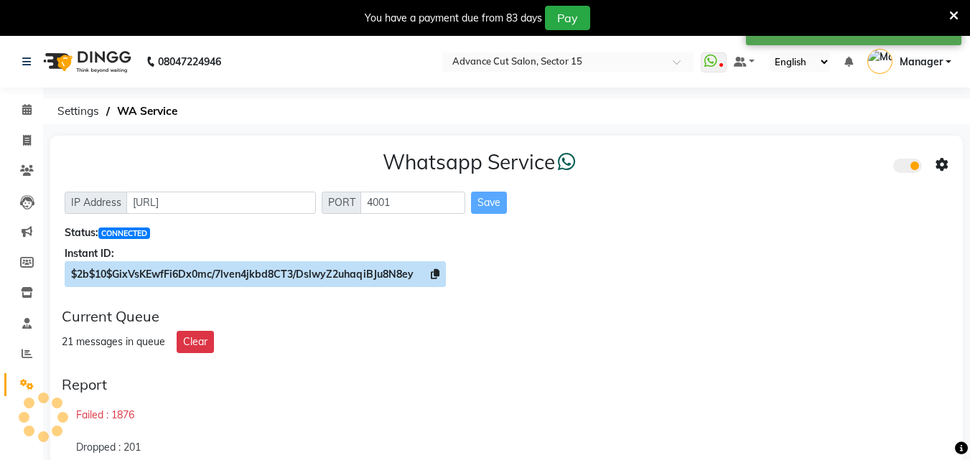
click at [438, 273] on icon at bounding box center [435, 274] width 9 height 10
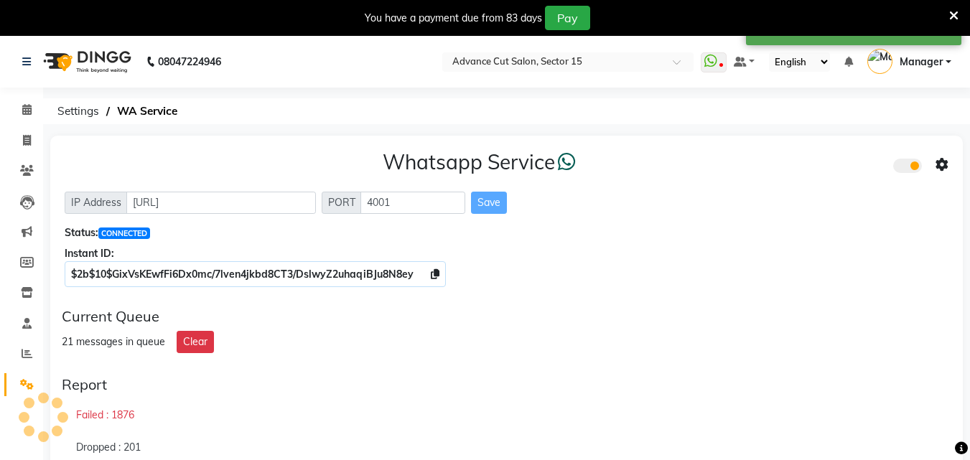
click at [952, 11] on icon at bounding box center [953, 15] width 9 height 13
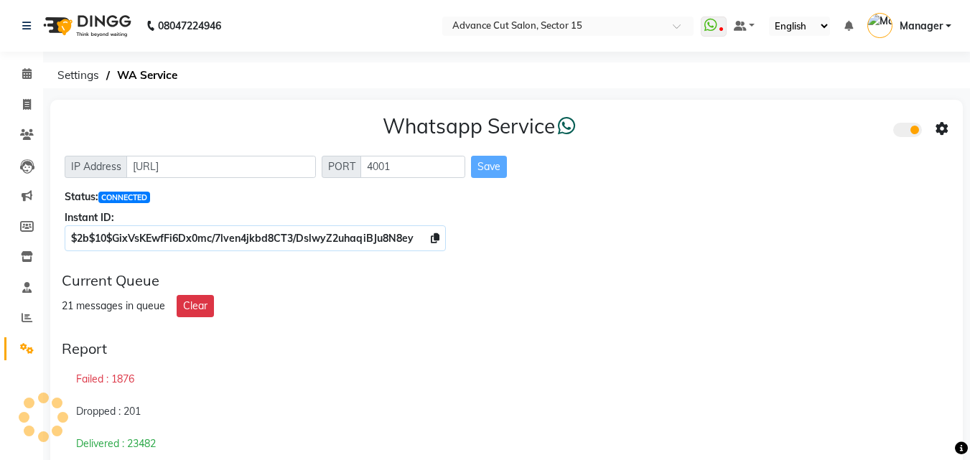
click at [940, 127] on icon at bounding box center [942, 129] width 13 height 13
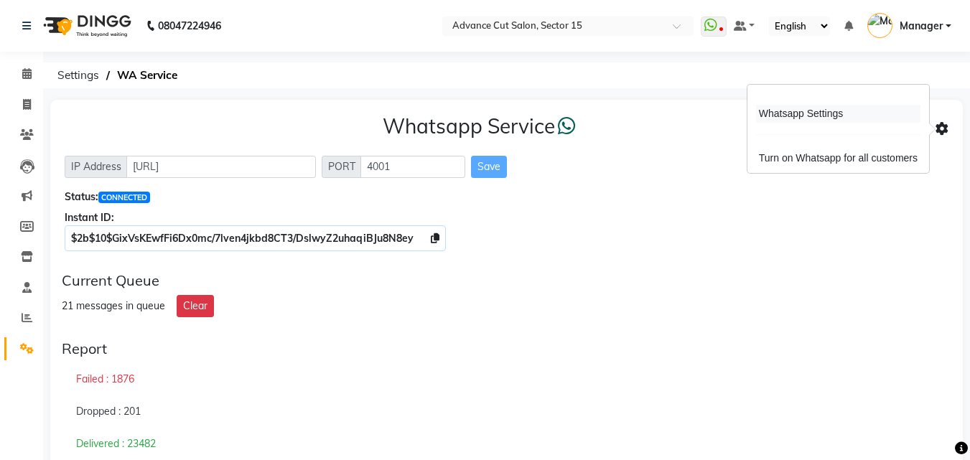
click at [787, 111] on div "Whatsapp Settings" at bounding box center [838, 114] width 164 height 18
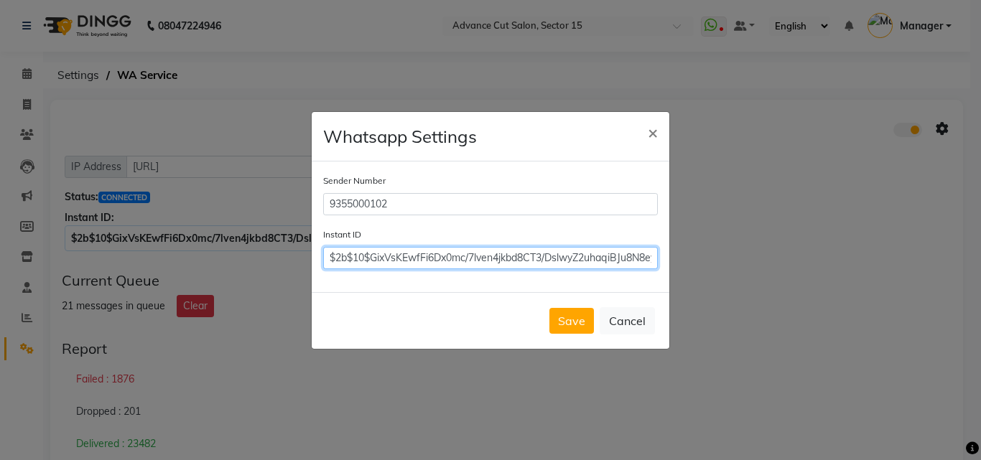
click at [481, 254] on input "$2b$10$GixVsKEwfFi6Dx0mc/7lven4jkbd8CT3/DslwyZ2uhaqiBJu8N8ey" at bounding box center [490, 258] width 335 height 22
paste input "$2b$10$GixVsKEwfFi6Dx0mc/7lven4jkbd8CT3/DslwyZ2uhaqiBJu8N8ey"
type input "$2b$10$GixVsKEwfFi6Dx0mc/7lven4jkbd8CT3/DslwyZ2uhaqiBJu8N8ey"
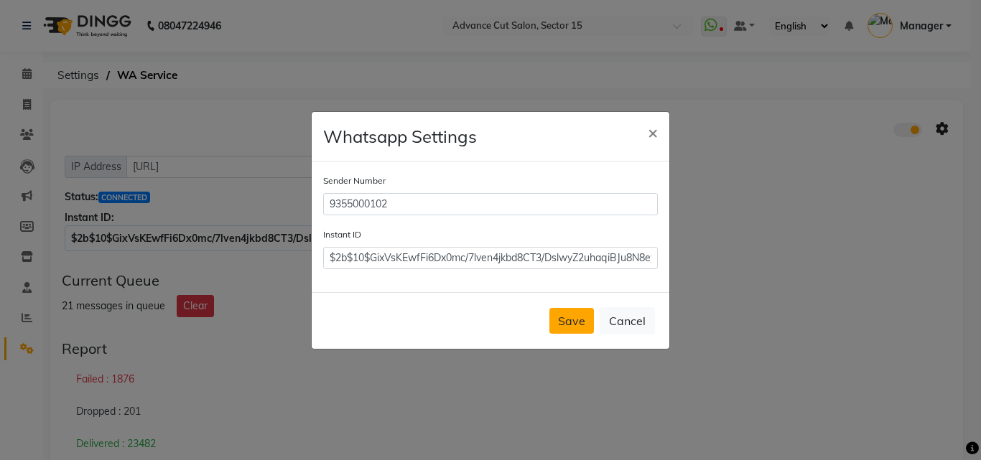
click at [570, 325] on button "Save" at bounding box center [571, 321] width 45 height 26
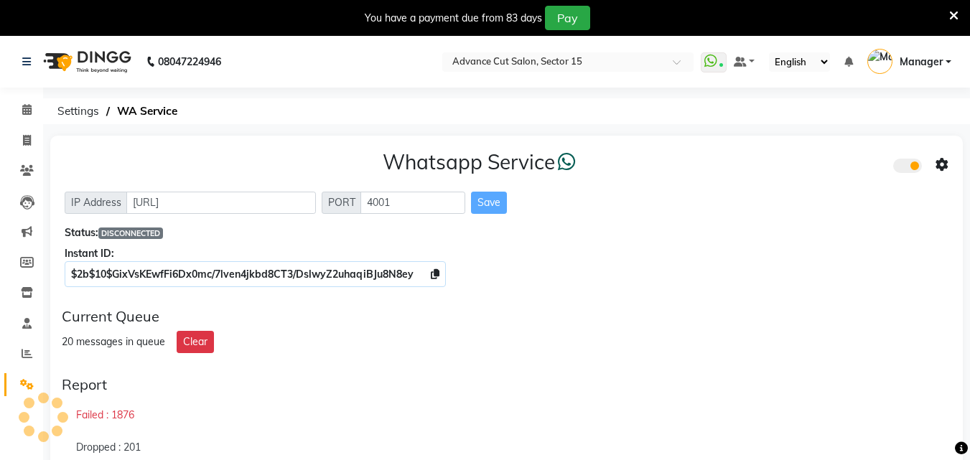
click at [954, 11] on icon at bounding box center [953, 15] width 9 height 13
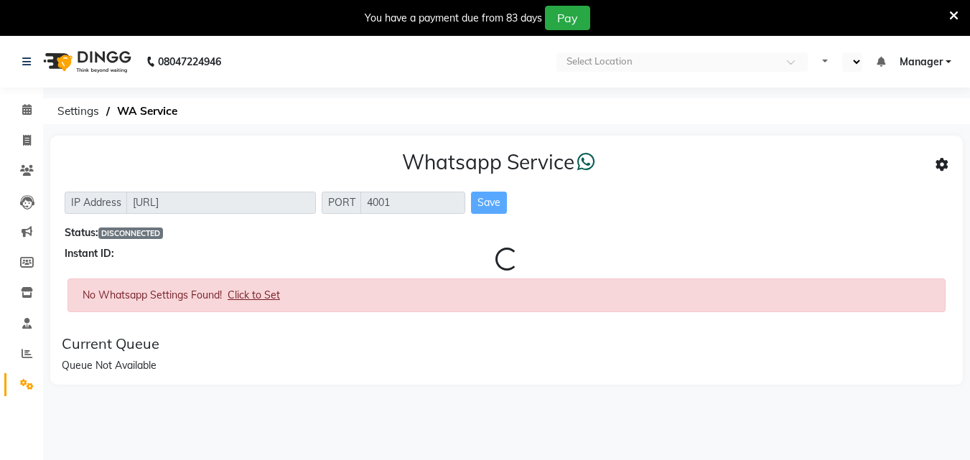
select select "en"
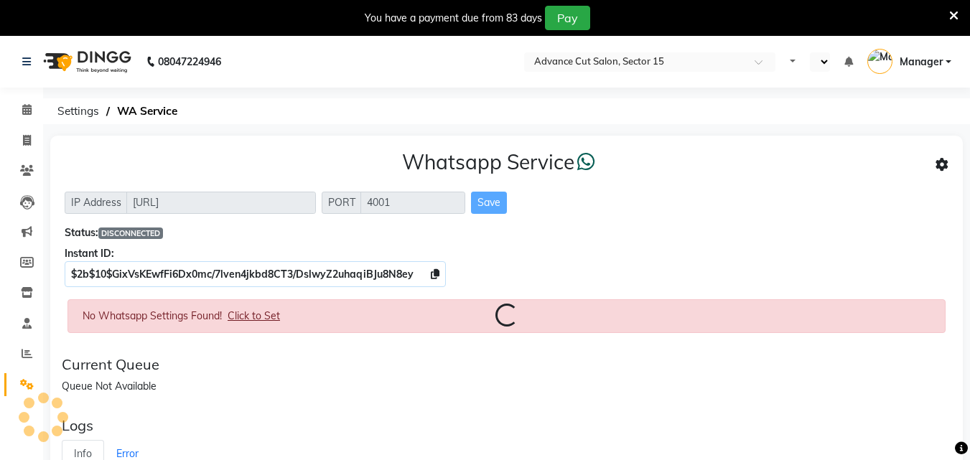
select select "en"
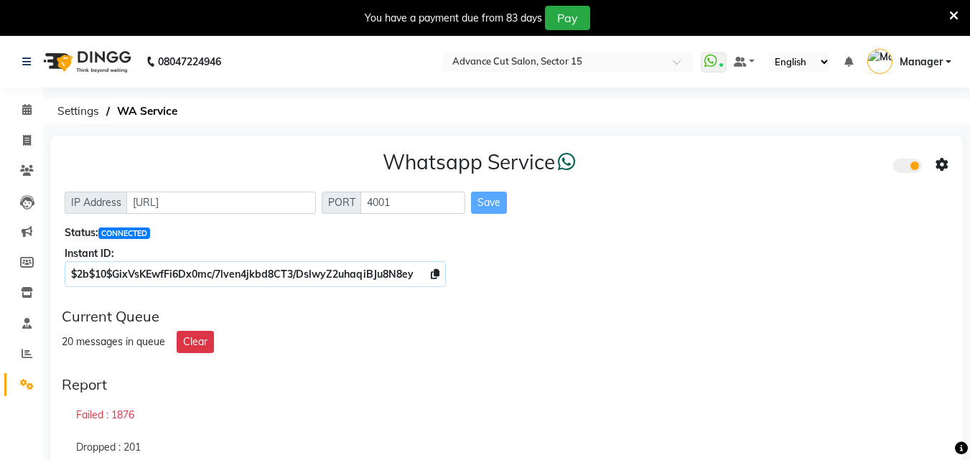
click at [951, 11] on icon at bounding box center [953, 15] width 9 height 13
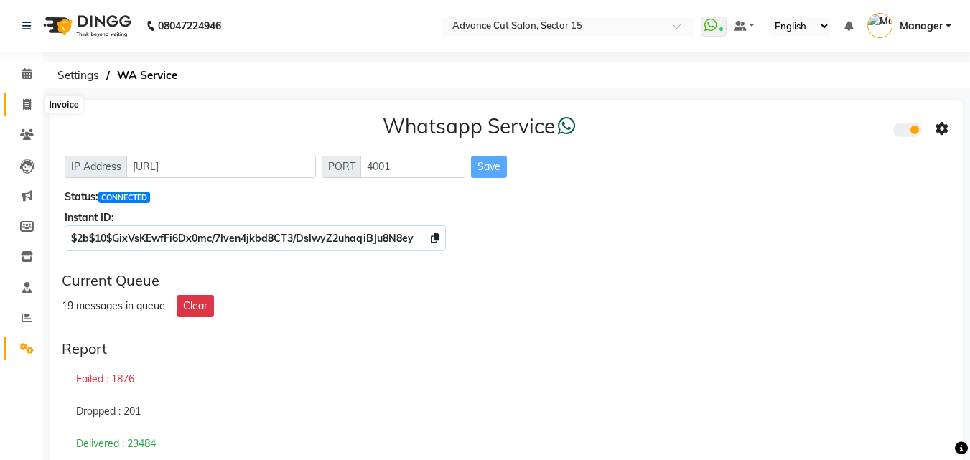
click at [24, 106] on icon at bounding box center [27, 104] width 8 height 11
select select "service"
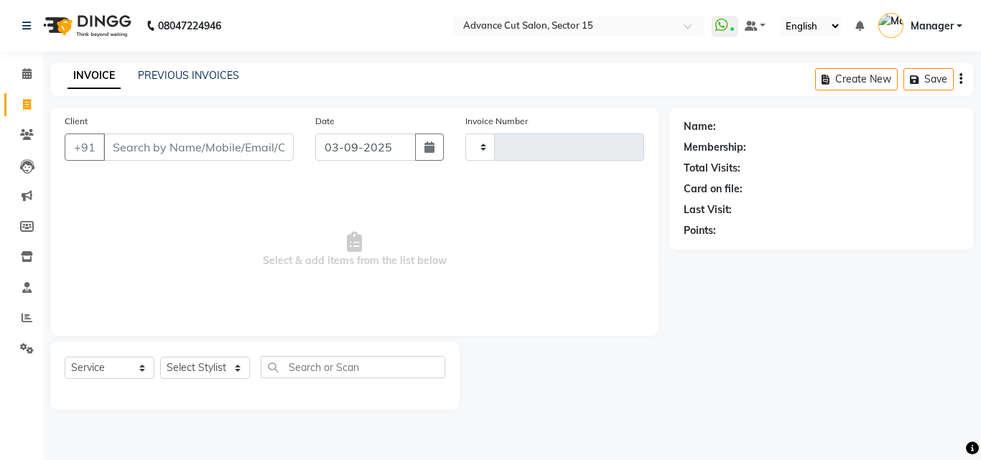
type input "6861"
select select "6255"
click at [205, 77] on link "PREVIOUS INVOICES" at bounding box center [188, 75] width 101 height 13
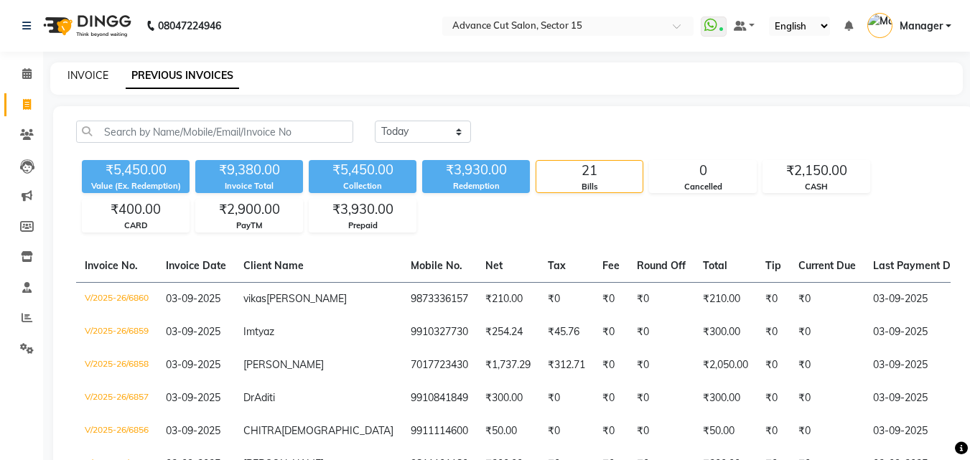
click at [100, 71] on link "INVOICE" at bounding box center [88, 75] width 41 height 13
select select "service"
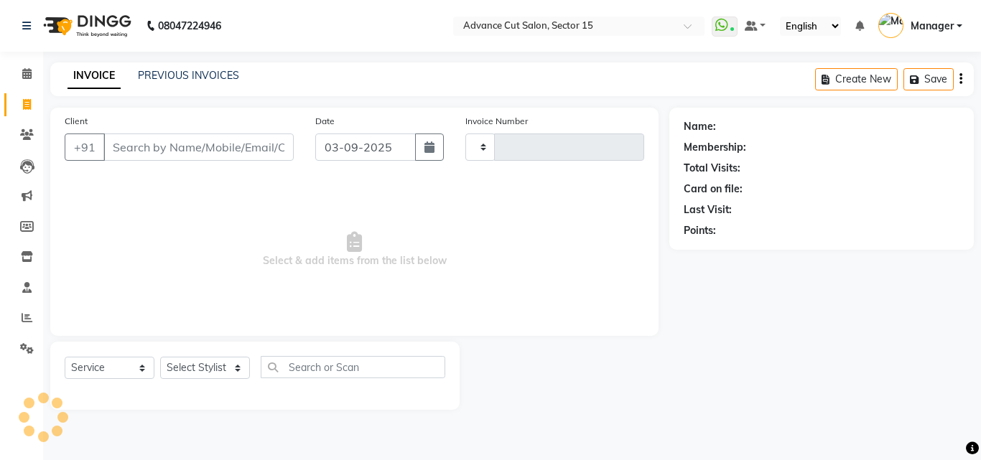
type input "6861"
select select "6255"
click at [508, 254] on span "Select & add items from the list below" at bounding box center [355, 250] width 580 height 144
click at [22, 347] on icon at bounding box center [27, 348] width 14 height 11
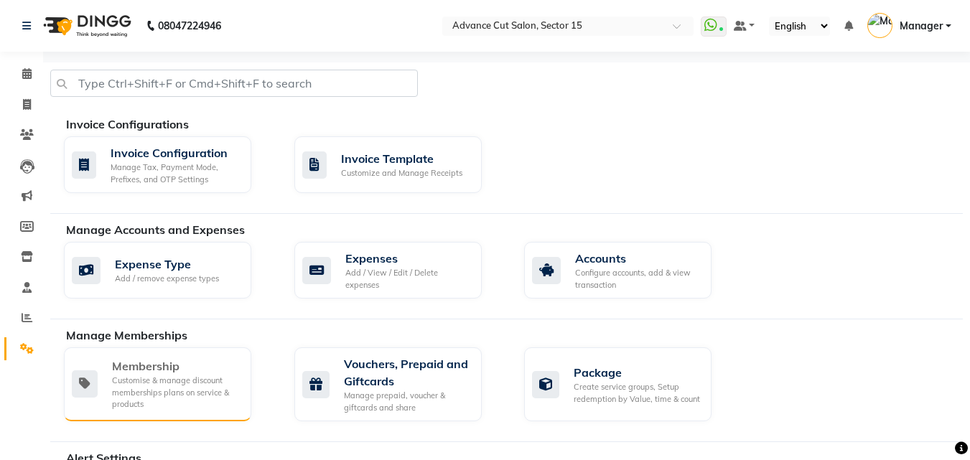
scroll to position [619, 0]
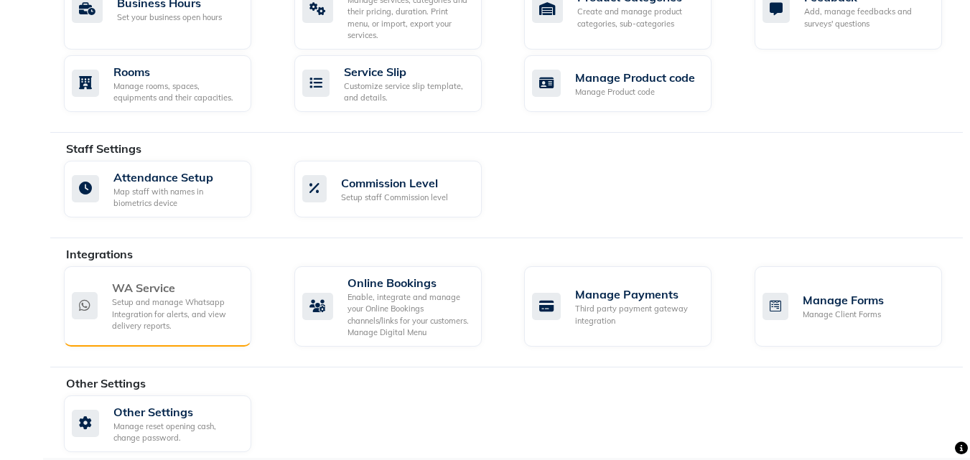
click at [175, 320] on div "Setup and manage Whatsapp Integration for alerts, and view delivery reports." at bounding box center [176, 315] width 128 height 36
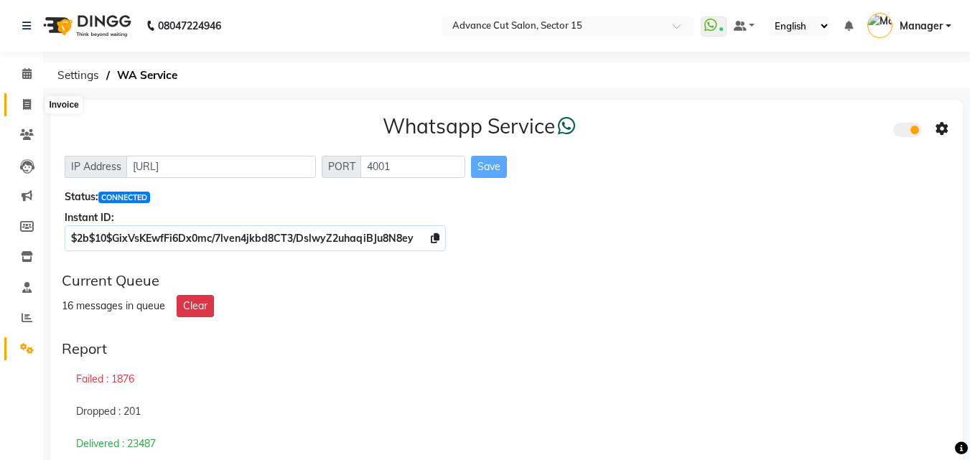
click at [25, 106] on icon at bounding box center [27, 104] width 8 height 11
select select "6255"
select select "service"
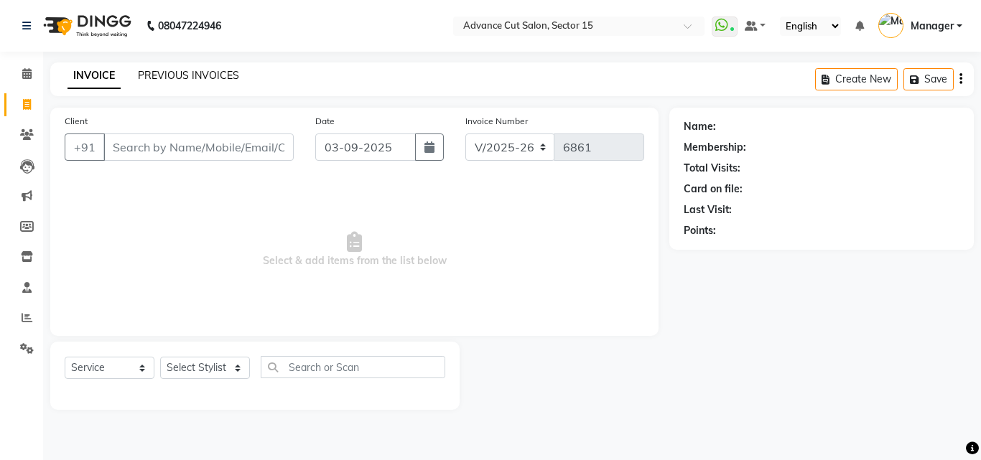
click at [182, 78] on link "PREVIOUS INVOICES" at bounding box center [188, 75] width 101 height 13
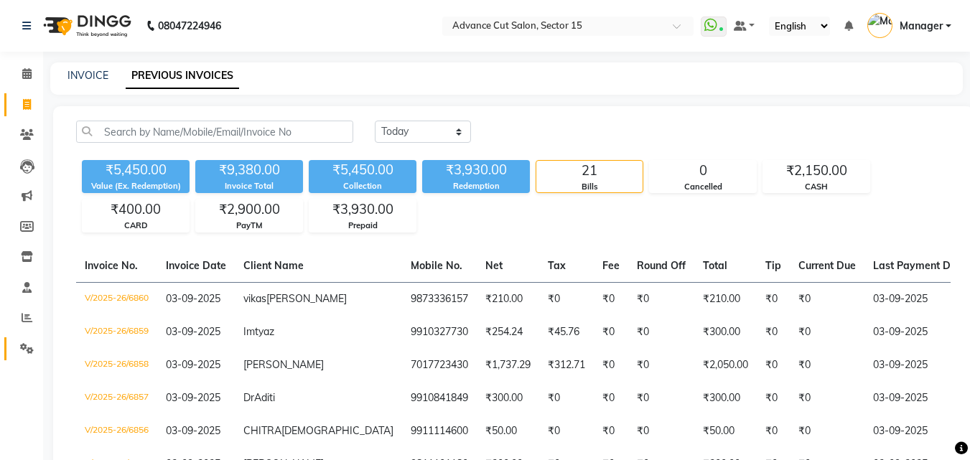
click at [12, 351] on link "Settings" at bounding box center [21, 350] width 34 height 24
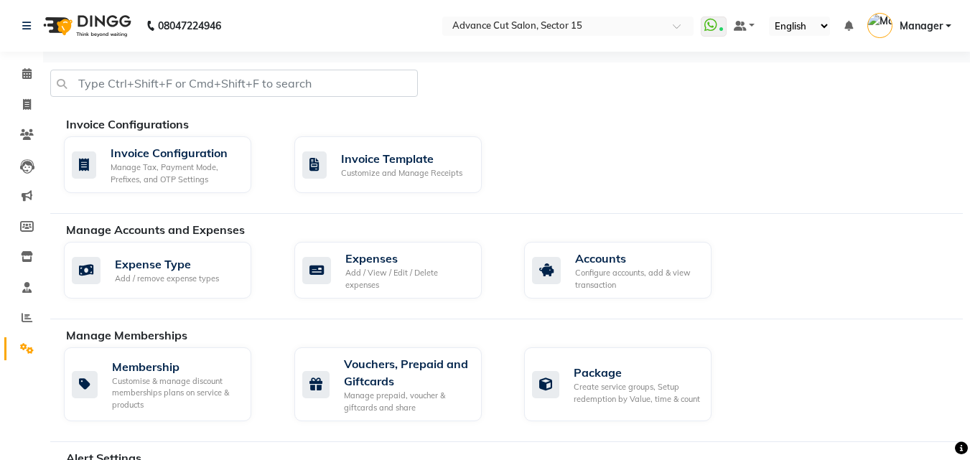
scroll to position [619, 0]
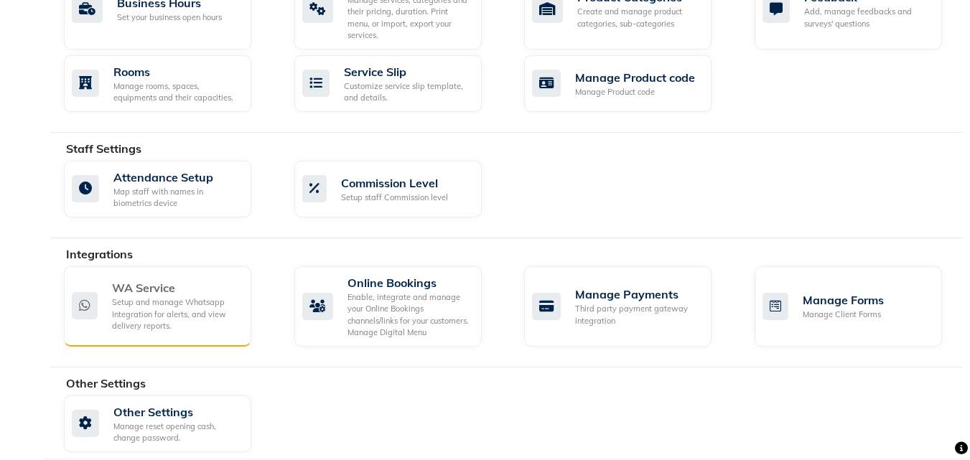
click at [172, 297] on div "Setup and manage Whatsapp Integration for alerts, and view delivery reports." at bounding box center [176, 315] width 128 height 36
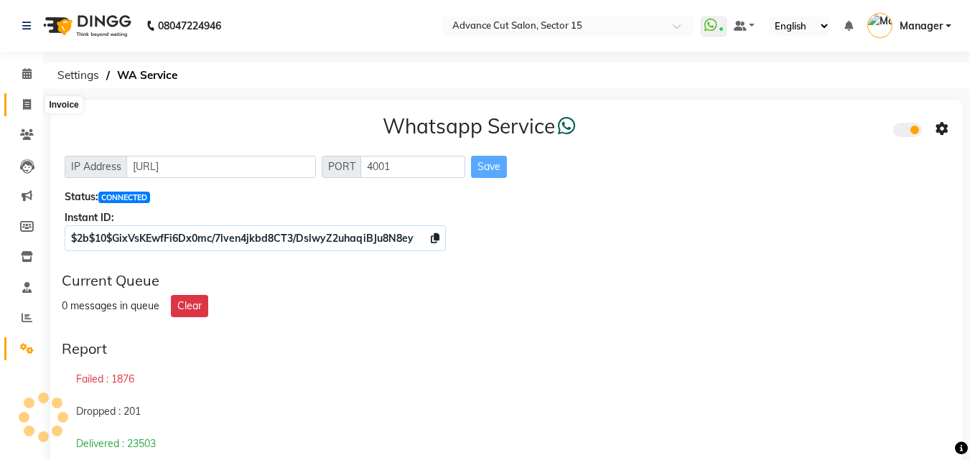
click at [32, 97] on span at bounding box center [26, 105] width 25 height 17
select select "service"
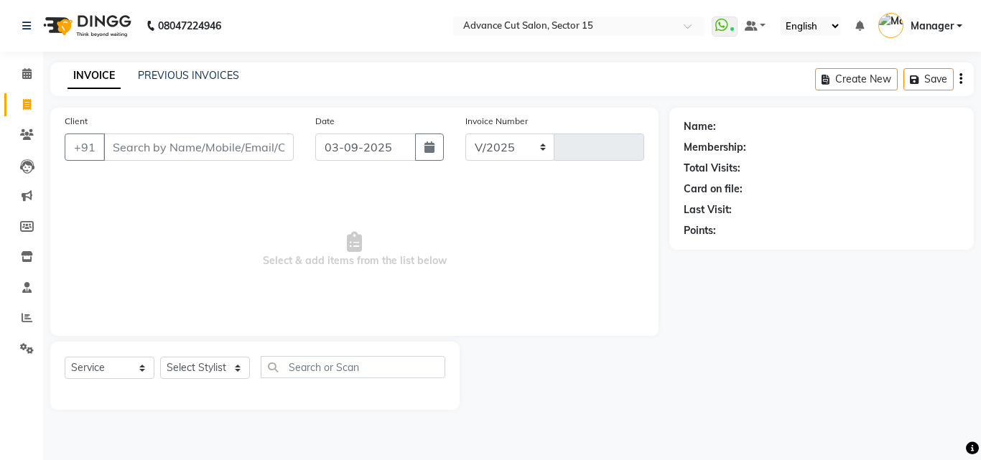
select select "6255"
type input "6861"
click at [198, 78] on link "PREVIOUS INVOICES" at bounding box center [188, 75] width 101 height 13
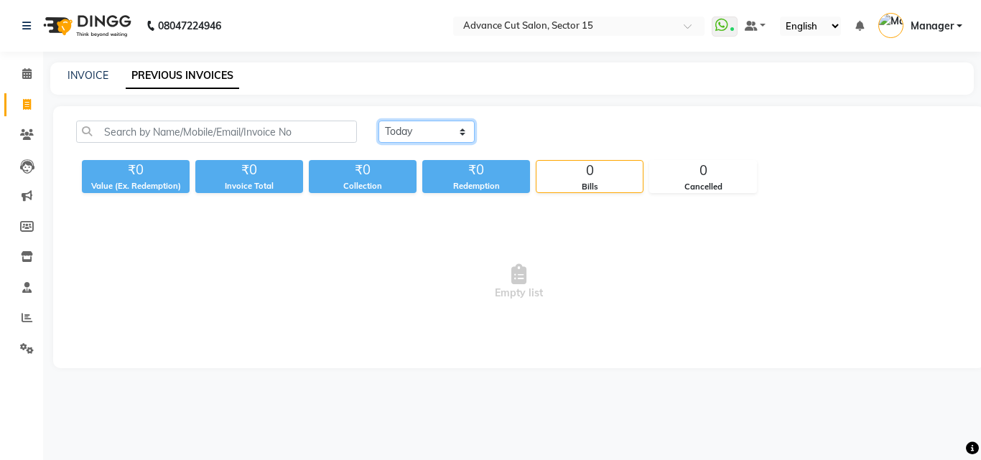
click at [442, 126] on select "Today Yesterday Custom Range" at bounding box center [427, 132] width 96 height 22
click at [427, 133] on select "Today Yesterday Custom Range" at bounding box center [427, 132] width 96 height 22
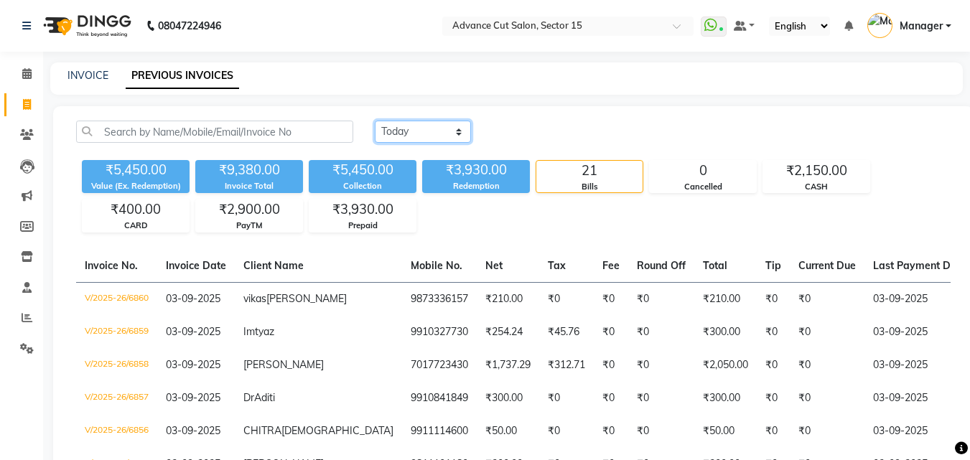
click at [426, 129] on select "Today Yesterday Custom Range" at bounding box center [423, 132] width 96 height 22
select select "yesterday"
click at [375, 121] on select "Today Yesterday Custom Range" at bounding box center [423, 132] width 96 height 22
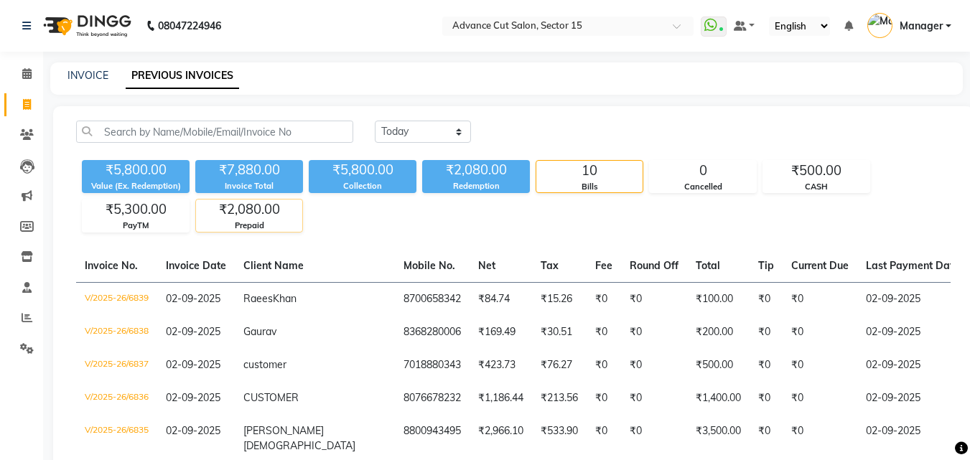
click at [273, 218] on div "₹2,080.00" at bounding box center [249, 210] width 106 height 20
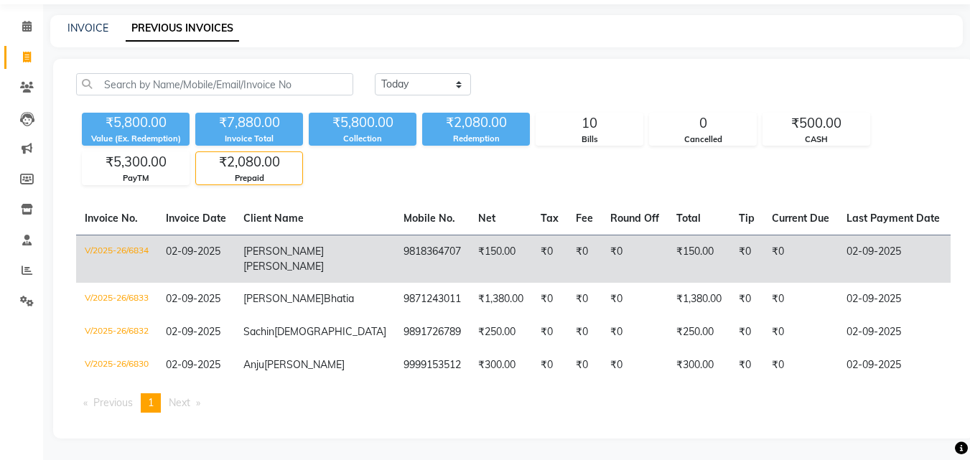
scroll to position [60, 0]
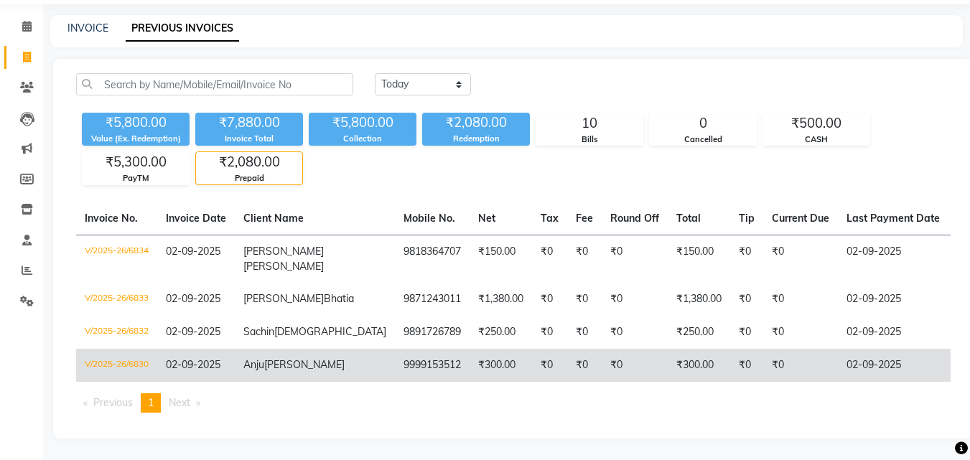
click at [844, 363] on td "02-09-2025" at bounding box center [893, 365] width 111 height 33
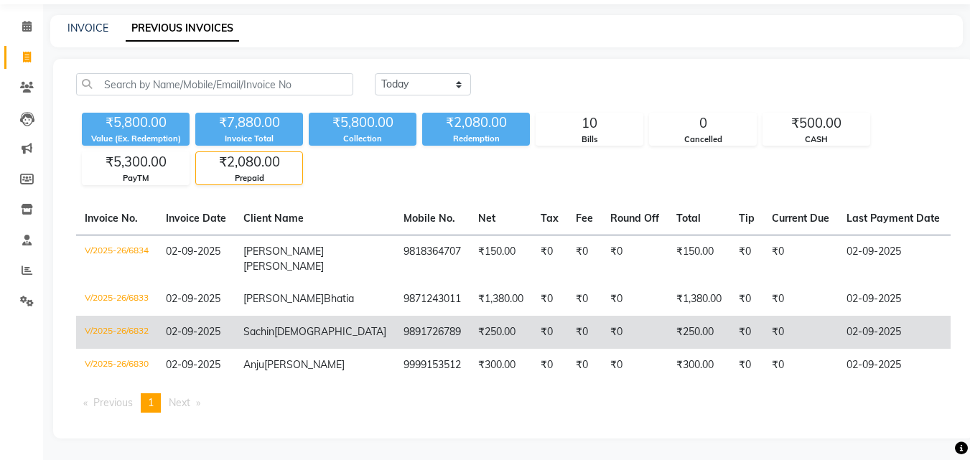
click at [668, 332] on td "₹250.00" at bounding box center [699, 332] width 62 height 33
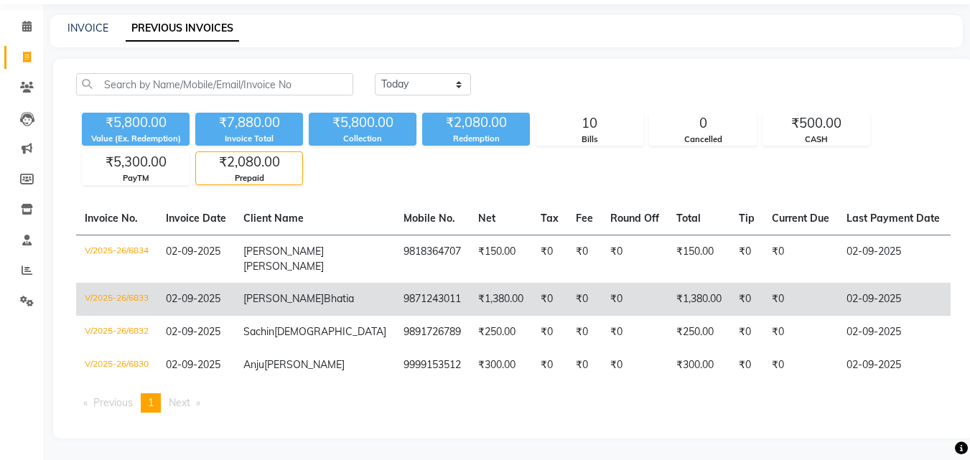
click at [838, 285] on td "02-09-2025" at bounding box center [893, 299] width 111 height 33
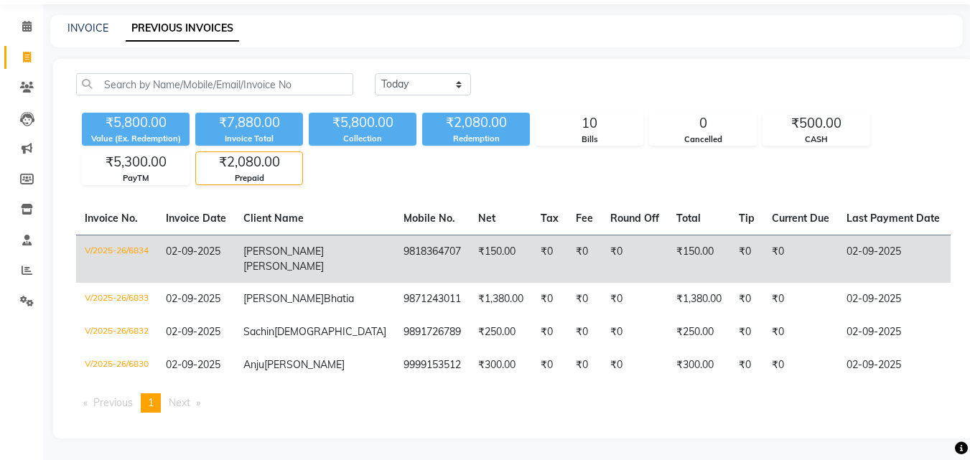
click at [567, 237] on td "₹0" at bounding box center [584, 259] width 34 height 48
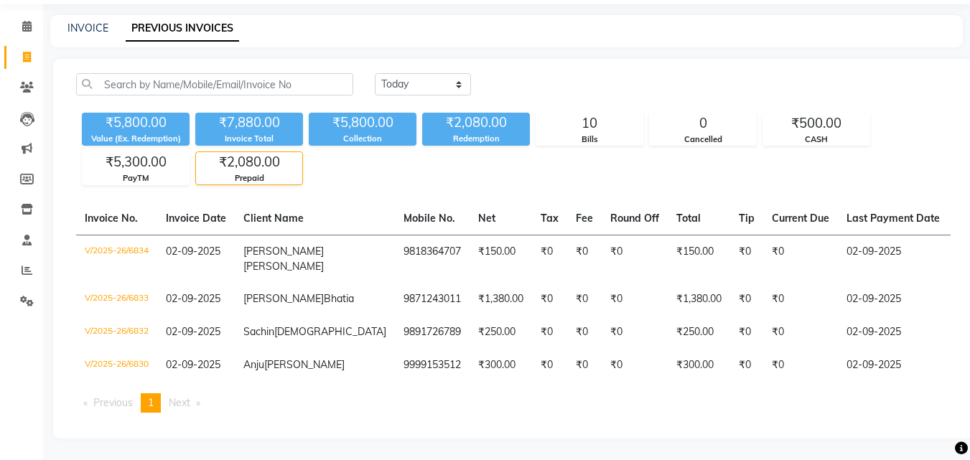
click at [269, 157] on div "₹2,080.00" at bounding box center [249, 162] width 106 height 20
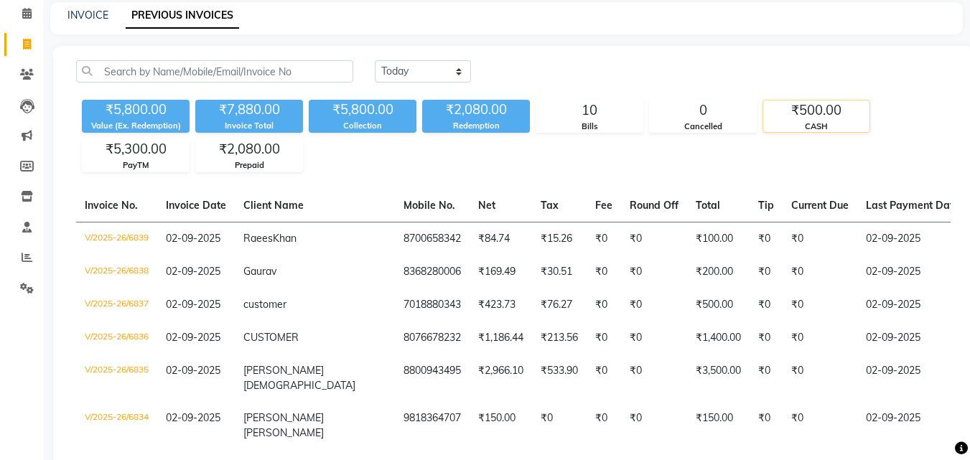
click at [789, 111] on div "₹500.00" at bounding box center [816, 111] width 106 height 20
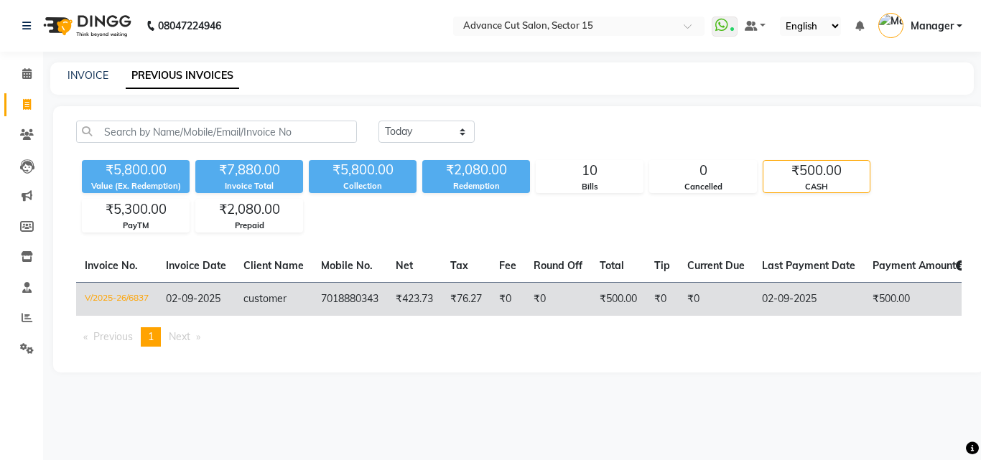
click at [667, 302] on td "₹0" at bounding box center [662, 299] width 33 height 34
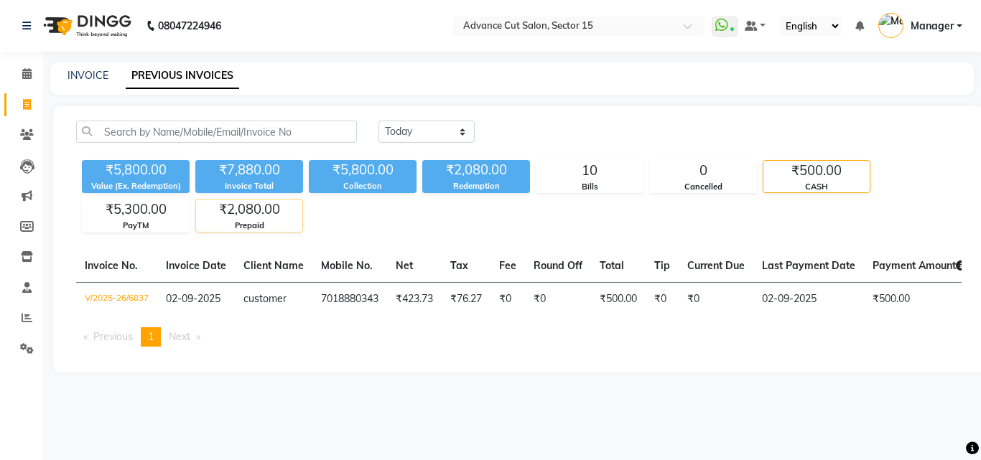
click at [266, 219] on div "₹2,080.00" at bounding box center [249, 210] width 106 height 20
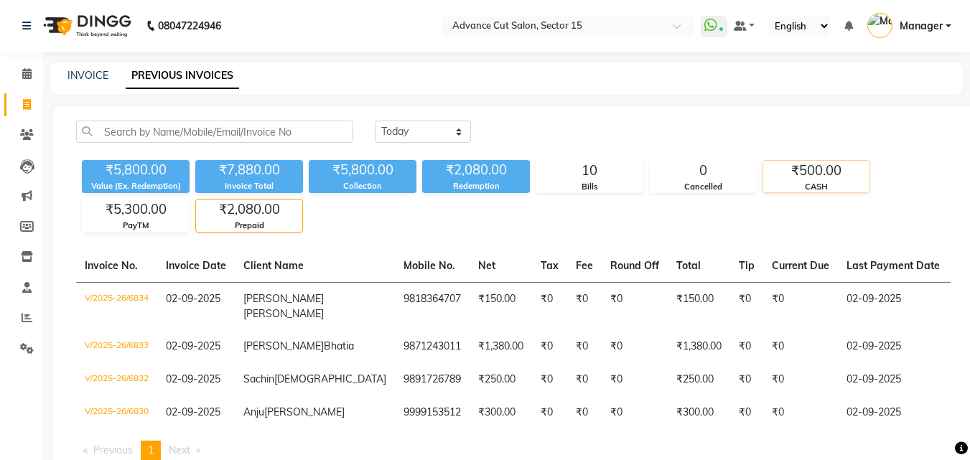
click at [789, 178] on div "₹500.00" at bounding box center [816, 171] width 106 height 20
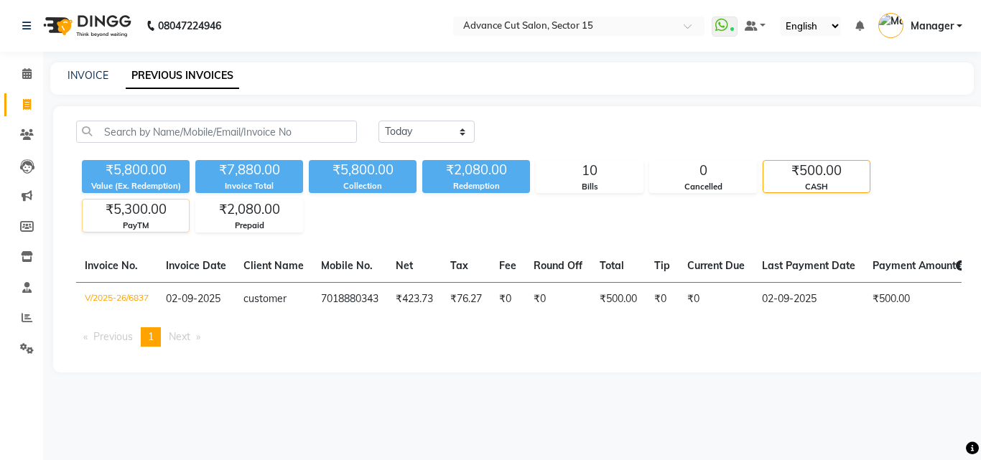
click at [154, 216] on div "₹5,300.00" at bounding box center [136, 210] width 106 height 20
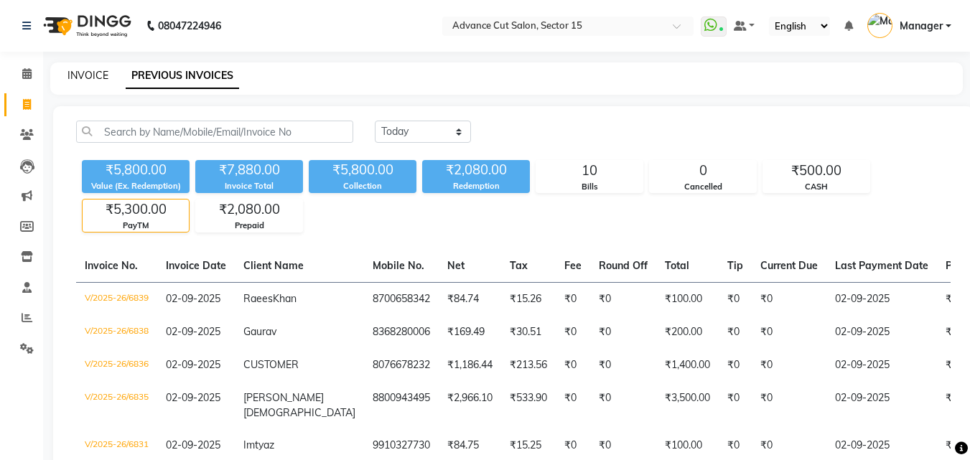
click at [90, 77] on link "INVOICE" at bounding box center [88, 75] width 41 height 13
select select "service"
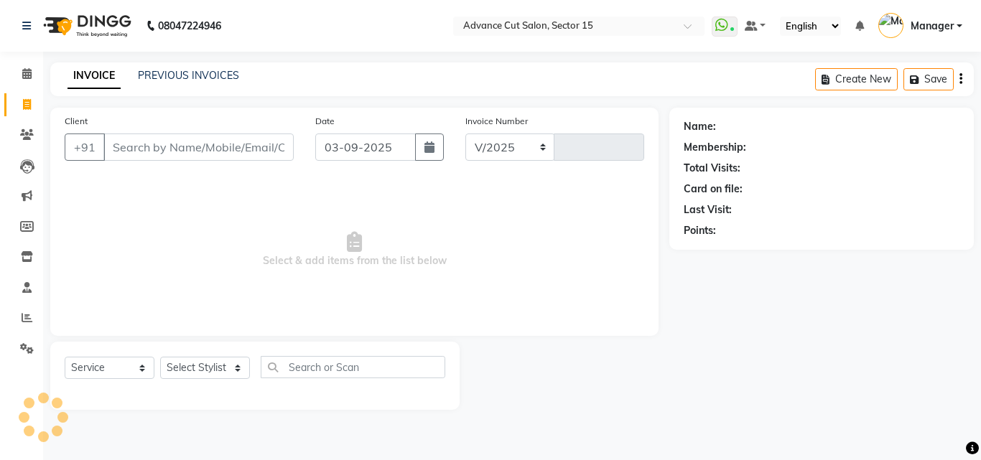
select select "6255"
type input "6861"
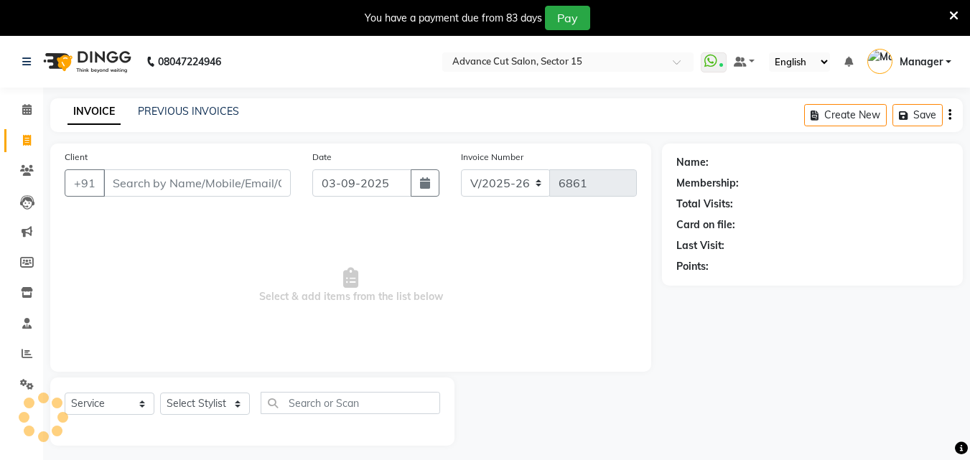
select select "6255"
select select "service"
click at [952, 9] on icon at bounding box center [953, 15] width 9 height 13
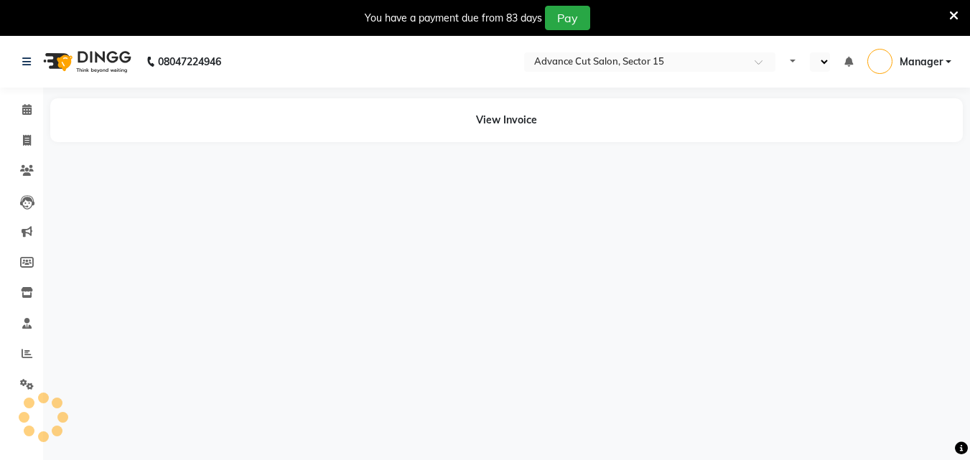
select select "en"
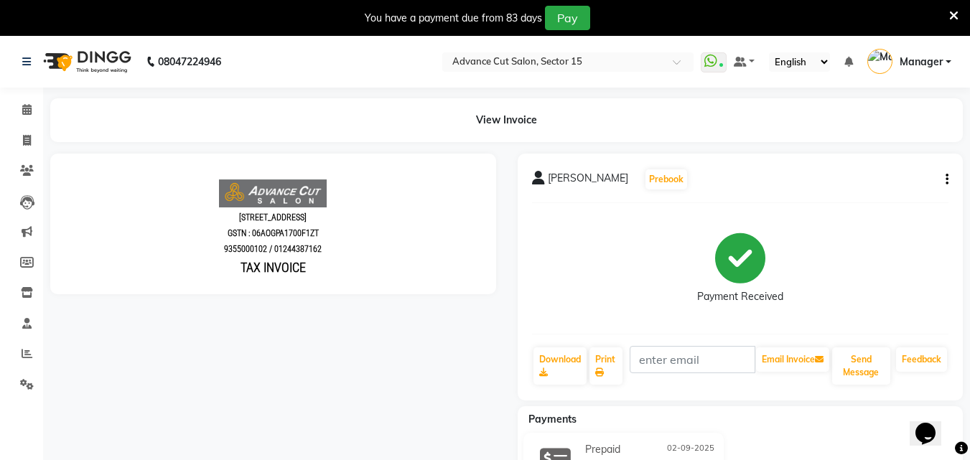
click at [951, 17] on icon at bounding box center [953, 15] width 9 height 13
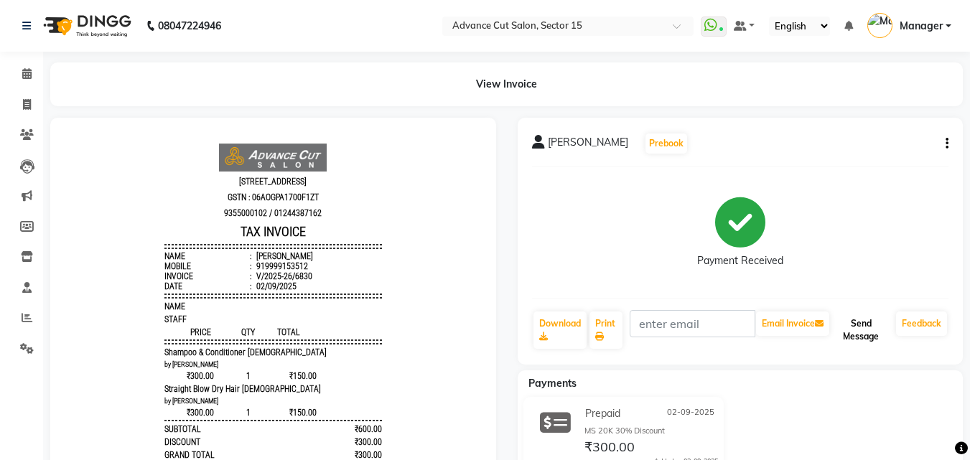
click at [870, 337] on button "Send Message" at bounding box center [861, 330] width 58 height 37
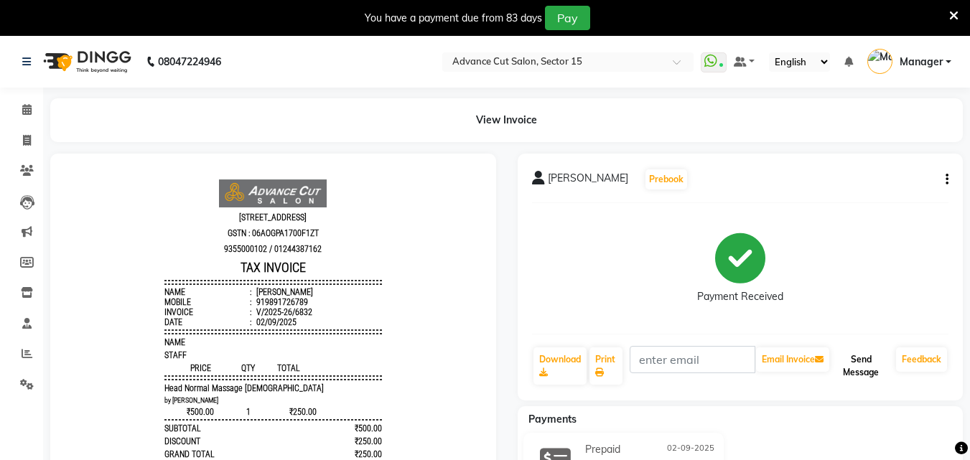
click at [874, 353] on button "Send Message" at bounding box center [861, 366] width 58 height 37
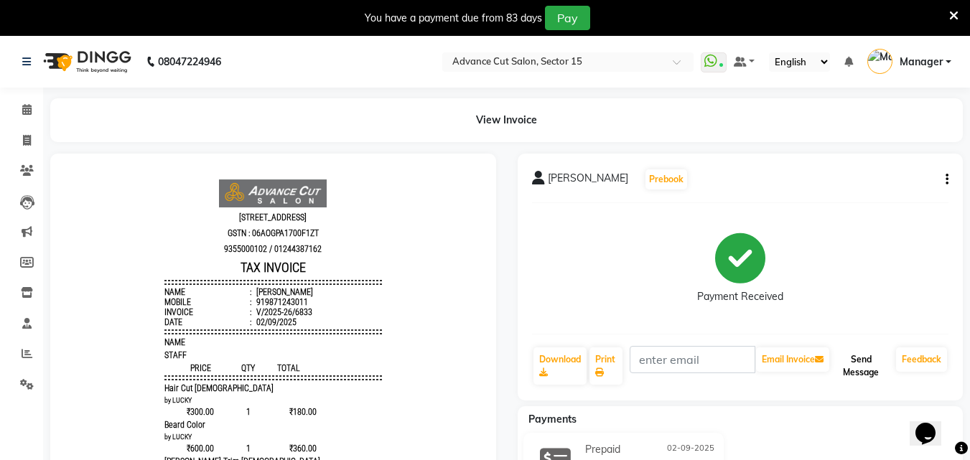
click at [864, 367] on button "Send Message" at bounding box center [861, 366] width 58 height 37
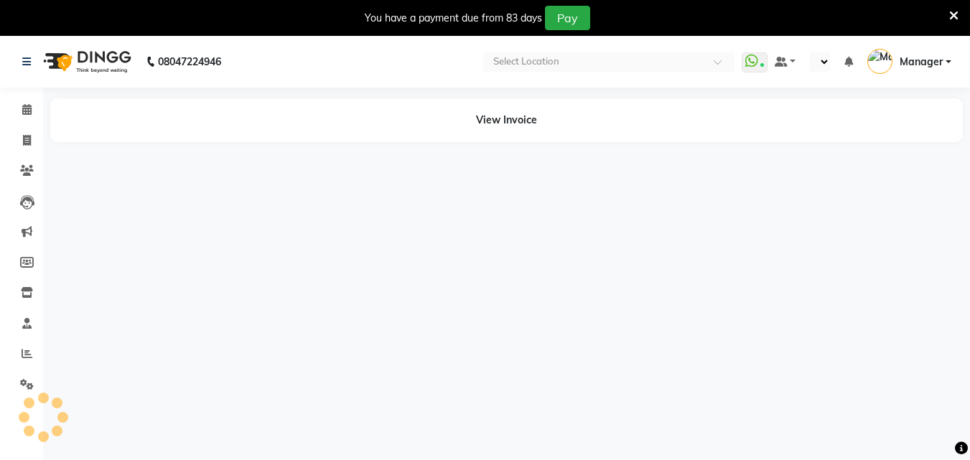
select select "en"
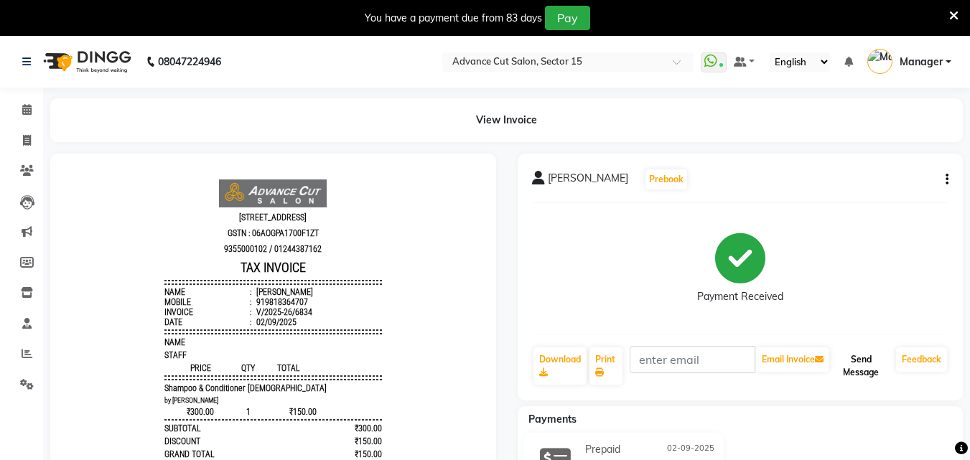
click at [859, 366] on button "Send Message" at bounding box center [861, 366] width 58 height 37
